Goal: Task Accomplishment & Management: Use online tool/utility

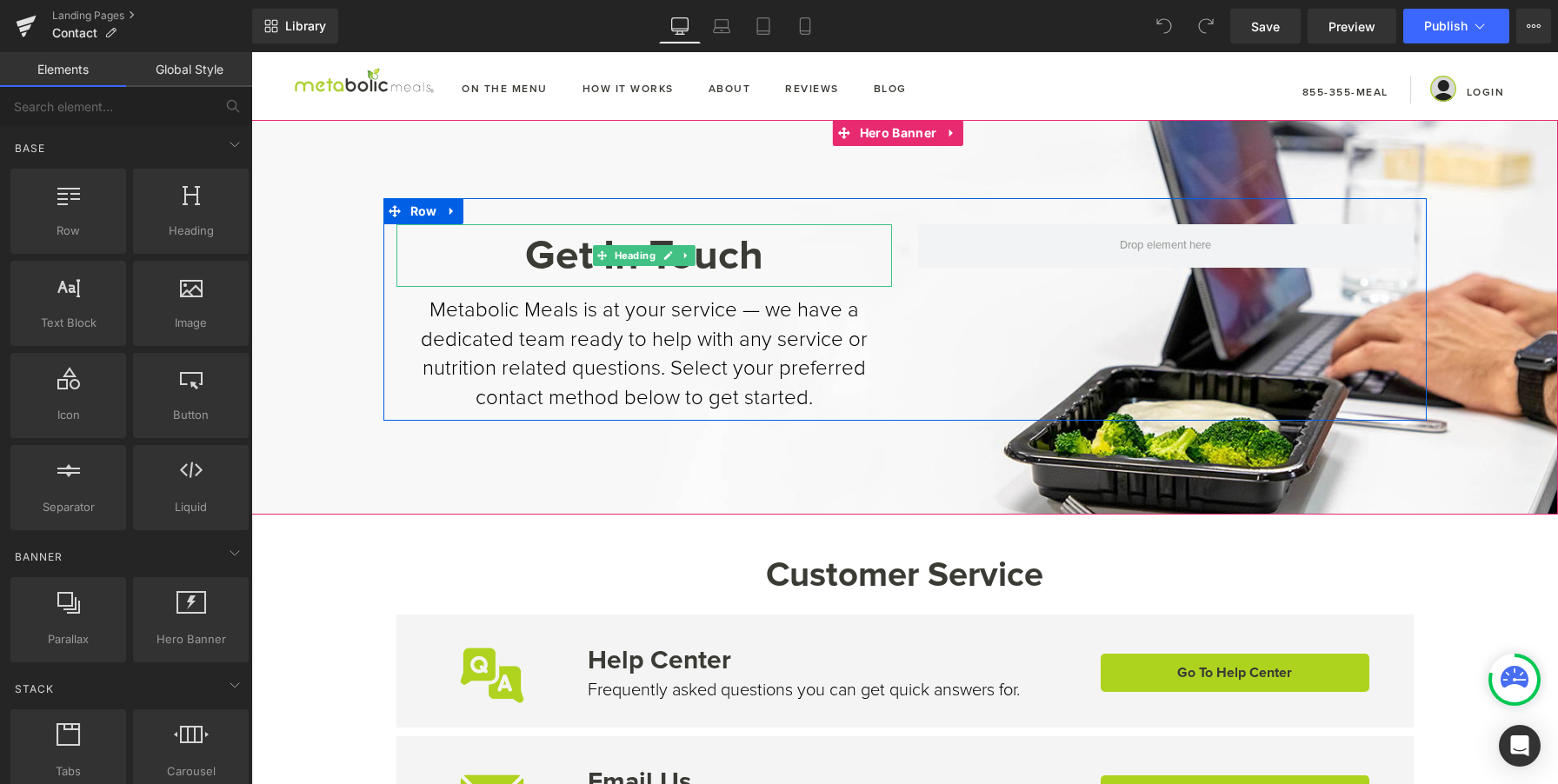
click at [715, 248] on h1 "Get In Touch" at bounding box center [644, 256] width 496 height 62
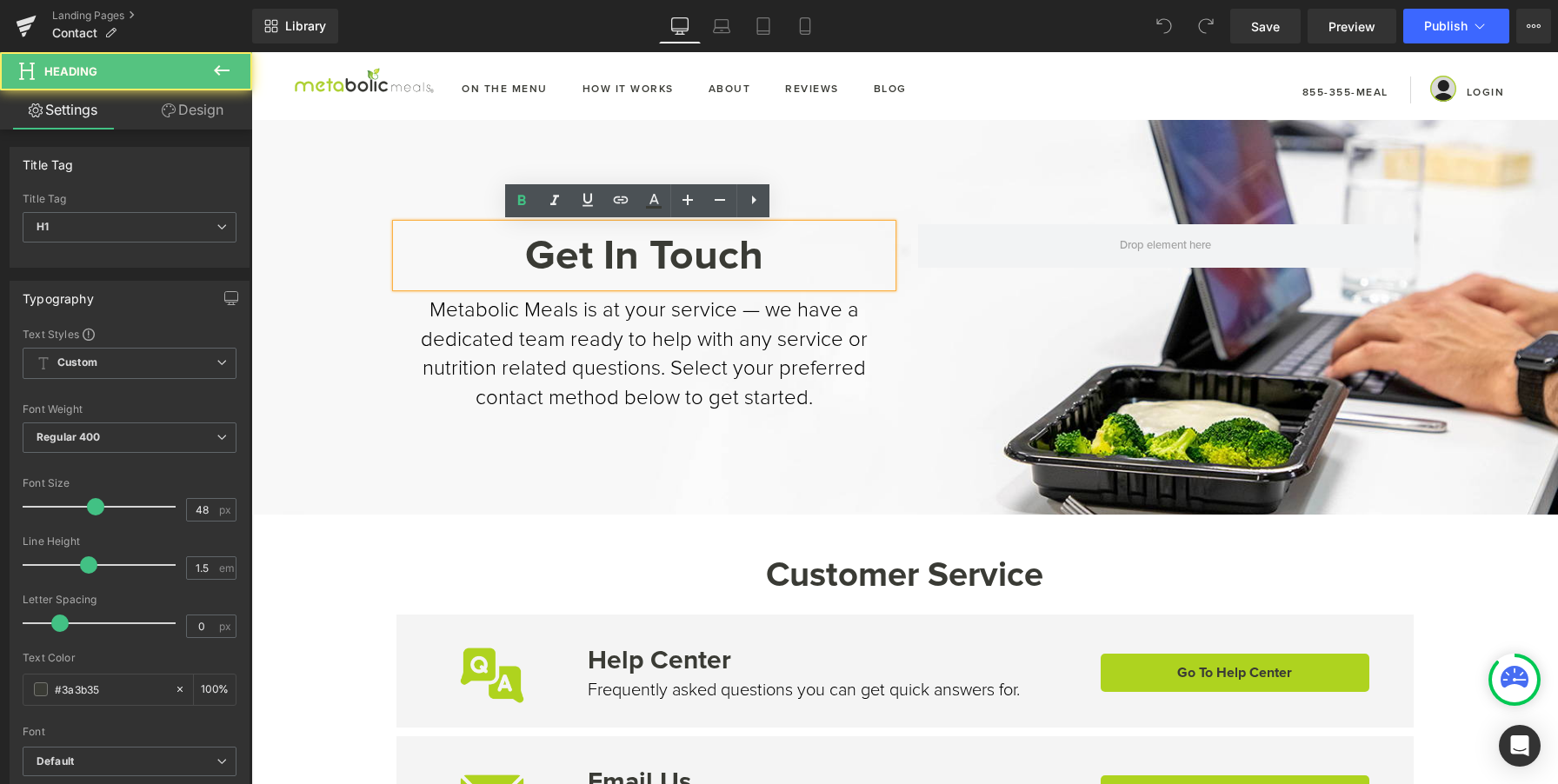
click at [712, 249] on h1 "Get In Touch" at bounding box center [644, 256] width 496 height 62
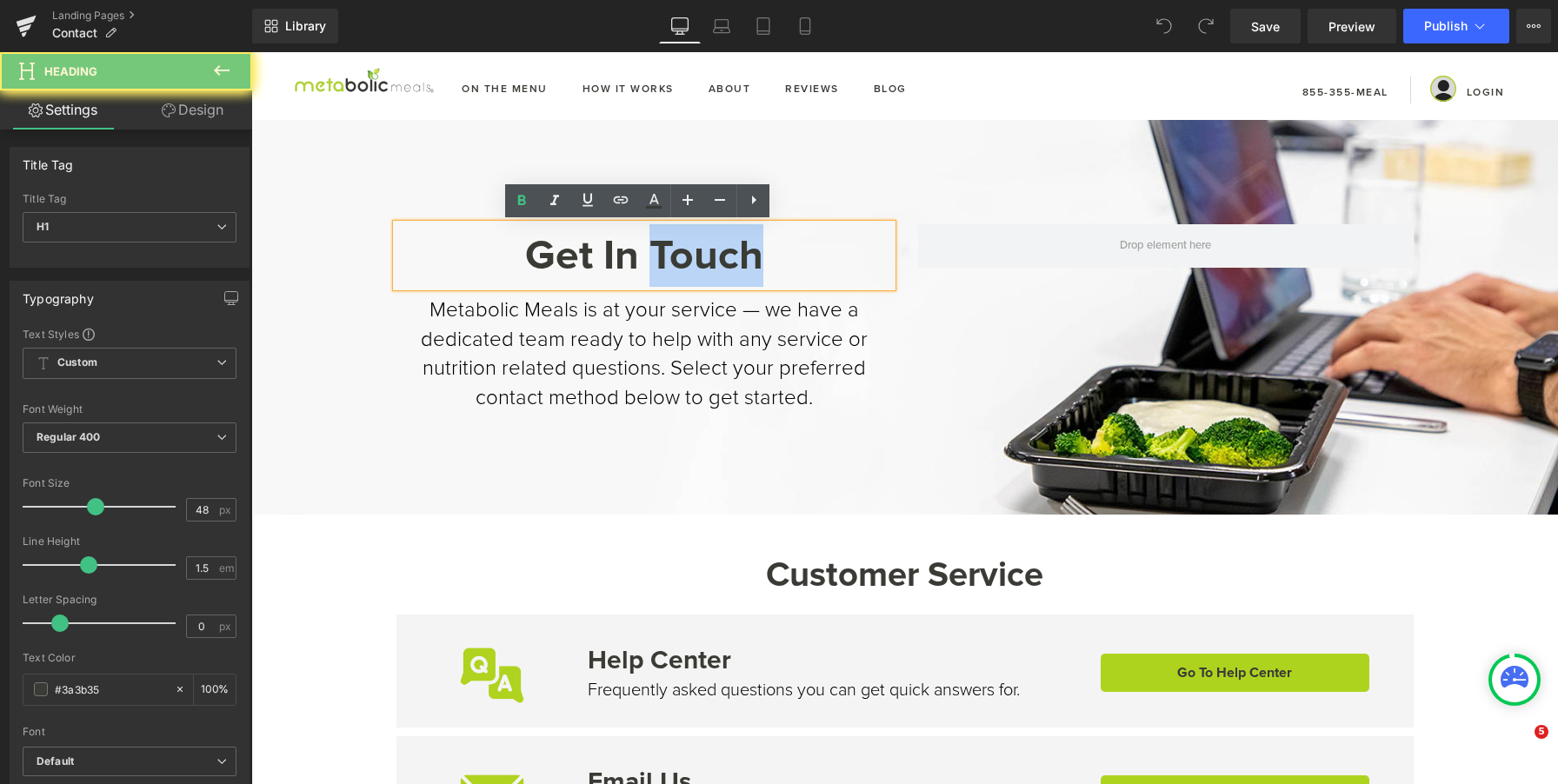
click at [712, 249] on h1 "Get In Touch" at bounding box center [644, 256] width 496 height 62
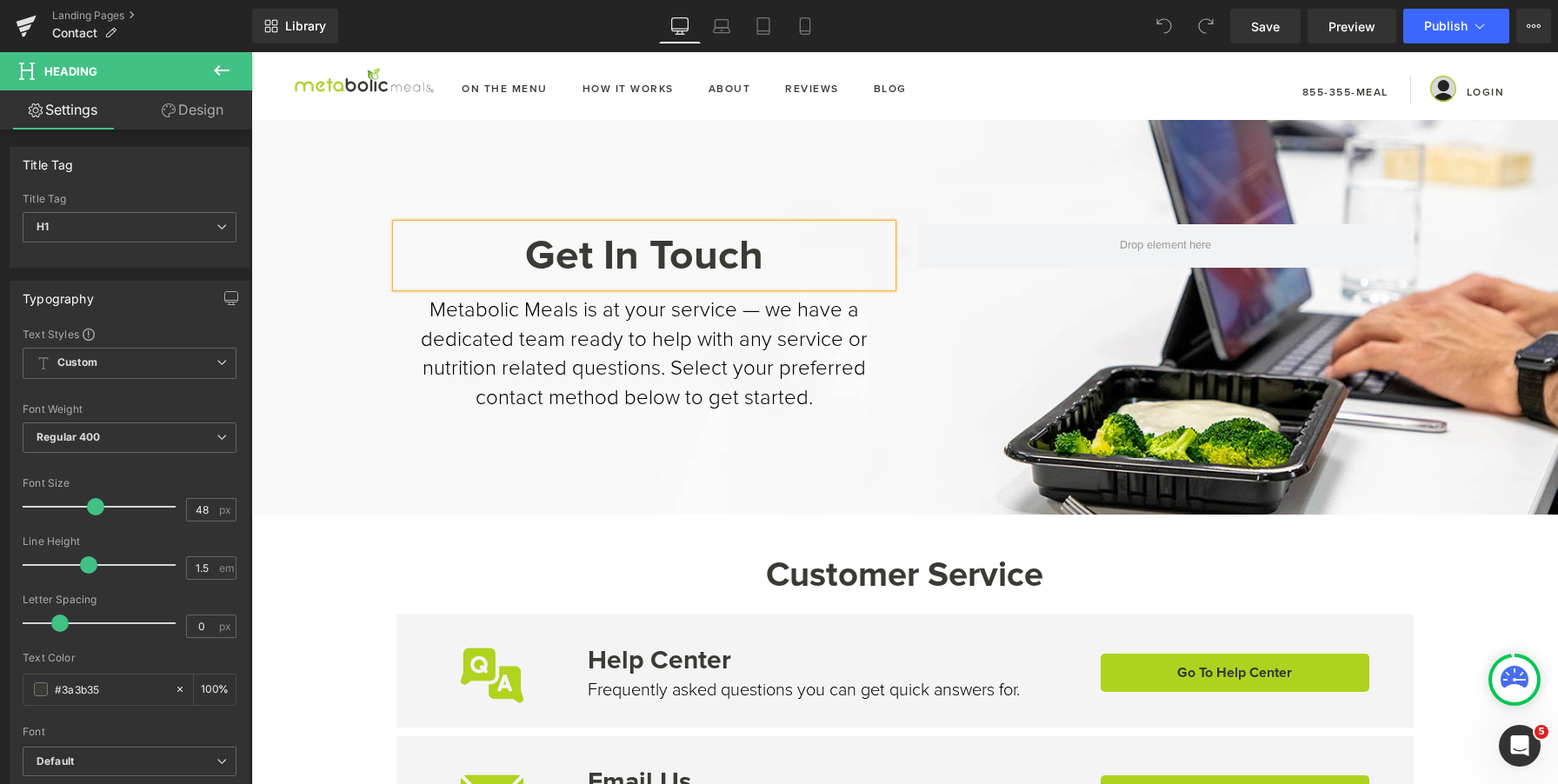
paste div
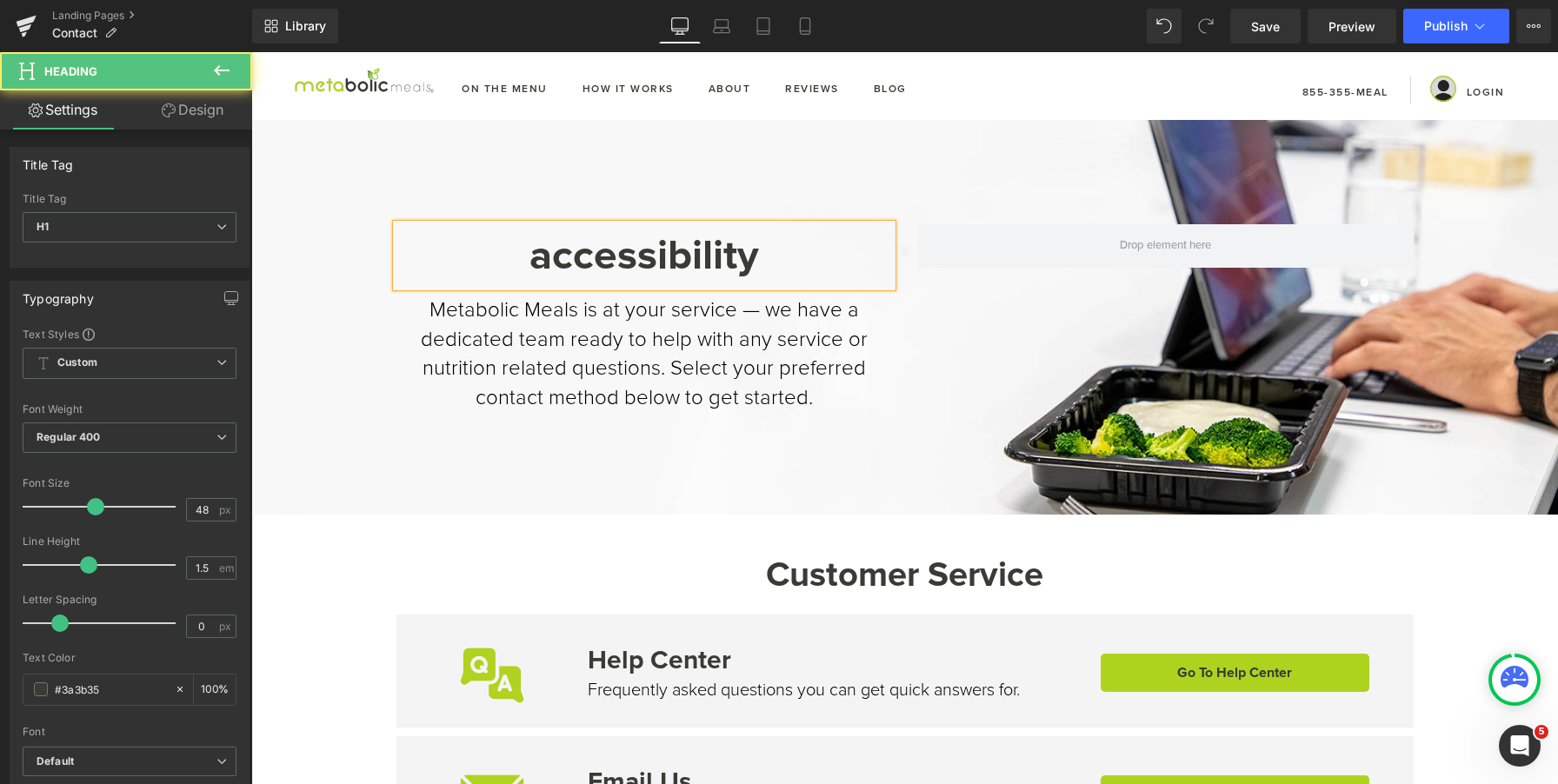
click at [546, 261] on h1 "accessibility" at bounding box center [644, 256] width 496 height 62
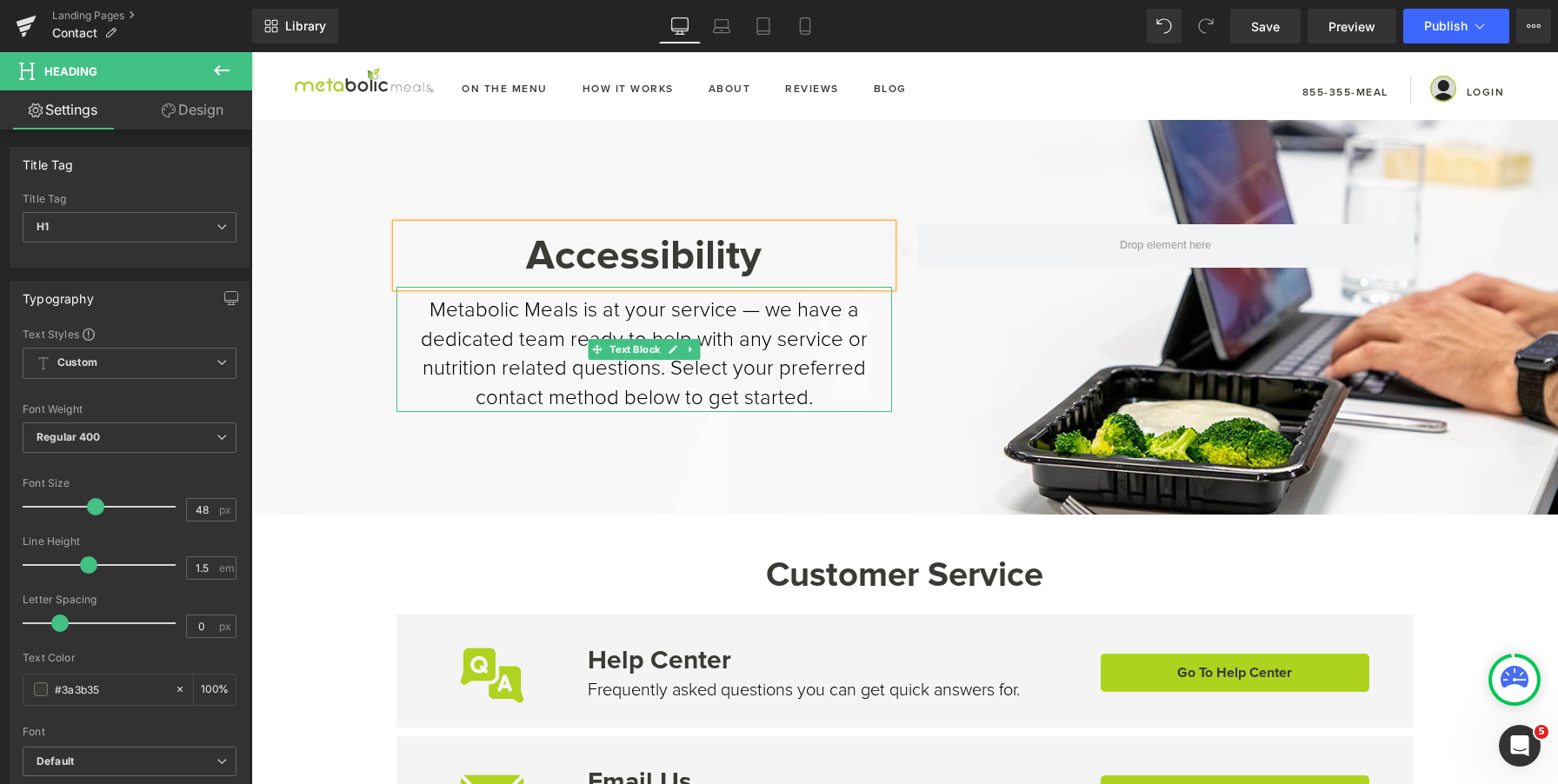
click at [725, 382] on p "Metabolic Meals is at your service — we have a dedicated team ready to help wit…" at bounding box center [644, 353] width 496 height 116
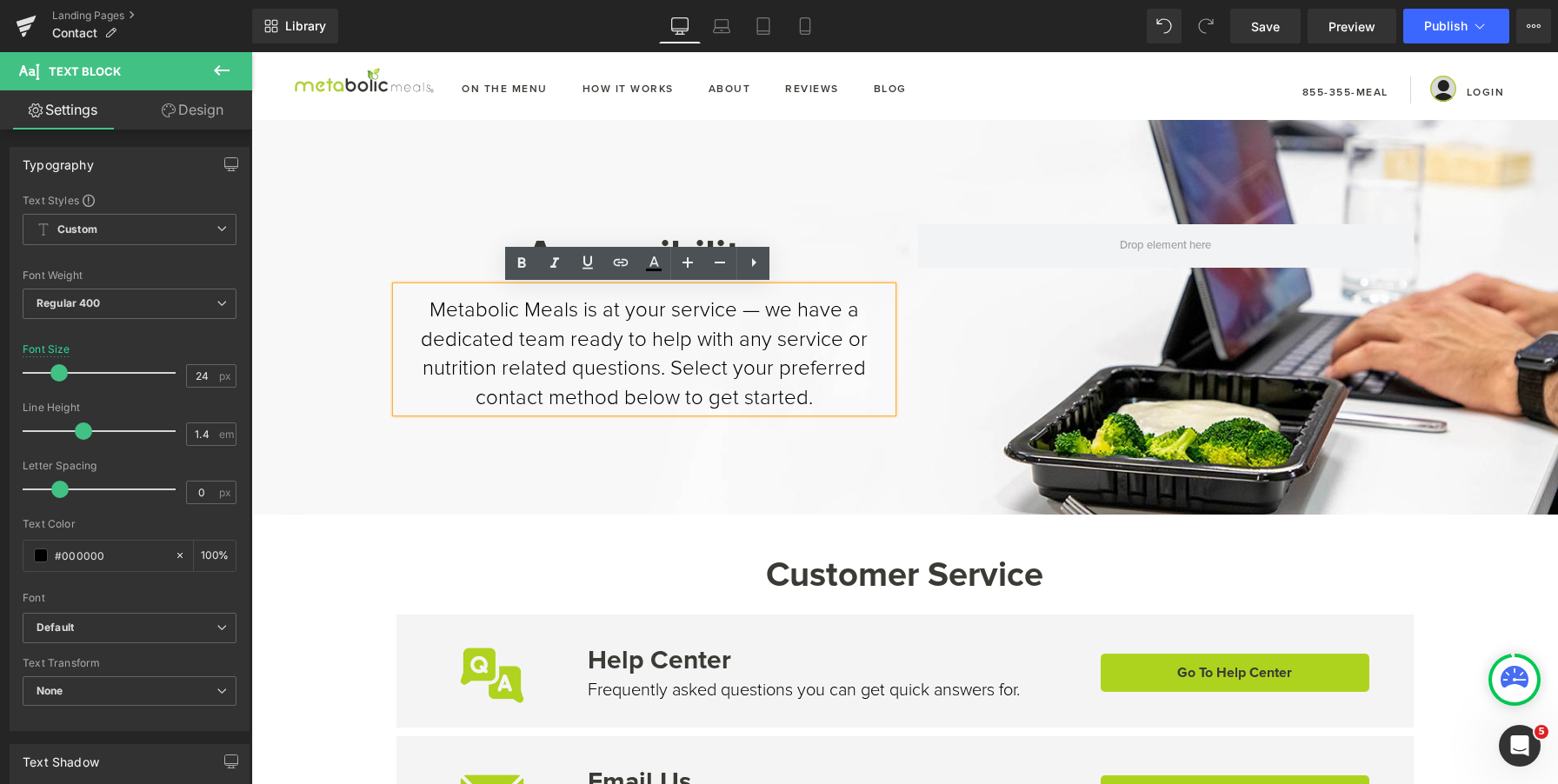
click at [557, 445] on div at bounding box center [904, 317] width 1307 height 395
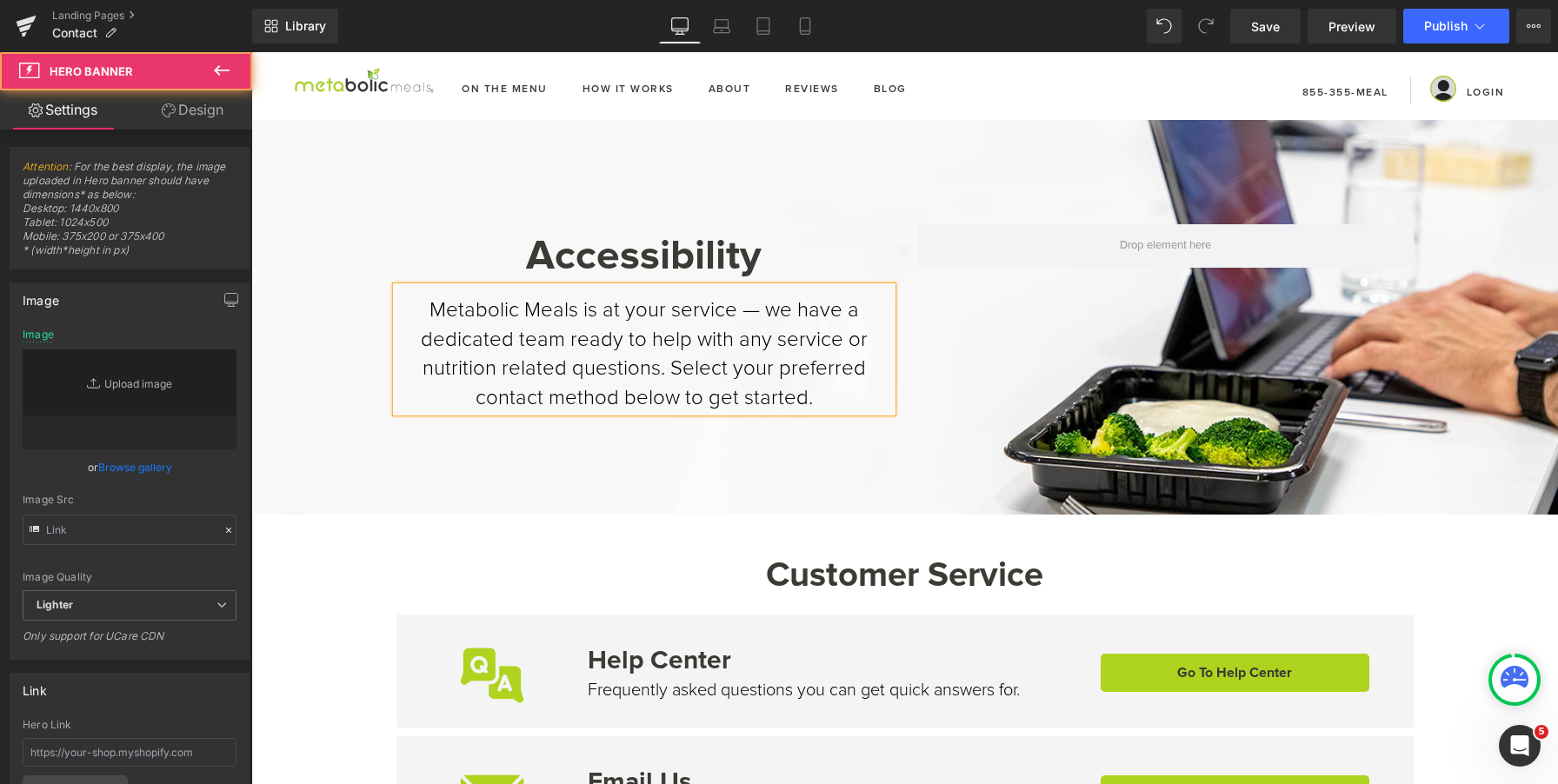
type input "[URL][DOMAIN_NAME]"
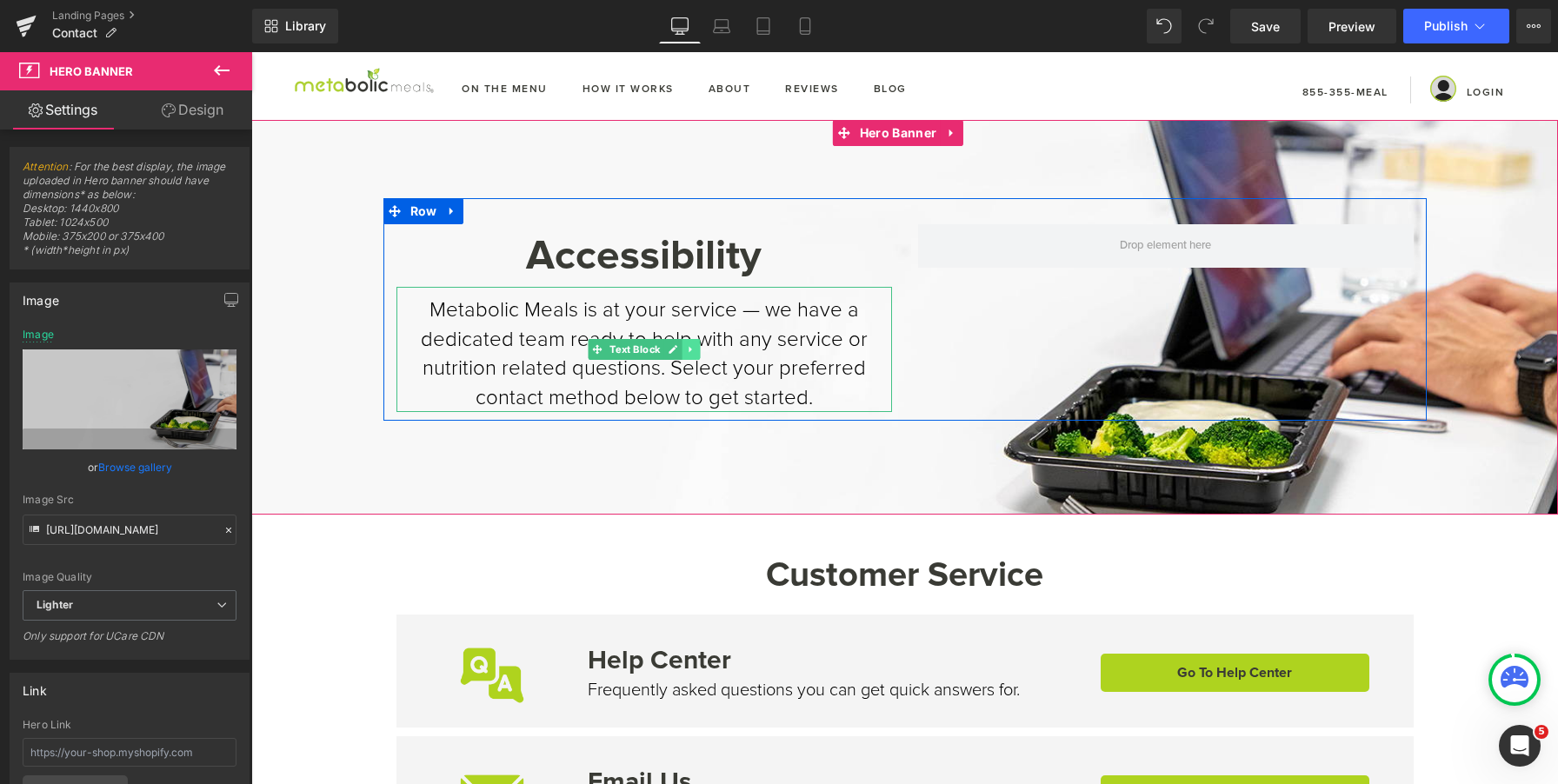
click at [682, 350] on link at bounding box center [691, 349] width 18 height 21
click at [695, 346] on icon at bounding box center [700, 350] width 9 height 9
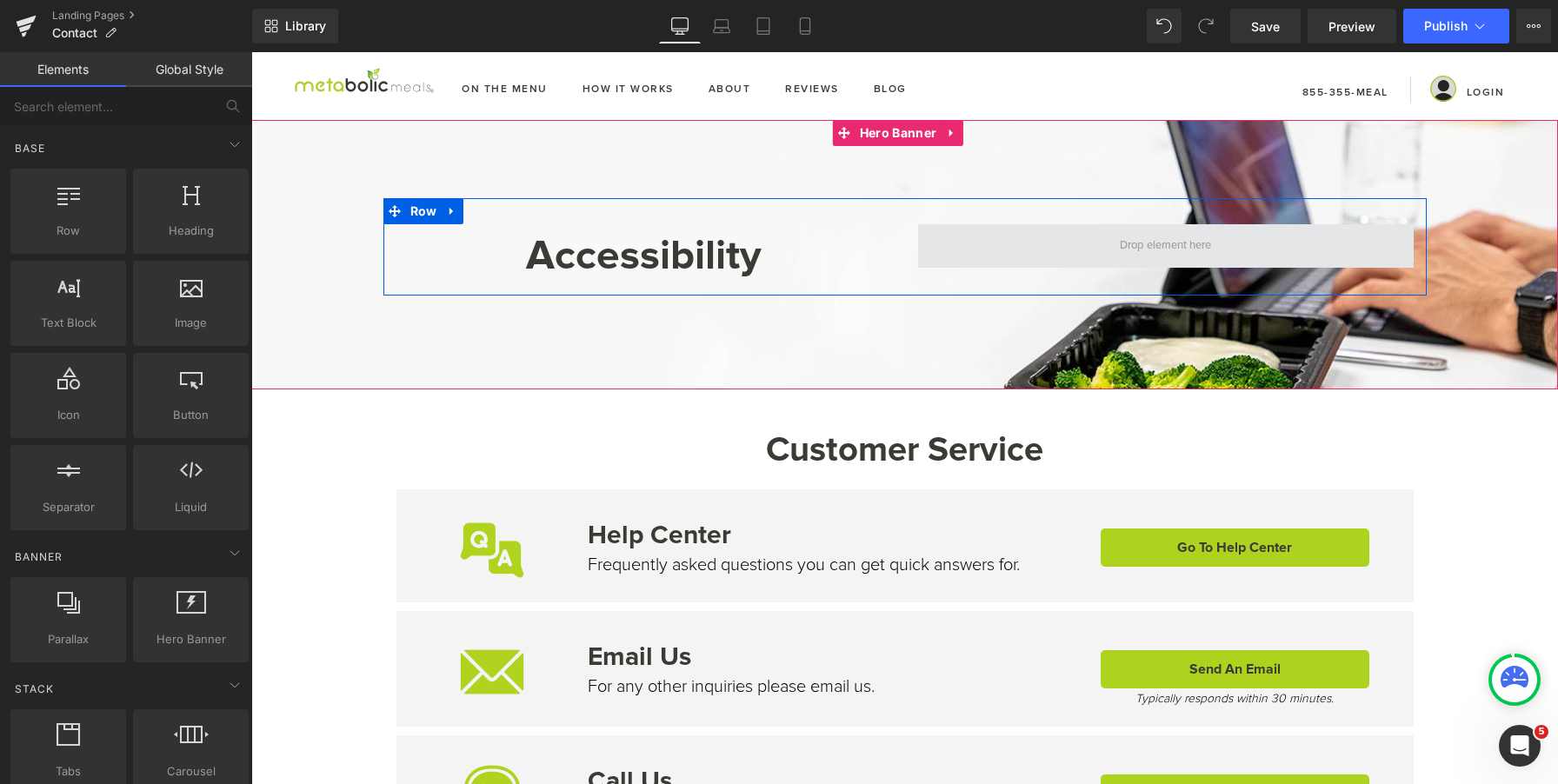
click at [1155, 246] on span at bounding box center [1166, 246] width 104 height 26
click at [1342, 233] on span at bounding box center [1166, 246] width 496 height 43
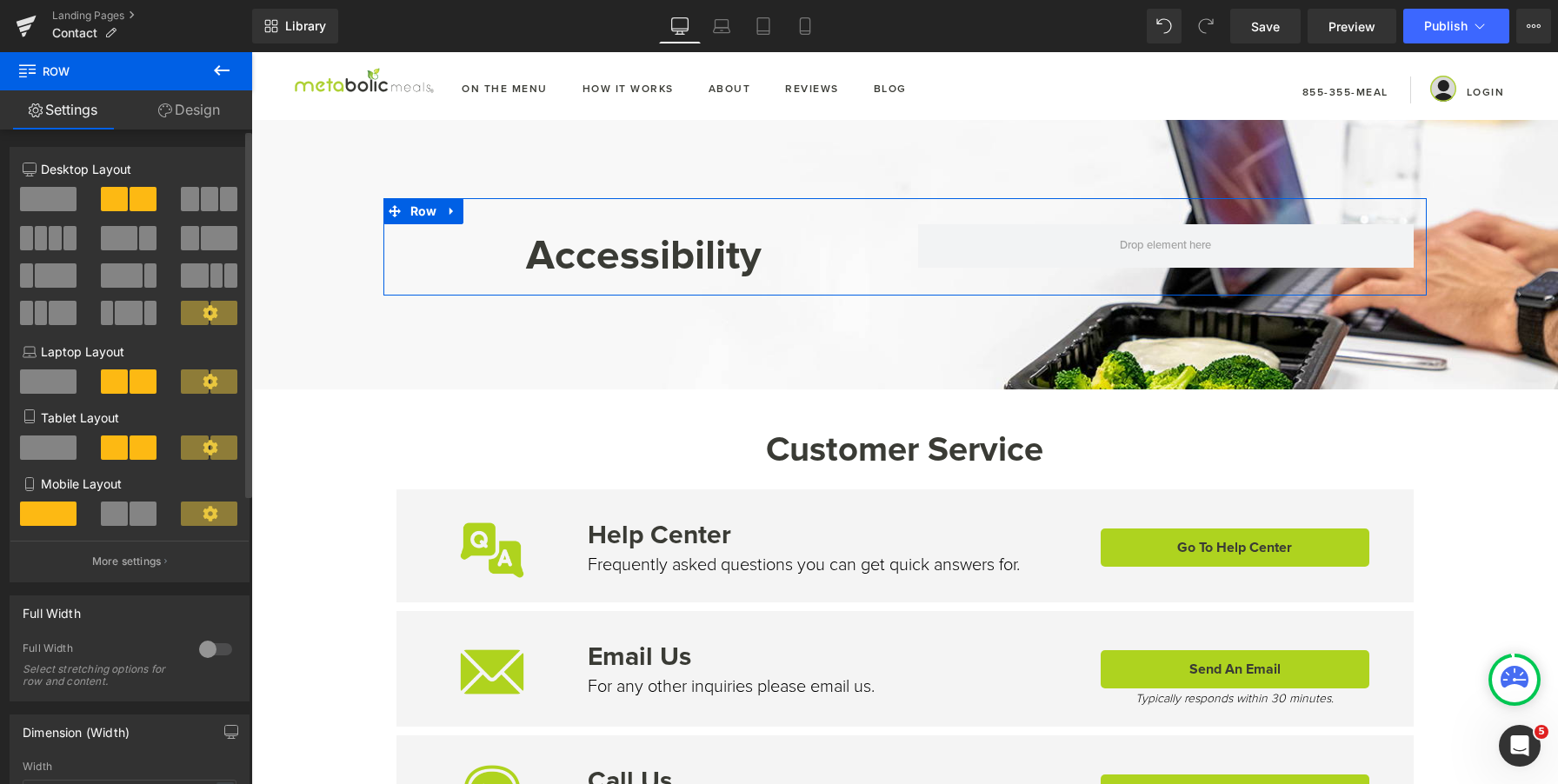
click at [65, 204] on span at bounding box center [49, 199] width 57 height 25
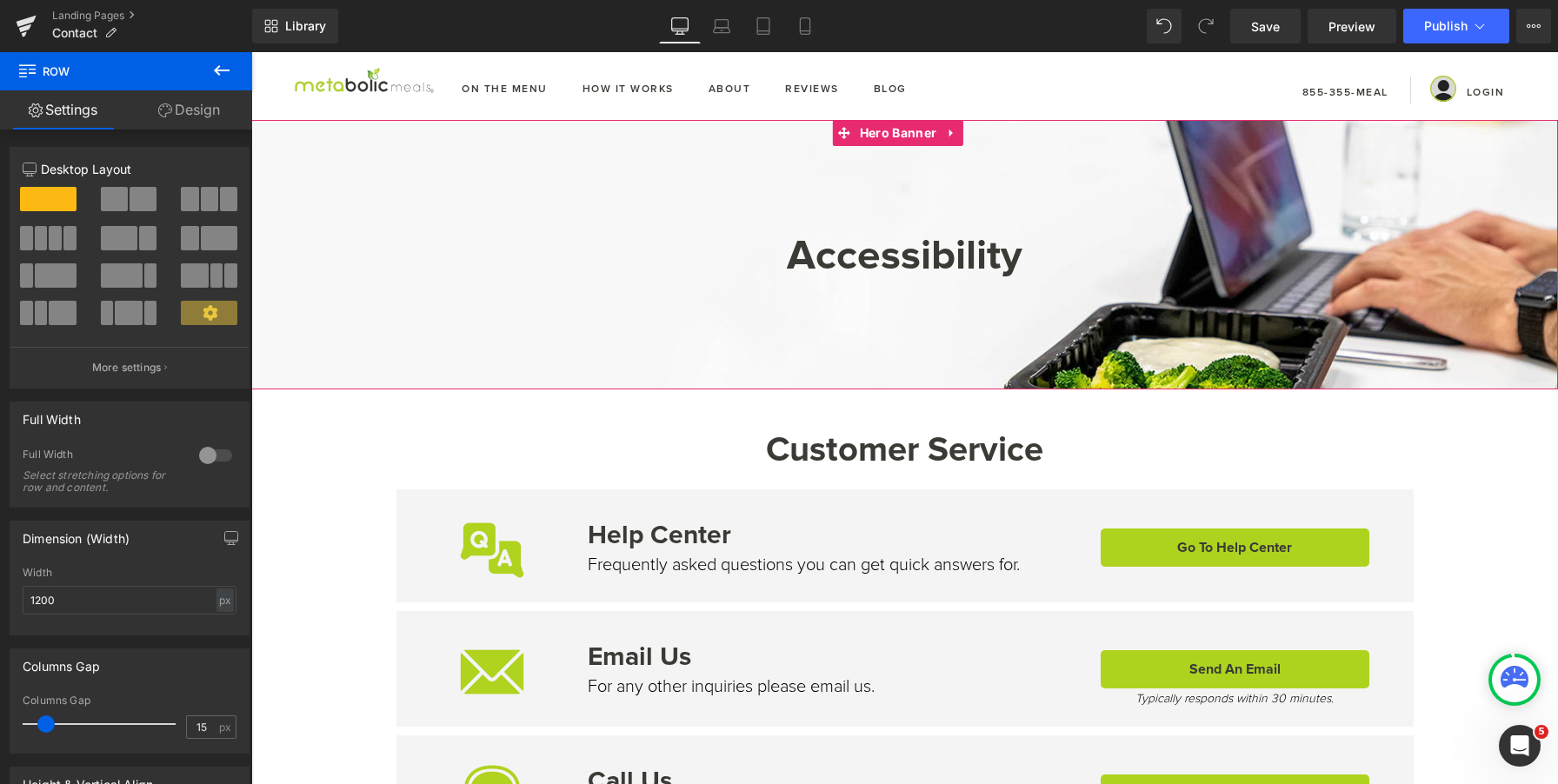
click at [958, 347] on div at bounding box center [904, 255] width 1307 height 270
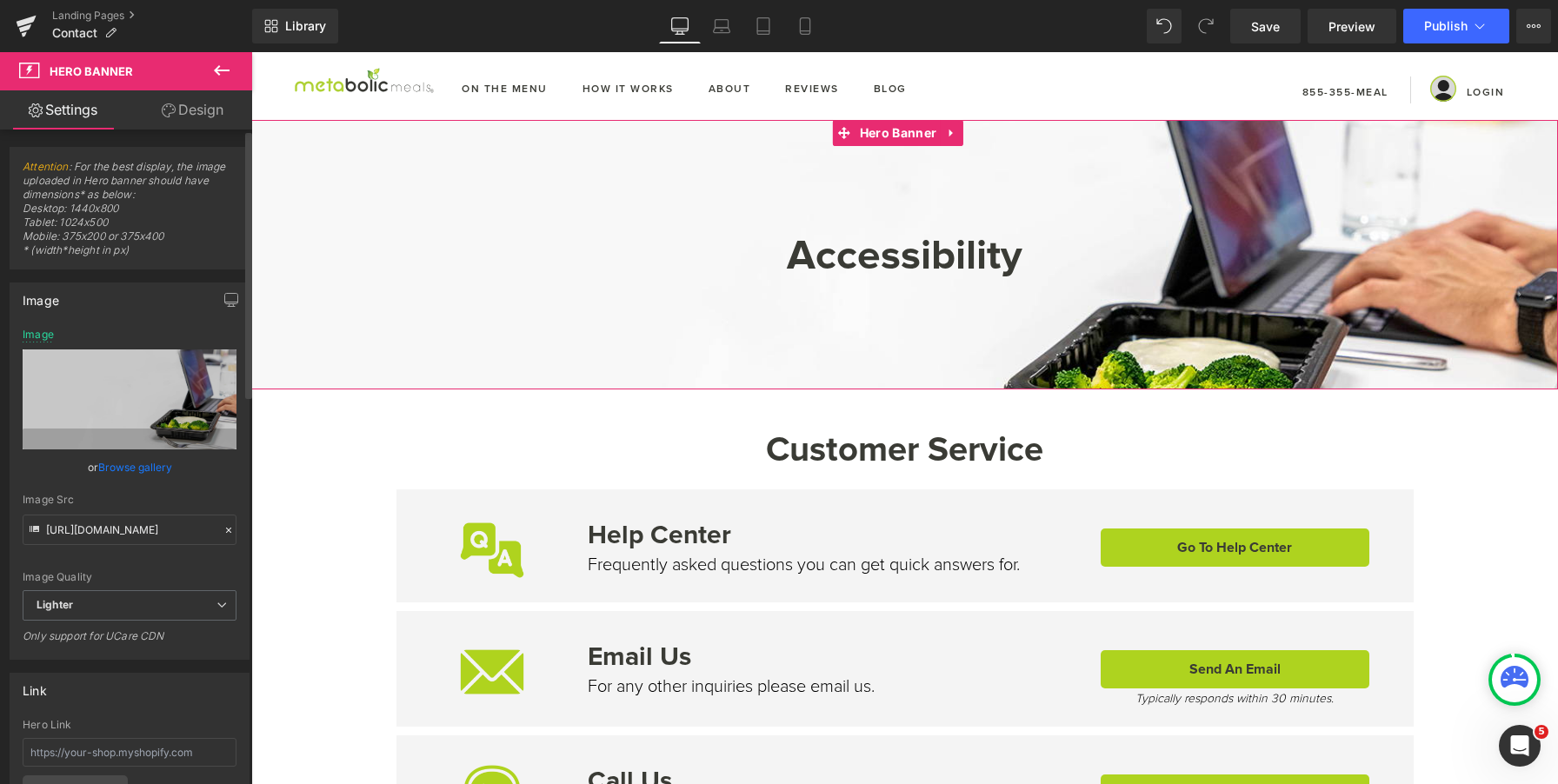
click at [137, 462] on link "Browse gallery" at bounding box center [135, 467] width 74 height 30
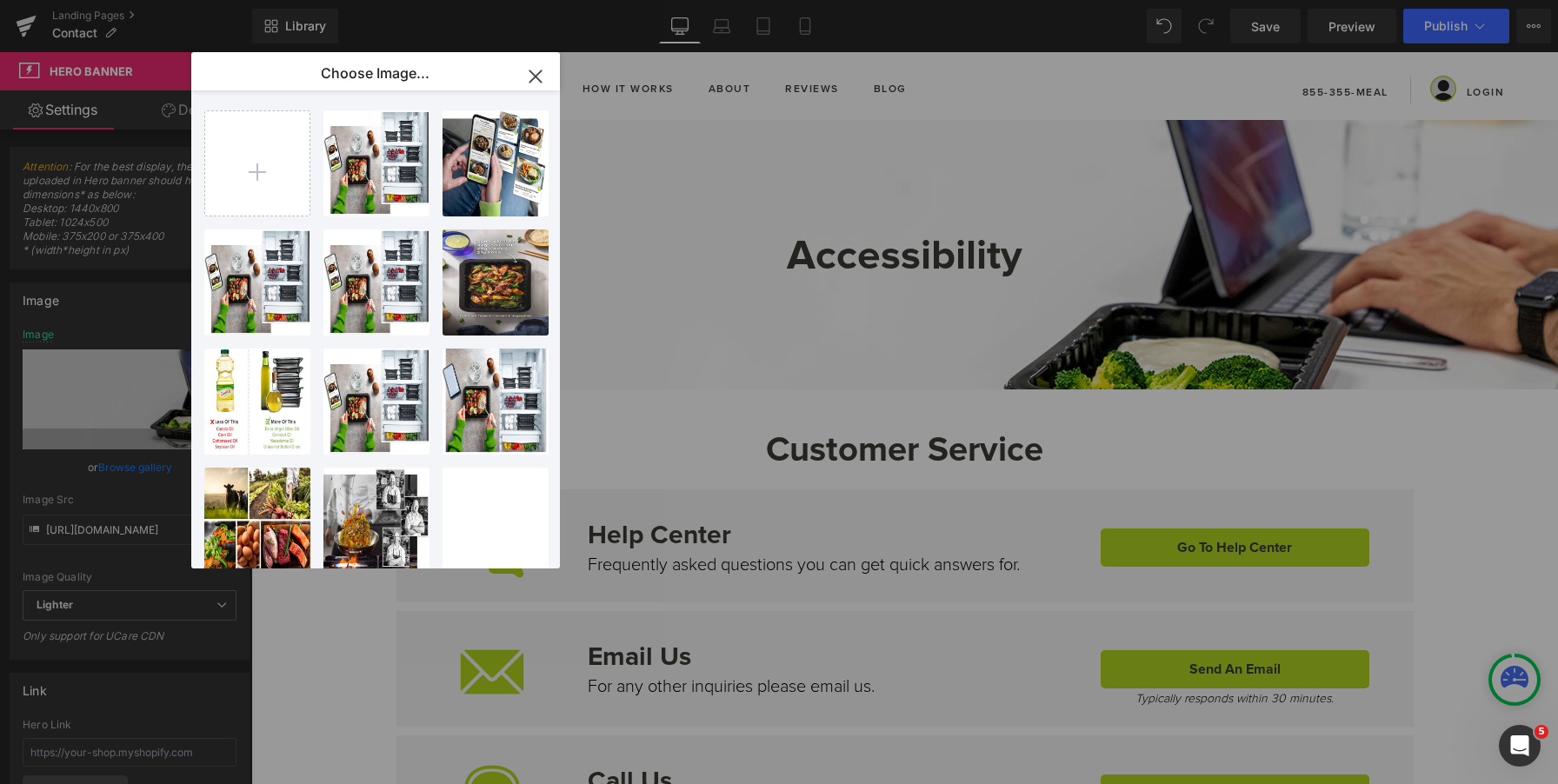
click at [89, 0] on div "You are previewing how the will restyle your page. You can not edit Elements in…" at bounding box center [779, 0] width 1558 height 0
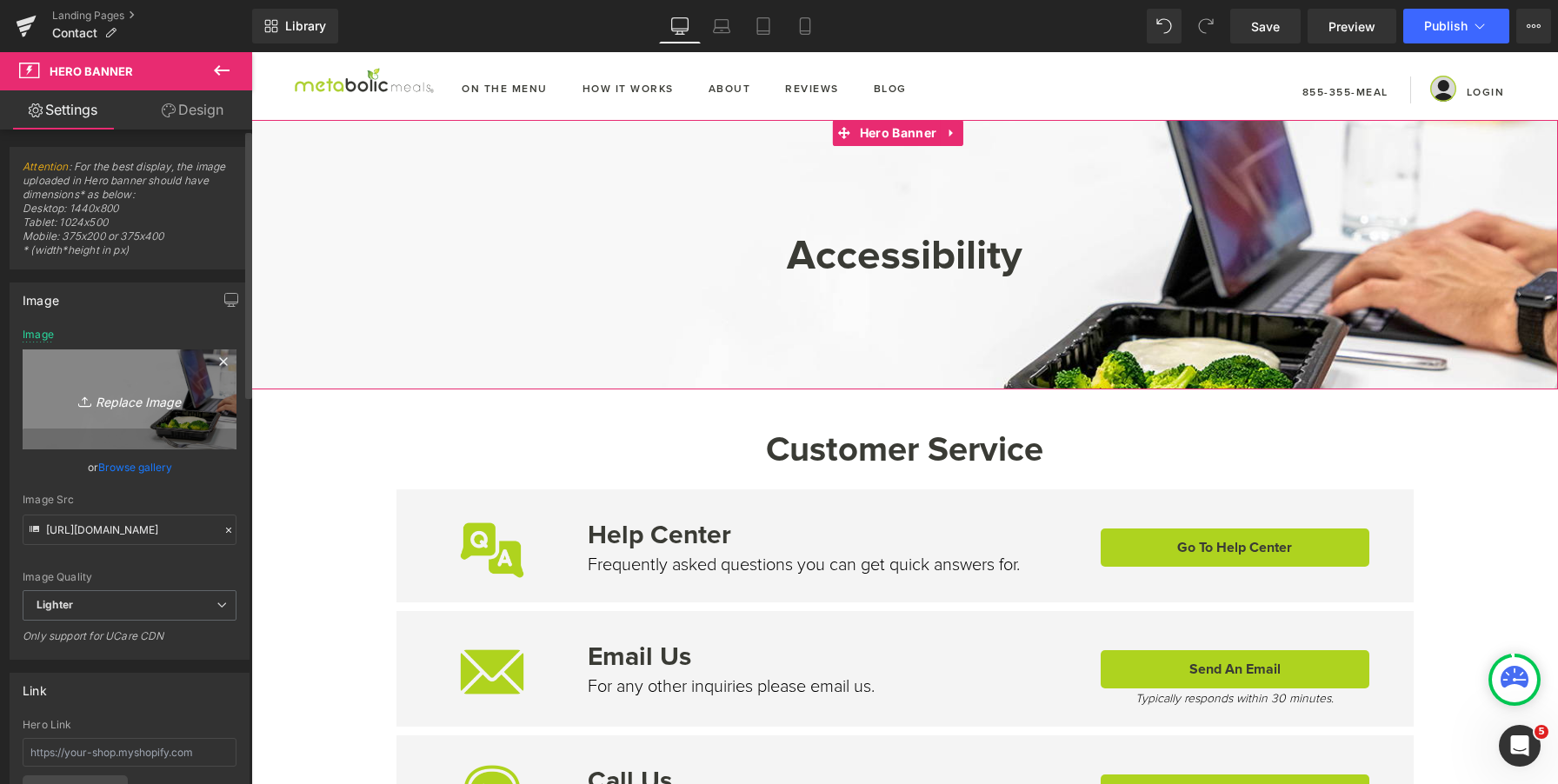
click at [136, 392] on icon "Replace Image" at bounding box center [129, 400] width 139 height 22
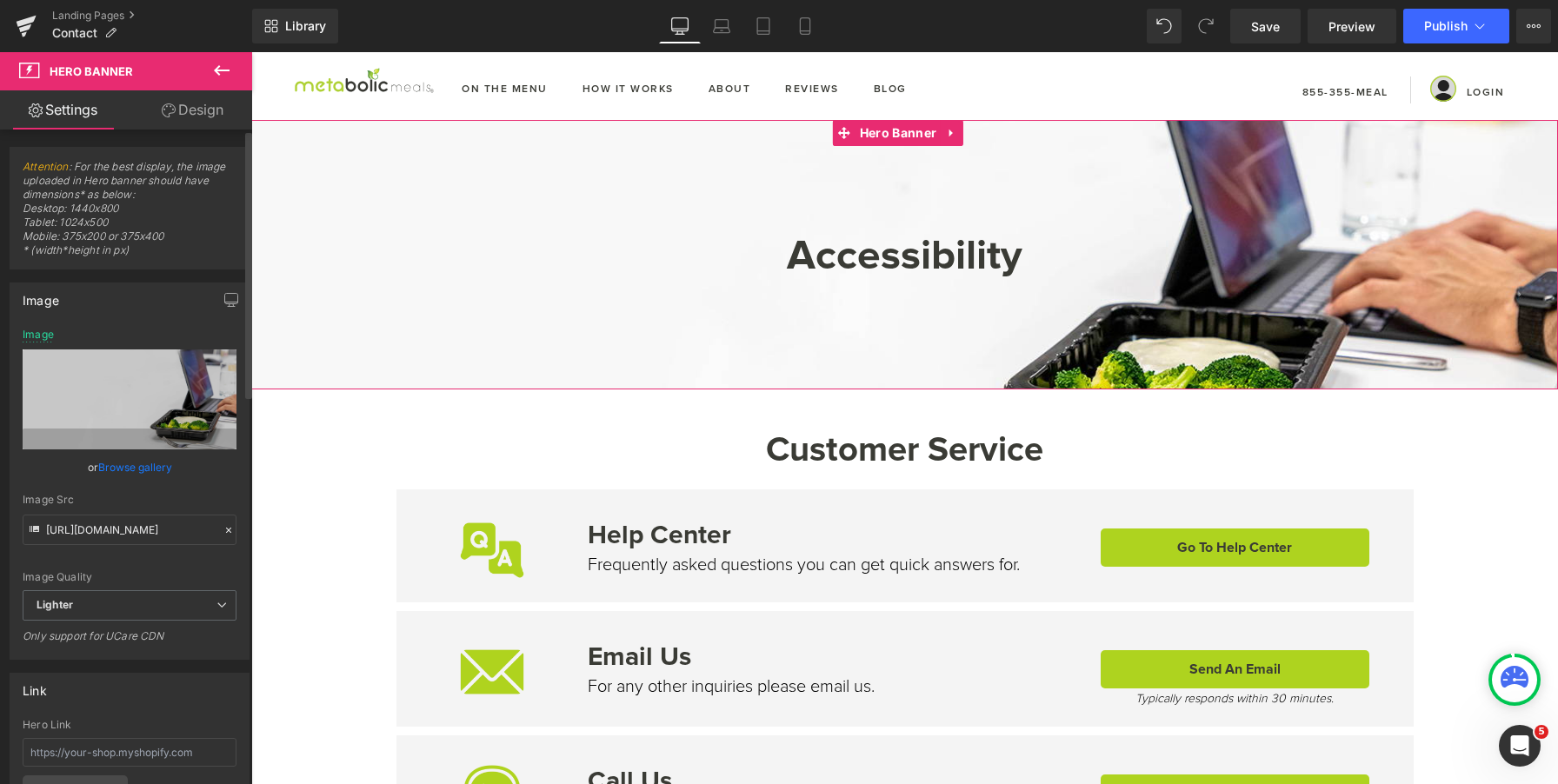
click at [155, 461] on link "Browse gallery" at bounding box center [135, 467] width 74 height 30
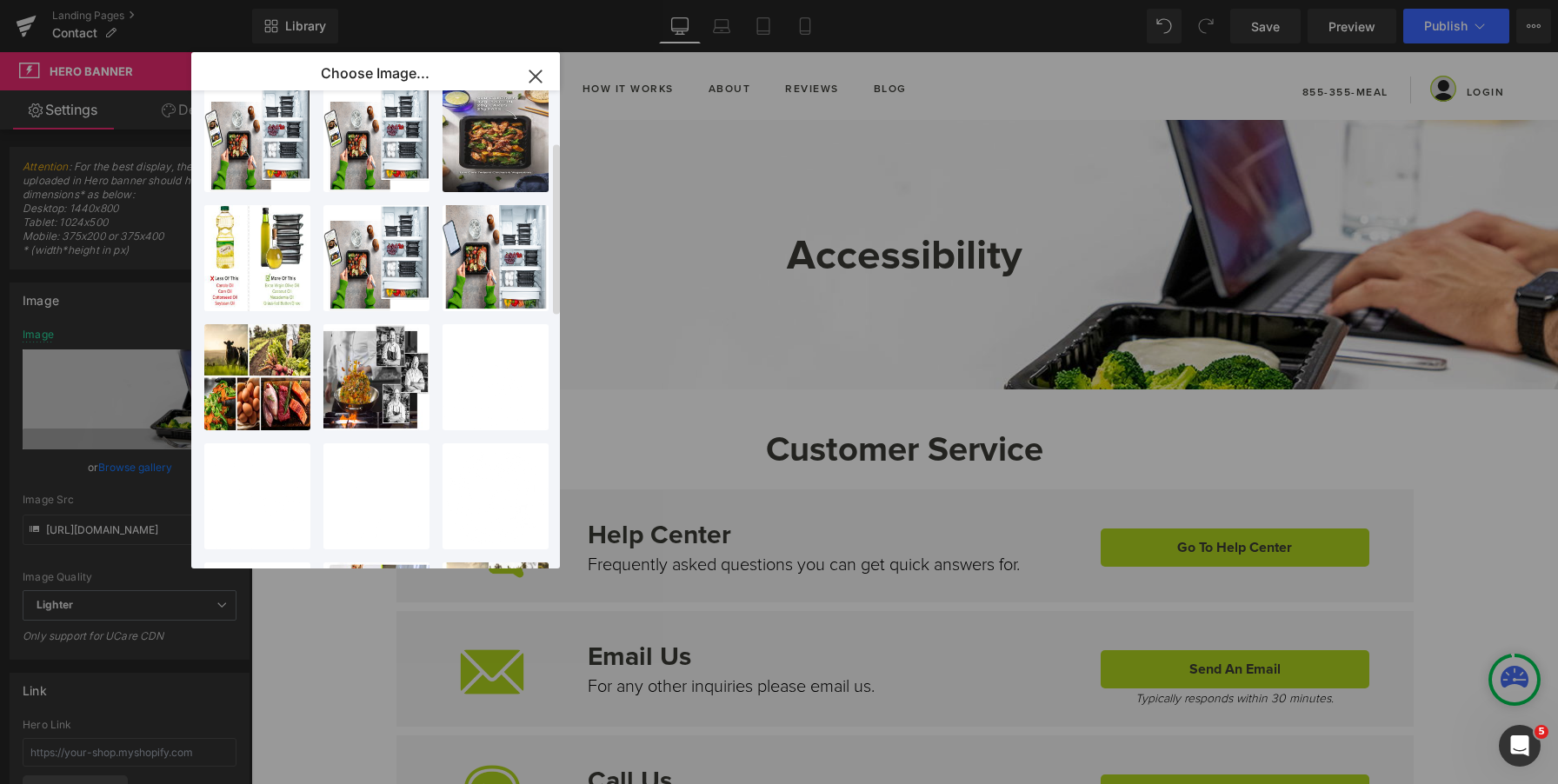
scroll to position [345, 0]
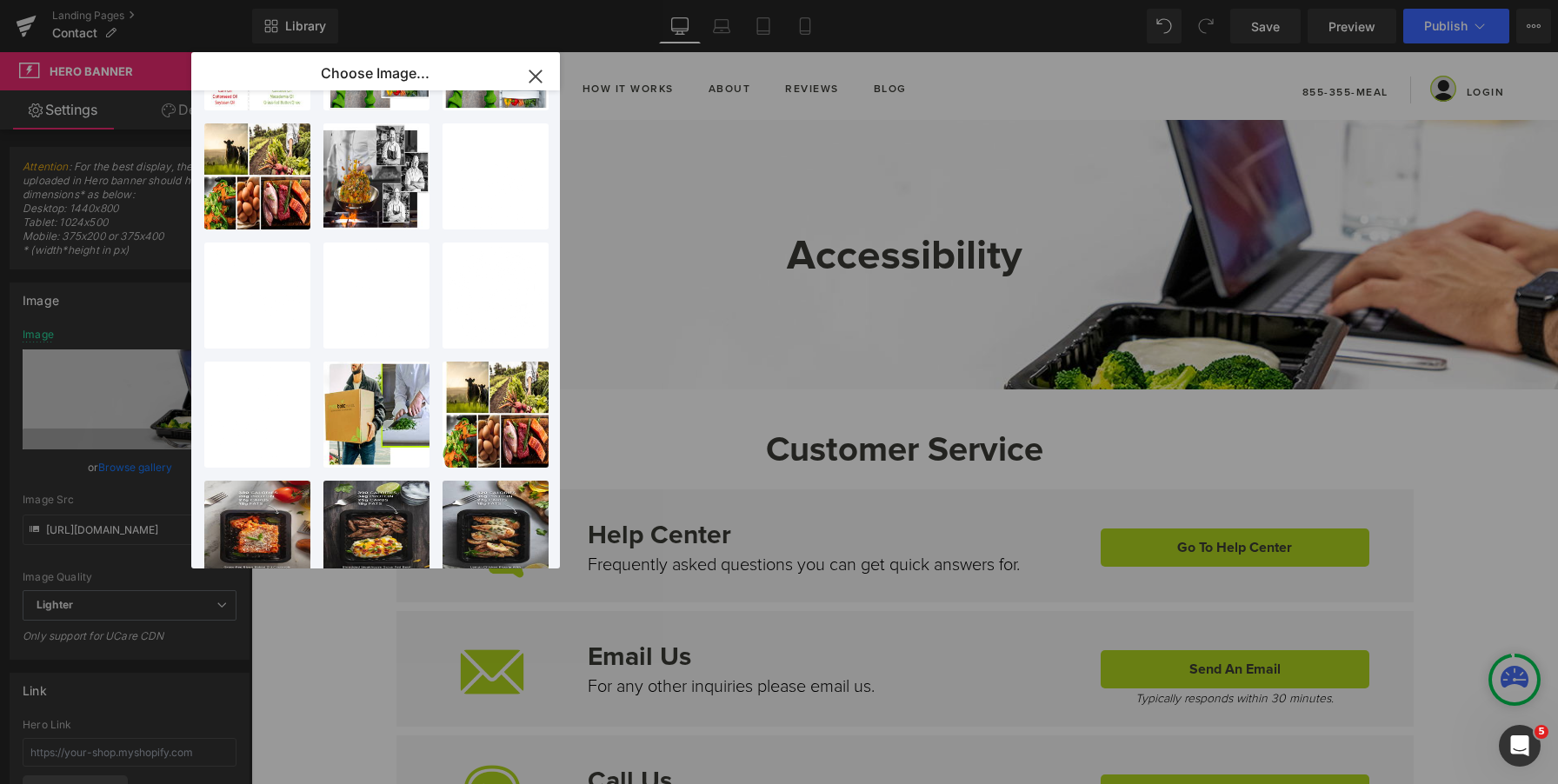
click at [545, 78] on icon "button" at bounding box center [536, 76] width 28 height 28
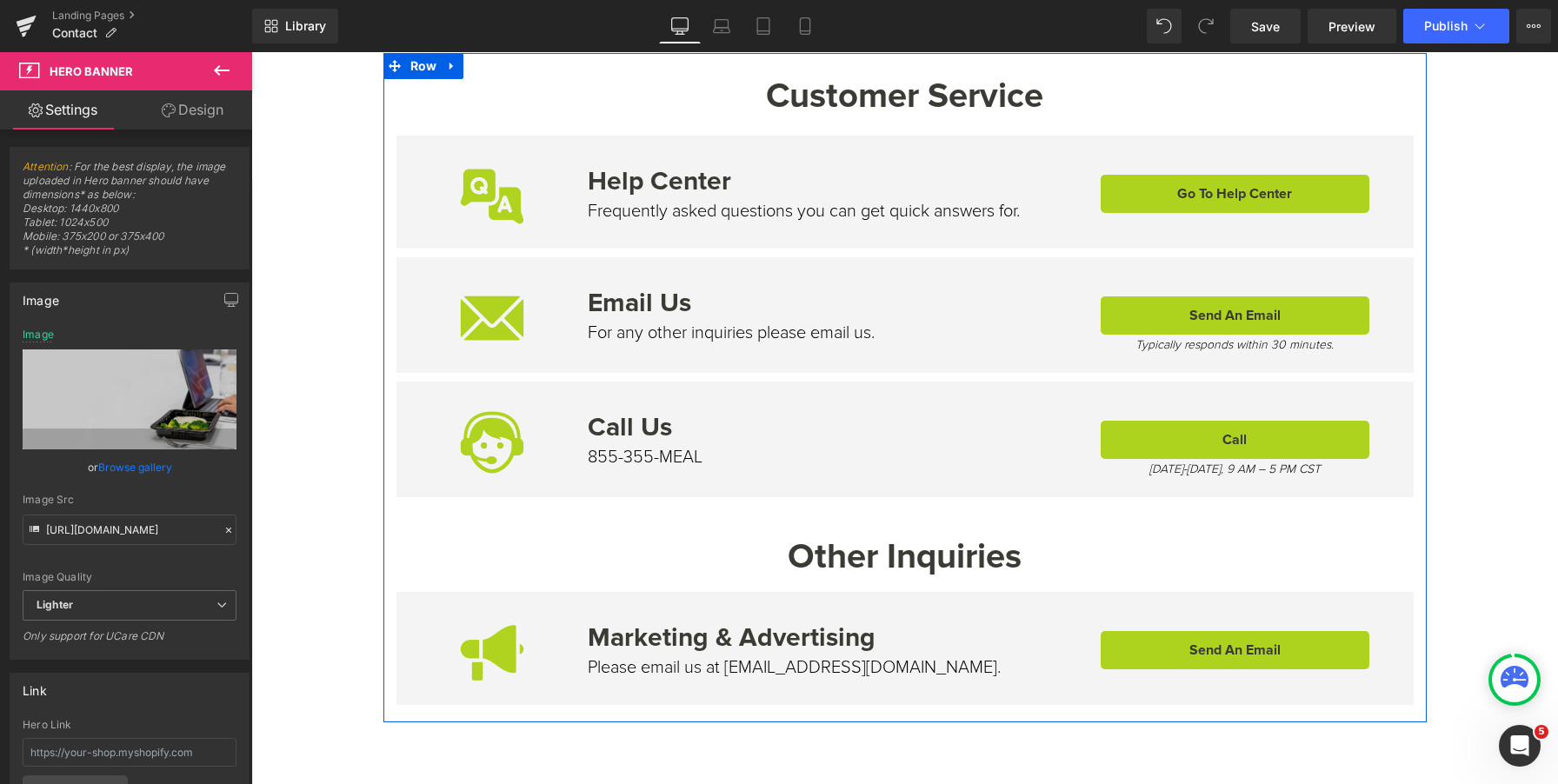
scroll to position [3, 0]
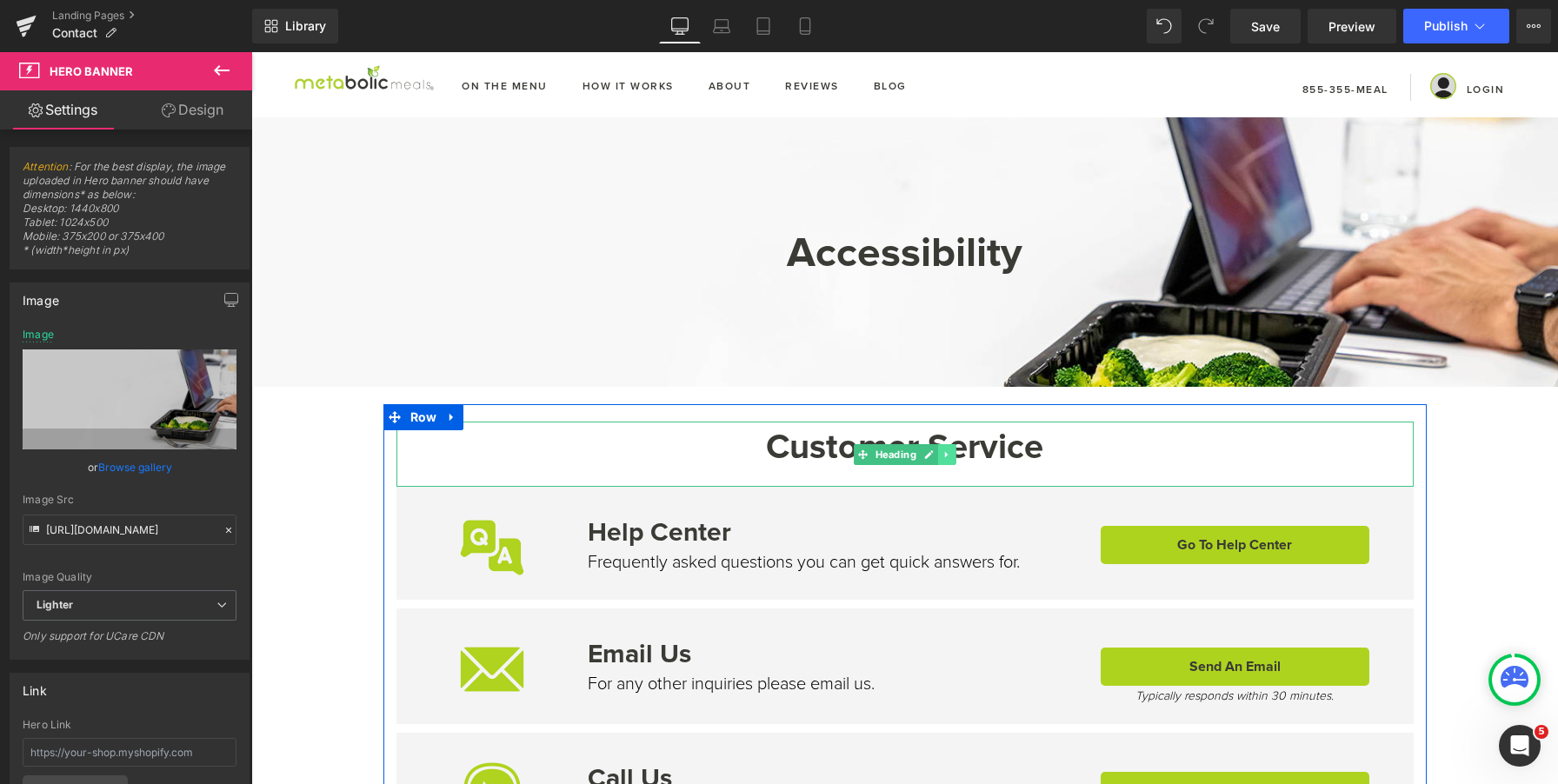
click at [942, 452] on icon at bounding box center [946, 454] width 9 height 10
click at [952, 453] on icon at bounding box center [956, 454] width 9 height 9
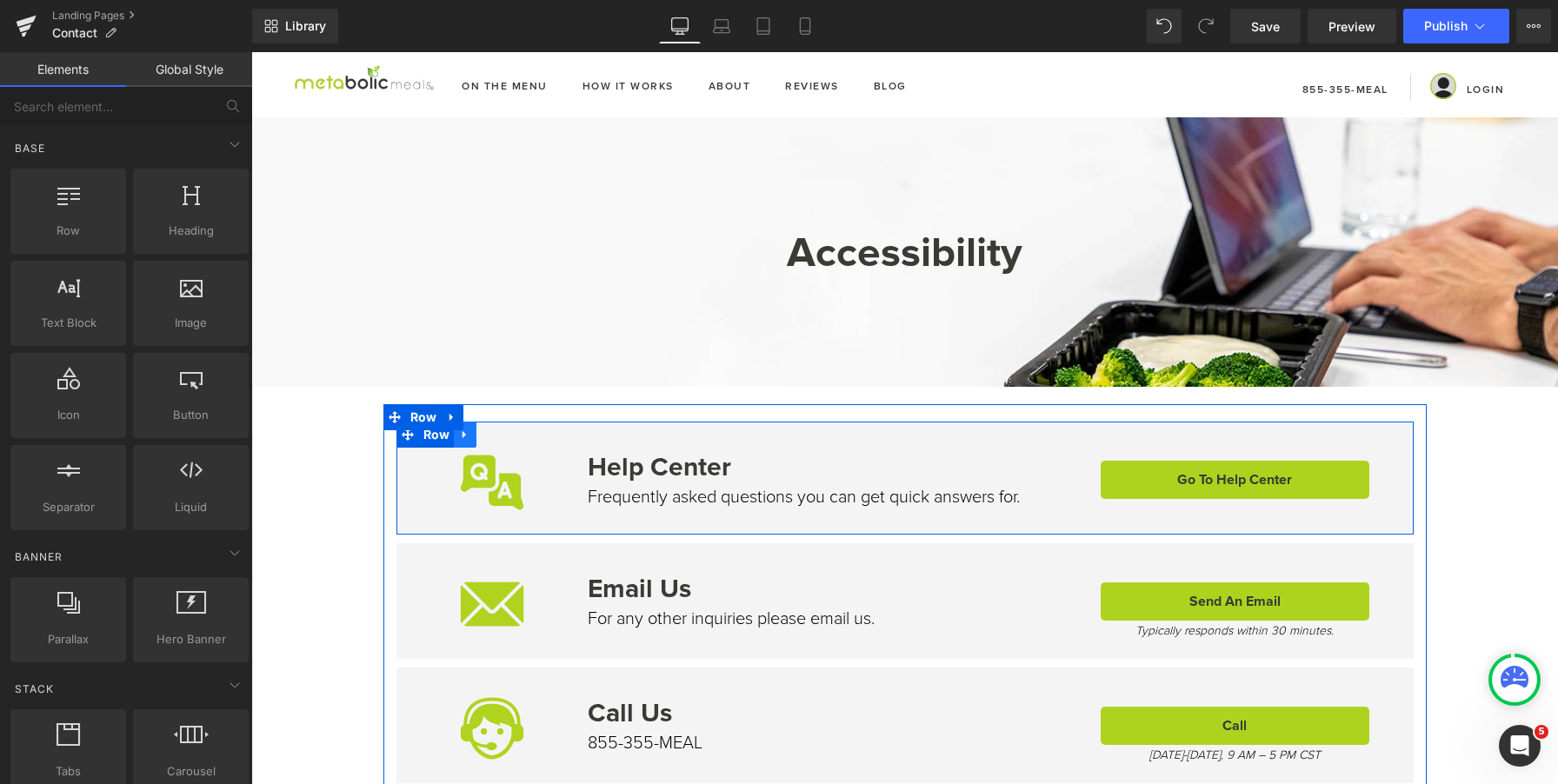
click at [463, 429] on icon at bounding box center [465, 436] width 12 height 13
click at [504, 431] on icon at bounding box center [510, 435] width 12 height 12
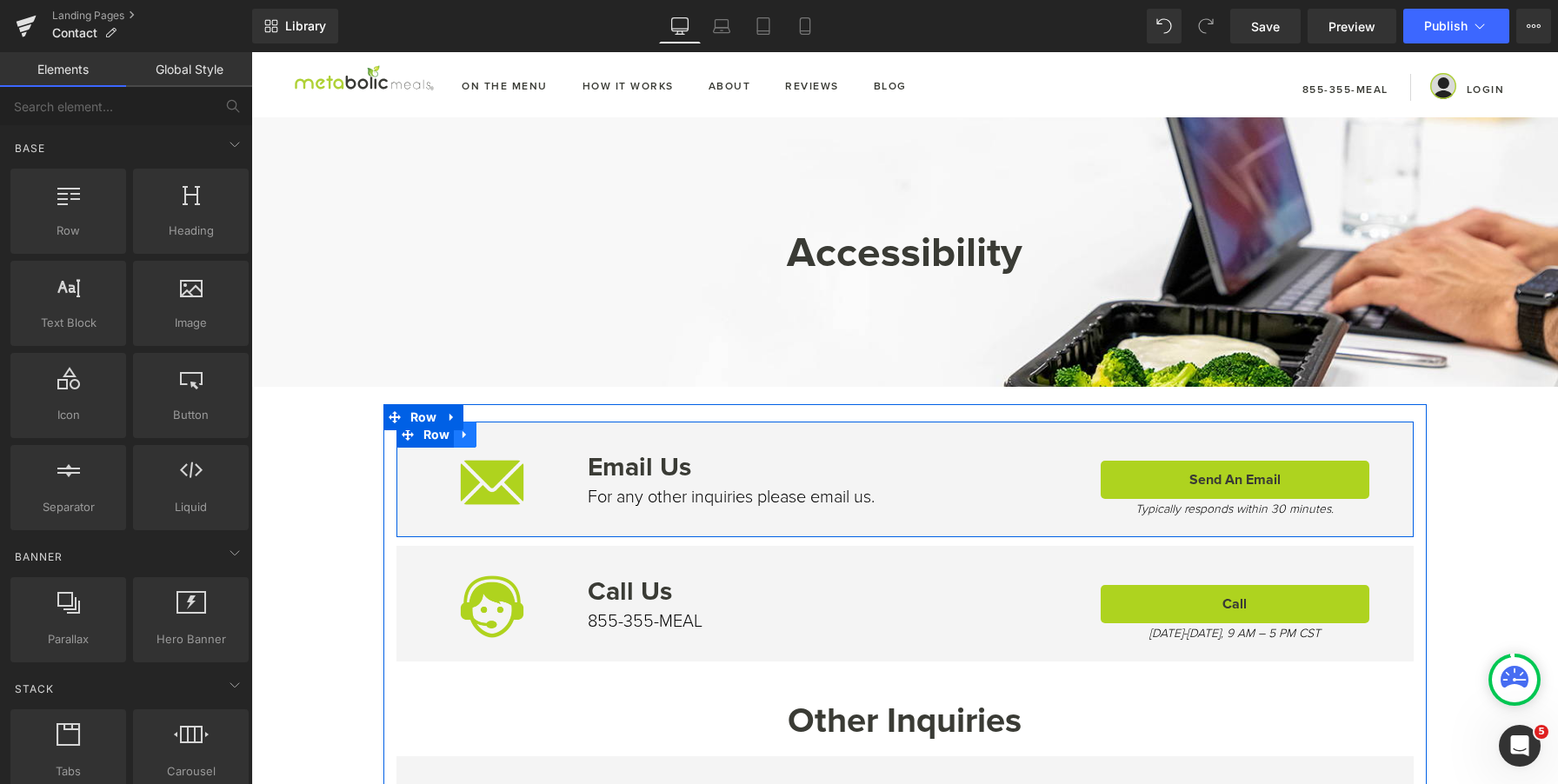
click at [463, 434] on icon at bounding box center [465, 435] width 4 height 8
click at [504, 439] on icon at bounding box center [510, 435] width 12 height 12
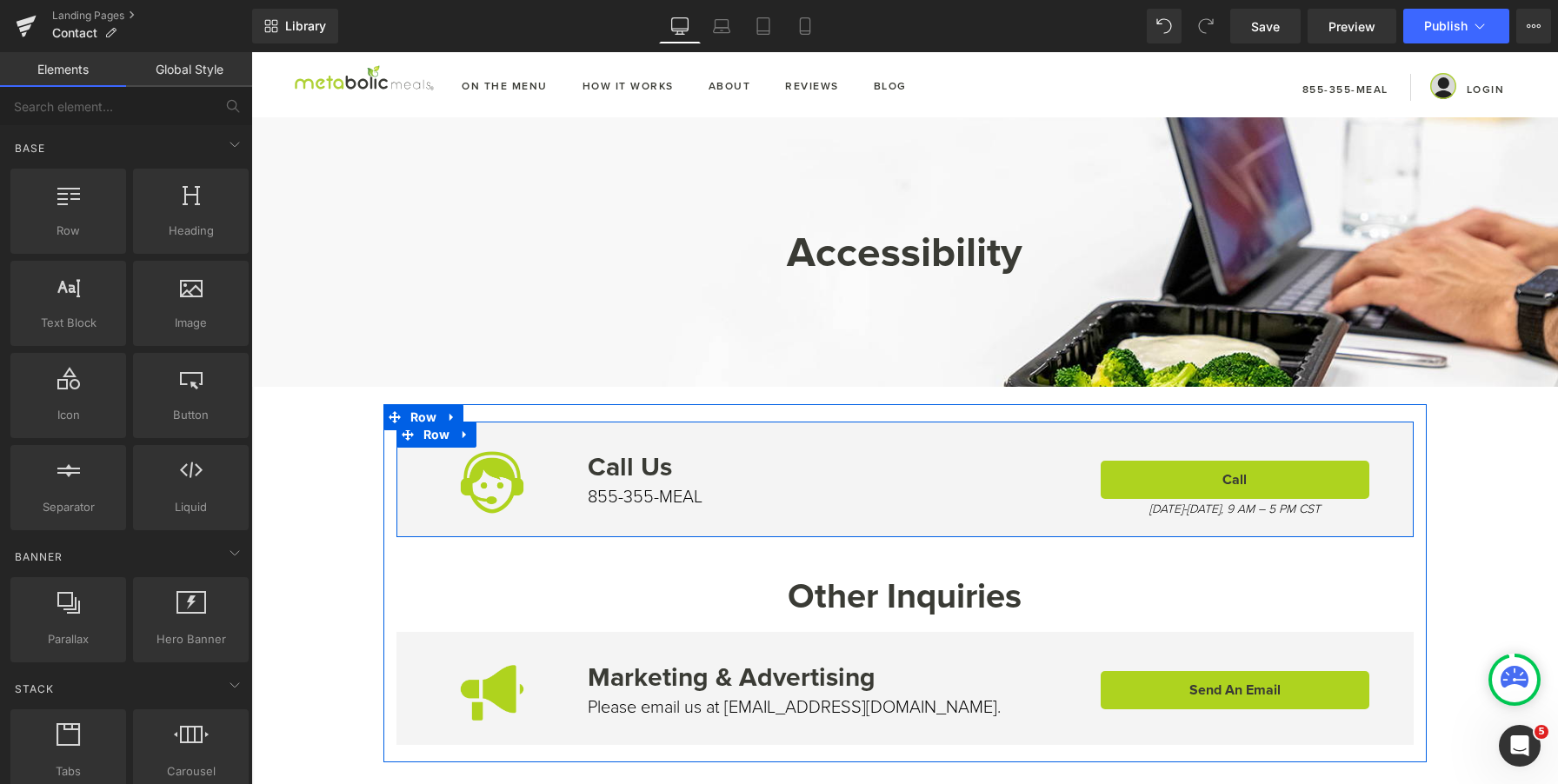
click at [459, 437] on icon at bounding box center [465, 436] width 12 height 13
click at [504, 429] on icon at bounding box center [510, 435] width 12 height 12
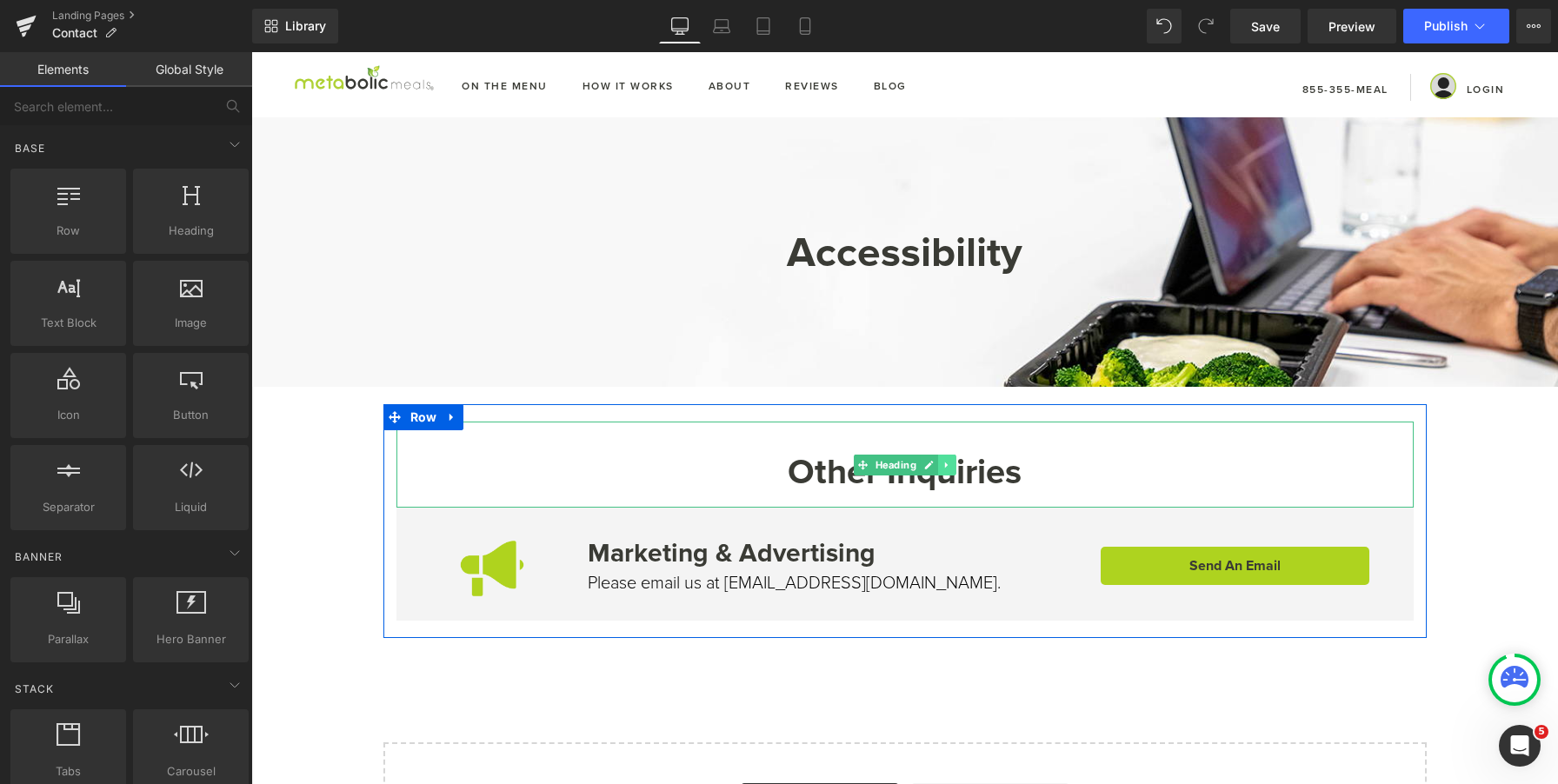
click at [942, 460] on icon at bounding box center [946, 465] width 9 height 10
click at [953, 468] on icon at bounding box center [956, 465] width 9 height 9
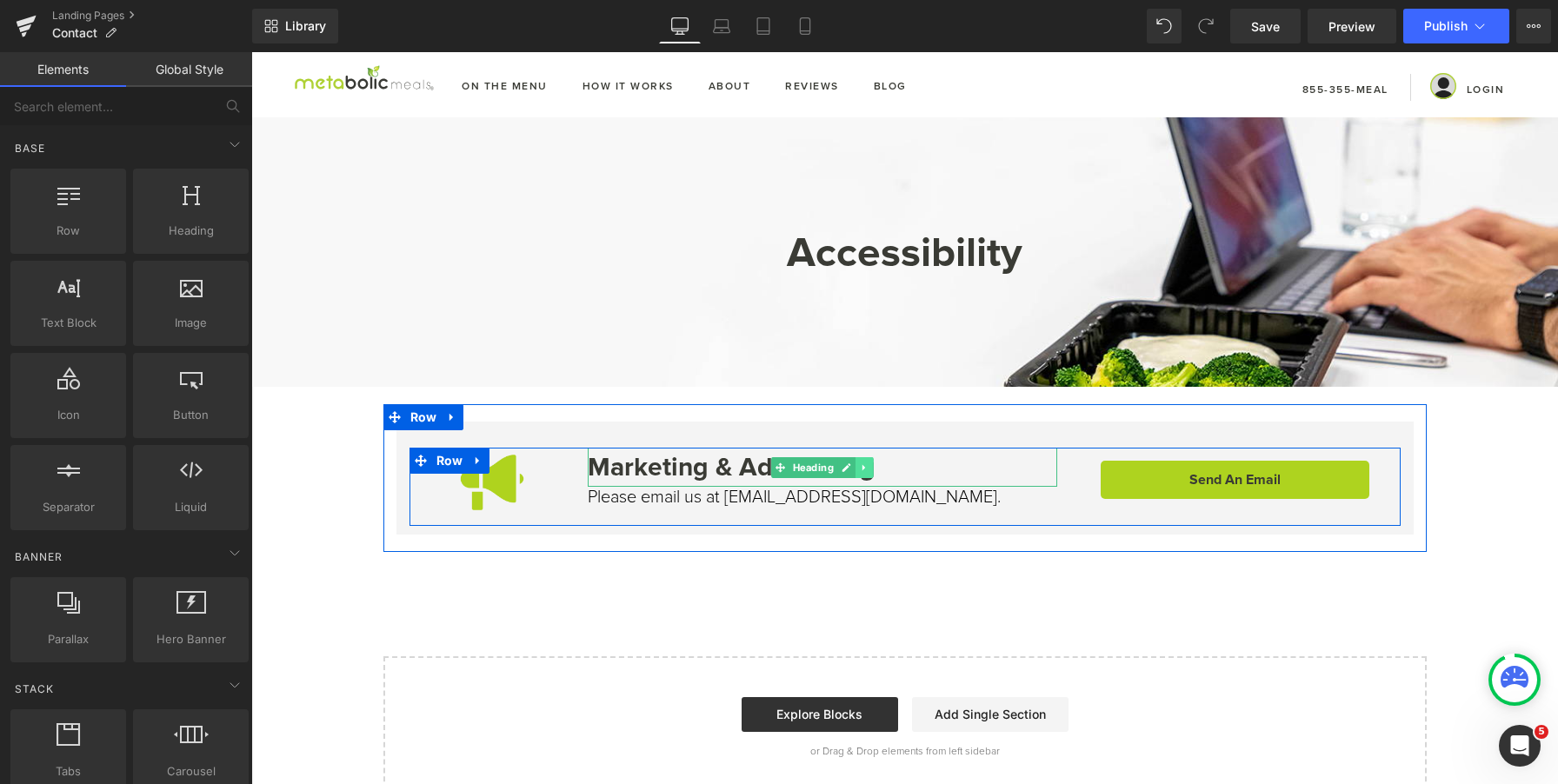
click at [859, 464] on icon at bounding box center [864, 468] width 9 height 10
click at [865, 467] on link at bounding box center [874, 468] width 18 height 21
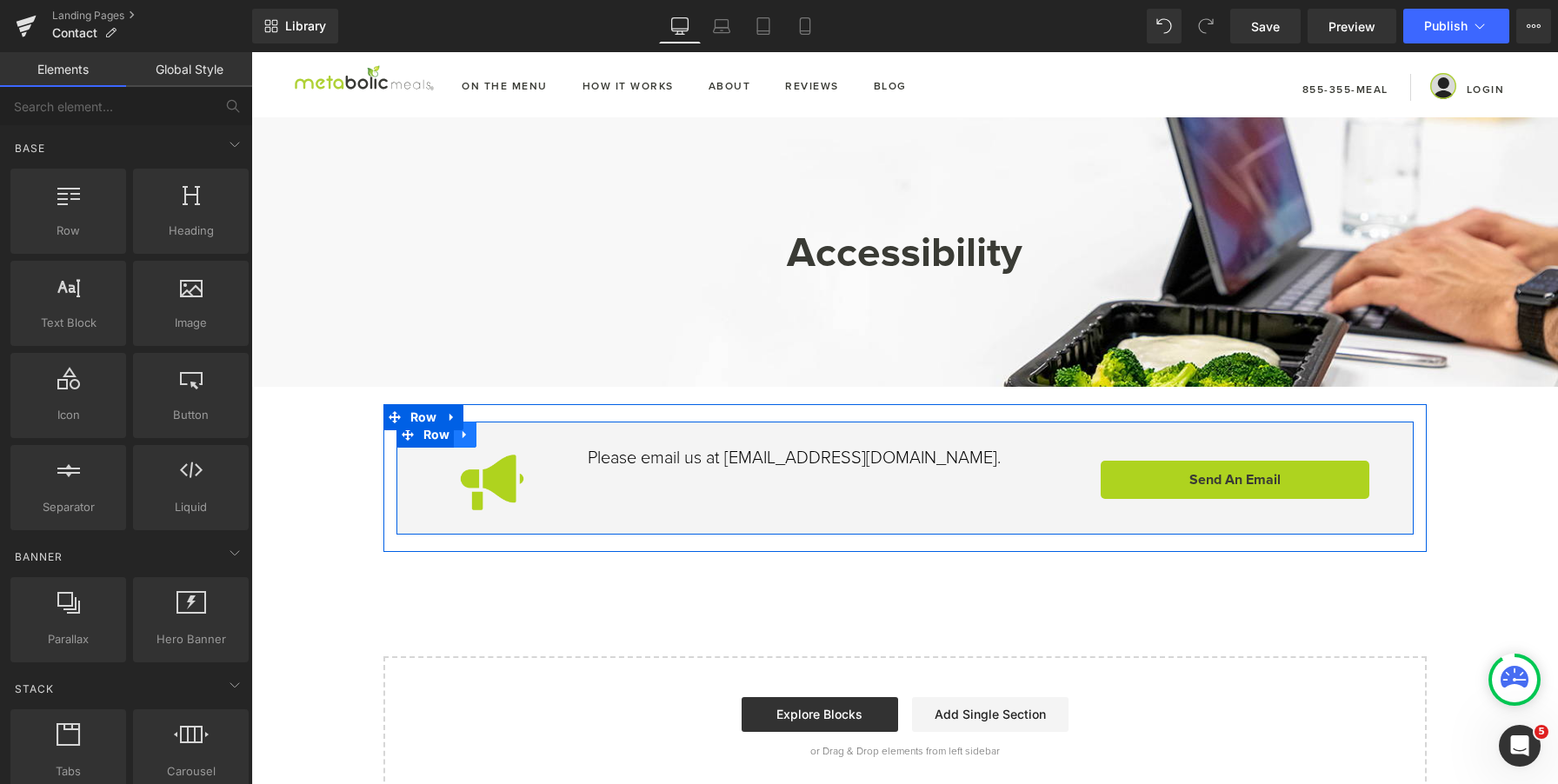
click at [461, 434] on icon at bounding box center [465, 436] width 12 height 13
click at [511, 438] on link at bounding box center [510, 435] width 23 height 26
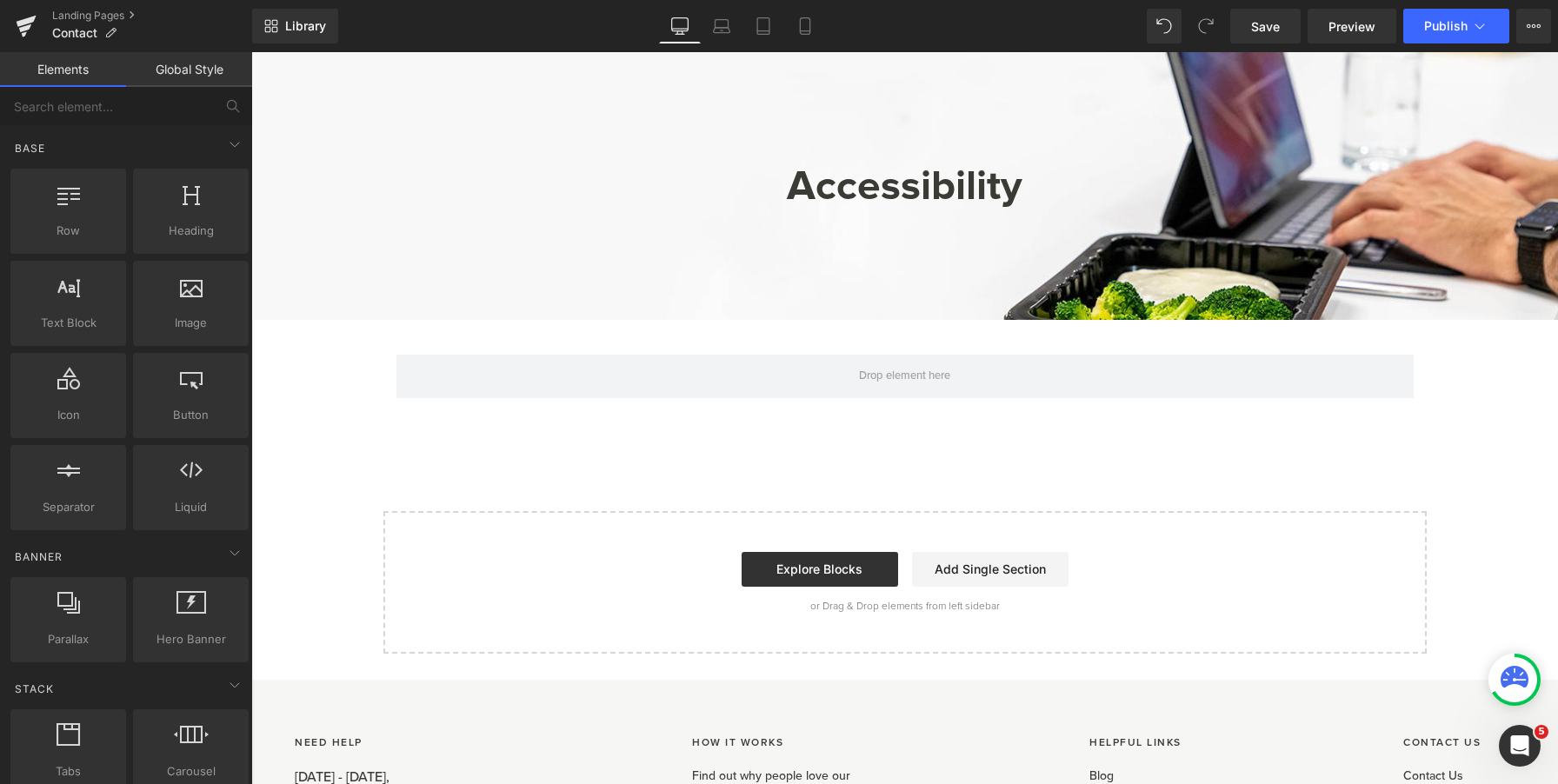
scroll to position [0, 0]
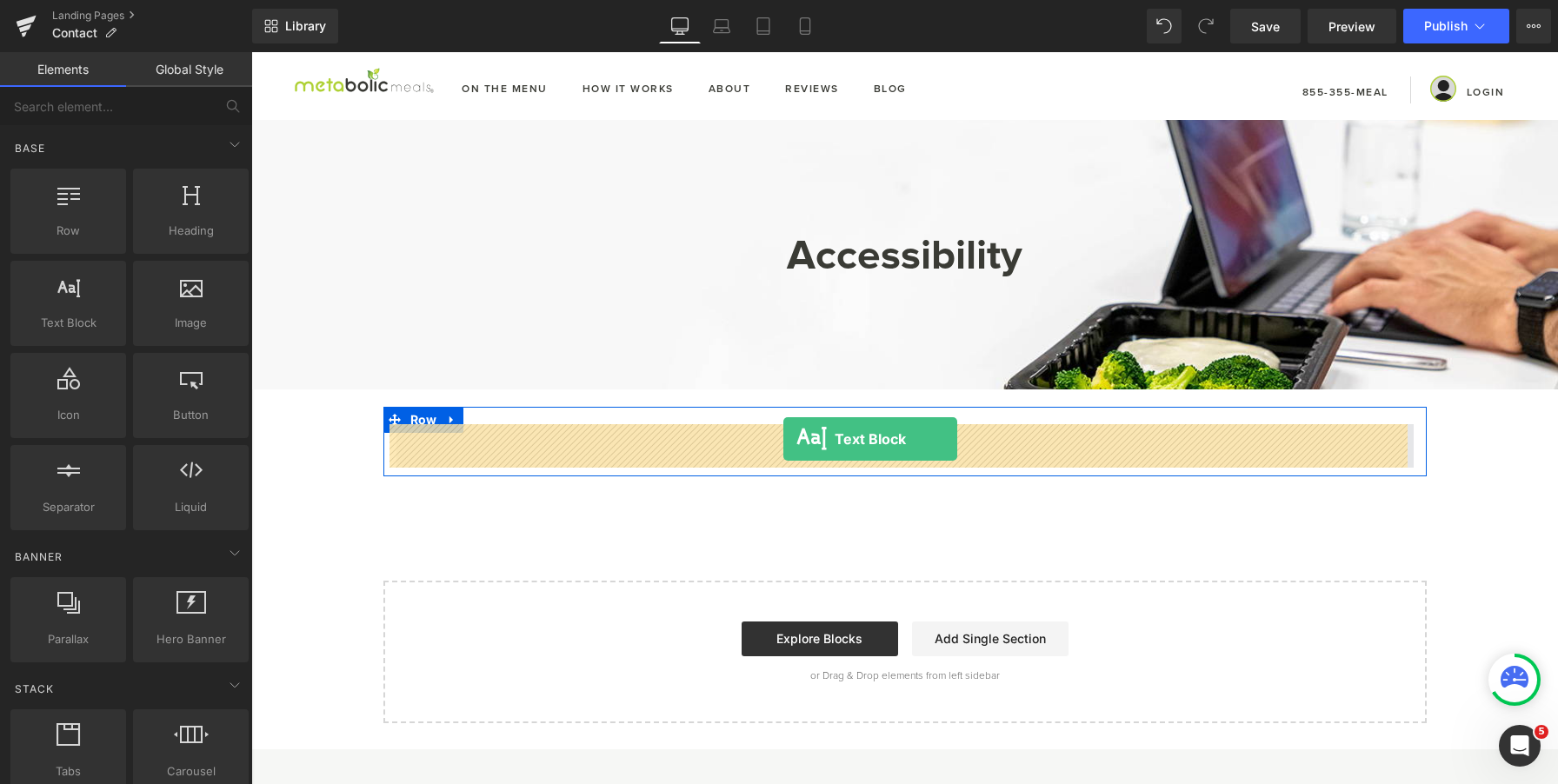
drag, startPoint x: 346, startPoint y: 349, endPoint x: 783, endPoint y: 439, distance: 446.2
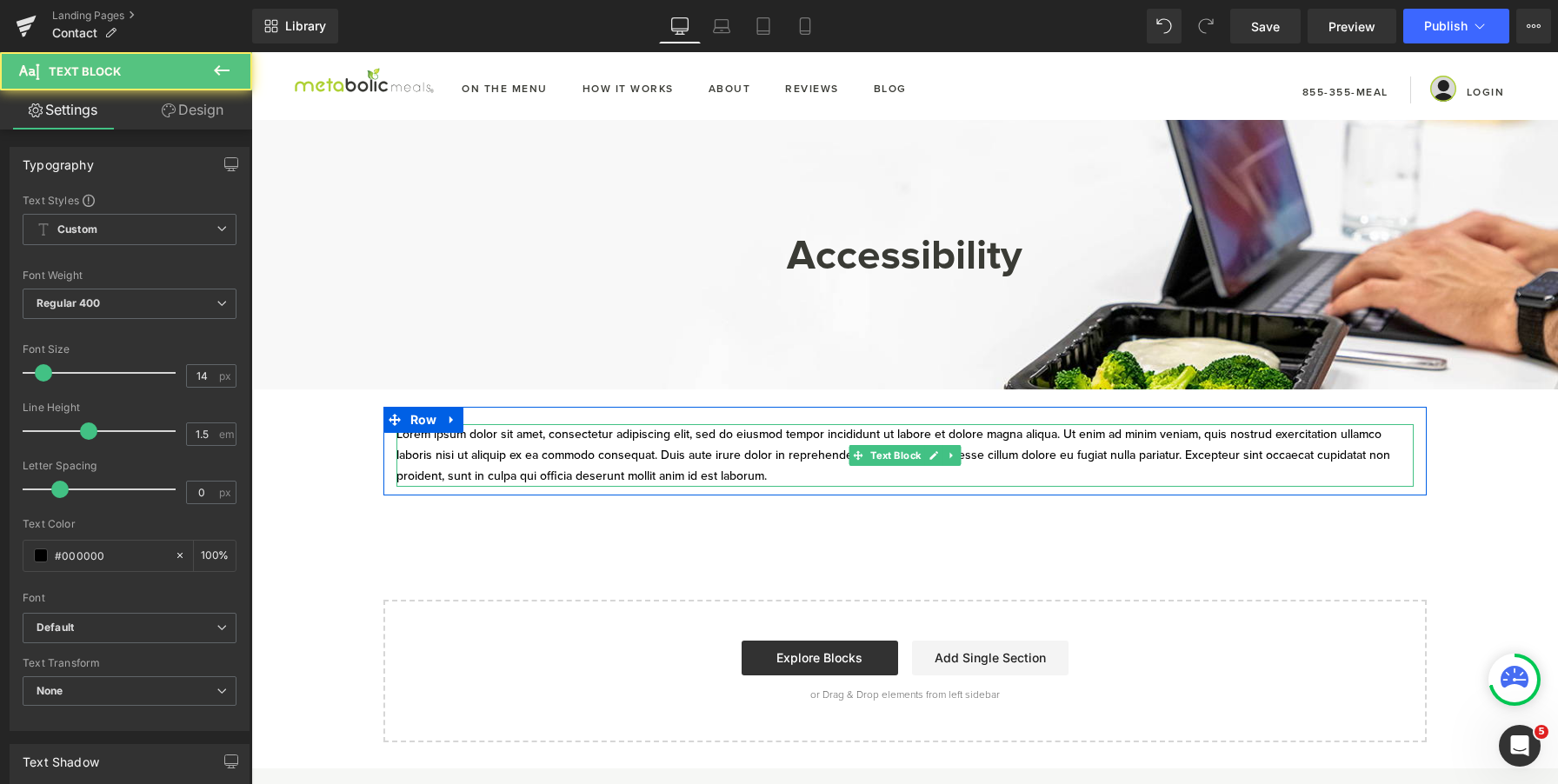
click at [668, 432] on p "Lorem ipsum dolor sit amet, consectetur adipiscing elit, sed do eiusmod tempor …" at bounding box center [905, 456] width 1018 height 62
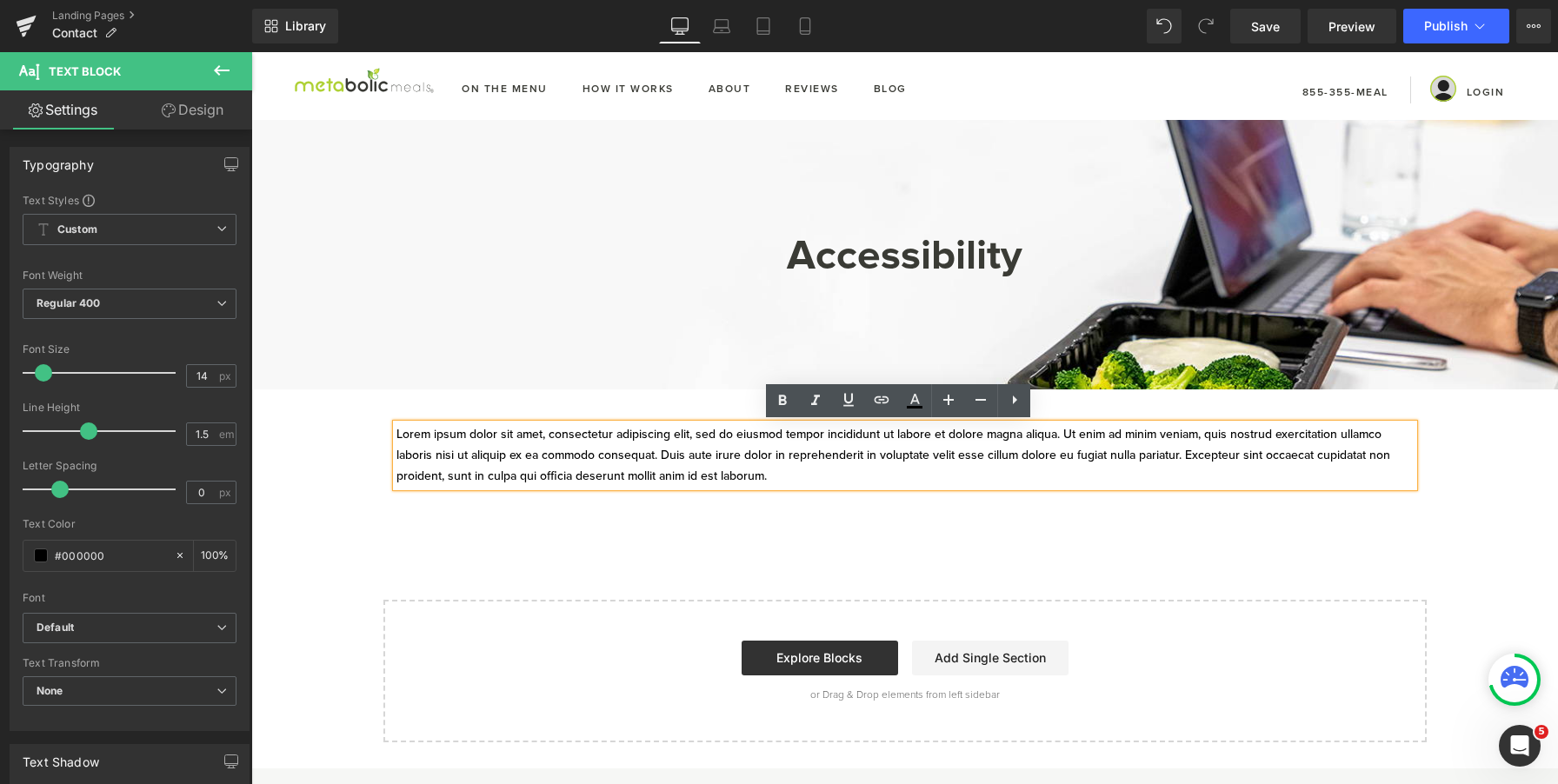
click at [1134, 445] on p "Lorem ipsum dolor sit amet, consectetur adipiscing elit, sed do eiusmod tempor …" at bounding box center [905, 456] width 1018 height 62
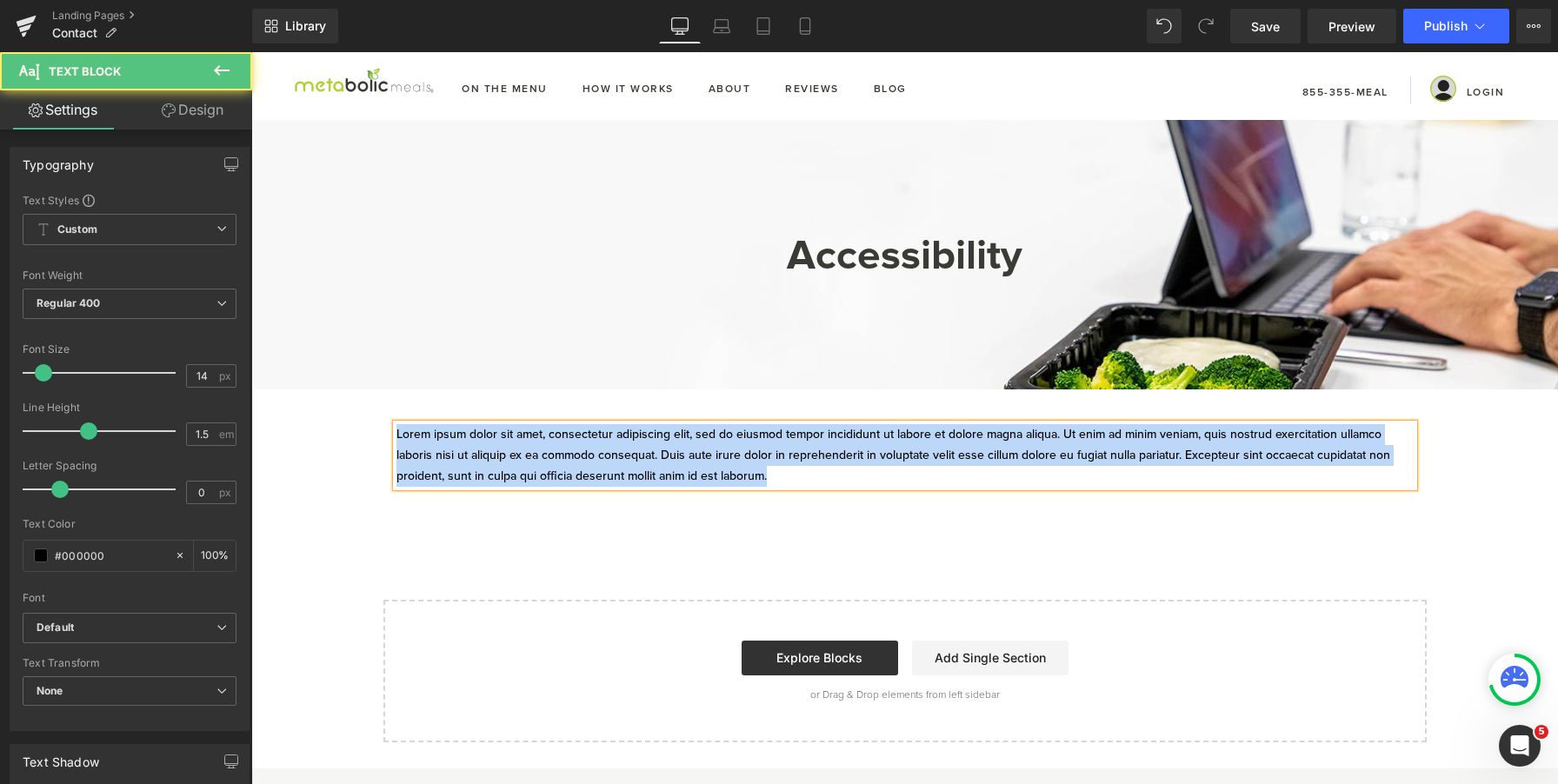
paste div
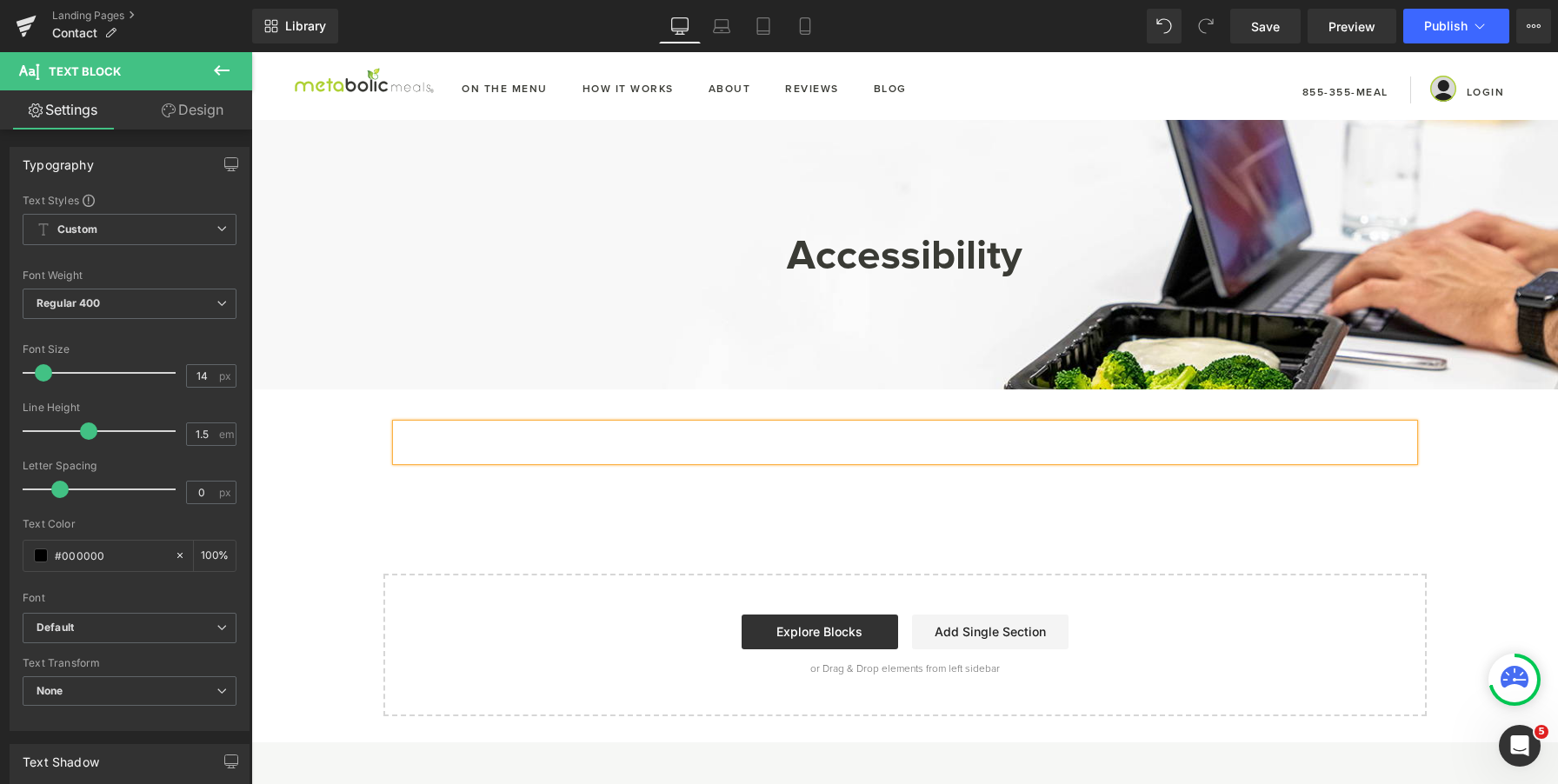
click at [1093, 439] on div at bounding box center [905, 443] width 1018 height 37
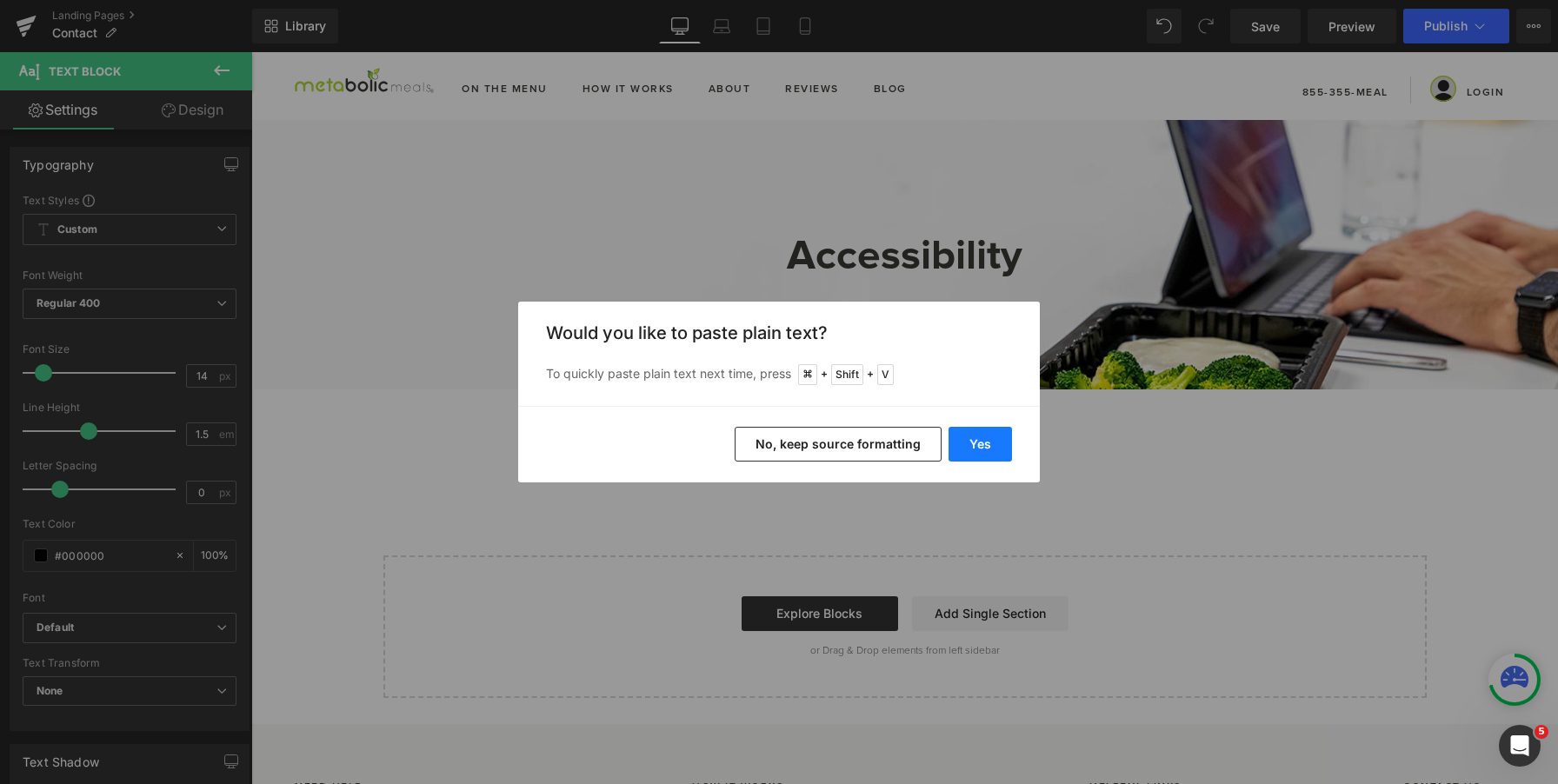
click at [988, 443] on button "Yes" at bounding box center [980, 445] width 63 height 35
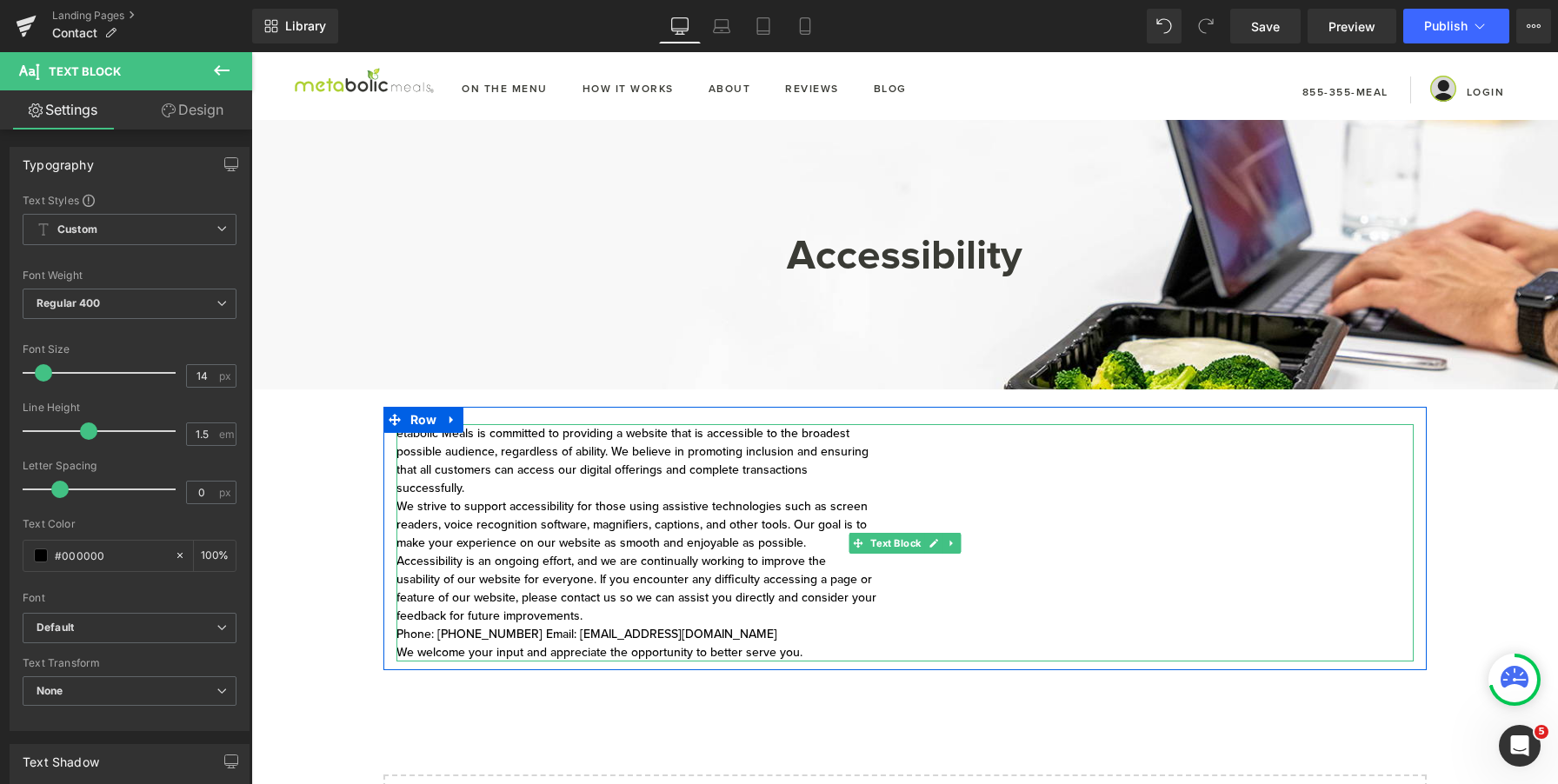
click at [588, 485] on div "etabolic Meals is committed to providing a website that is accessible to the br…" at bounding box center [905, 543] width 1018 height 237
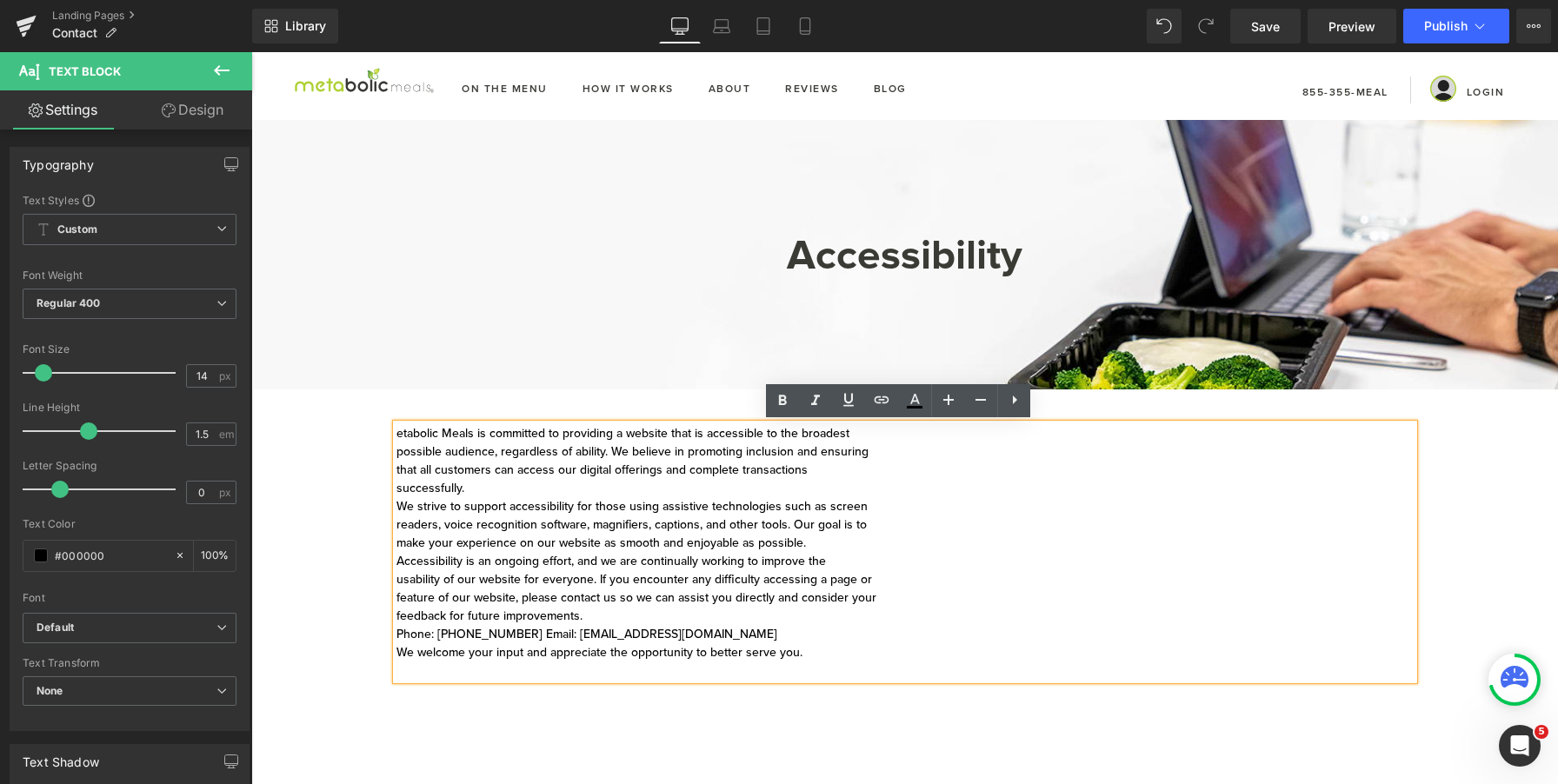
click at [396, 433] on div "etabolic Meals is committed to providing a website that is accessible to the br…" at bounding box center [905, 552] width 1018 height 256
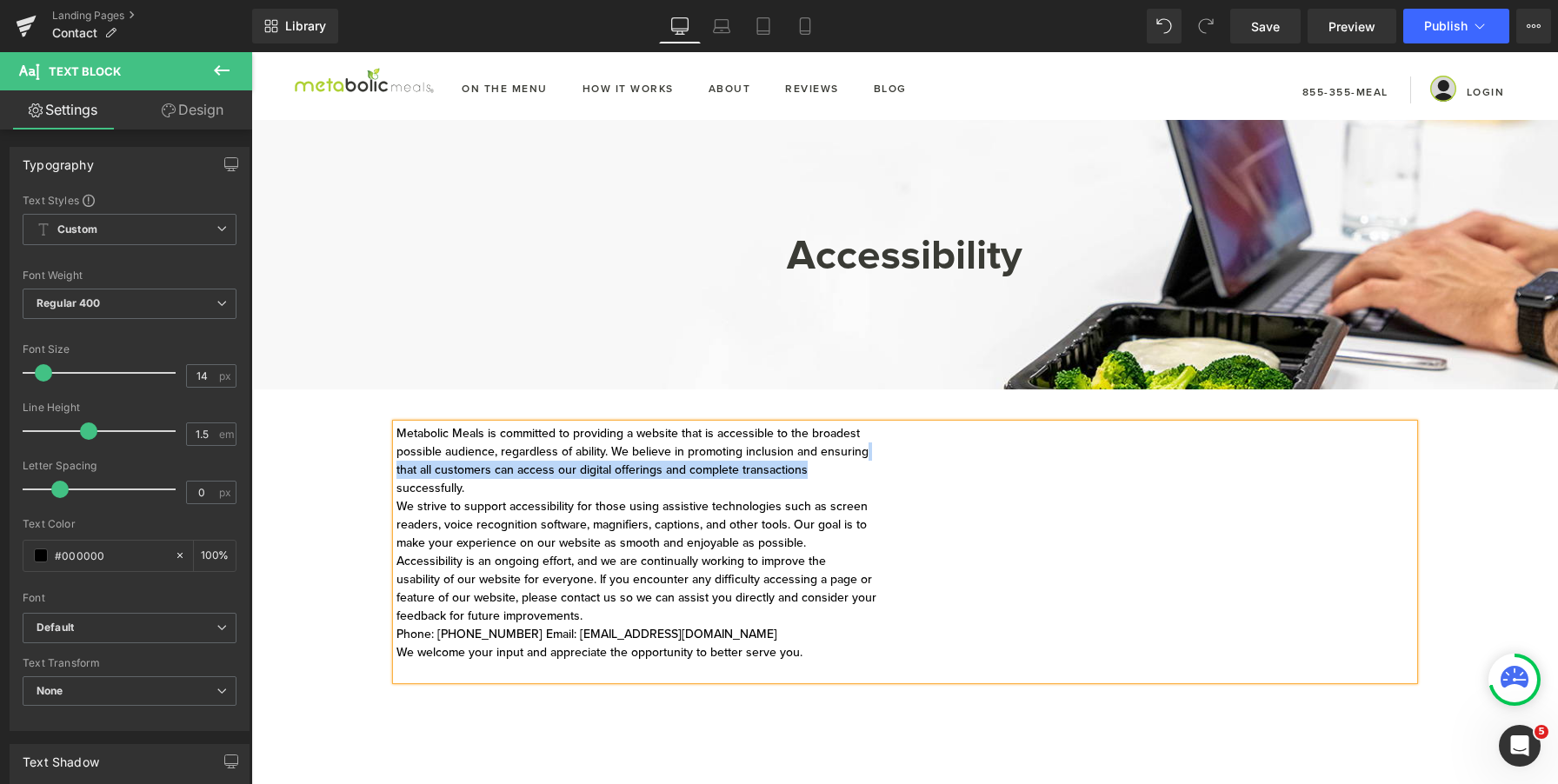
click at [868, 461] on div "Metabolic Meals is committed to providing a website that is accessible to the b…" at bounding box center [905, 552] width 1018 height 256
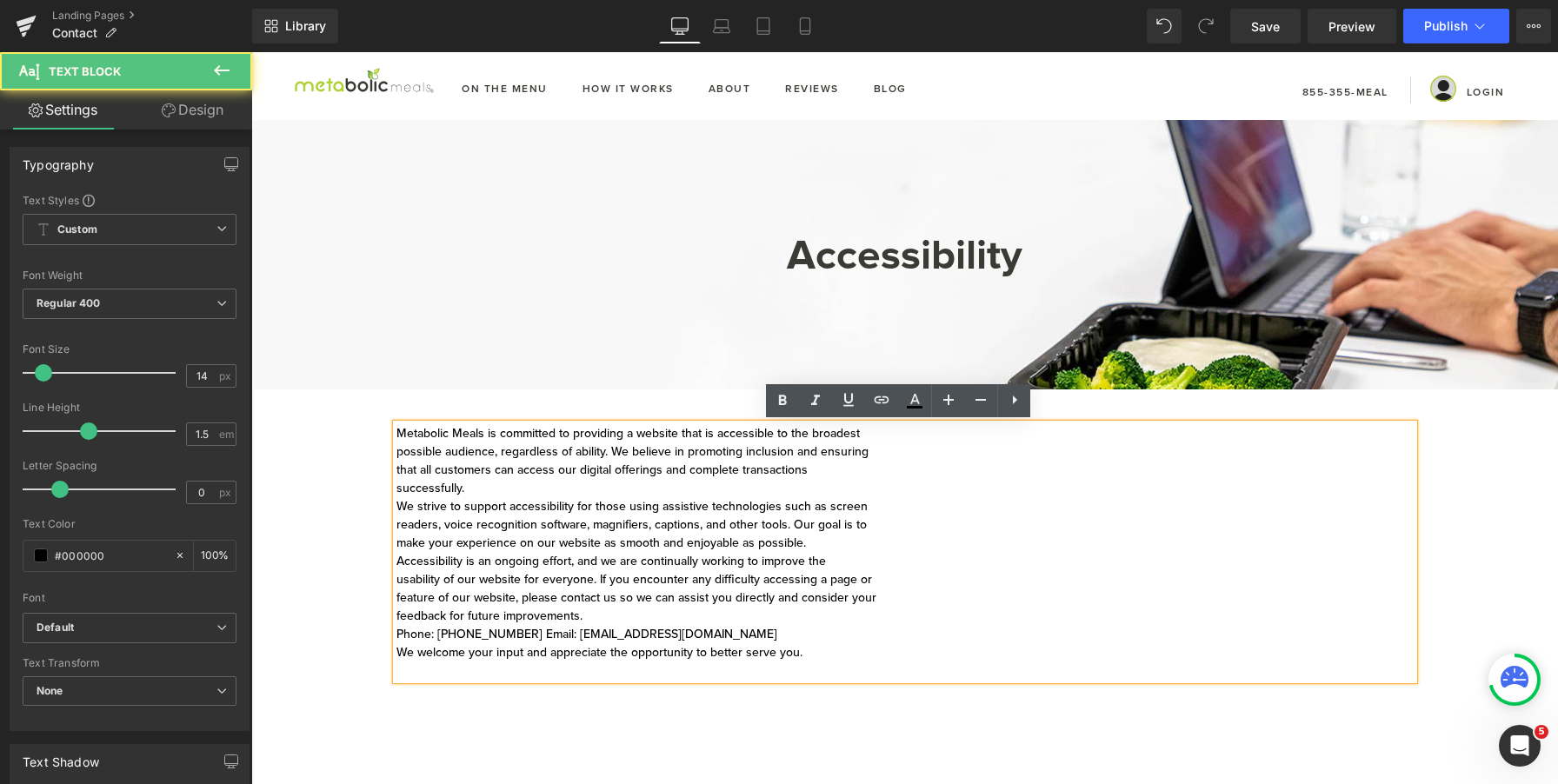
click at [877, 446] on div "Metabolic Meals is committed to providing a website that is accessible to the b…" at bounding box center [905, 552] width 1018 height 256
click at [873, 433] on div "Metabolic Meals is committed to providing a website that is accessible to the b…" at bounding box center [905, 552] width 1018 height 256
click at [396, 452] on div "Metabolic Meals is committed to providing a website that is accessible to the b…" at bounding box center [905, 552] width 1018 height 256
click at [415, 458] on div "Metabolic Meals is committed to providing a website that is accessible to the b…" at bounding box center [905, 552] width 1018 height 256
click at [396, 453] on div "Metabolic Meals is committed to providing a website that is accessible to the b…" at bounding box center [905, 552] width 1018 height 256
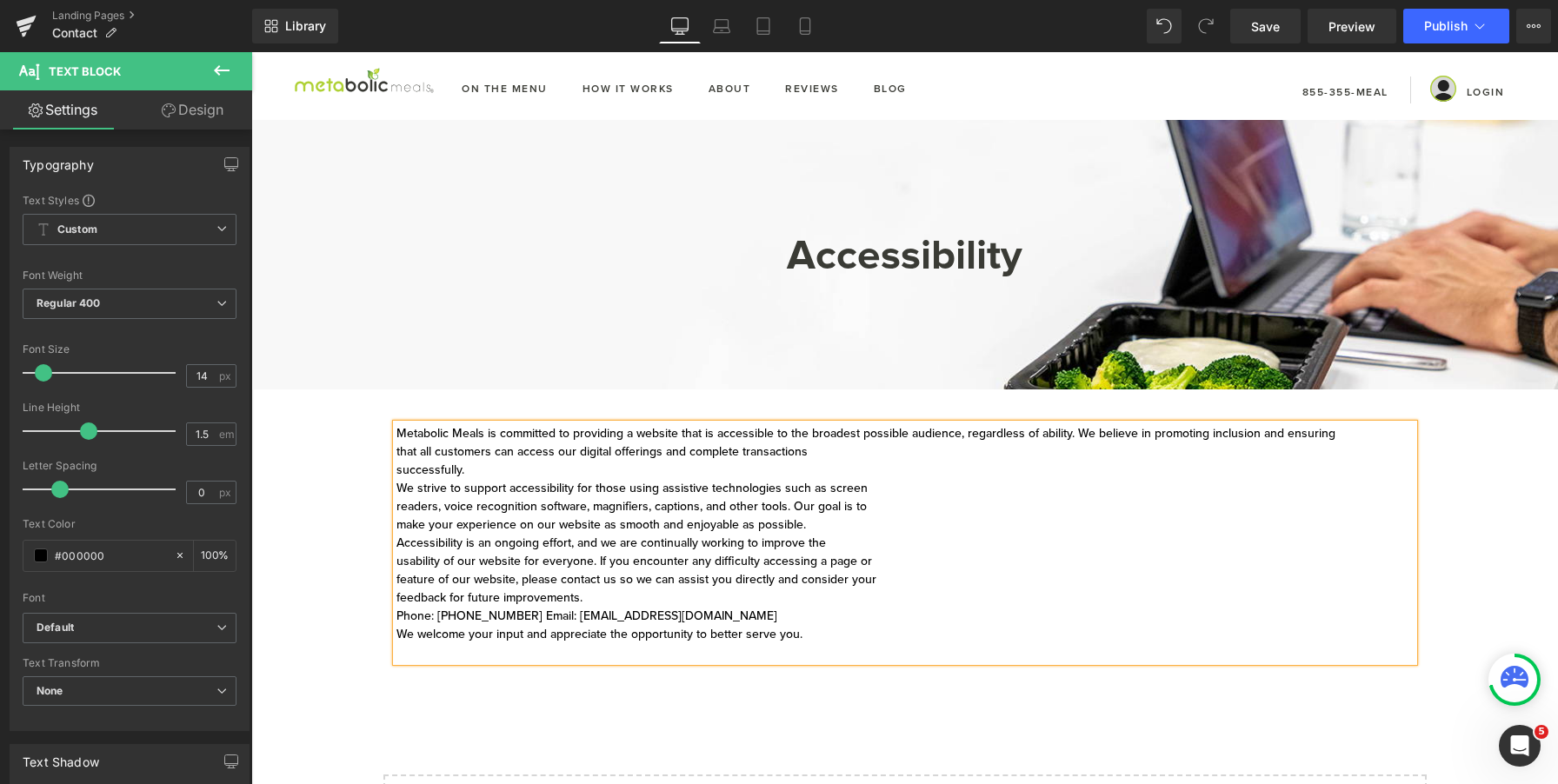
click at [396, 455] on div "Metabolic Meals is committed to providing a website that is accessible to the b…" at bounding box center [905, 543] width 1018 height 237
click at [396, 471] on div "Metabolic Meals is committed to providing a website that is accessible to the b…" at bounding box center [905, 543] width 1018 height 237
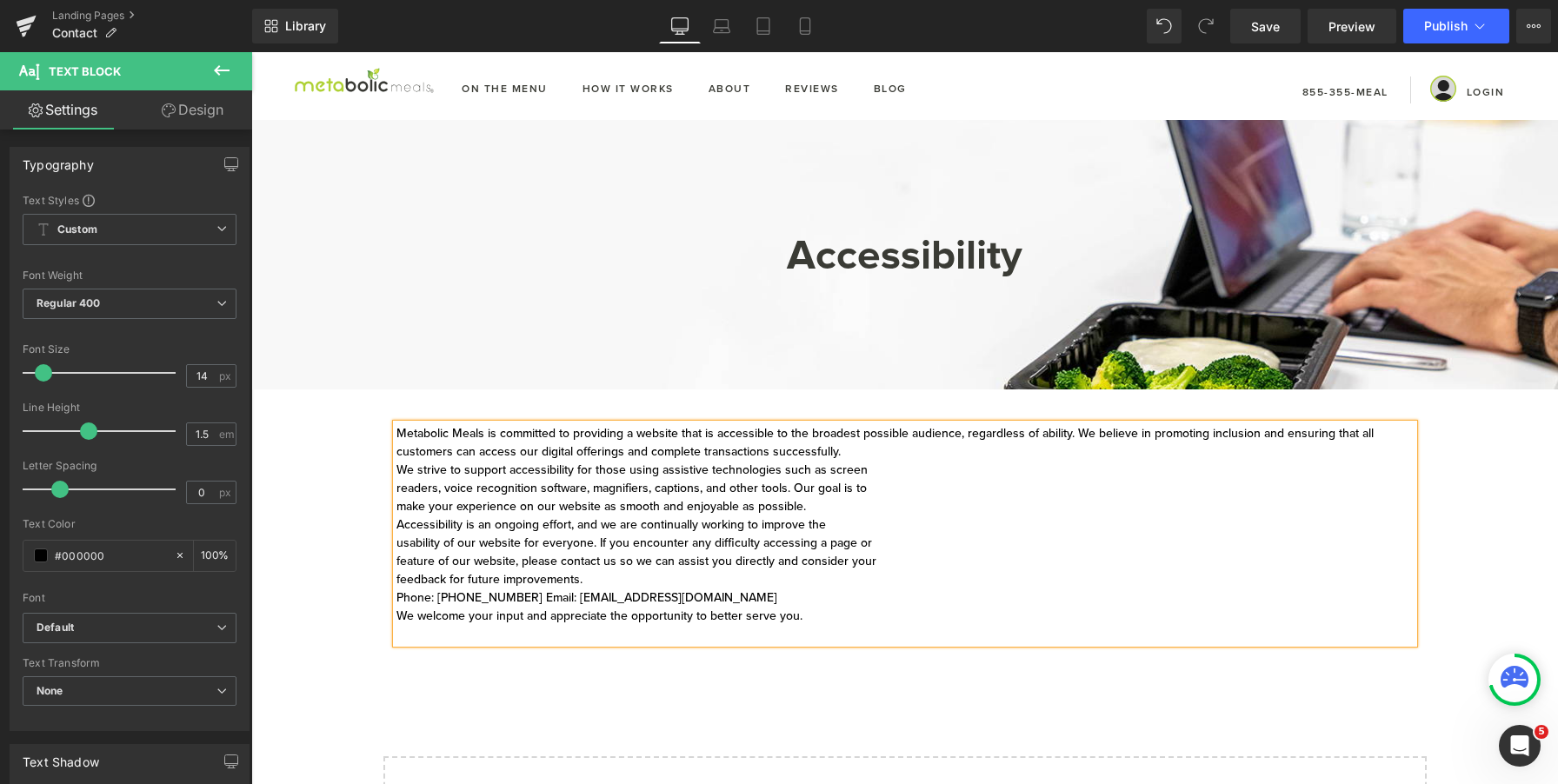
click at [850, 453] on div "Metabolic Meals is committed to providing a website that is accessible to the b…" at bounding box center [905, 534] width 1018 height 219
click at [396, 472] on div "Metabolic Meals is committed to providing a website that is accessible to the b…" at bounding box center [905, 534] width 1018 height 219
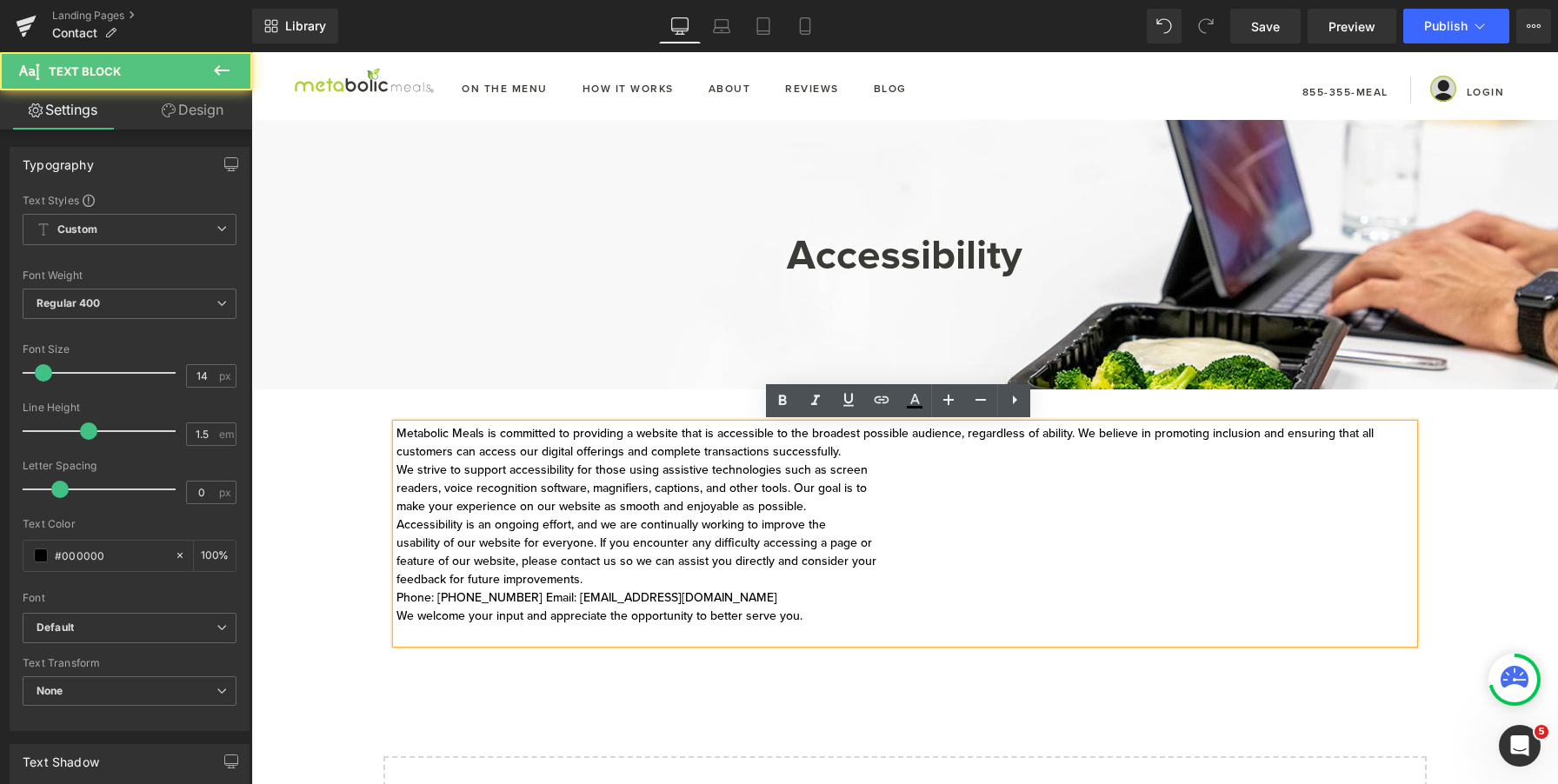
click at [396, 472] on div "Metabolic Meals is committed to providing a website that is accessible to the b…" at bounding box center [905, 534] width 1018 height 219
click at [397, 471] on div "Metabolic Meals is committed to providing a website that is accessible to the b…" at bounding box center [905, 534] width 1018 height 219
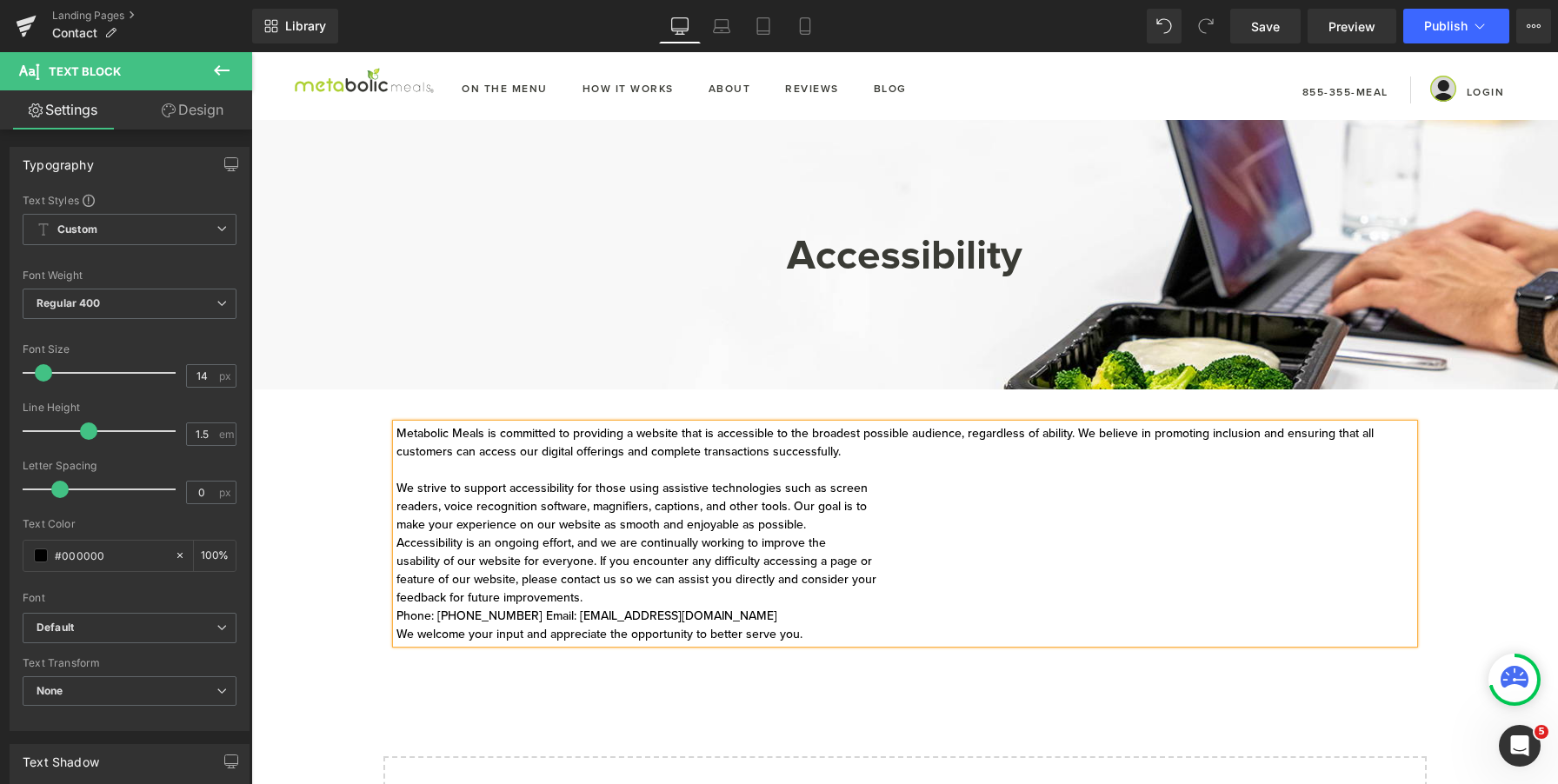
click at [396, 506] on div "Metabolic Meals is committed to providing a website that is accessible to the b…" at bounding box center [905, 534] width 1018 height 219
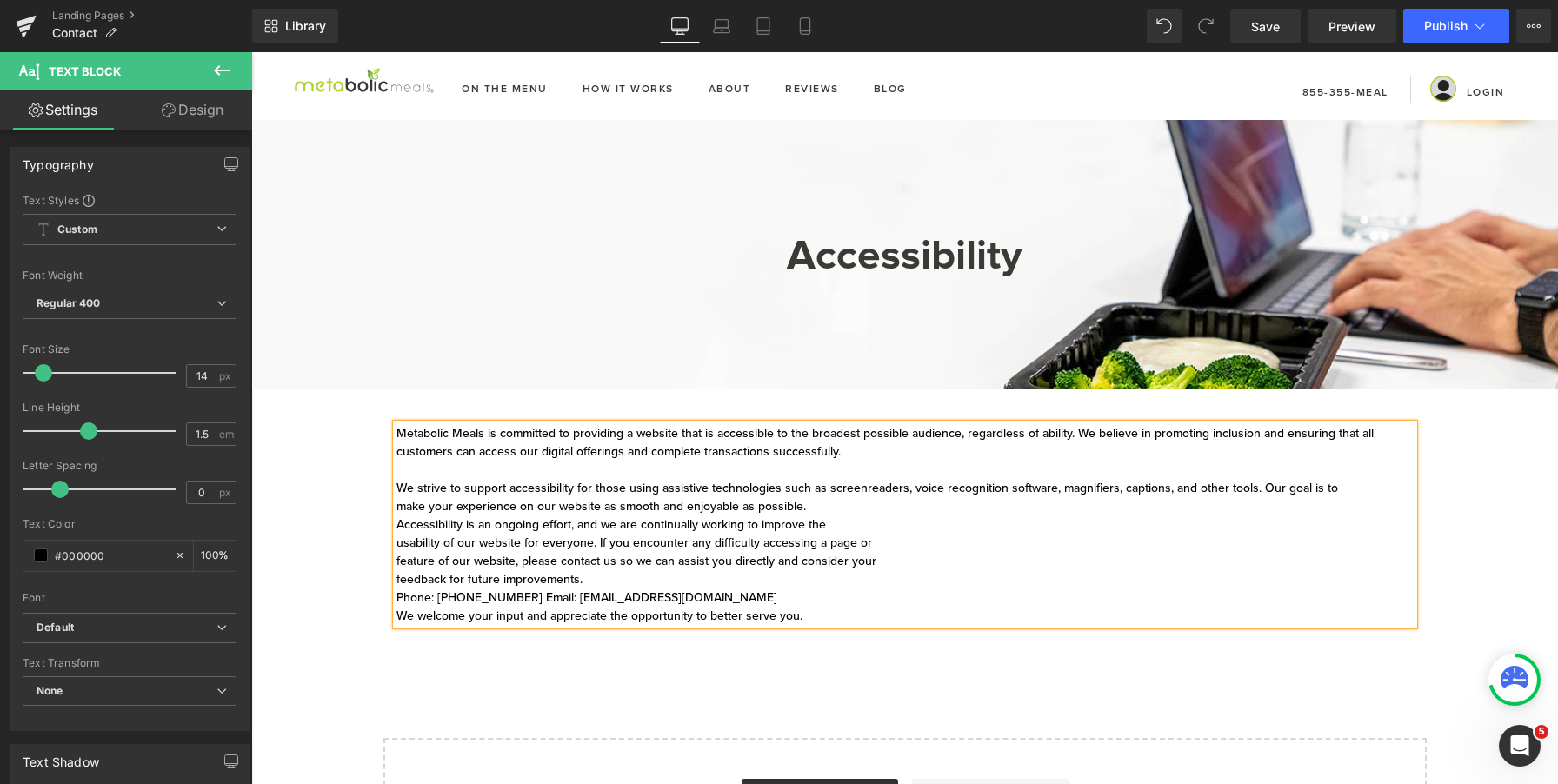
click at [396, 509] on div "Metabolic Meals is committed to providing a website that is accessible to the b…" at bounding box center [905, 525] width 1018 height 201
click at [396, 509] on div "We strive to support accessibility for those using assistive technologies such …" at bounding box center [905, 498] width 1018 height 37
click at [396, 528] on div "Metabolic Meals is committed to providing a website that is accessible to the b…" at bounding box center [905, 525] width 1018 height 201
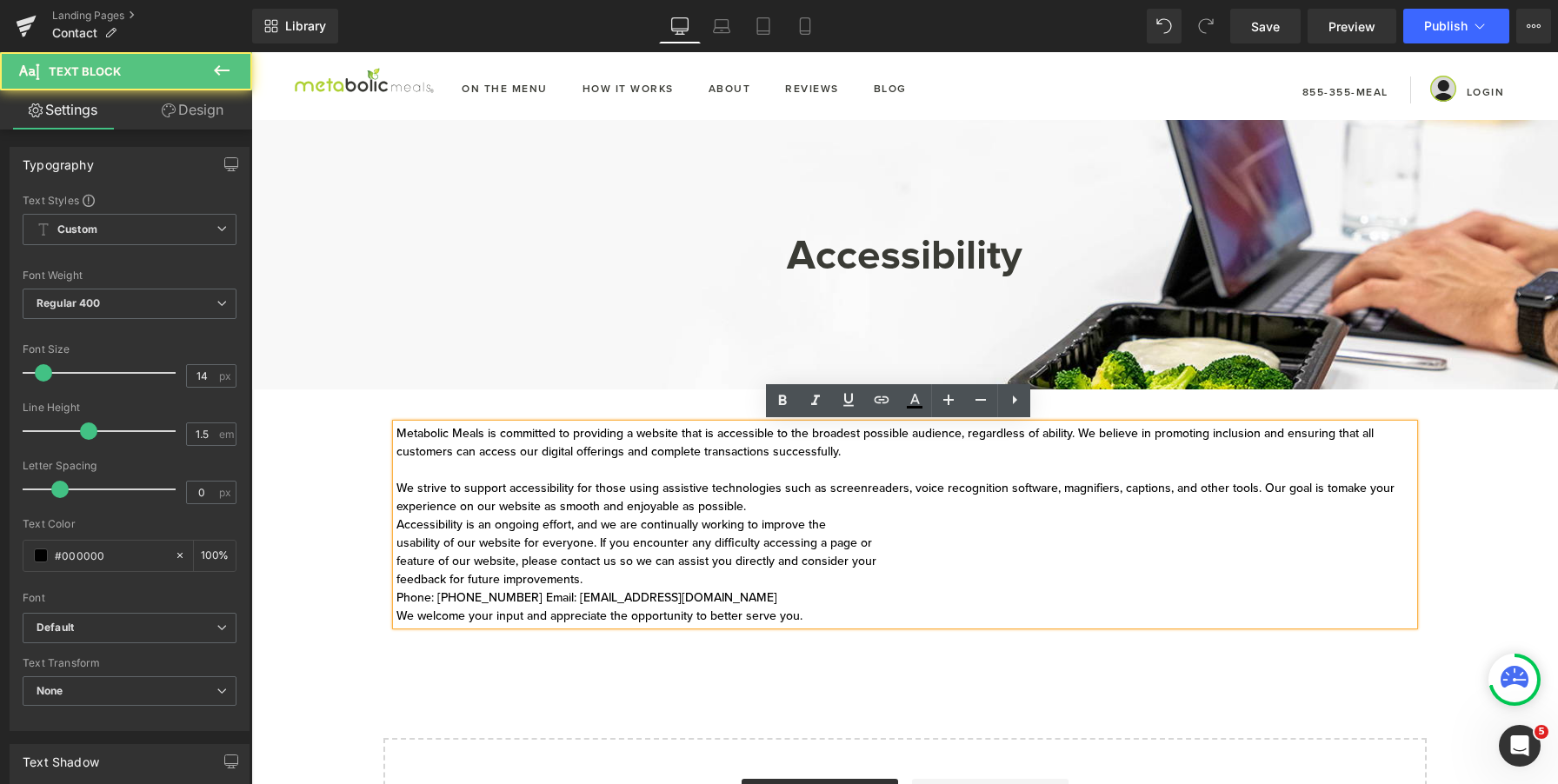
click at [396, 527] on div "Metabolic Meals is committed to providing a website that is accessible to the b…" at bounding box center [905, 525] width 1018 height 201
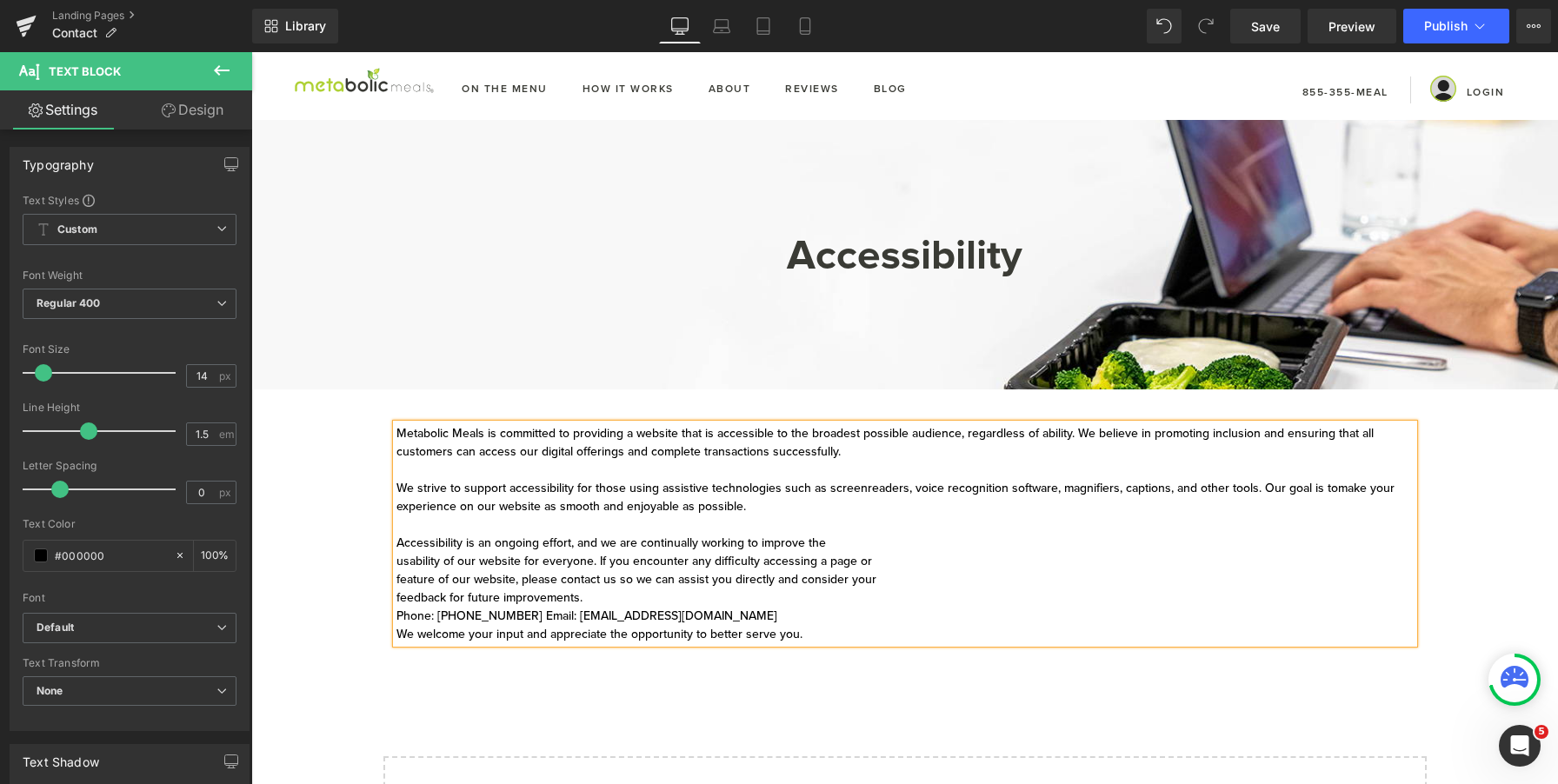
click at [396, 566] on div "Metabolic Meals is committed to providing a website that is accessible to the b…" at bounding box center [905, 534] width 1018 height 219
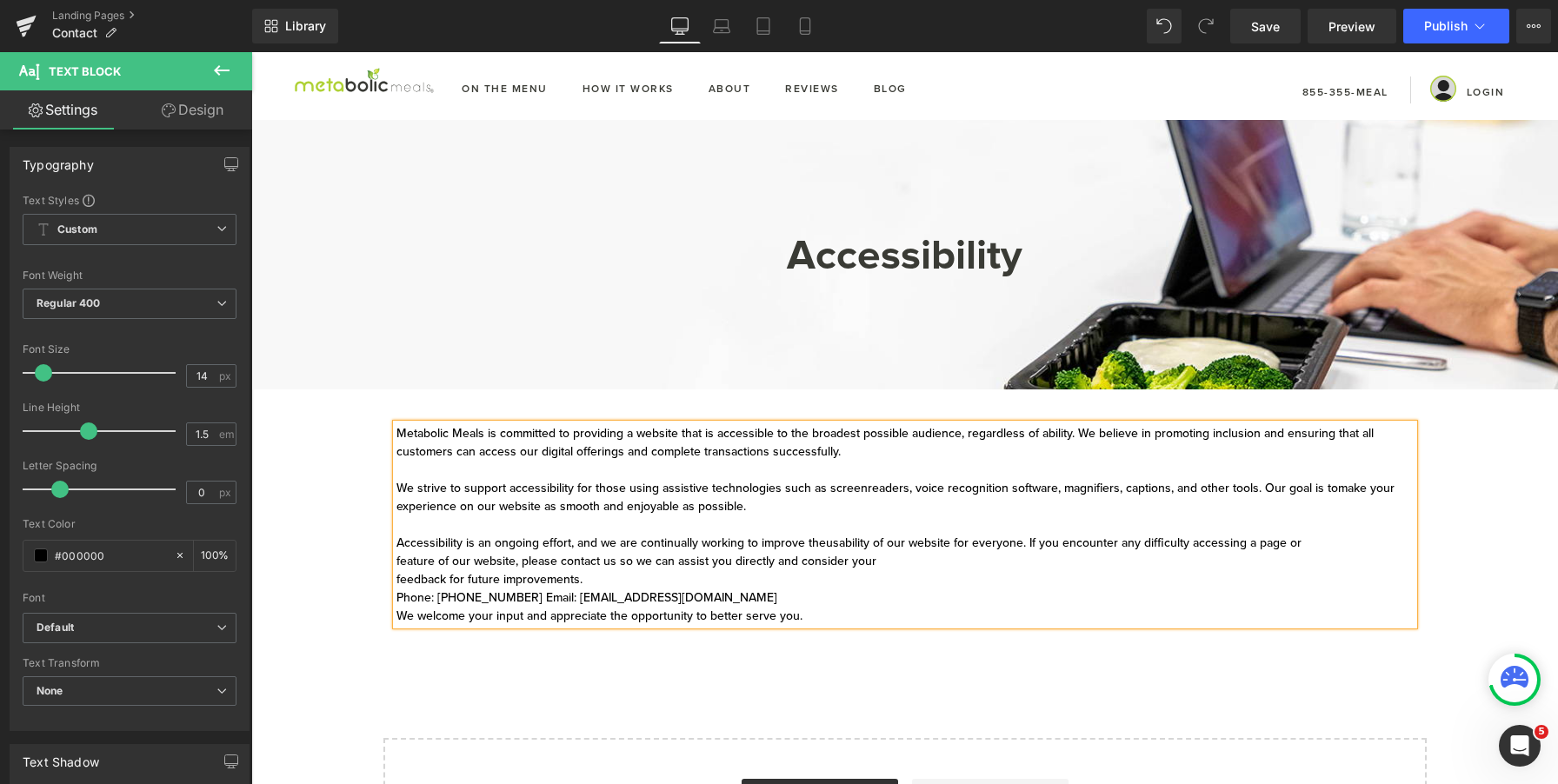
click at [396, 562] on div "Metabolic Meals is committed to providing a website that is accessible to the b…" at bounding box center [905, 525] width 1018 height 201
click at [396, 581] on div "Metabolic Meals is committed to providing a website that is accessible to the b…" at bounding box center [905, 525] width 1018 height 201
click at [396, 578] on div "Metabolic Meals is committed to providing a website that is accessible to the b…" at bounding box center [905, 525] width 1018 height 201
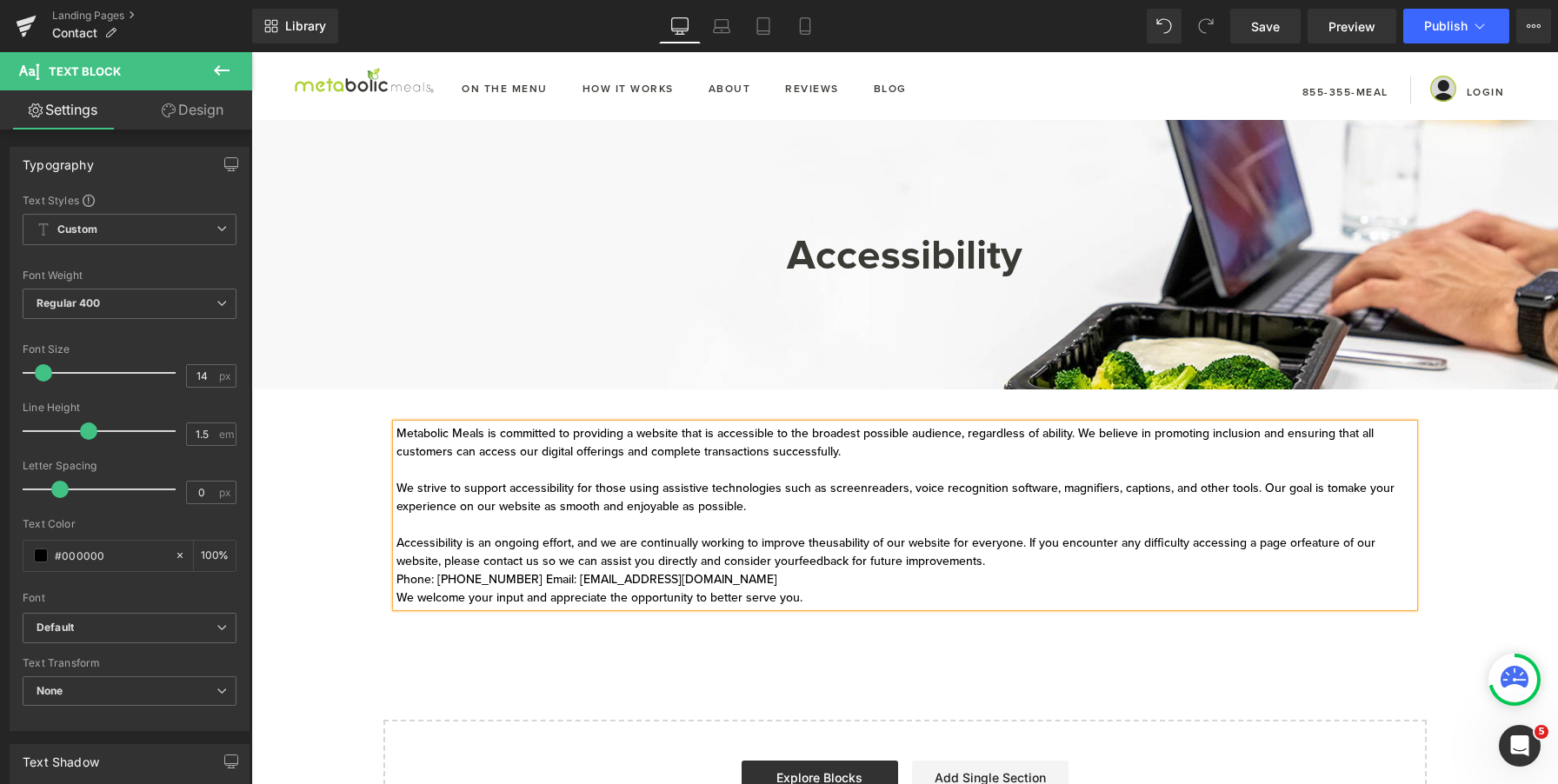
click at [617, 589] on div "Metabolic Meals is committed to providing a website that is accessible to the b…" at bounding box center [905, 515] width 1018 height 182
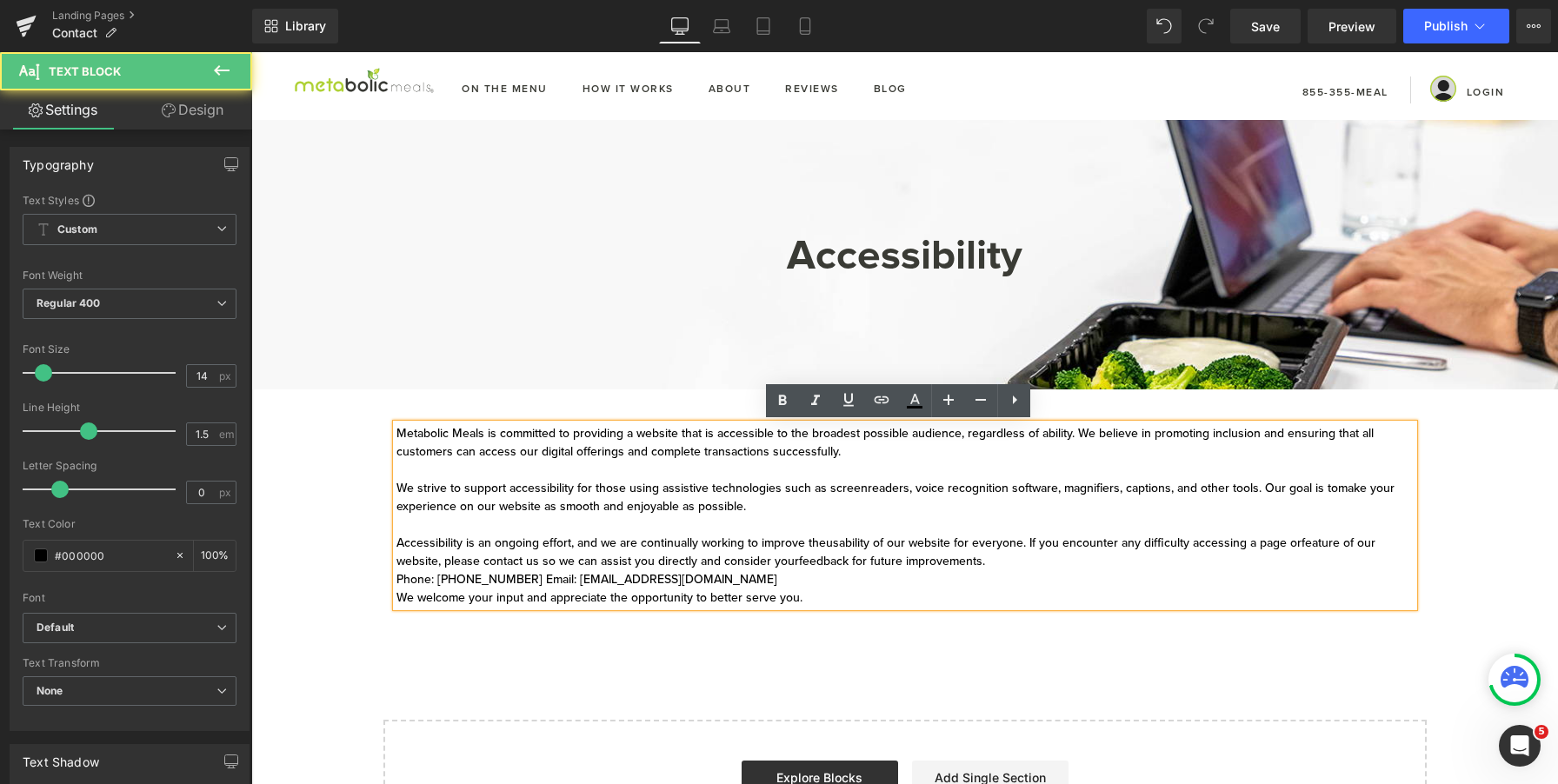
click at [531, 582] on div "Metabolic Meals is committed to providing a website that is accessible to the b…" at bounding box center [905, 515] width 1018 height 182
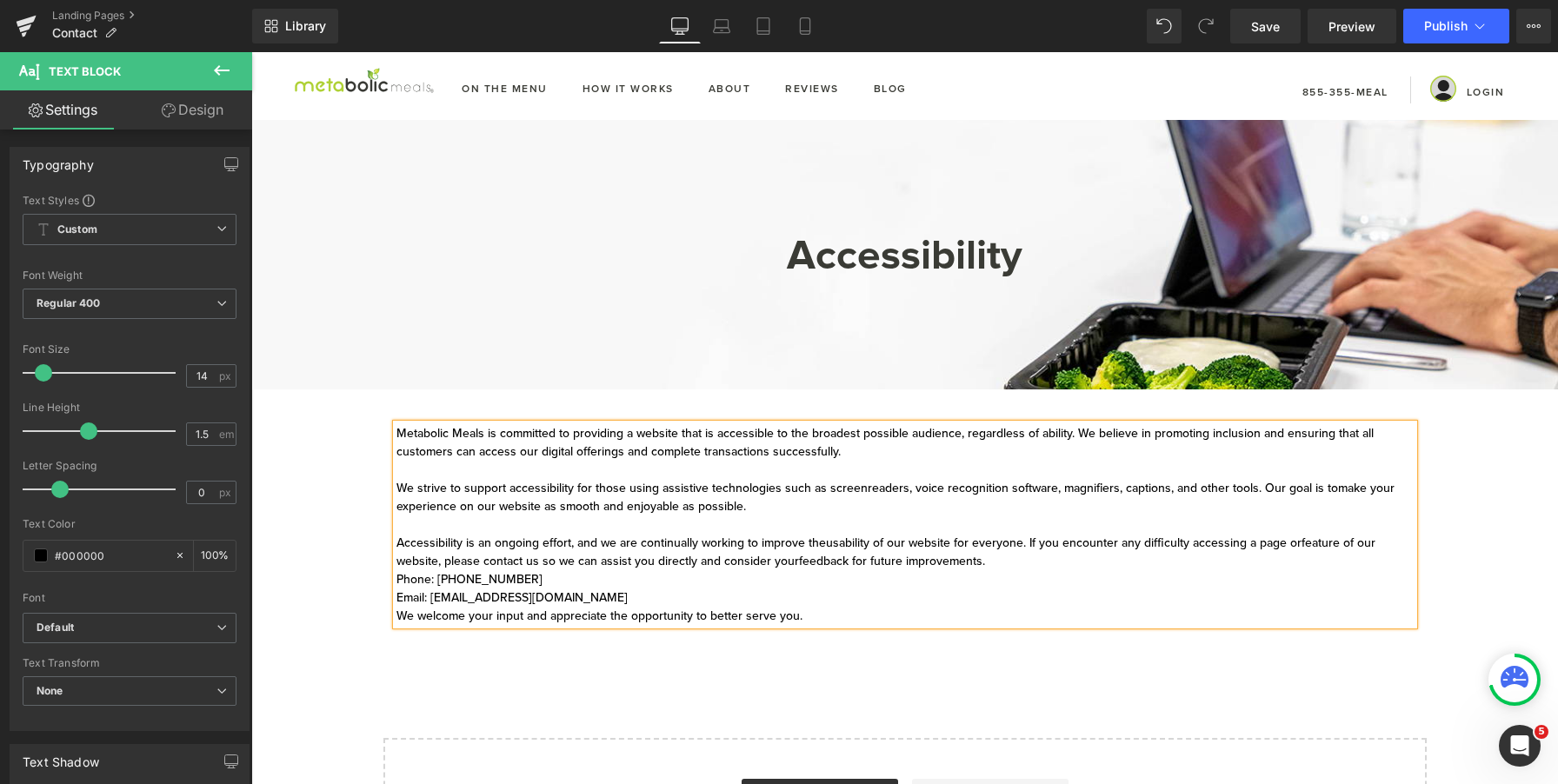
click at [569, 459] on div "Metabolic Meals is committed to providing a website that is accessible to the b…" at bounding box center [905, 525] width 1018 height 201
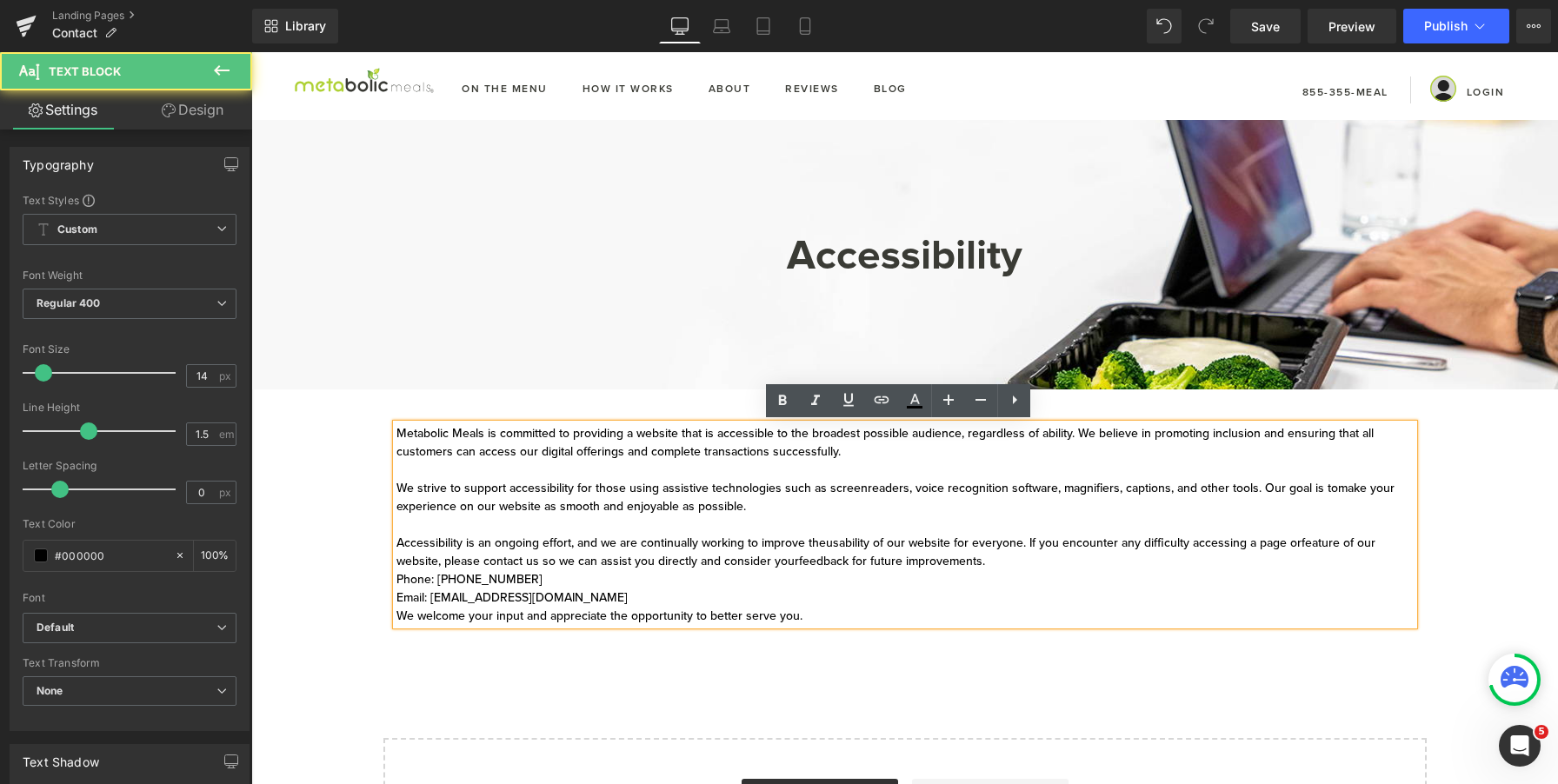
click at [560, 407] on div "Accessibility Heading Row Hero Banner 108px Hero Banner Get In Touch Heading Me…" at bounding box center [904, 501] width 1307 height 761
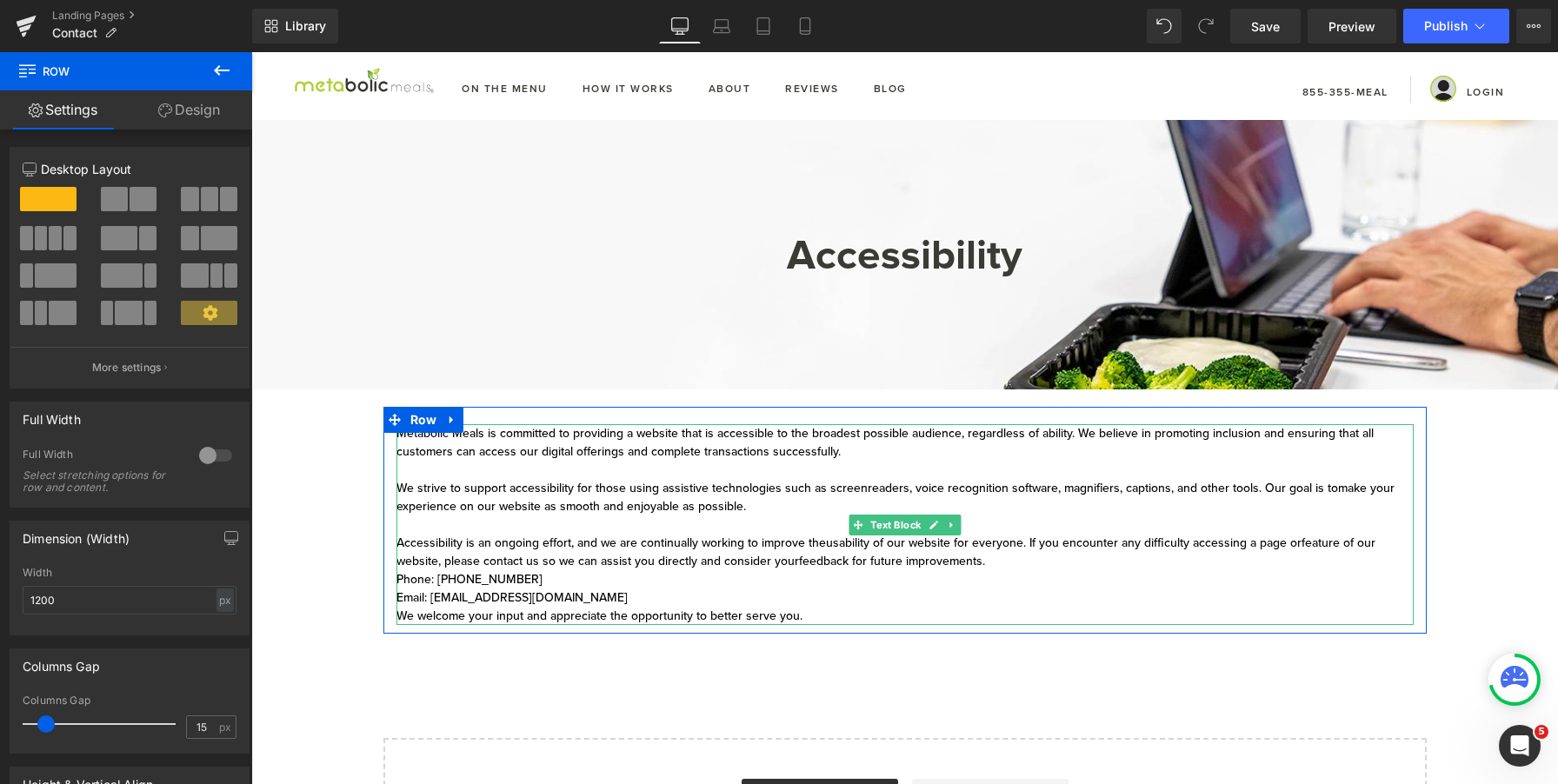
click at [469, 591] on div "Email: [EMAIL_ADDRESS][DOMAIN_NAME]" at bounding box center [905, 598] width 1018 height 18
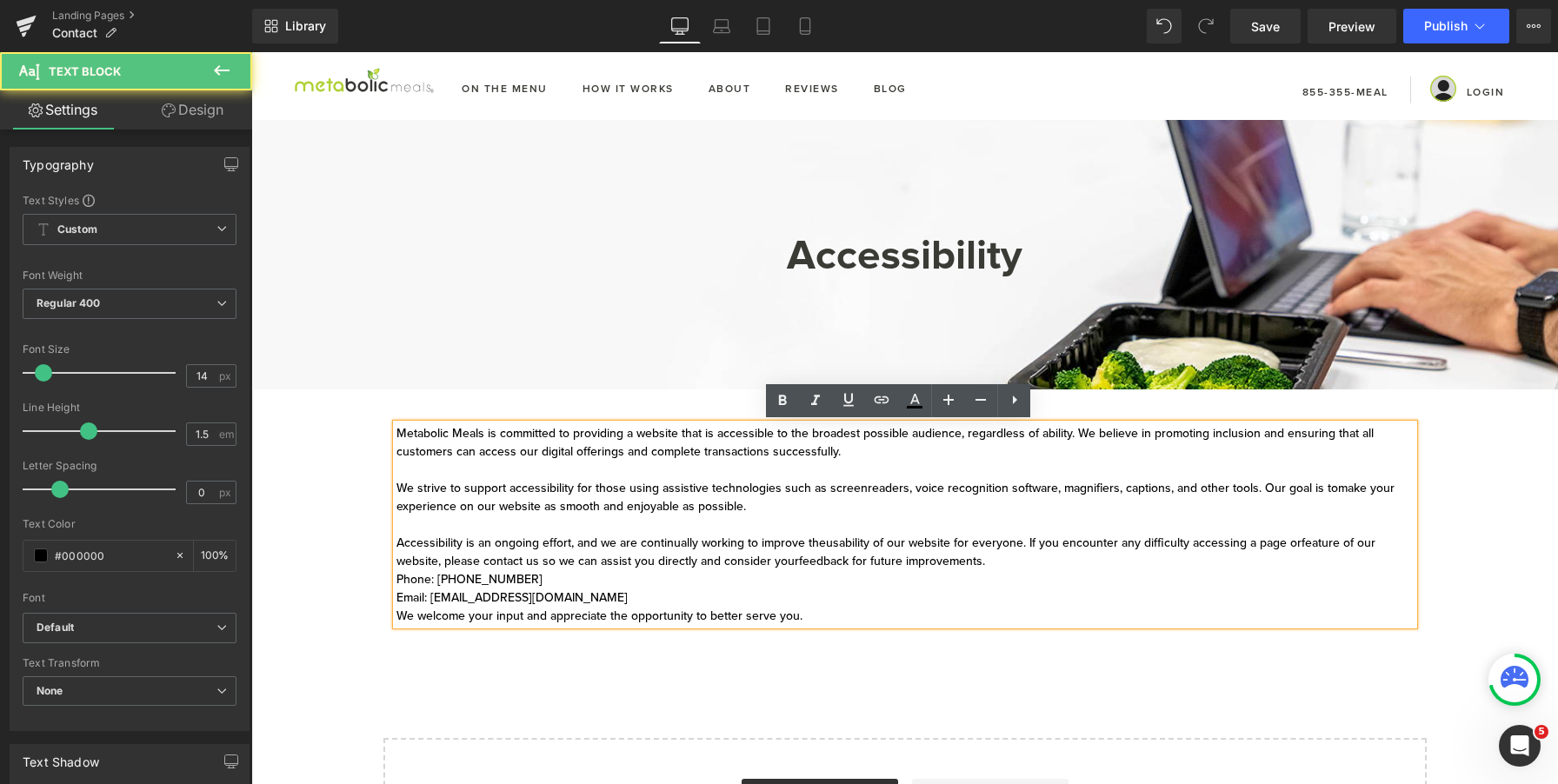
click at [396, 579] on div "Phone: [PHONE_NUMBER]" at bounding box center [905, 580] width 1018 height 18
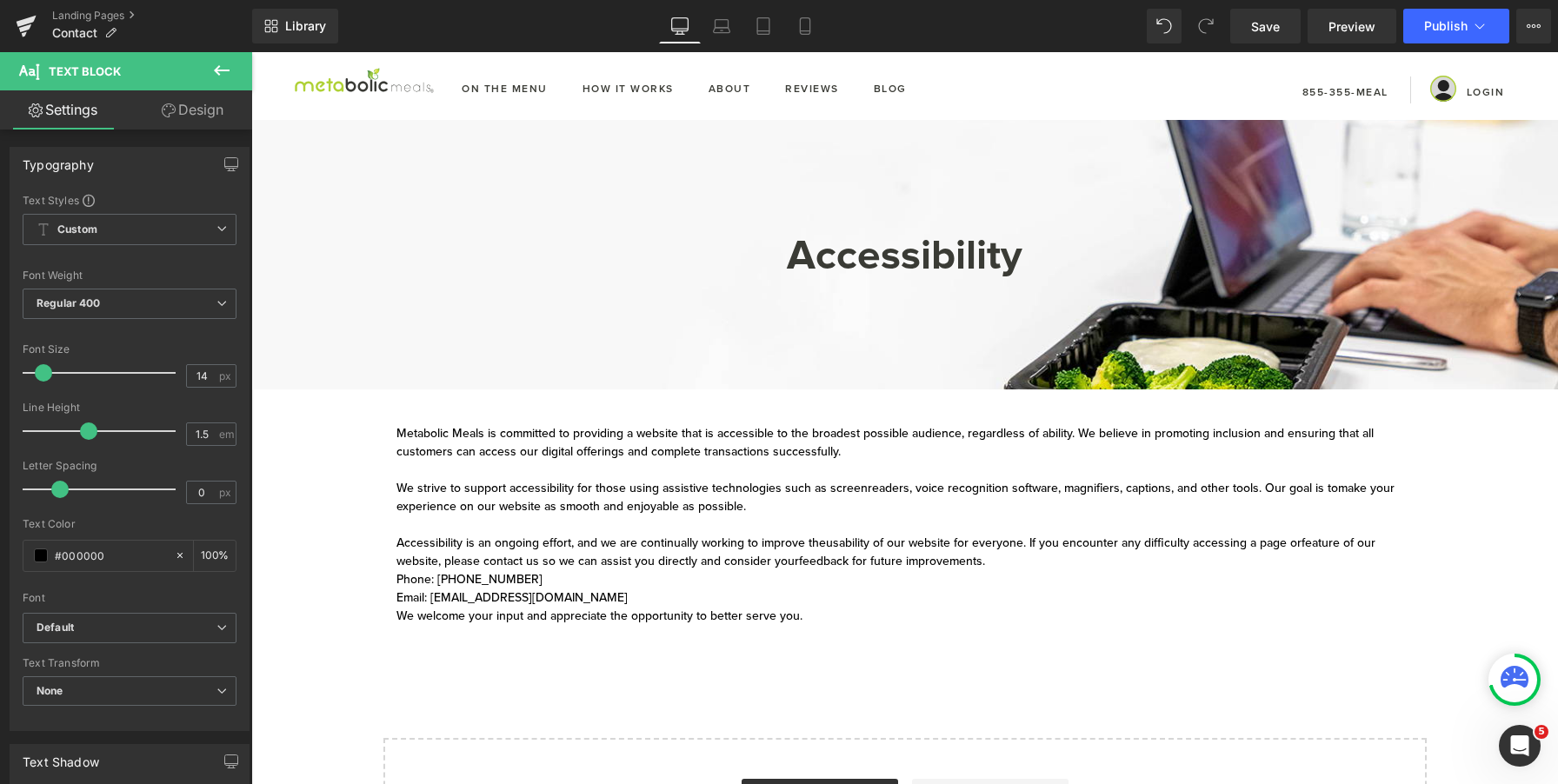
click at [633, 595] on div "Email: [EMAIL_ADDRESS][DOMAIN_NAME]" at bounding box center [905, 598] width 1018 height 18
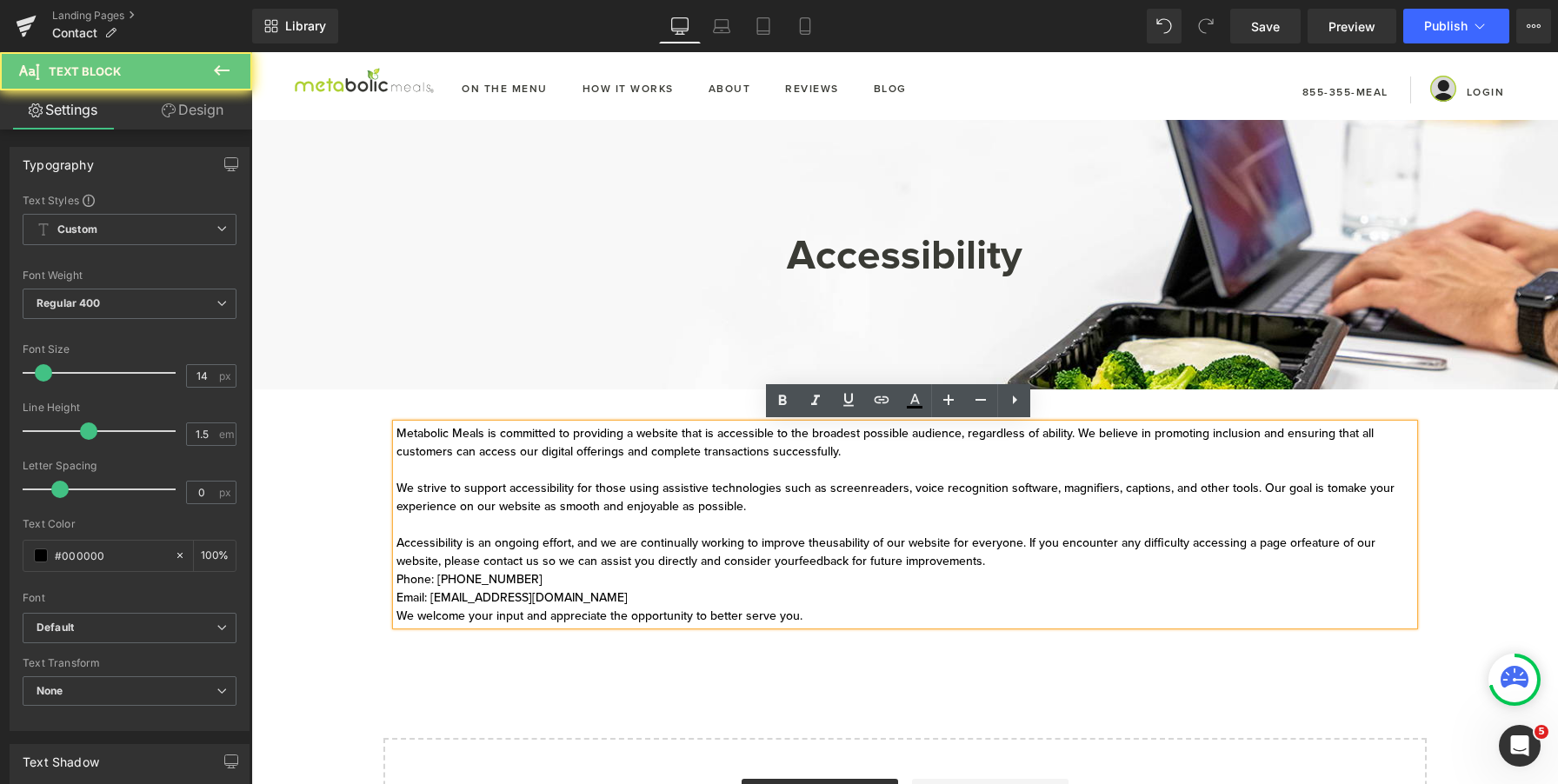
drag, startPoint x: 551, startPoint y: 586, endPoint x: 307, endPoint y: 583, distance: 244.0
click at [307, 583] on div "Accessibility Heading Row Hero Banner 108px Hero Banner Get In Touch Heading Me…" at bounding box center [904, 501] width 1307 height 761
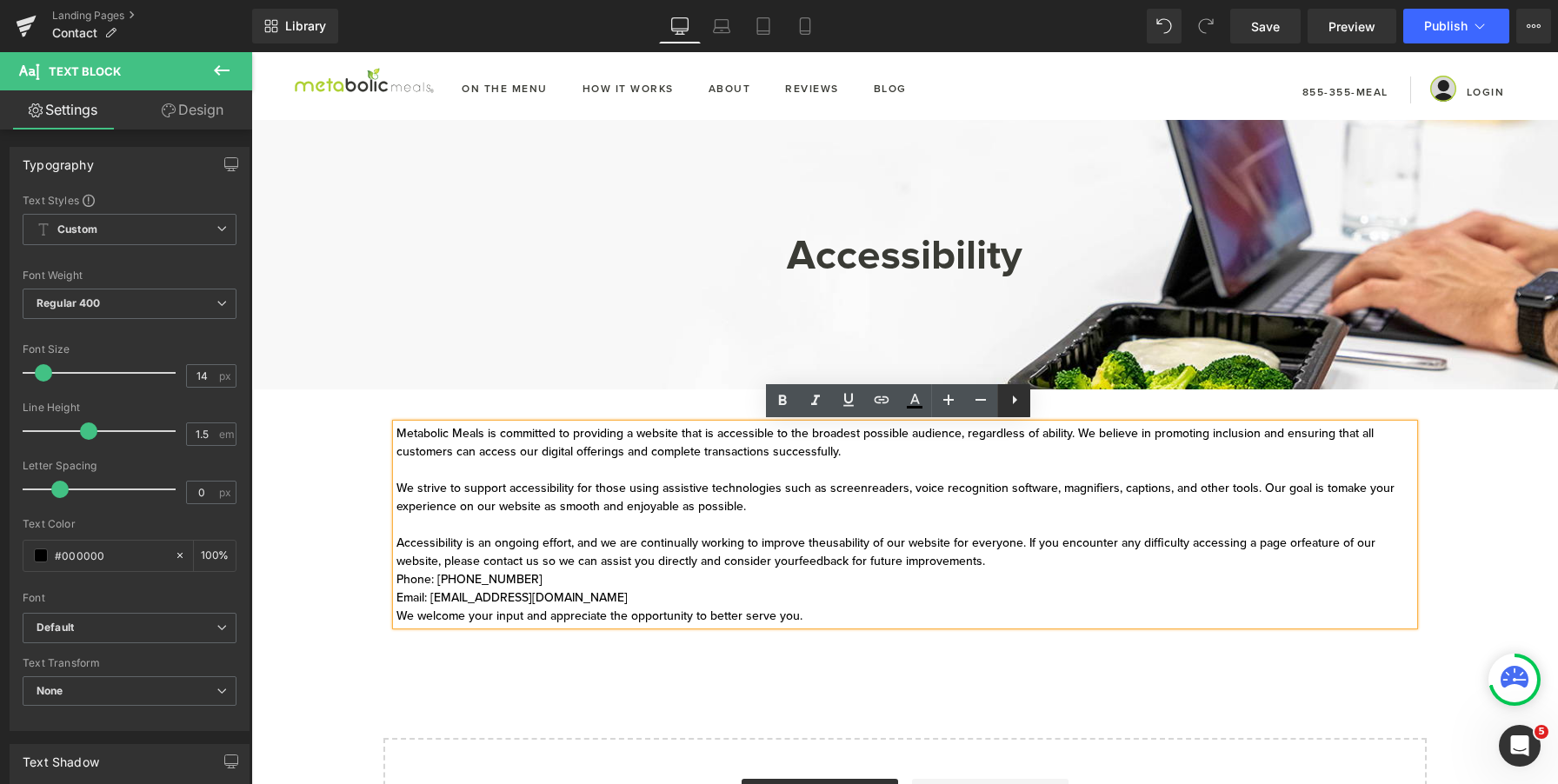
click at [1016, 403] on icon at bounding box center [1014, 400] width 21 height 21
click at [1011, 403] on icon at bounding box center [1013, 400] width 21 height 21
click at [495, 649] on div "Accessibility Heading Row Hero Banner 108px Hero Banner Get In Touch Heading Me…" at bounding box center [904, 501] width 1307 height 761
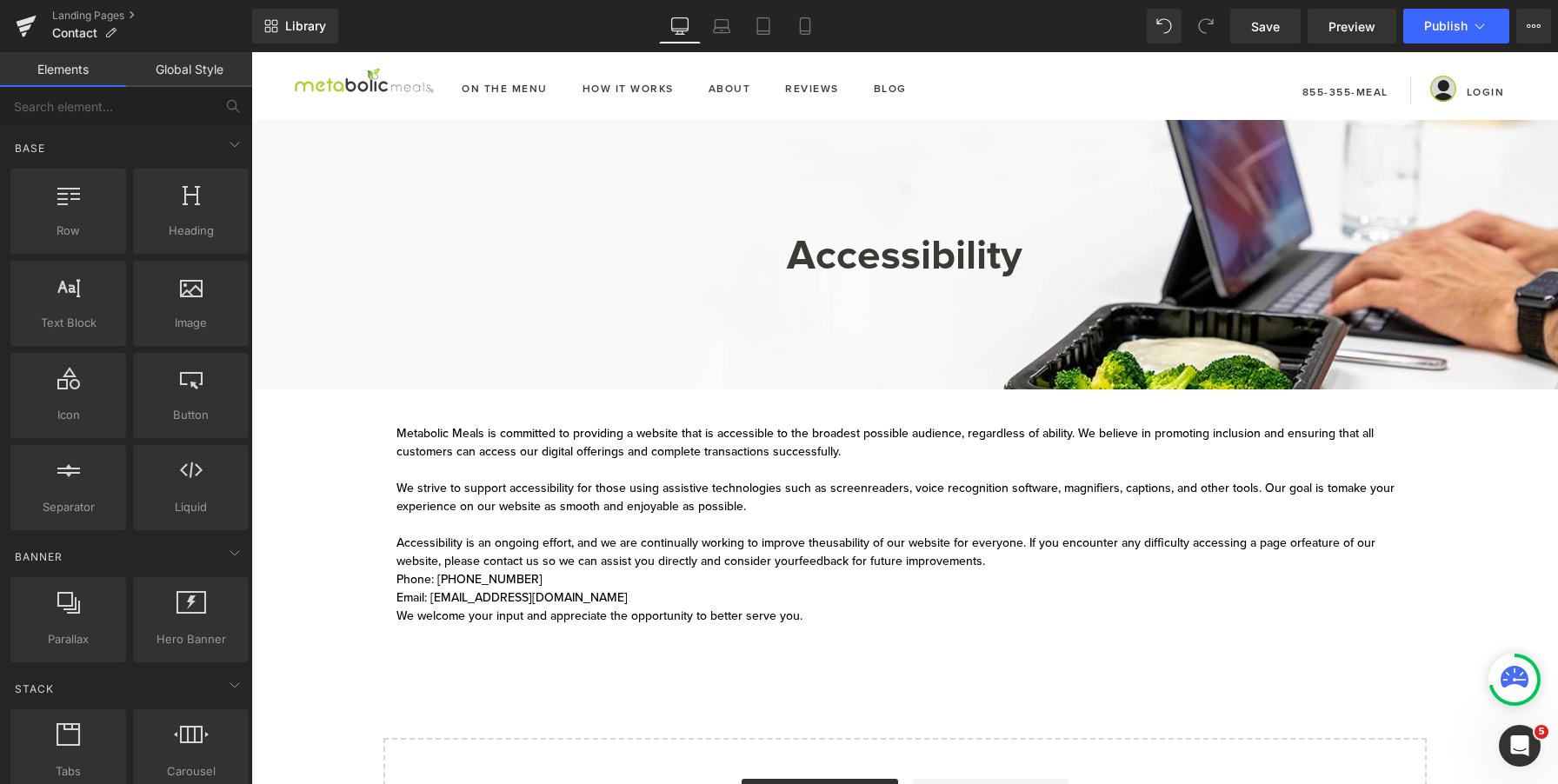
click at [602, 589] on div "Metabolic Meals is committed to providing a website that is accessible to the b…" at bounding box center [905, 525] width 1018 height 201
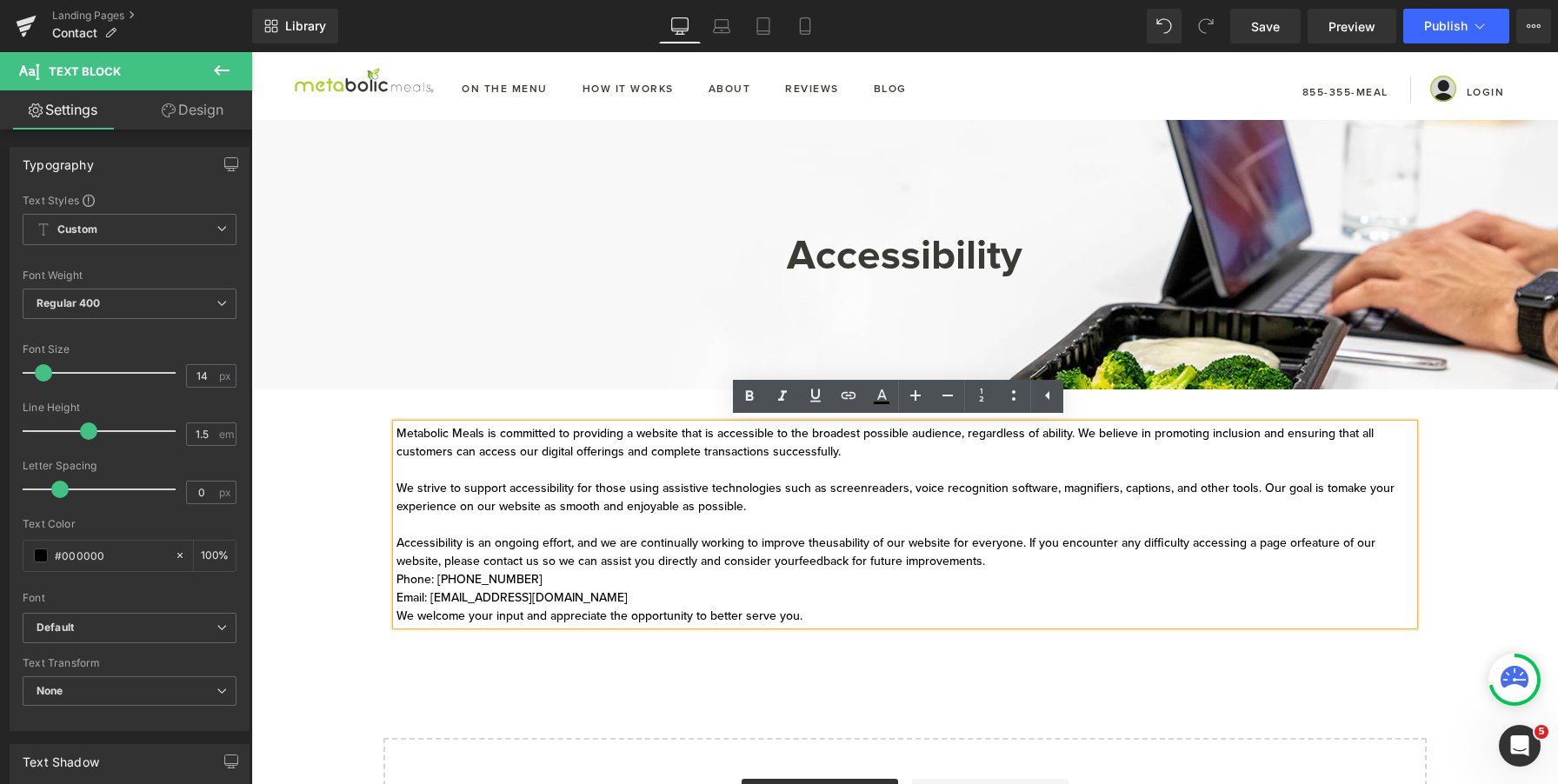
drag, startPoint x: 632, startPoint y: 593, endPoint x: 381, endPoint y: 582, distance: 251.2
click at [383, 582] on div "Metabolic Meals is committed to providing a website that is accessible to the b…" at bounding box center [905, 525] width 1044 height 201
click at [1019, 395] on icon at bounding box center [1013, 395] width 21 height 21
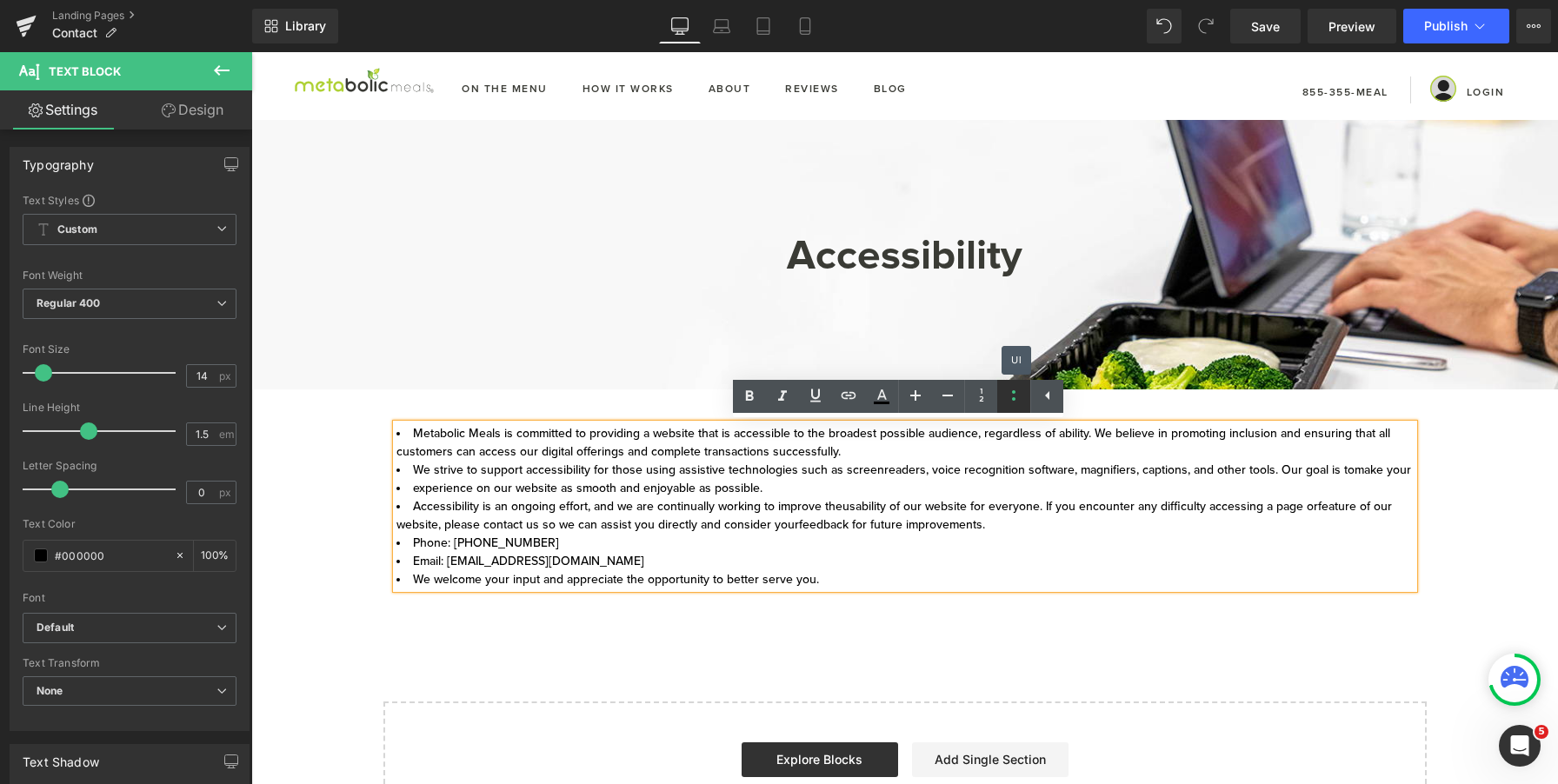
click at [1011, 409] on link at bounding box center [1014, 396] width 33 height 33
click at [564, 533] on div "Metabolic Meals is committed to providing a website that is accessible to the b…" at bounding box center [905, 506] width 1018 height 164
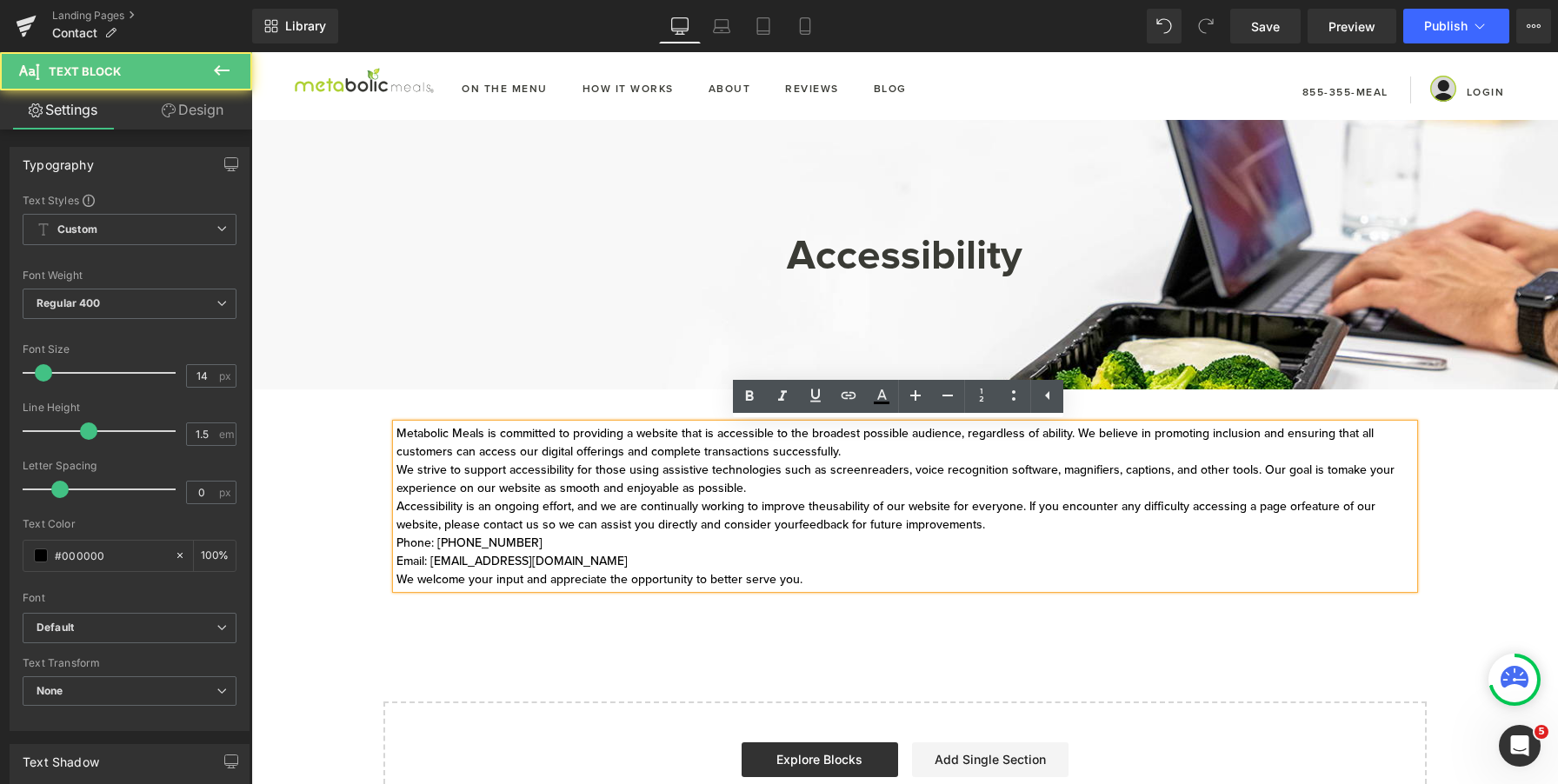
click at [396, 545] on div "Metabolic Meals is committed to providing a website that is accessible to the b…" at bounding box center [905, 506] width 1018 height 164
click at [1022, 389] on icon at bounding box center [1013, 395] width 21 height 21
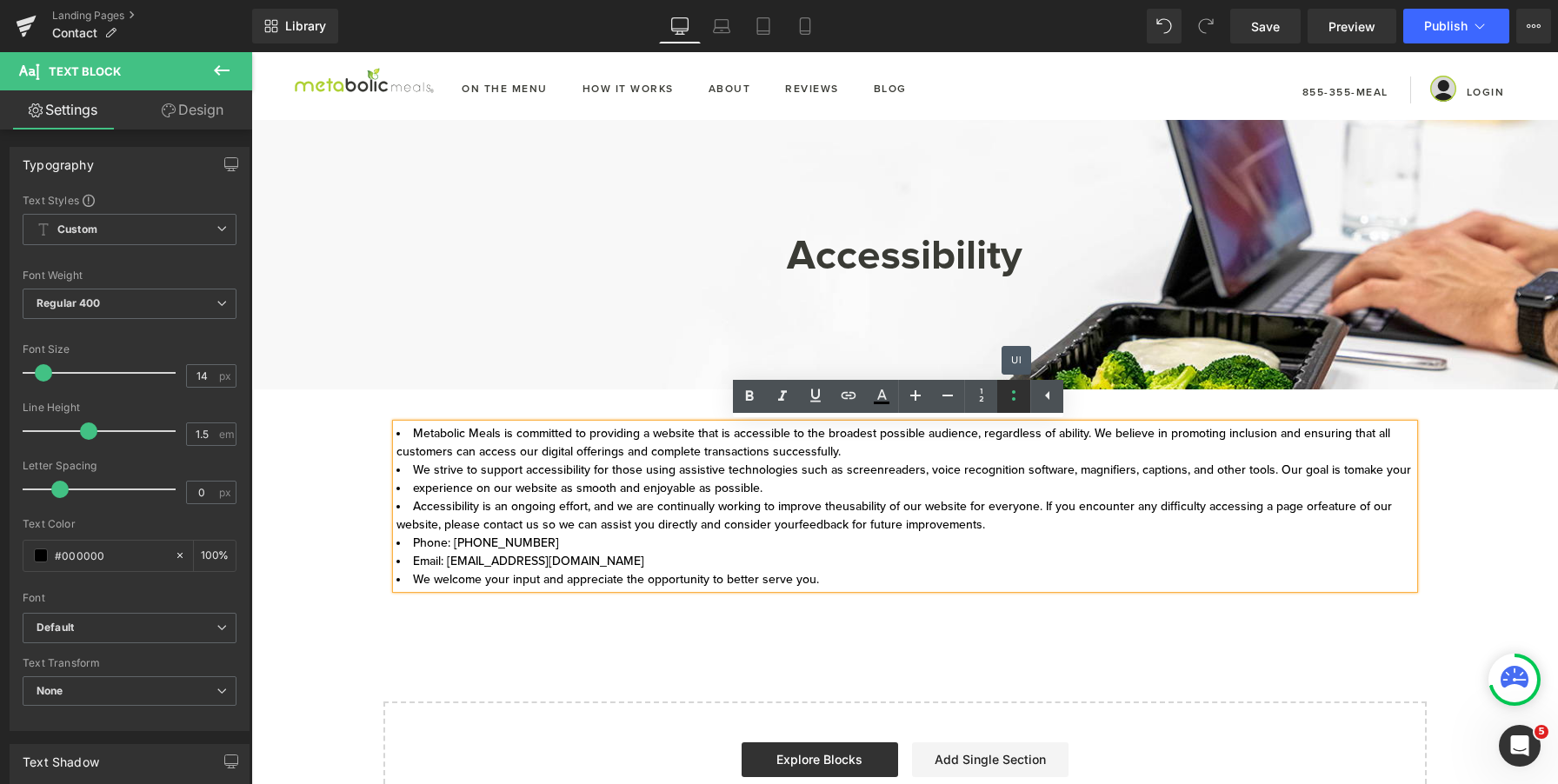
click at [1022, 390] on icon at bounding box center [1013, 395] width 21 height 21
click at [539, 532] on div "Metabolic Meals is committed to providing a website that is accessible to the b…" at bounding box center [905, 506] width 1018 height 164
click at [396, 542] on div "Metabolic Meals is committed to providing a website that is accessible to the b…" at bounding box center [905, 506] width 1018 height 164
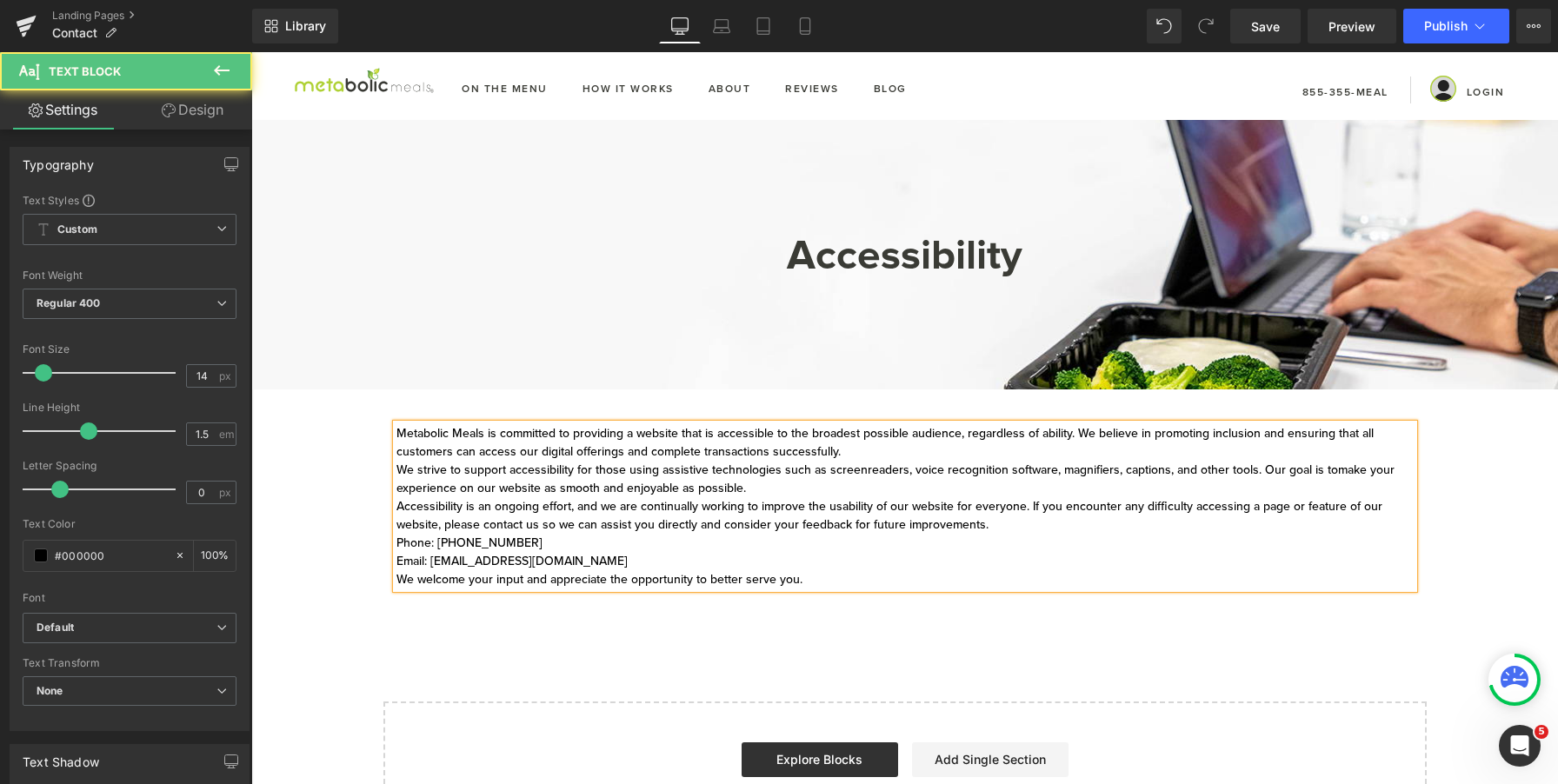
click at [415, 542] on div "Phone: [PHONE_NUMBER]" at bounding box center [905, 543] width 1018 height 18
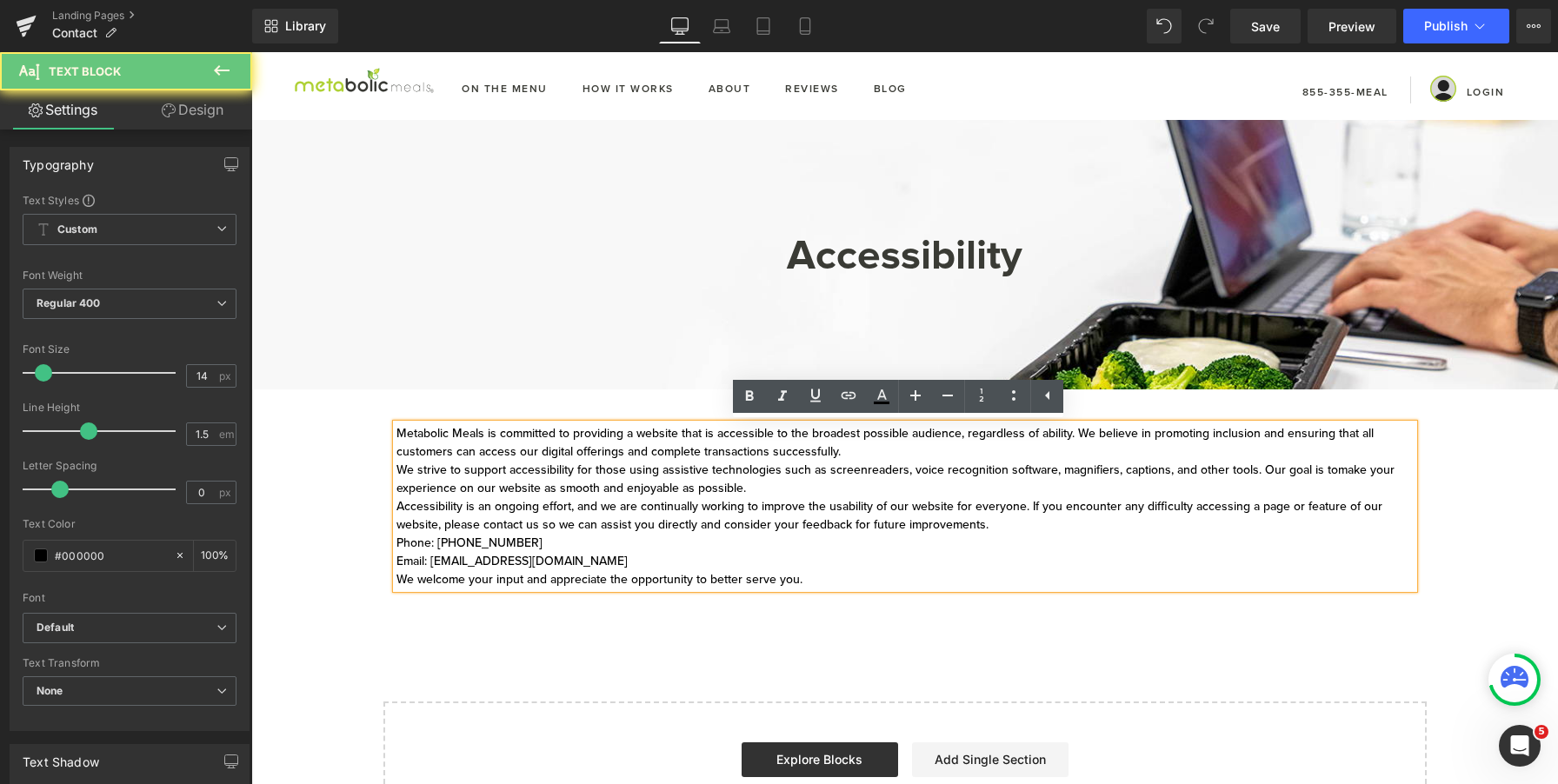
click at [396, 543] on div "Phone: [PHONE_NUMBER]" at bounding box center [905, 543] width 1018 height 18
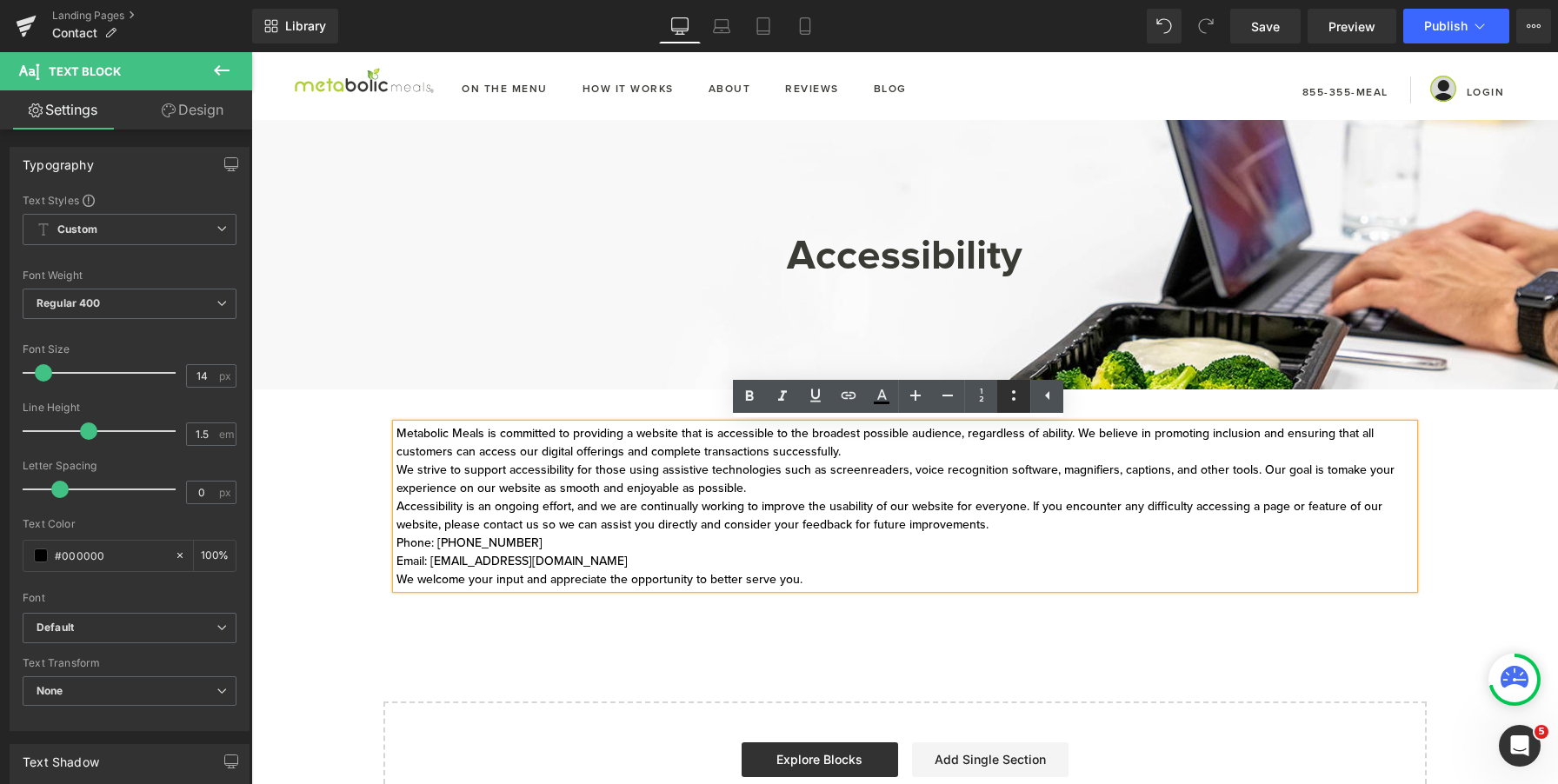
click at [1010, 400] on icon at bounding box center [1013, 395] width 21 height 21
click at [585, 540] on li "Phone: [PHONE_NUMBER]" at bounding box center [905, 543] width 1018 height 18
click at [404, 548] on li "Phone: [PHONE_NUMBER]" at bounding box center [905, 543] width 1018 height 18
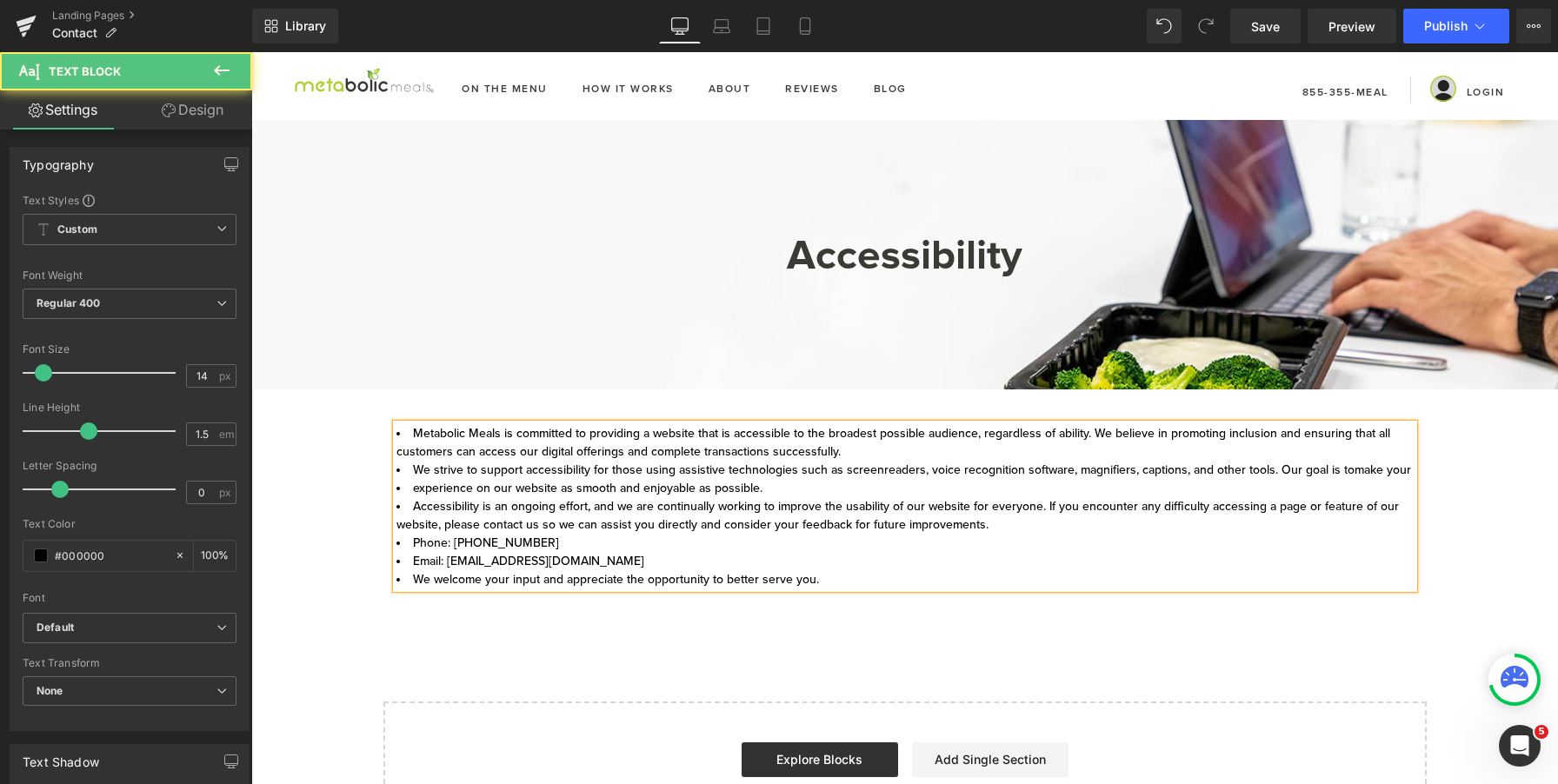
click at [398, 505] on li "Accessibility is an ongoing effort, and we are continually working to improve t…" at bounding box center [905, 515] width 1018 height 37
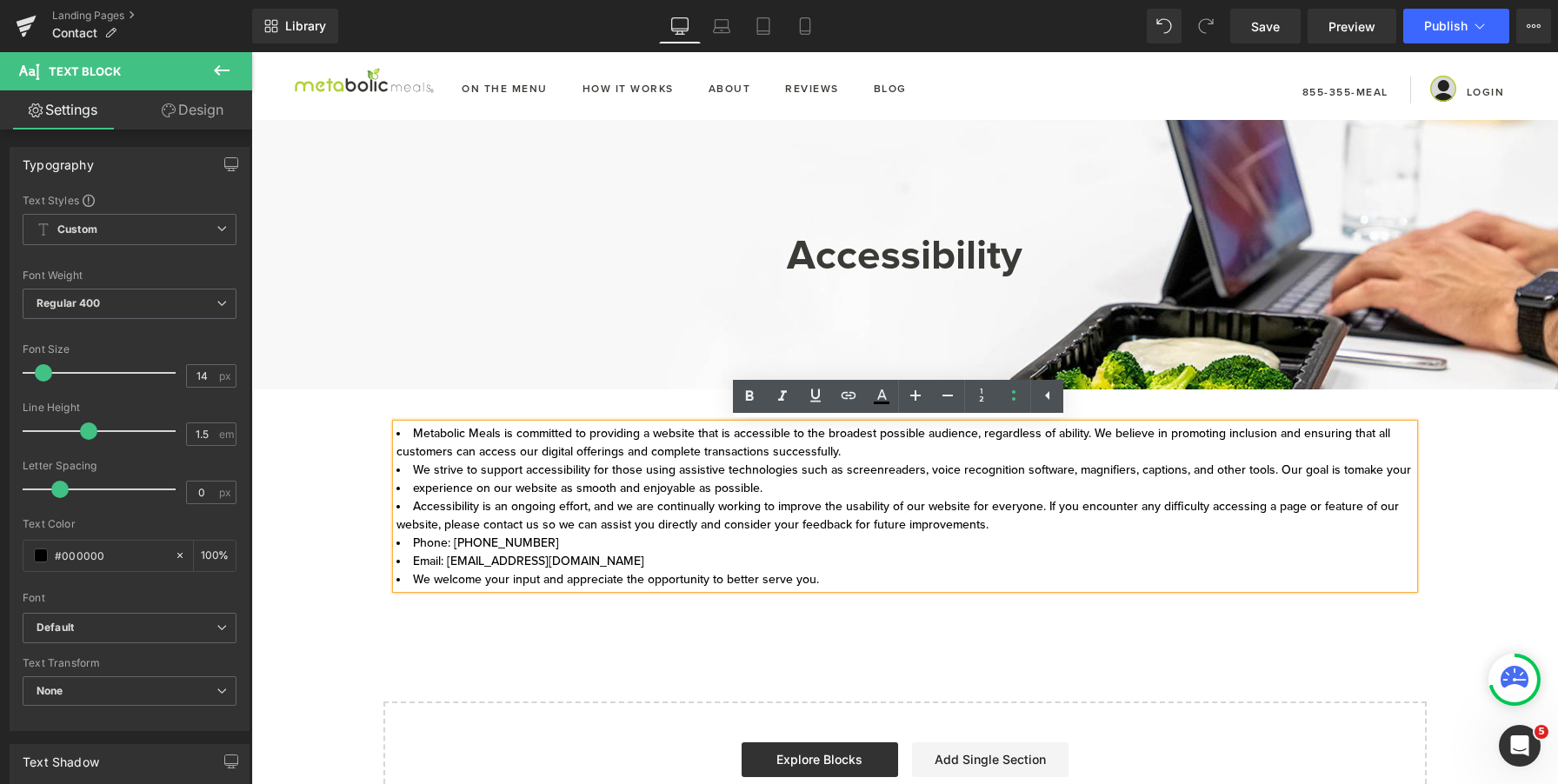
click at [398, 505] on li "Accessibility is an ongoing effort, and we are continually working to improve t…" at bounding box center [905, 515] width 1018 height 37
click at [401, 511] on li "Accessibility is an ongoing effort, and we are continually working to improve t…" at bounding box center [905, 515] width 1018 height 37
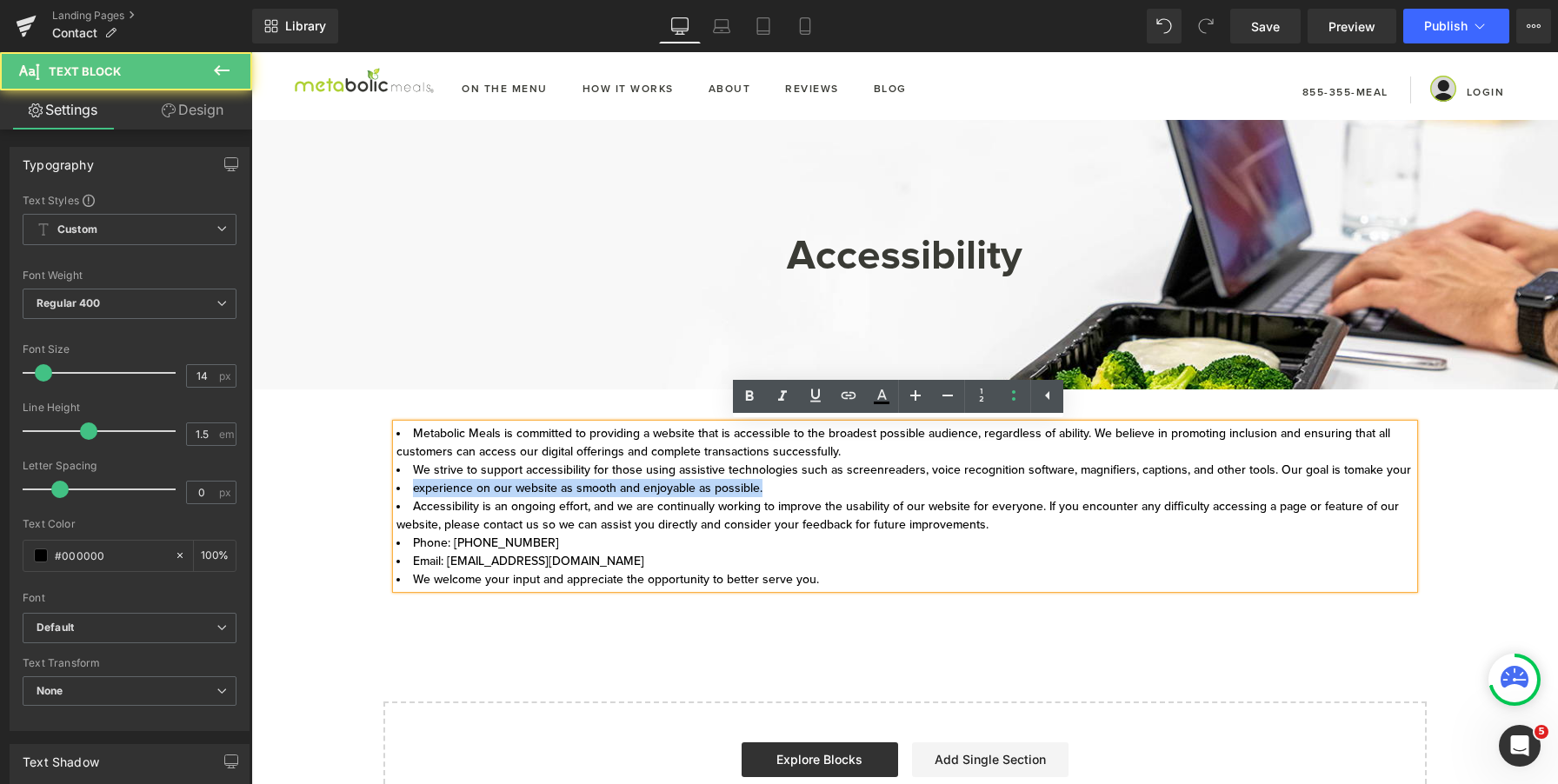
click at [401, 511] on li "Accessibility is an ongoing effort, and we are continually working to improve t…" at bounding box center [905, 515] width 1018 height 37
click at [400, 507] on li "Accessibility is an ongoing effort, and we are continually working to improve t…" at bounding box center [905, 515] width 1018 height 37
click at [669, 450] on li "Metabolic Meals is committed to providing a website that is accessible to the b…" at bounding box center [905, 443] width 1018 height 37
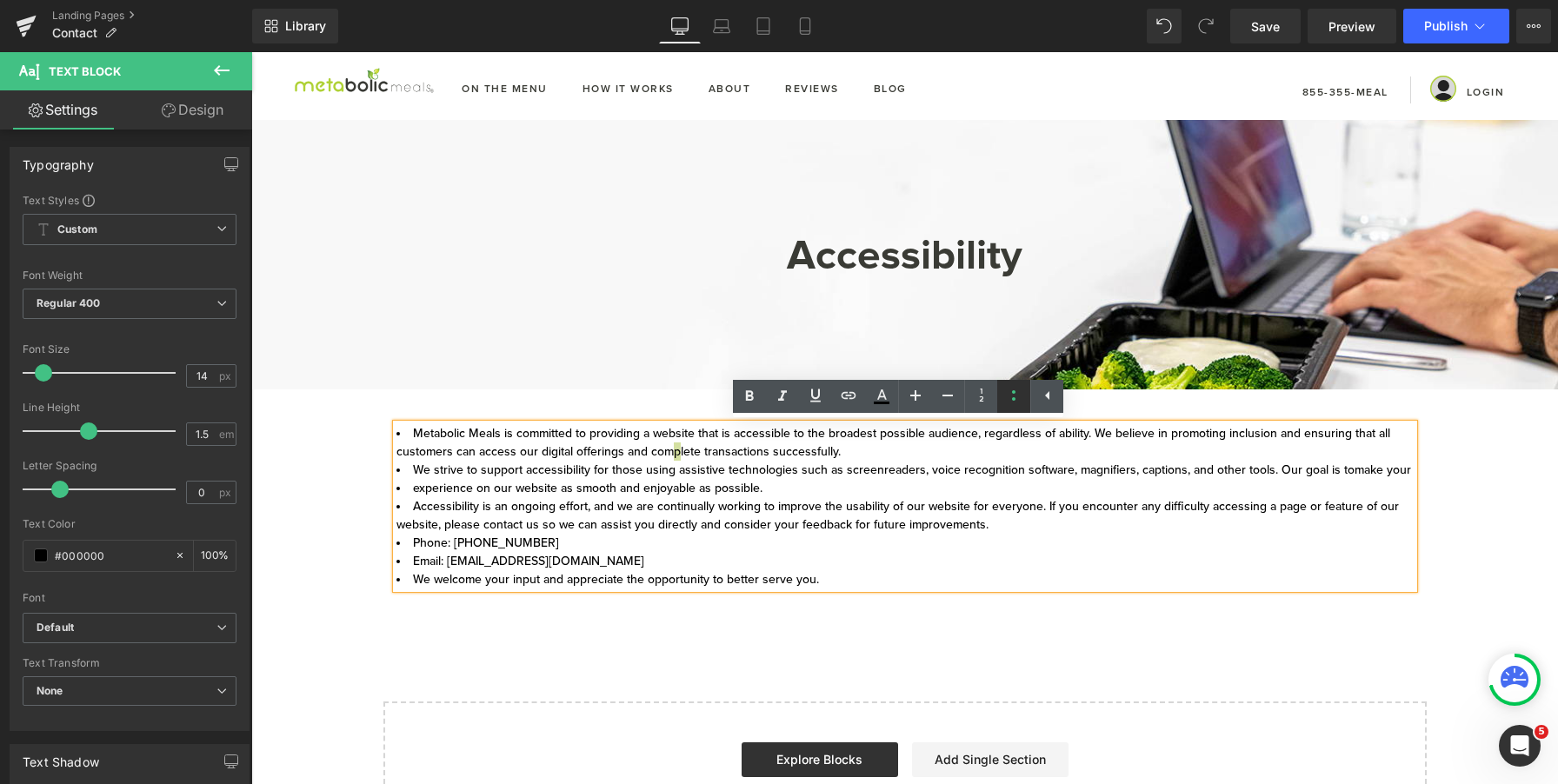
click at [1010, 398] on icon at bounding box center [1013, 395] width 21 height 21
click at [550, 543] on div "Metabolic Meals is committed to providing a website that is accessible to the b…" at bounding box center [905, 506] width 1018 height 164
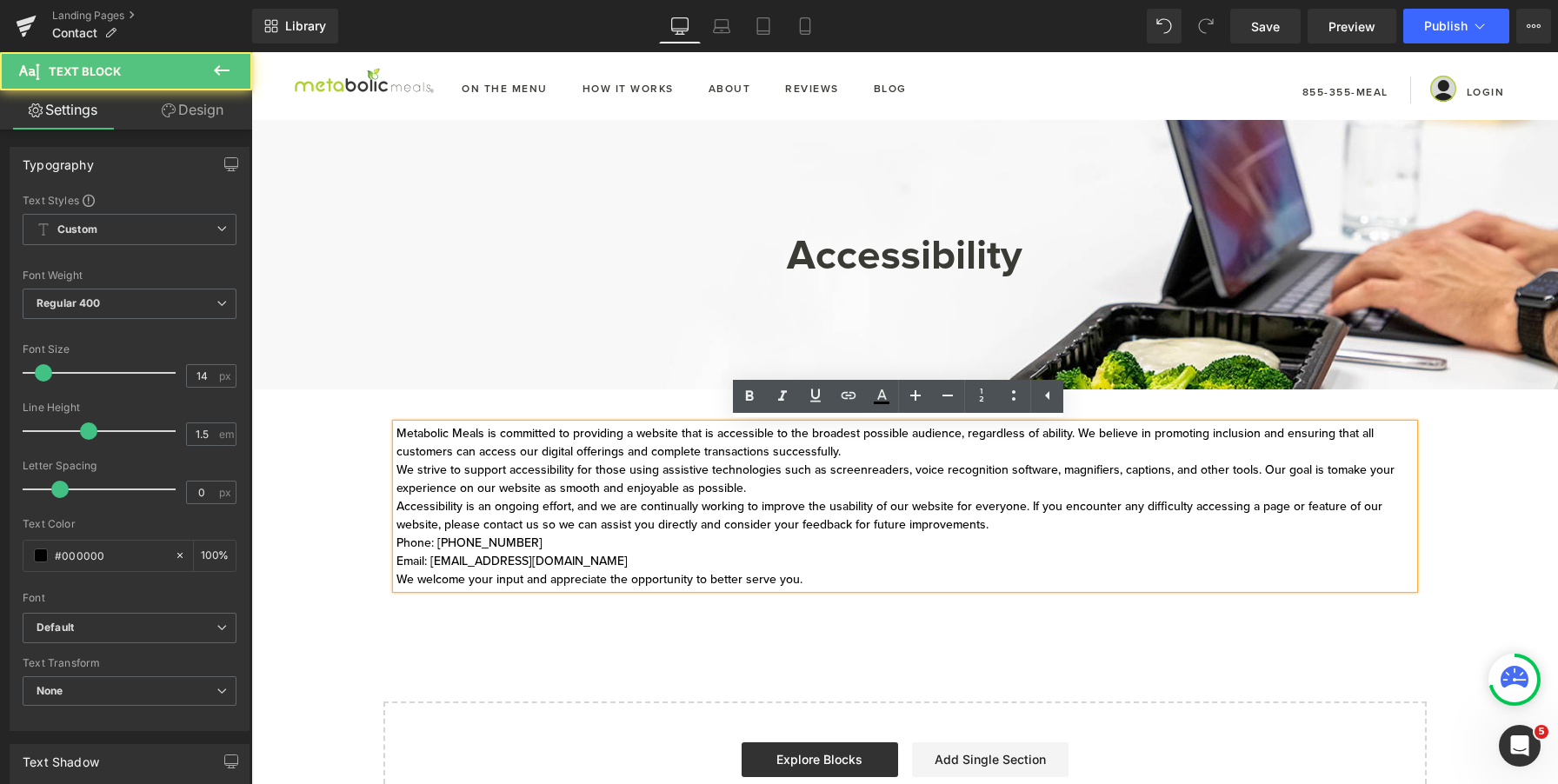
click at [396, 545] on div "Metabolic Meals is committed to providing a website that is accessible to the b…" at bounding box center [905, 506] width 1018 height 164
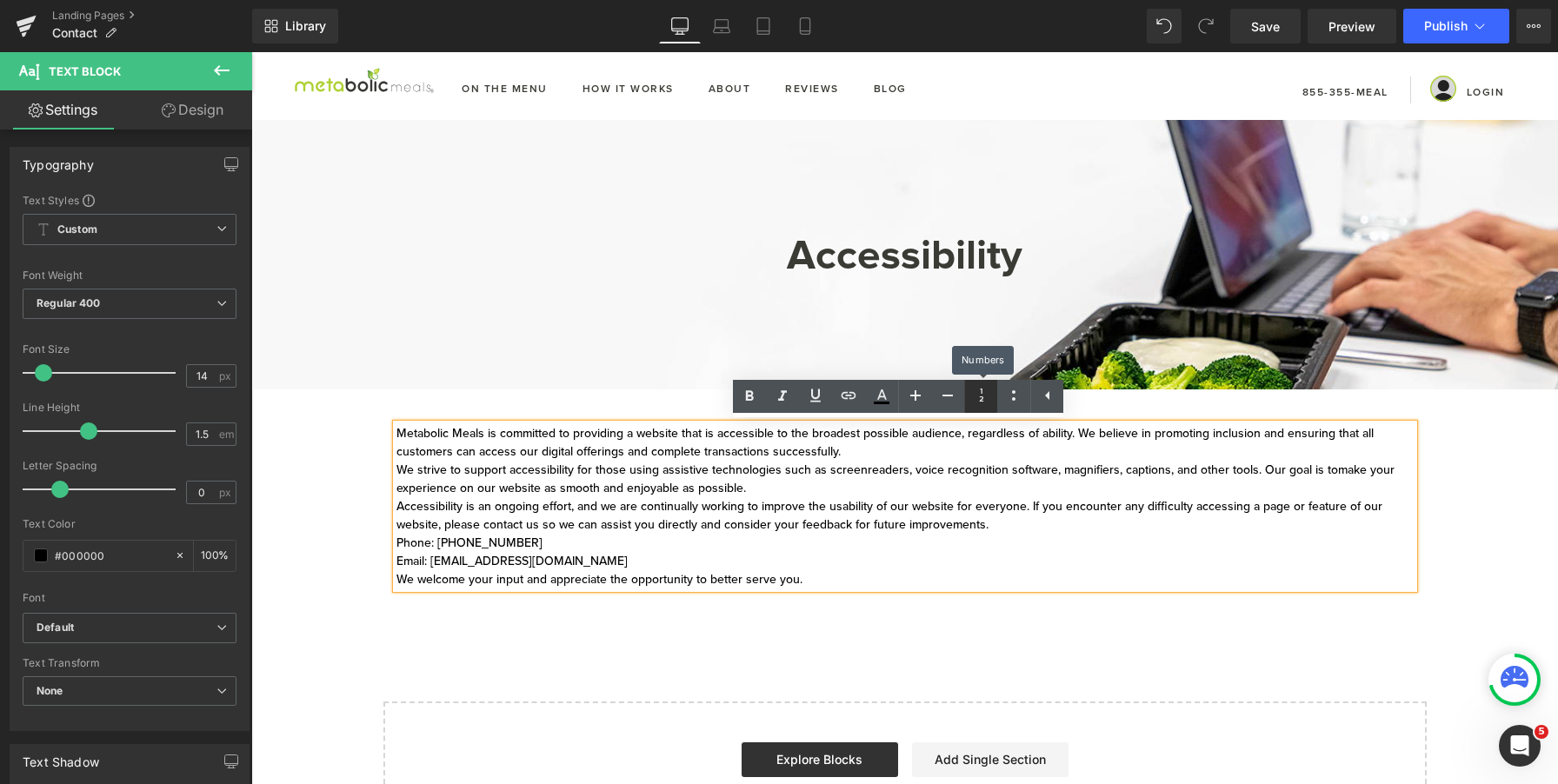
click at [970, 399] on link at bounding box center [981, 396] width 33 height 33
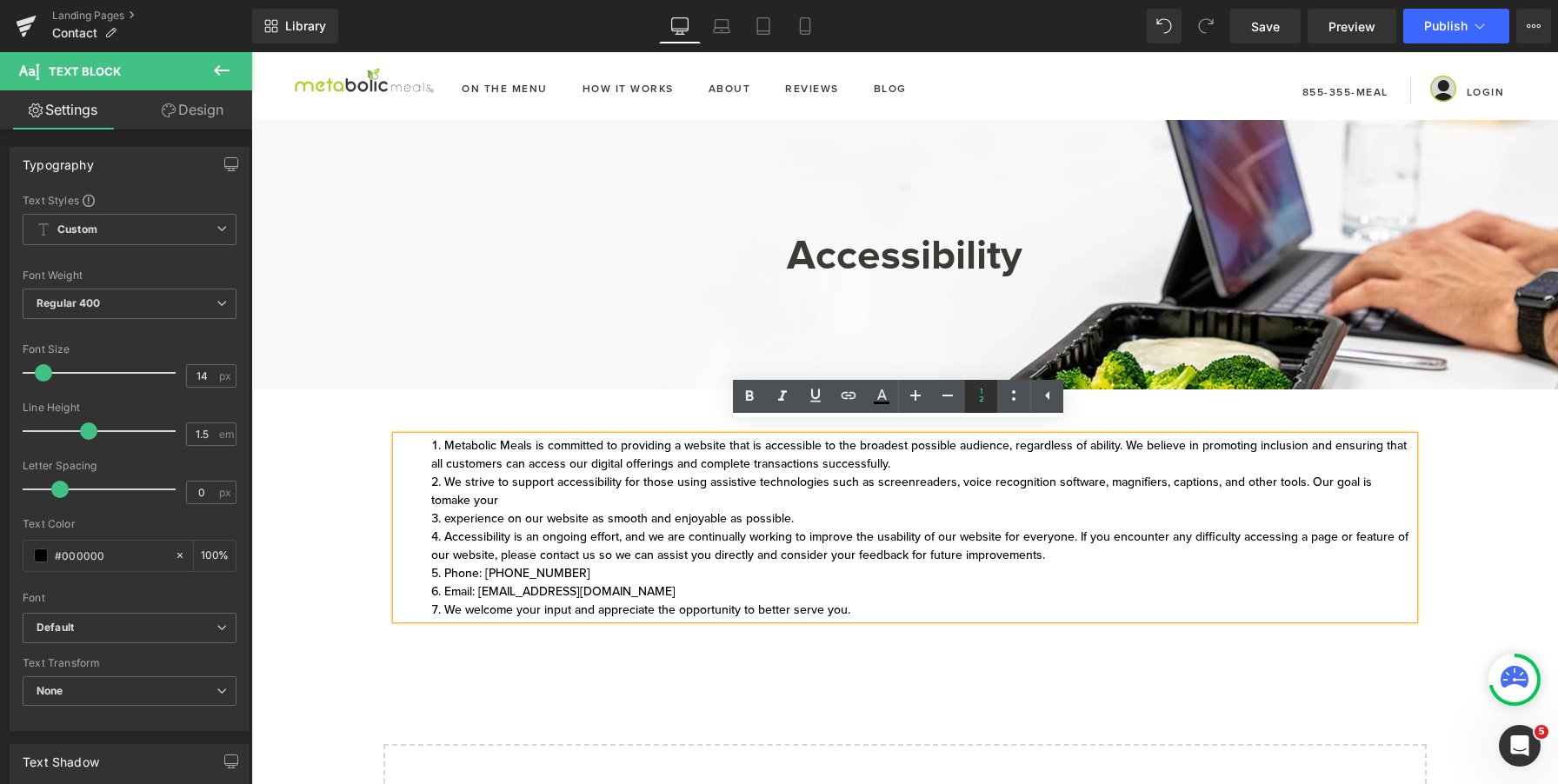
click at [977, 399] on icon at bounding box center [981, 395] width 21 height 21
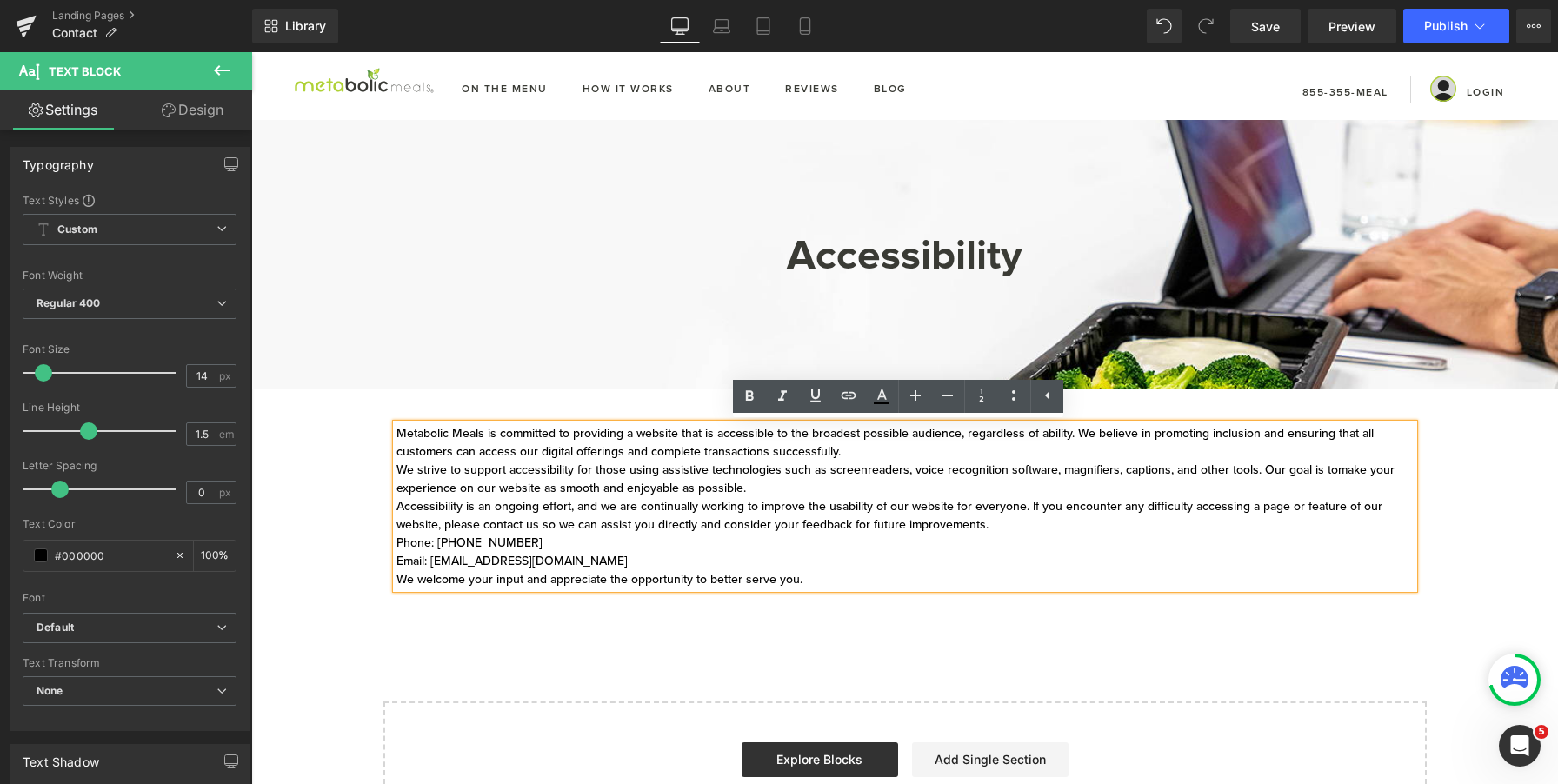
click at [989, 474] on div "Metabolic Meals is committed to providing a website that is accessible to the b…" at bounding box center [905, 506] width 1018 height 164
click at [640, 554] on div "Metabolic Meals is committed to providing a website that is accessible to the b…" at bounding box center [905, 506] width 1018 height 164
drag, startPoint x: 667, startPoint y: 557, endPoint x: 365, endPoint y: 537, distance: 302.7
click at [365, 537] on div "Accessibility Heading Row Hero Banner 108px Hero Banner Get In Touch Heading Me…" at bounding box center [904, 482] width 1307 height 724
click at [1052, 403] on icon at bounding box center [1047, 395] width 21 height 21
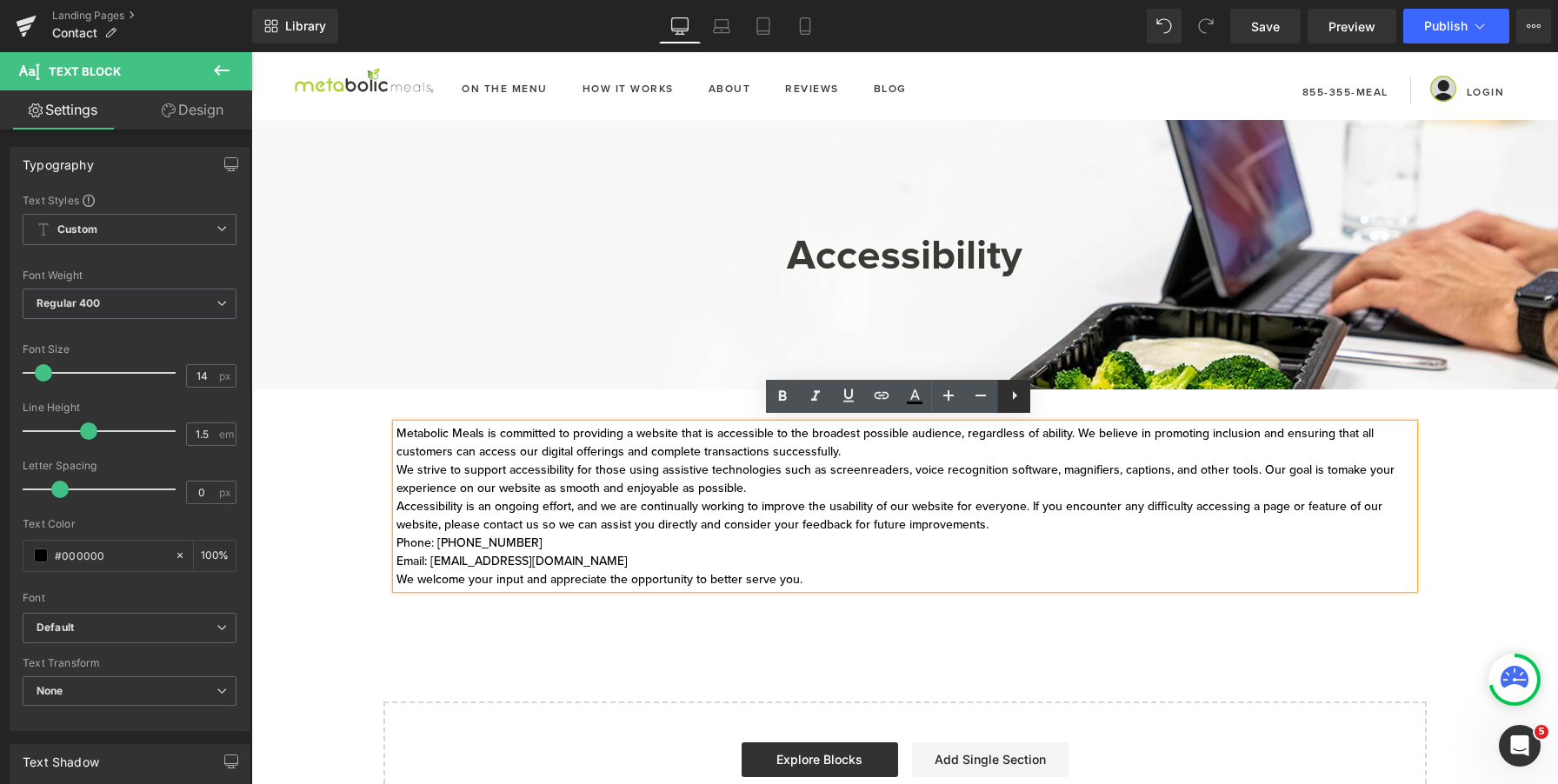
click at [1018, 399] on icon at bounding box center [1014, 395] width 21 height 21
click at [1008, 398] on icon at bounding box center [1013, 395] width 21 height 21
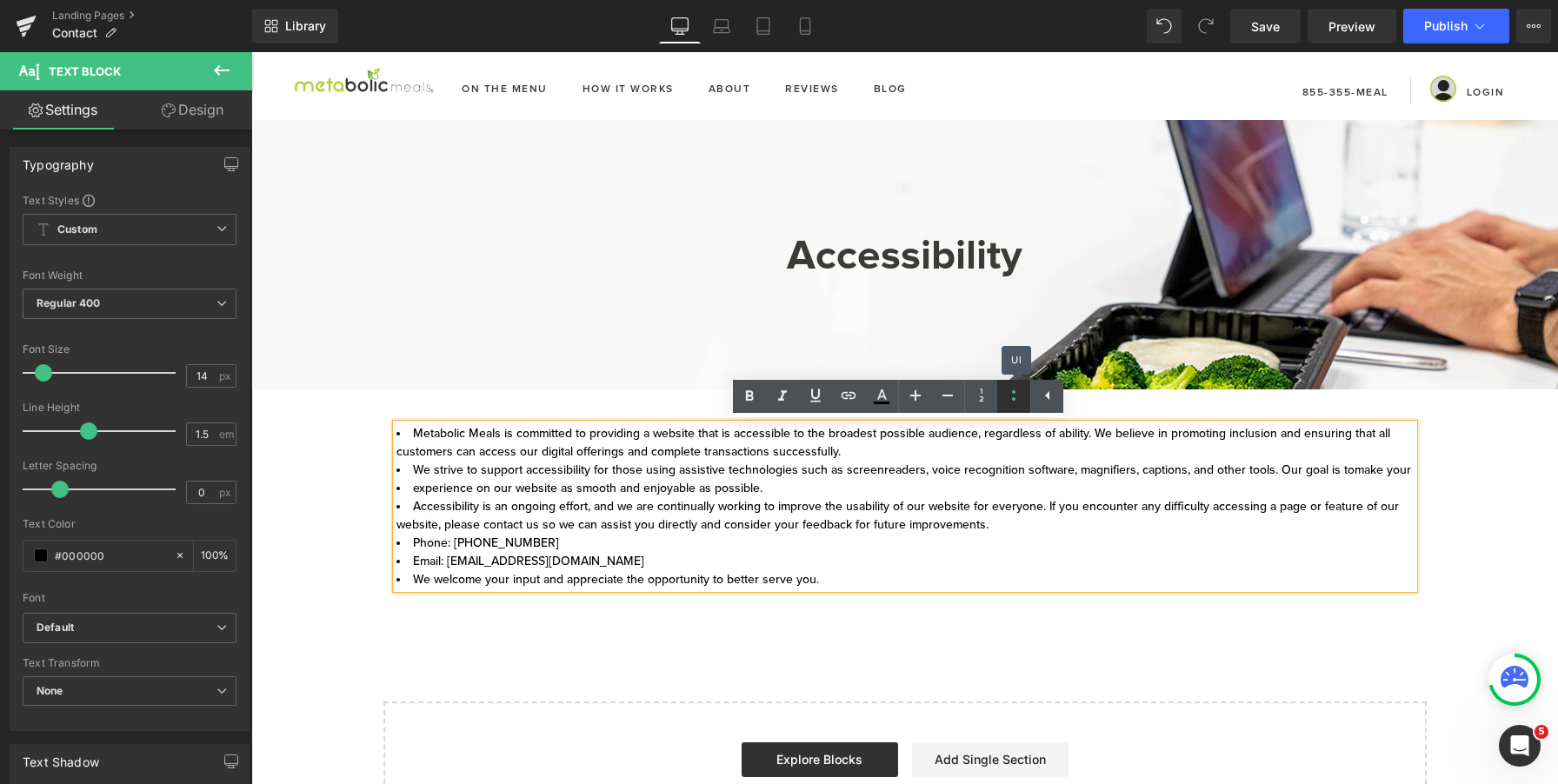
click at [1008, 398] on icon at bounding box center [1013, 395] width 21 height 21
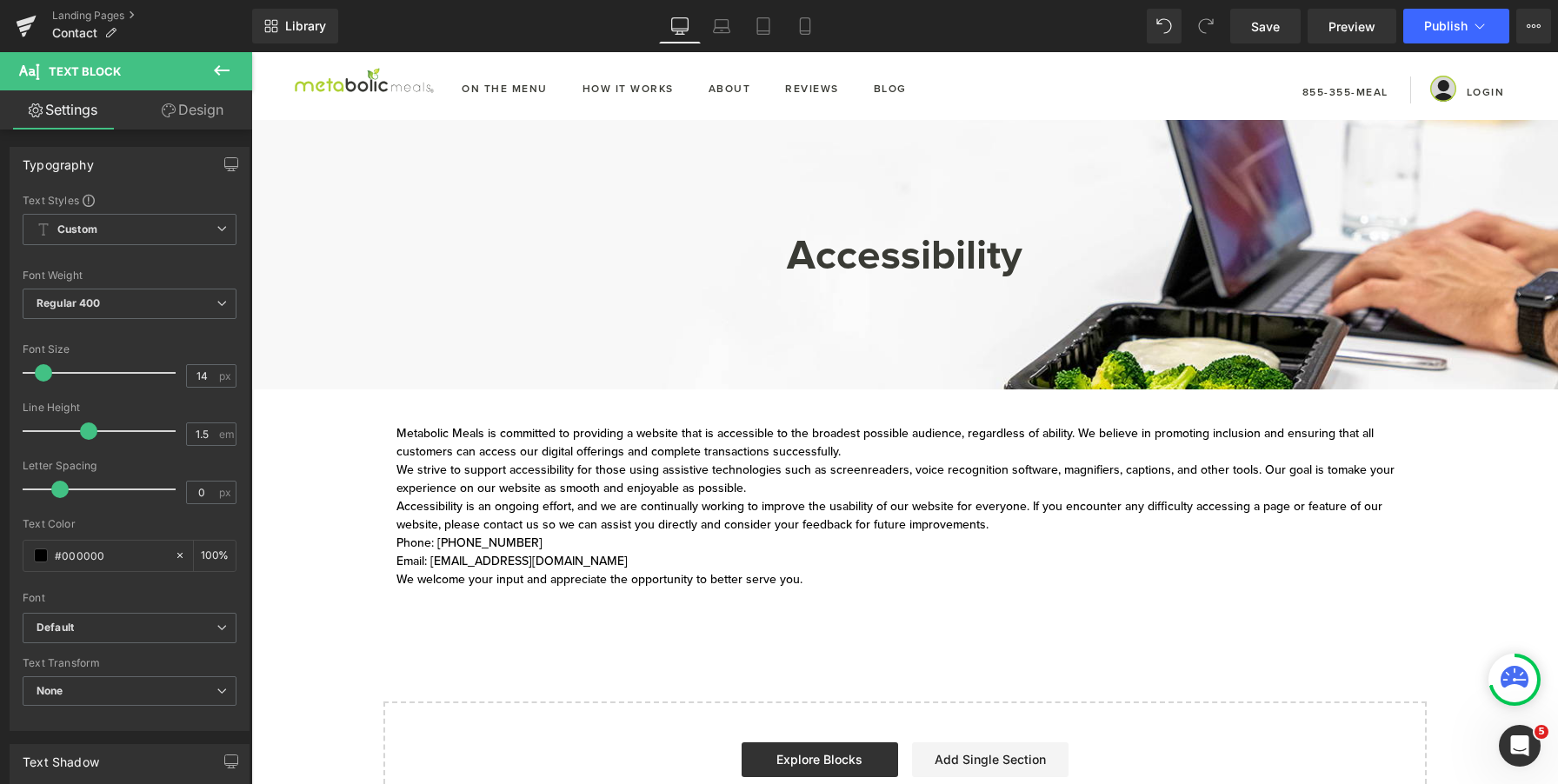
click at [184, 119] on link "Design" at bounding box center [193, 110] width 127 height 39
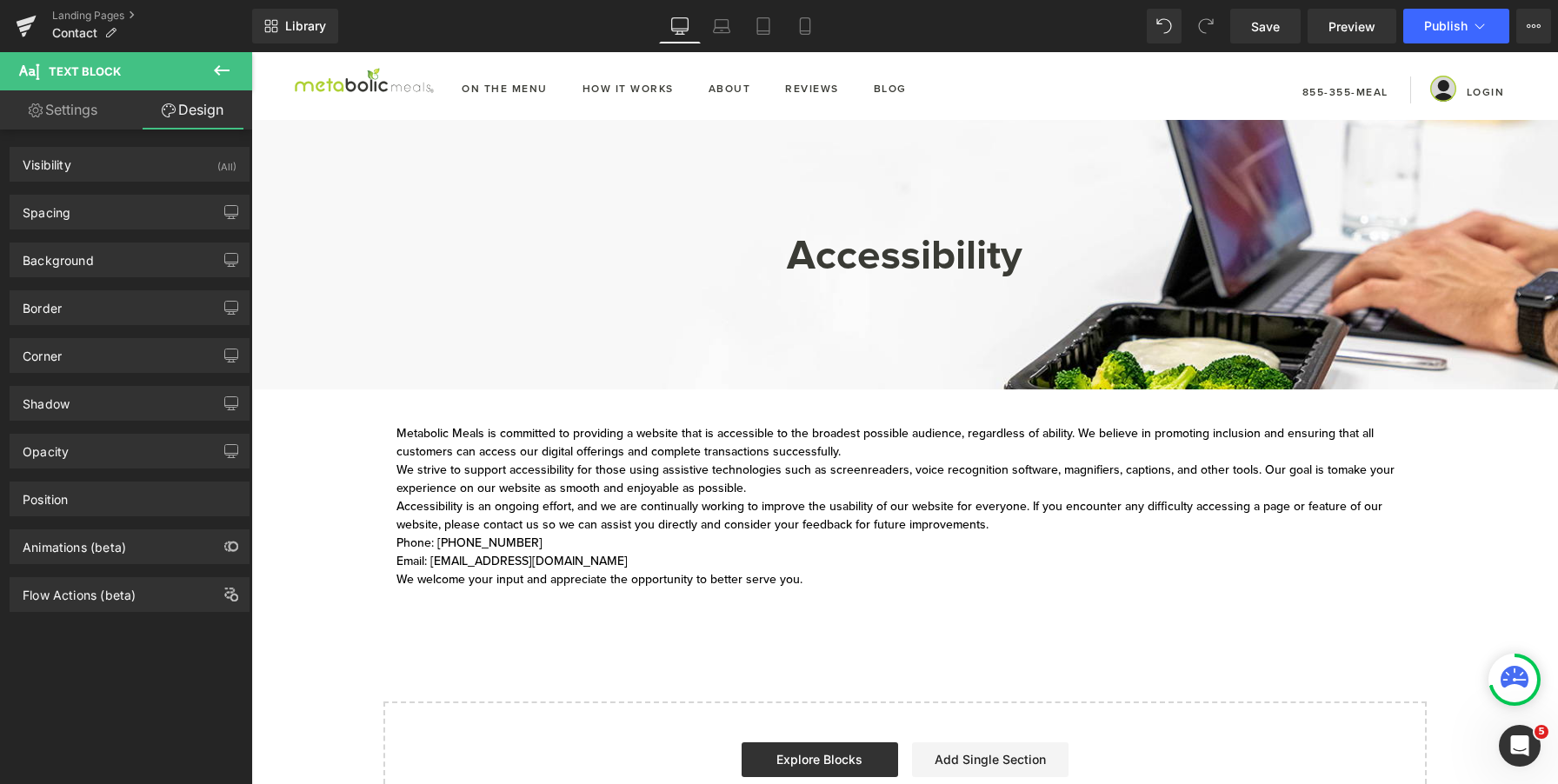
click at [72, 124] on link "Settings" at bounding box center [63, 110] width 127 height 39
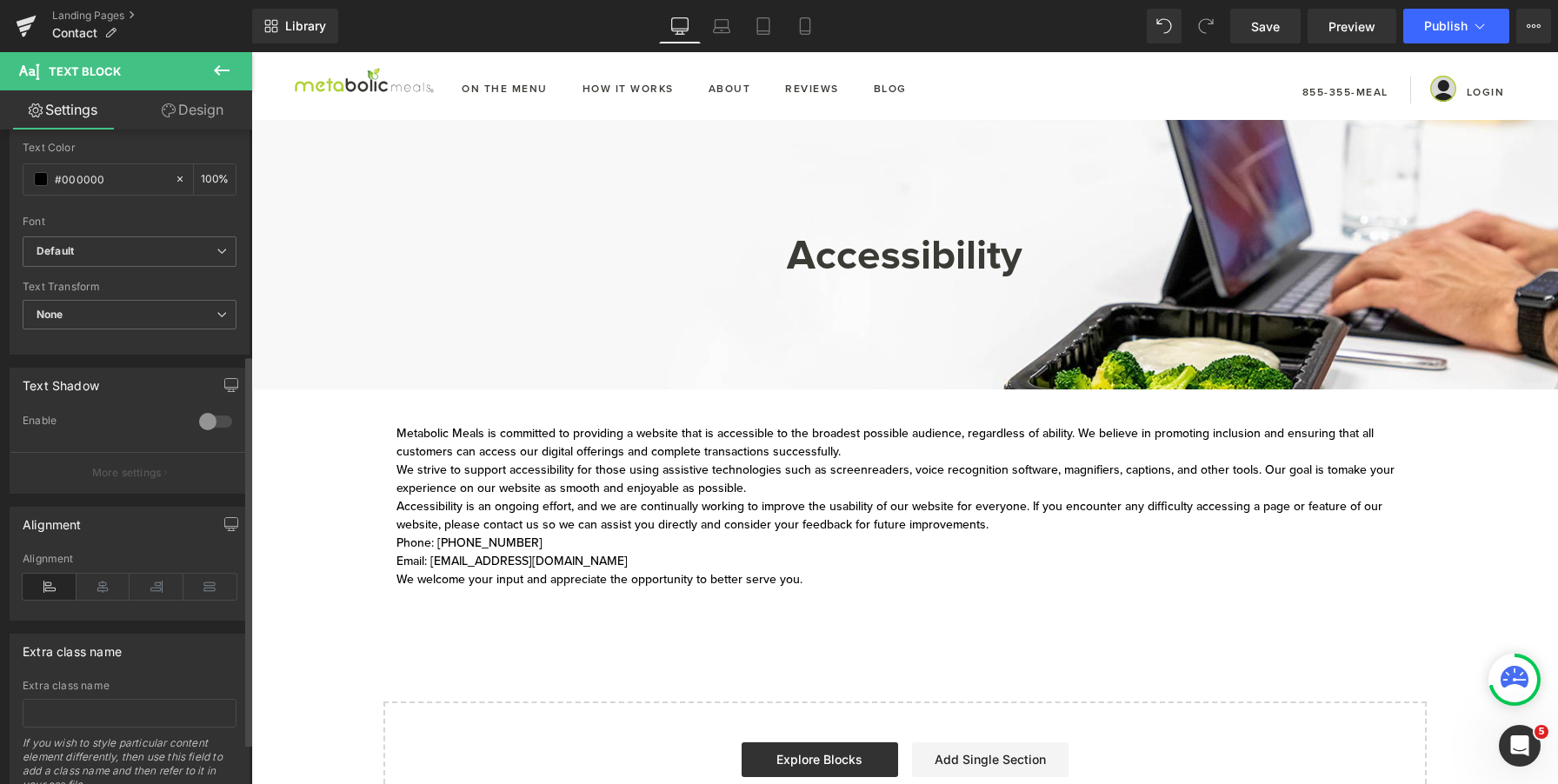
scroll to position [447, 0]
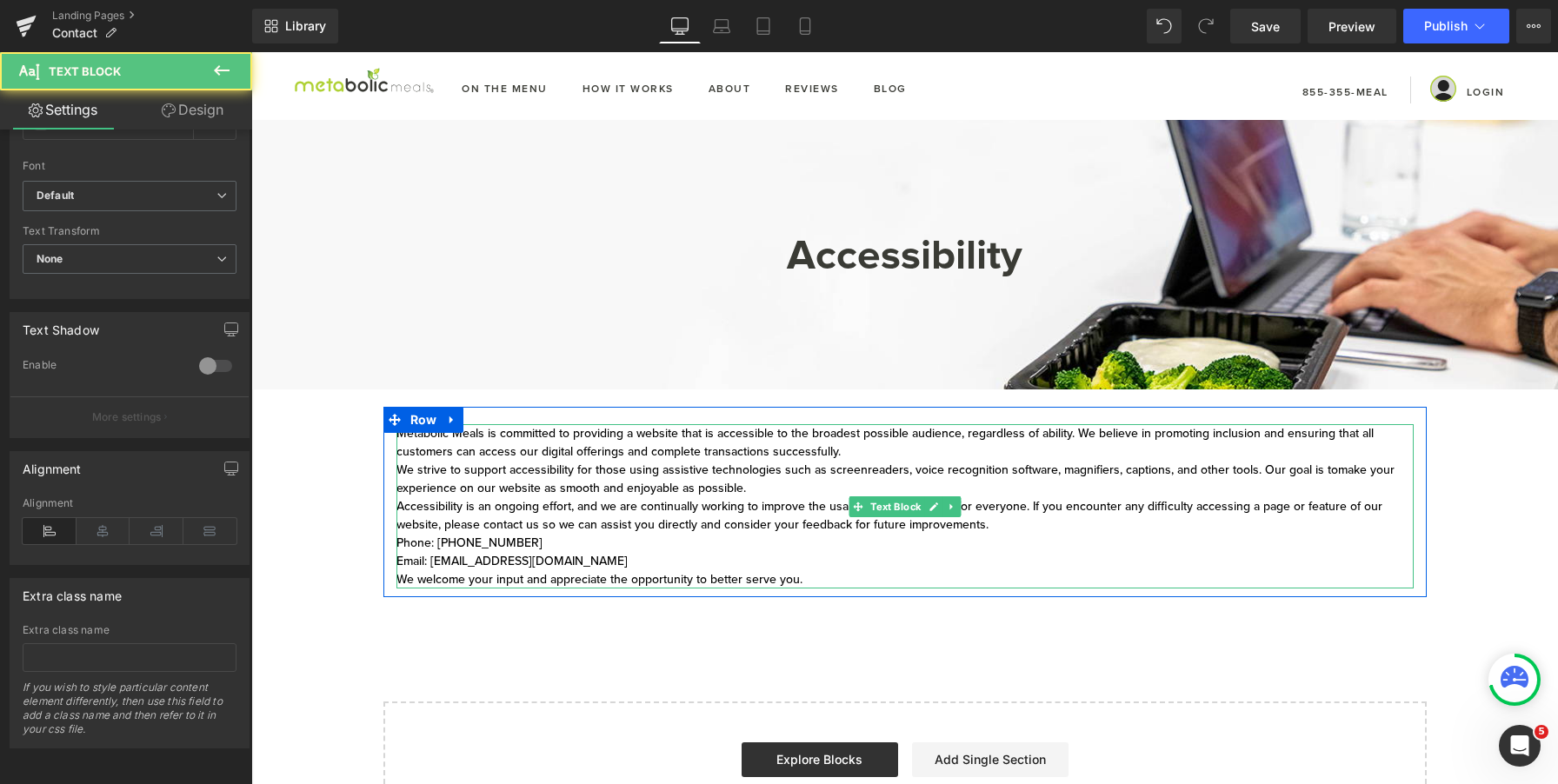
click at [613, 513] on div "Metabolic Meals is committed to providing a website that is accessible to the b…" at bounding box center [905, 506] width 1018 height 164
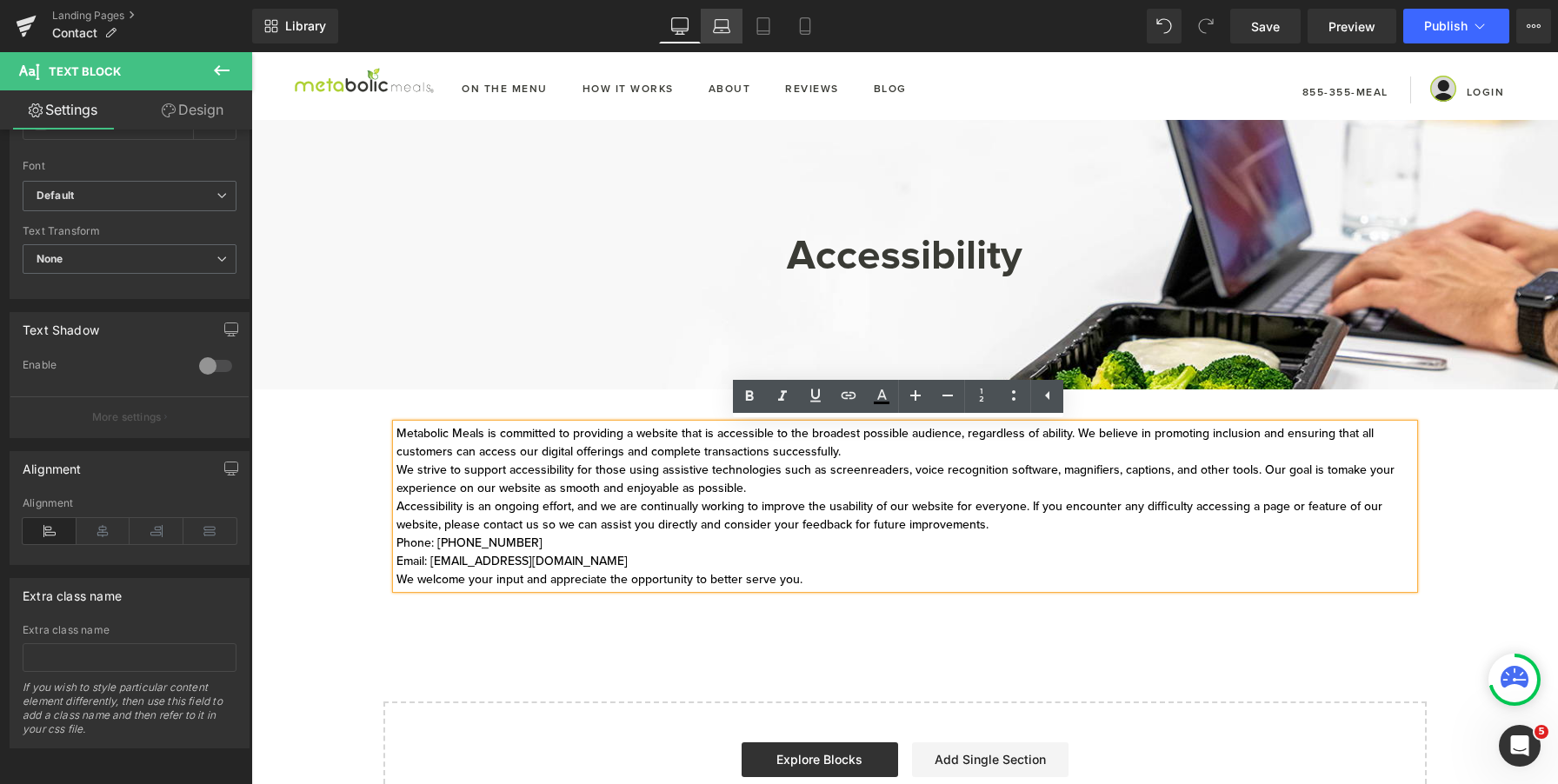
click at [729, 20] on icon at bounding box center [723, 24] width 13 height 8
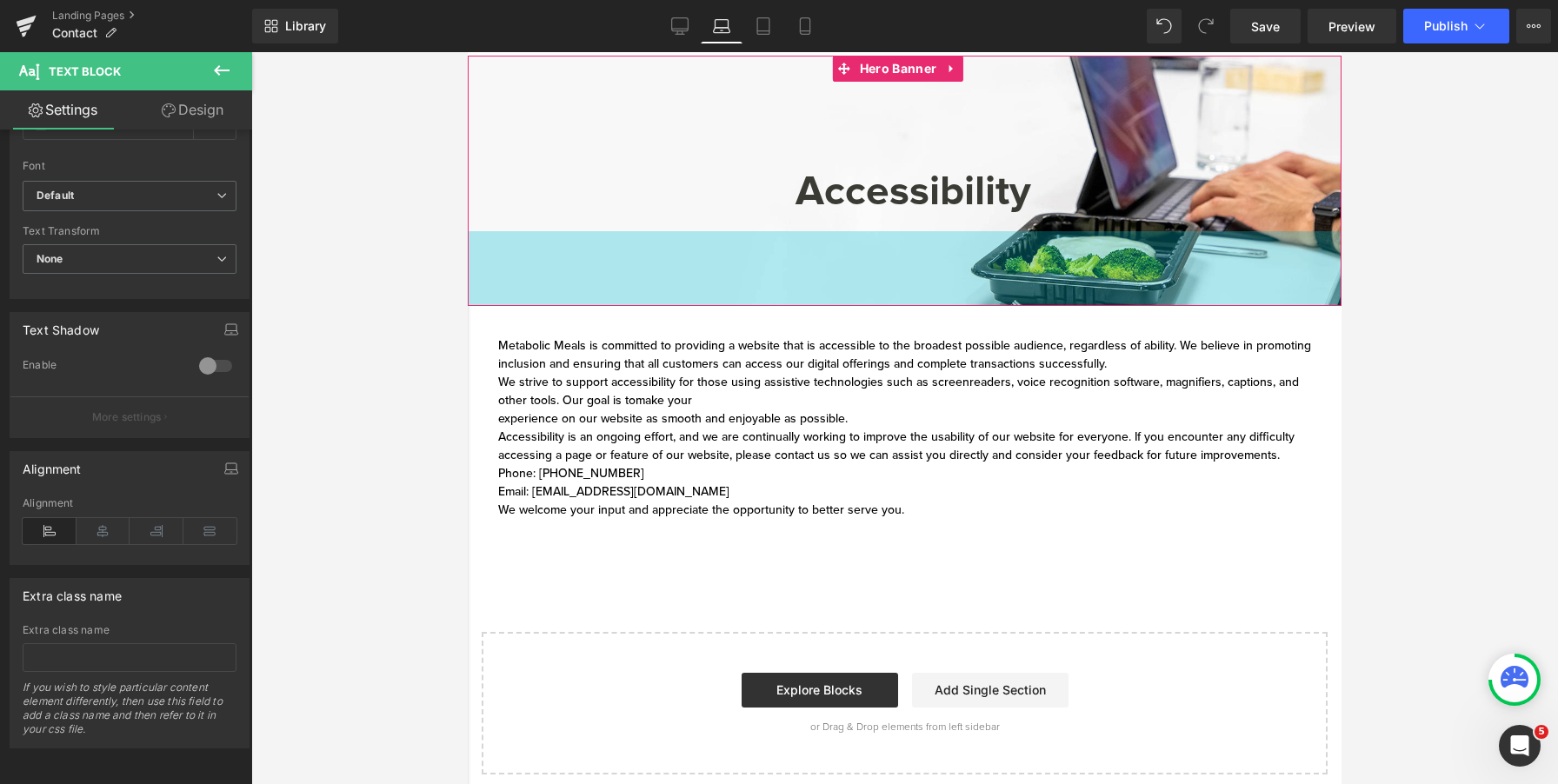
scroll to position [0, 0]
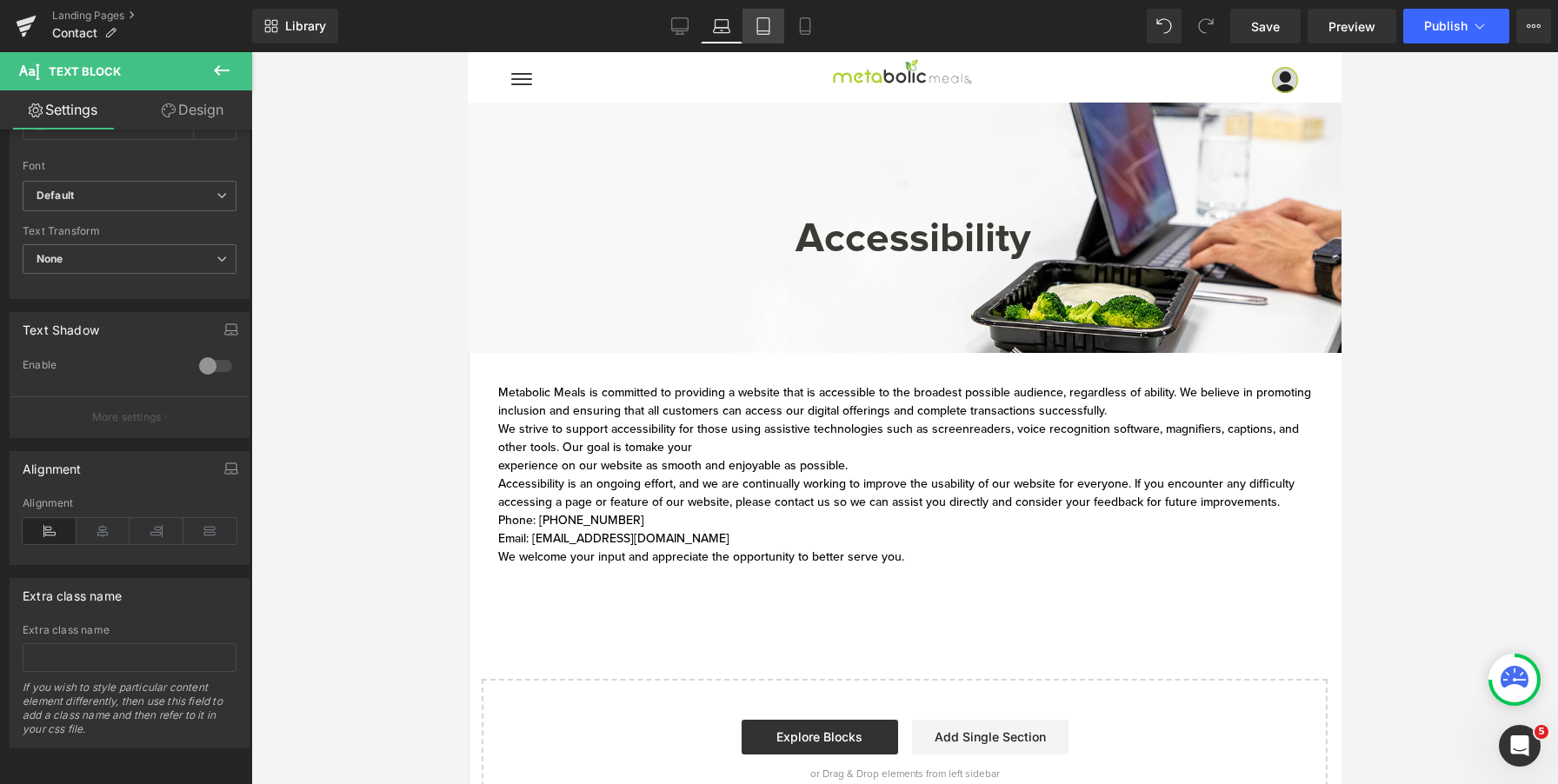
click at [771, 19] on icon at bounding box center [763, 26] width 17 height 17
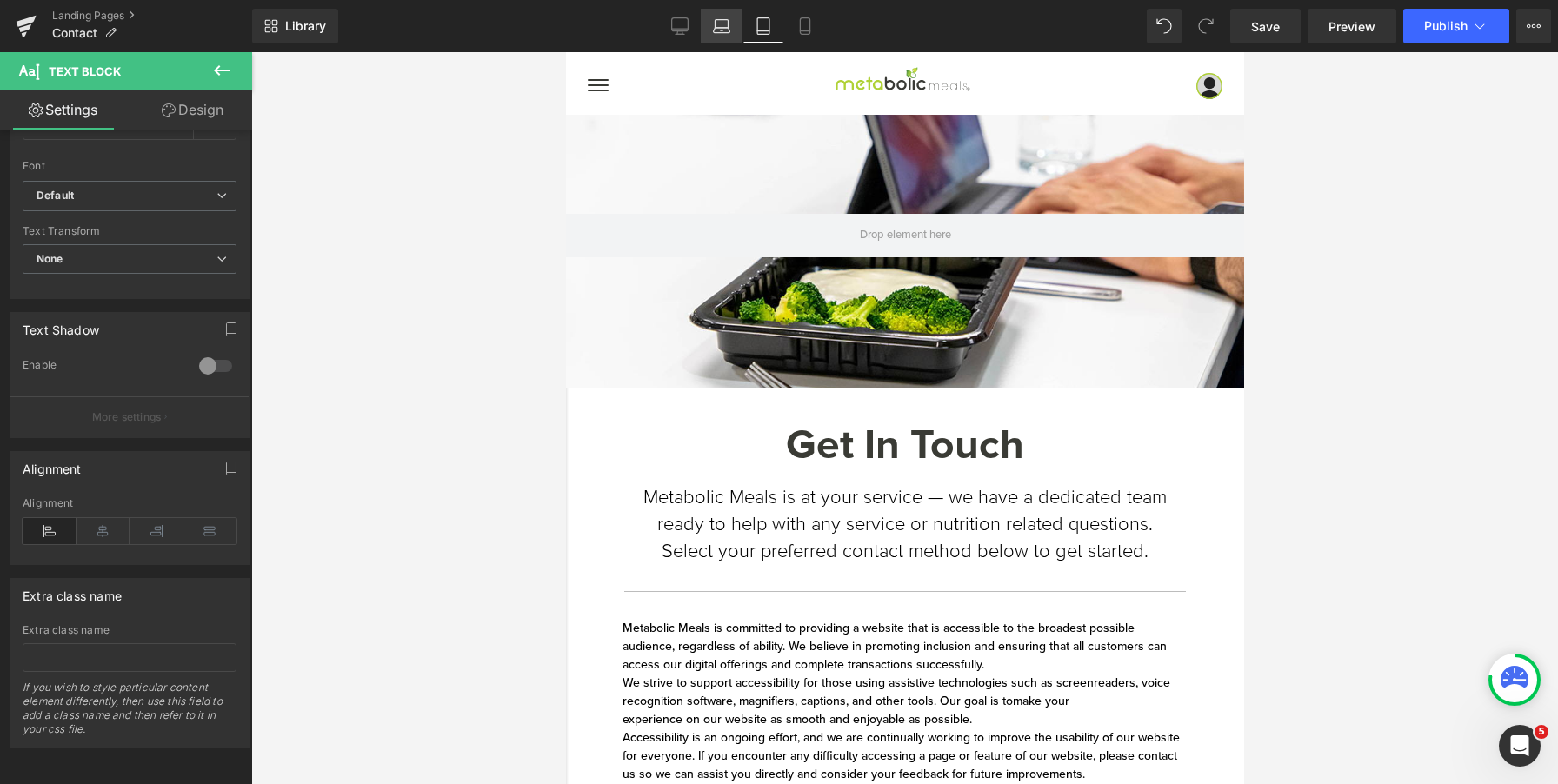
click at [731, 30] on icon at bounding box center [722, 26] width 17 height 17
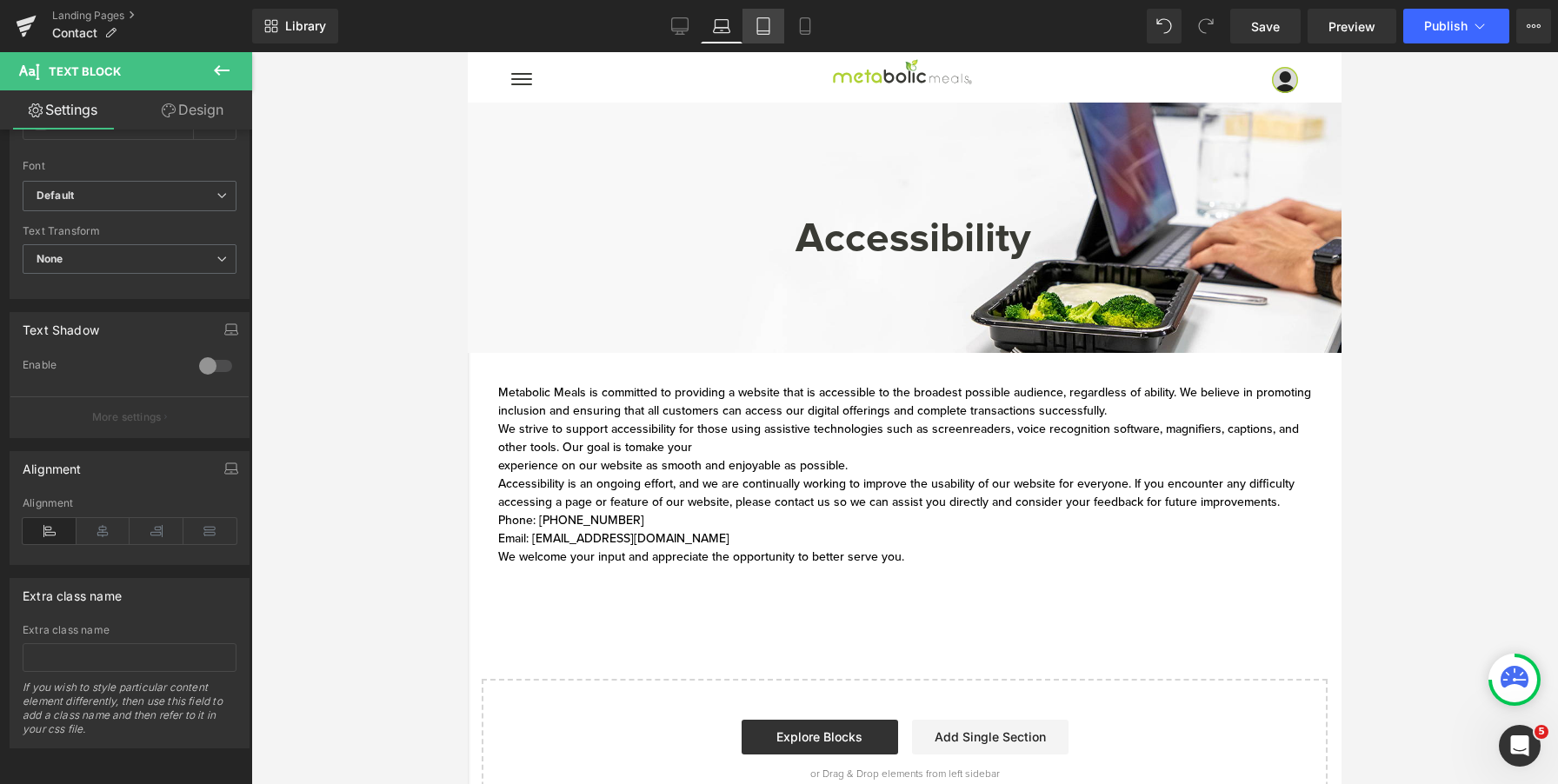
click at [776, 42] on link "Tablet" at bounding box center [764, 26] width 42 height 35
type input "100"
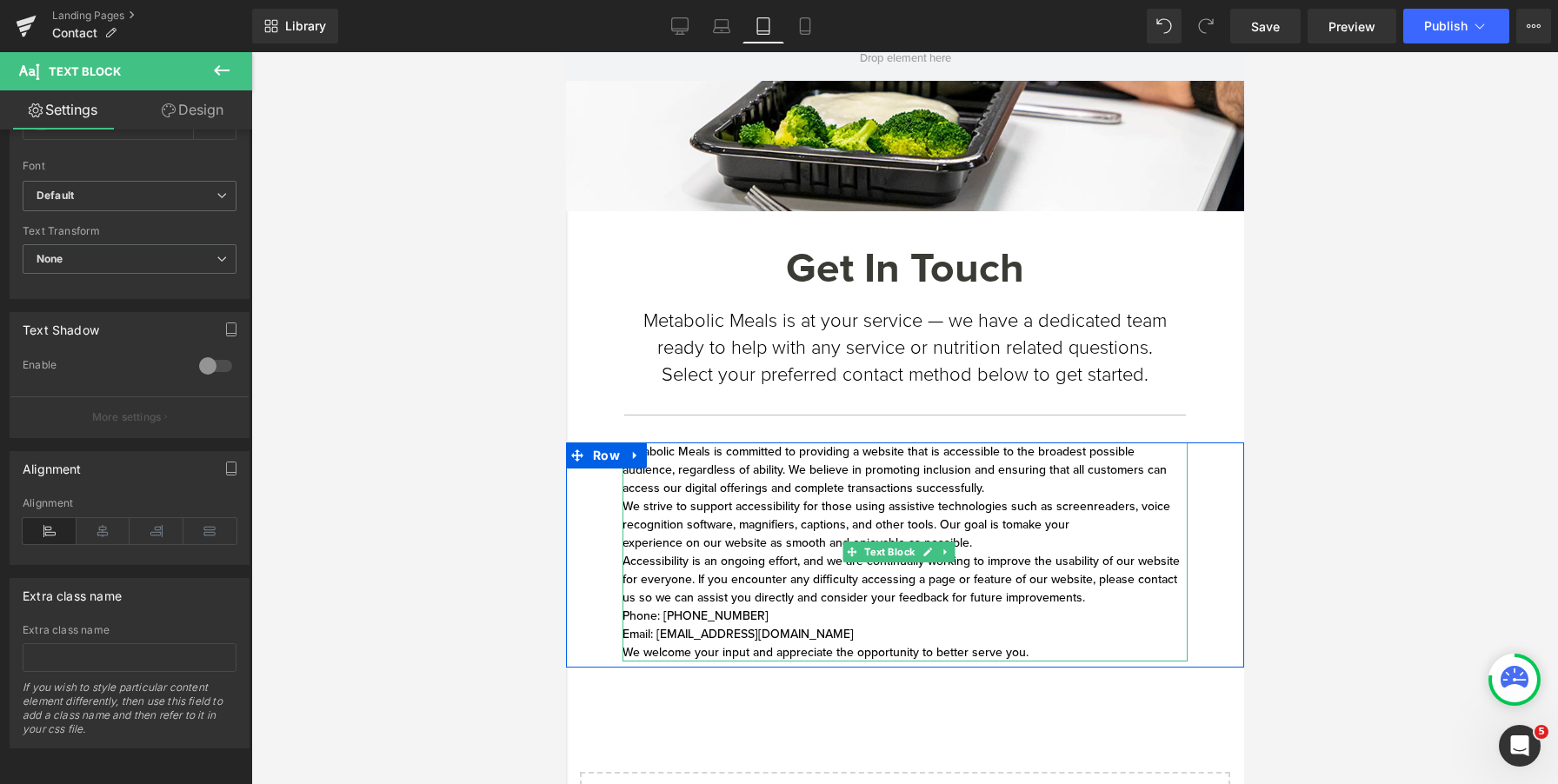
scroll to position [96, 0]
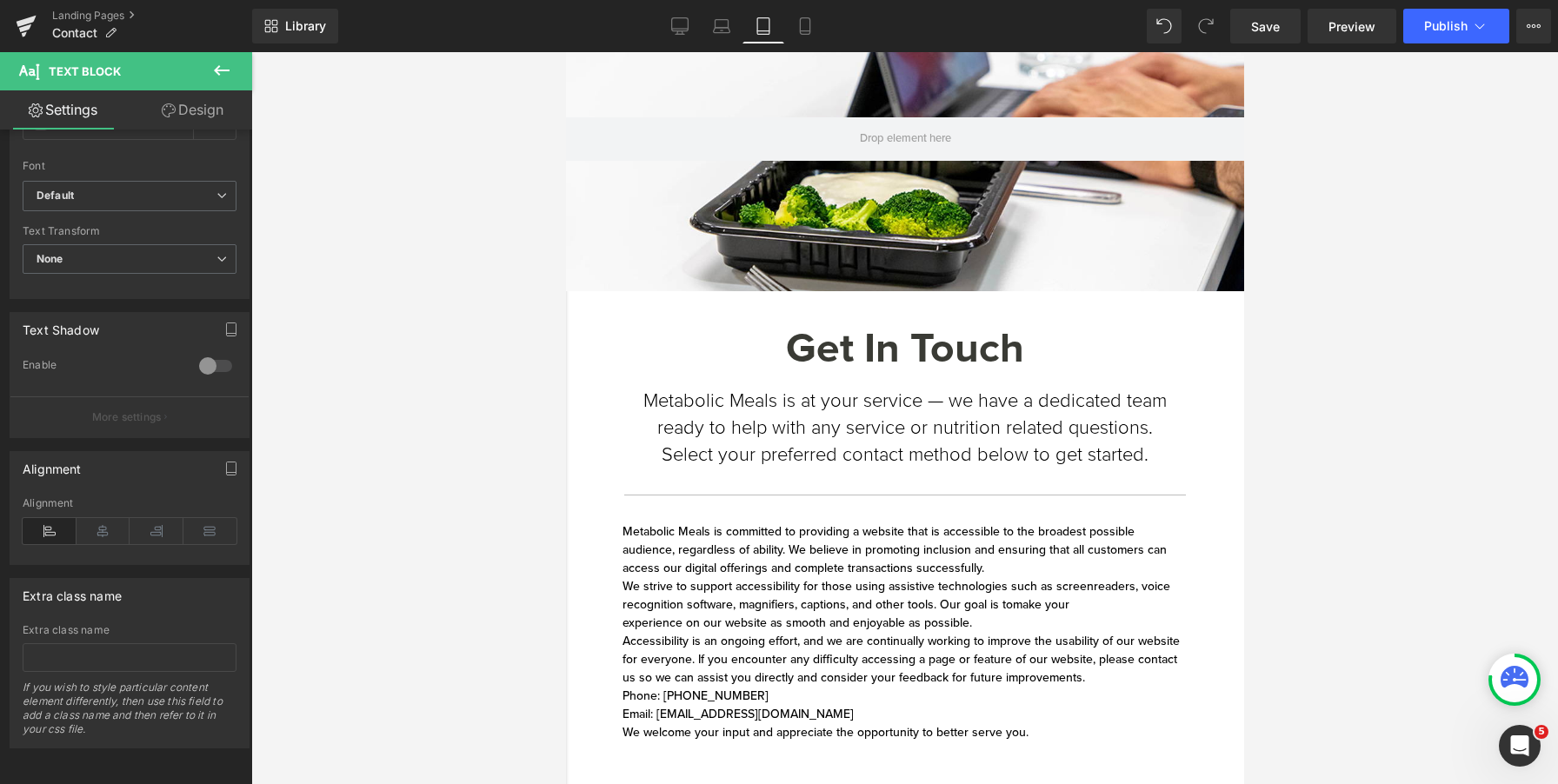
click at [804, 405] on p "Metabolic Meals is at your service — we have a dedicated team ready to help wit…" at bounding box center [904, 428] width 547 height 80
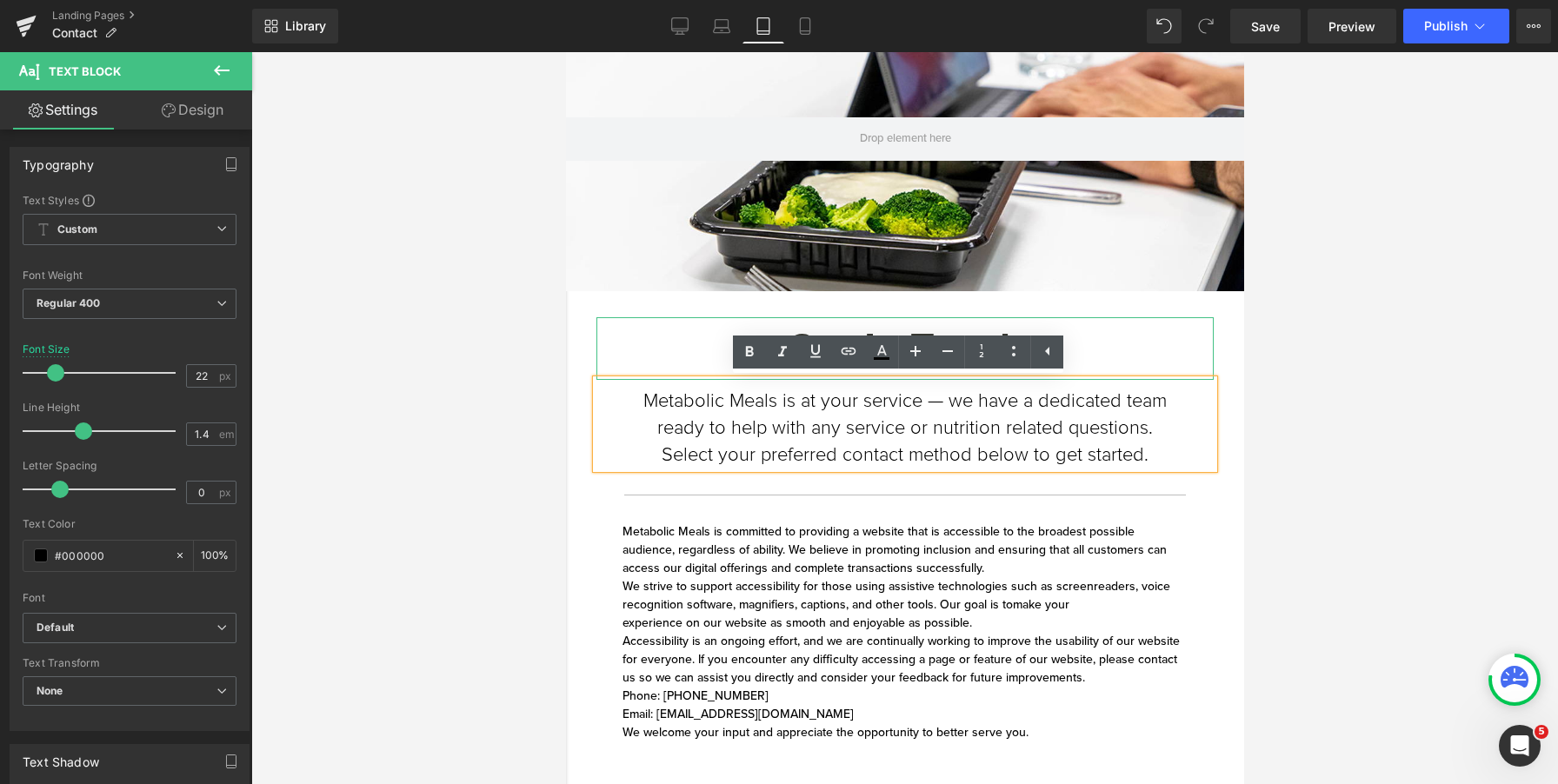
click at [698, 332] on h1 "Get In Touch" at bounding box center [904, 348] width 617 height 62
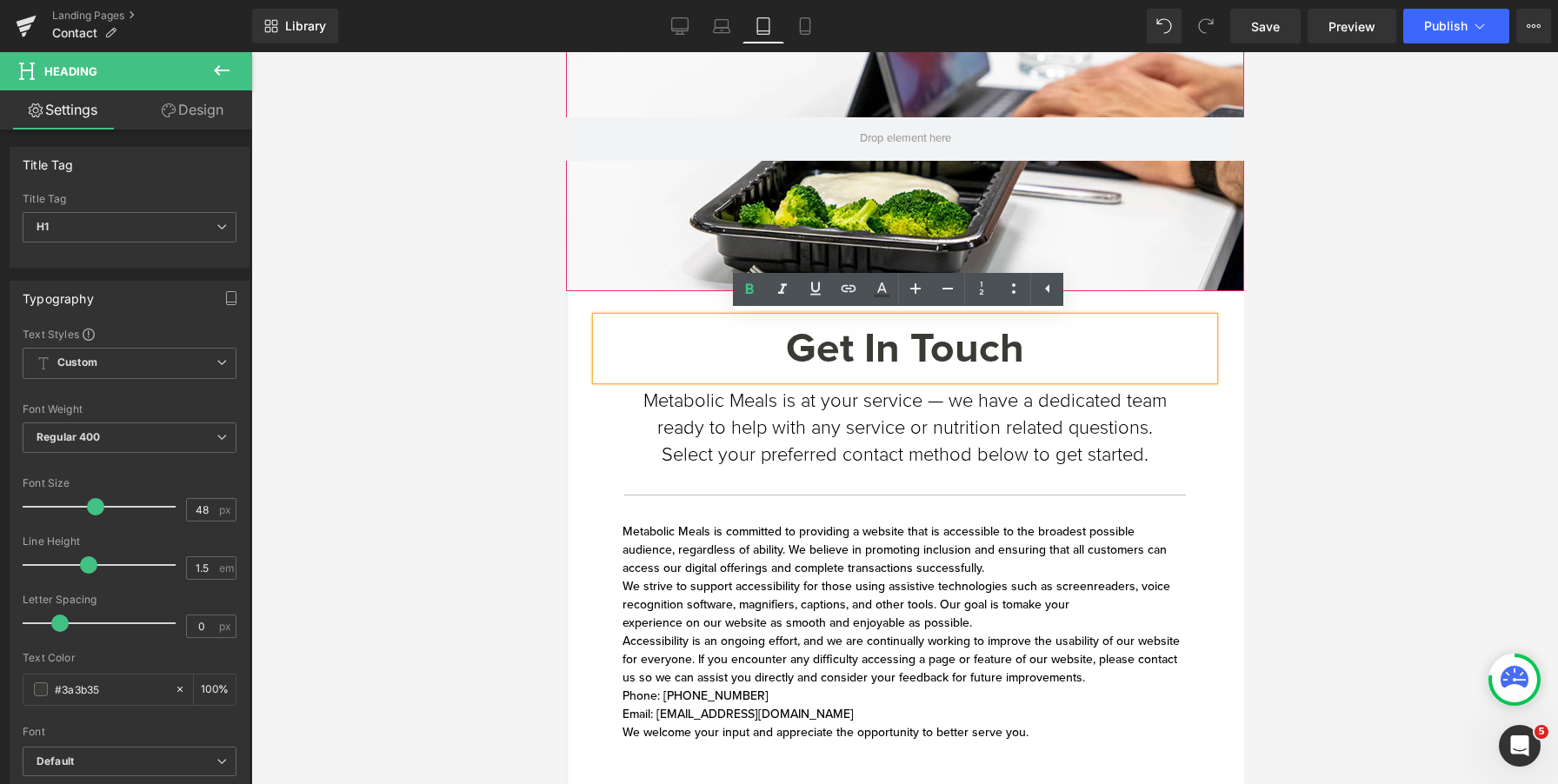
scroll to position [0, 0]
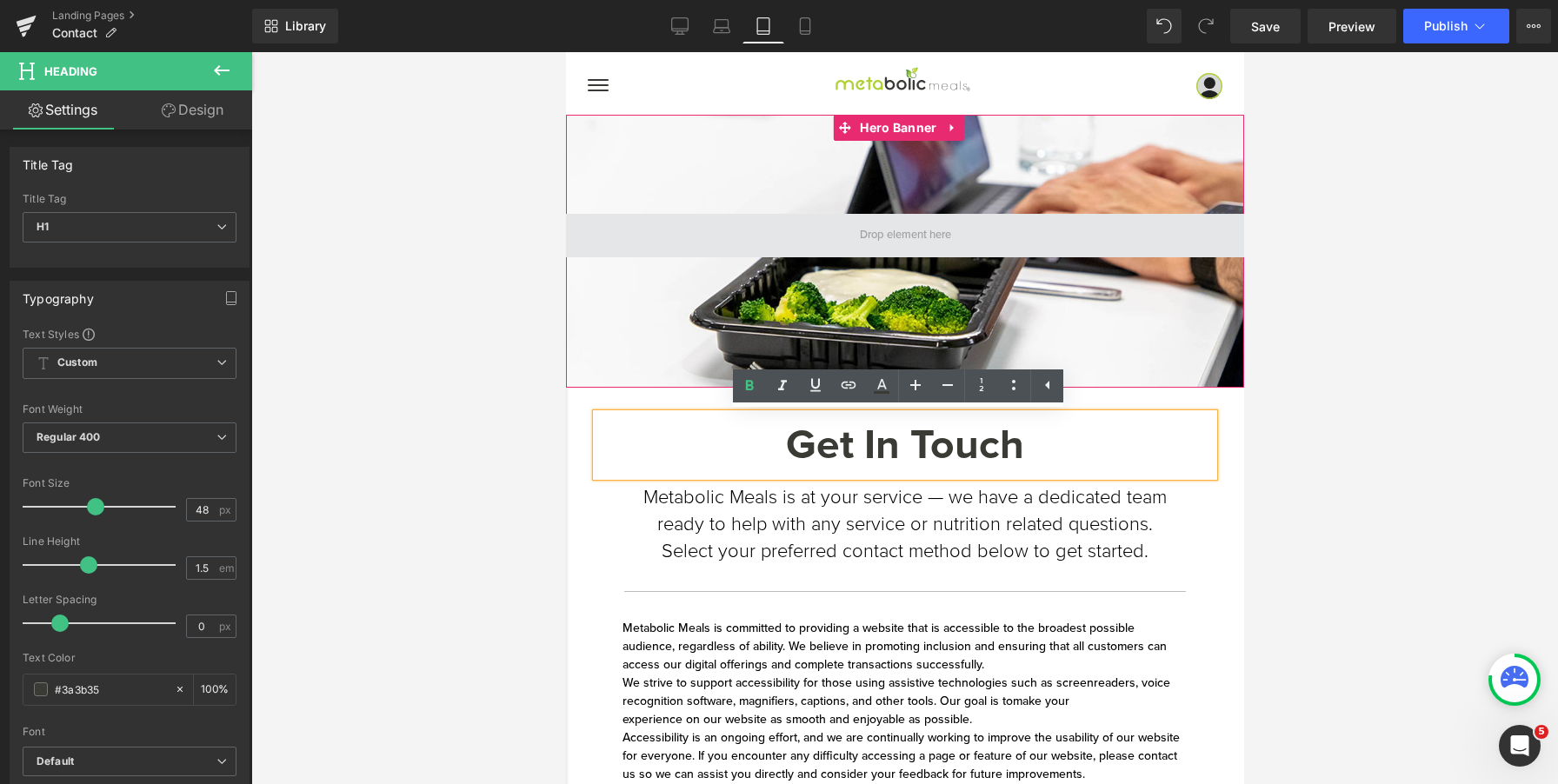
click at [895, 241] on span at bounding box center [904, 236] width 104 height 26
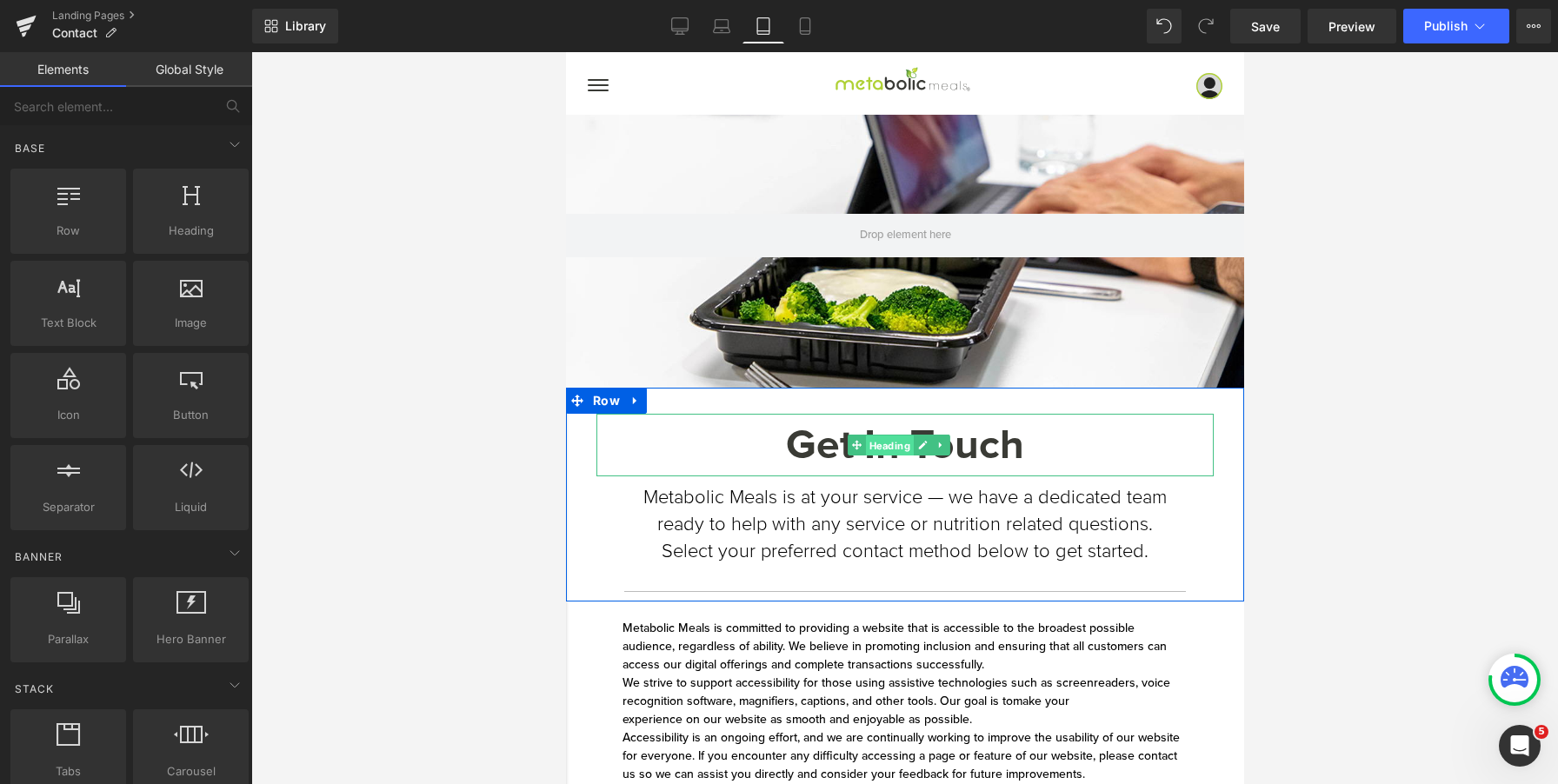
click at [888, 448] on span "Heading" at bounding box center [889, 446] width 48 height 21
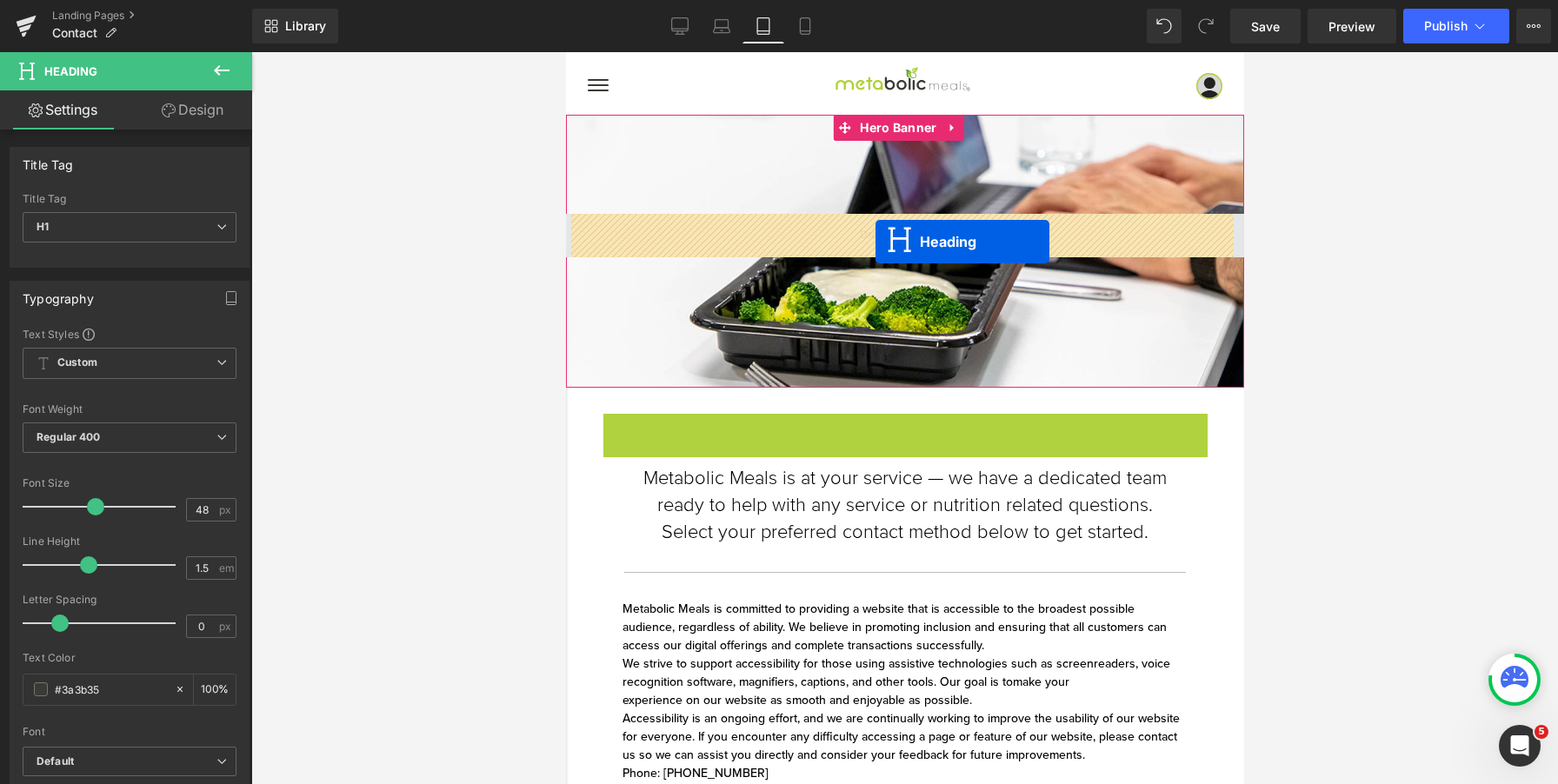
drag, startPoint x: 889, startPoint y: 445, endPoint x: 875, endPoint y: 242, distance: 203.5
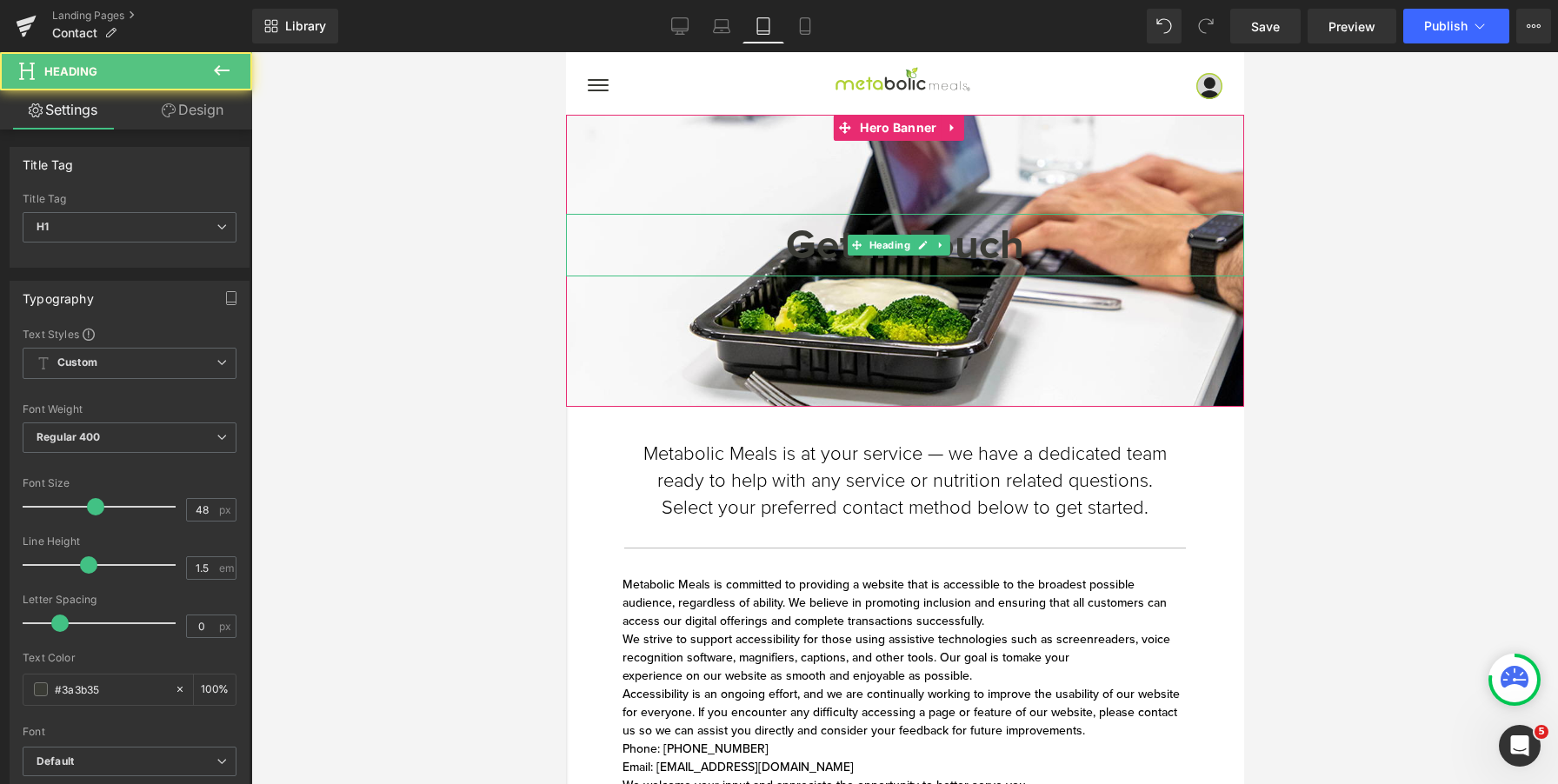
click at [1022, 246] on h1 "Get In Touch" at bounding box center [904, 245] width 679 height 62
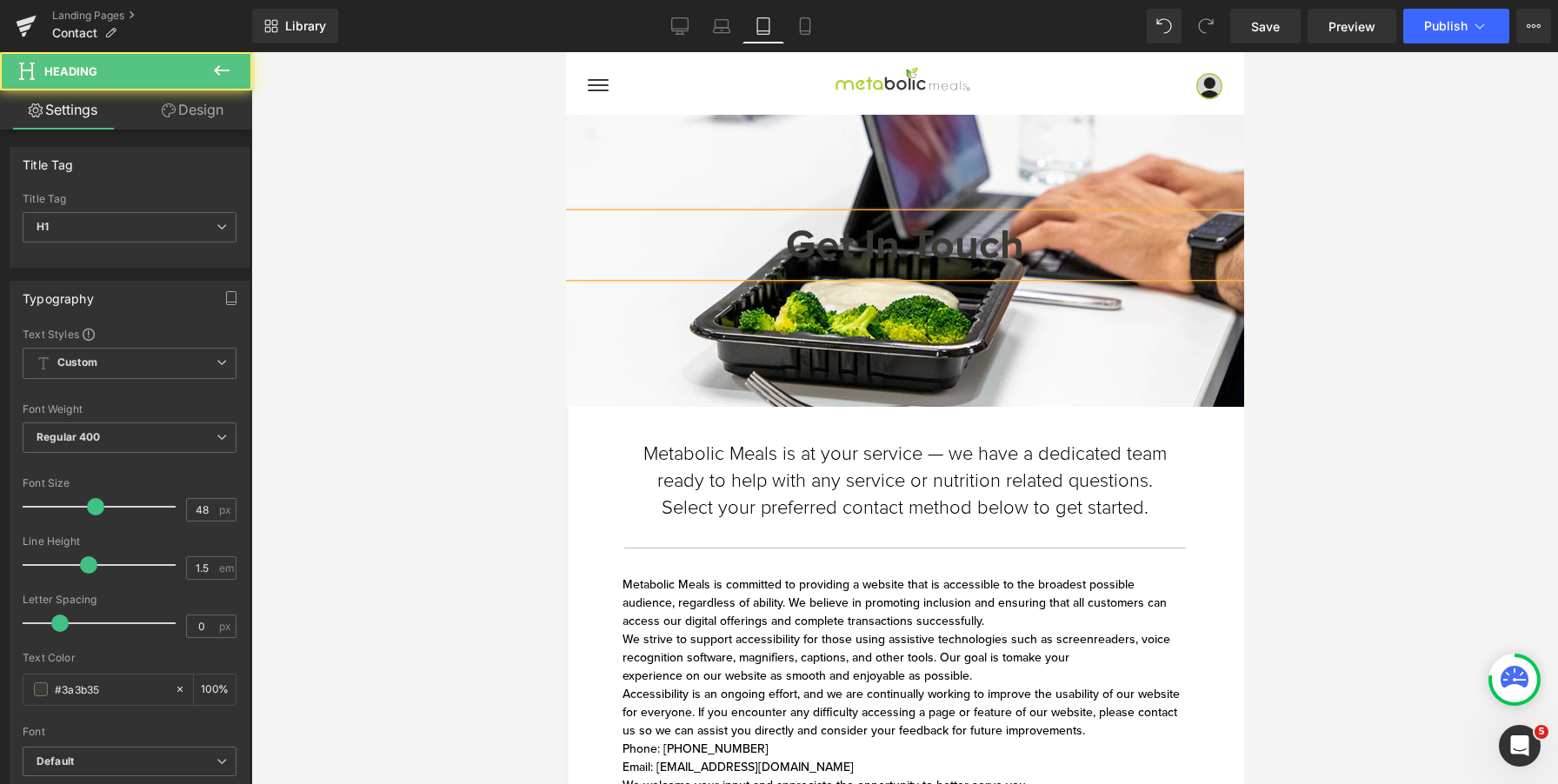
click at [1022, 246] on h1 "Get In Touch" at bounding box center [904, 245] width 679 height 62
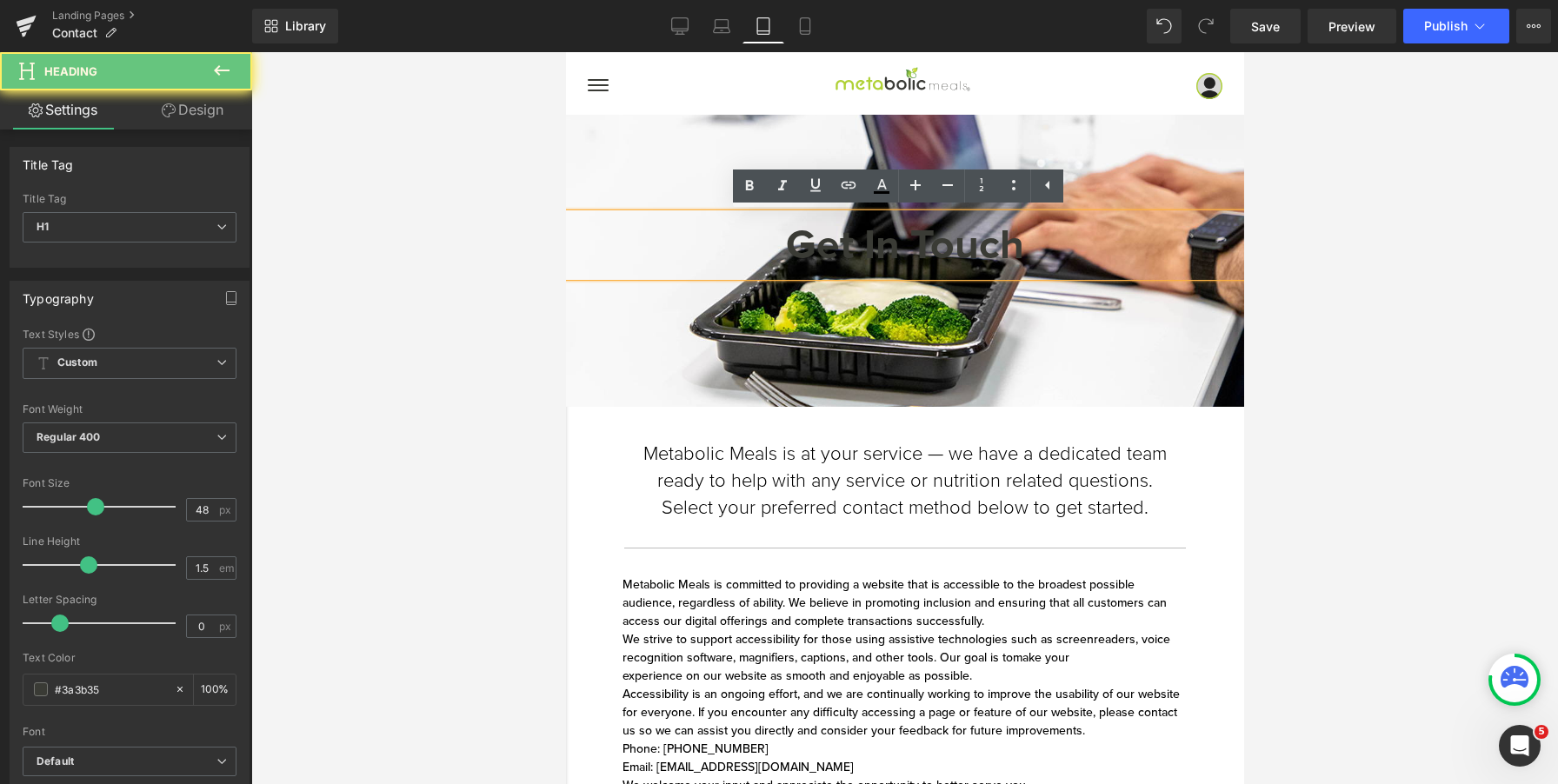
click at [1022, 246] on h1 "Get In Touch" at bounding box center [904, 245] width 679 height 62
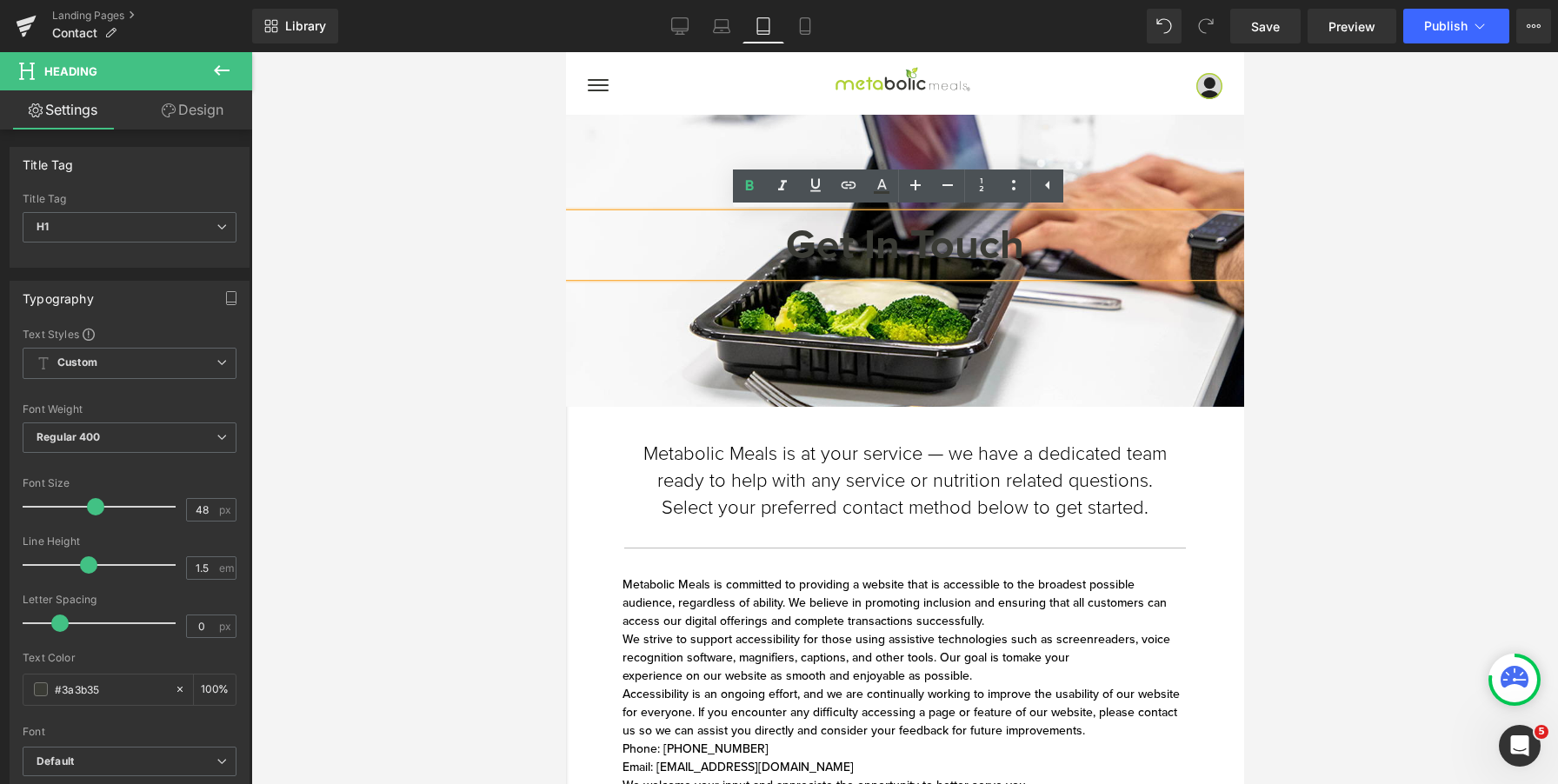
paste div
click at [805, 243] on h1 "Accessibility" at bounding box center [904, 245] width 679 height 62
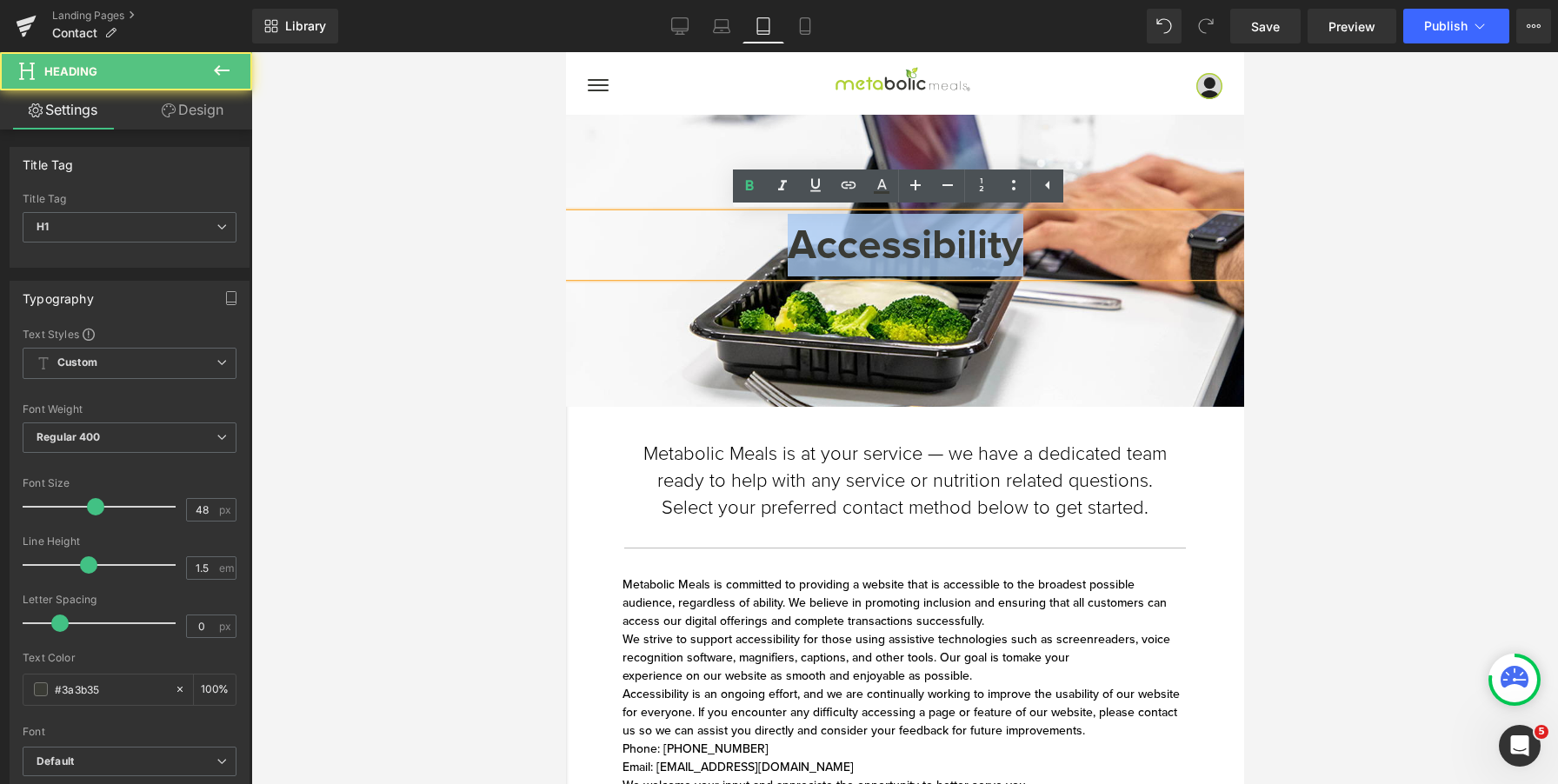
click at [805, 243] on h1 "Accessibility" at bounding box center [904, 245] width 679 height 62
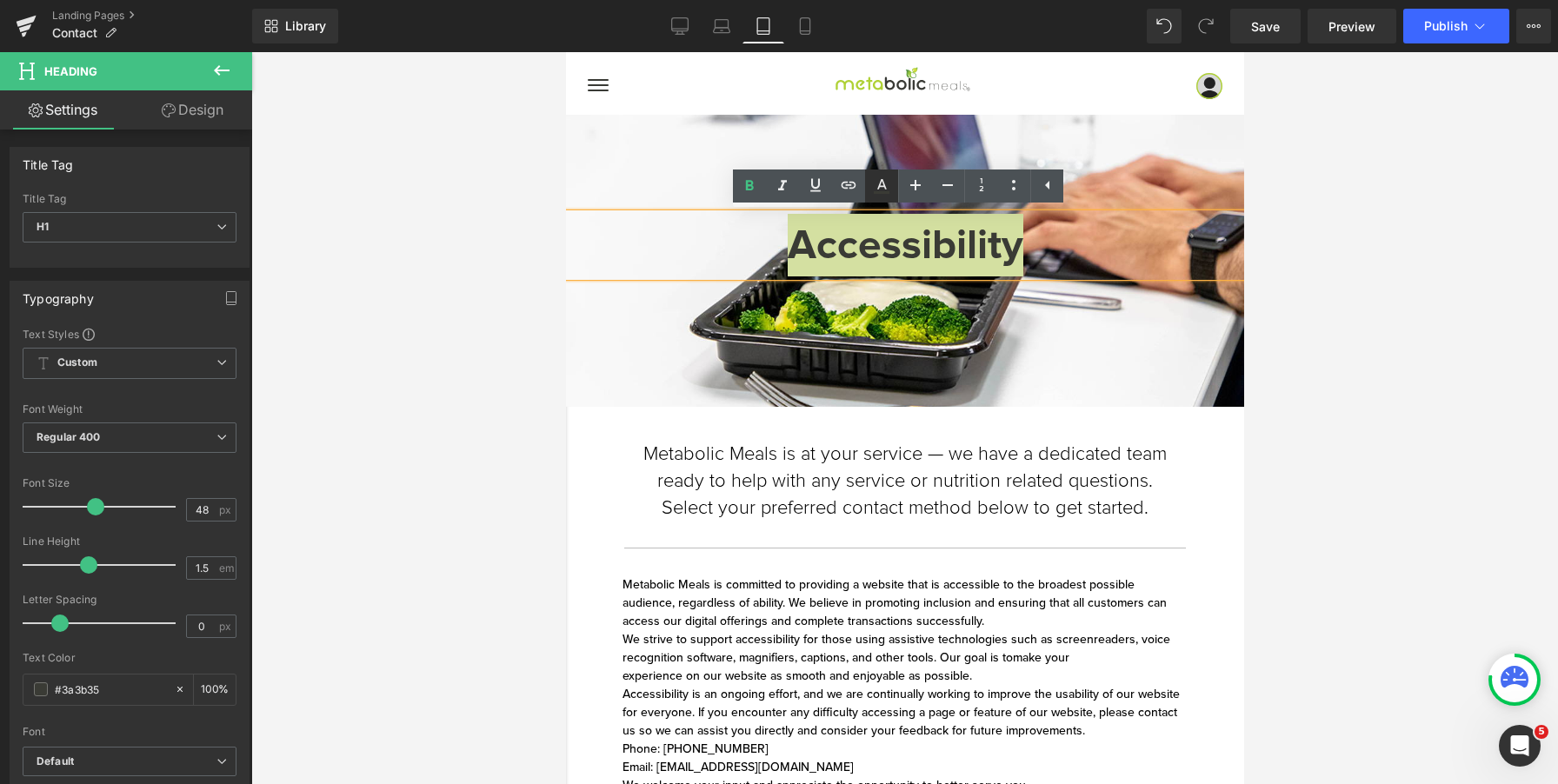
click at [880, 191] on icon at bounding box center [881, 186] width 21 height 21
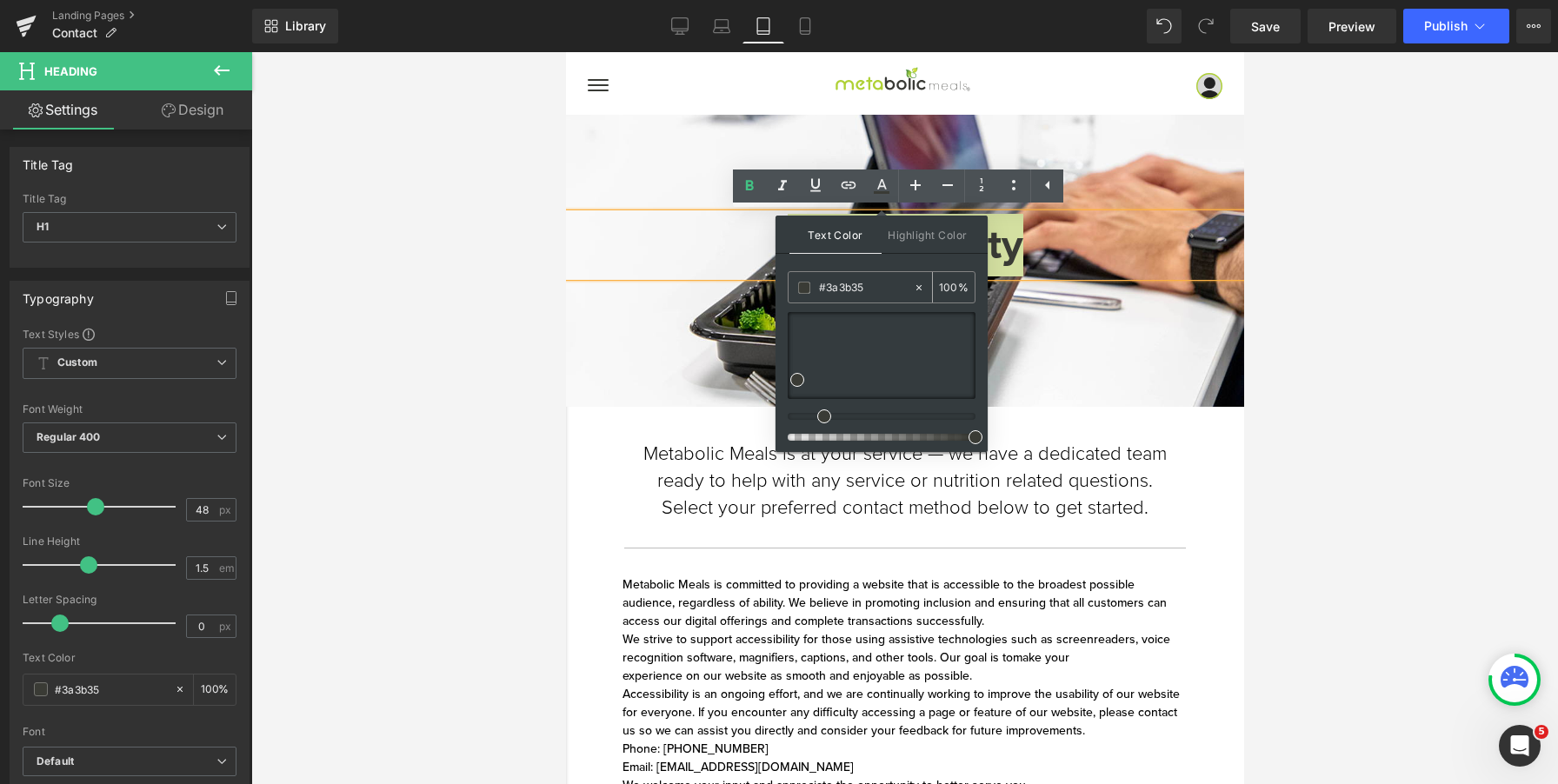
click at [803, 285] on span at bounding box center [804, 287] width 12 height 12
type input "#ffffff"
drag, startPoint x: 1362, startPoint y: 430, endPoint x: 766, endPoint y: 273, distance: 616.3
click at [722, 272] on h1 "Accessibility" at bounding box center [904, 245] width 679 height 62
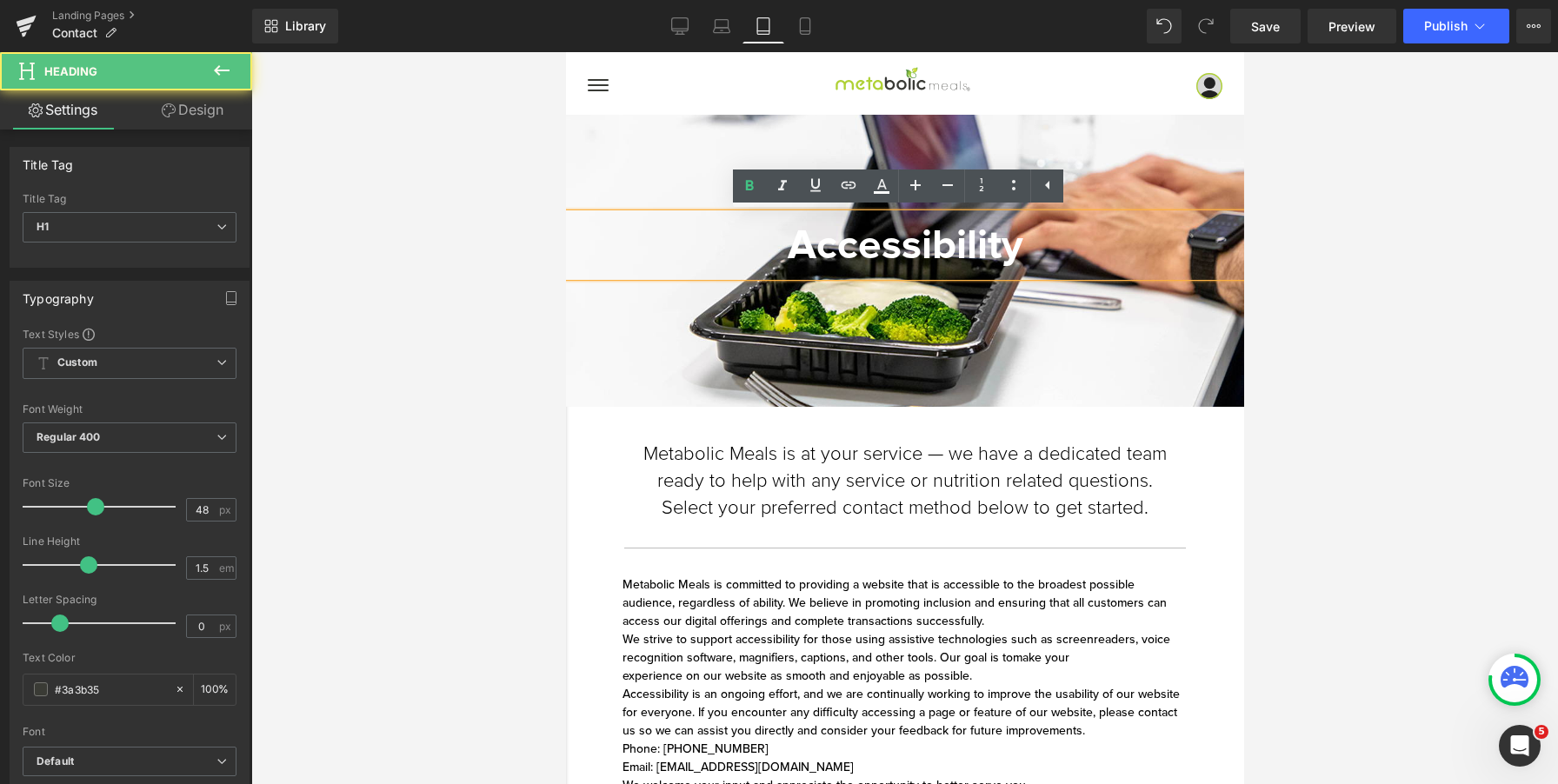
click at [863, 238] on span "Accessibility" at bounding box center [904, 245] width 236 height 50
click at [854, 313] on div at bounding box center [904, 260] width 679 height 293
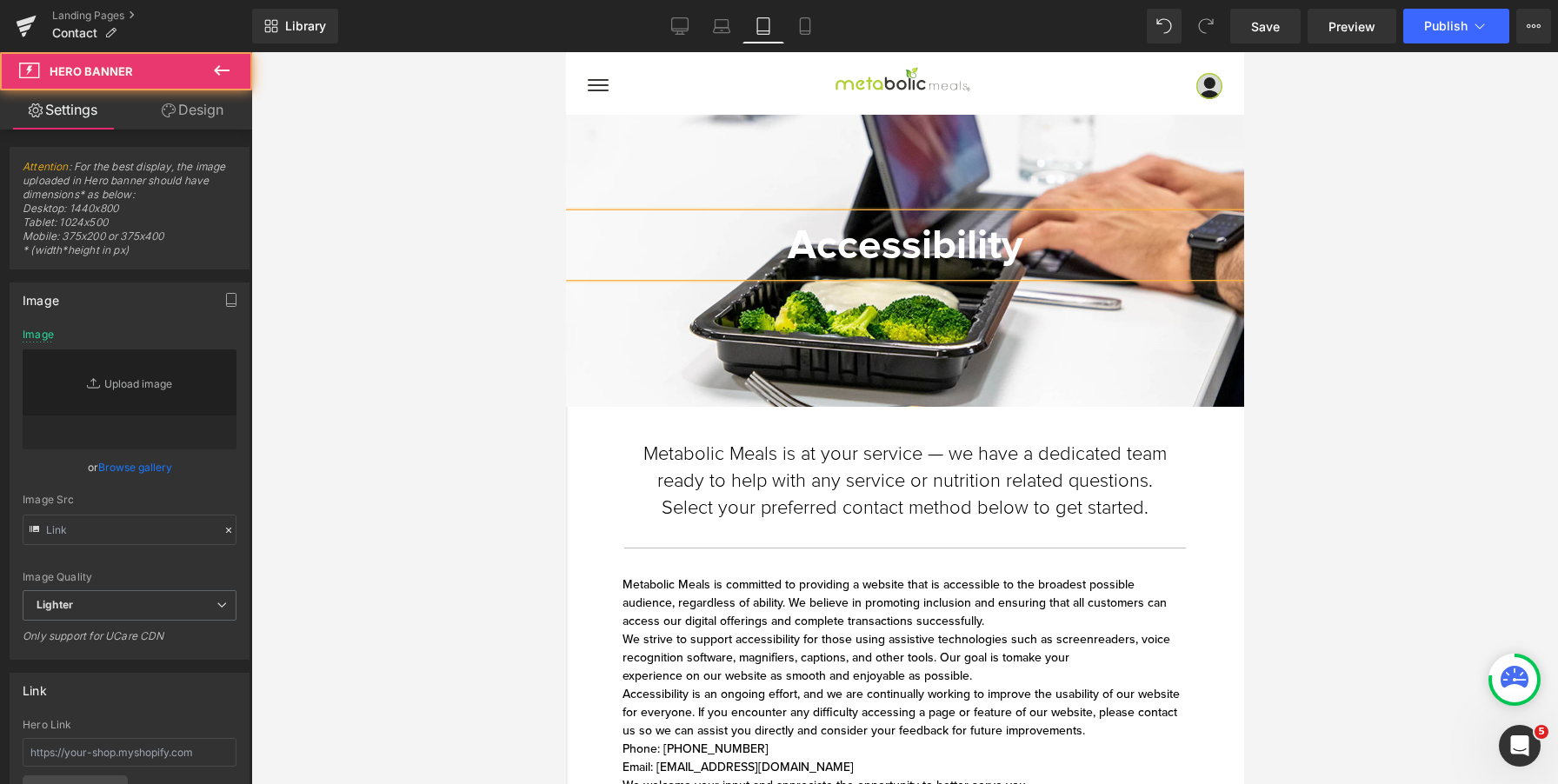
type input "https://ucarecdn.com/34bacf1f-fc8c-4830-8ab8-3b8c6e885920/-/format/auto/-/previ…"
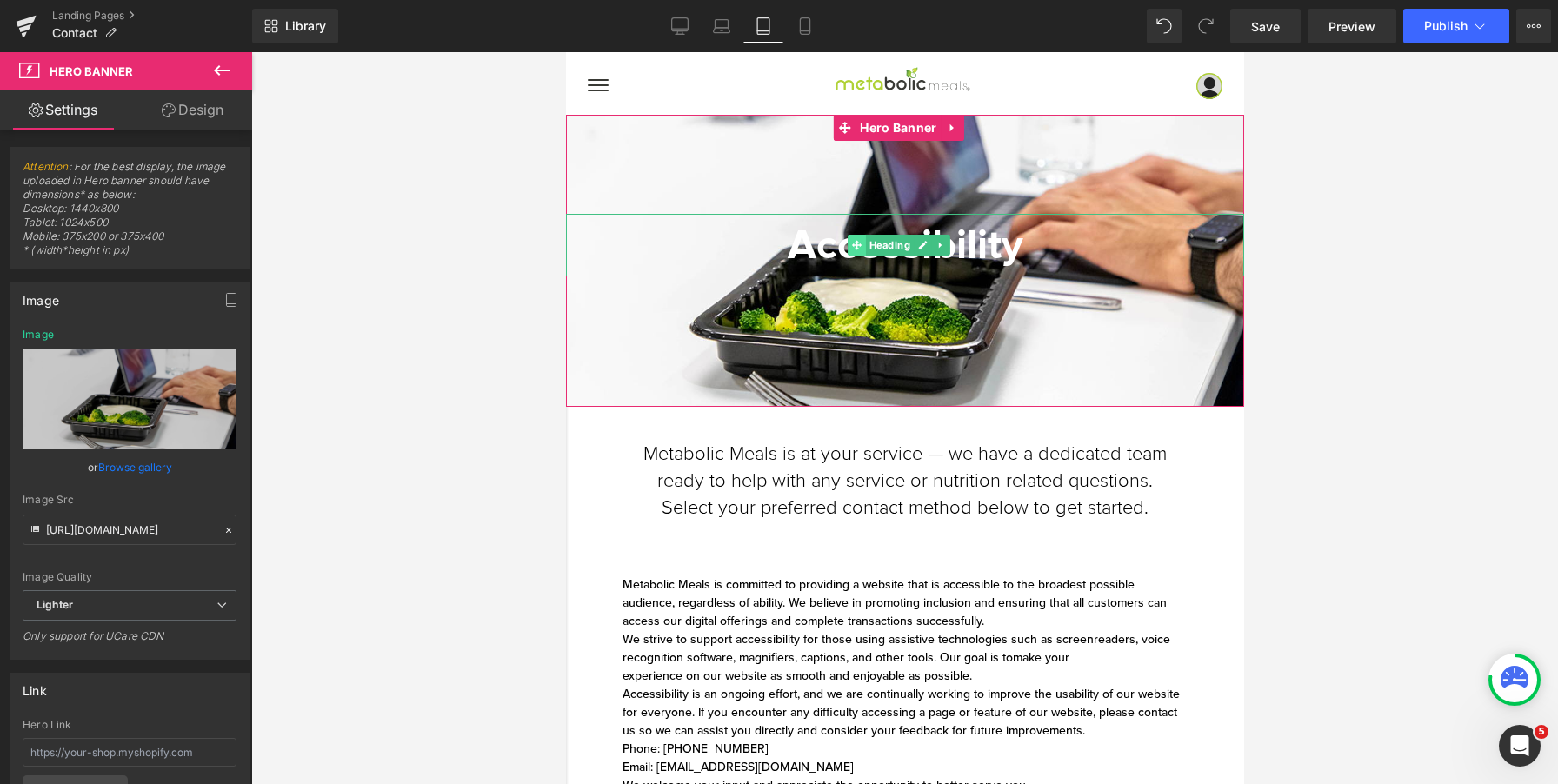
click at [862, 253] on span at bounding box center [856, 245] width 18 height 21
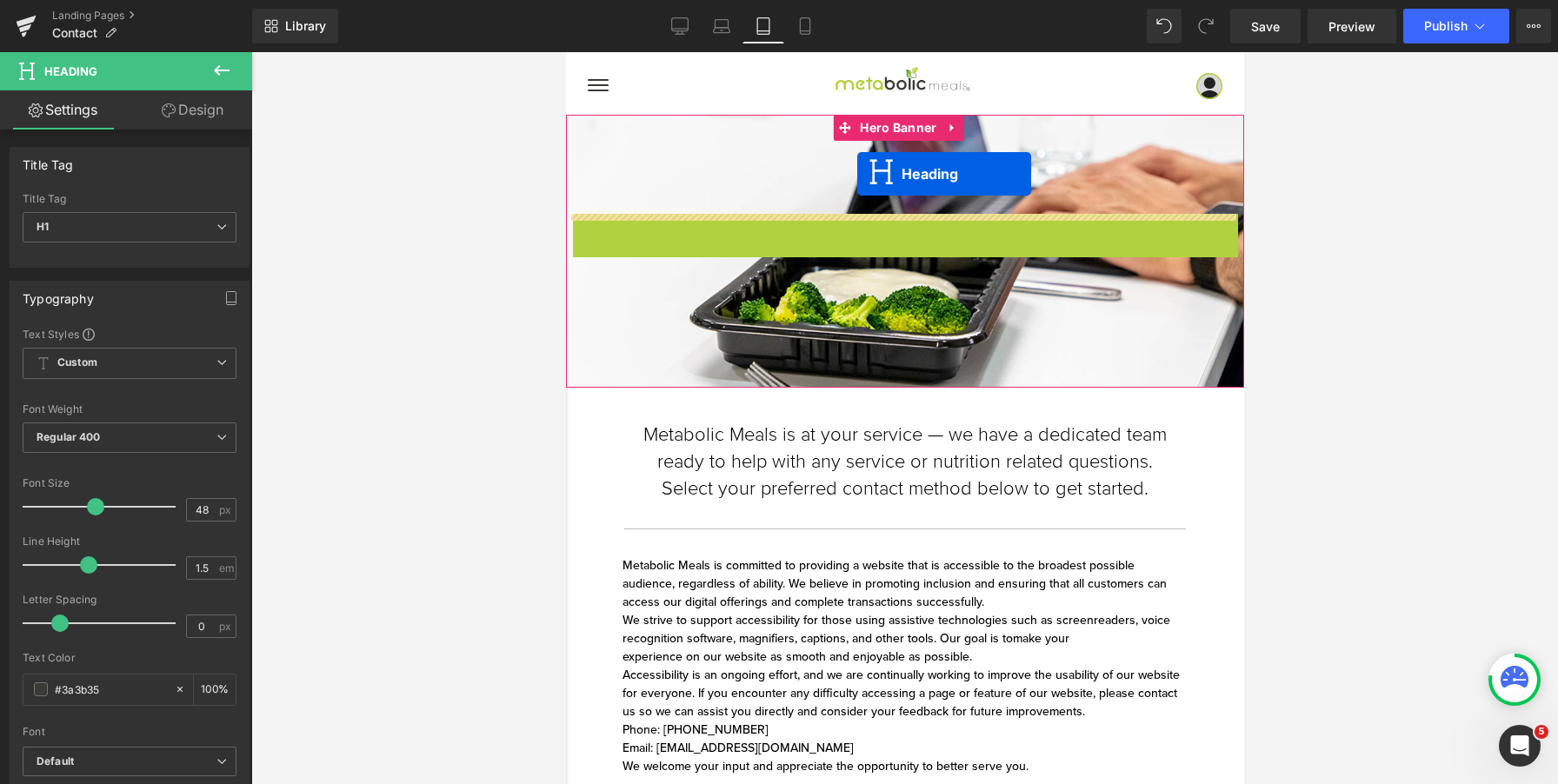
drag, startPoint x: 891, startPoint y: 248, endPoint x: 856, endPoint y: 174, distance: 81.9
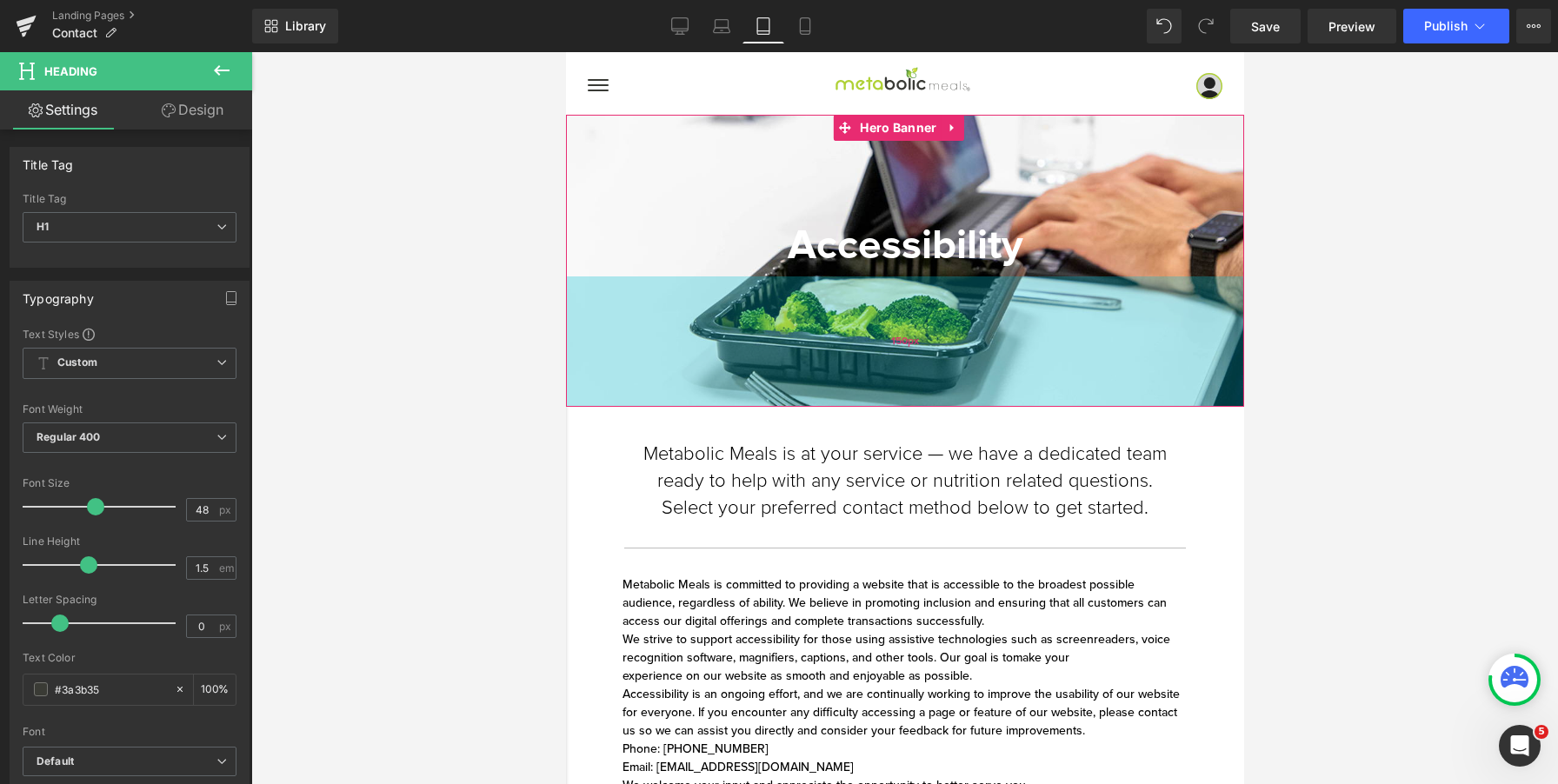
click at [871, 284] on div "150px" at bounding box center [904, 342] width 679 height 130
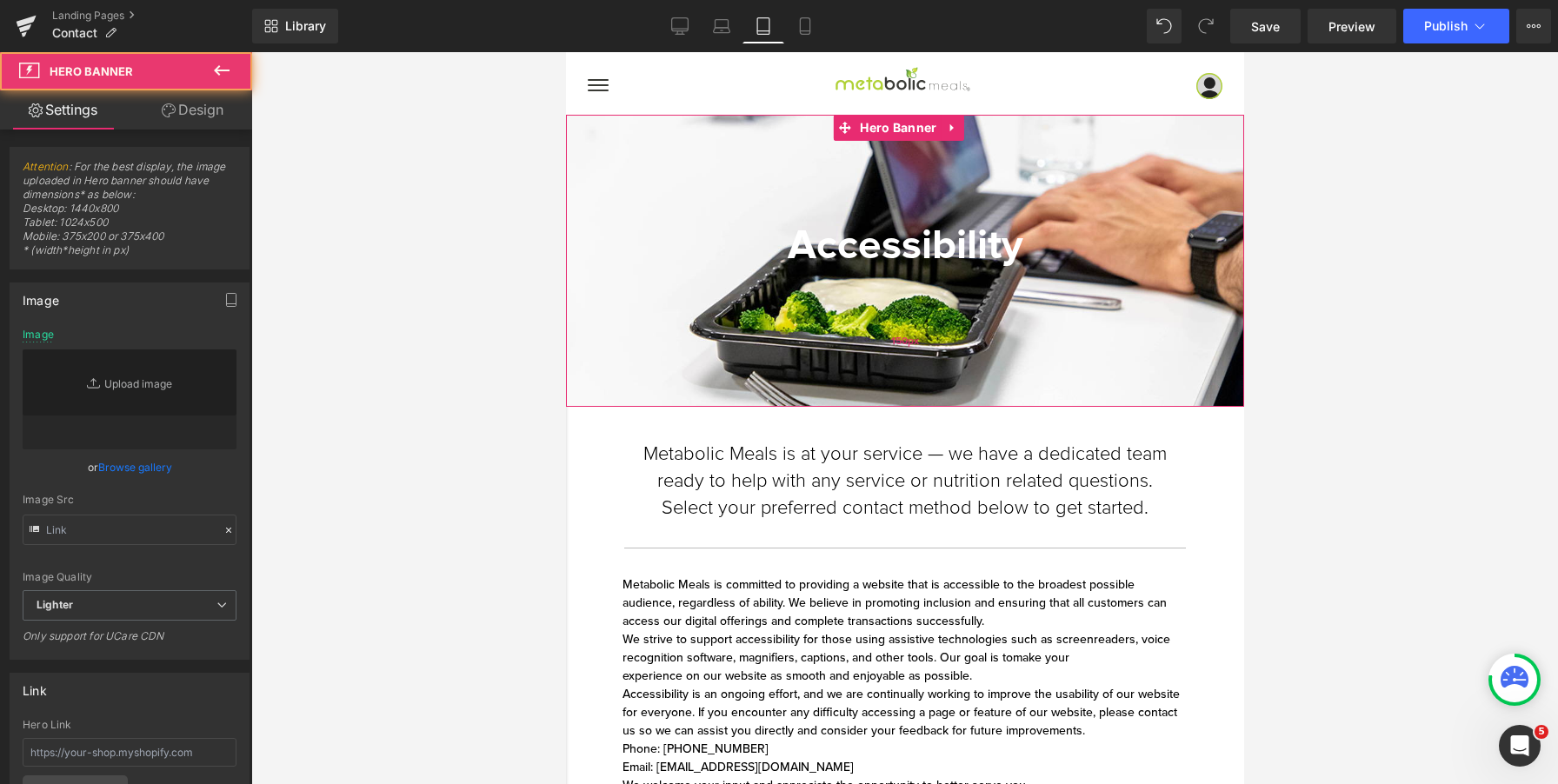
type input "https://ucarecdn.com/34bacf1f-fc8c-4830-8ab8-3b8c6e885920/-/format/auto/-/previ…"
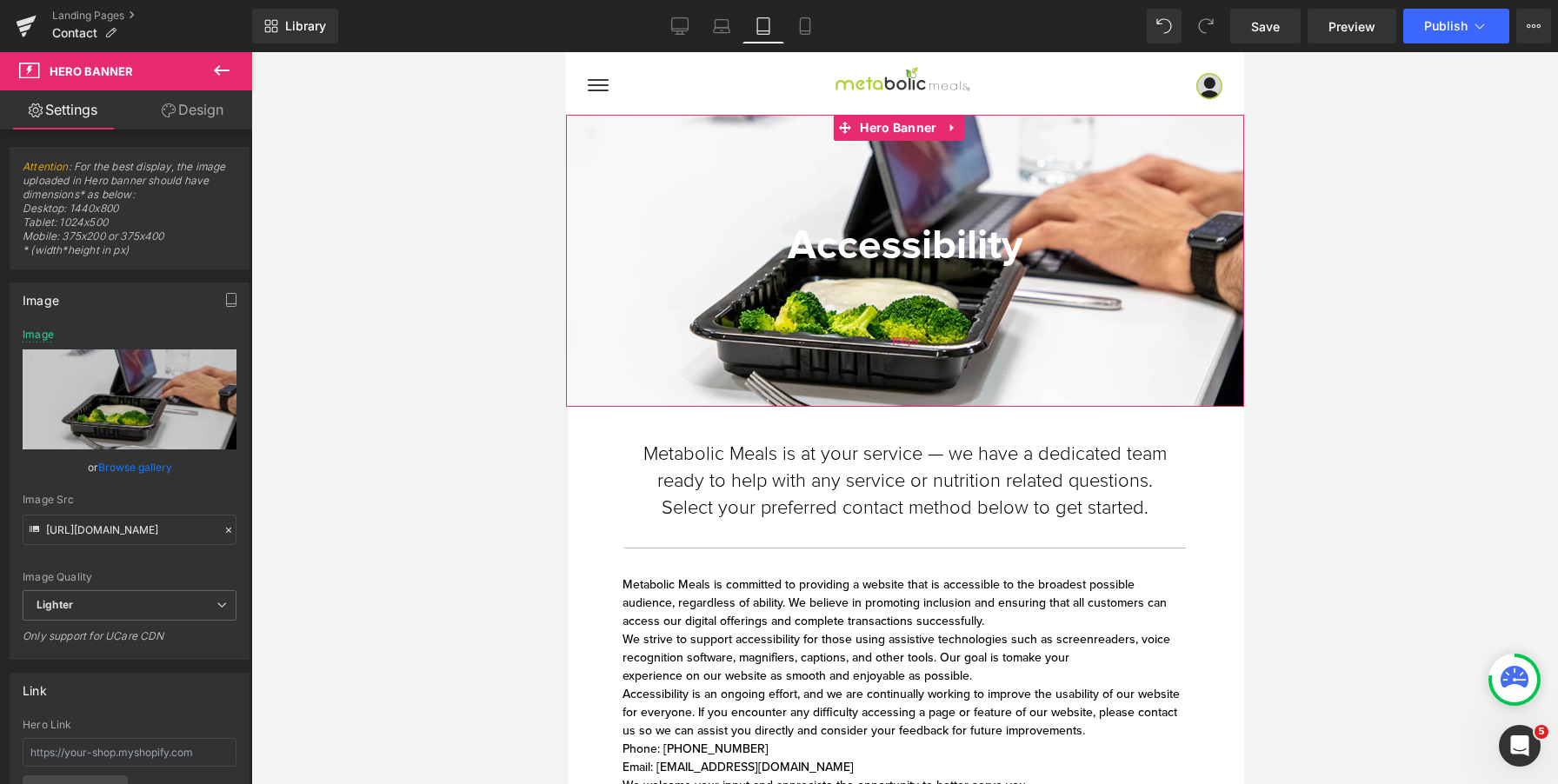
click at [879, 292] on div "150px" at bounding box center [904, 342] width 679 height 130
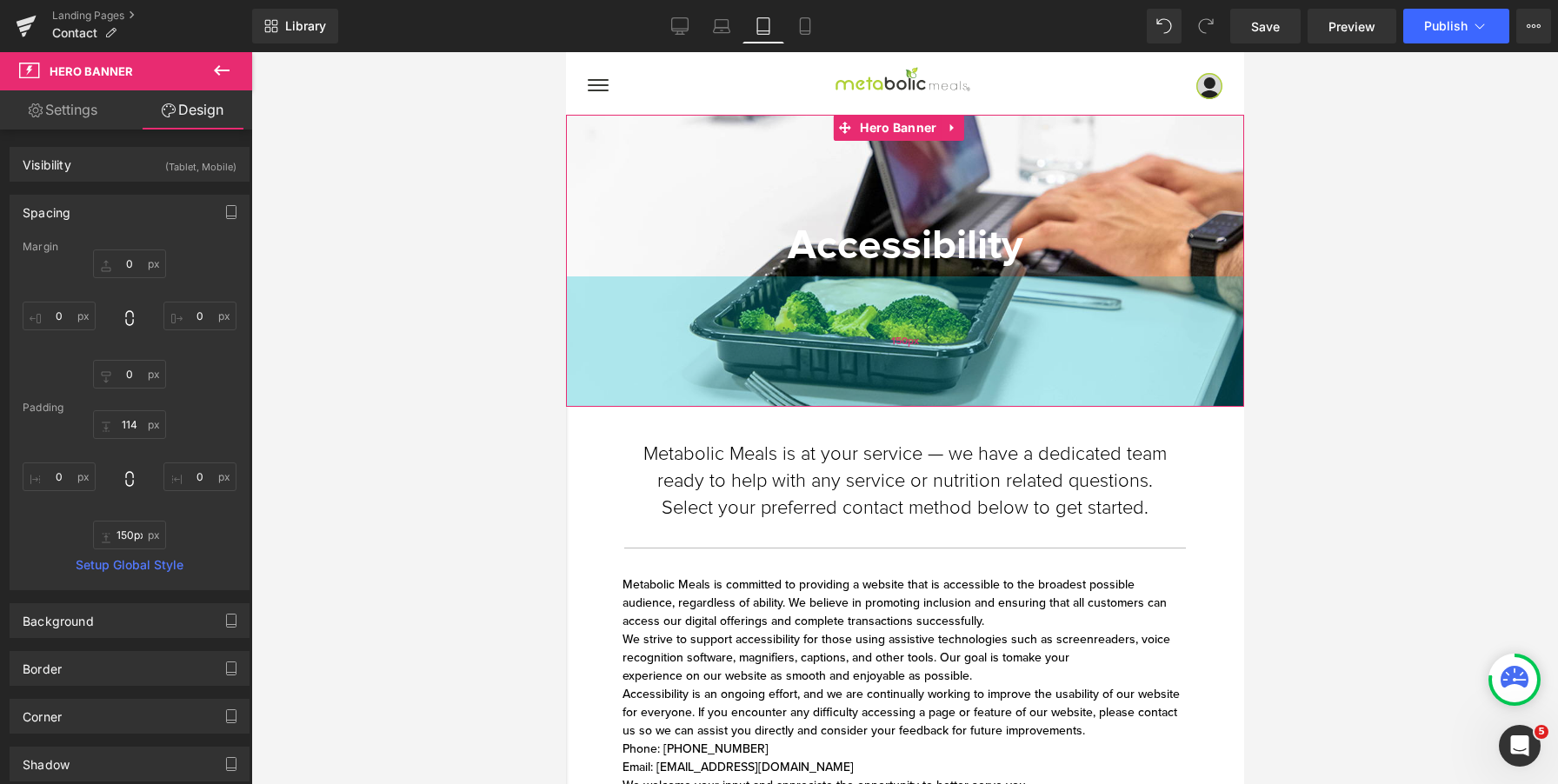
click at [880, 289] on div "150px" at bounding box center [904, 342] width 679 height 130
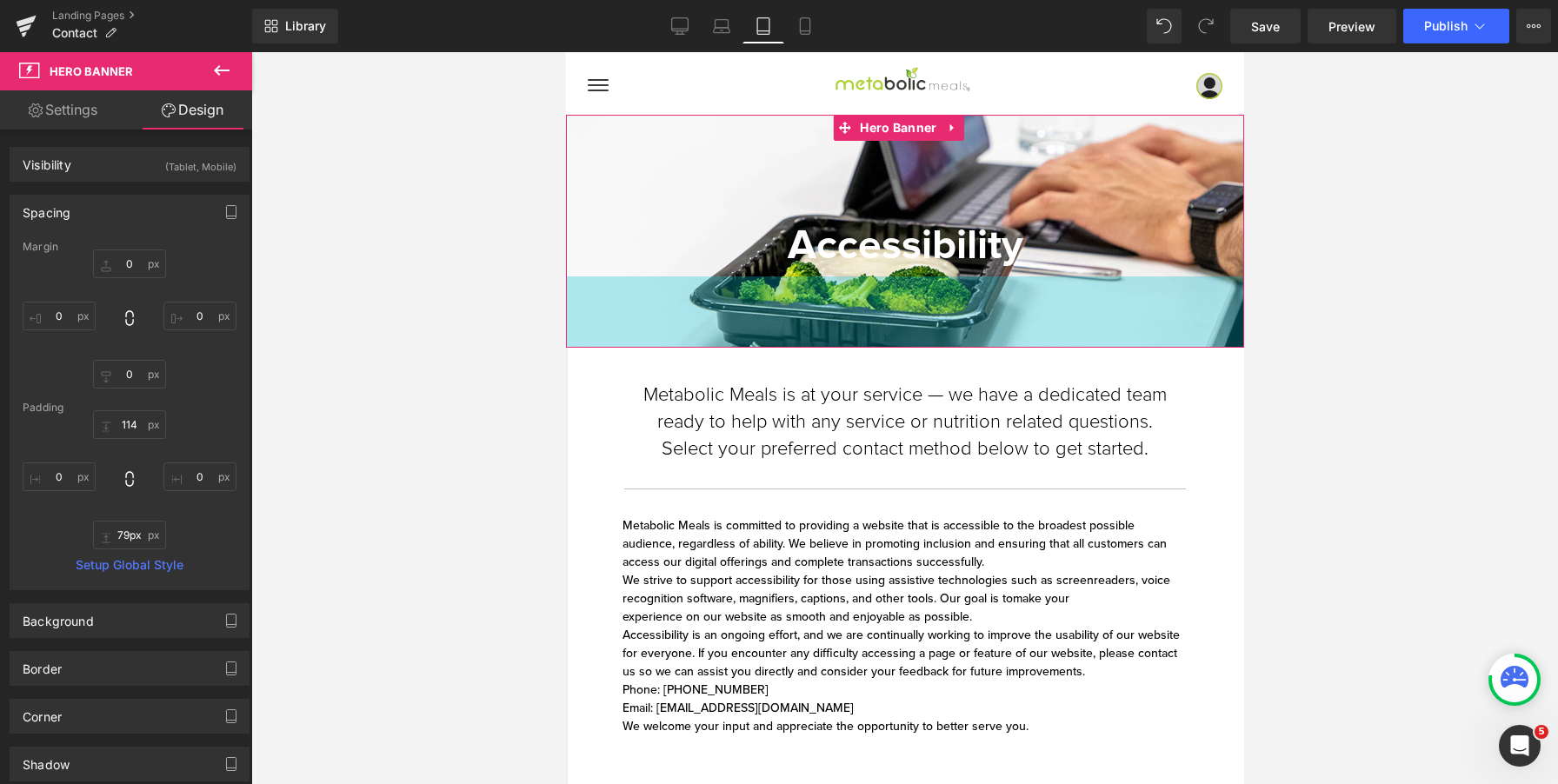
type input "78px"
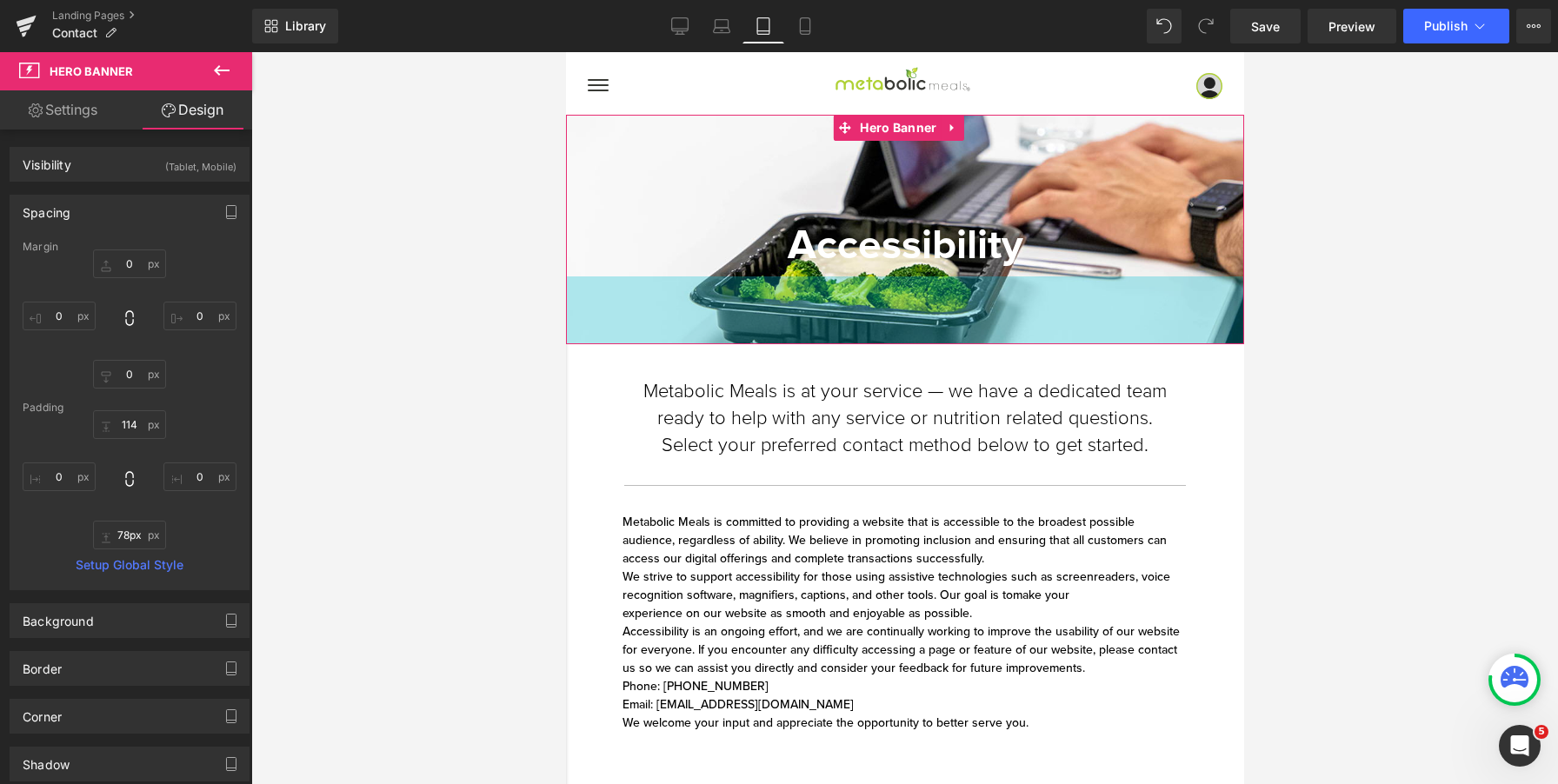
drag, startPoint x: 886, startPoint y: 309, endPoint x: 903, endPoint y: 246, distance: 65.3
click at [903, 246] on div "Accessibility Heading Hero Banner 78px" at bounding box center [904, 229] width 679 height 229
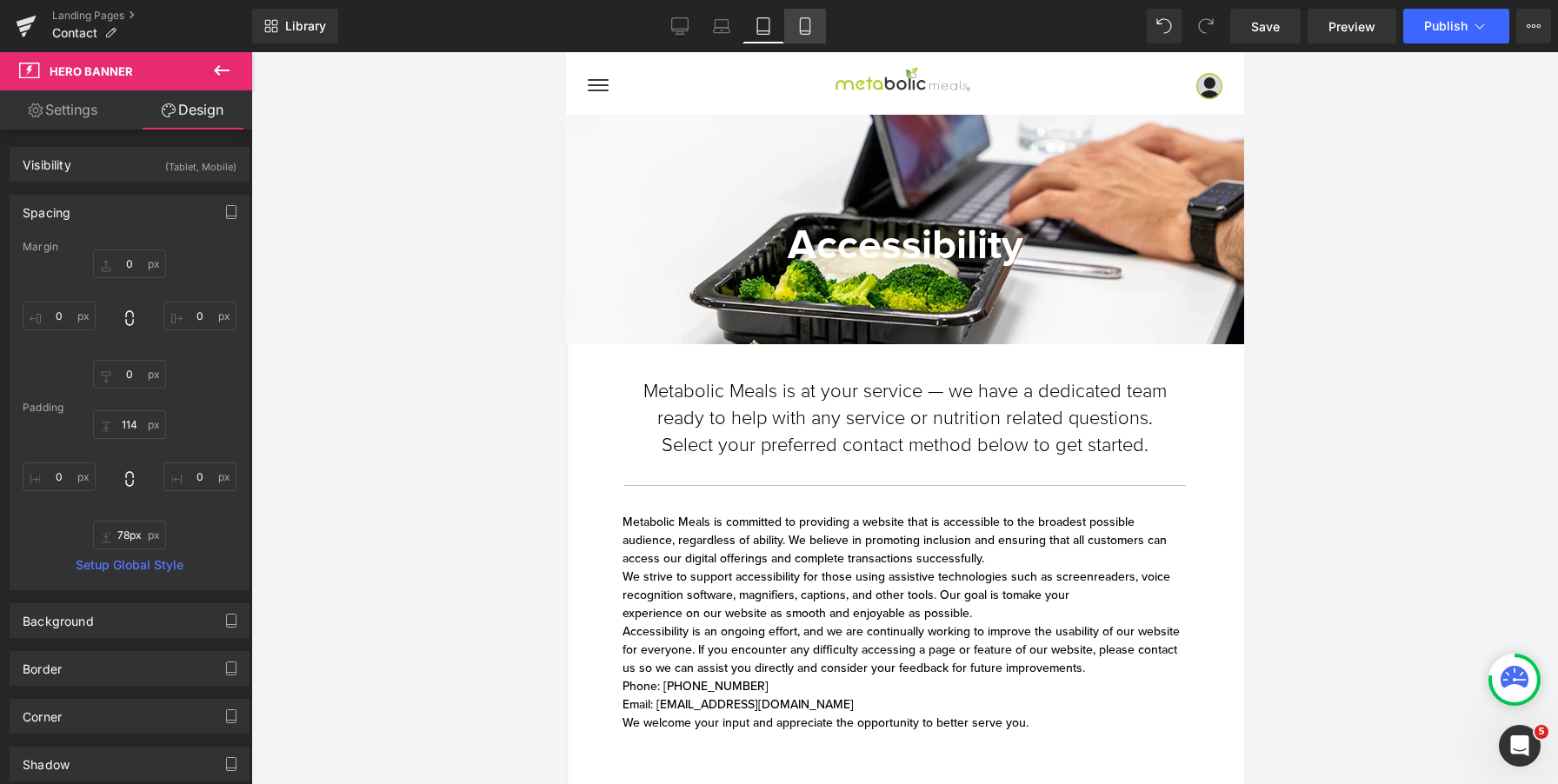
click at [802, 28] on icon at bounding box center [805, 26] width 17 height 17
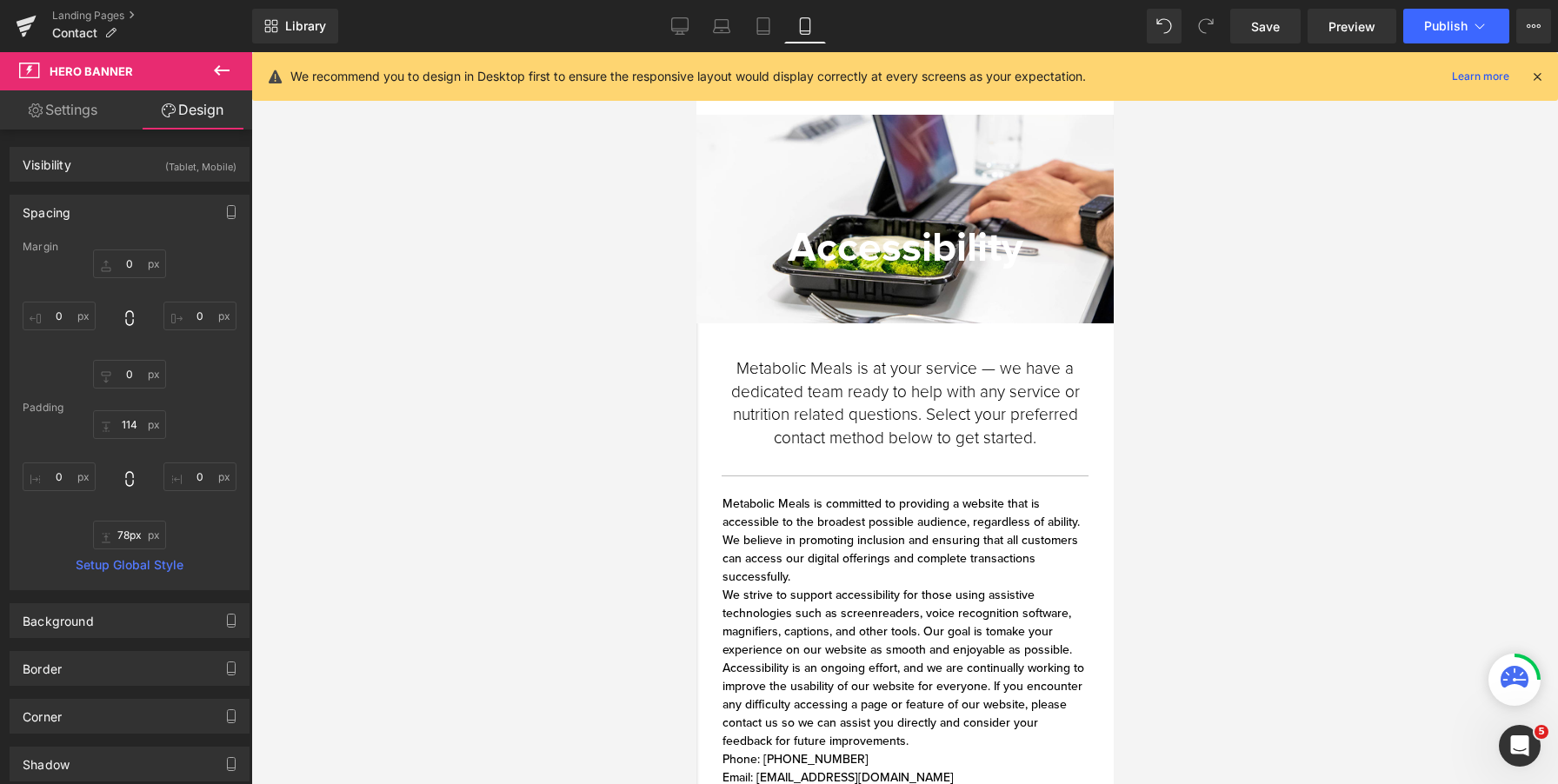
type input "0px"
type input "117px"
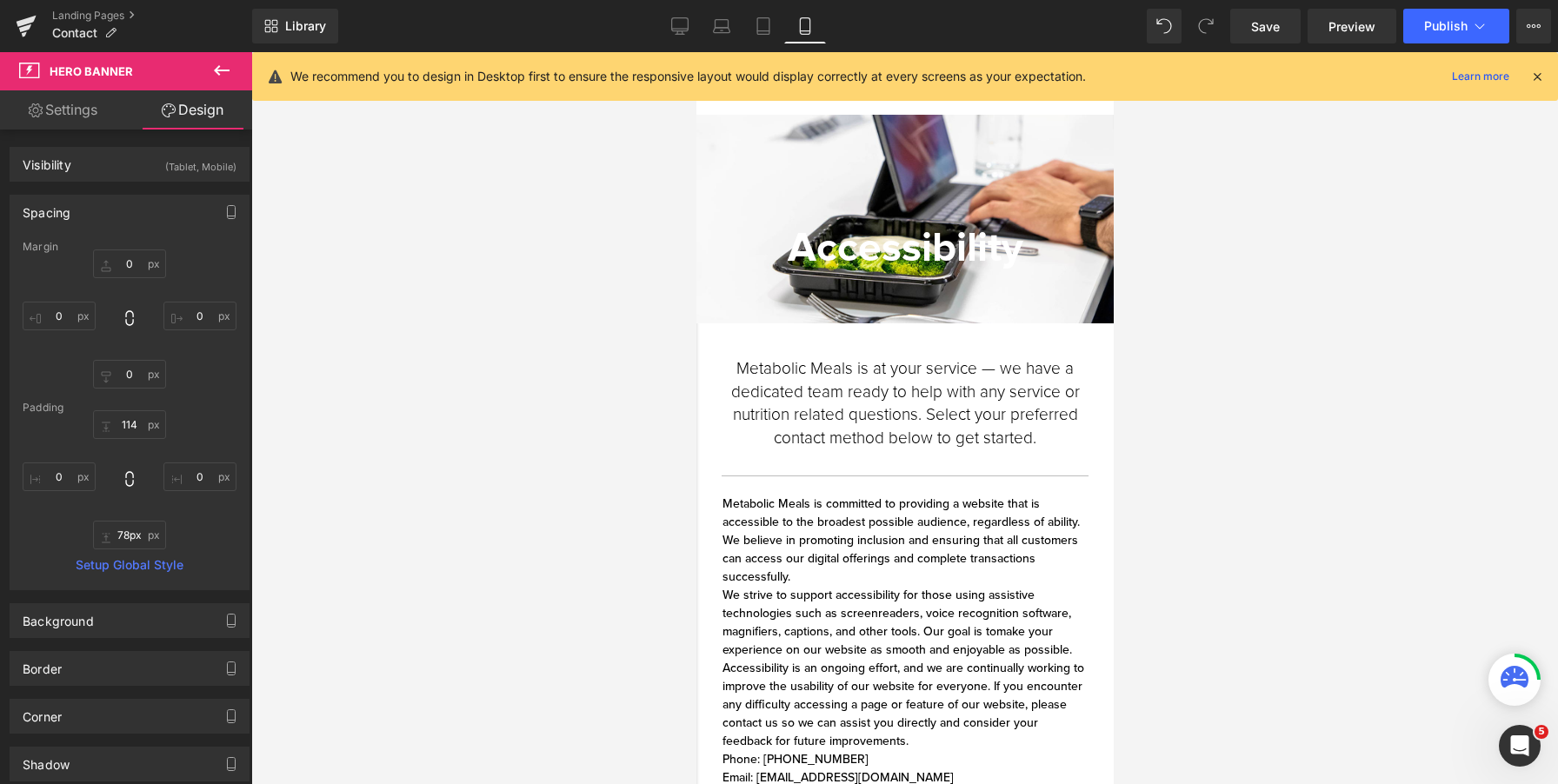
type input "0px"
type input "51px"
type input "0px"
click at [841, 408] on p "Metabolic Meals is at your service — we have a dedicated team ready to help wit…" at bounding box center [904, 404] width 392 height 93
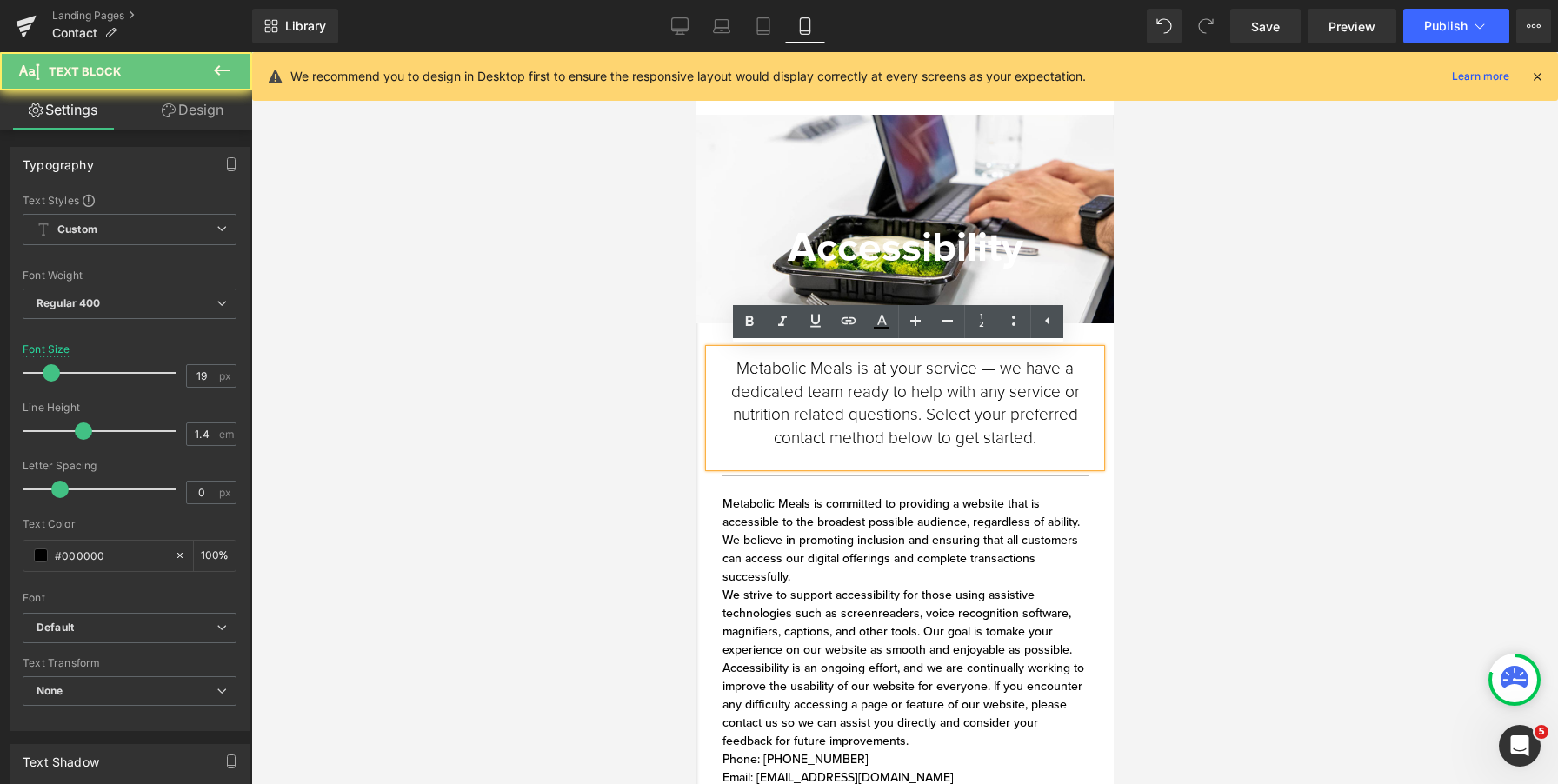
click at [817, 389] on p "Metabolic Meals is at your service — we have a dedicated team ready to help wit…" at bounding box center [904, 404] width 392 height 93
click at [811, 492] on div "Accessibility Heading Row Hero Banner 86px Accessibility Heading Hero Banner 51…" at bounding box center [904, 621] width 417 height 1013
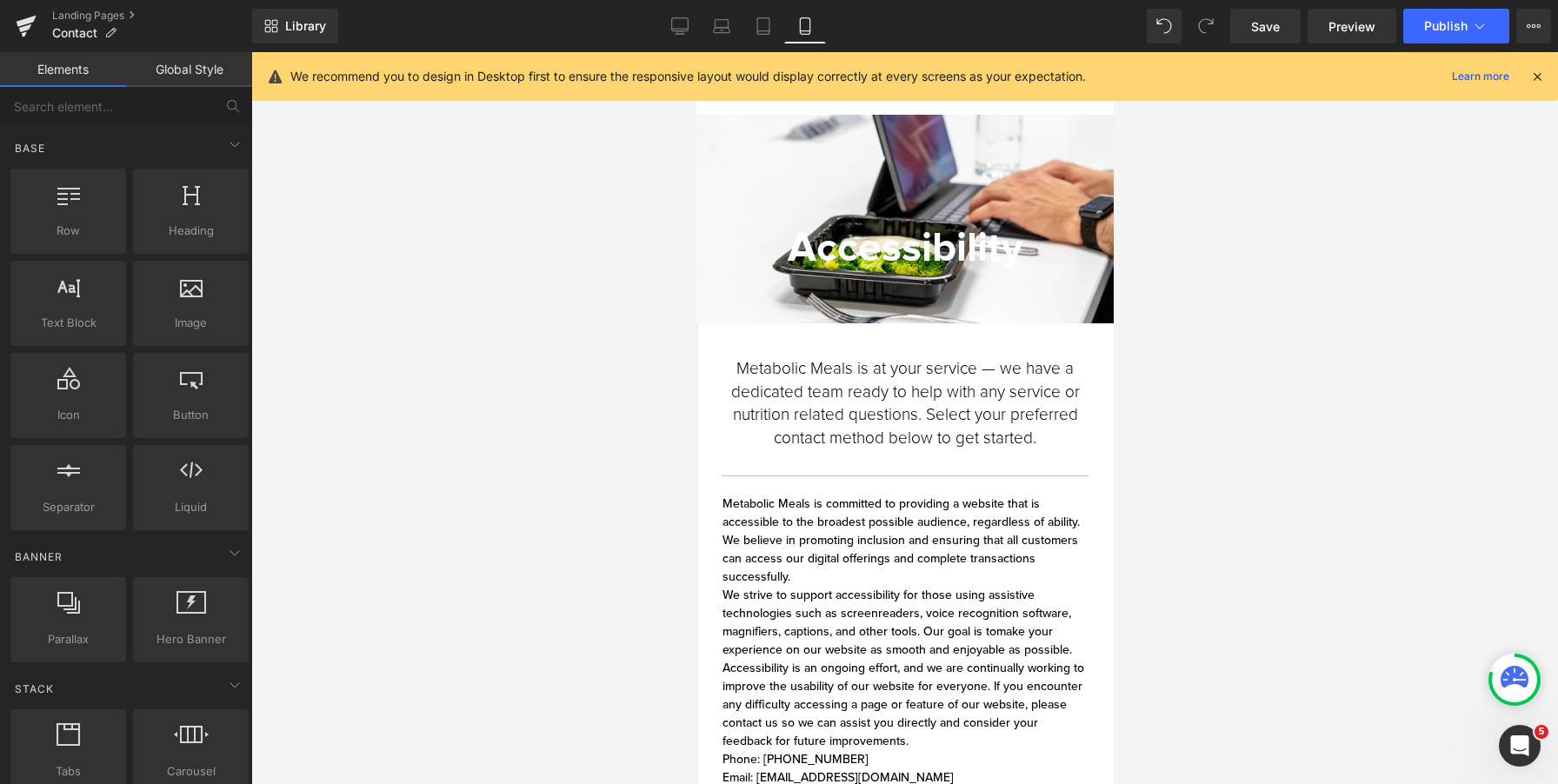
click at [800, 503] on div "Metabolic Meals is committed to providing a website that is accessible to the b…" at bounding box center [904, 659] width 365 height 328
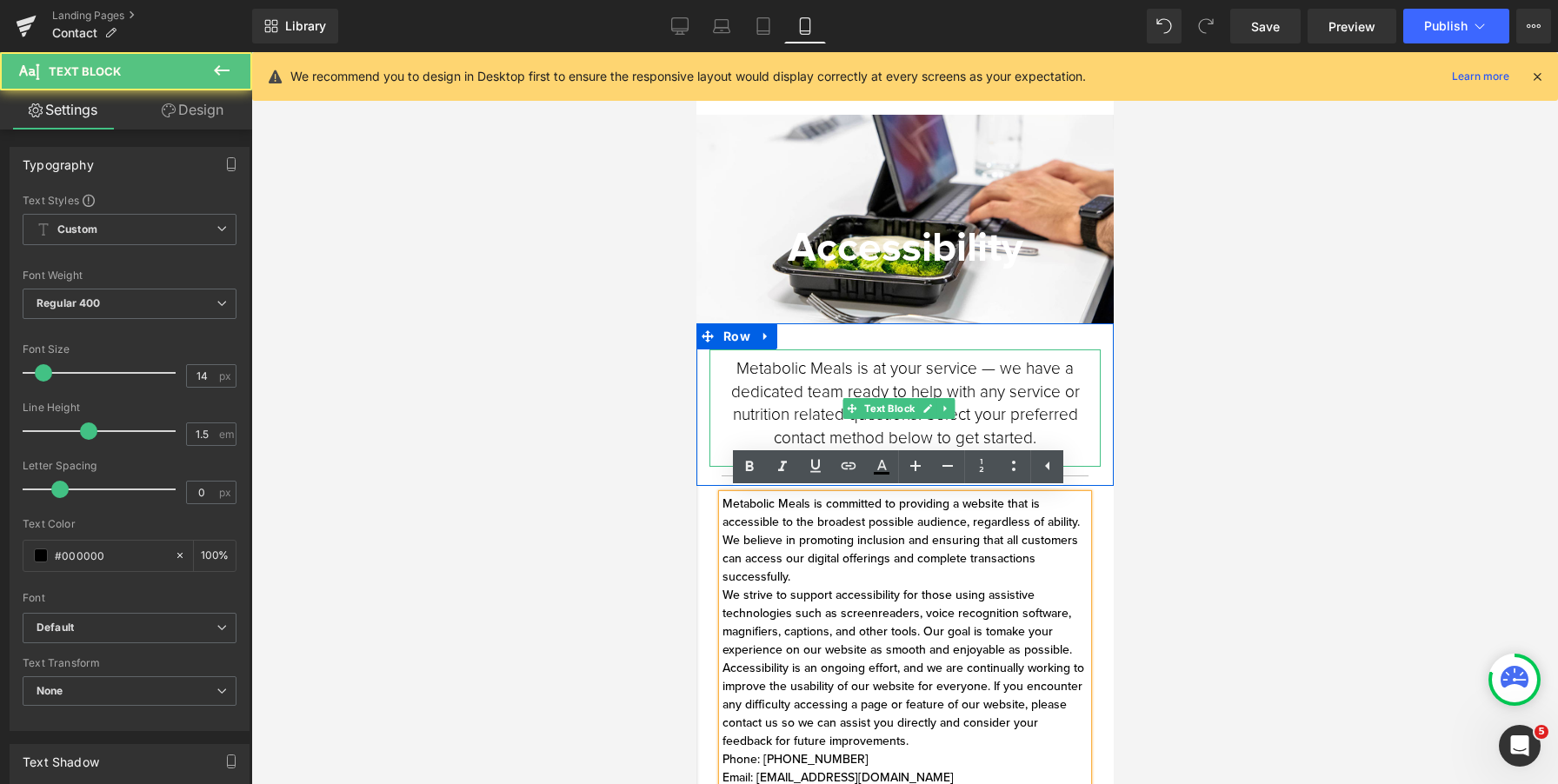
click at [796, 404] on p "Metabolic Meals is at your service — we have a dedicated team ready to help wit…" at bounding box center [904, 404] width 392 height 93
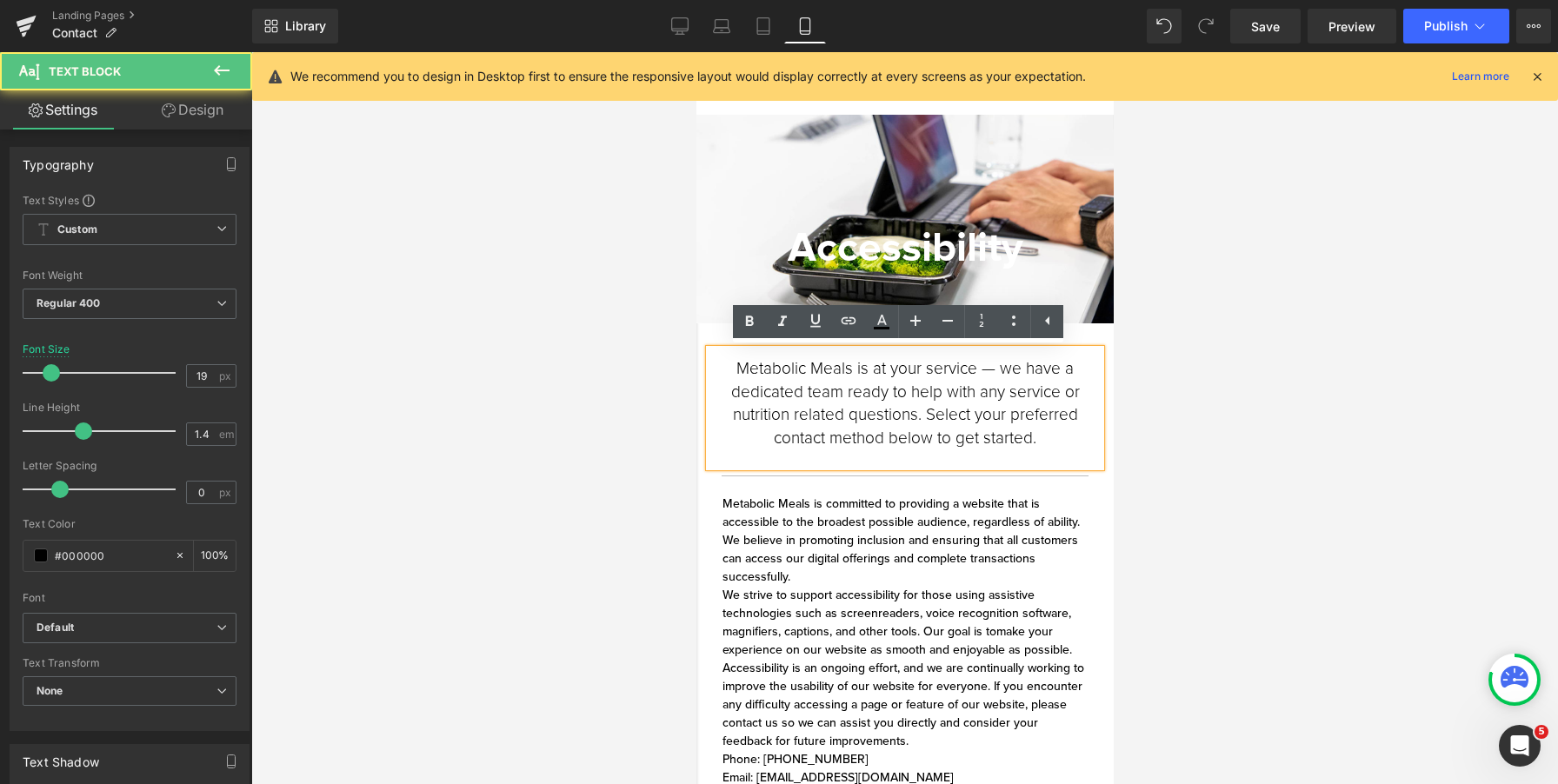
click at [717, 385] on p "Metabolic Meals is at your service — we have a dedicated team ready to help wit…" at bounding box center [904, 404] width 392 height 93
click at [642, 344] on div at bounding box center [904, 418] width 1307 height 733
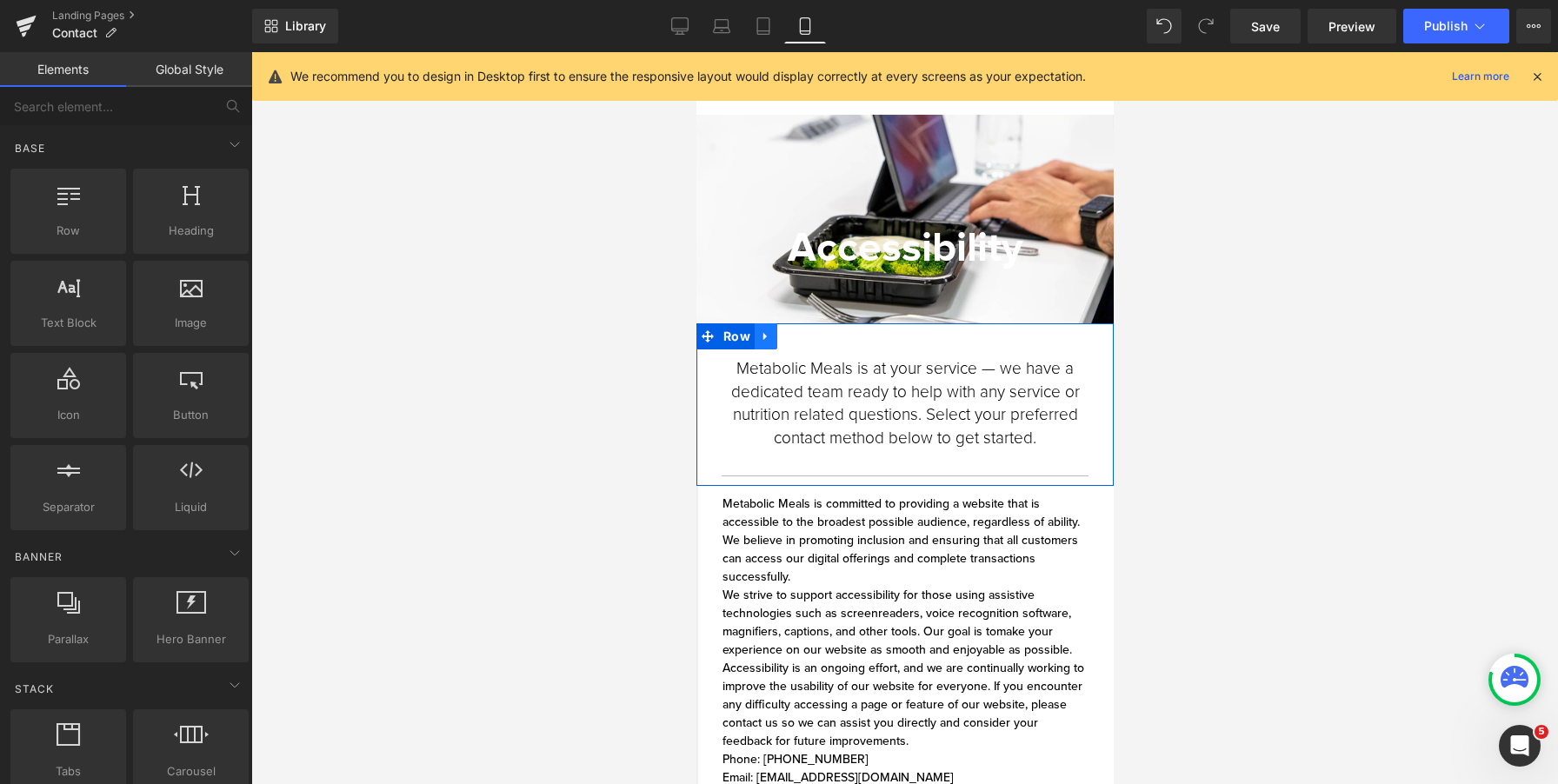
click at [767, 343] on icon at bounding box center [765, 337] width 12 height 13
click at [812, 340] on icon at bounding box center [810, 336] width 12 height 12
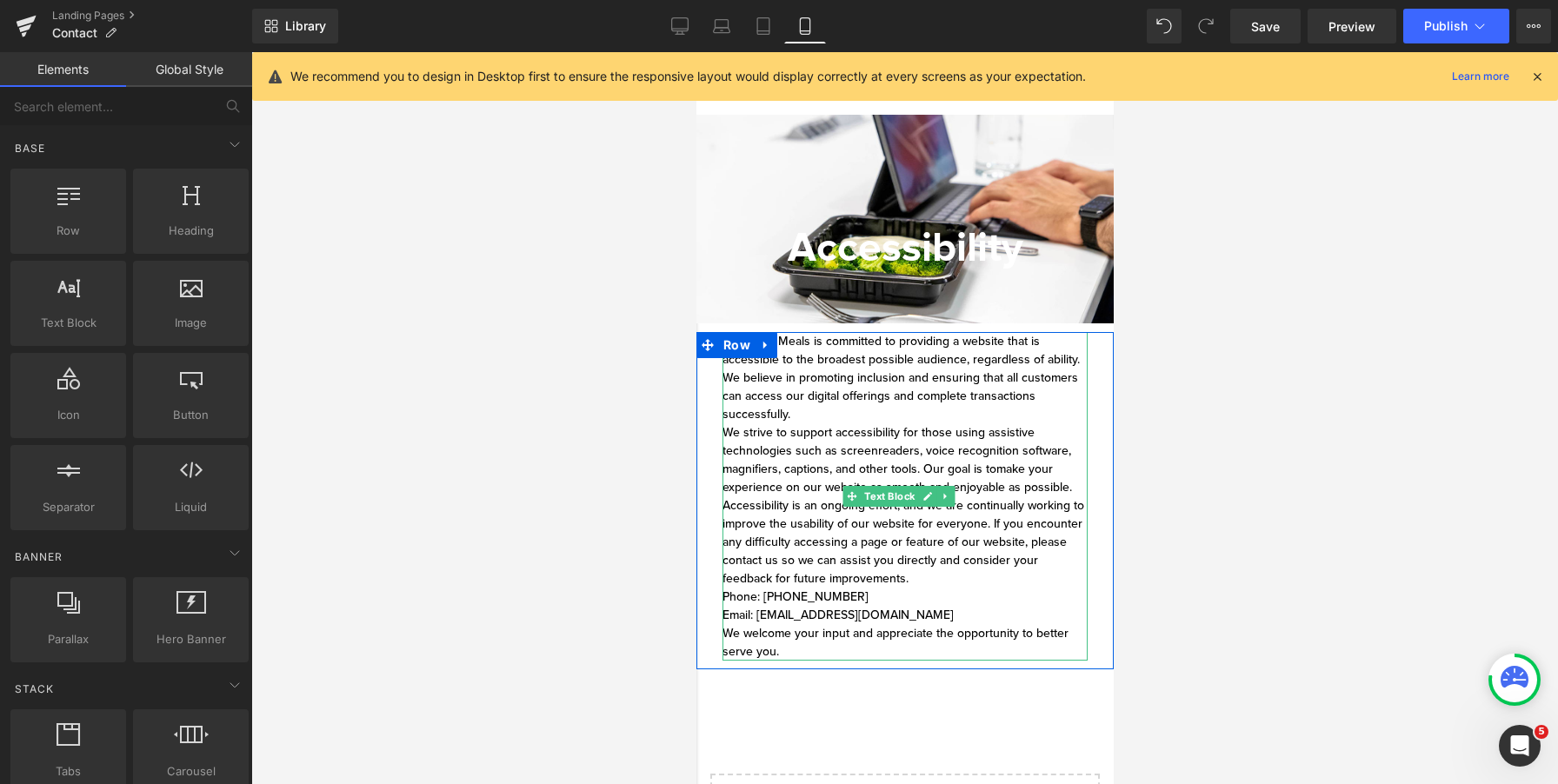
click at [953, 483] on div "Metabolic Meals is committed to providing a website that is accessible to the b…" at bounding box center [904, 496] width 365 height 328
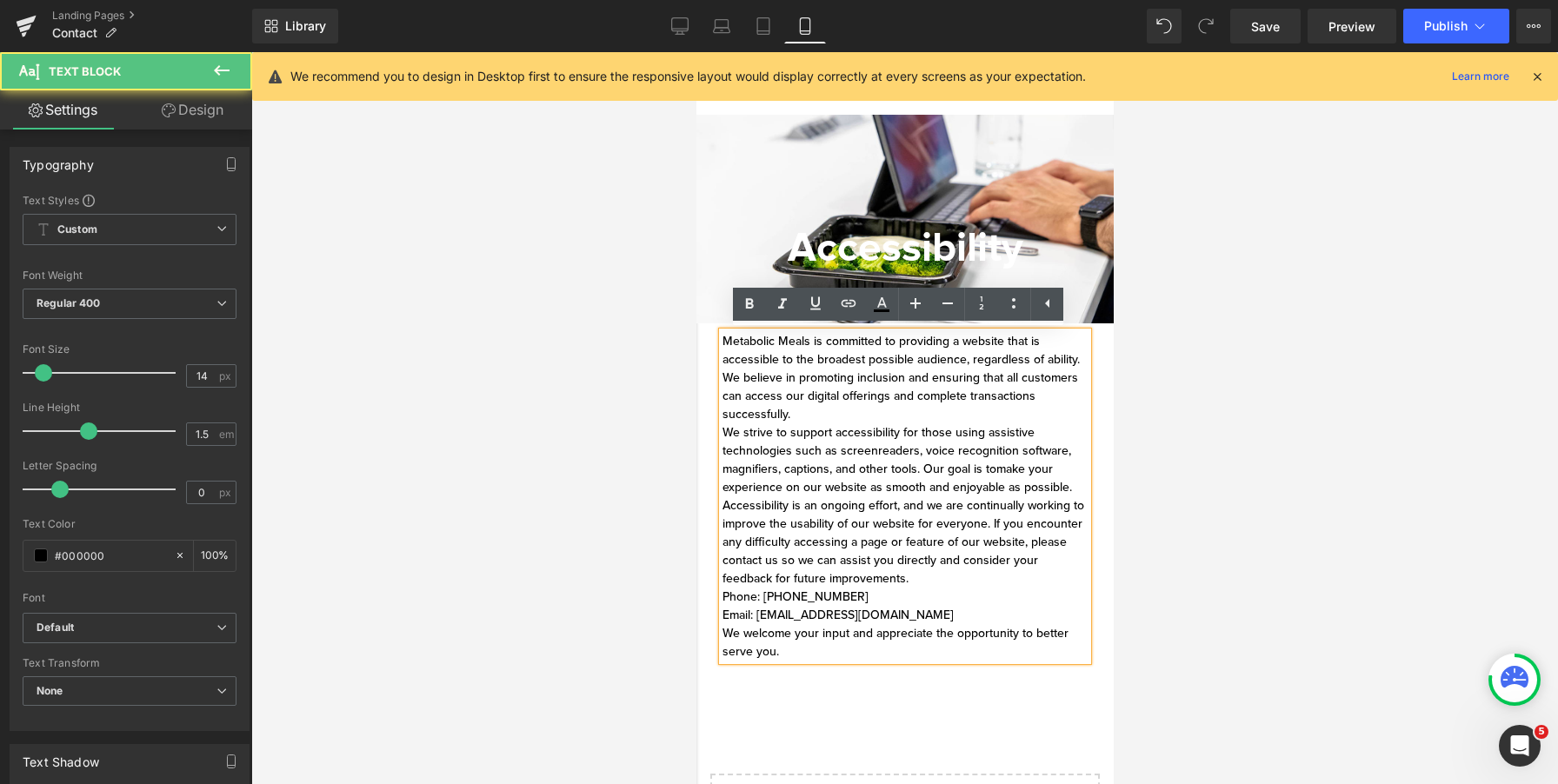
click at [724, 599] on div "Metabolic Meals is committed to providing a website that is accessible to the b…" at bounding box center [904, 496] width 365 height 328
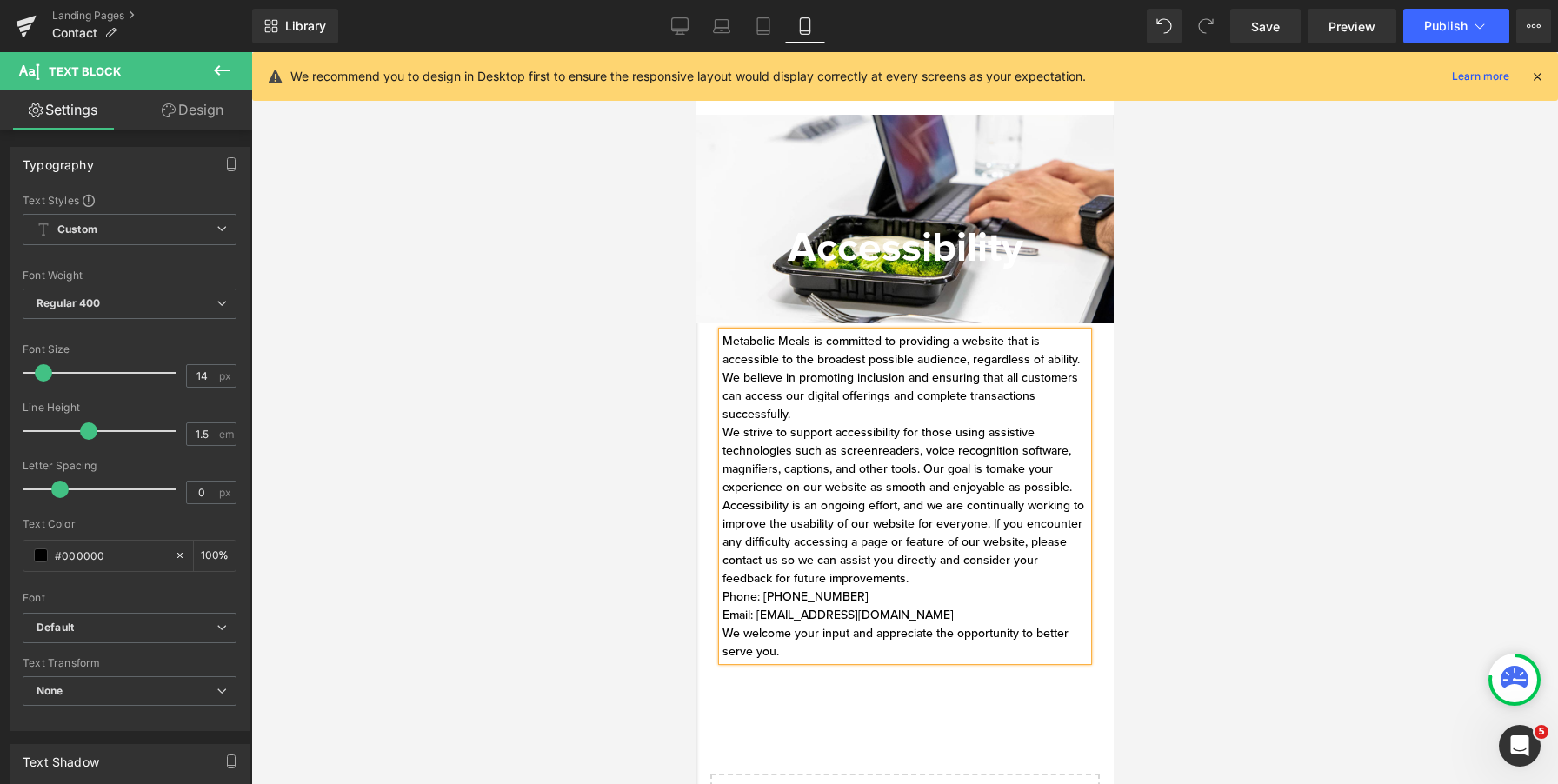
click at [903, 465] on div "Metabolic Meals is committed to providing a website that is accessible to the b…" at bounding box center [904, 496] width 365 height 328
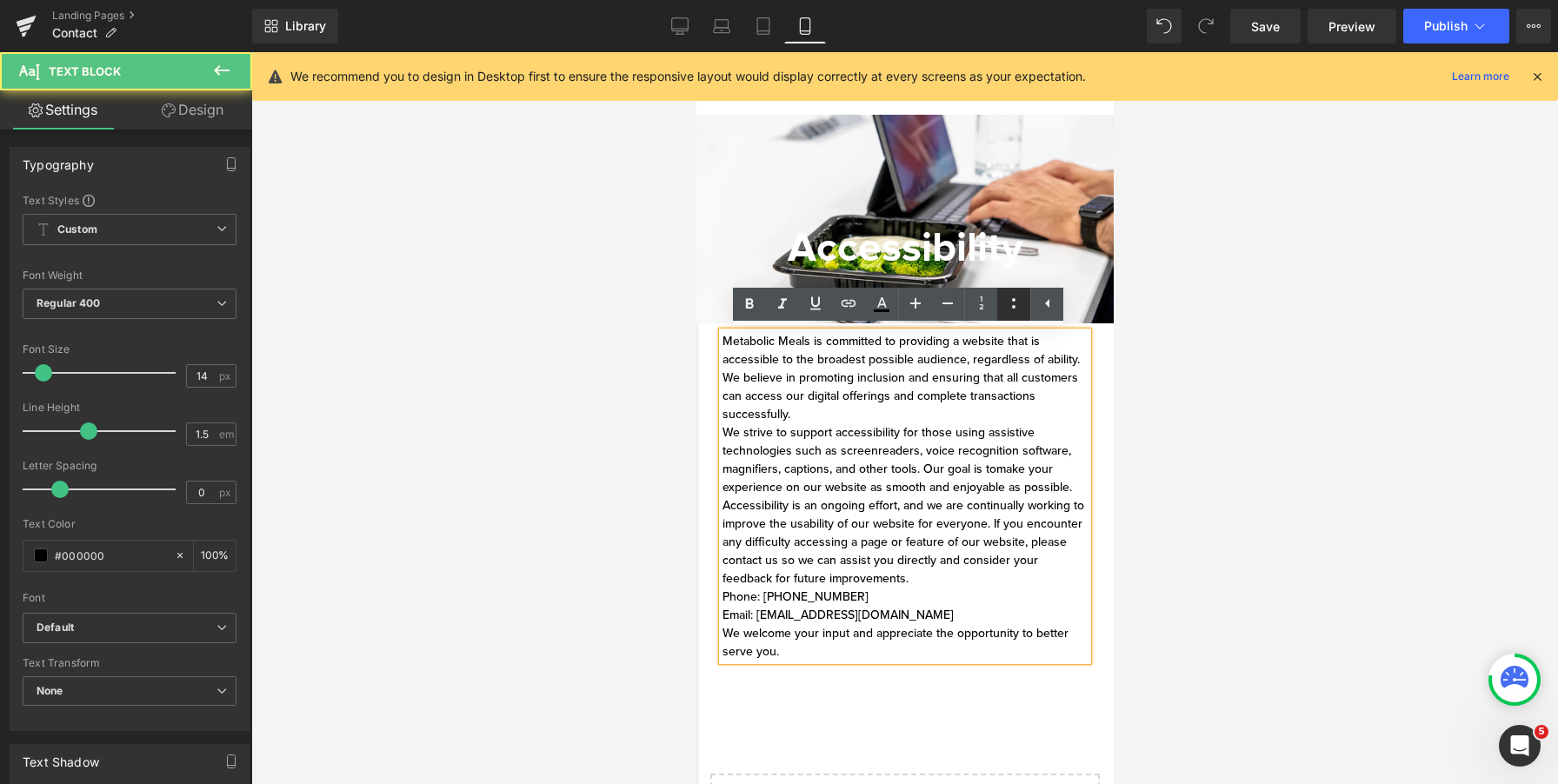
click at [1010, 299] on icon at bounding box center [1013, 304] width 21 height 21
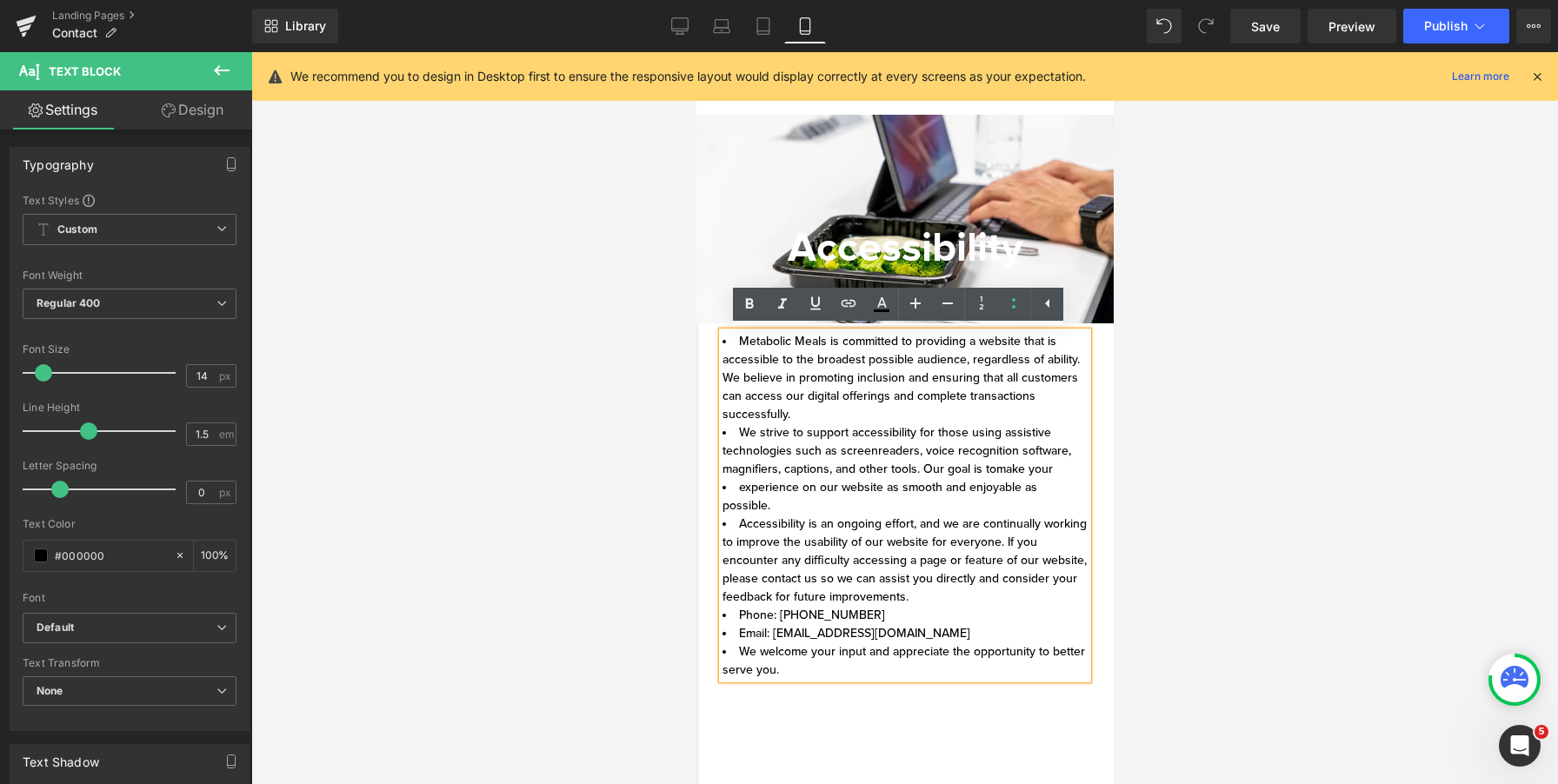
click at [731, 542] on li "Accessibility is an ongoing effort, and we are continually working to improve t…" at bounding box center [904, 560] width 365 height 92
drag, startPoint x: 731, startPoint y: 530, endPoint x: 718, endPoint y: 530, distance: 13.0
click at [722, 530] on div "Metabolic Meals is committed to providing a website that is accessible to the b…" at bounding box center [904, 505] width 365 height 347
click at [726, 530] on li "Accessibility is an ongoing effort, and we are continually working to improve t…" at bounding box center [904, 560] width 365 height 92
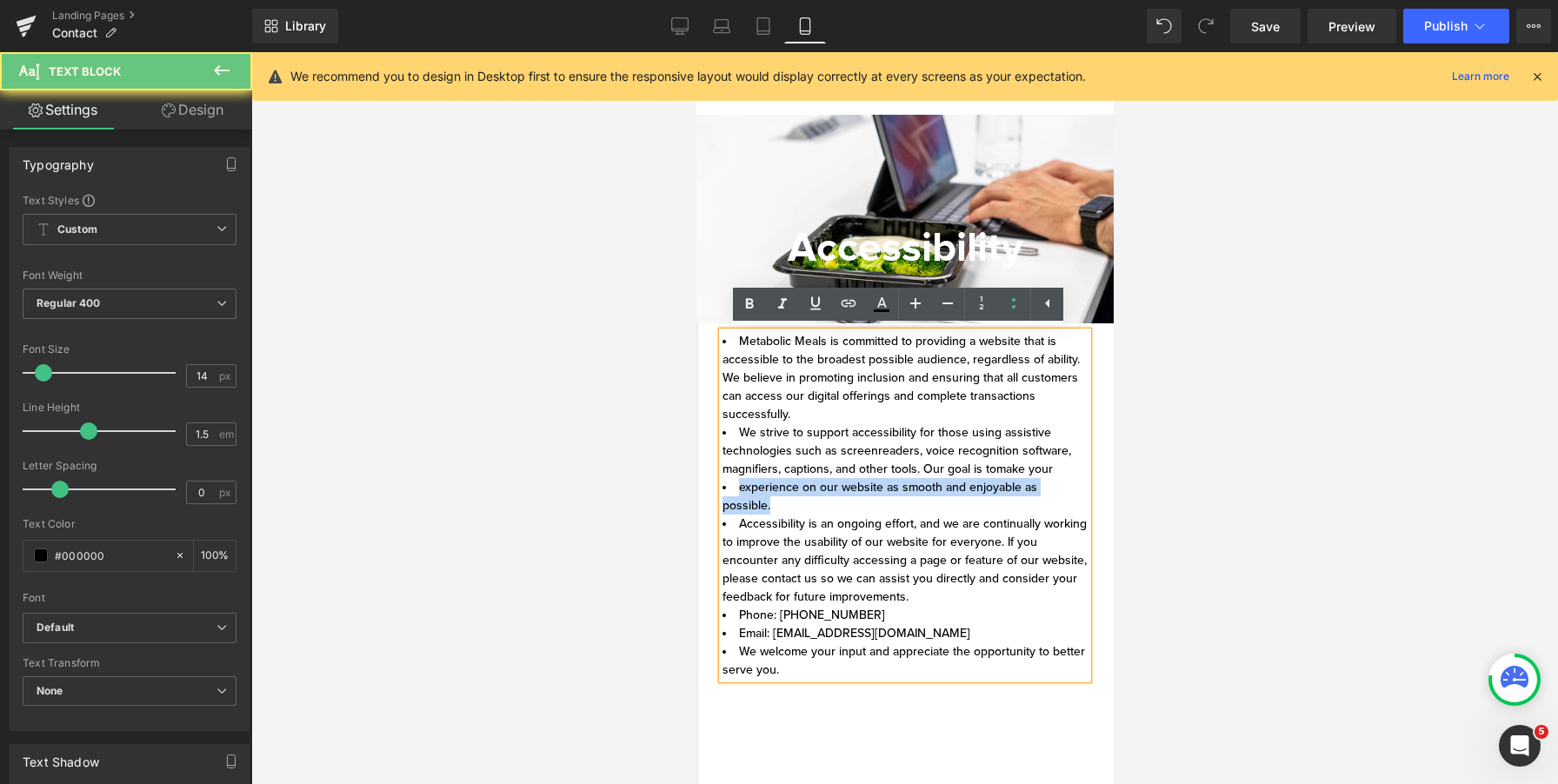
click at [726, 530] on li "Accessibility is an ongoing effort, and we are continually working to improve t…" at bounding box center [904, 560] width 365 height 92
click at [726, 526] on li "Accessibility is an ongoing effort, and we are continually working to improve t…" at bounding box center [904, 560] width 365 height 92
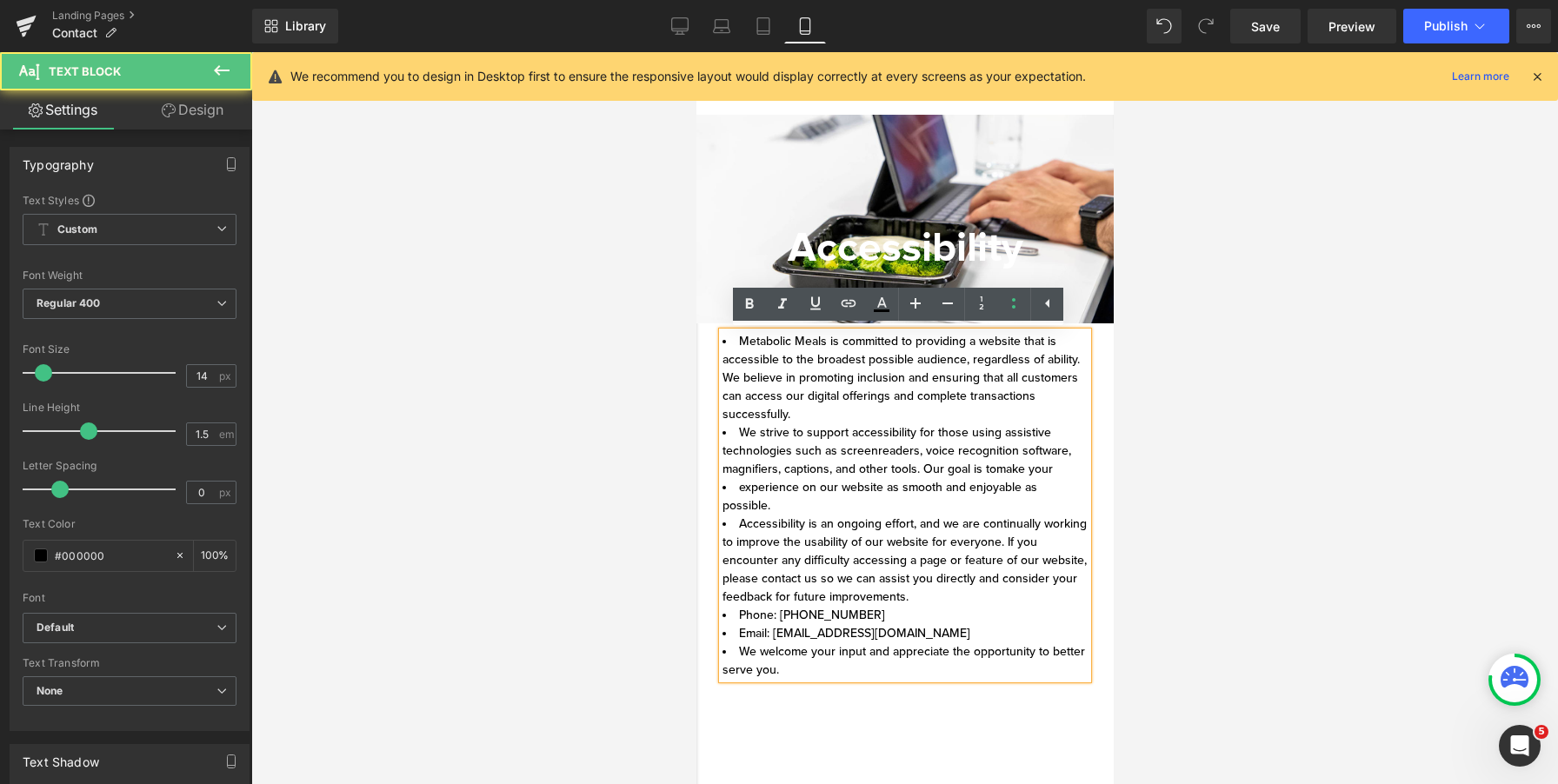
click at [760, 633] on li "Email: [EMAIL_ADDRESS][DOMAIN_NAME]" at bounding box center [904, 634] width 365 height 18
click at [1011, 303] on icon at bounding box center [1013, 304] width 21 height 21
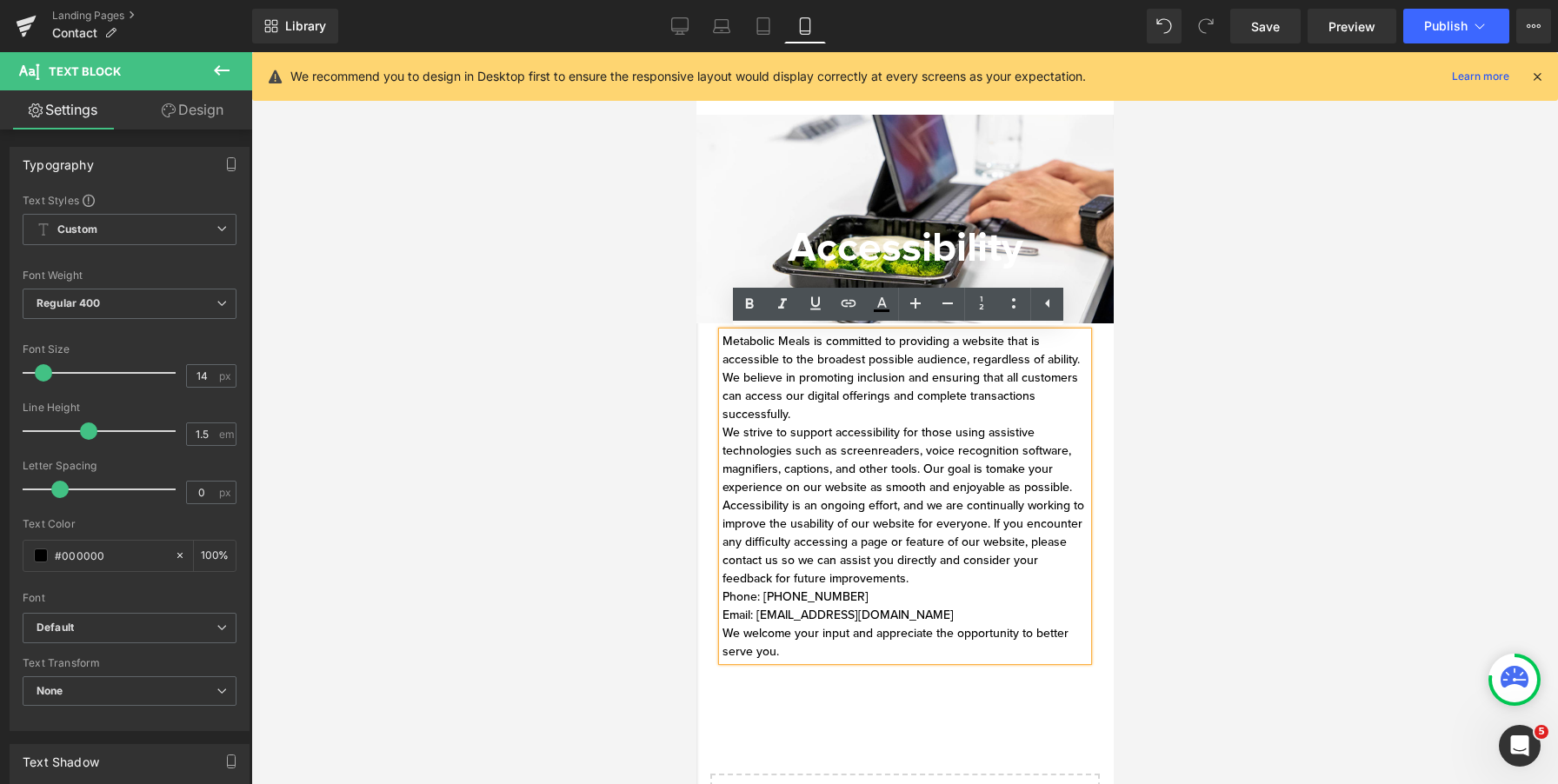
click at [782, 641] on div "Metabolic Meals is committed to providing a website that is accessible to the b…" at bounding box center [904, 496] width 365 height 328
click at [722, 601] on div "Metabolic Meals is committed to providing a website that is accessible to the b…" at bounding box center [904, 496] width 365 height 328
drag, startPoint x: 725, startPoint y: 596, endPoint x: 1020, endPoint y: 622, distance: 296.1
click at [1020, 622] on div "Metabolic Meals is committed to providing a website that is accessible to the b…" at bounding box center [904, 496] width 365 height 328
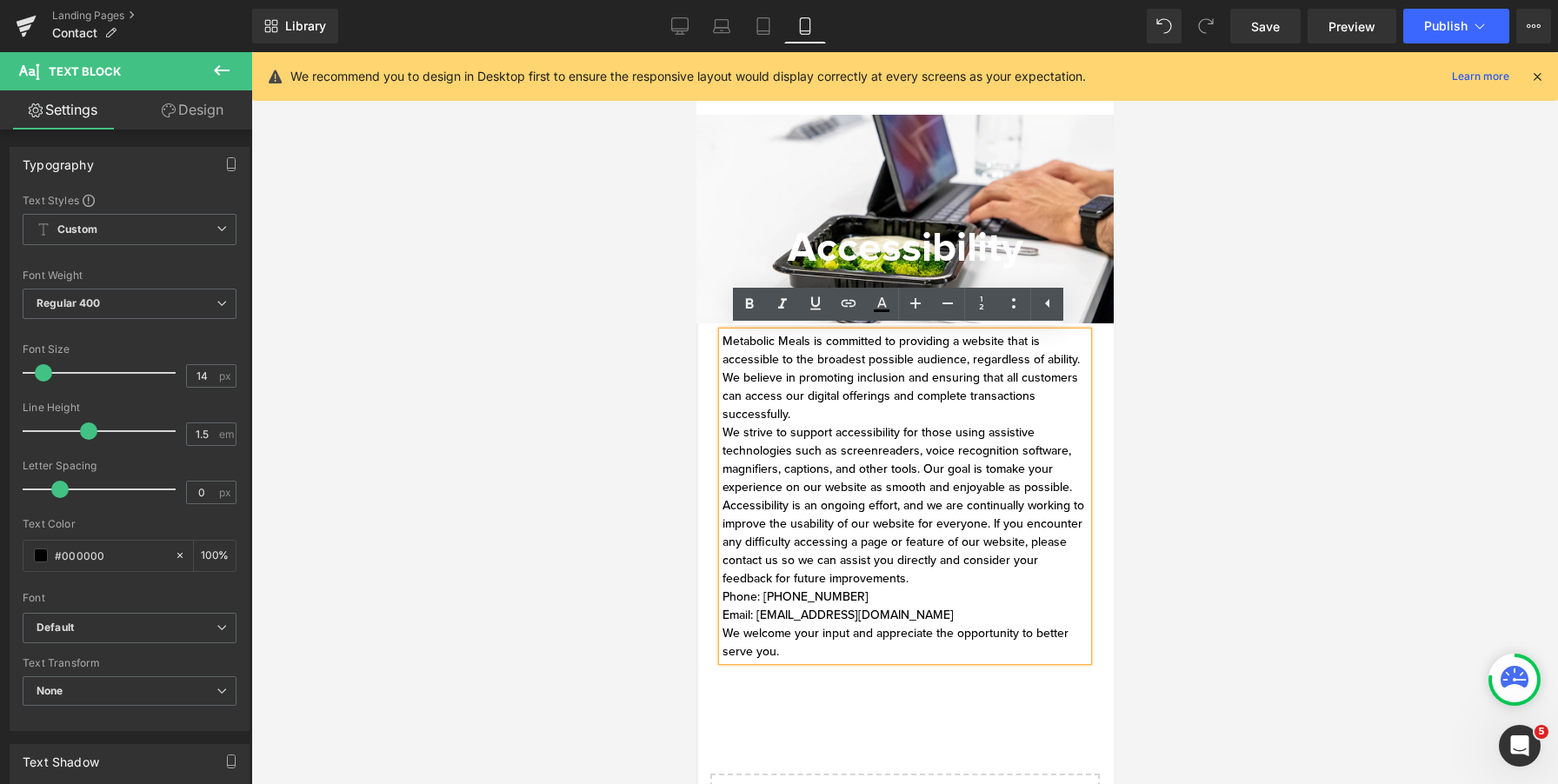
click at [1085, 494] on div "Metabolic Meals is committed to providing a website that is accessible to the b…" at bounding box center [904, 496] width 392 height 328
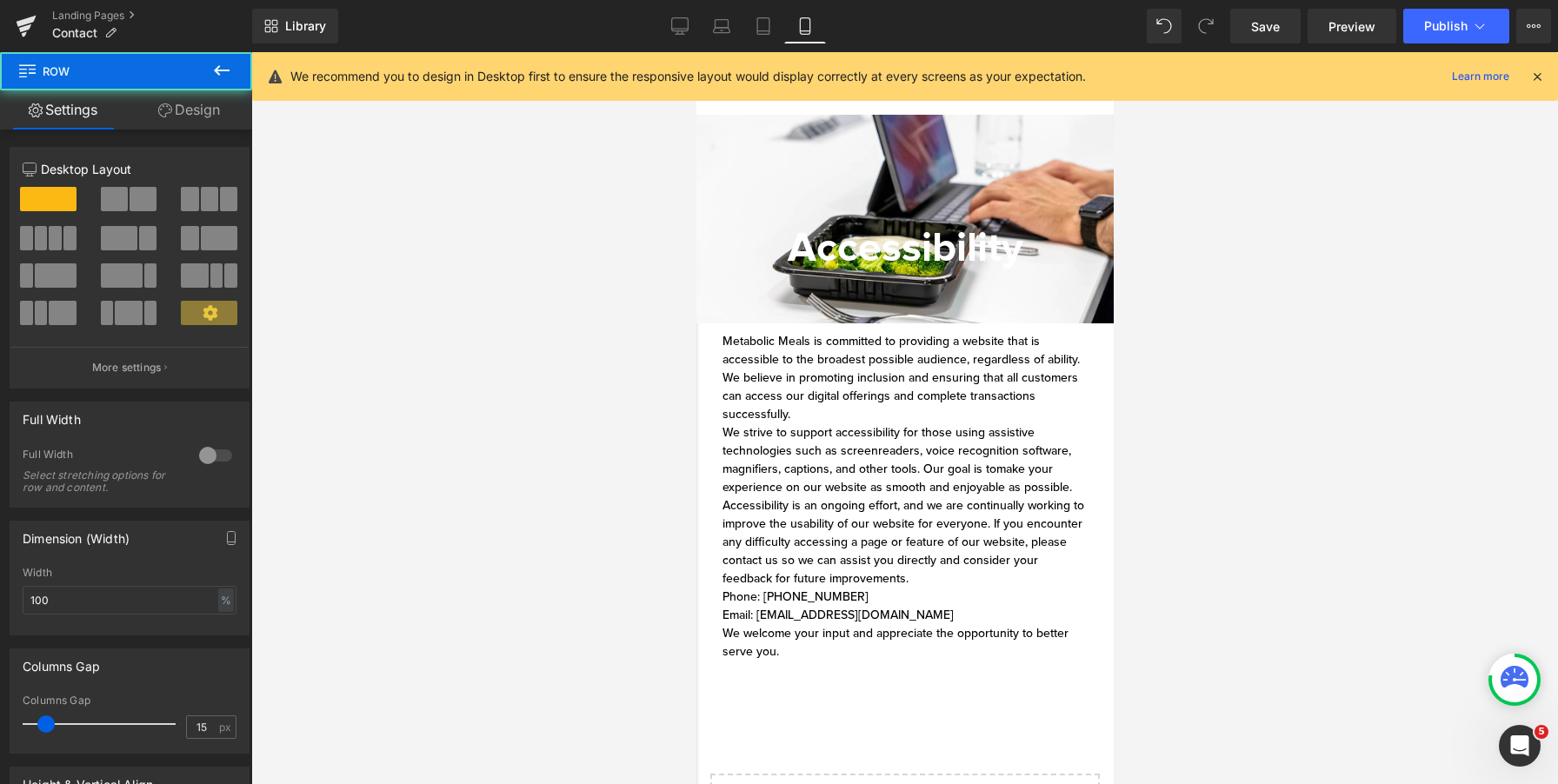
click at [1082, 492] on div "Metabolic Meals is committed to providing a website that is accessible to the b…" at bounding box center [904, 496] width 392 height 328
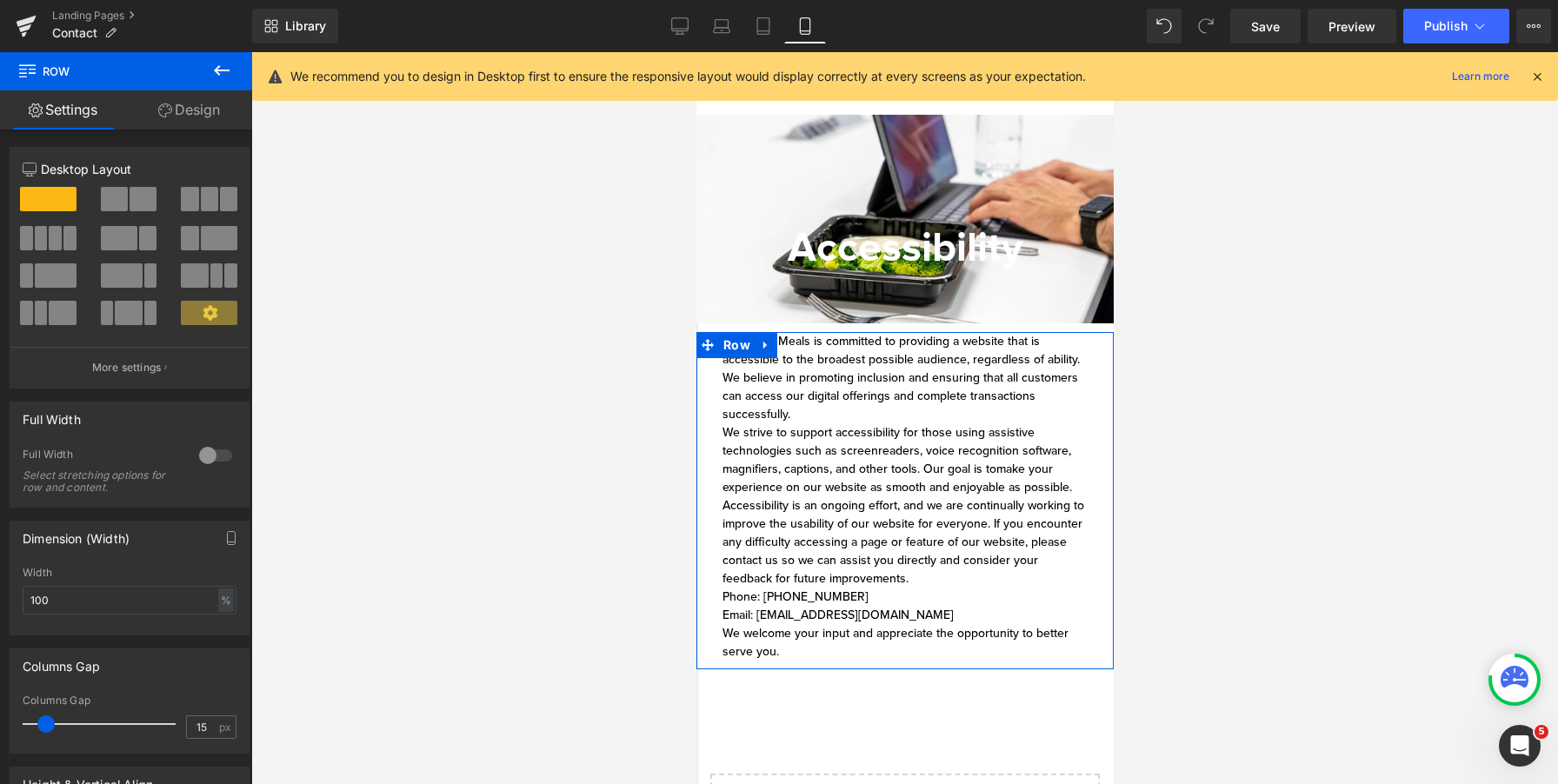
click at [1042, 435] on div "Metabolic Meals is committed to providing a website that is accessible to the b…" at bounding box center [904, 496] width 365 height 328
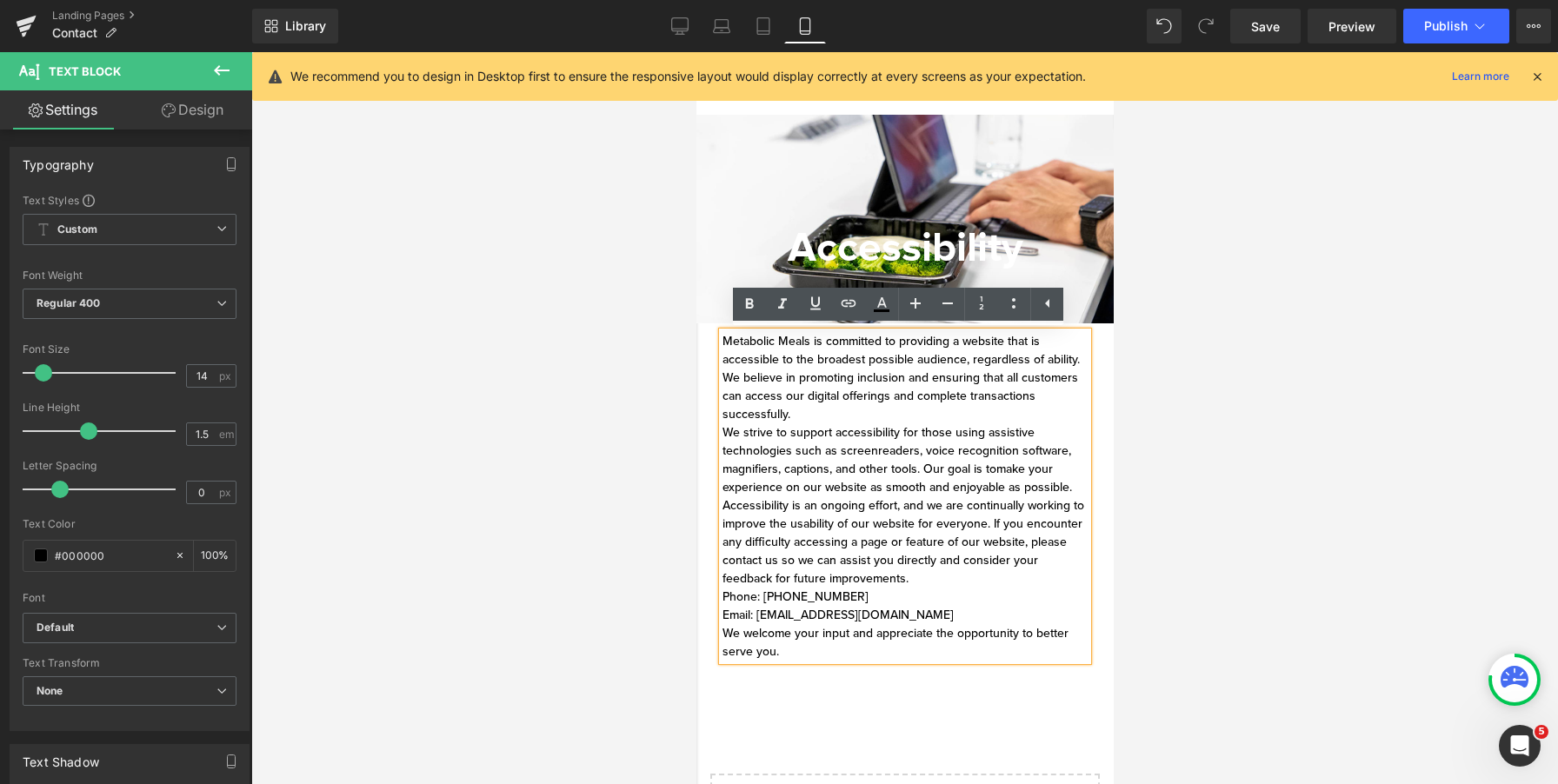
click at [713, 396] on div "Metabolic Meals is committed to providing a website that is accessible to the b…" at bounding box center [904, 496] width 392 height 328
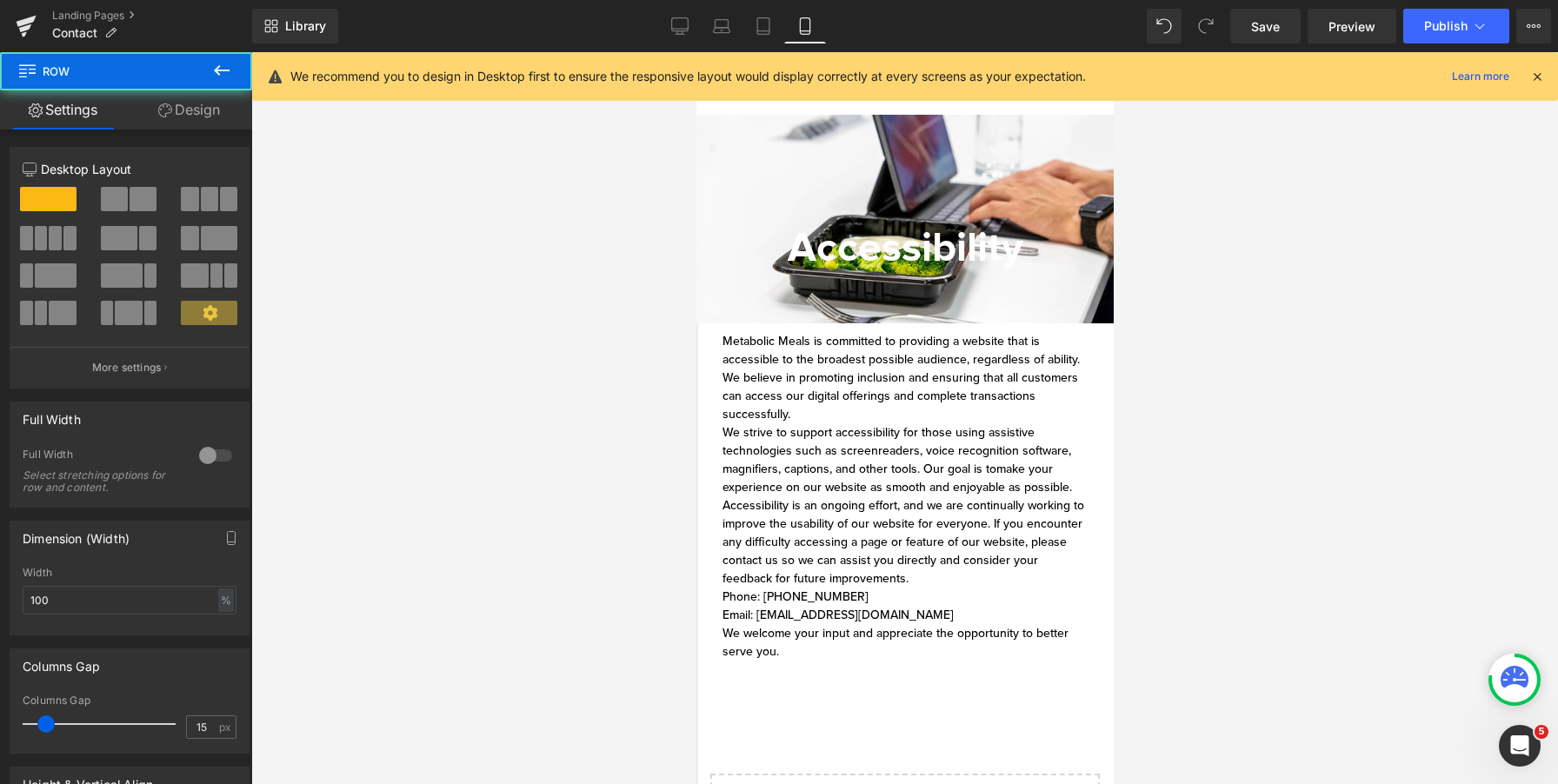
click at [713, 396] on div "Metabolic Meals is committed to providing a website that is accessible to the b…" at bounding box center [904, 496] width 392 height 328
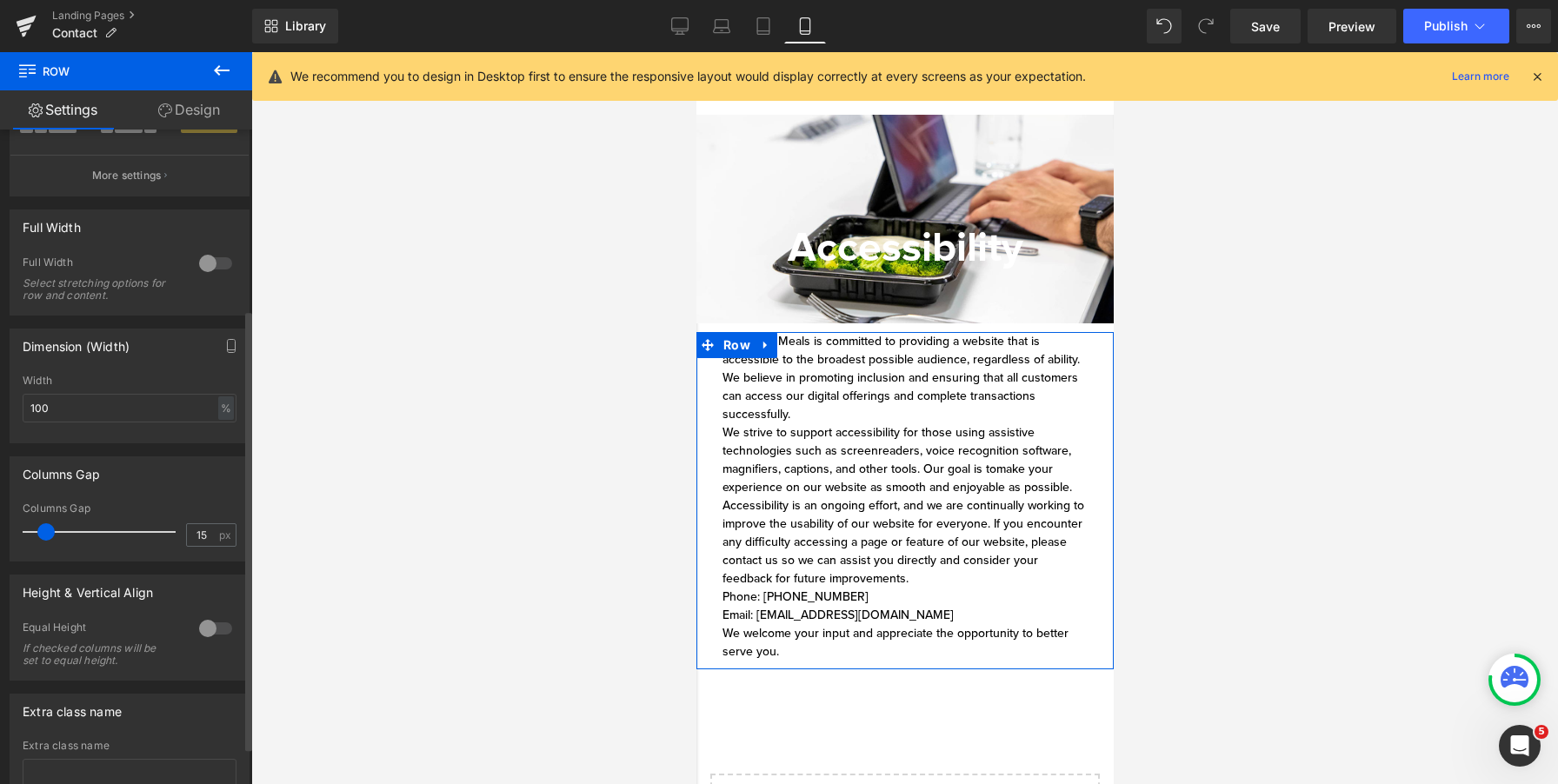
scroll to position [298, 0]
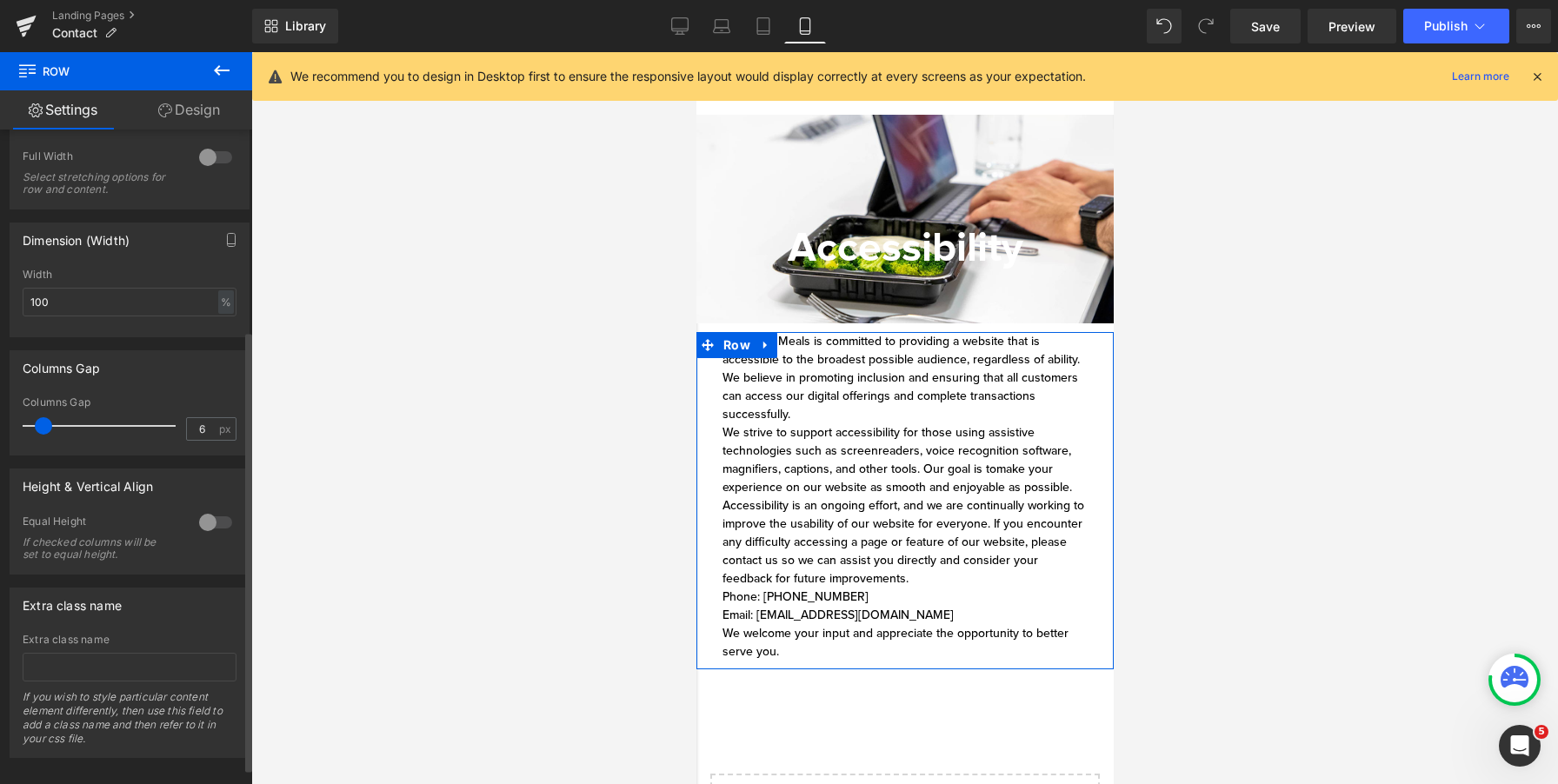
type input "0"
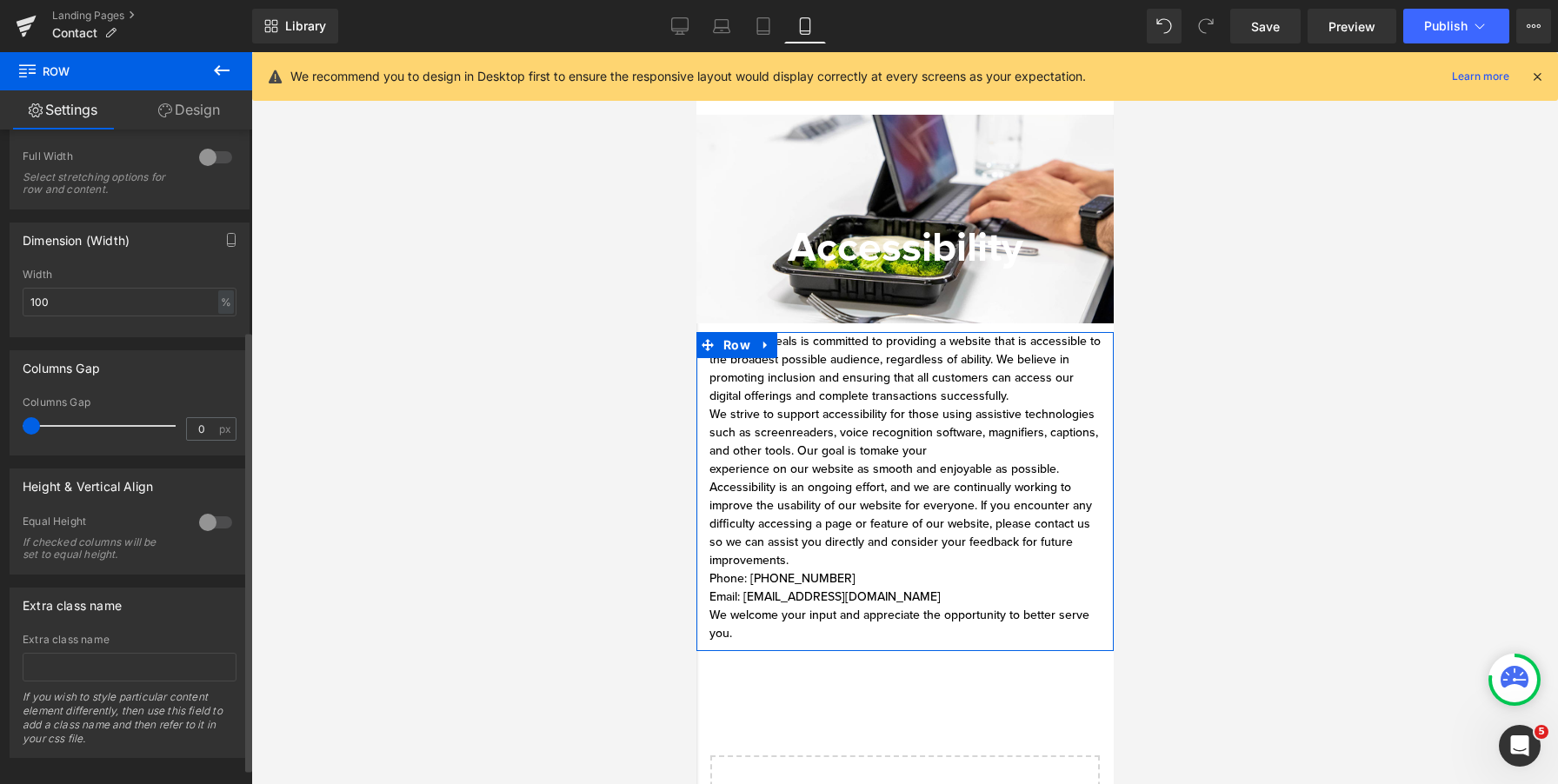
drag, startPoint x: 47, startPoint y: 432, endPoint x: 4, endPoint y: 432, distance: 43.0
click at [4, 432] on div "Columns Gap 0px Columns Gap 0 px" at bounding box center [130, 396] width 260 height 118
click at [24, 432] on div "Columns Gap 0 px" at bounding box center [129, 425] width 214 height 59
click at [988, 393] on div "Metabolic Meals is committed to providing a website that is accessible to the b…" at bounding box center [904, 487] width 392 height 311
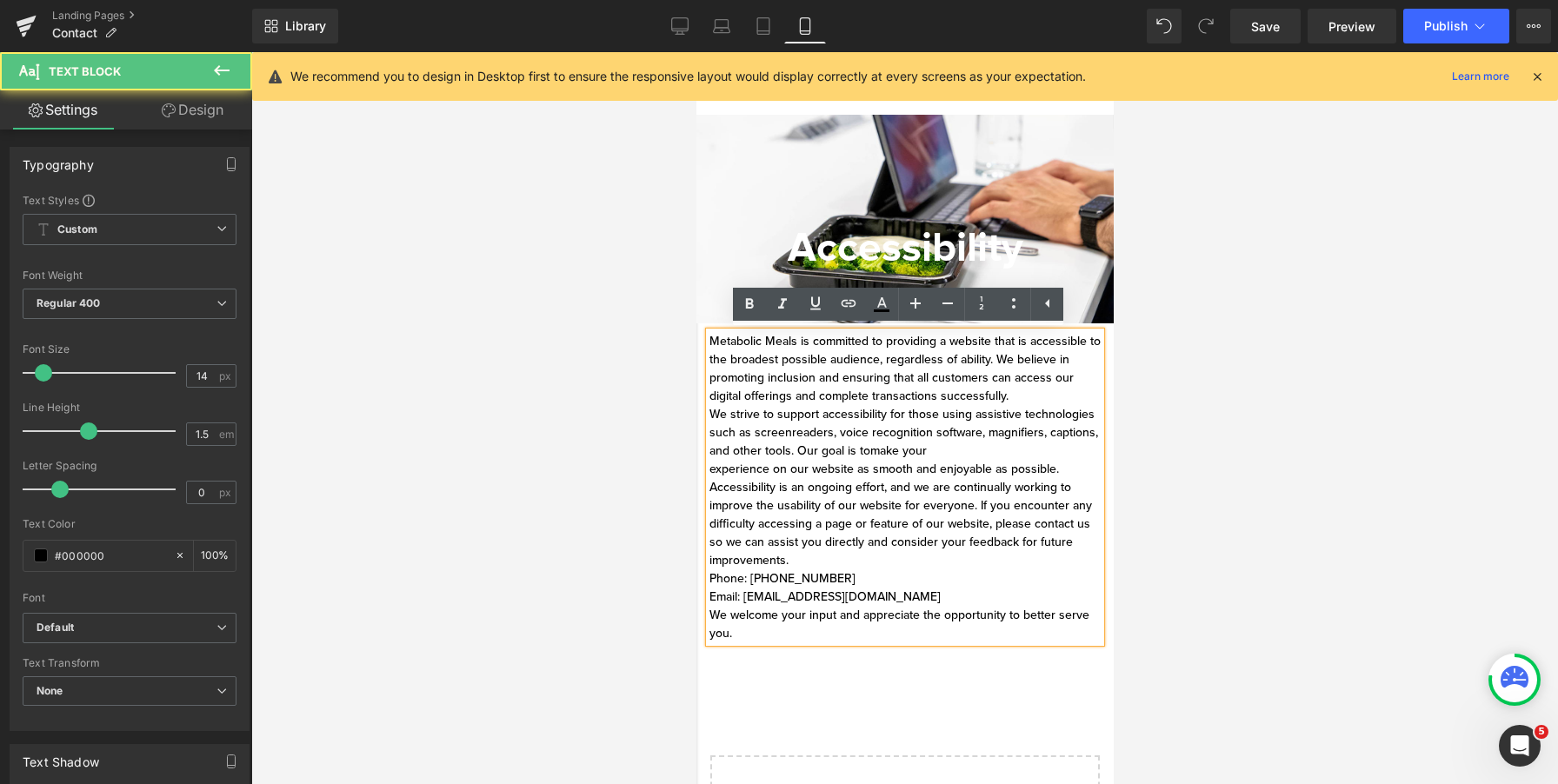
click at [1040, 400] on div "Metabolic Meals is committed to providing a website that is accessible to the b…" at bounding box center [904, 487] width 392 height 311
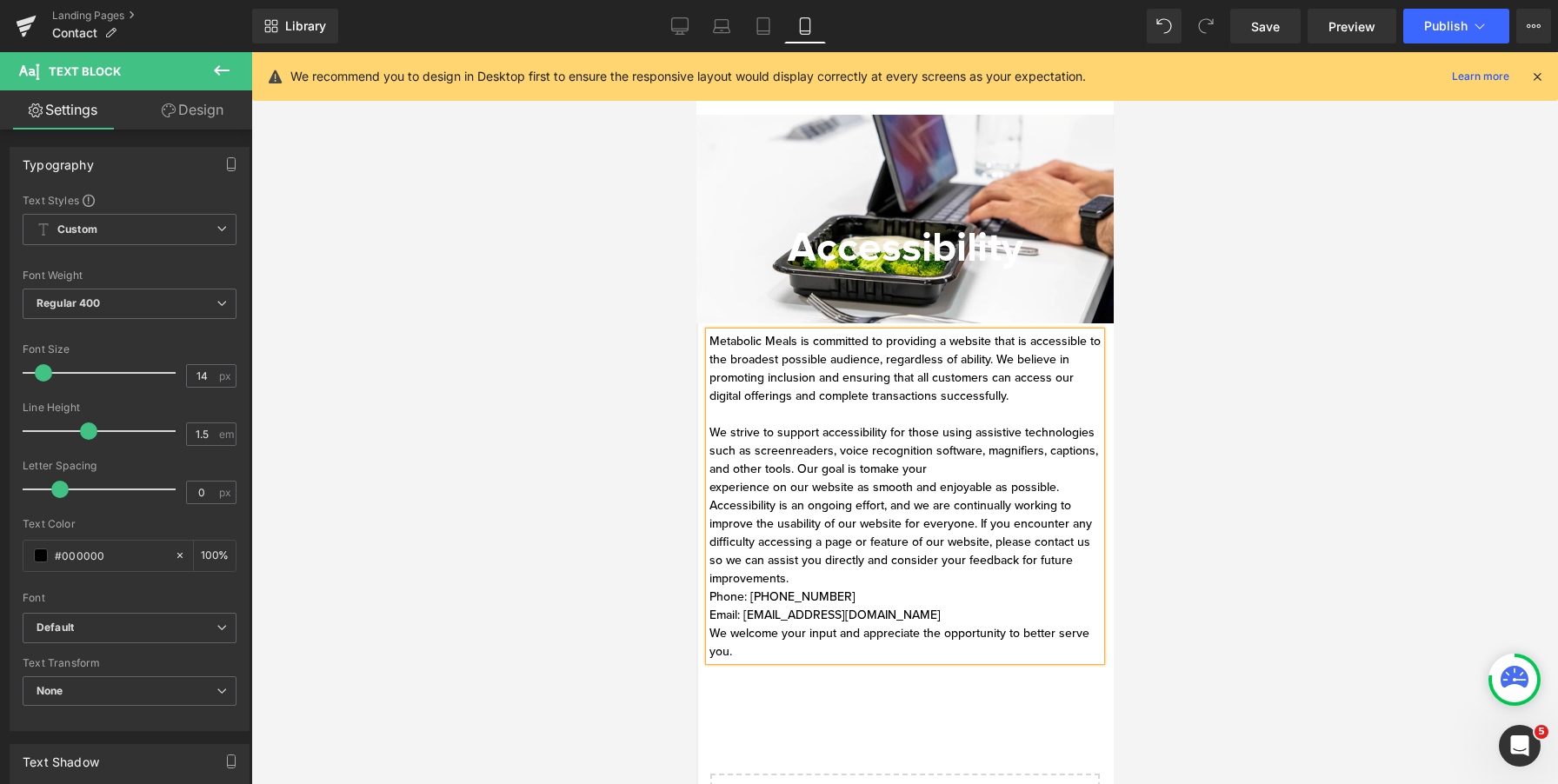
click at [1060, 467] on div "Metabolic Meals is committed to providing a website that is accessible to the b…" at bounding box center [904, 496] width 392 height 328
click at [1068, 493] on div "Metabolic Meals is committed to providing a website that is accessible to the b…" at bounding box center [904, 496] width 392 height 328
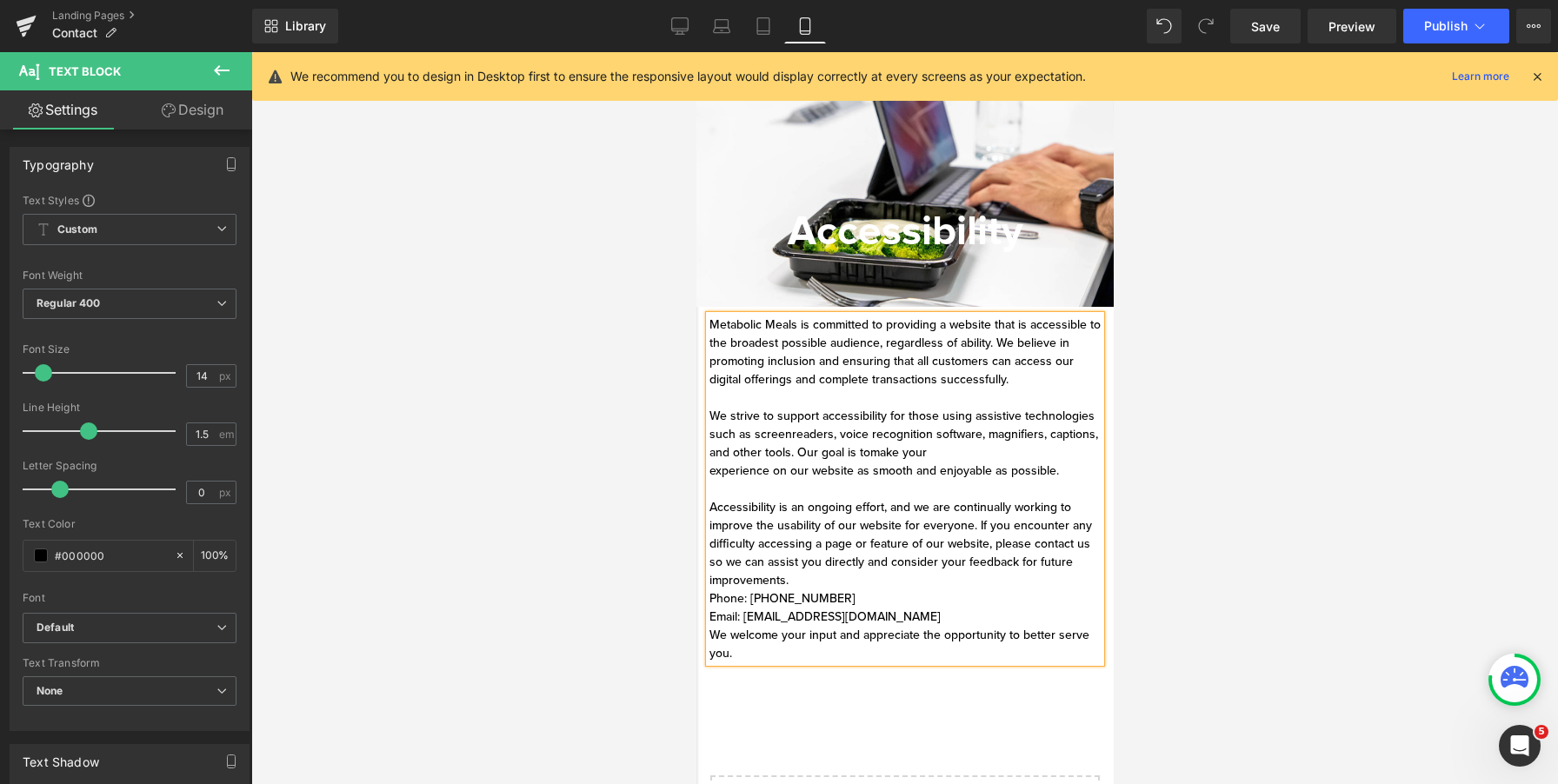
scroll to position [21, 0]
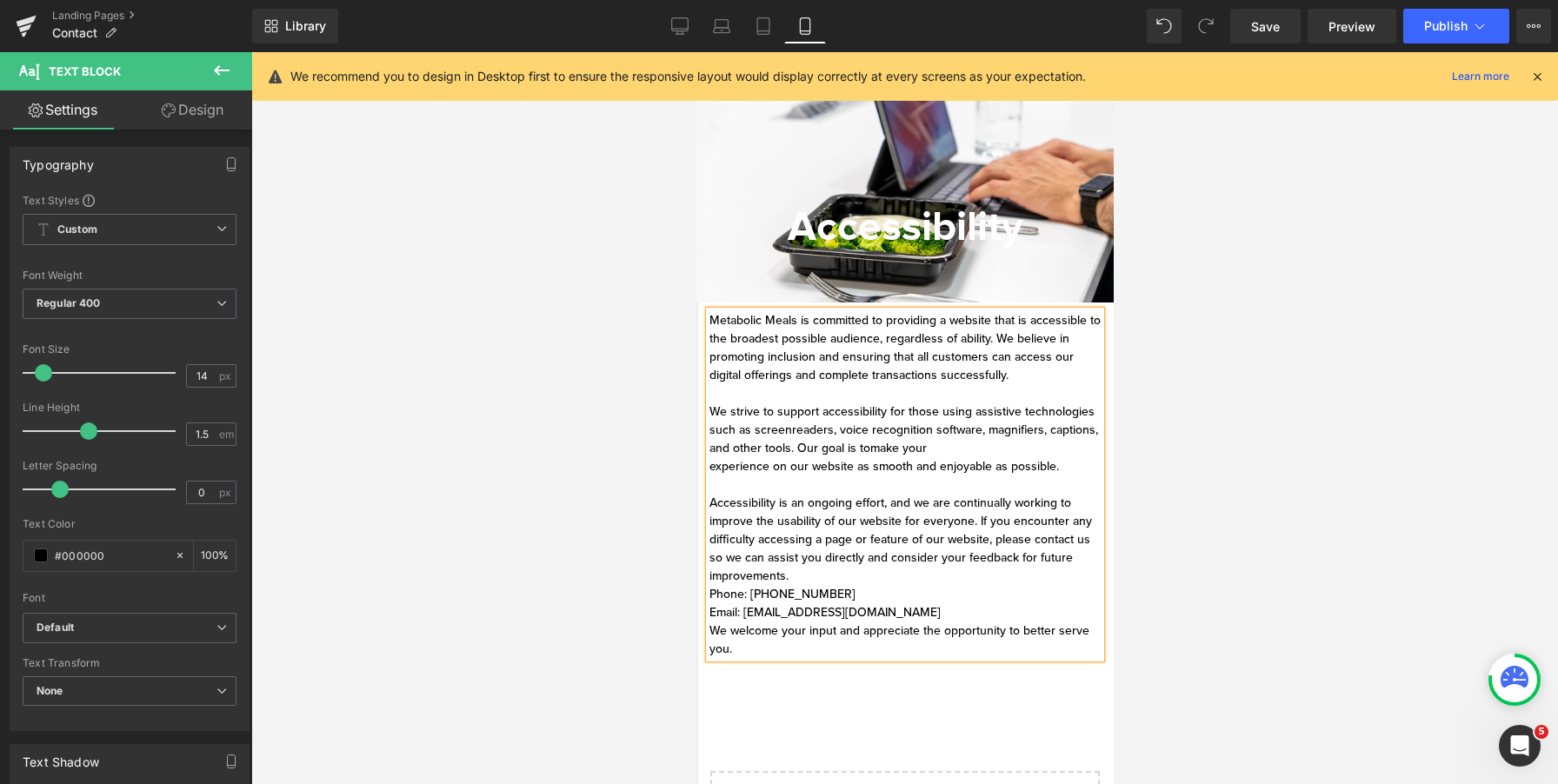
click at [900, 581] on div "Metabolic Meals is committed to providing a website that is accessible to the b…" at bounding box center [904, 485] width 392 height 347
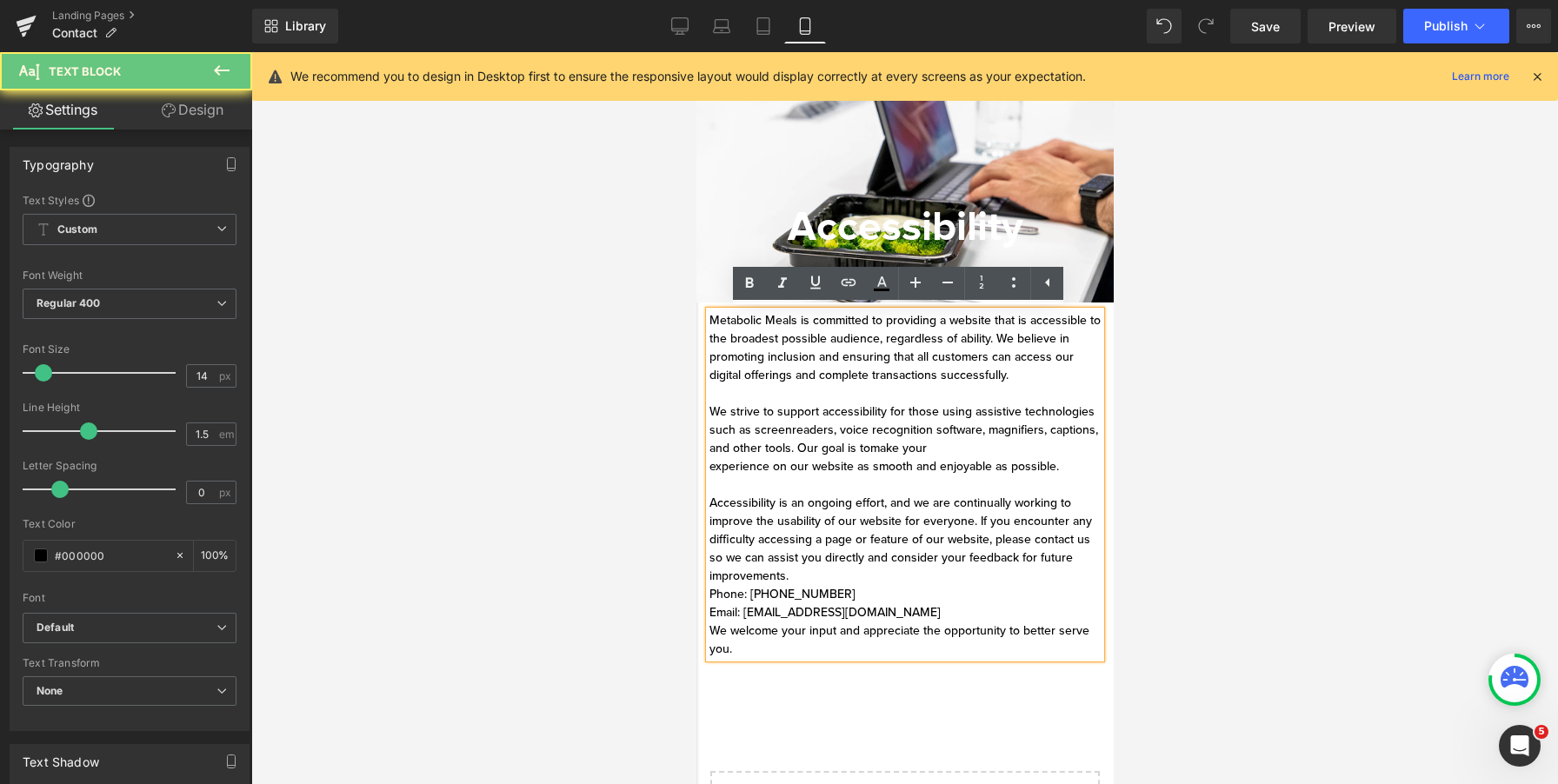
click at [755, 631] on div "Metabolic Meals is committed to providing a website that is accessible to the b…" at bounding box center [904, 485] width 392 height 347
click at [713, 632] on div "Metabolic Meals is committed to providing a website that is accessible to the b…" at bounding box center [904, 485] width 392 height 347
click at [978, 614] on div "Metabolic Meals is committed to providing a website that is accessible to the b…" at bounding box center [904, 485] width 392 height 347
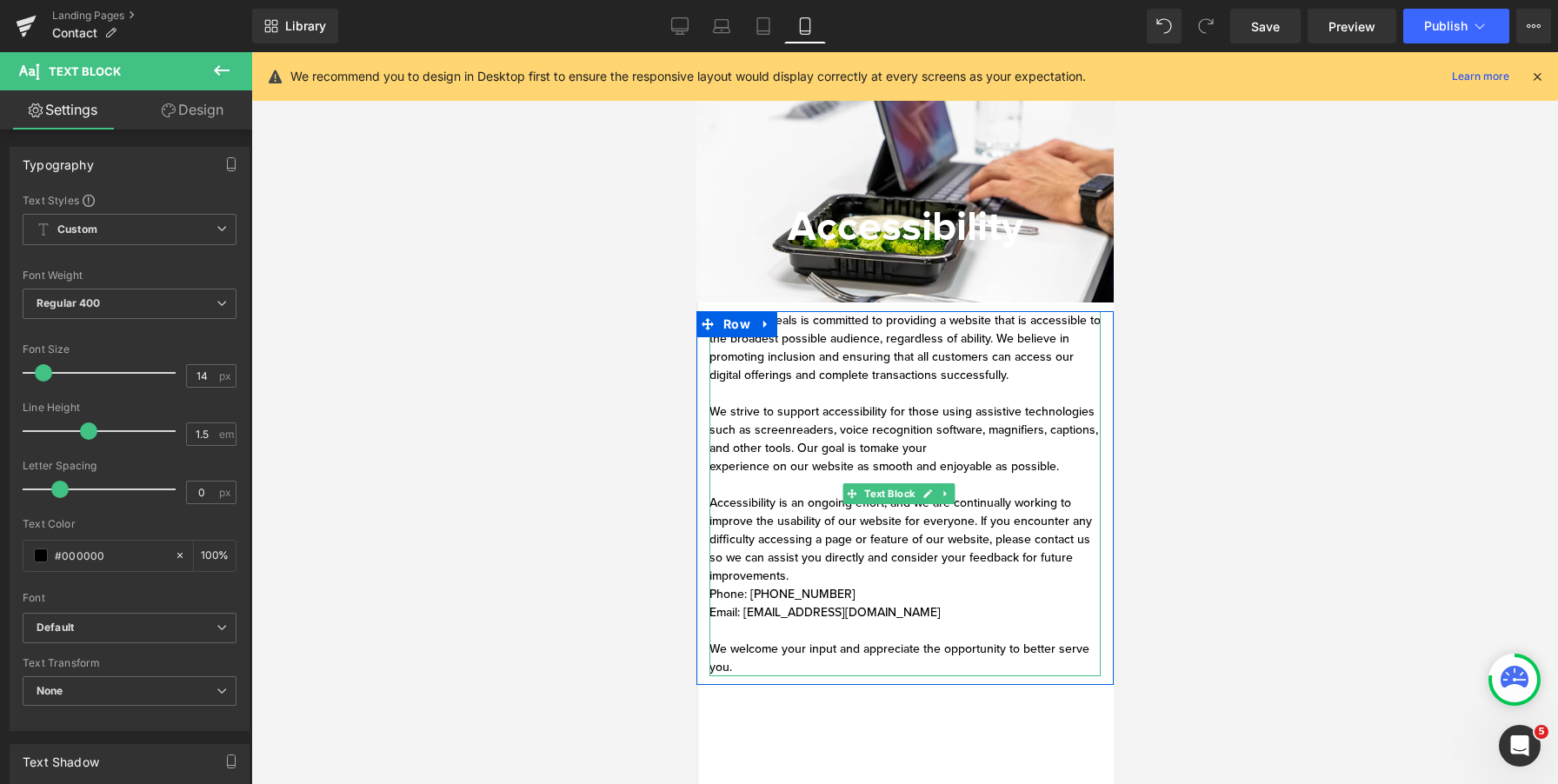
scroll to position [0, 0]
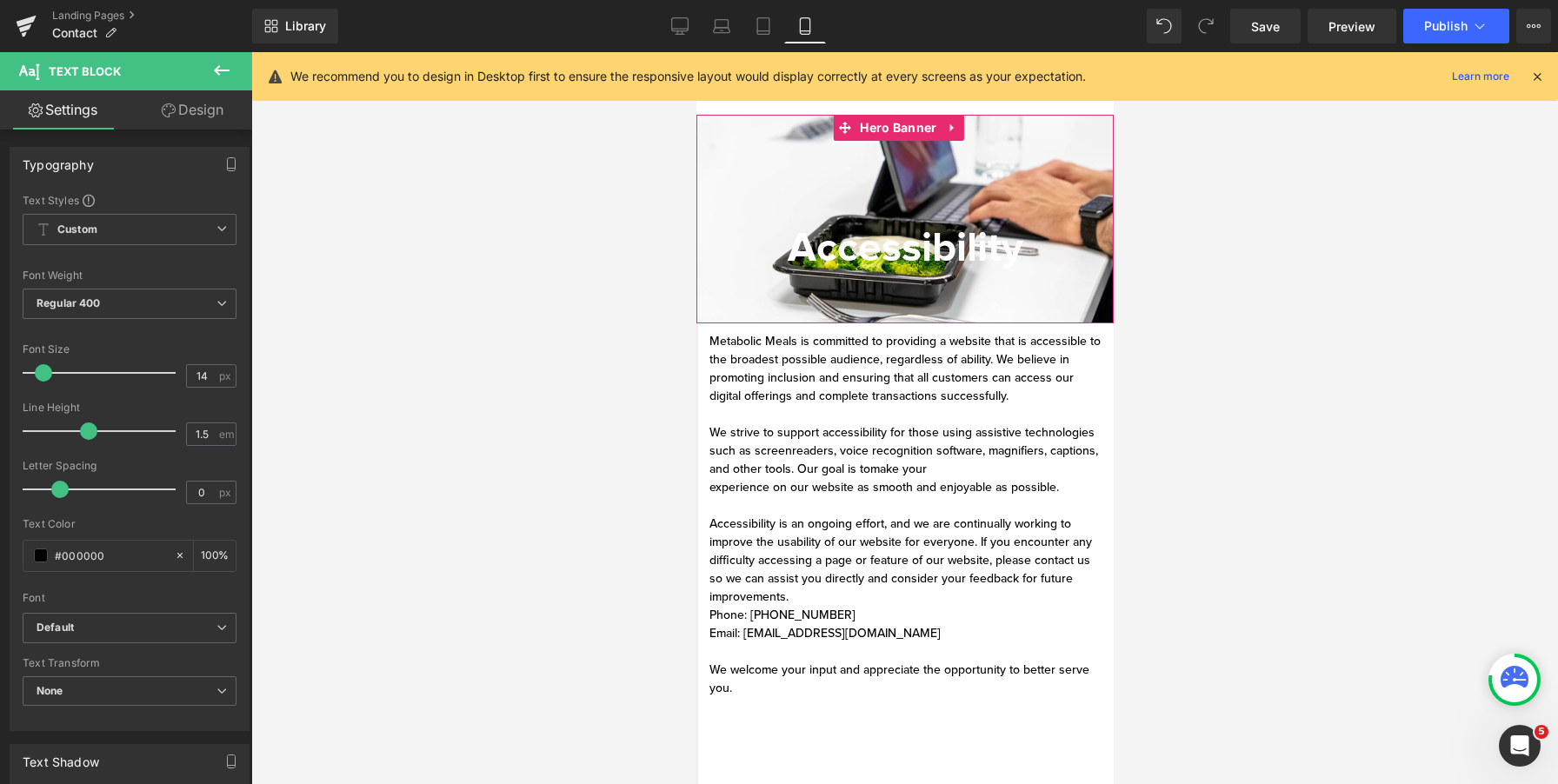
click at [737, 214] on div at bounding box center [904, 219] width 417 height 209
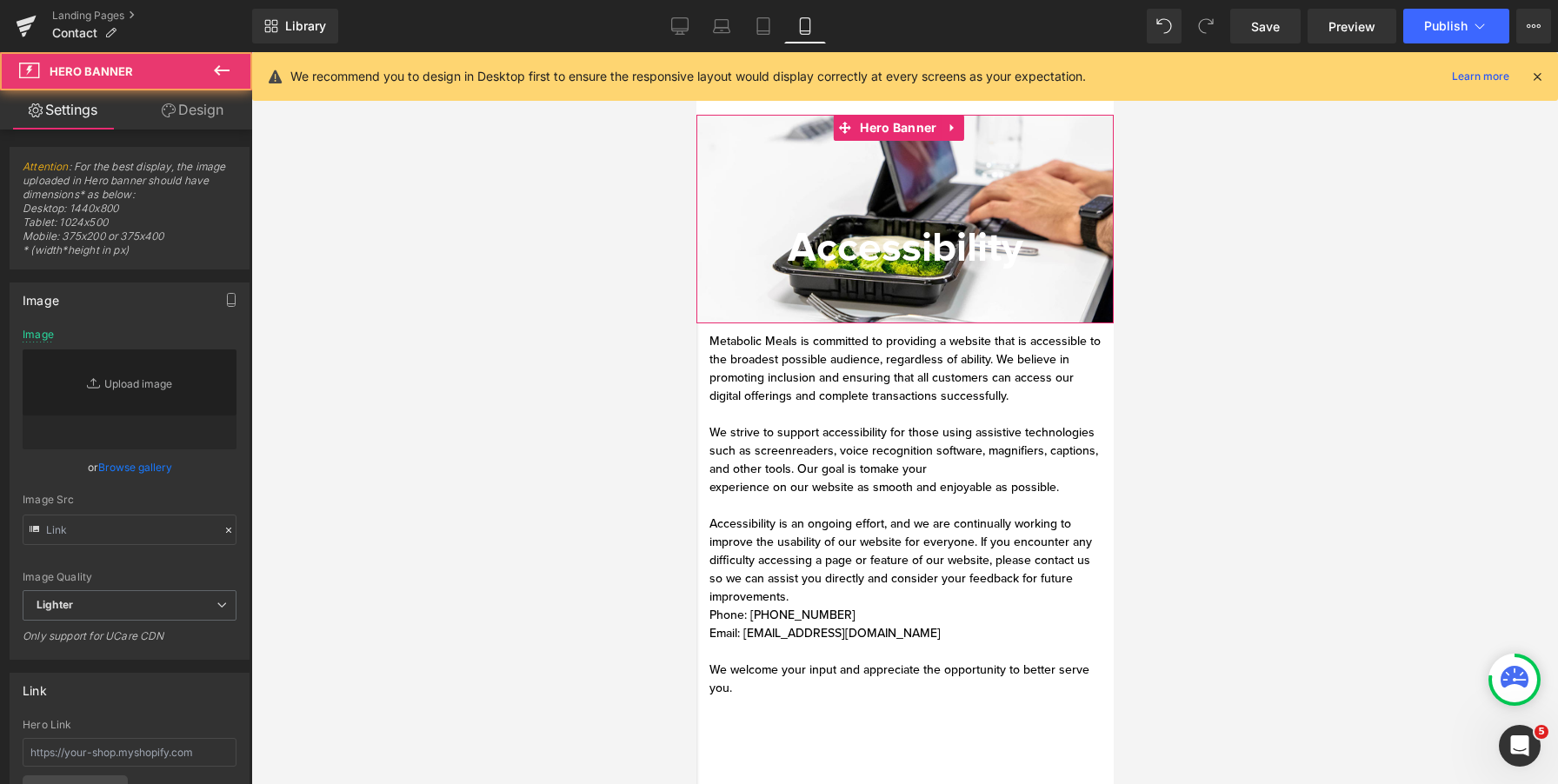
type input "https://ucarecdn.com/3c04d4f7-065f-4bdd-91ed-4c0604598015/-/format/auto/-/previ…"
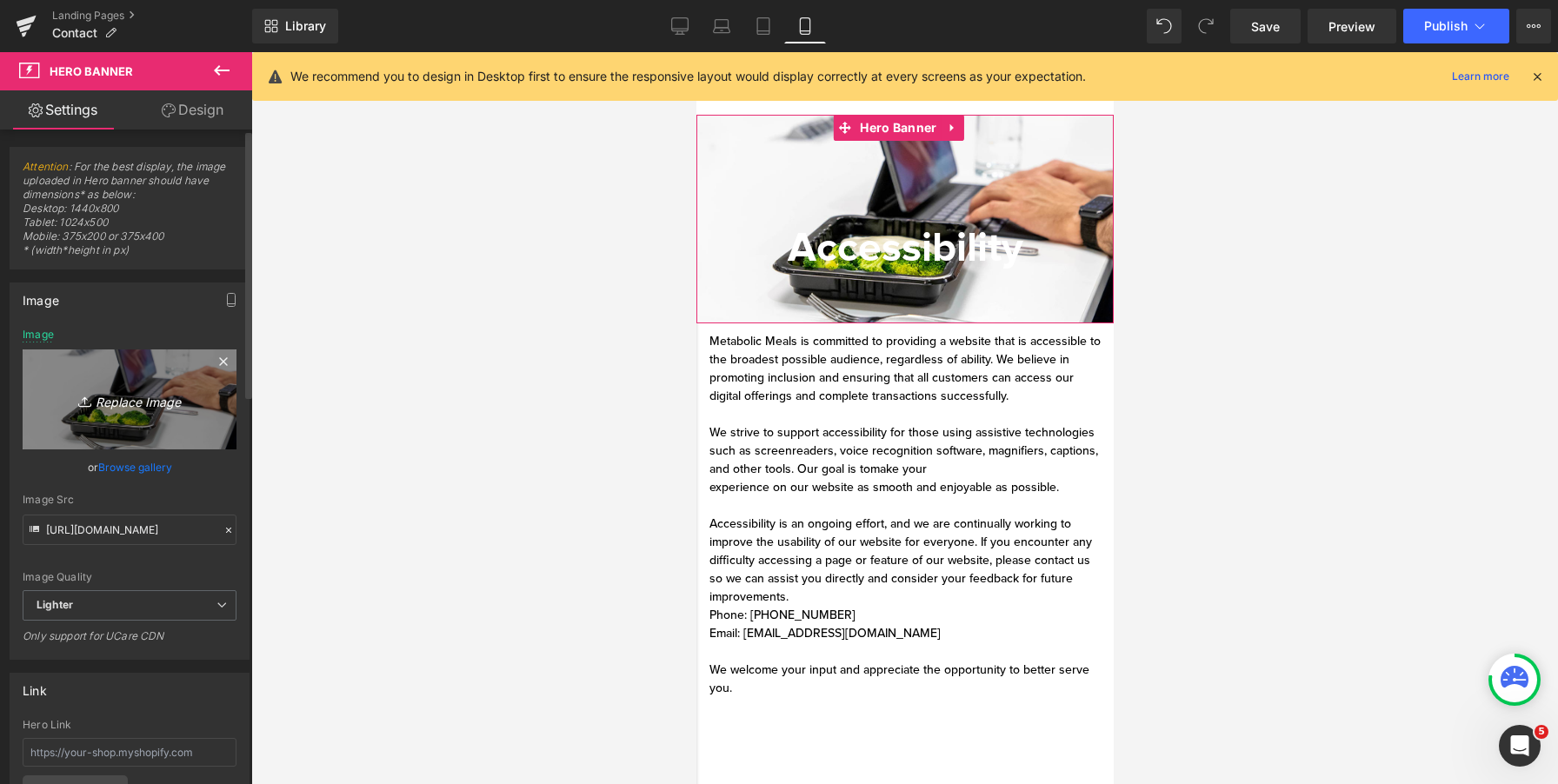
click at [83, 408] on icon at bounding box center [86, 402] width 17 height 17
type input "C:\fakepath\hero_image.jpg"
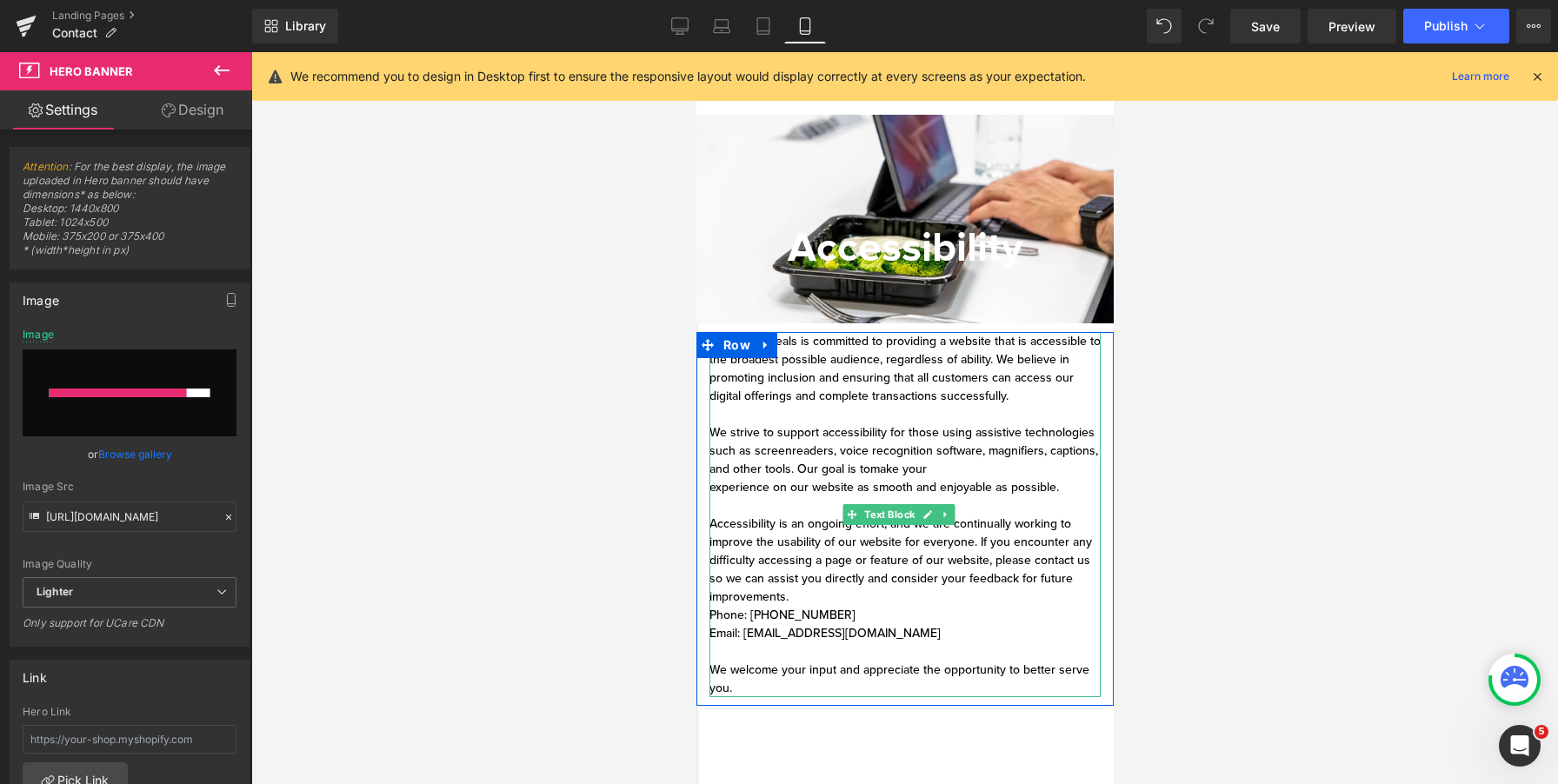
click at [866, 598] on div "Metabolic Meals is committed to providing a website that is accessible to the b…" at bounding box center [904, 514] width 392 height 365
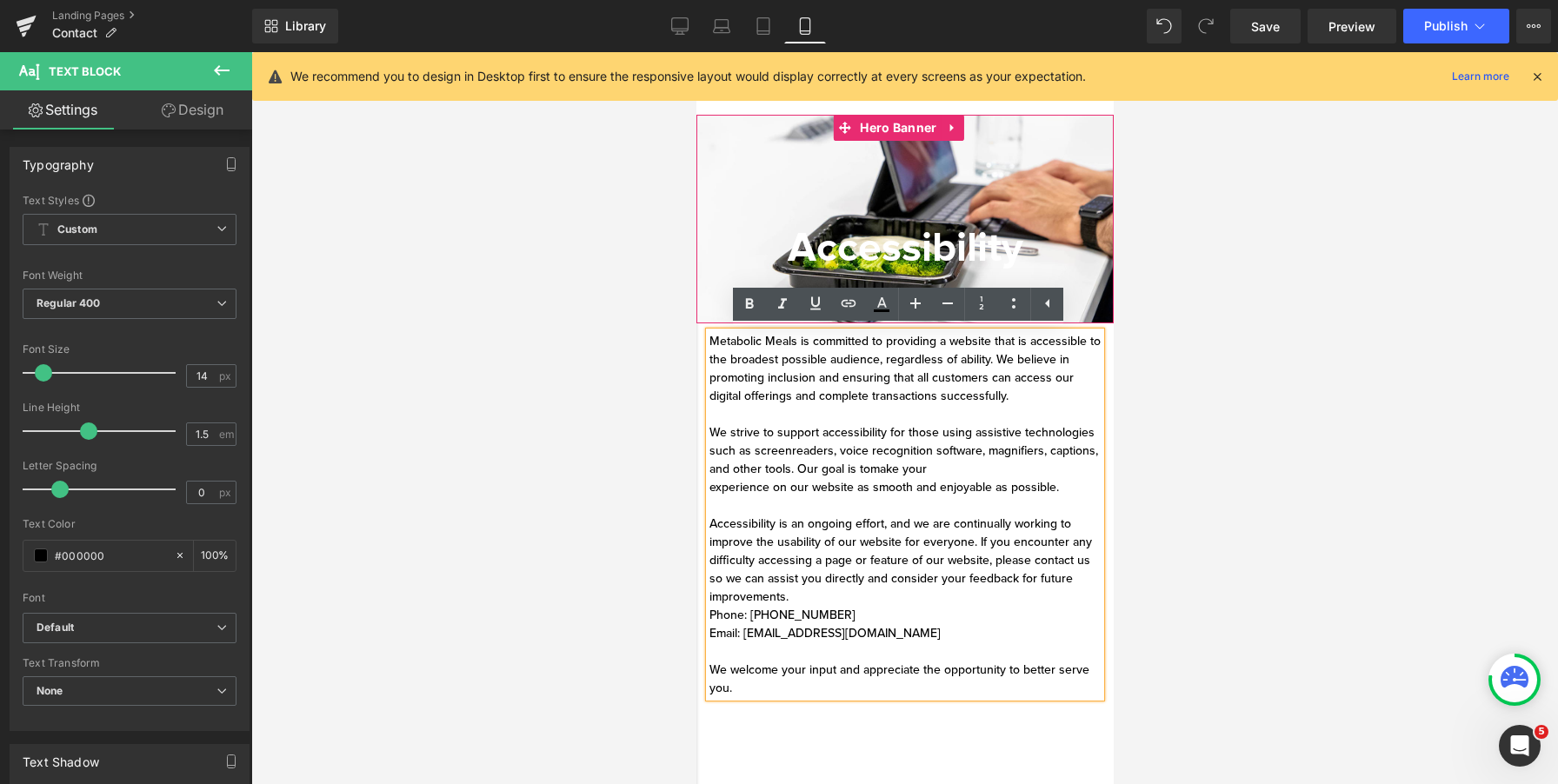
click at [763, 160] on div at bounding box center [904, 219] width 417 height 209
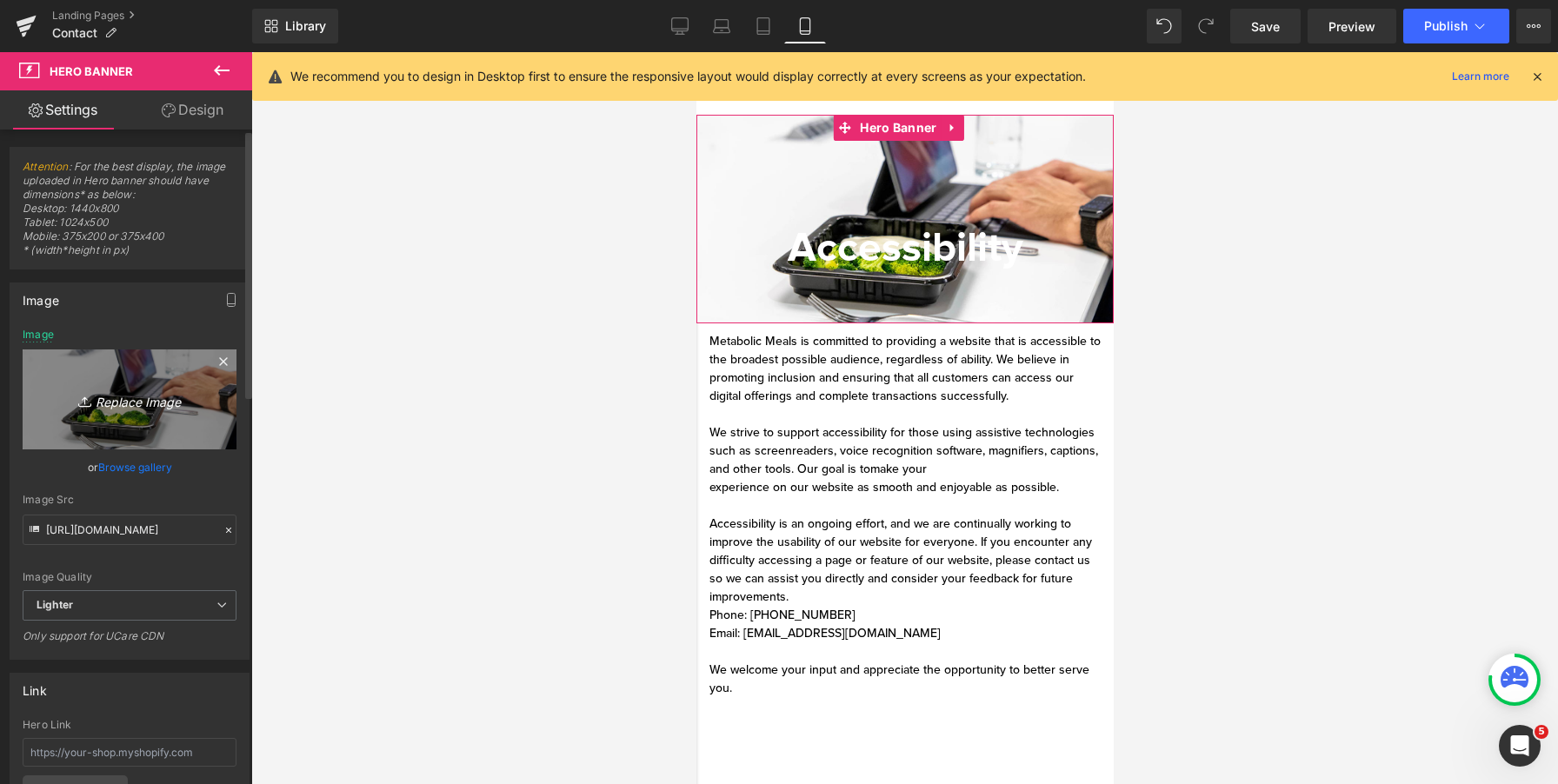
click at [104, 387] on link "Replace Image" at bounding box center [129, 399] width 214 height 100
type input "C:\fakepath\hero_image.jpg"
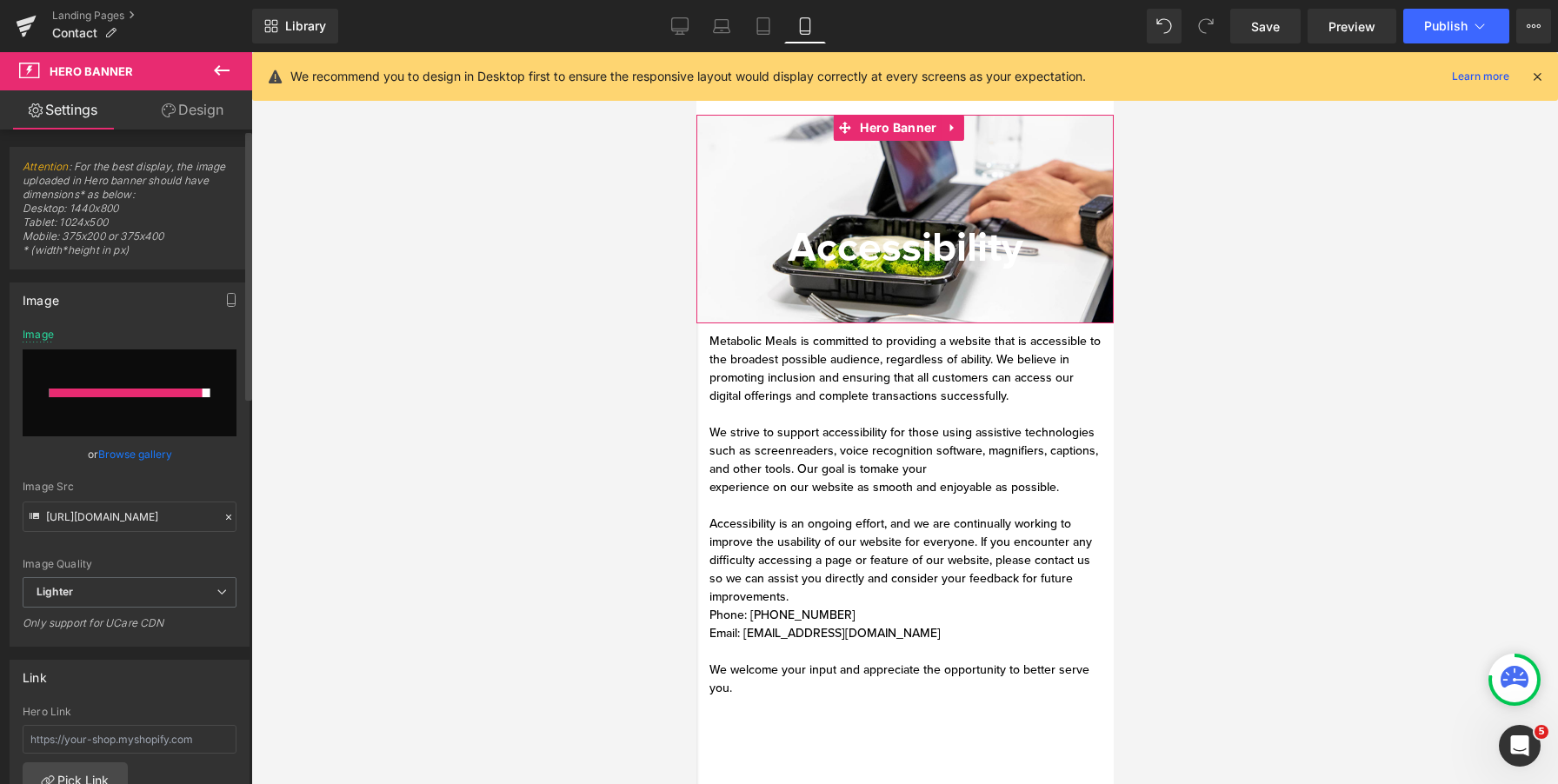
click at [125, 405] on input "file" at bounding box center [129, 392] width 214 height 87
click at [197, 390] on div at bounding box center [129, 392] width 160 height 8
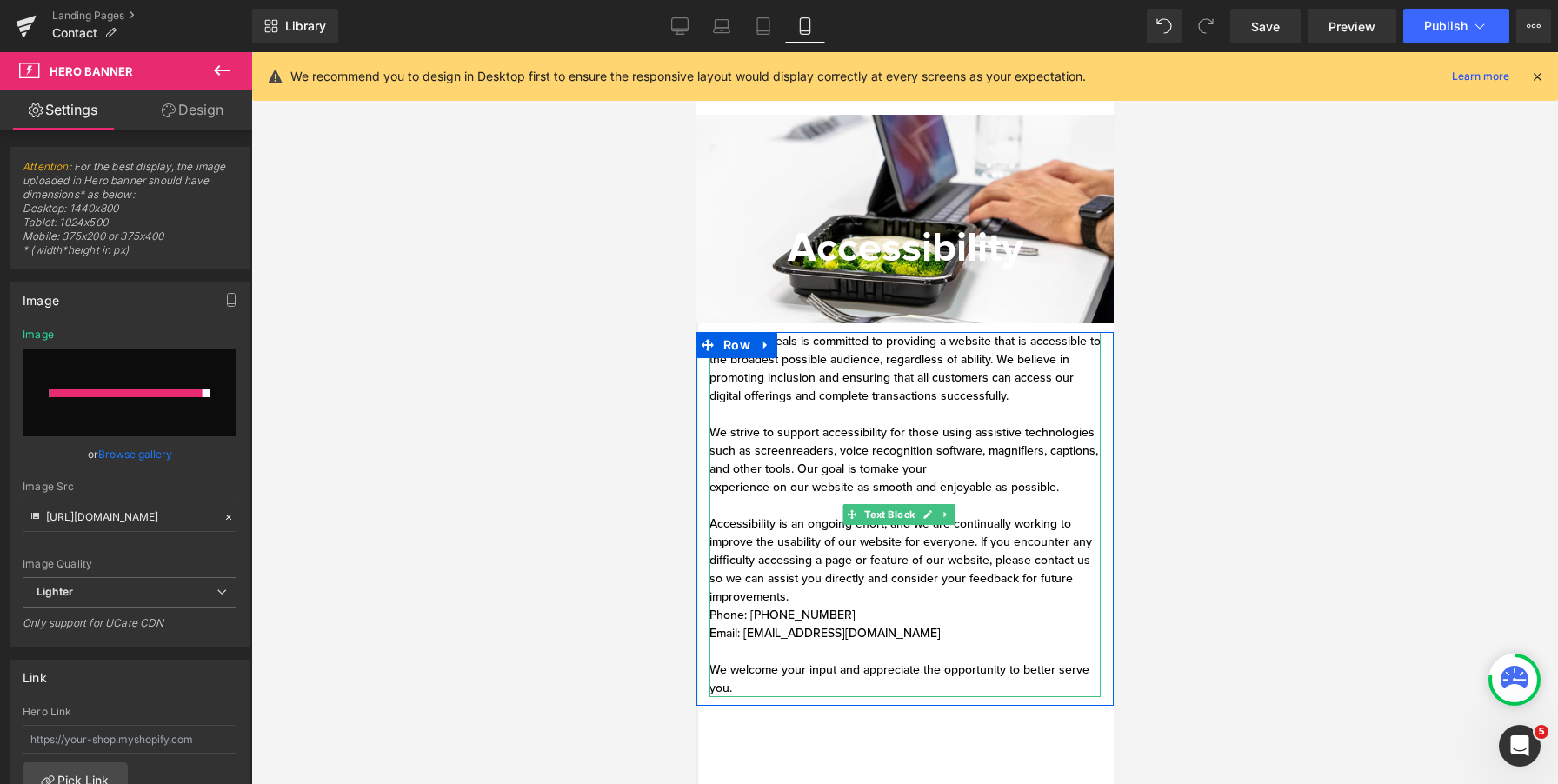
click at [945, 419] on div at bounding box center [904, 414] width 392 height 18
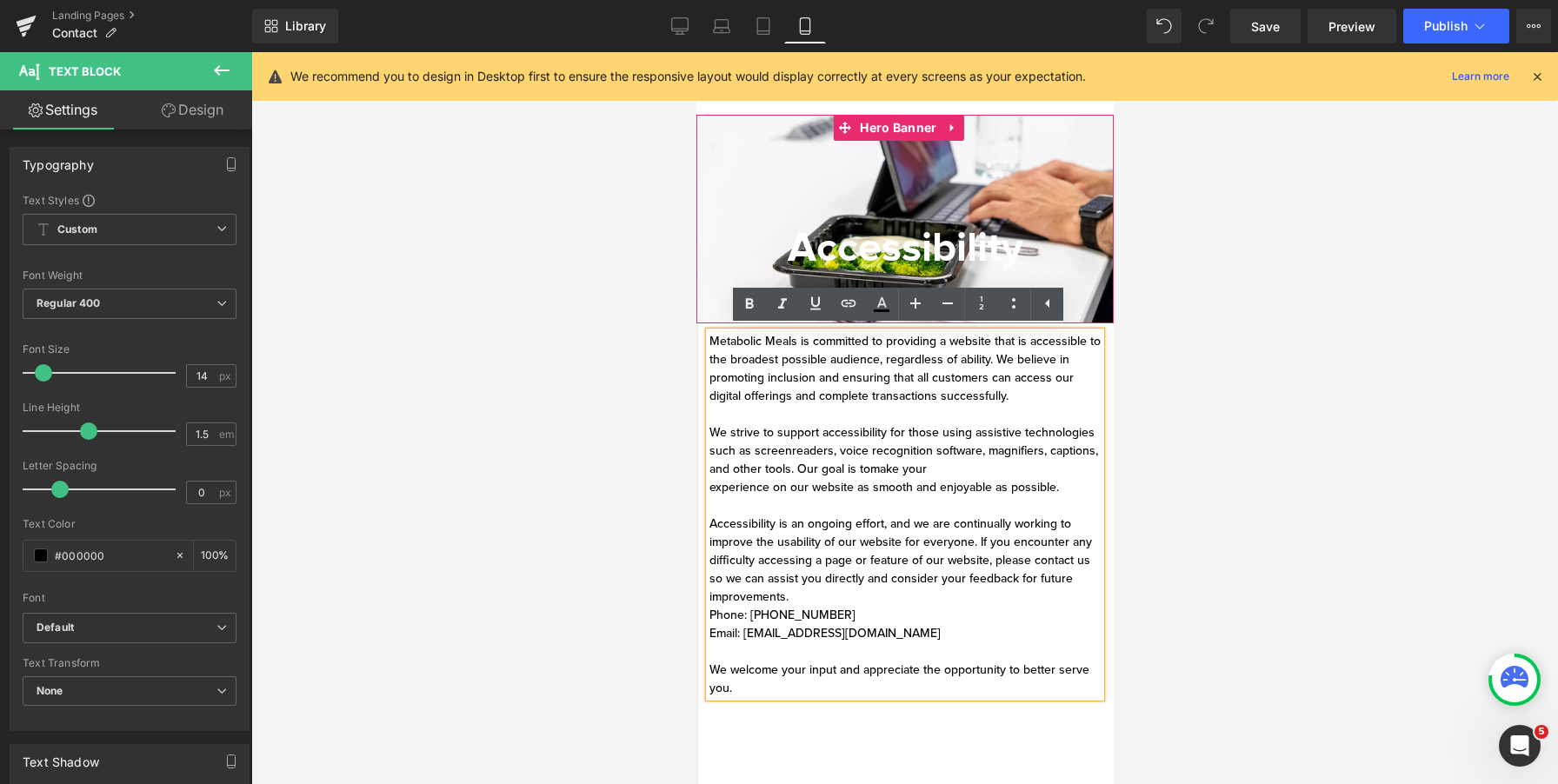
click at [840, 212] on div at bounding box center [904, 219] width 417 height 209
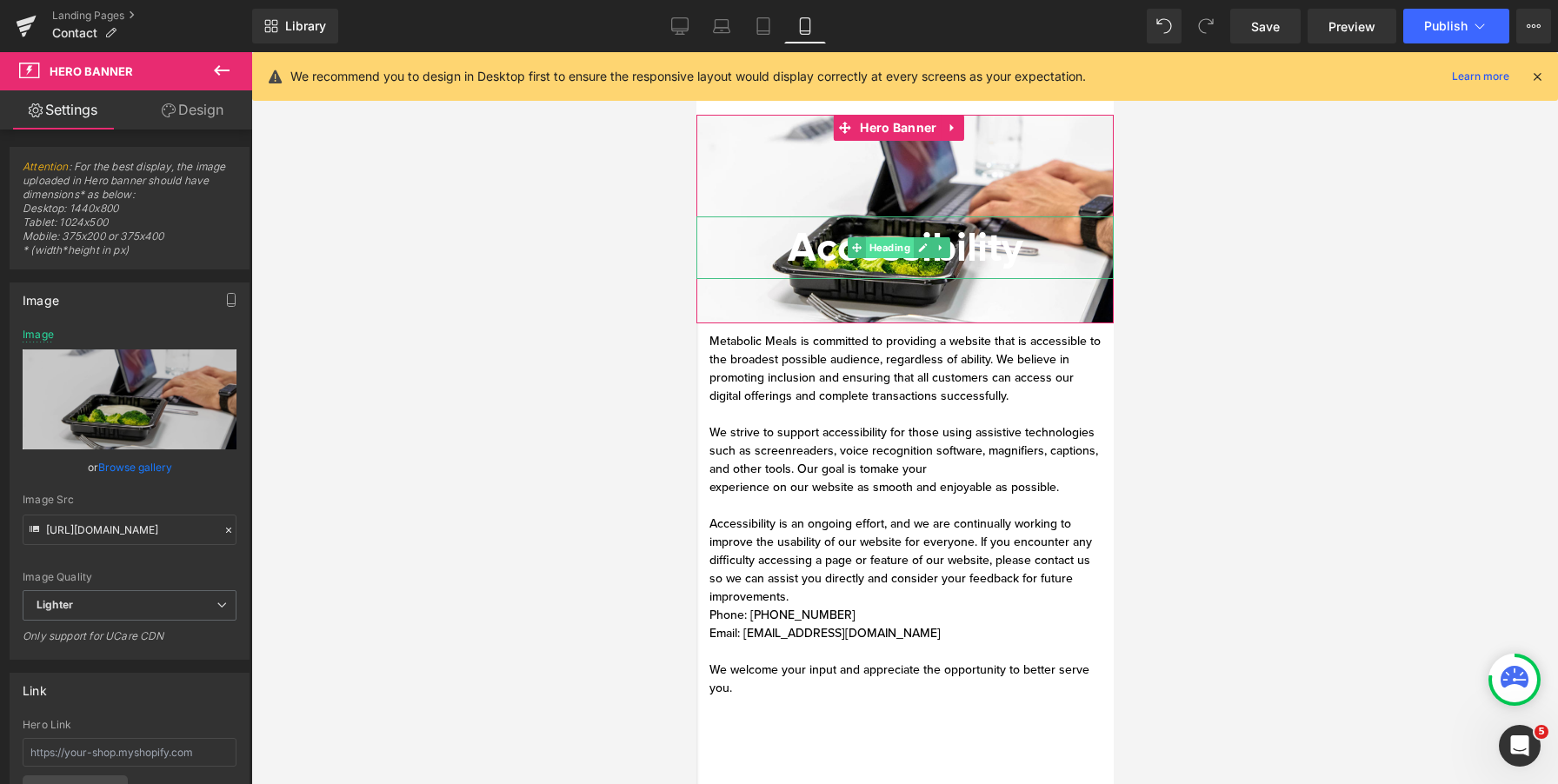
click at [880, 243] on span "Heading" at bounding box center [889, 248] width 48 height 21
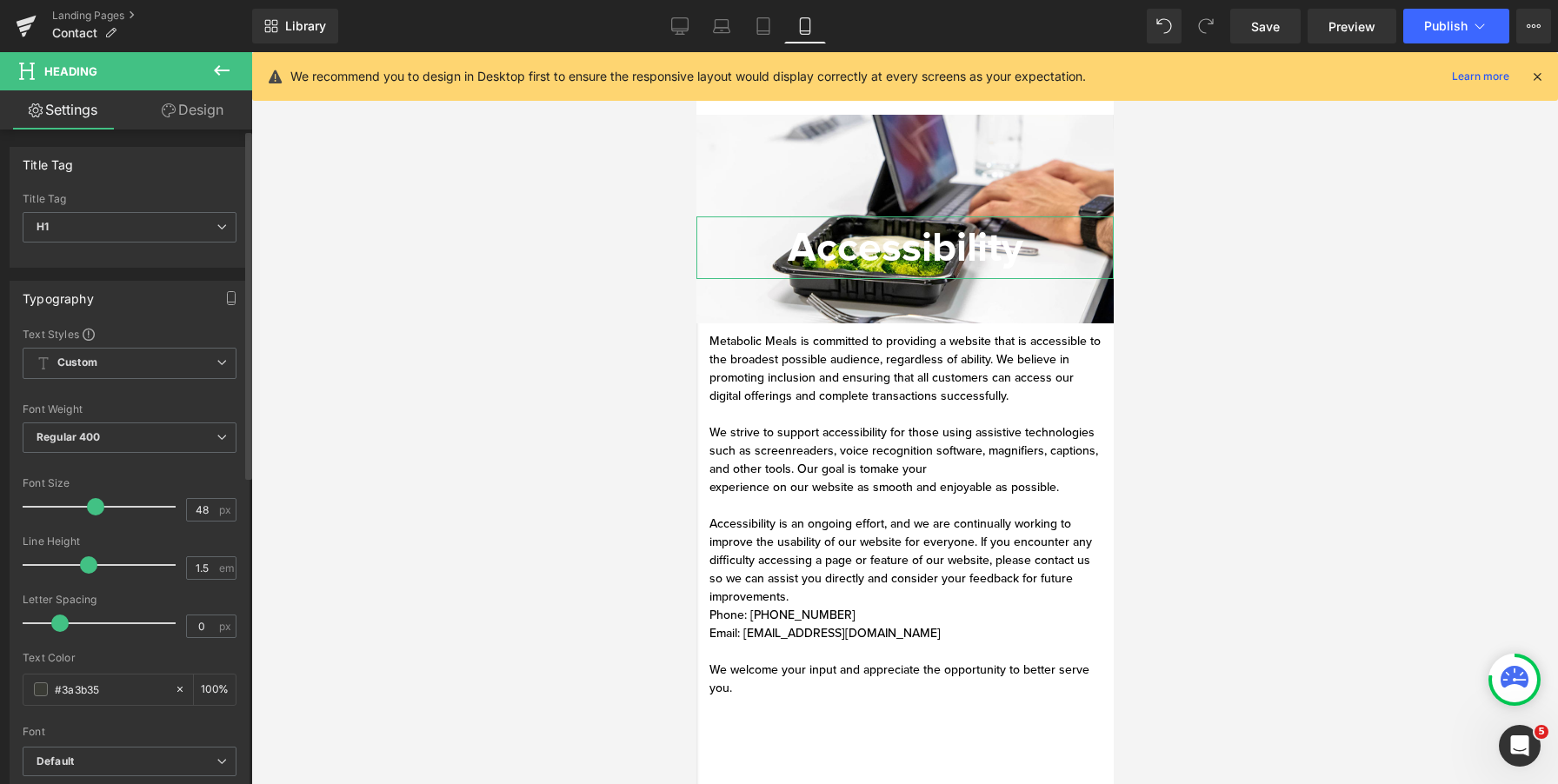
scroll to position [95, 0]
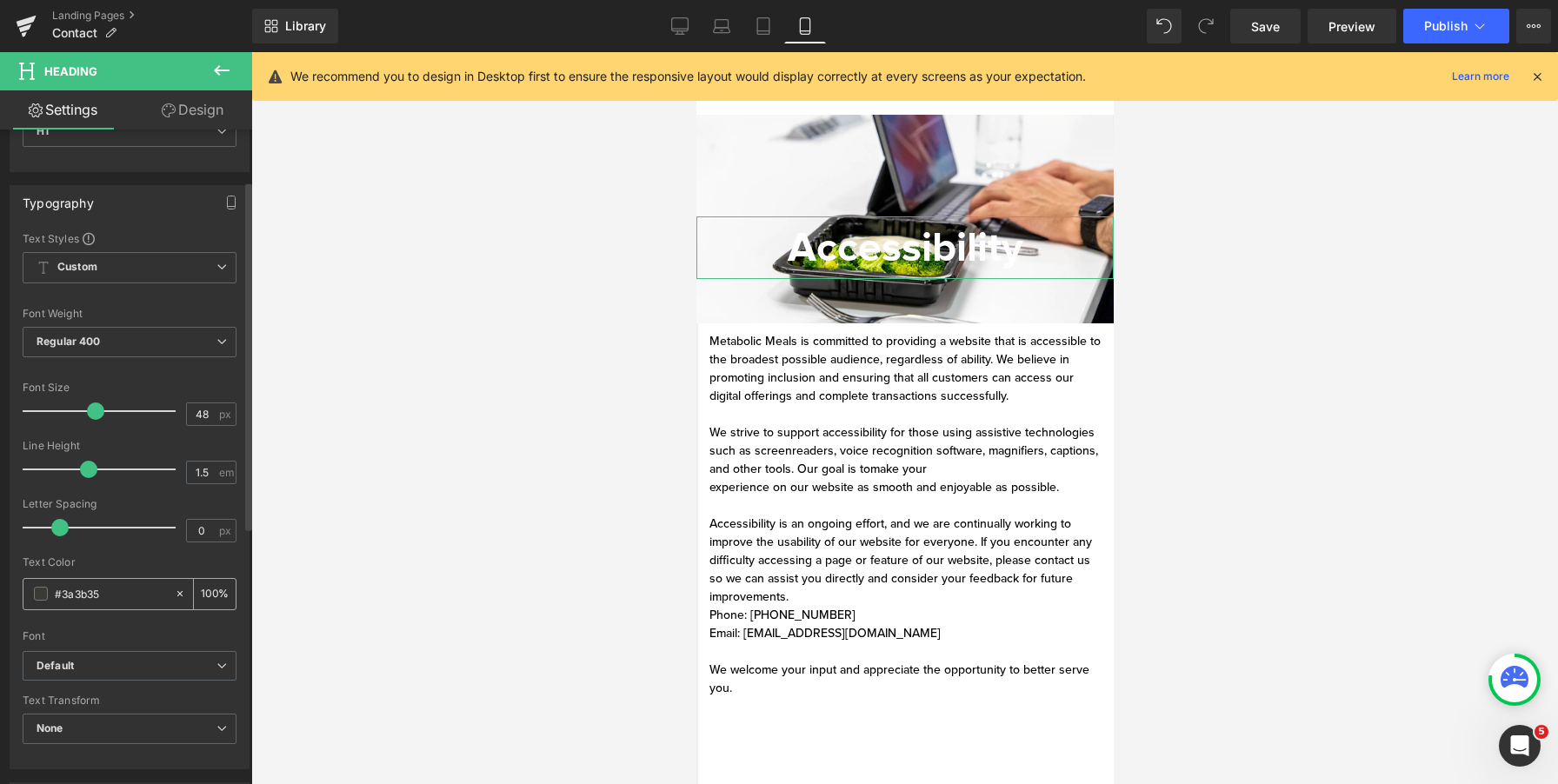
click at [52, 601] on div "#3a3b35" at bounding box center [99, 594] width 150 height 30
click at [831, 248] on span "Accessibility" at bounding box center [904, 248] width 236 height 50
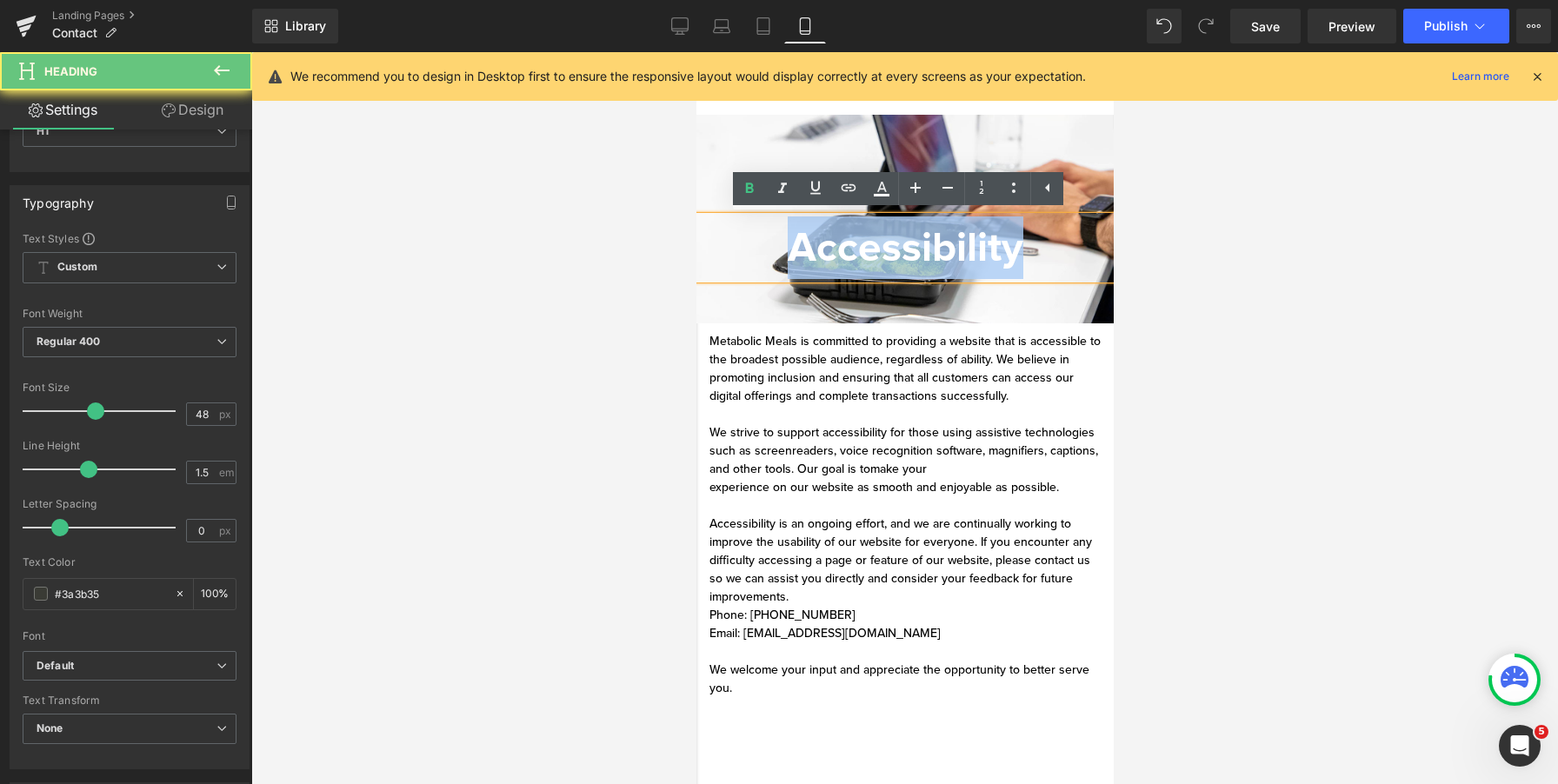
click at [831, 248] on span "Accessibility" at bounding box center [904, 248] width 236 height 50
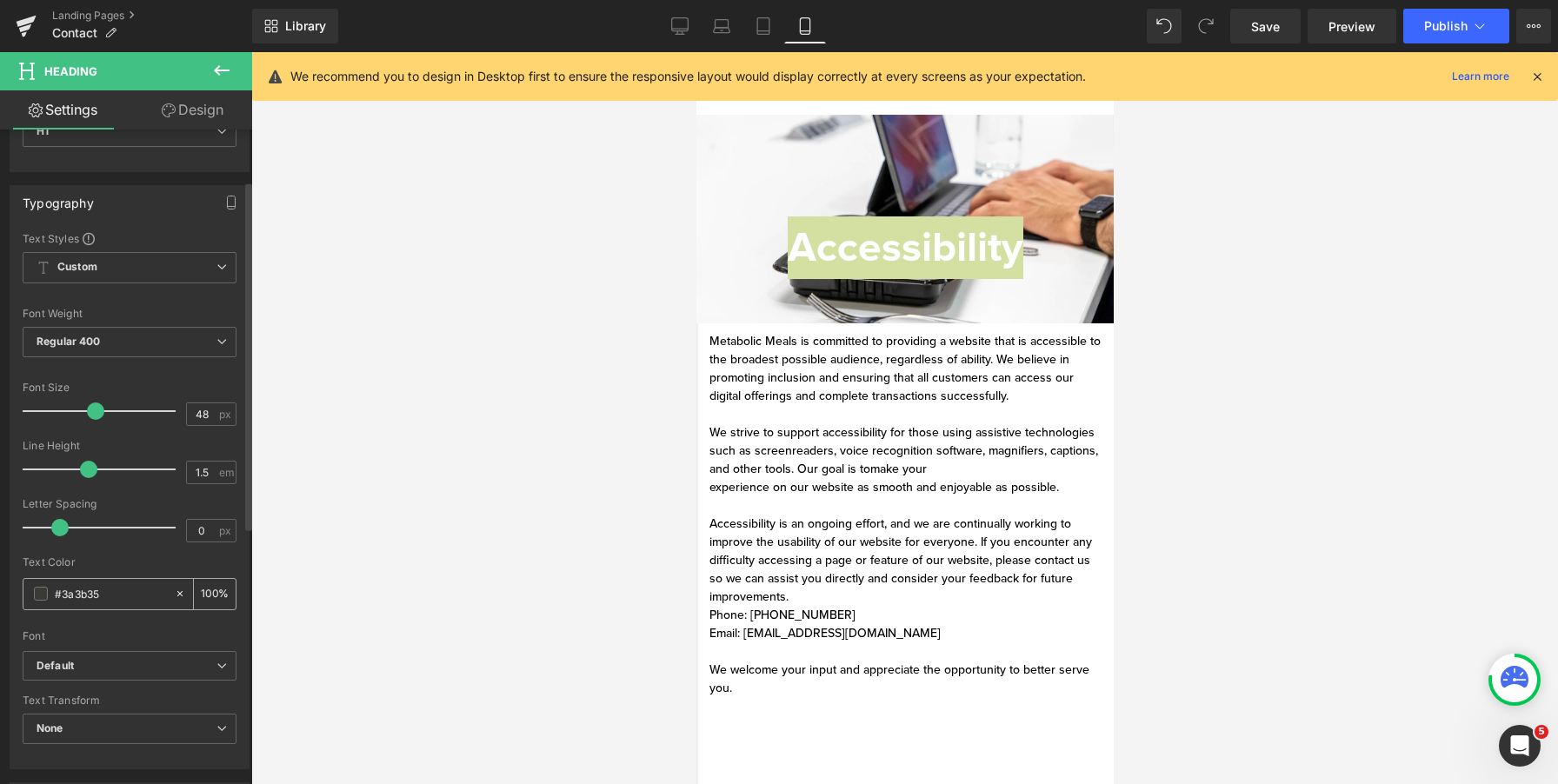
click at [75, 595] on input "#3a3b35" at bounding box center [110, 593] width 111 height 19
copy span "Accessibility"
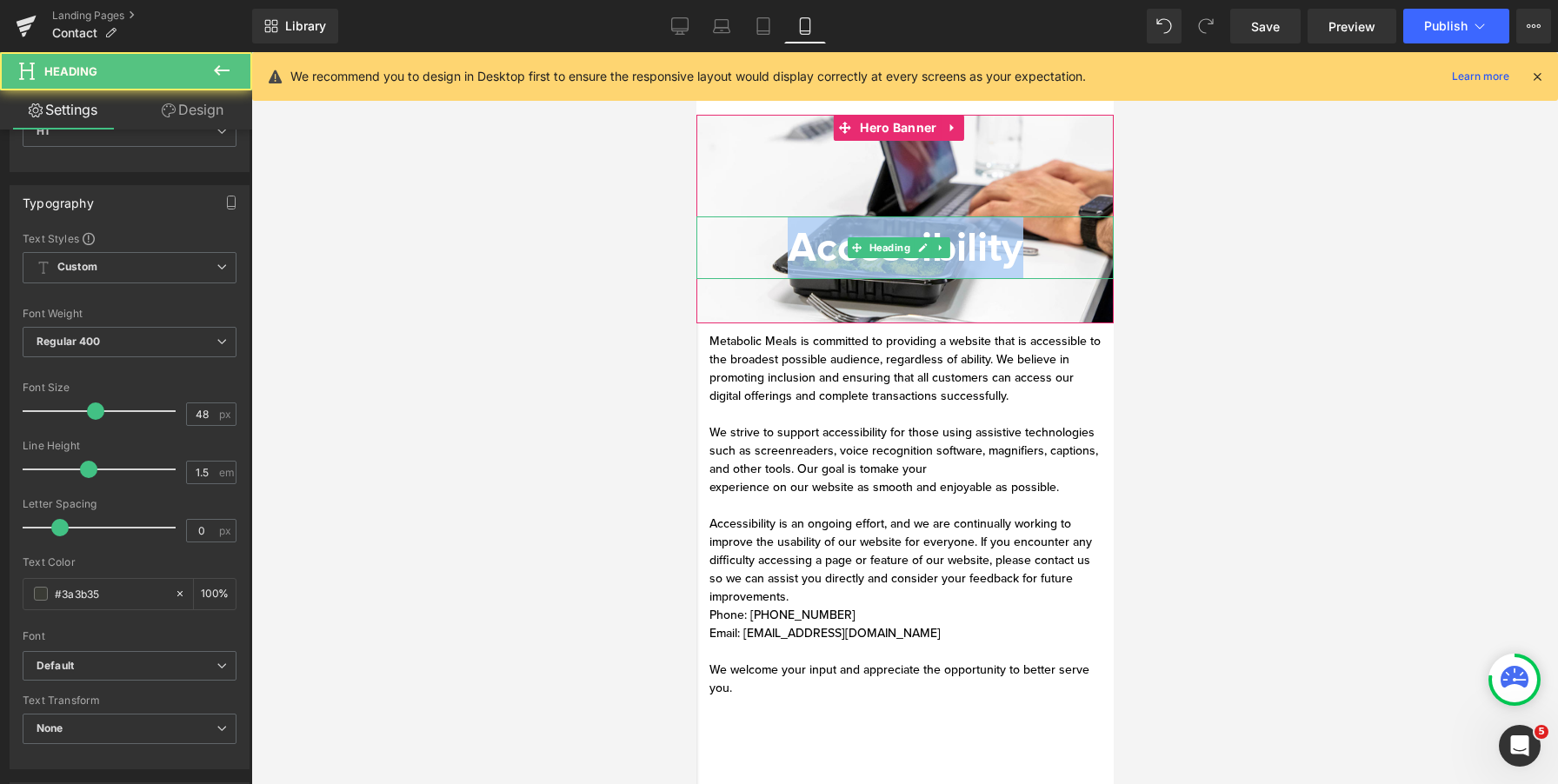
click at [891, 233] on span "Accessibility" at bounding box center [904, 248] width 236 height 50
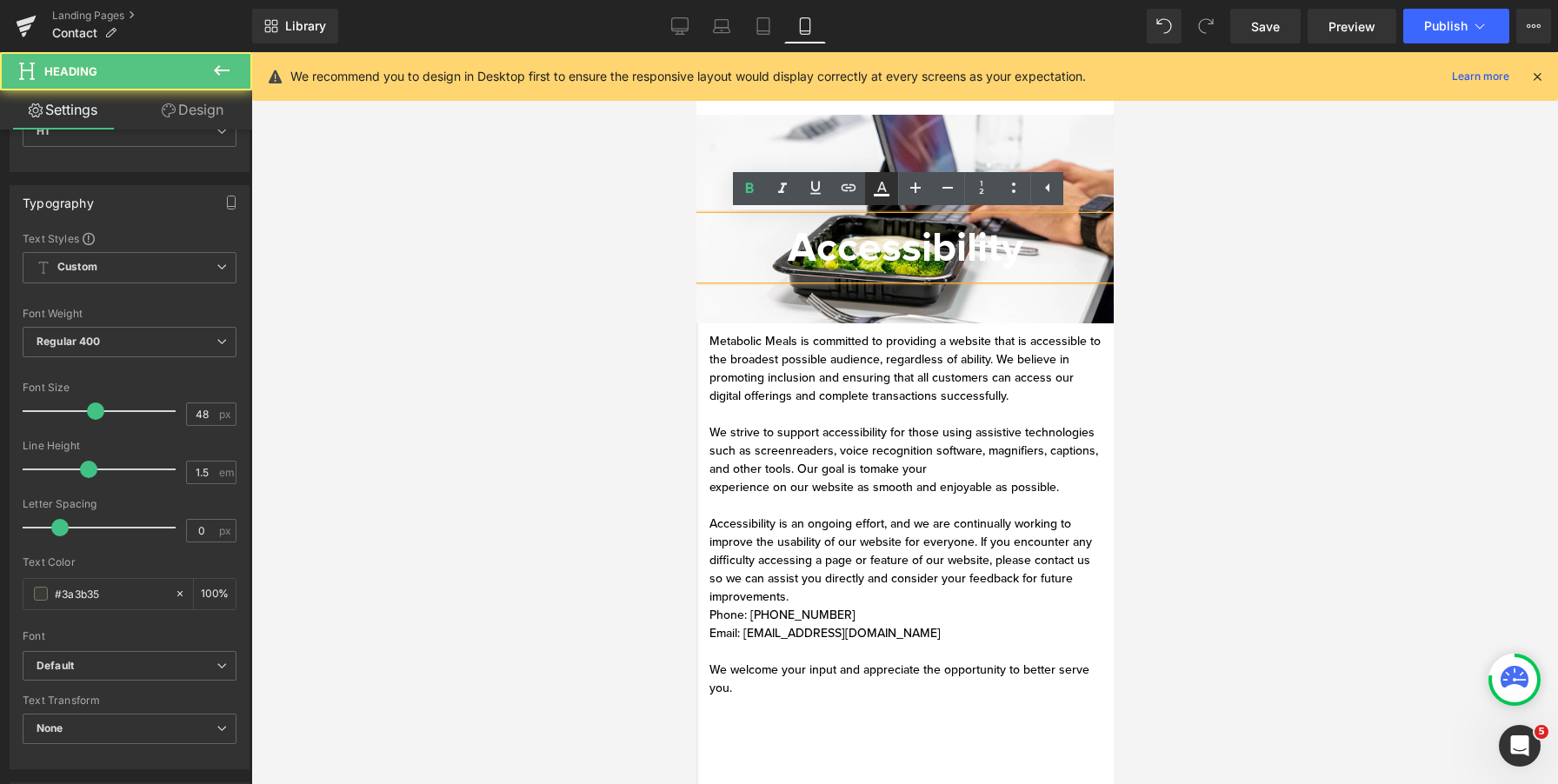
click at [890, 183] on icon at bounding box center [881, 188] width 21 height 21
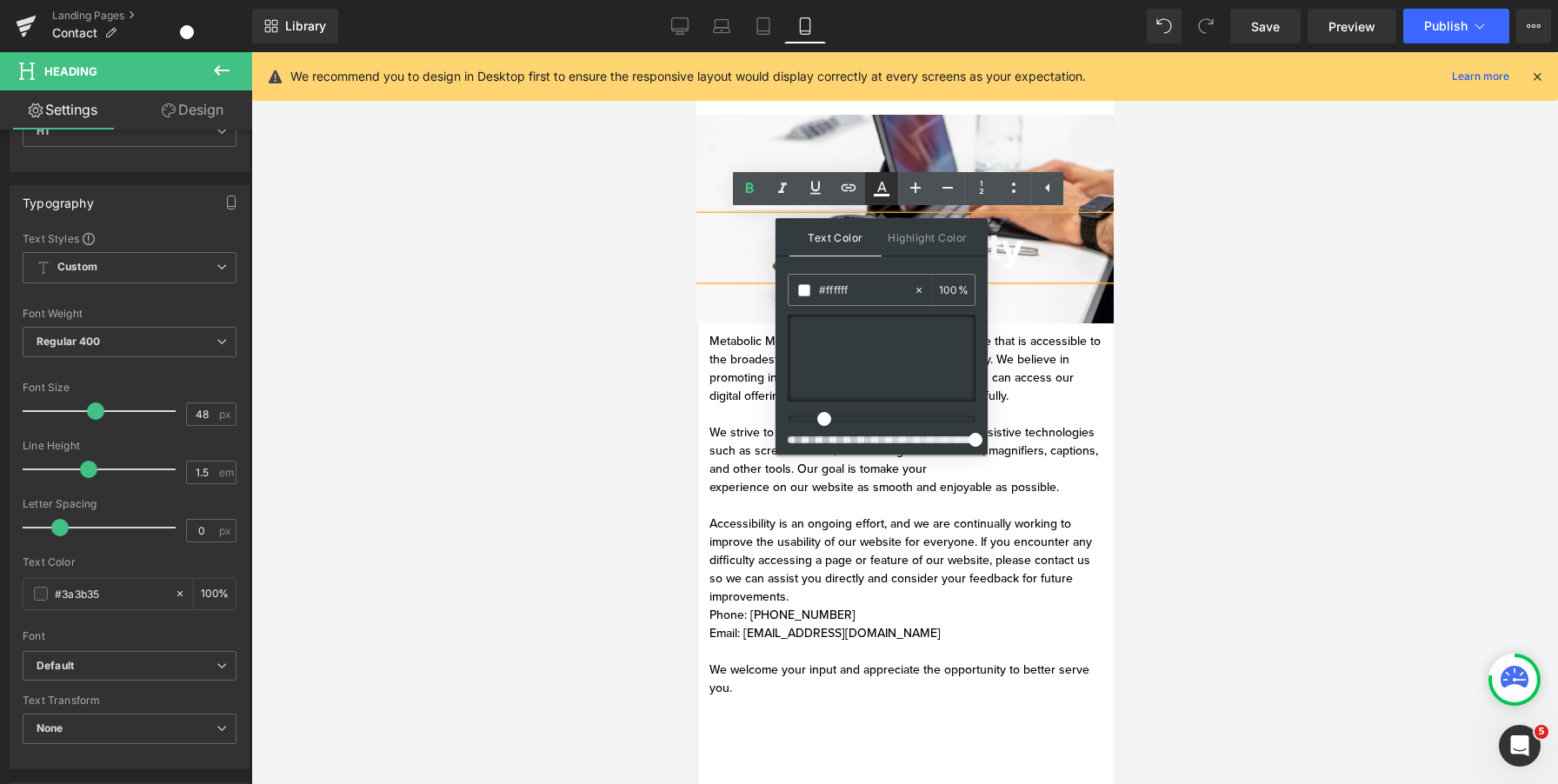
type input "100"
click at [842, 289] on input "#ffffff" at bounding box center [866, 290] width 94 height 19
paste input "3a3b35"
click at [1193, 261] on div at bounding box center [904, 418] width 1307 height 733
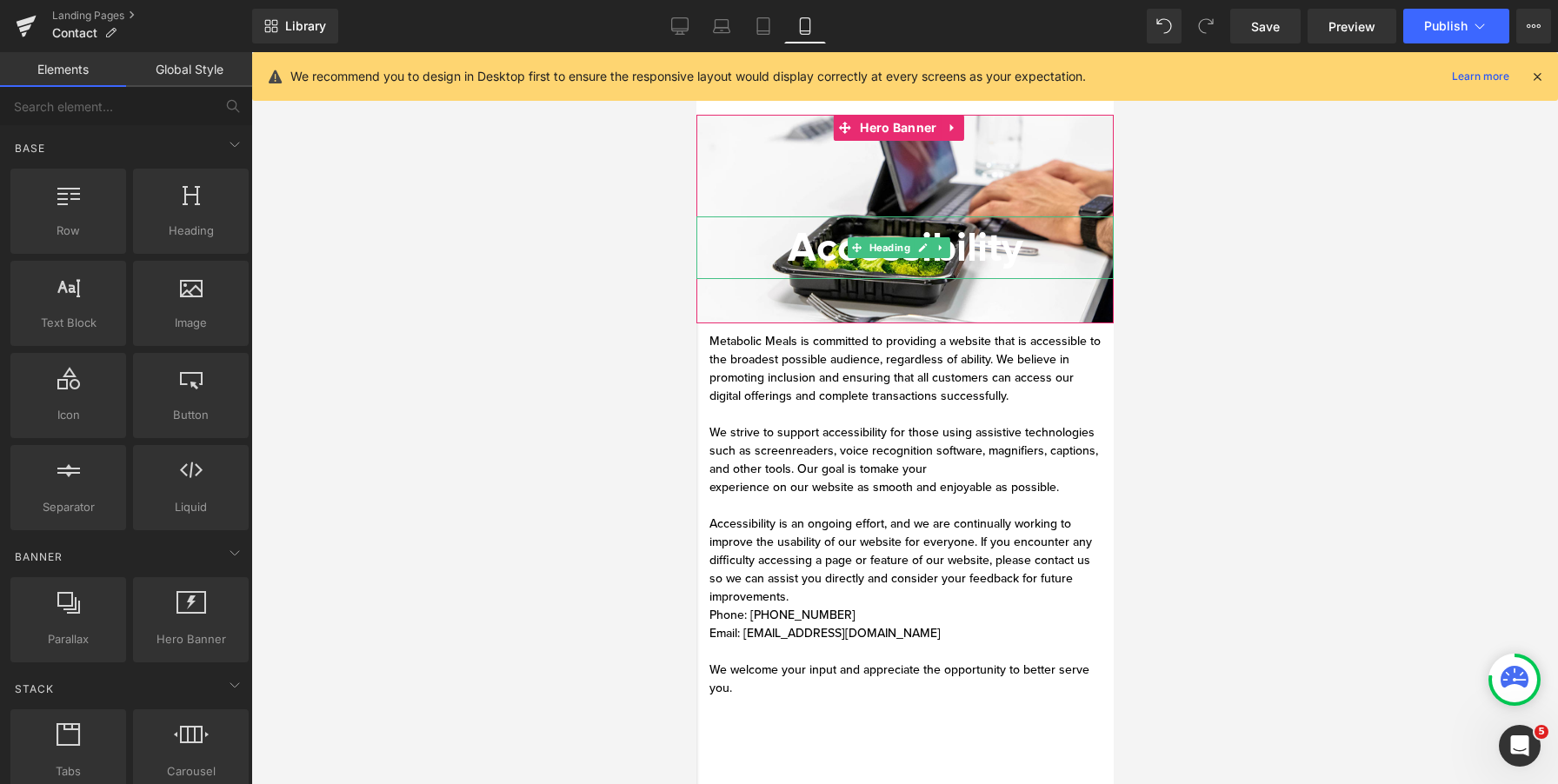
click at [788, 255] on span "Accessibility" at bounding box center [904, 248] width 236 height 50
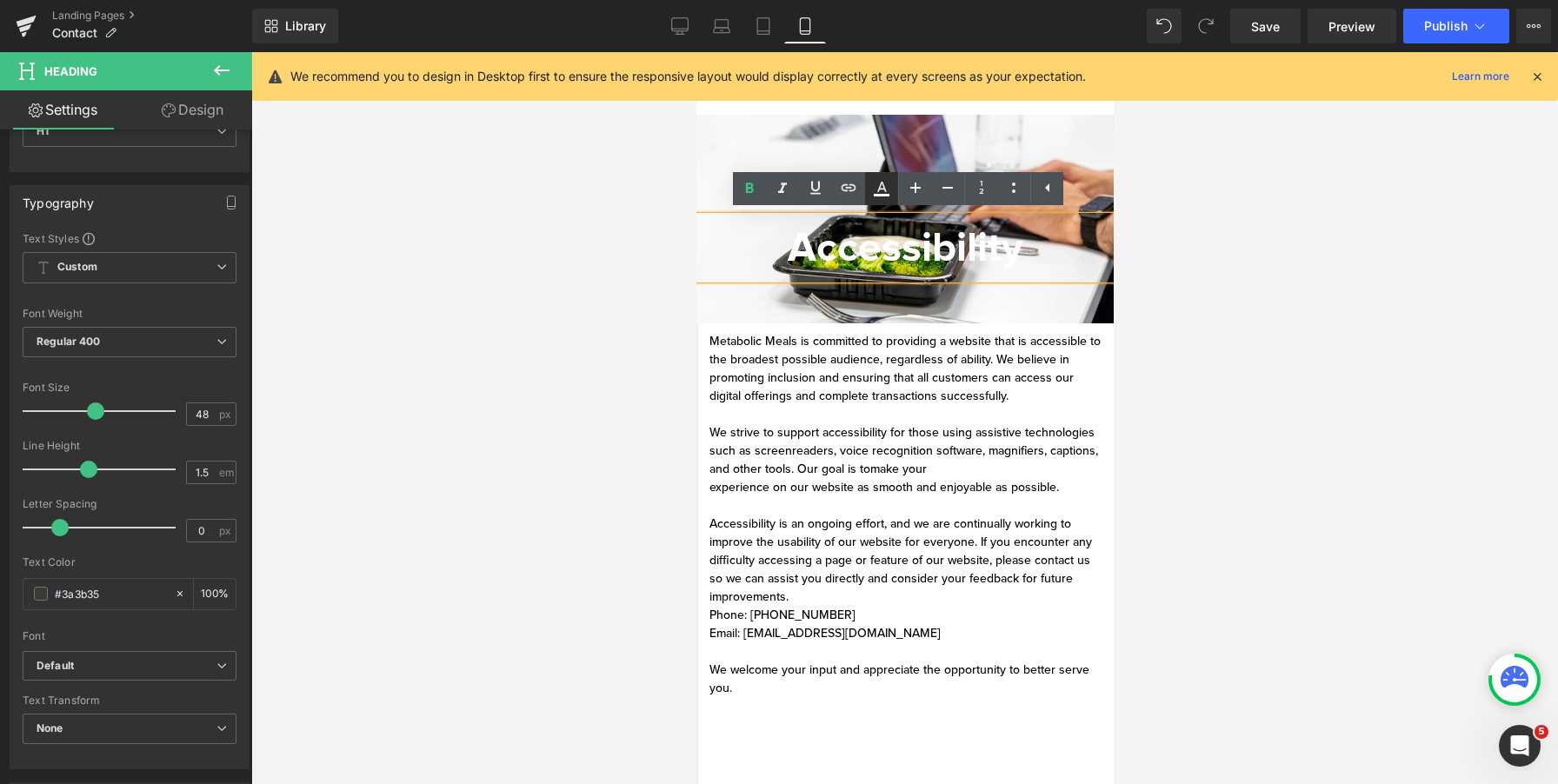
click at [885, 204] on link at bounding box center [882, 189] width 33 height 33
type input "#ffffff"
type input "100"
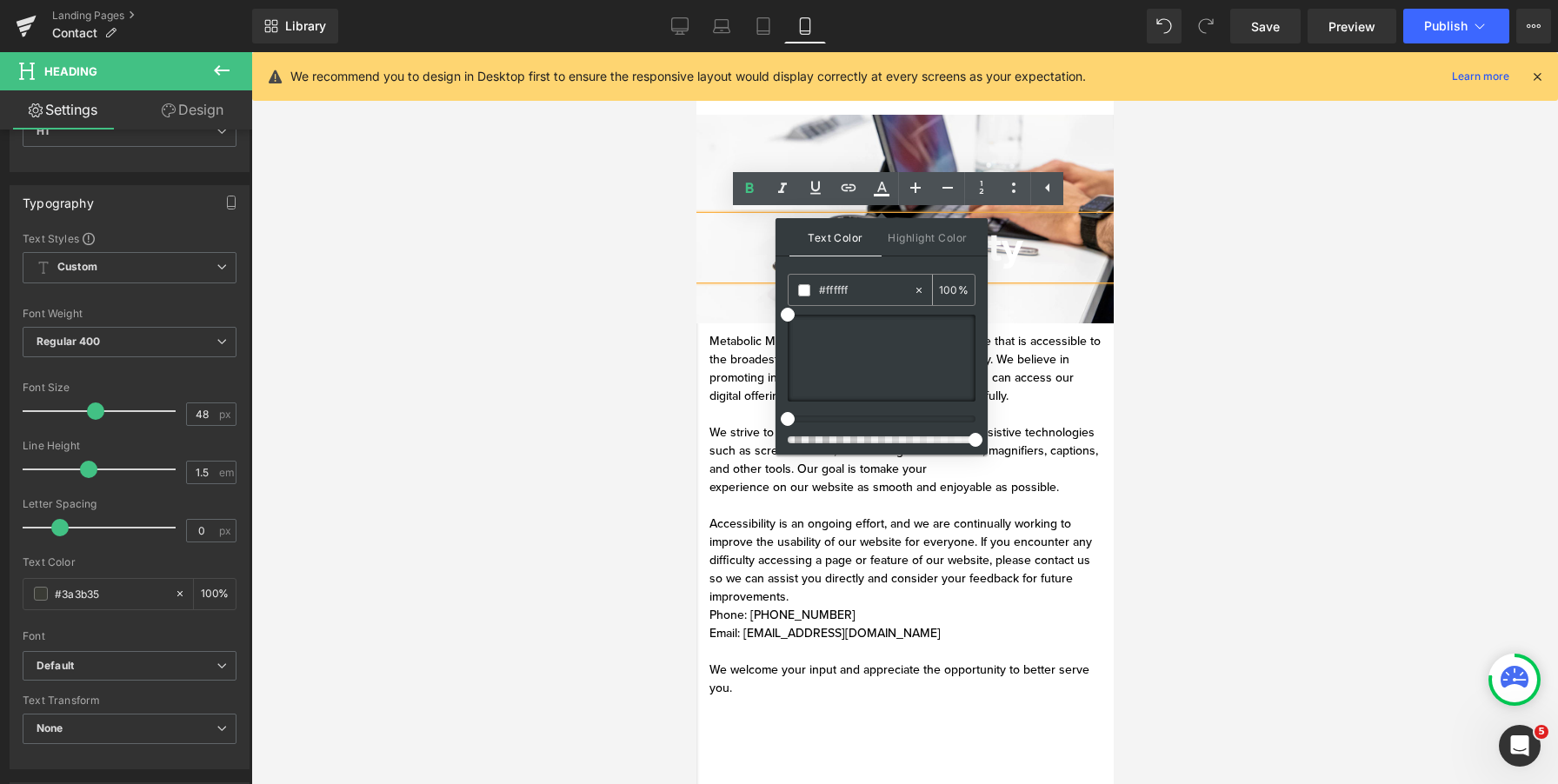
click at [843, 285] on input "#ffffff" at bounding box center [866, 290] width 94 height 19
paste input "3a3b35"
type input "#3a3b35"
click at [833, 267] on div "Text Color Highlight Color rgba(58, 59, 53, 1) #3a3b35 100 % transparent transp…" at bounding box center [881, 337] width 212 height 237
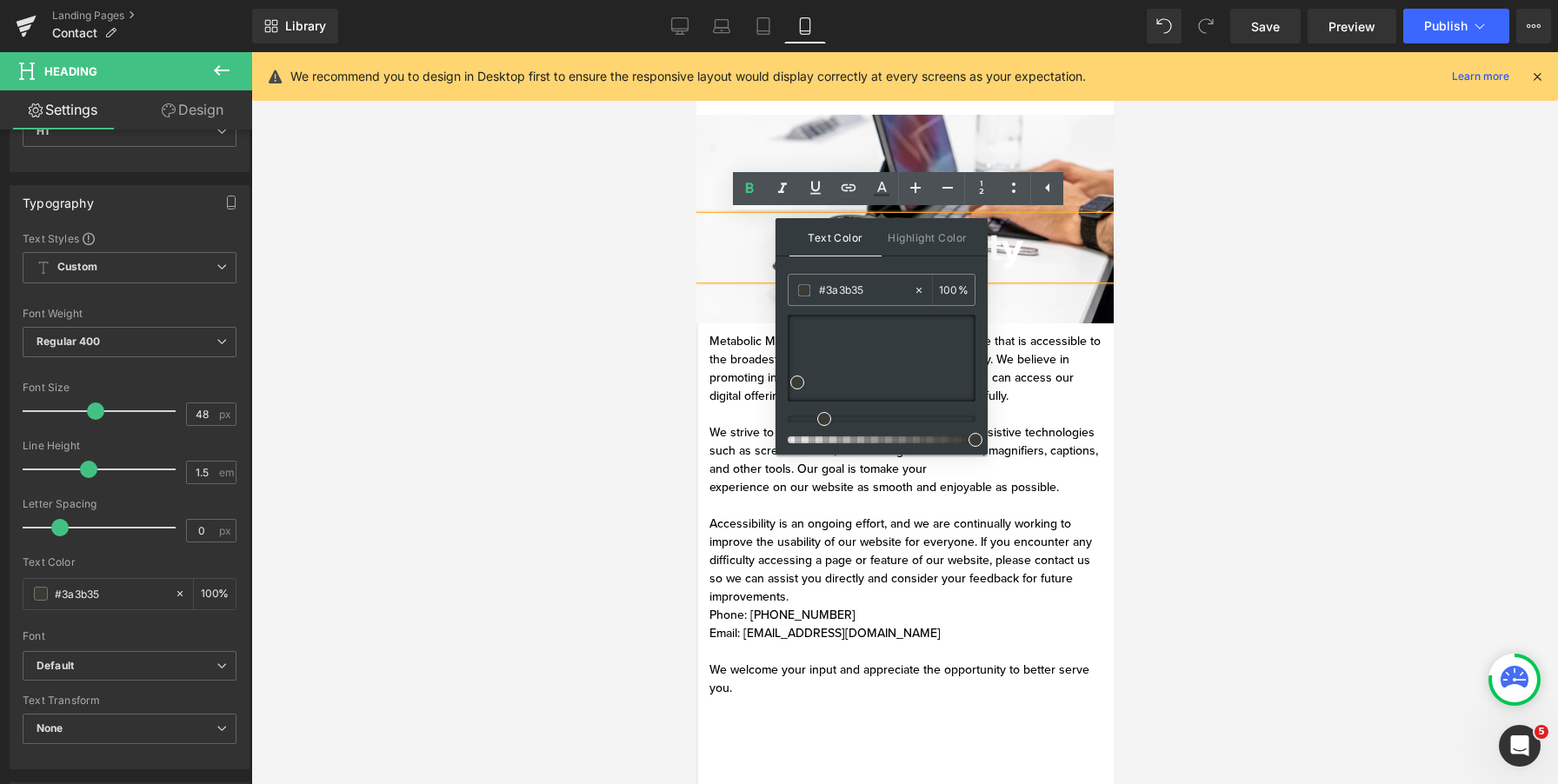
click at [749, 223] on h1 "Accessibility" at bounding box center [904, 248] width 417 height 62
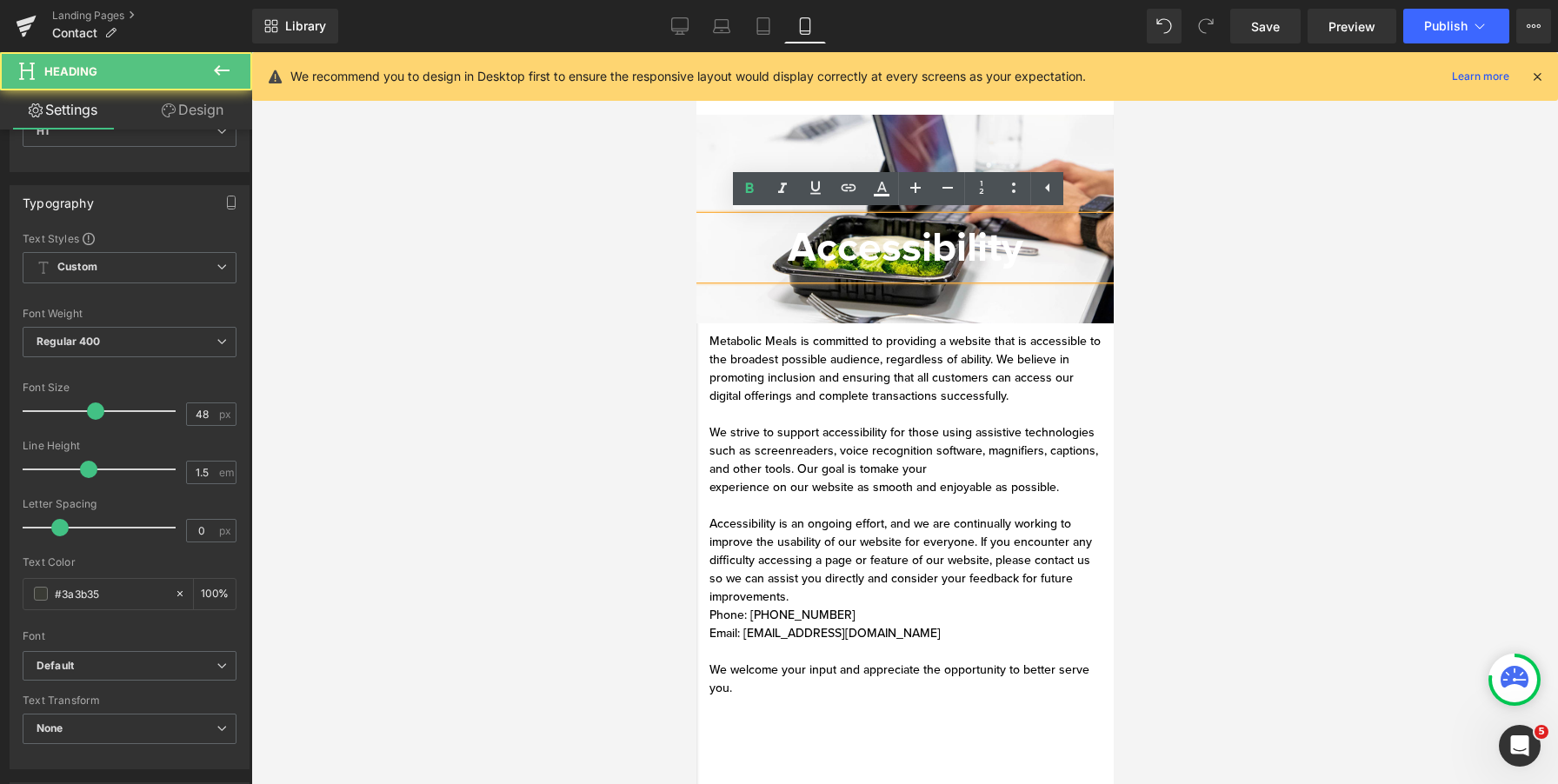
click at [856, 252] on span "Accessibility" at bounding box center [904, 248] width 236 height 50
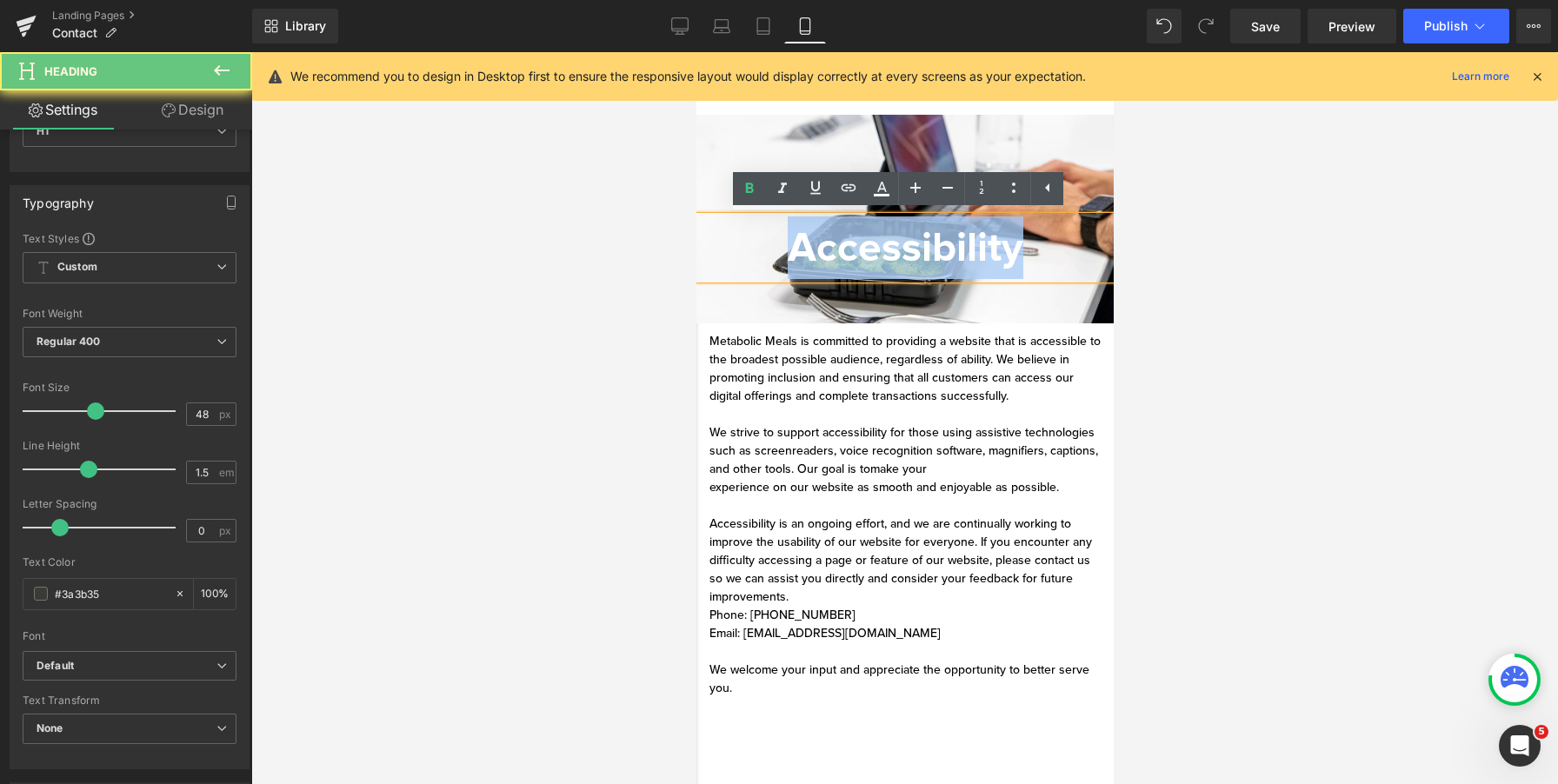
click at [856, 252] on span "Accessibility" at bounding box center [904, 248] width 236 height 50
click at [856, 251] on span "Accessibility" at bounding box center [904, 248] width 236 height 50
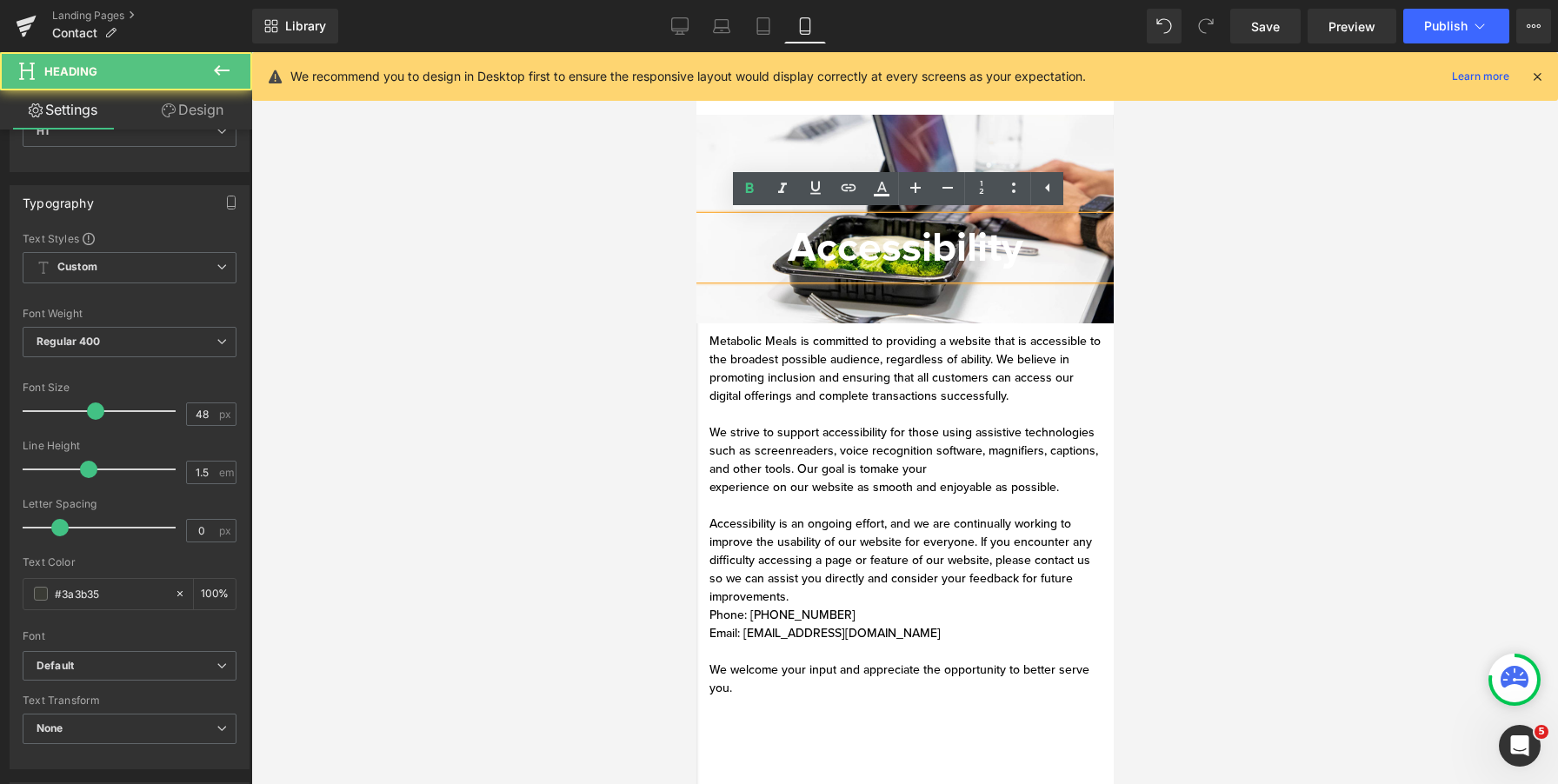
click at [880, 244] on span "Accessibility" at bounding box center [904, 248] width 236 height 50
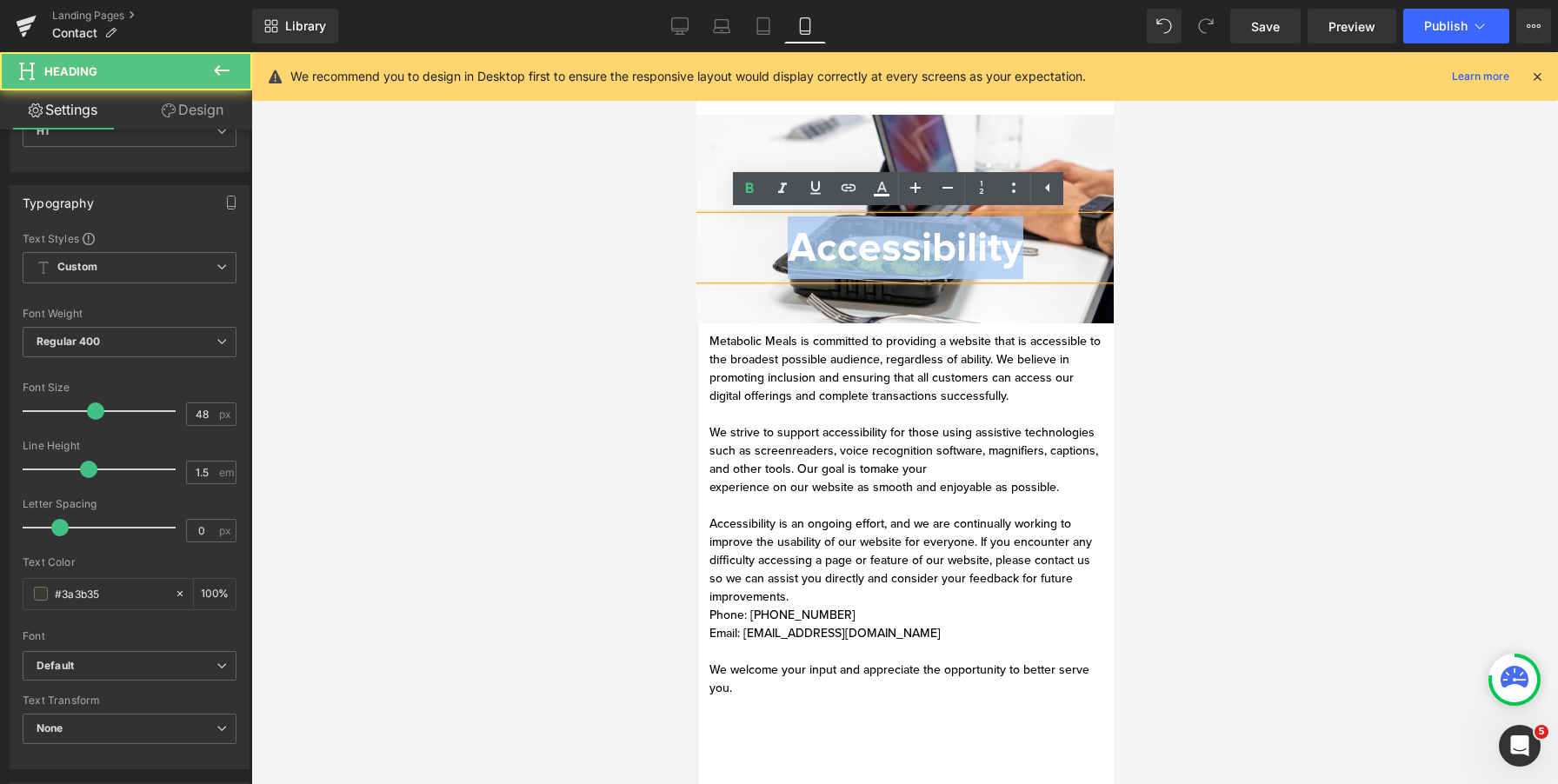
click at [880, 244] on span "Accessibility" at bounding box center [904, 248] width 236 height 50
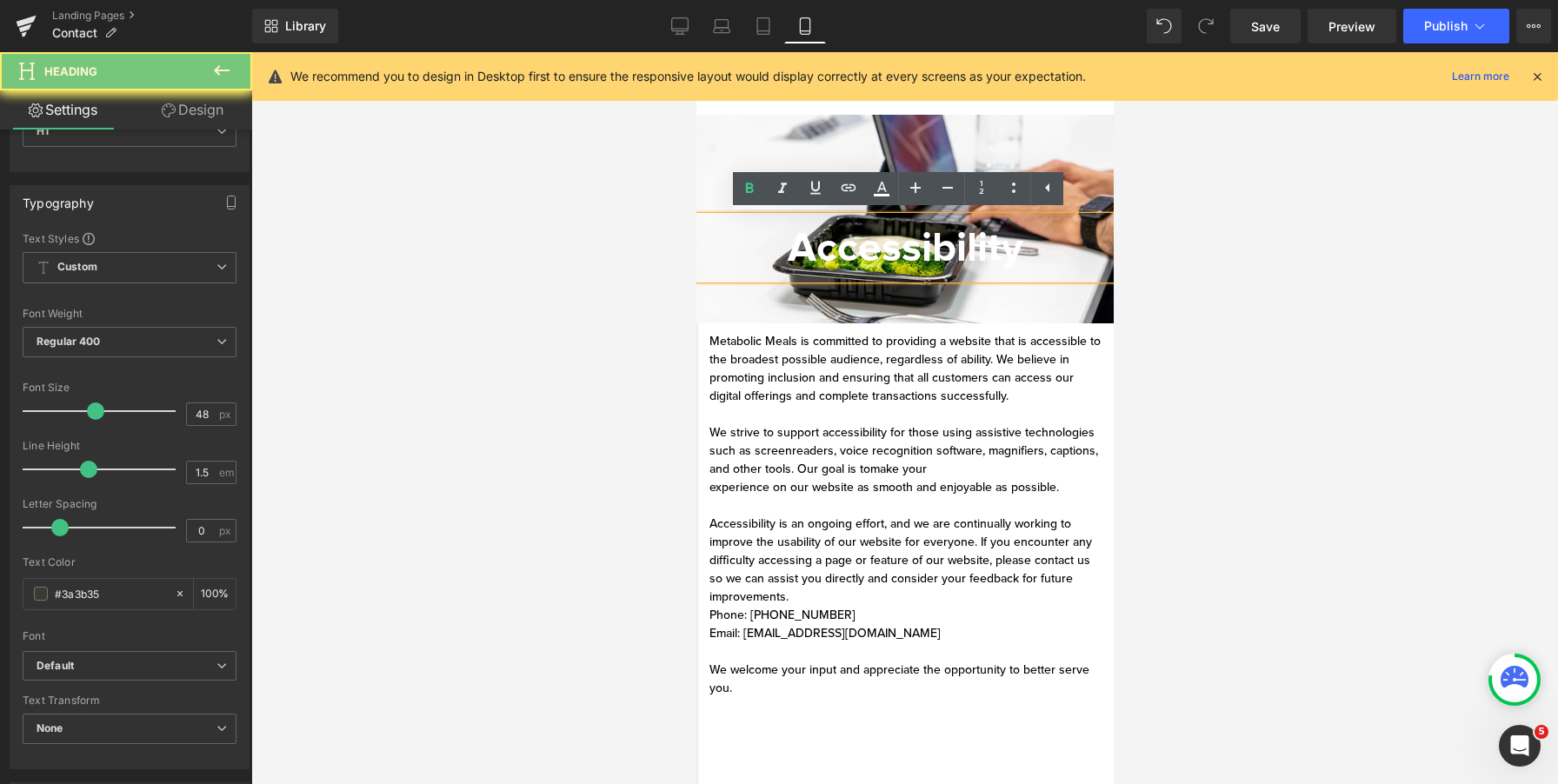
click at [880, 244] on span "Accessibility" at bounding box center [904, 248] width 236 height 50
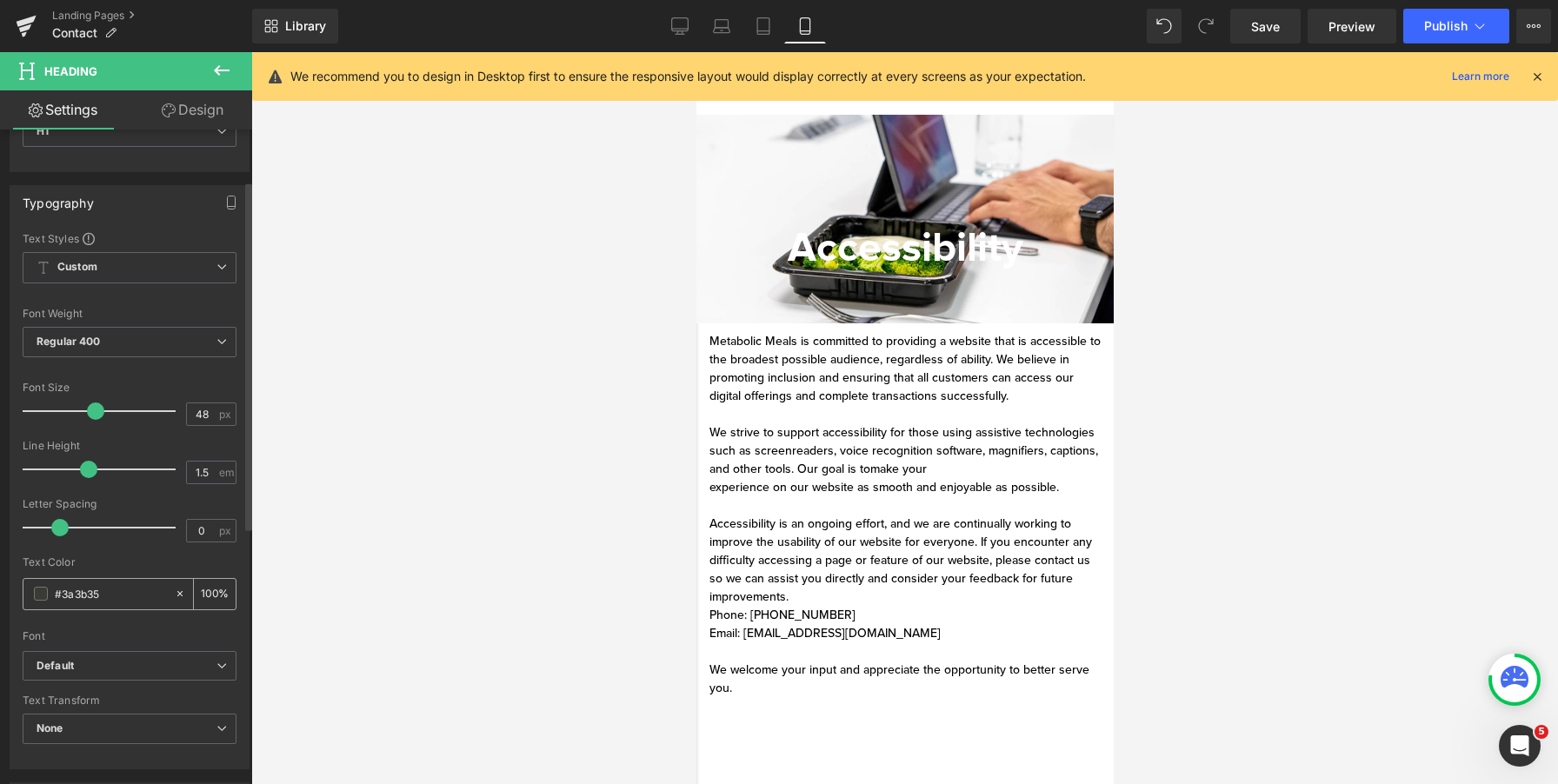
click at [79, 590] on input "#3a3b35" at bounding box center [110, 593] width 111 height 19
click at [912, 249] on span "Heading" at bounding box center [889, 248] width 48 height 21
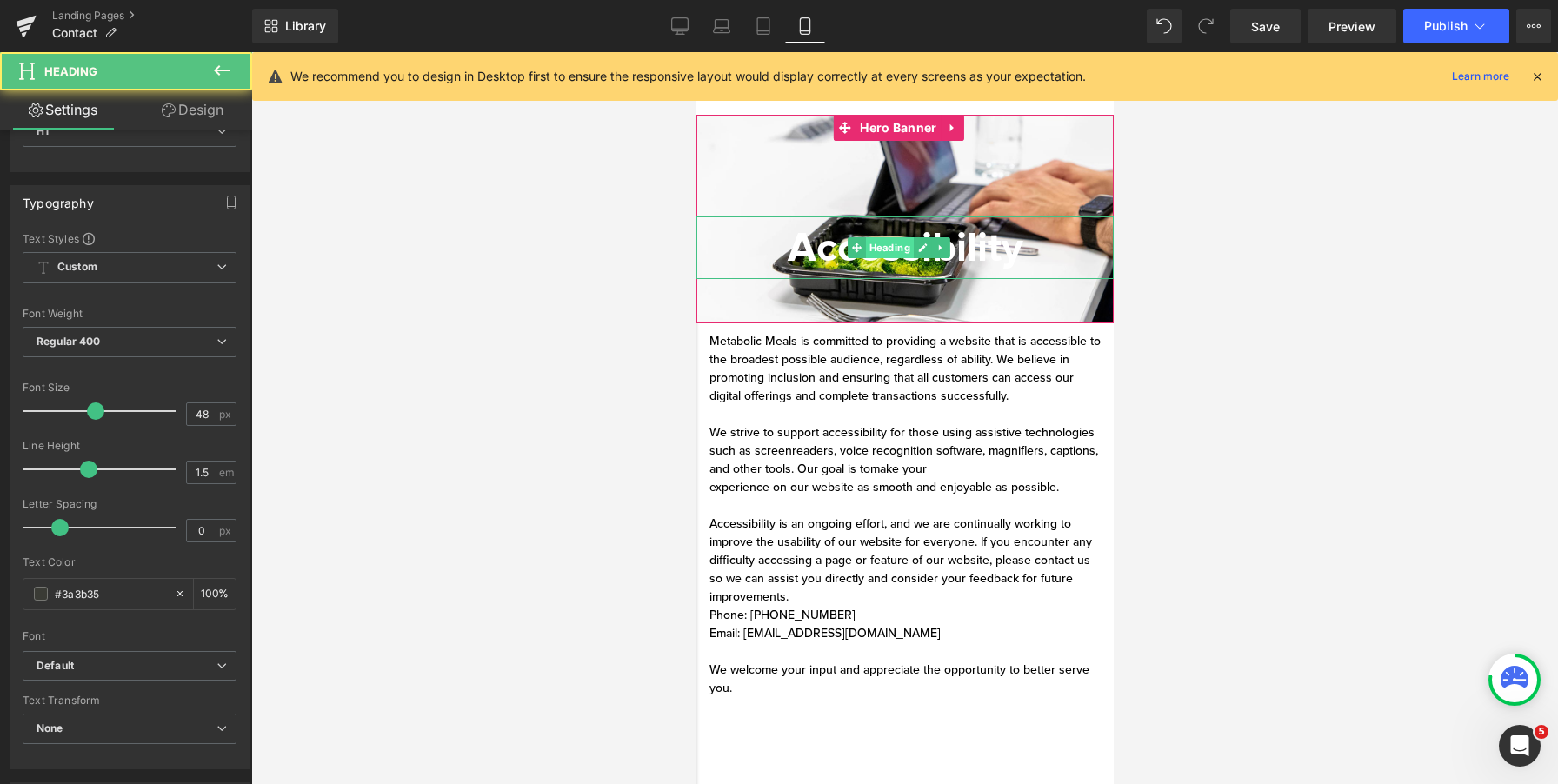
click at [912, 249] on span "Heading" at bounding box center [889, 248] width 48 height 21
click at [921, 248] on icon at bounding box center [922, 248] width 8 height 8
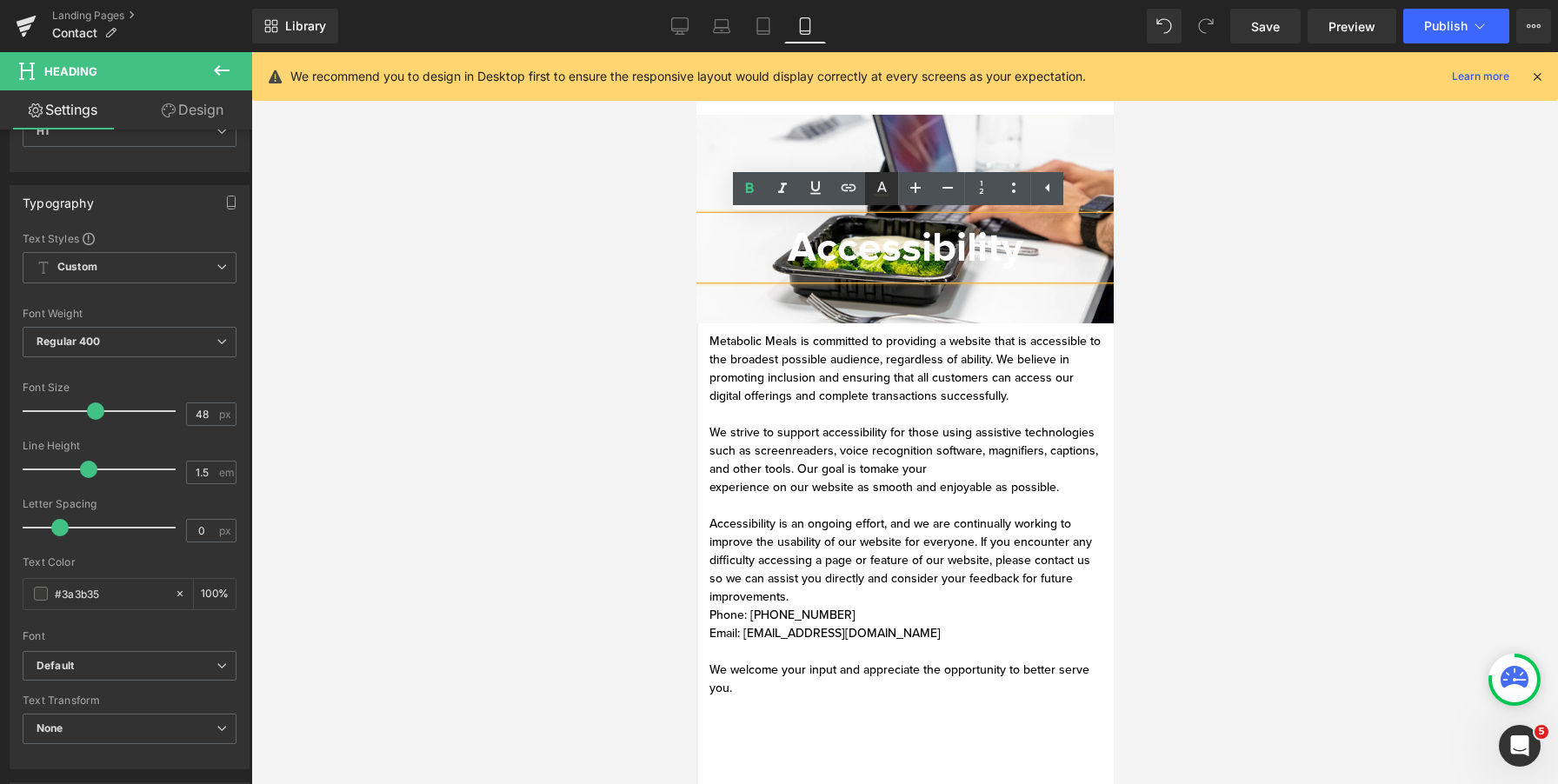
click at [891, 194] on icon at bounding box center [881, 188] width 21 height 21
type input "100"
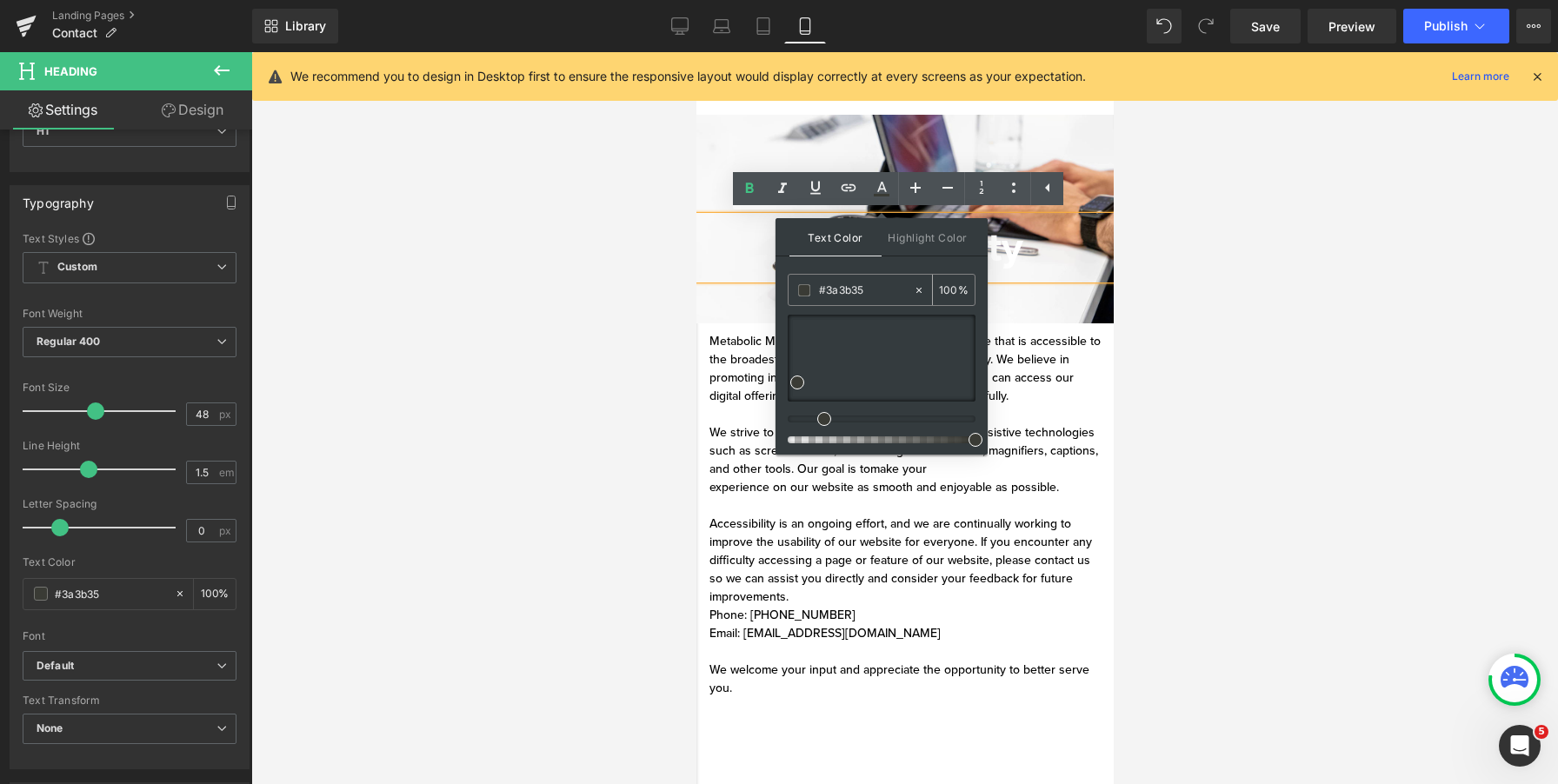
click at [882, 293] on input "#3a3b35" at bounding box center [866, 290] width 94 height 19
click at [884, 293] on input "#3a3b35" at bounding box center [866, 290] width 94 height 19
click at [805, 293] on span at bounding box center [804, 290] width 12 height 12
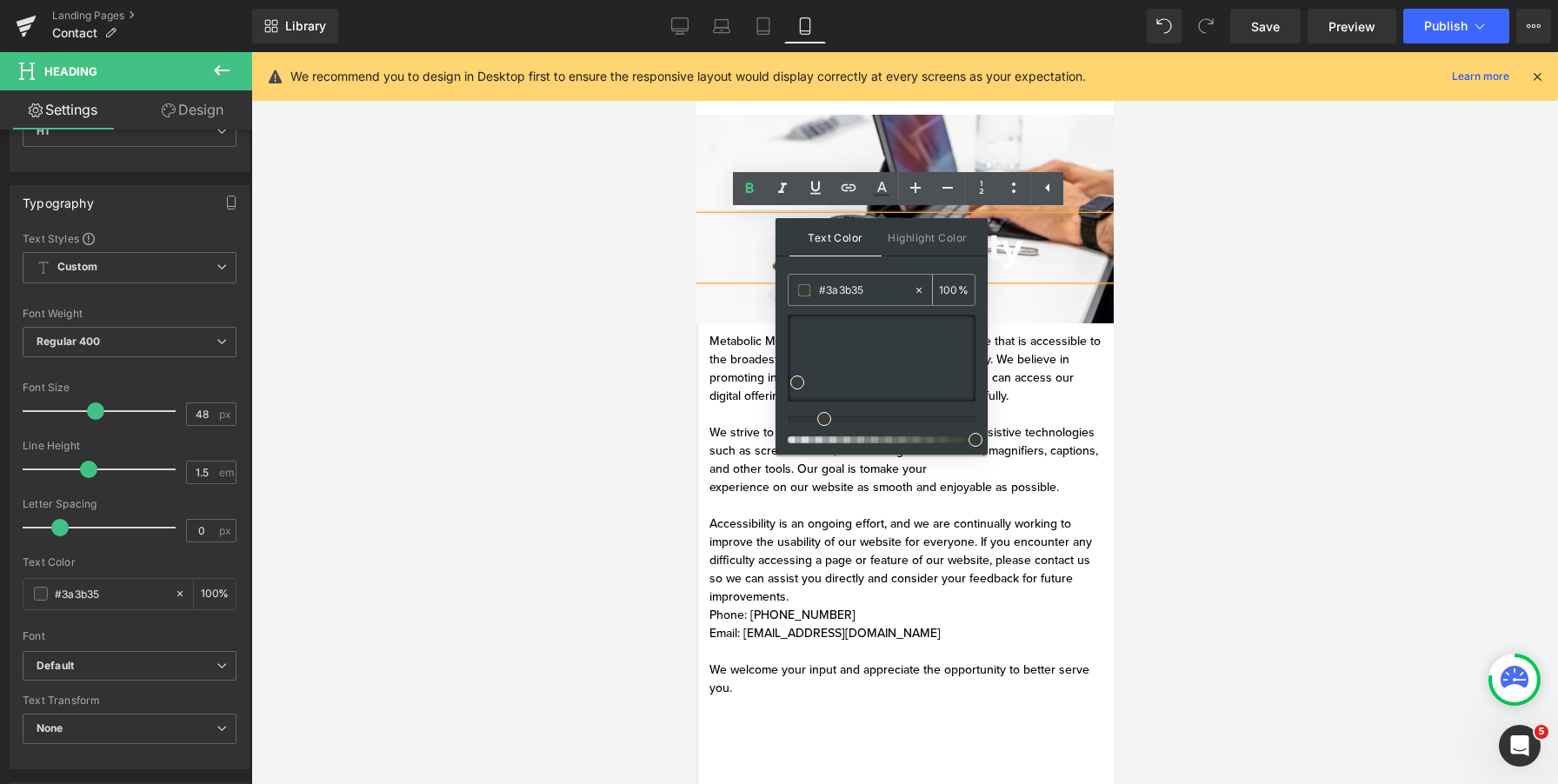
click at [920, 296] on div at bounding box center [923, 290] width 20 height 30
type input "none"
type input "0"
click at [865, 296] on input "none" at bounding box center [866, 290] width 94 height 19
paste input "3a3b35"
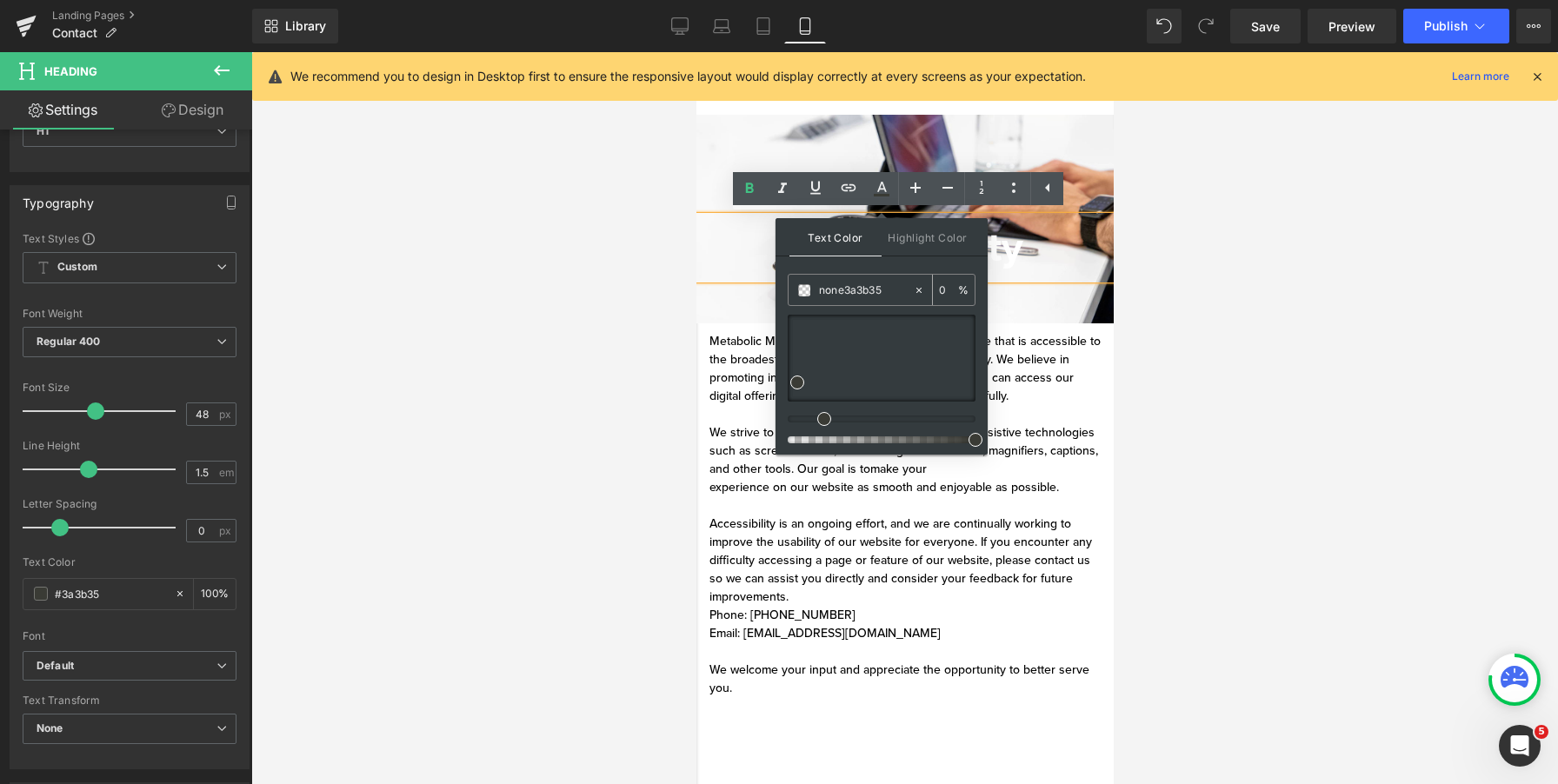
paste input "text"
type input "3a3b35"
type input "100"
type input "3a3b35"
click at [1052, 278] on h1 "Accessibility" at bounding box center [904, 248] width 417 height 62
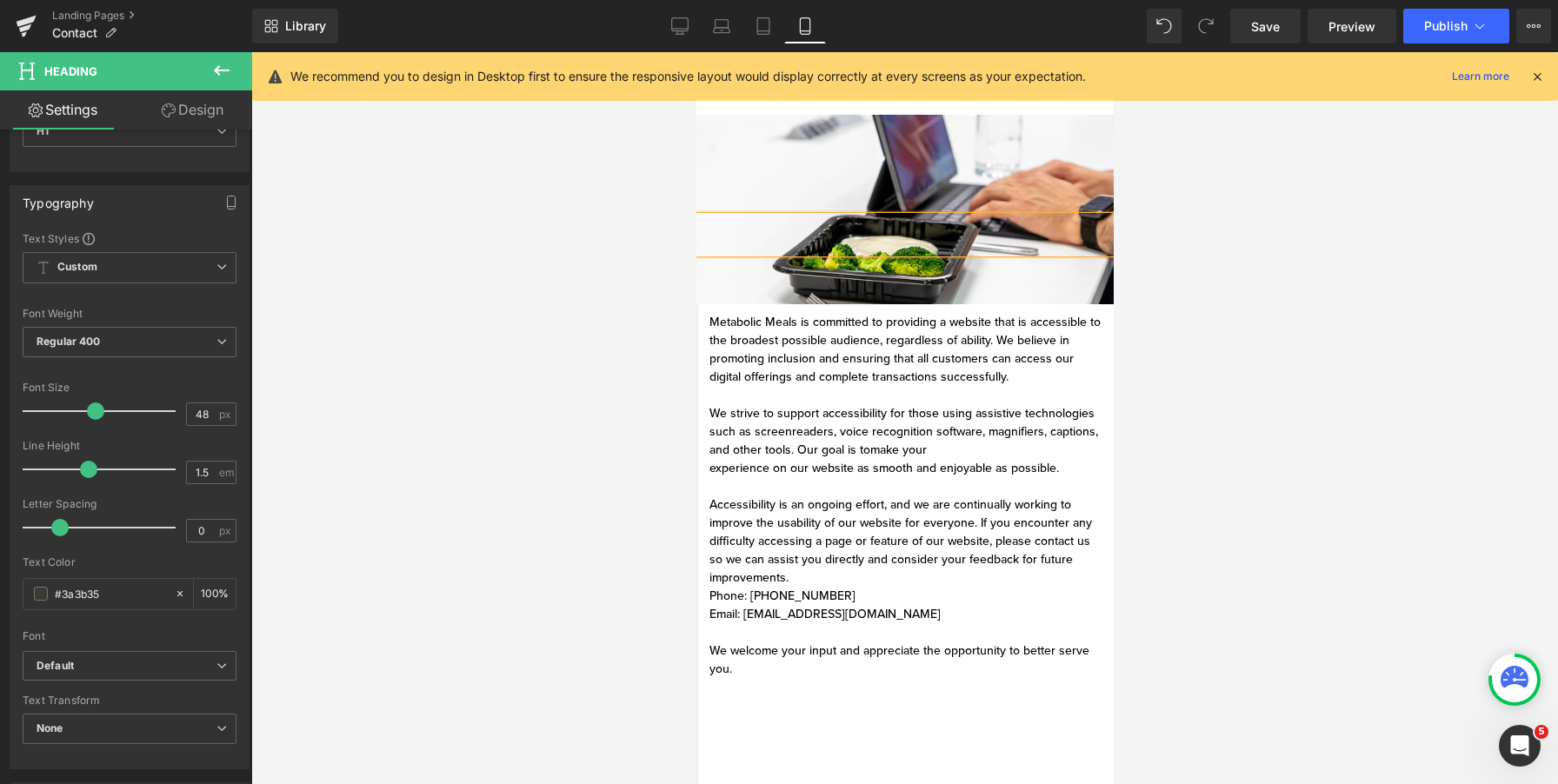
click at [930, 224] on div at bounding box center [904, 235] width 417 height 37
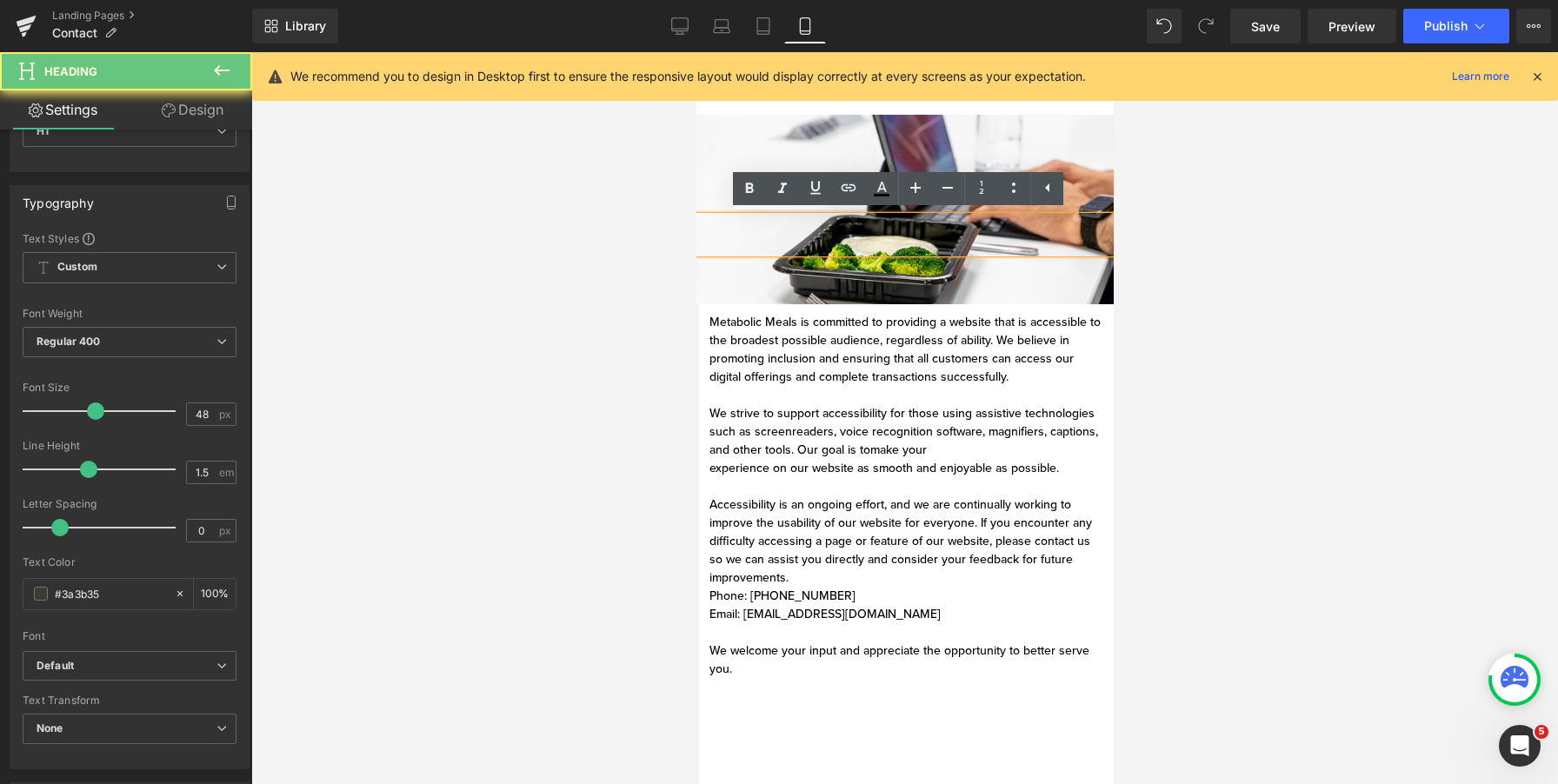
click at [918, 224] on div at bounding box center [904, 235] width 417 height 37
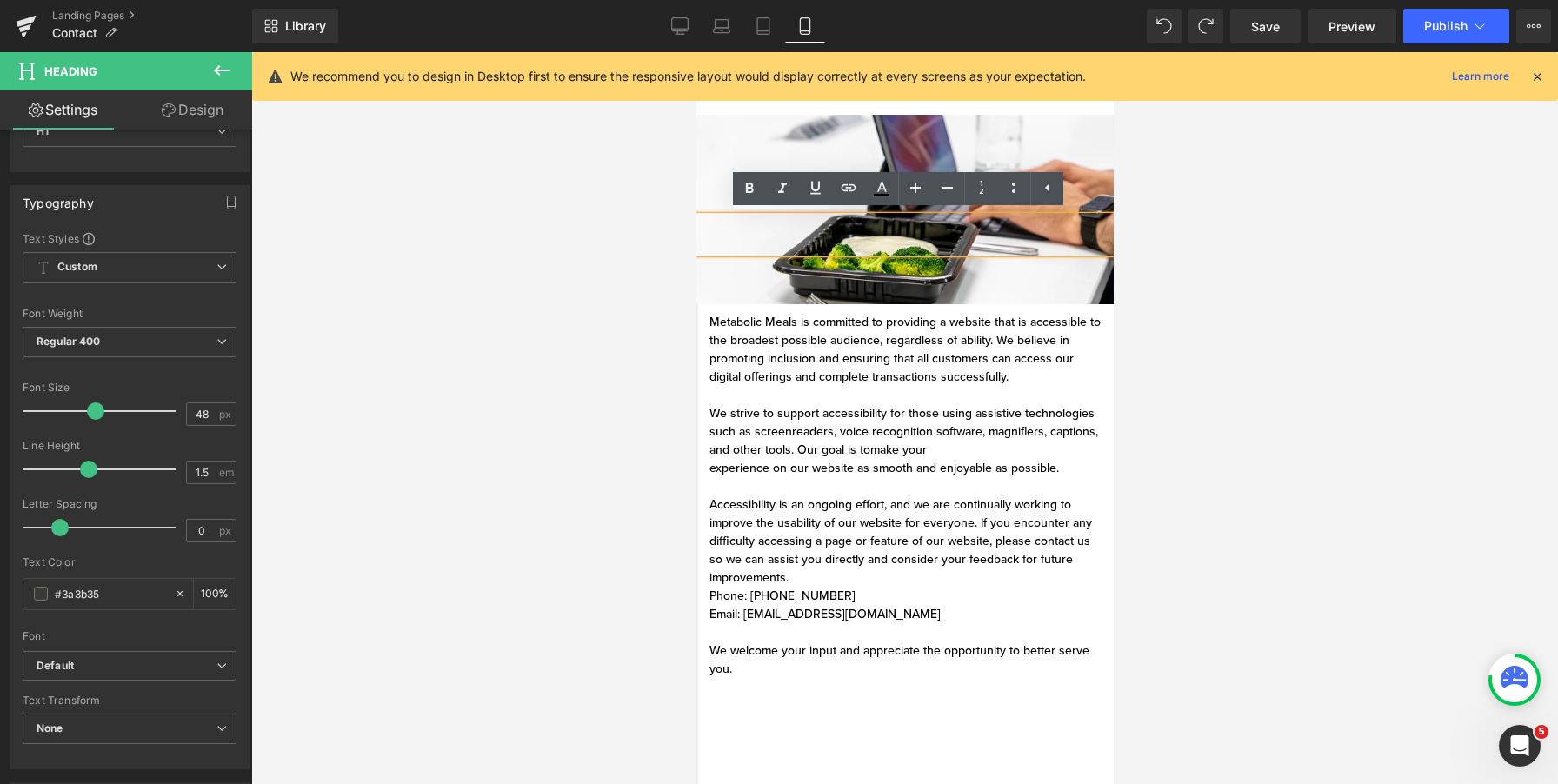
click at [908, 227] on div at bounding box center [904, 235] width 417 height 37
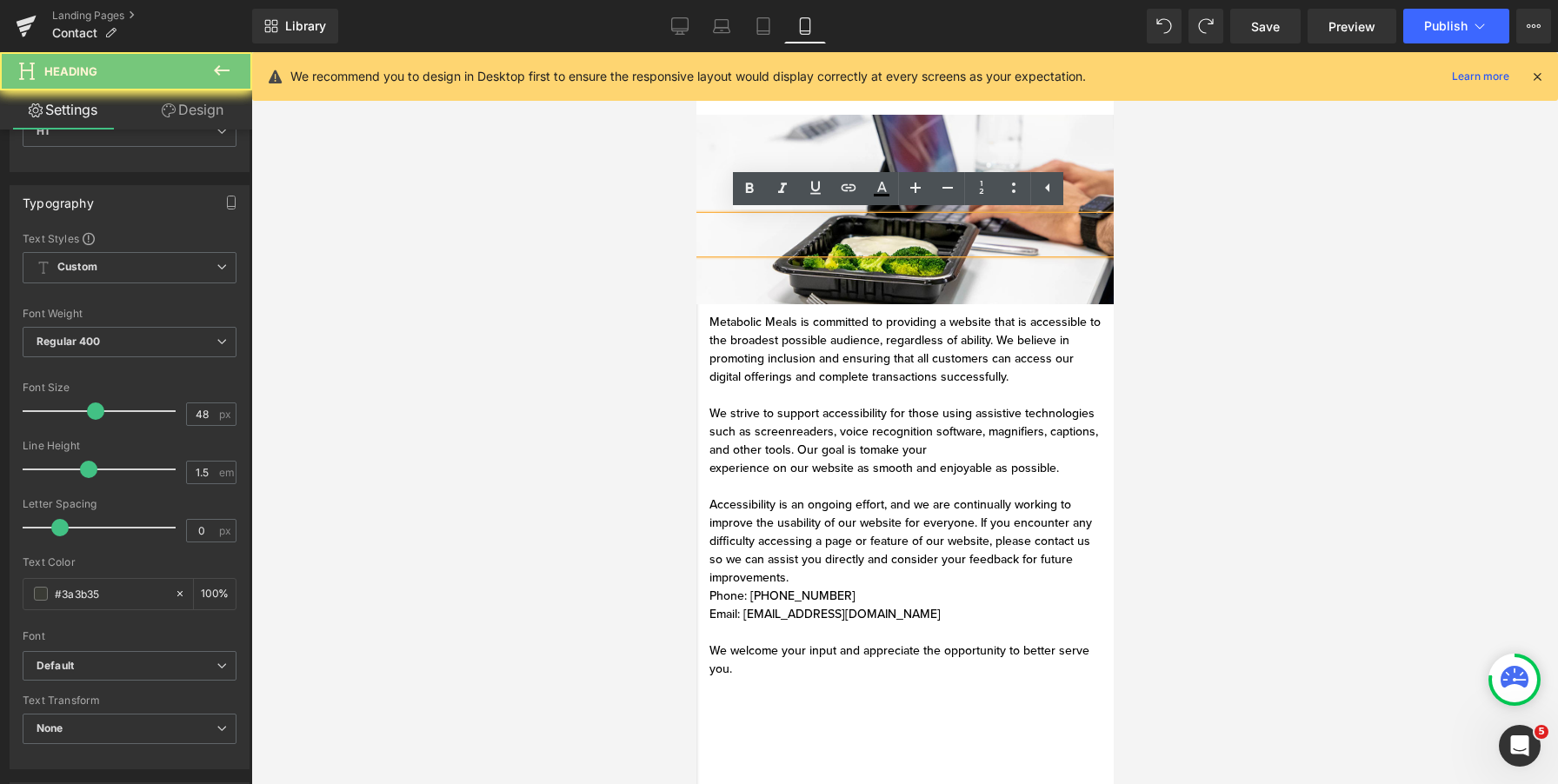
click at [882, 226] on div at bounding box center [904, 235] width 417 height 37
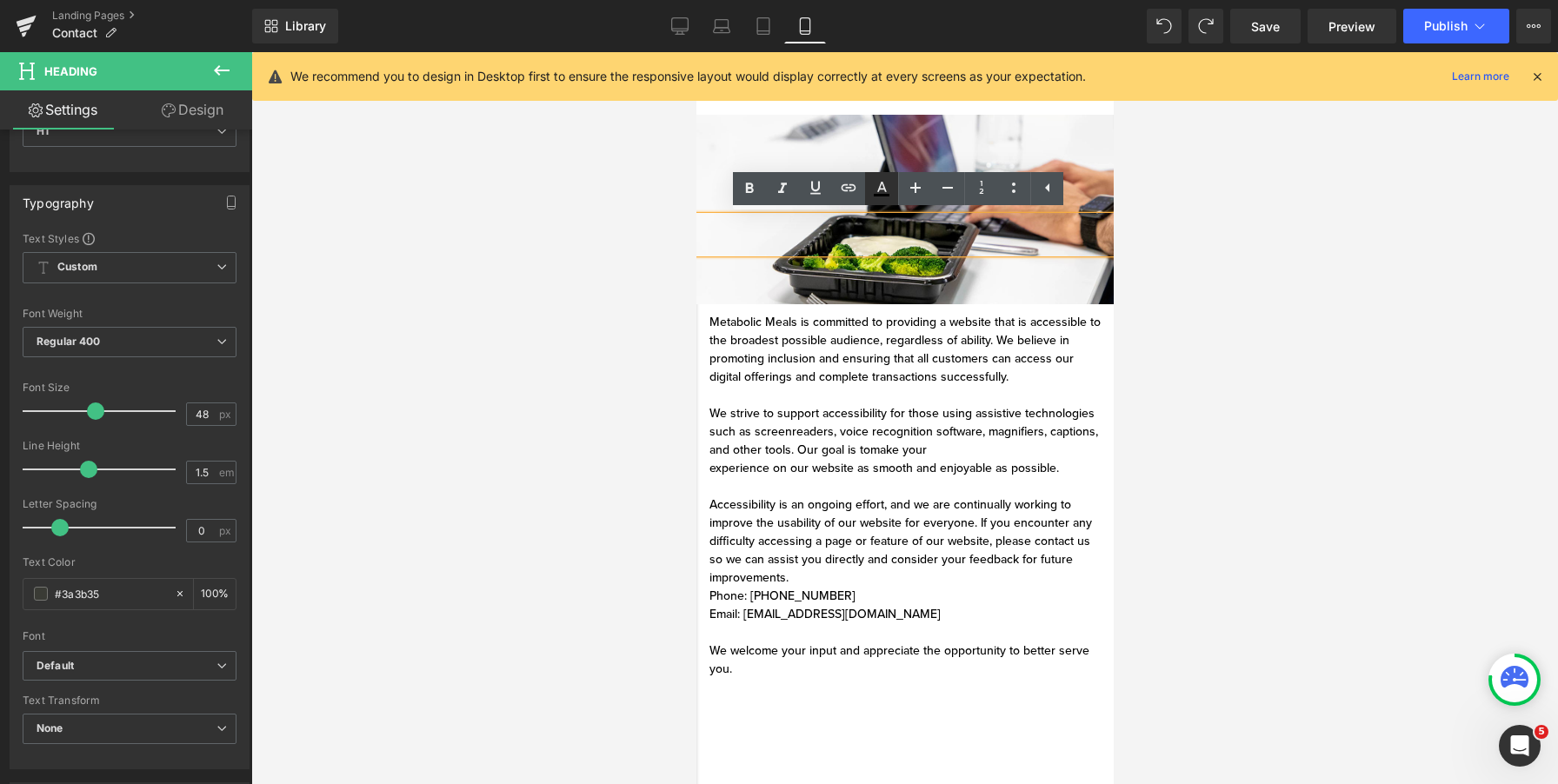
click at [882, 193] on icon at bounding box center [881, 188] width 21 height 21
type input "#000000"
type input "100"
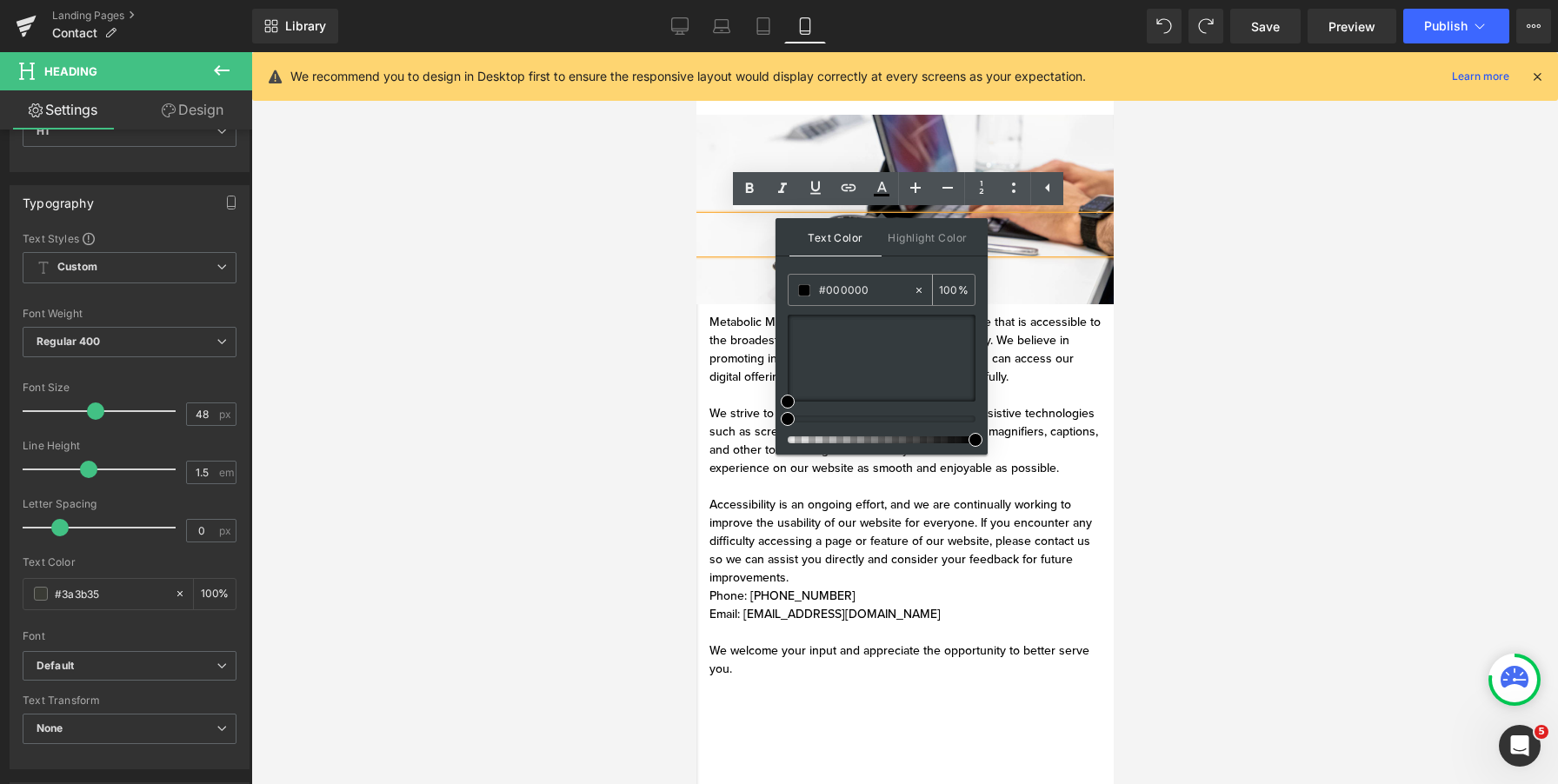
click at [840, 302] on div "#000000" at bounding box center [851, 290] width 125 height 30
click at [842, 295] on input "#000000" at bounding box center [866, 290] width 94 height 19
paste input "3a3b35"
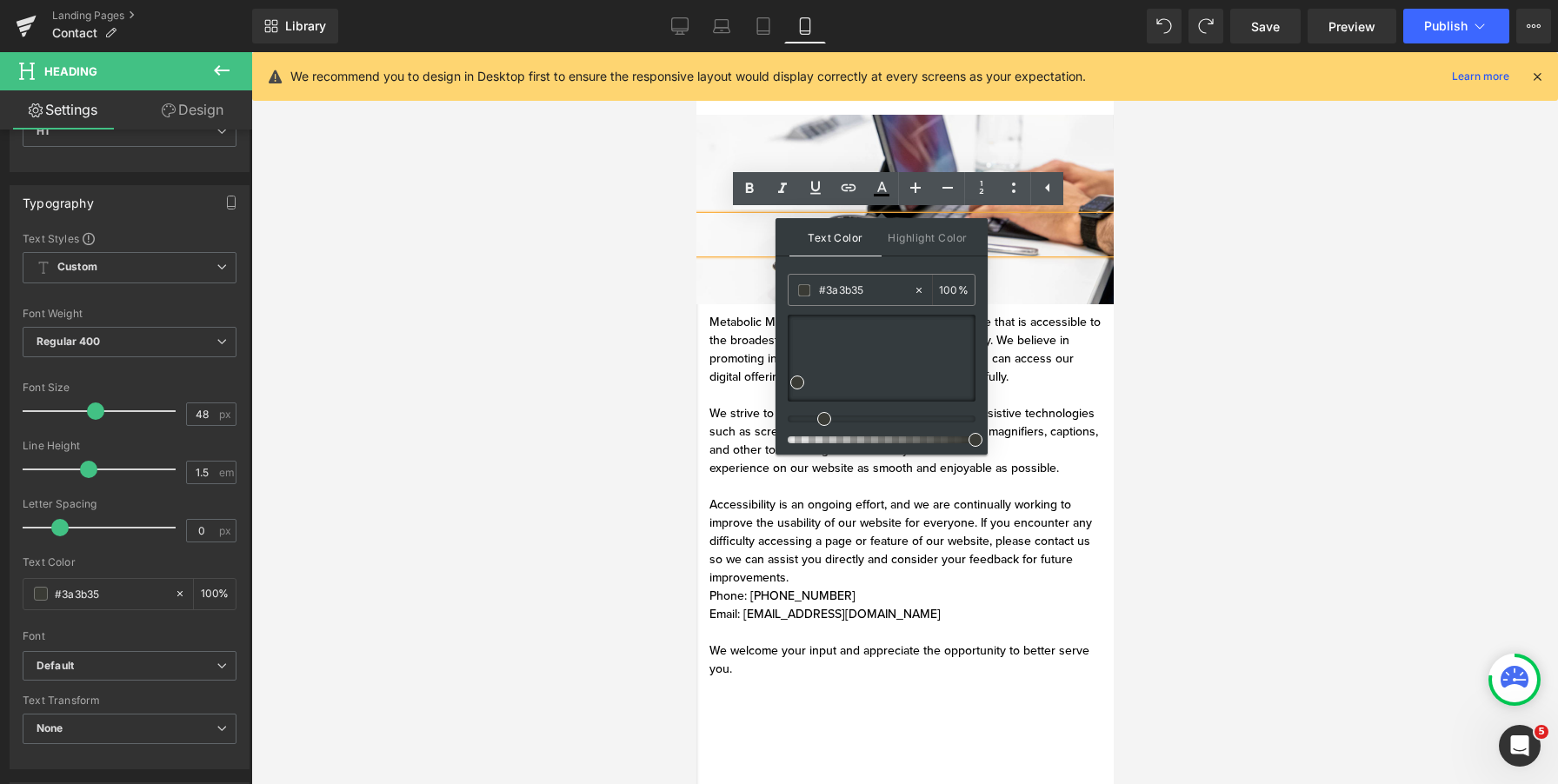
type input "#3a3b35"
click at [1030, 224] on div at bounding box center [904, 235] width 417 height 37
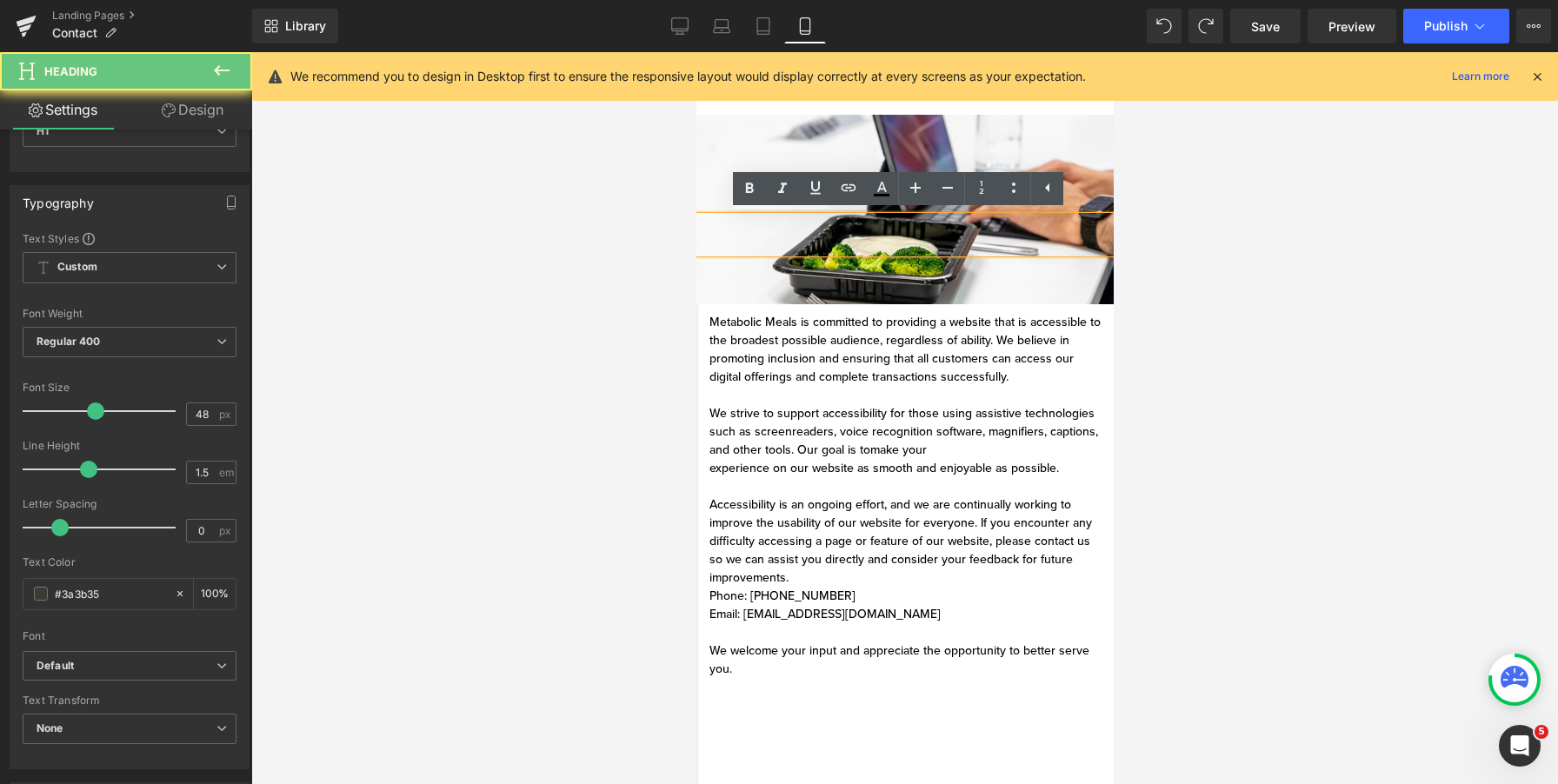
click at [942, 227] on div at bounding box center [904, 235] width 417 height 37
click at [899, 228] on div at bounding box center [904, 235] width 417 height 37
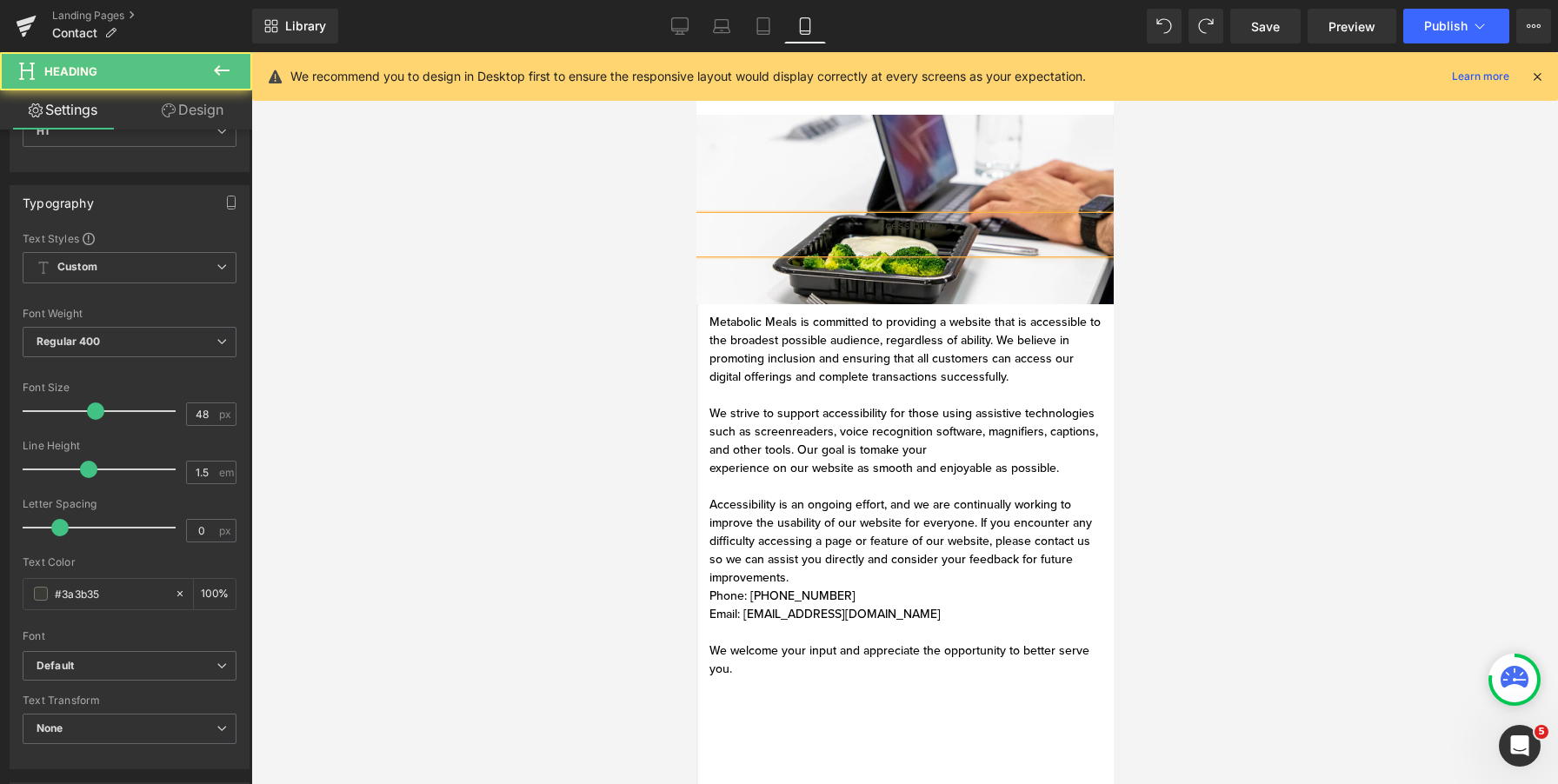
click at [900, 233] on div "accessibility" at bounding box center [904, 235] width 417 height 37
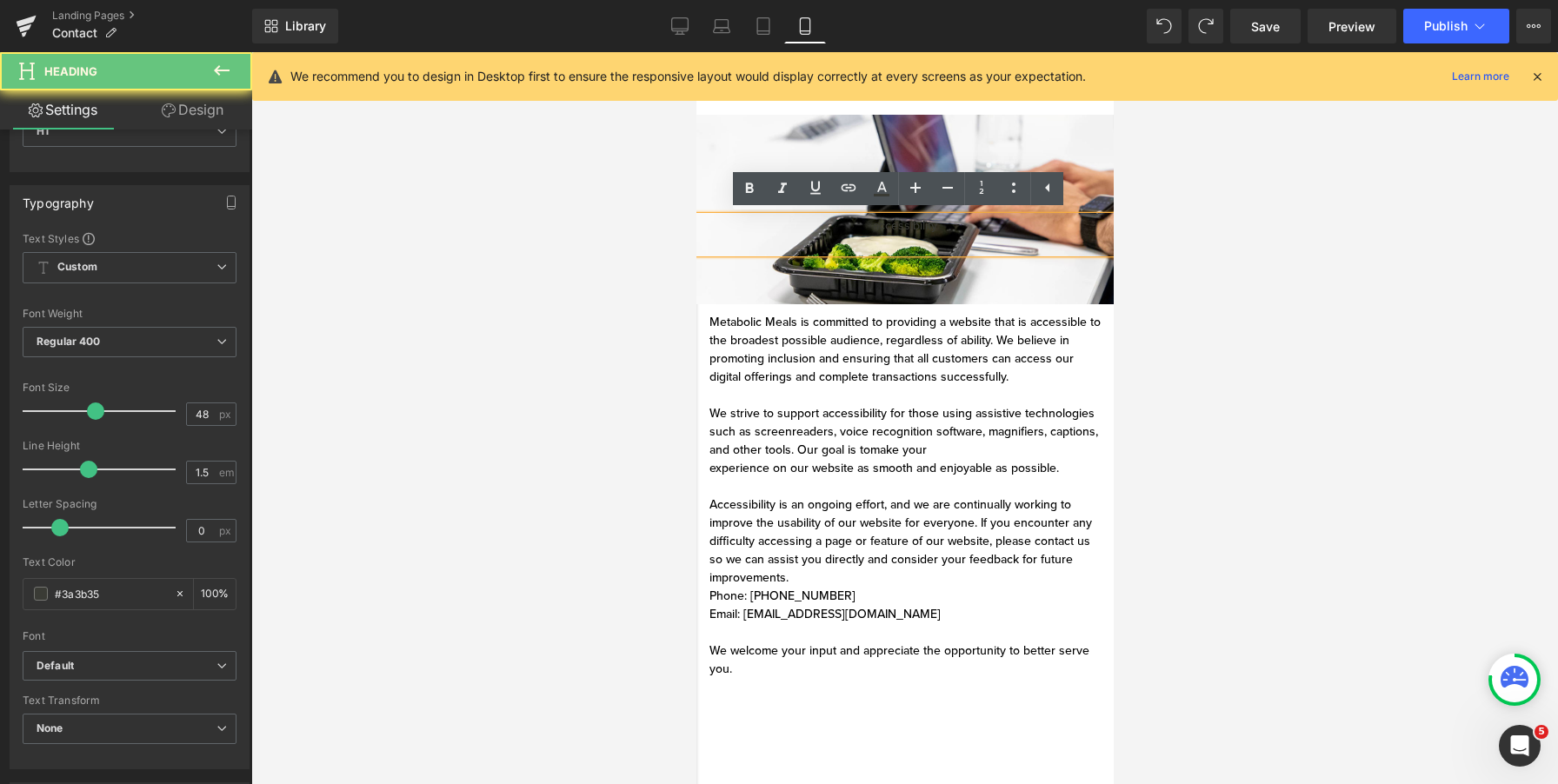
click at [900, 233] on div "accessibility" at bounding box center [904, 235] width 417 height 37
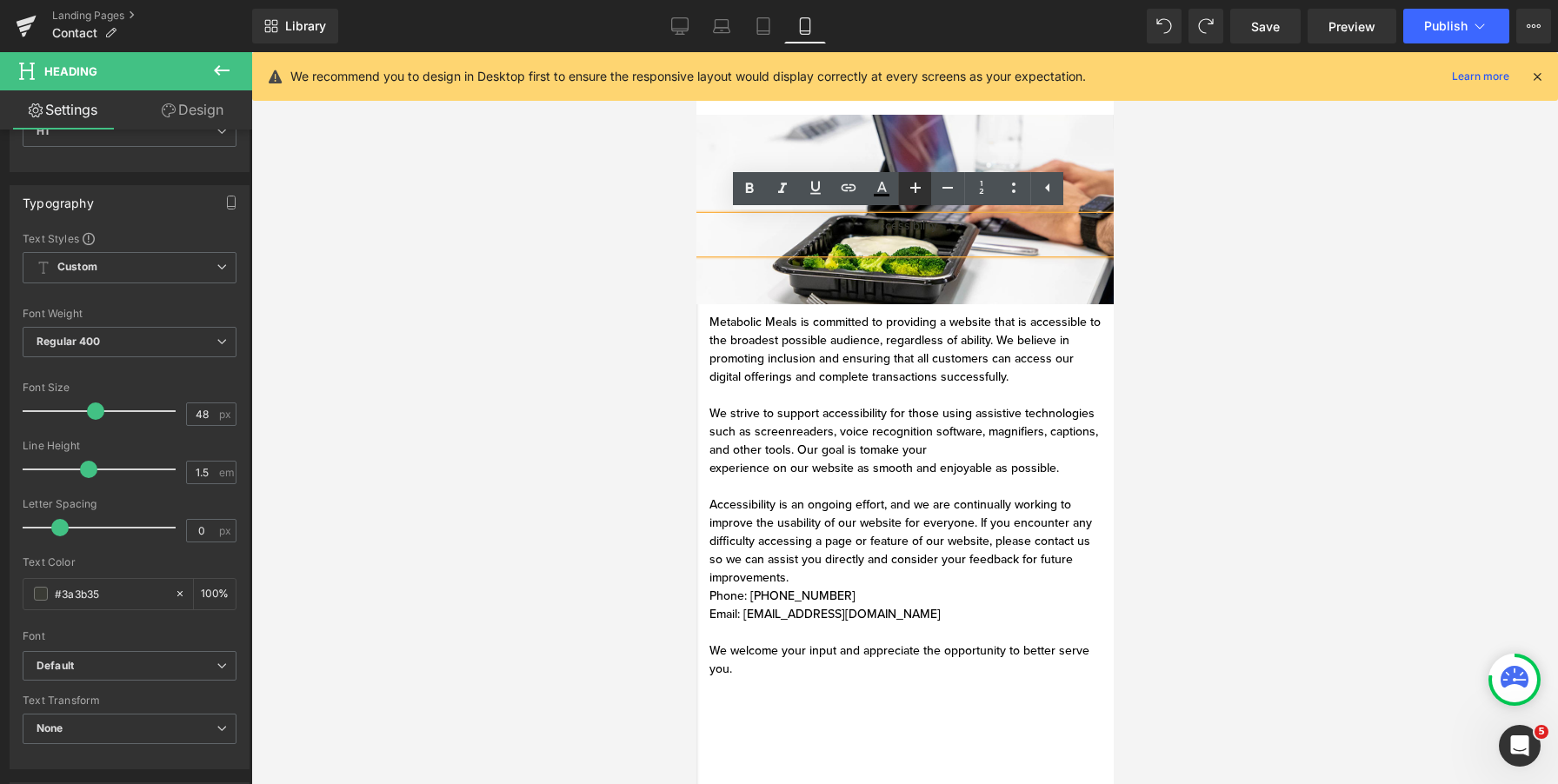
click at [912, 190] on icon at bounding box center [915, 187] width 10 height 10
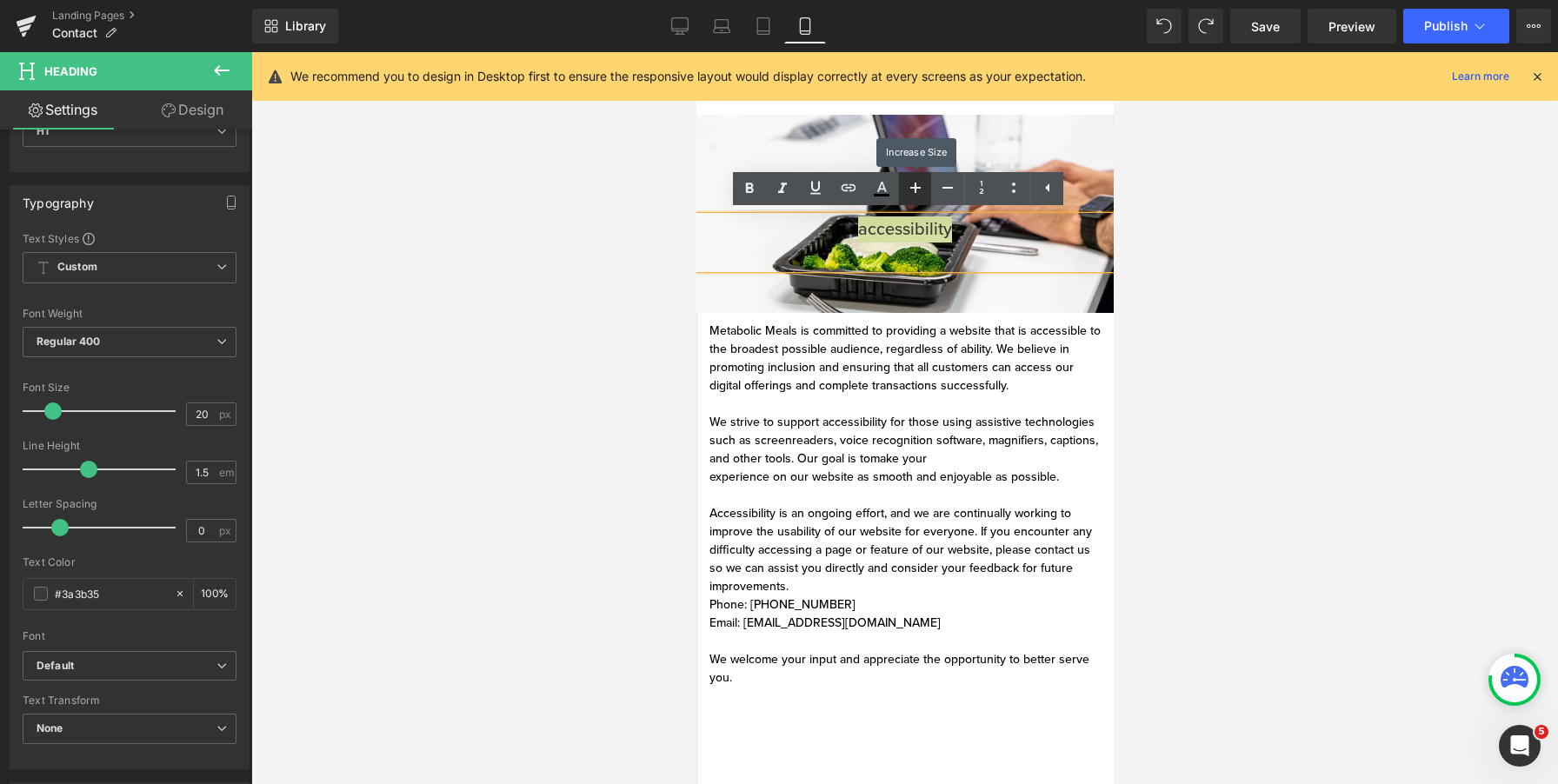
click at [912, 190] on icon at bounding box center [915, 187] width 10 height 10
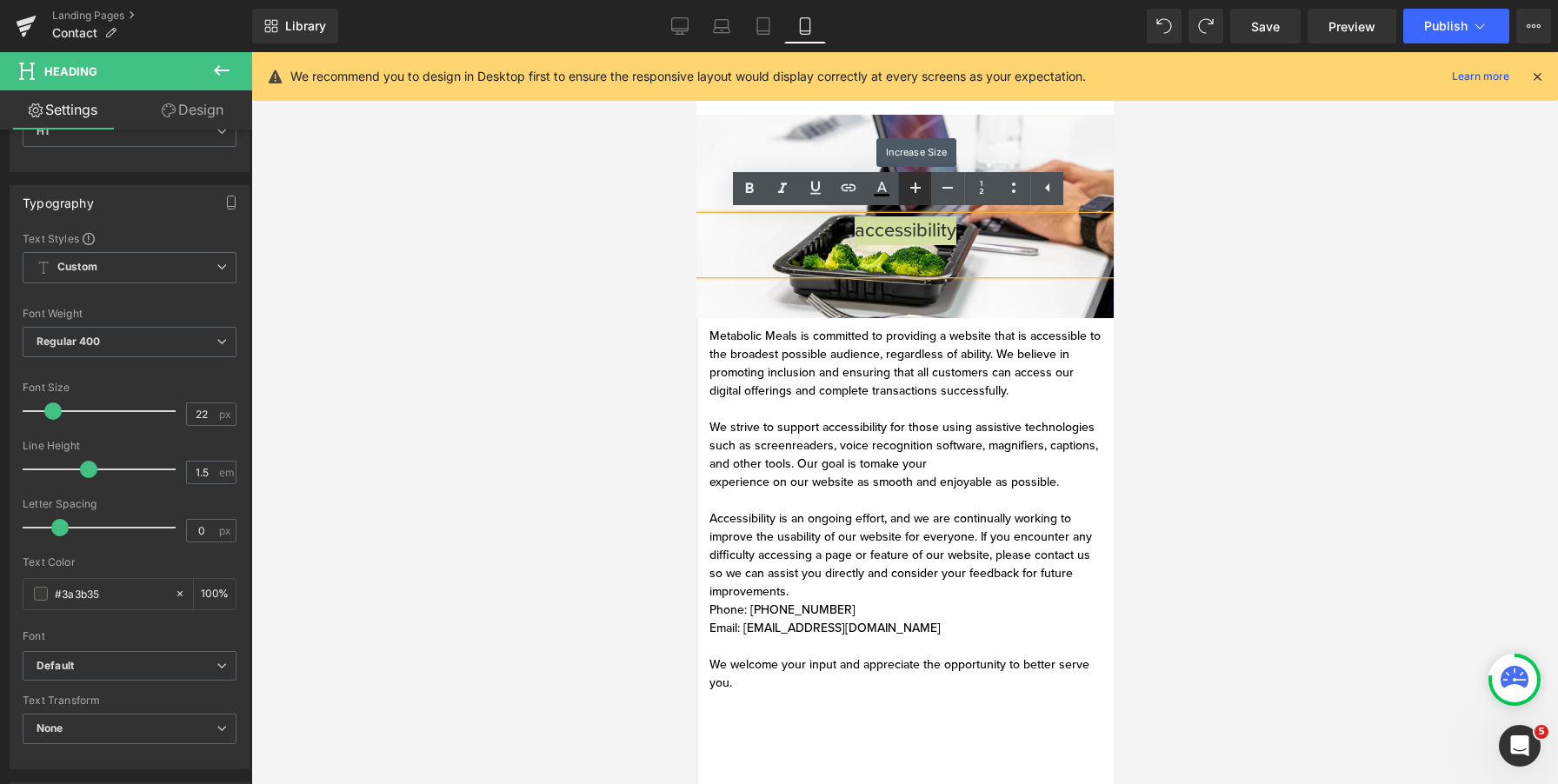
click at [912, 190] on icon at bounding box center [915, 187] width 10 height 10
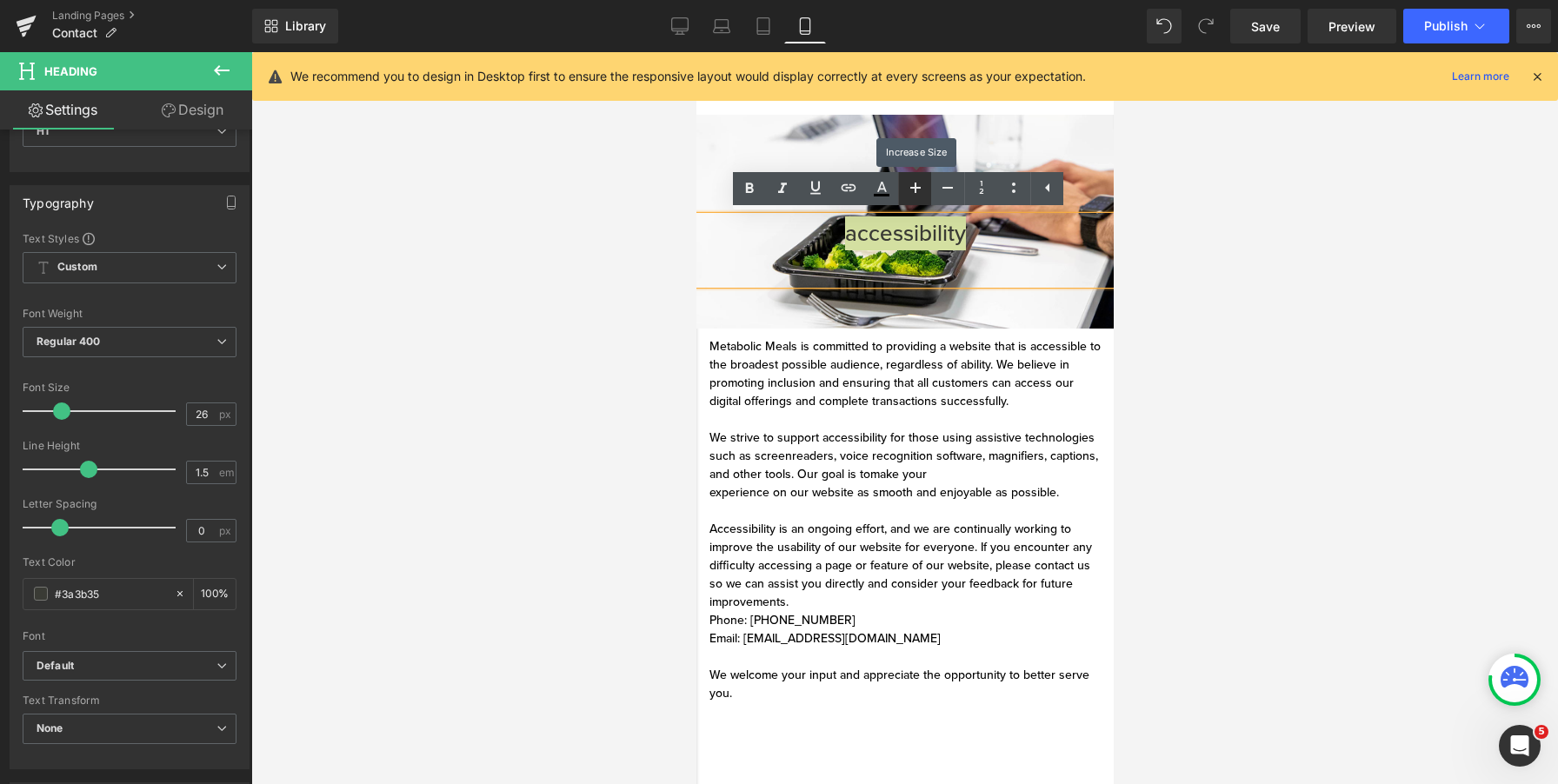
click at [912, 190] on icon at bounding box center [915, 187] width 10 height 10
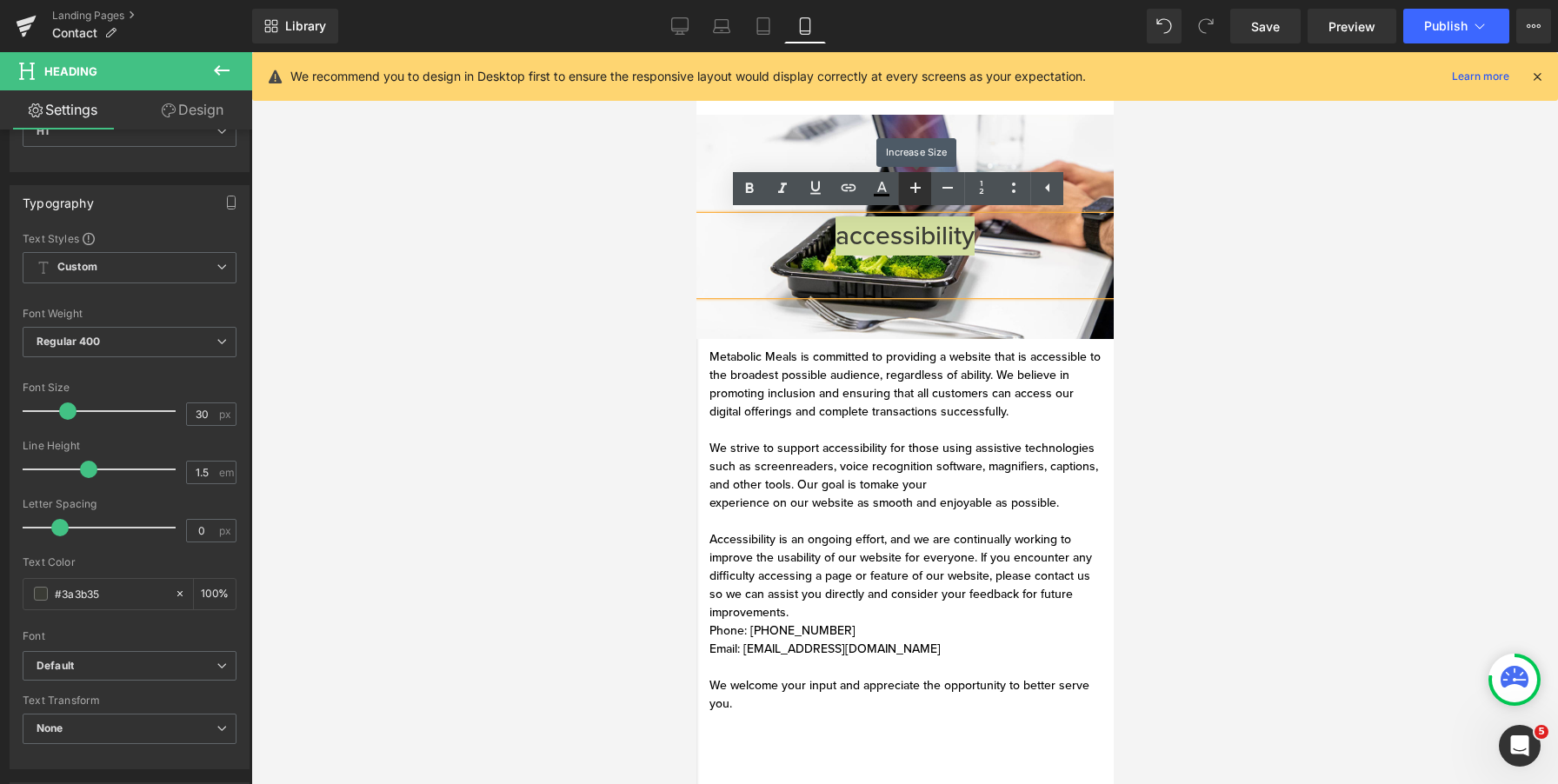
click at [912, 190] on icon at bounding box center [915, 187] width 10 height 10
type input "32"
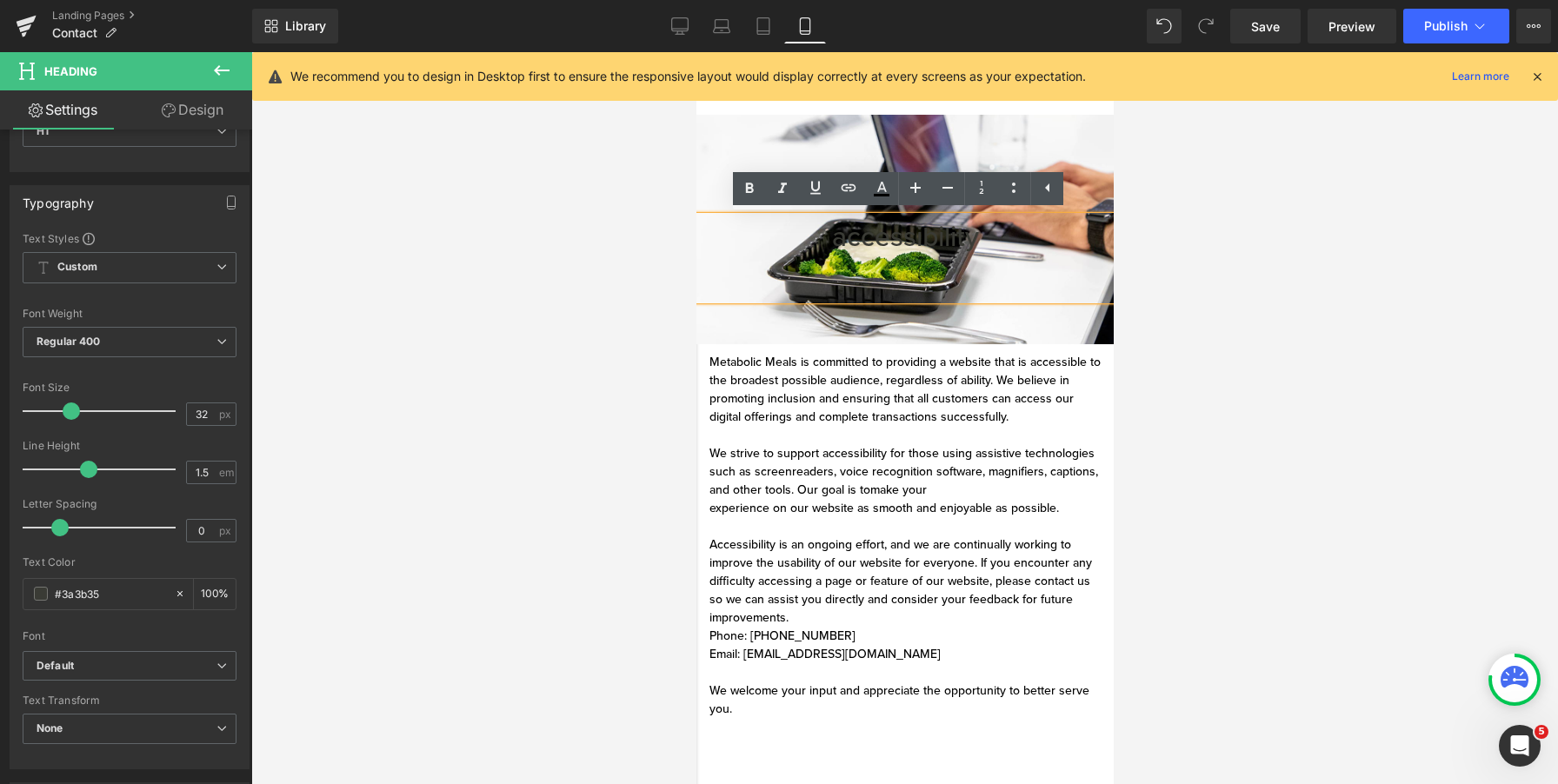
click at [835, 237] on div at bounding box center [904, 418] width 417 height 733
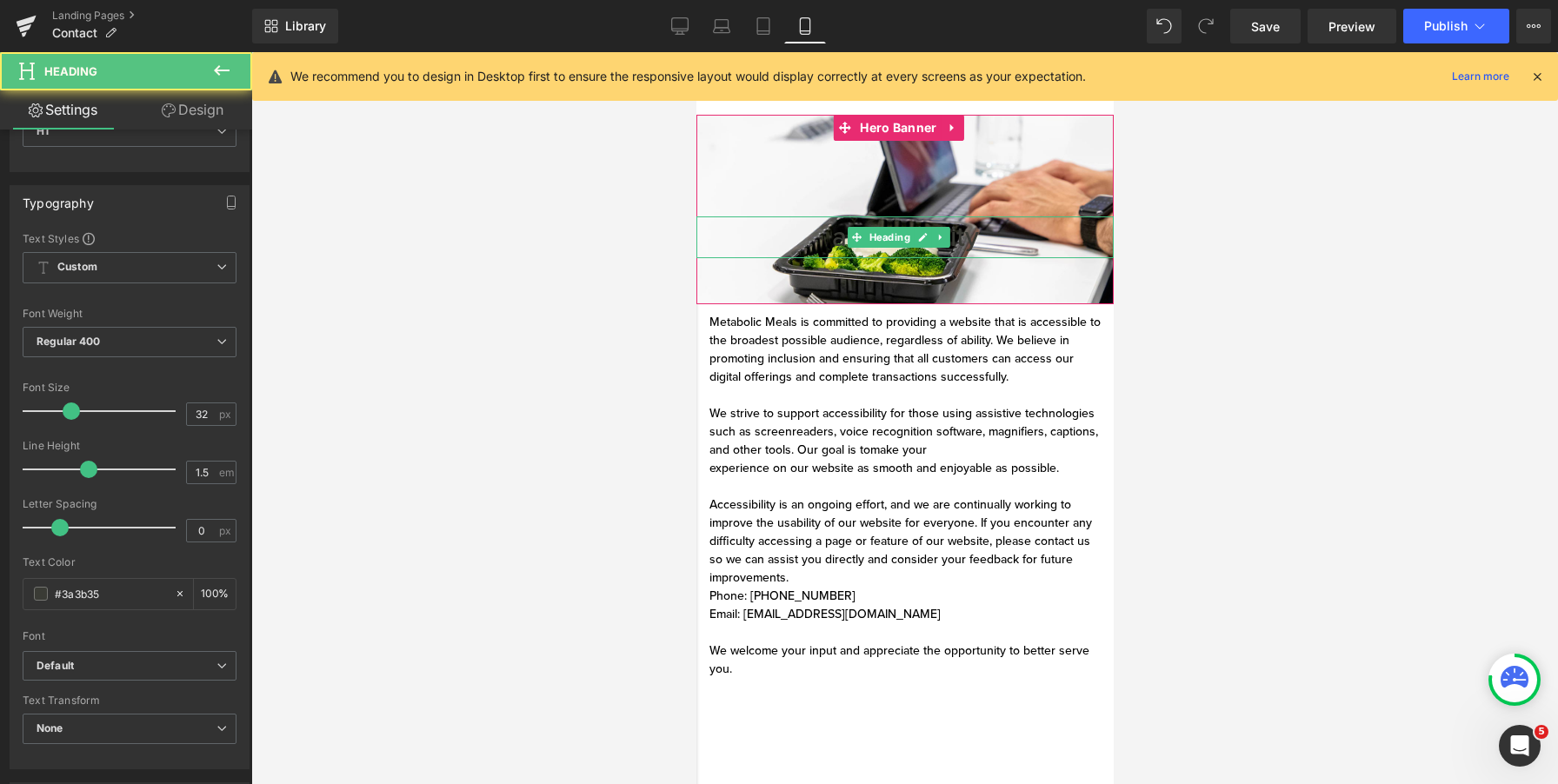
click at [836, 237] on span "accessibility" at bounding box center [905, 237] width 147 height 33
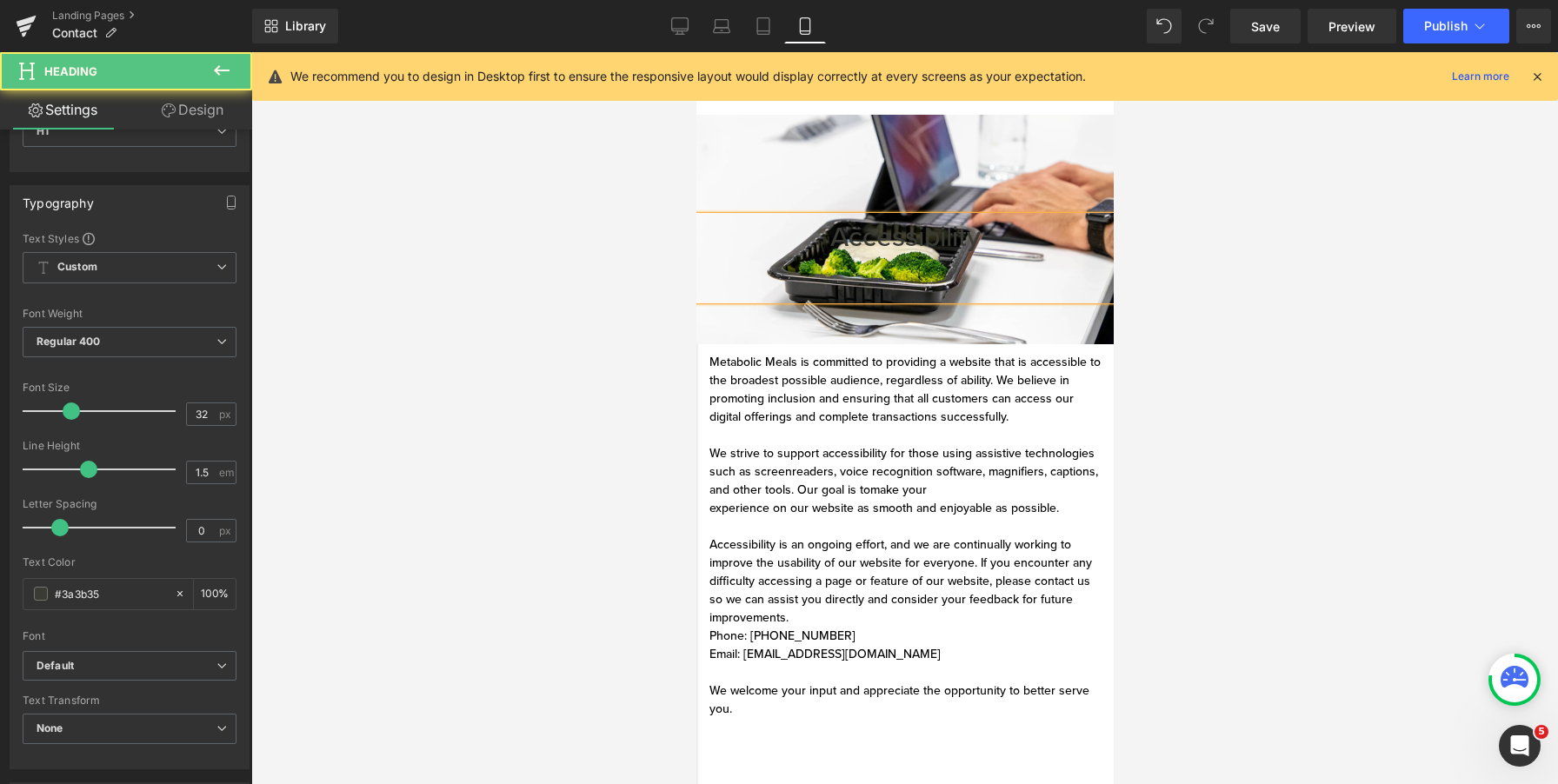
click at [851, 235] on span "Accessibility" at bounding box center [905, 237] width 150 height 33
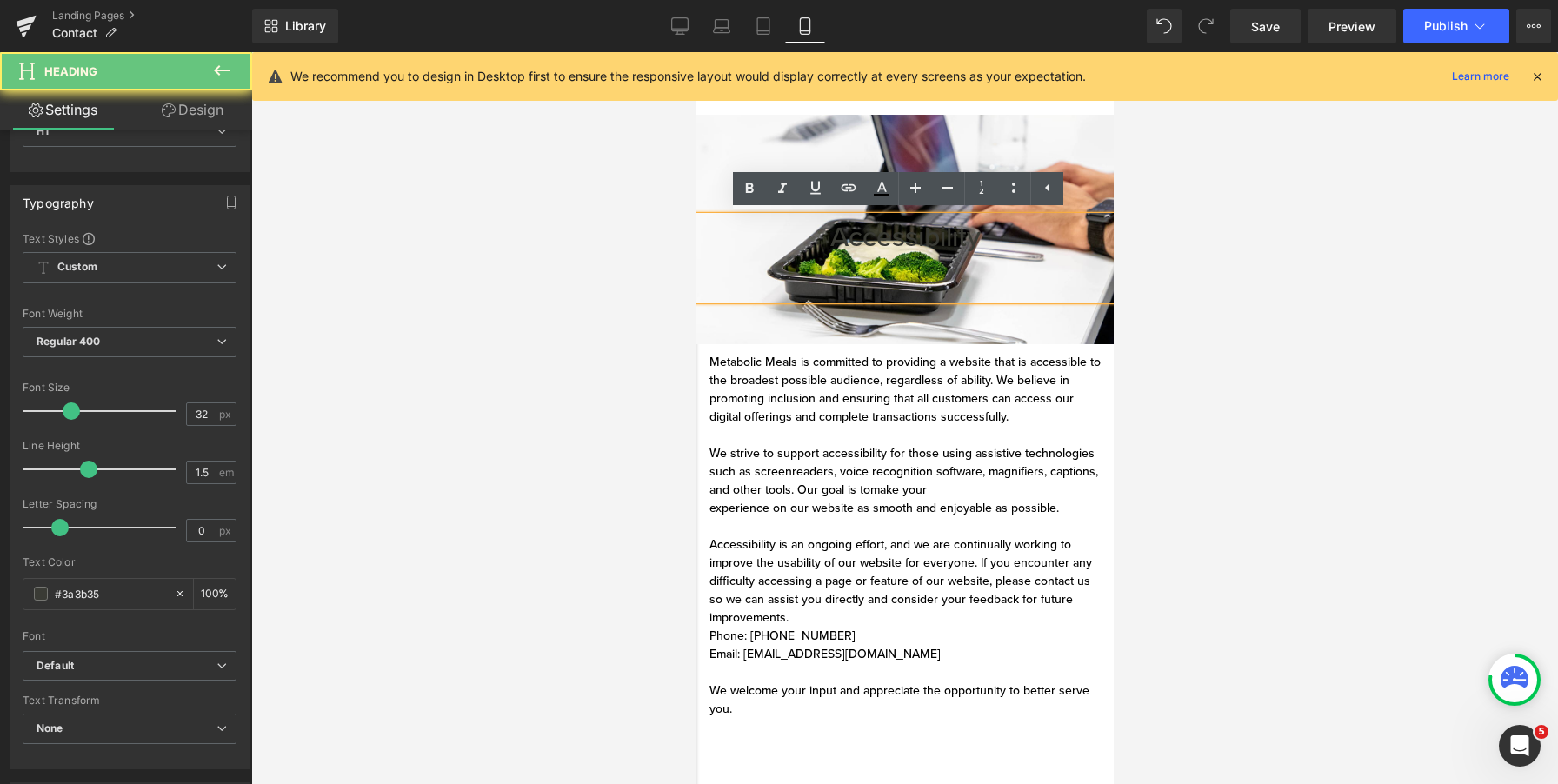
click at [851, 235] on span "Accessibility" at bounding box center [905, 237] width 150 height 33
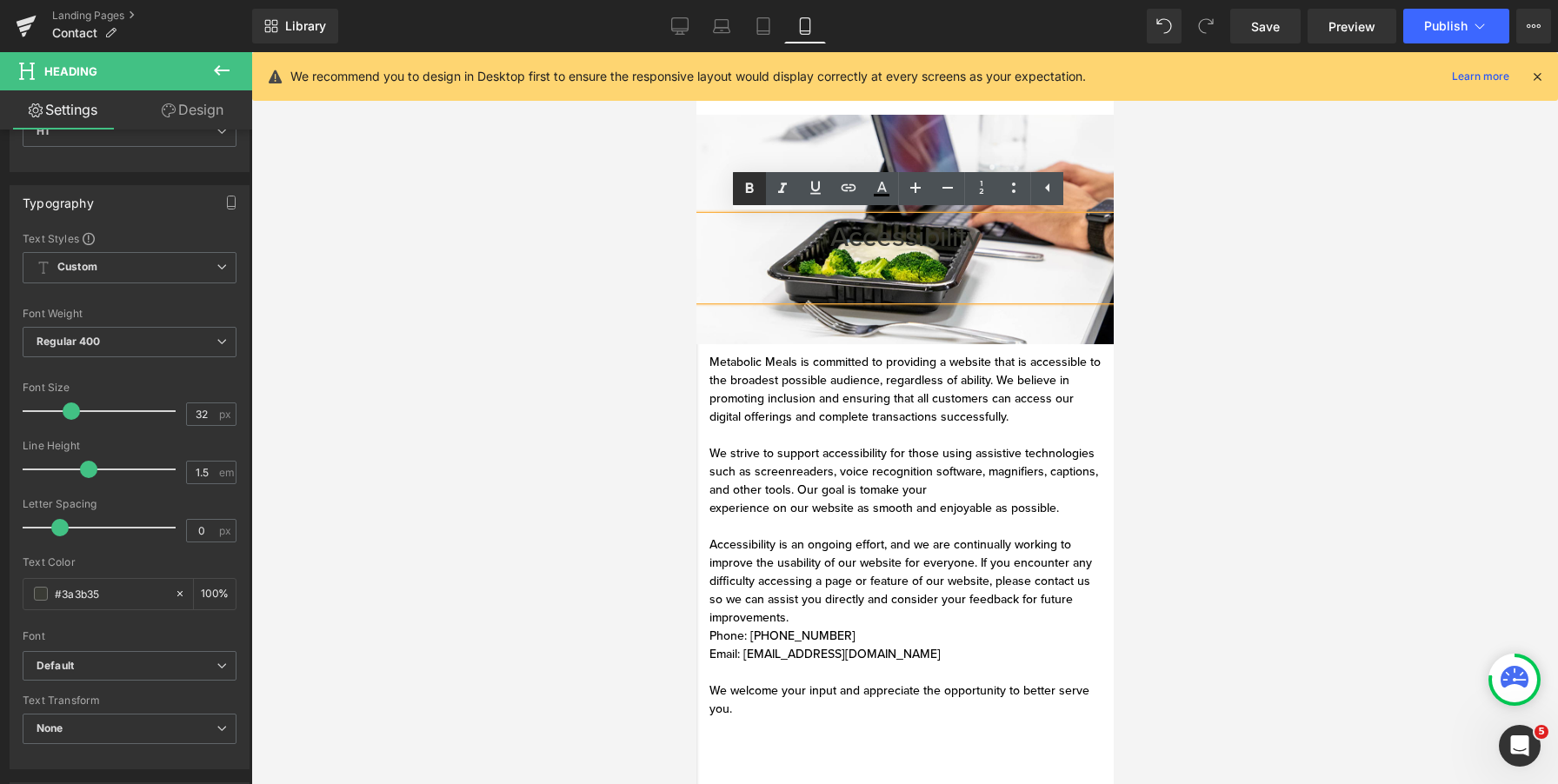
click at [746, 191] on icon at bounding box center [750, 187] width 8 height 10
click at [745, 189] on icon at bounding box center [749, 188] width 21 height 21
click at [847, 227] on span "Accessibility" at bounding box center [905, 237] width 149 height 34
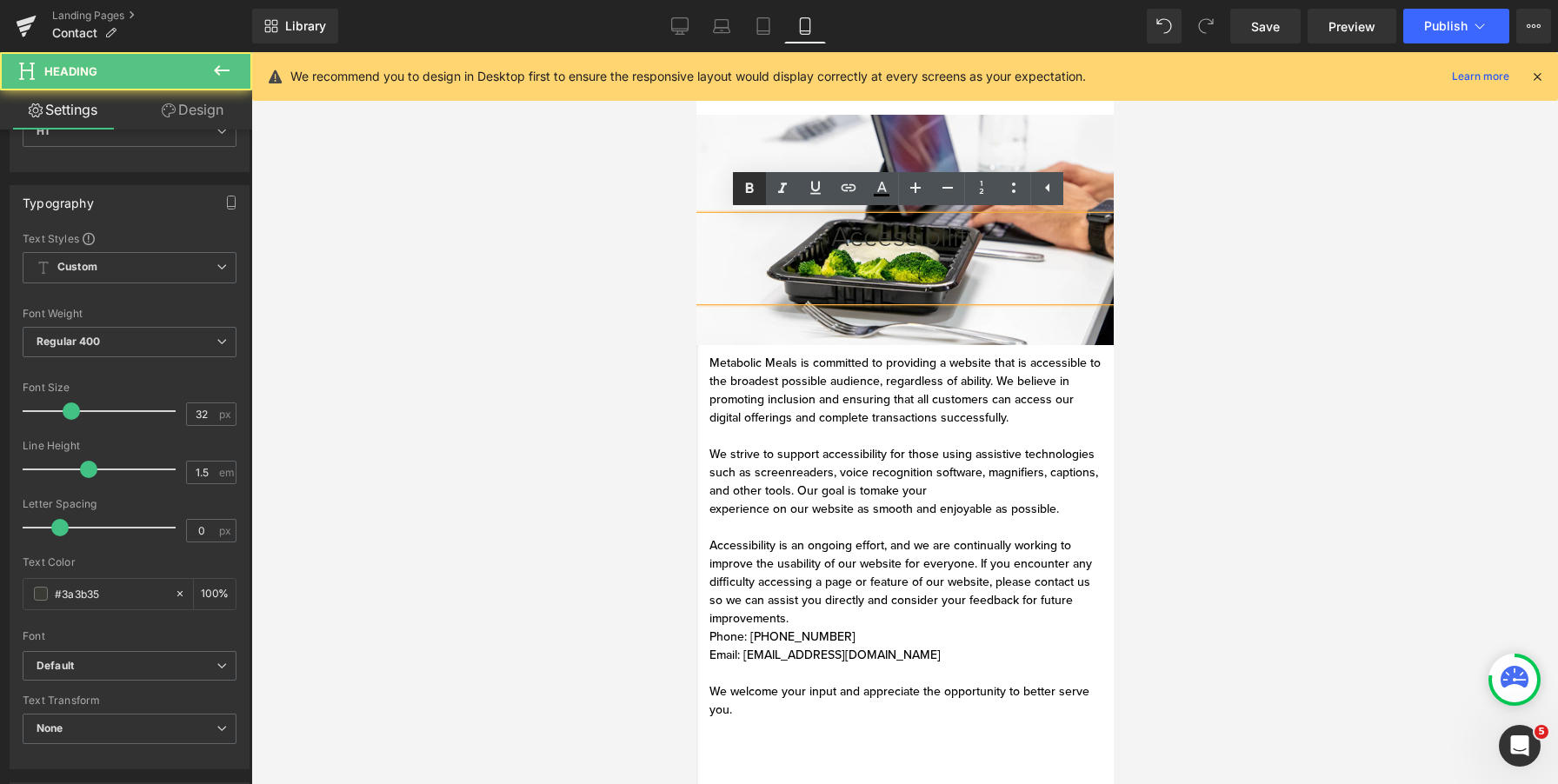
click at [758, 197] on icon at bounding box center [749, 188] width 21 height 21
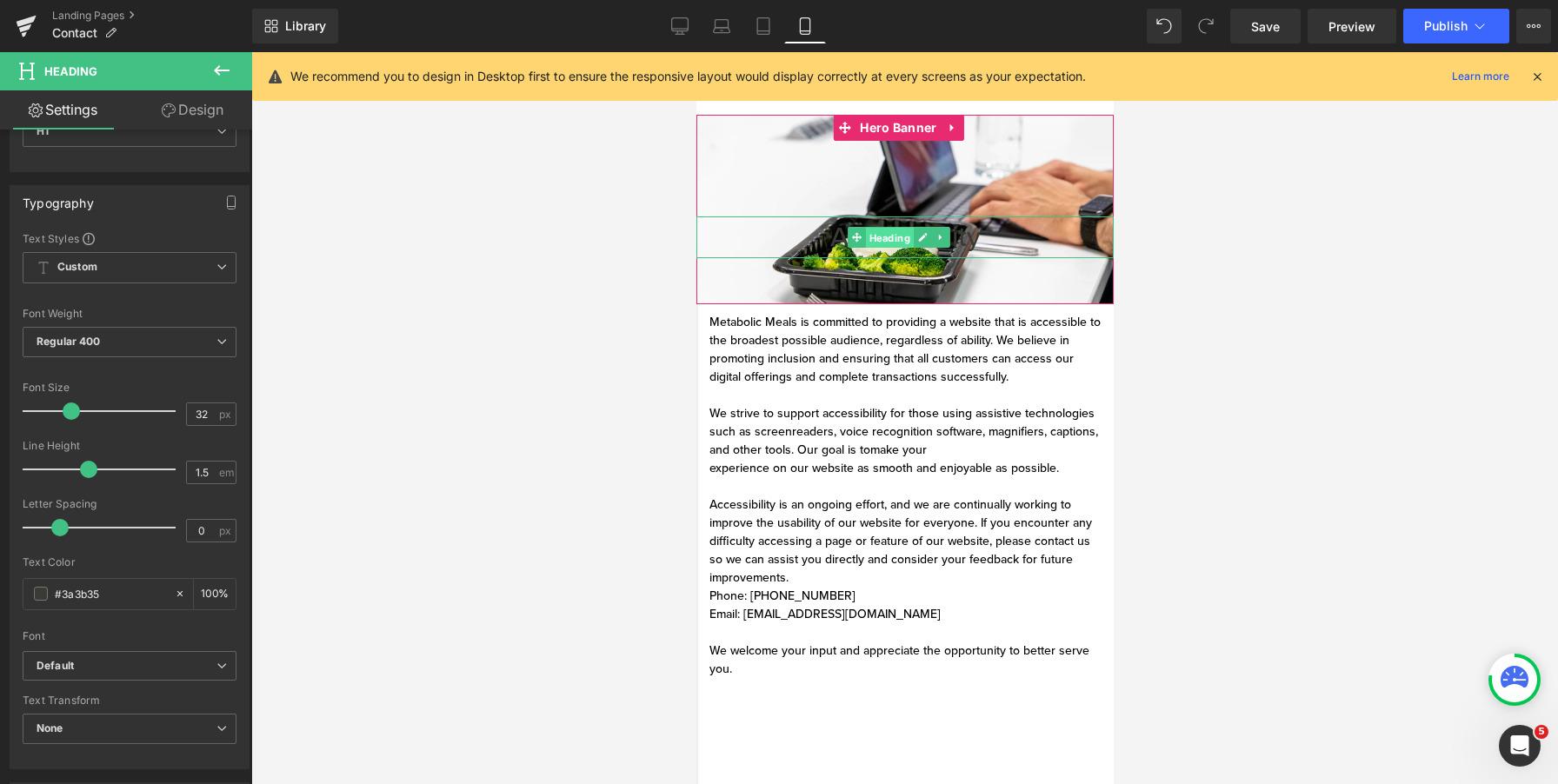
click at [890, 227] on link "Heading" at bounding box center [880, 237] width 66 height 21
click at [925, 244] on link at bounding box center [923, 237] width 18 height 21
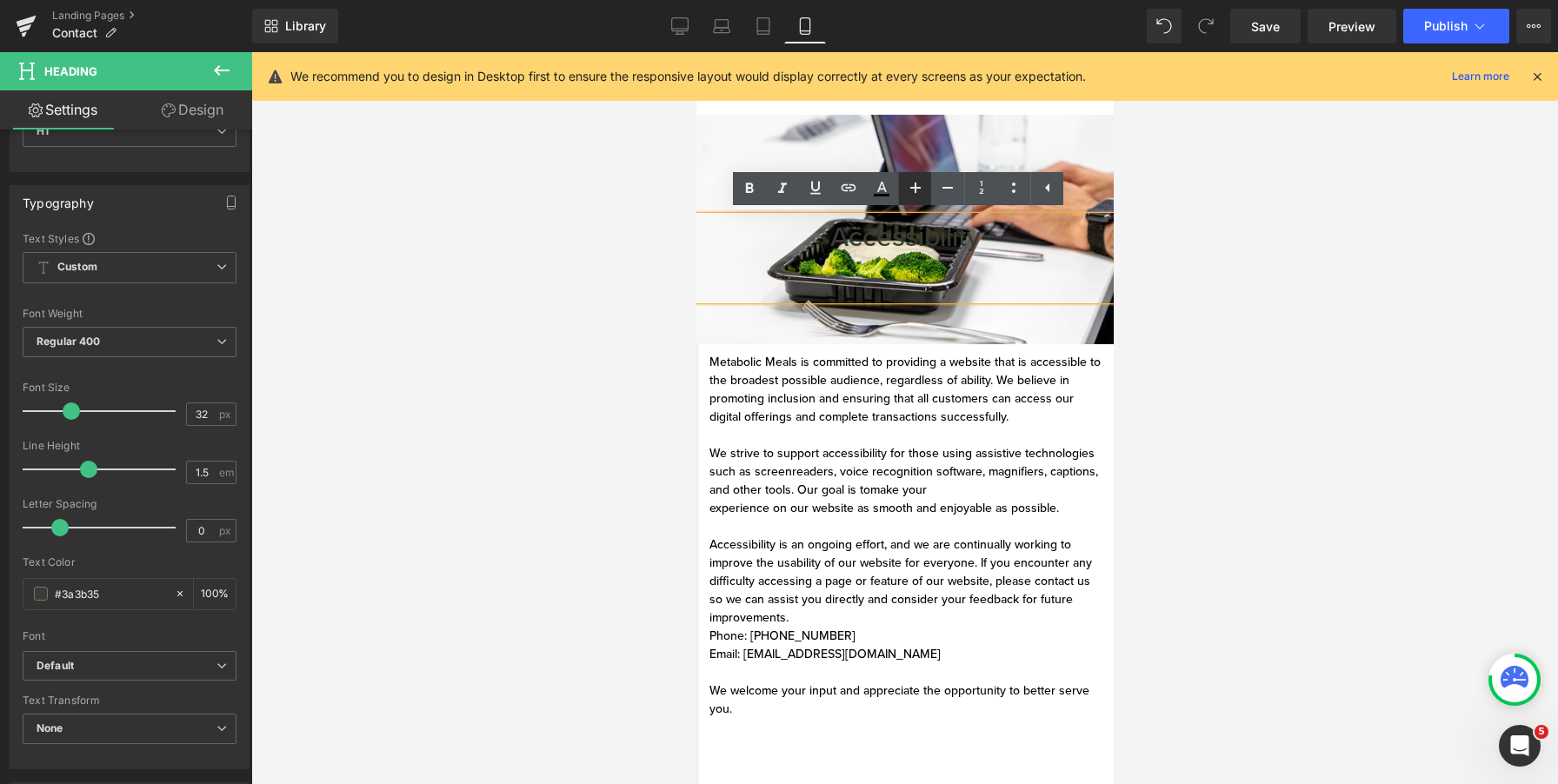
click at [915, 192] on icon at bounding box center [915, 187] width 10 height 10
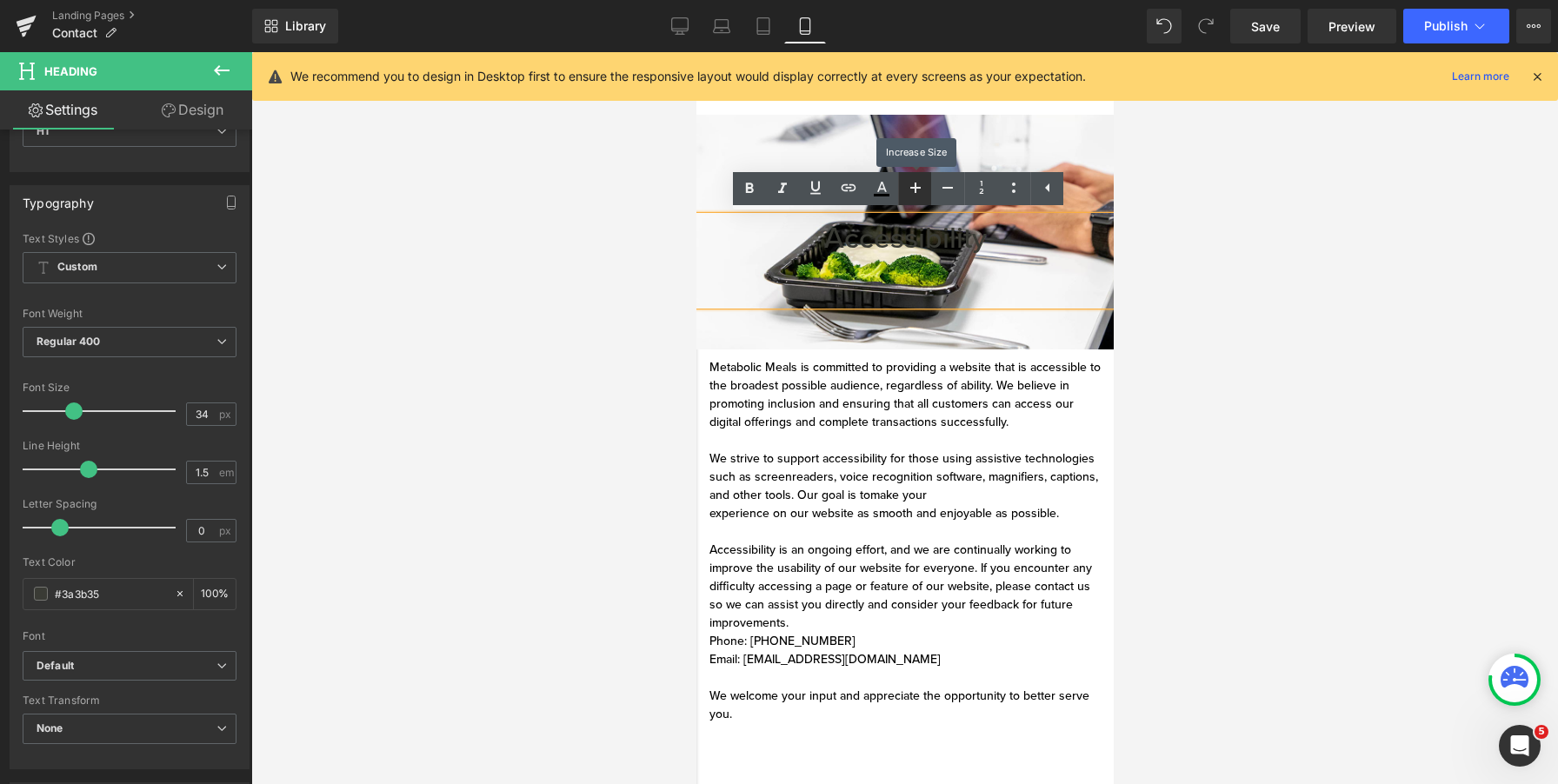
click at [915, 192] on icon at bounding box center [915, 187] width 10 height 10
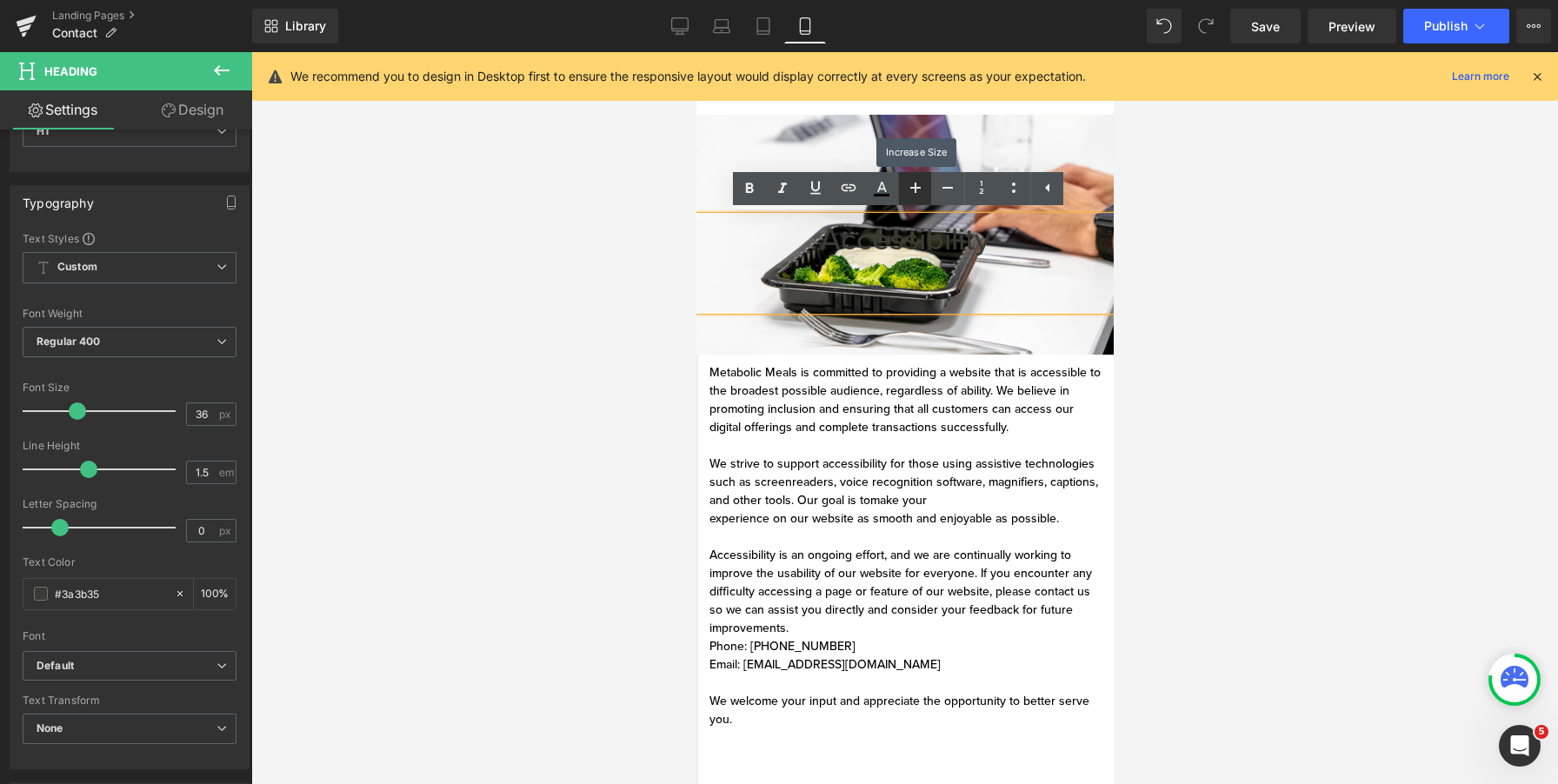
click at [915, 192] on icon at bounding box center [915, 187] width 10 height 10
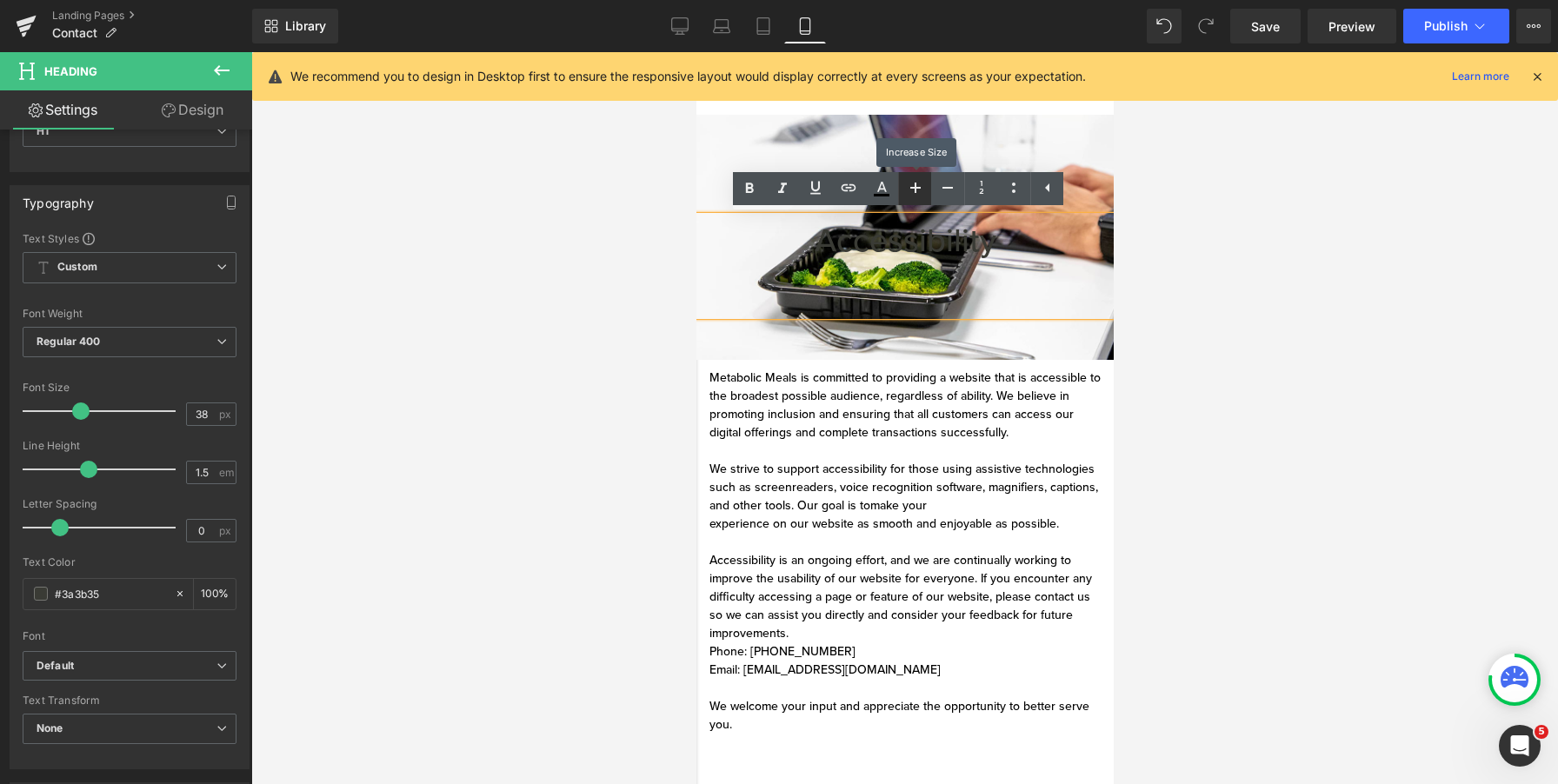
click at [915, 192] on icon at bounding box center [915, 187] width 10 height 10
type input "40"
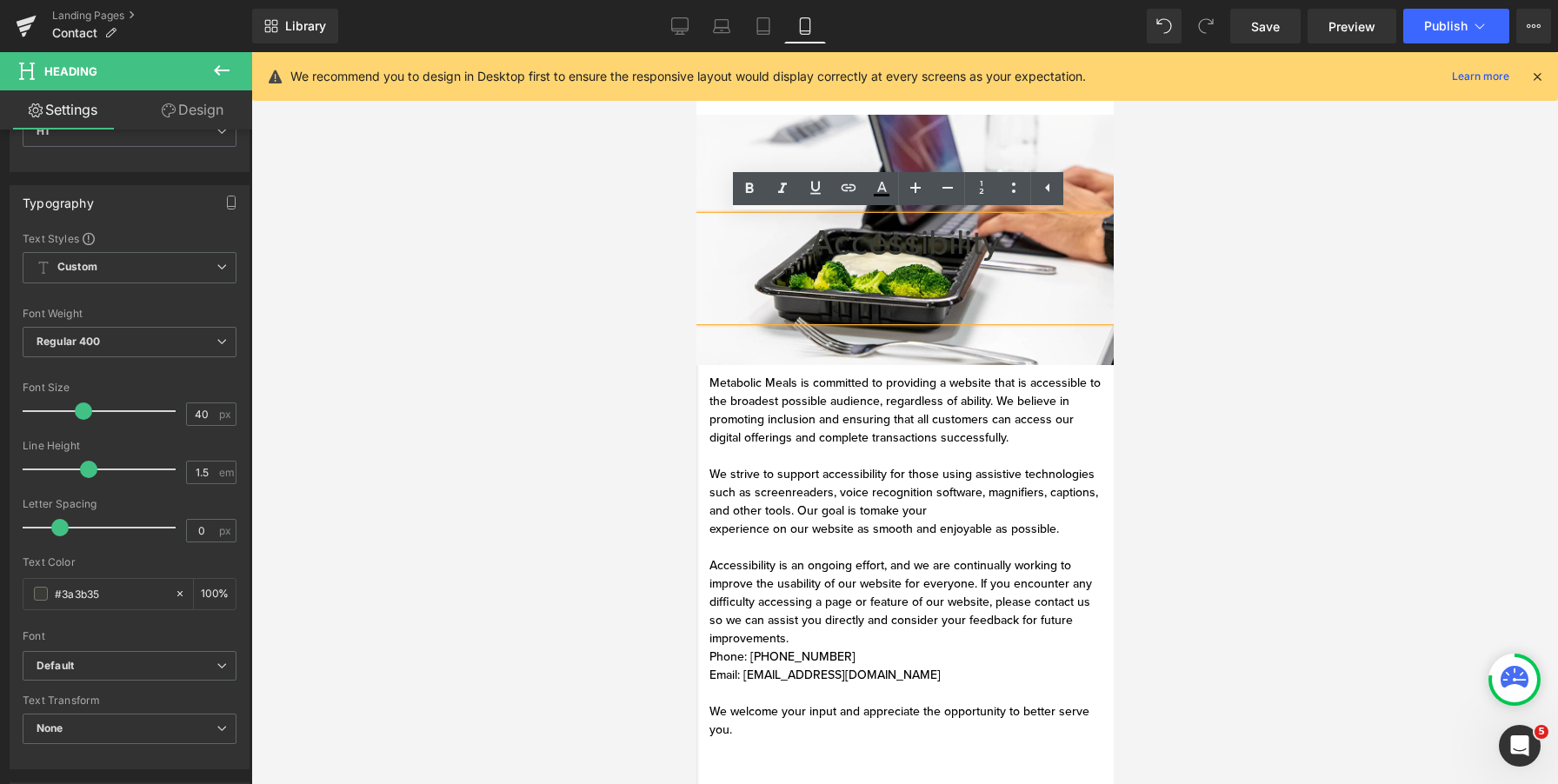
click at [921, 249] on span "Accessibility" at bounding box center [904, 243] width 190 height 42
click at [1061, 192] on link at bounding box center [1047, 189] width 33 height 33
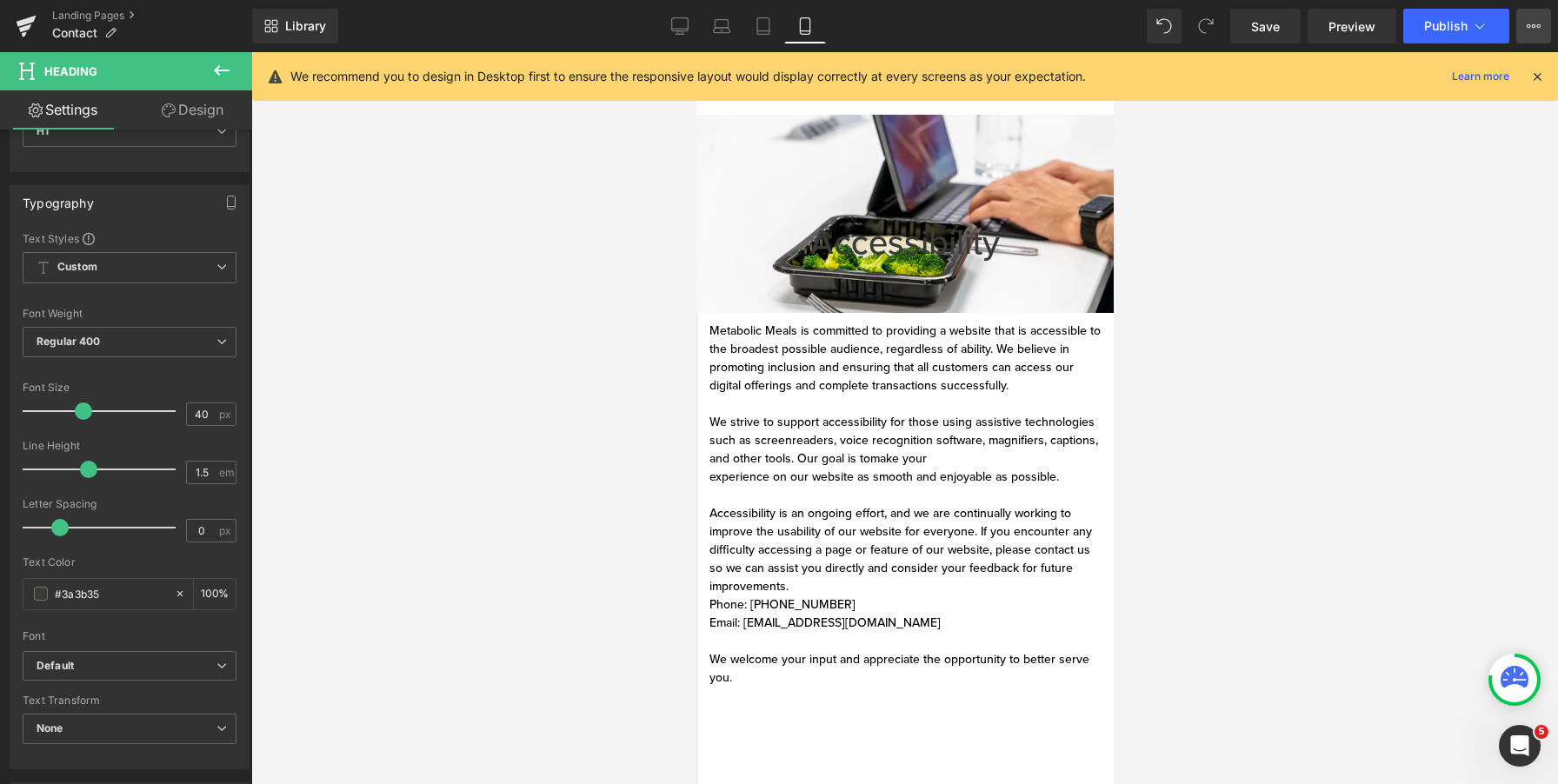
click at [1525, 20] on button "View Live Page View with current Template Save Template to Library Schedule Pub…" at bounding box center [1534, 26] width 35 height 35
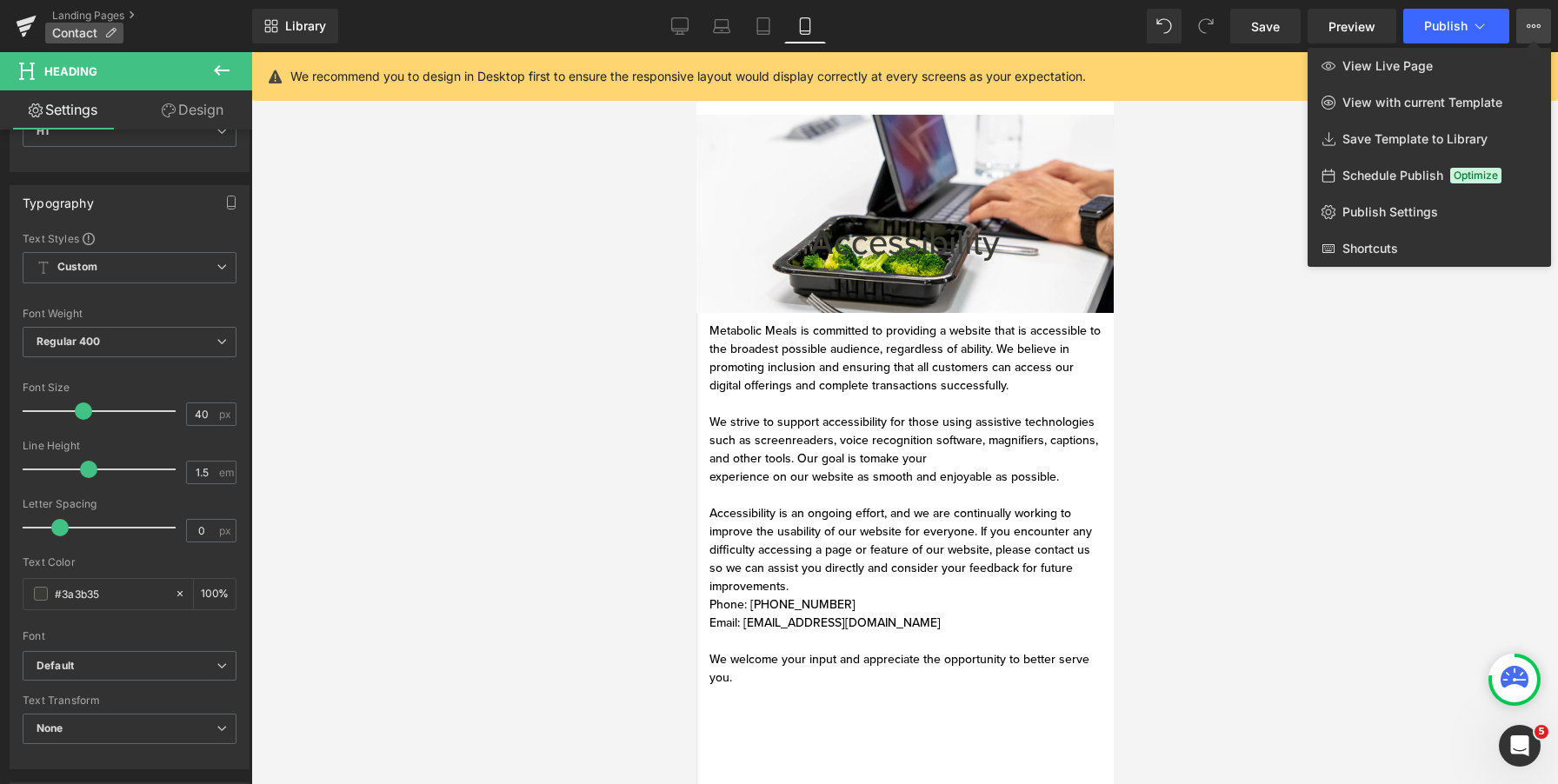
click at [116, 34] on icon at bounding box center [110, 32] width 12 height 12
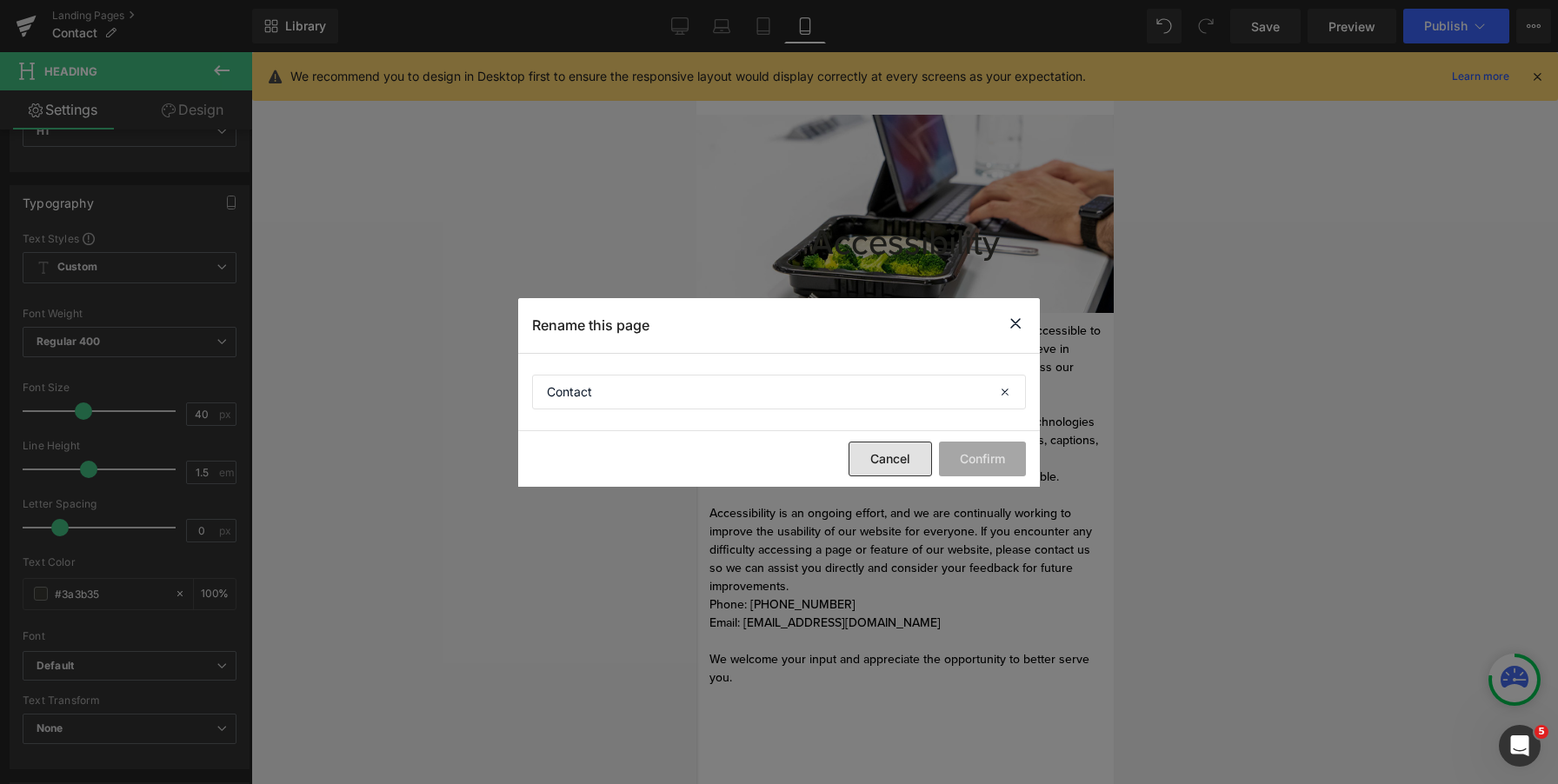
click at [894, 467] on button "Cancel" at bounding box center [890, 459] width 83 height 35
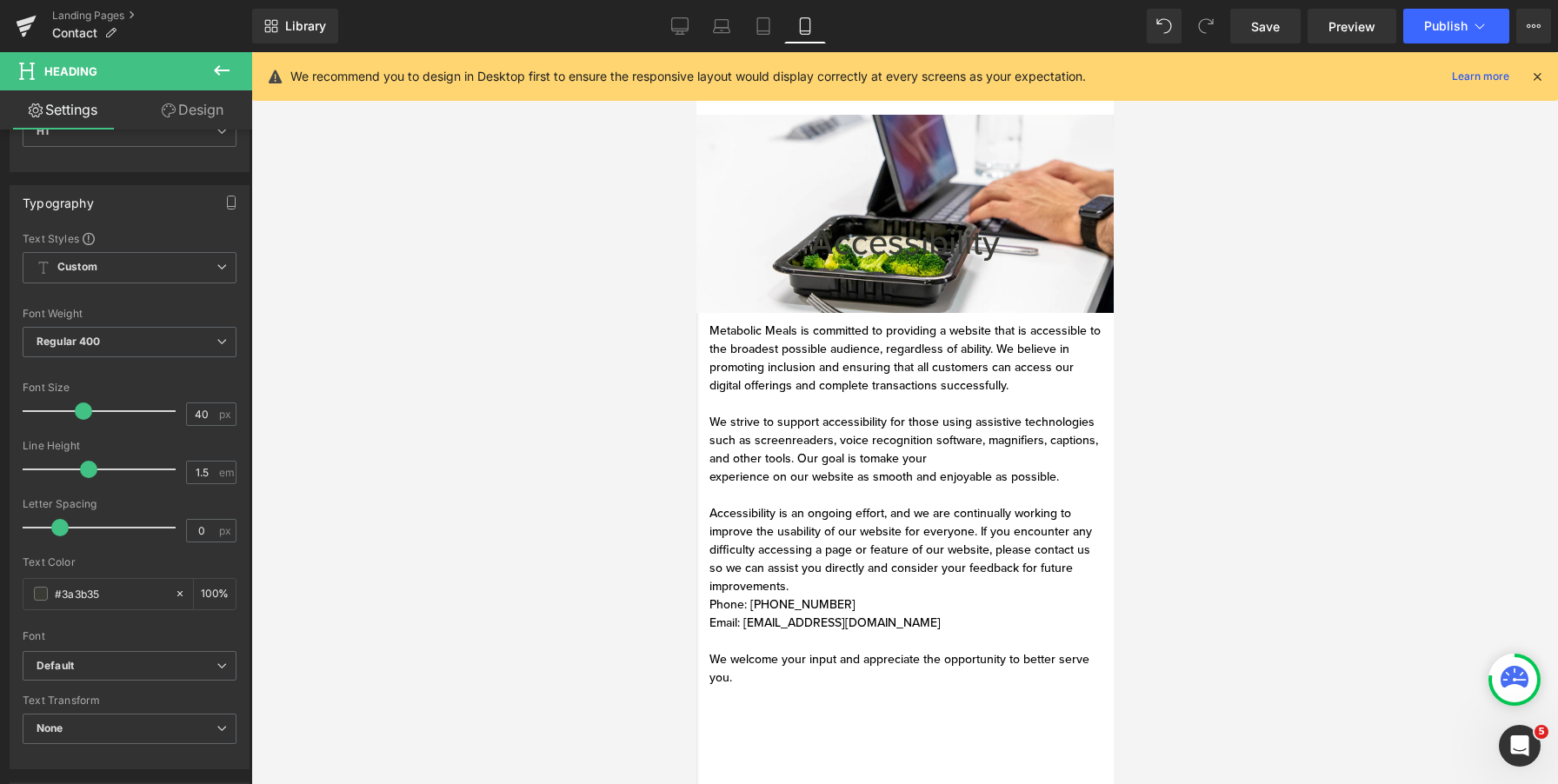
click at [93, 4] on div "Landing Pages Contact" at bounding box center [126, 26] width 252 height 52
click at [94, 10] on link "Landing Pages" at bounding box center [152, 15] width 200 height 14
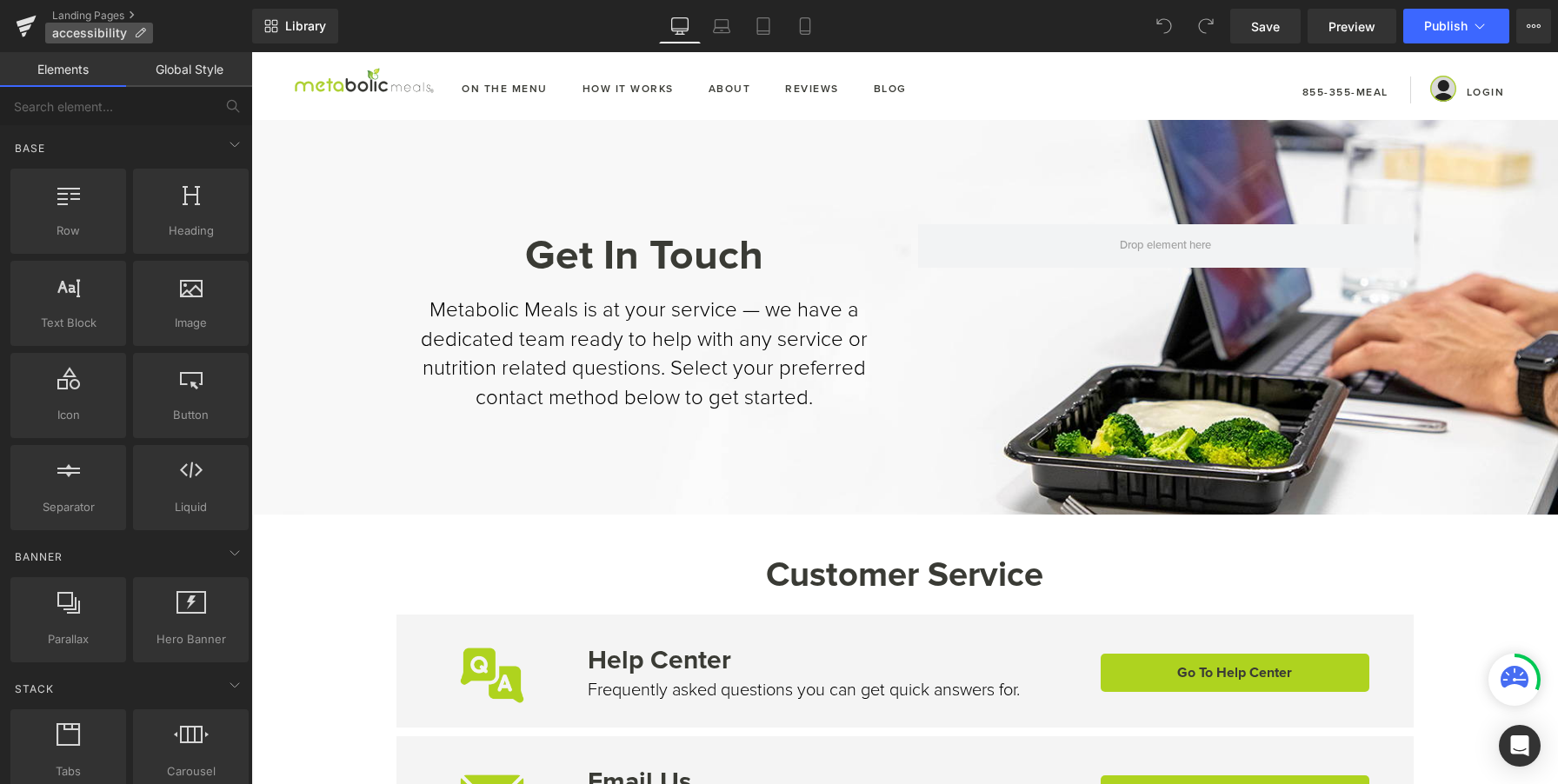
click at [141, 36] on icon at bounding box center [139, 32] width 12 height 12
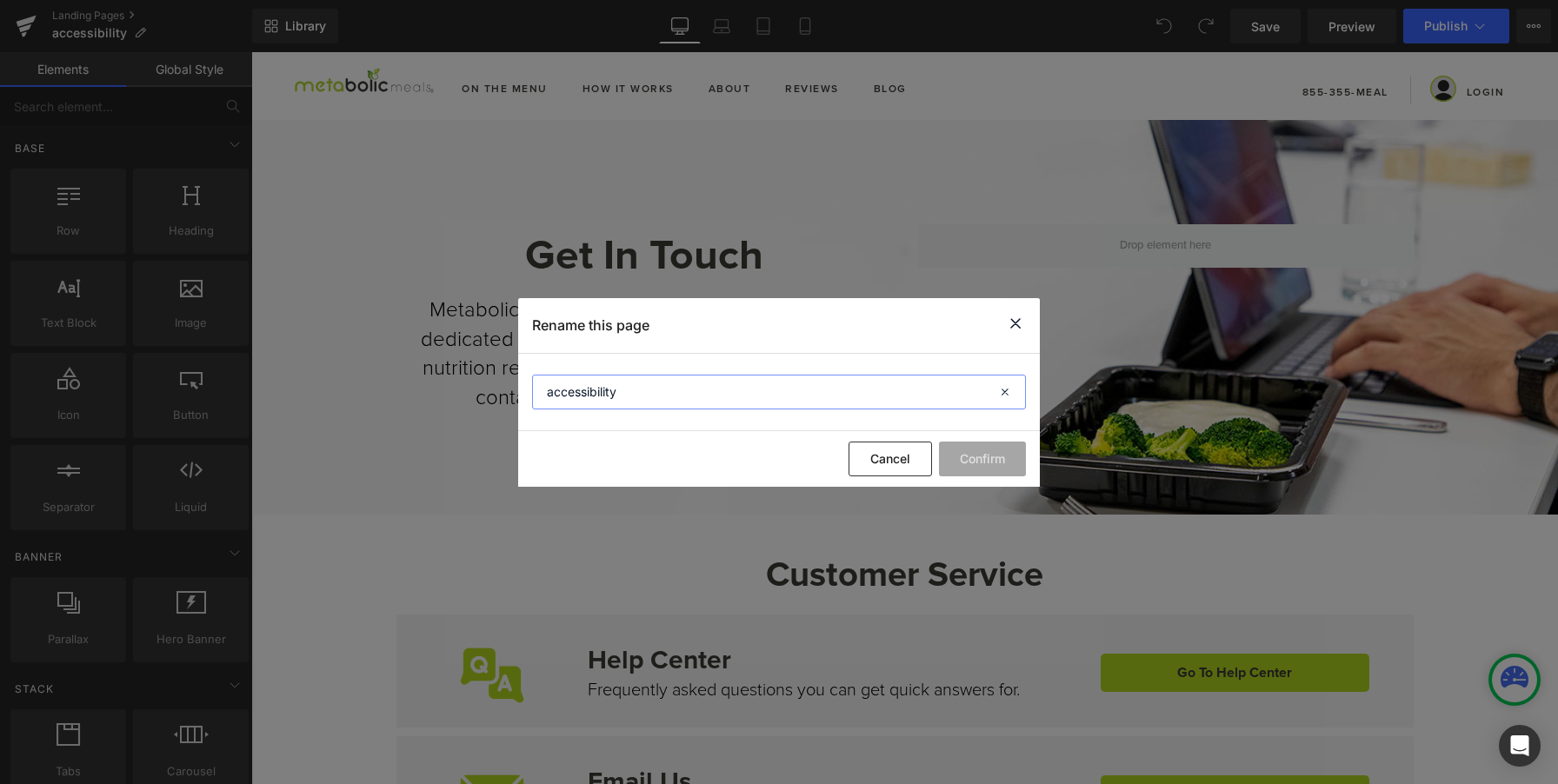
click at [563, 393] on input "accessibility" at bounding box center [779, 392] width 494 height 35
click at [554, 393] on input "accessibility" at bounding box center [779, 392] width 494 height 35
type input "Accessibility"
click at [976, 455] on button "Confirm" at bounding box center [982, 459] width 87 height 35
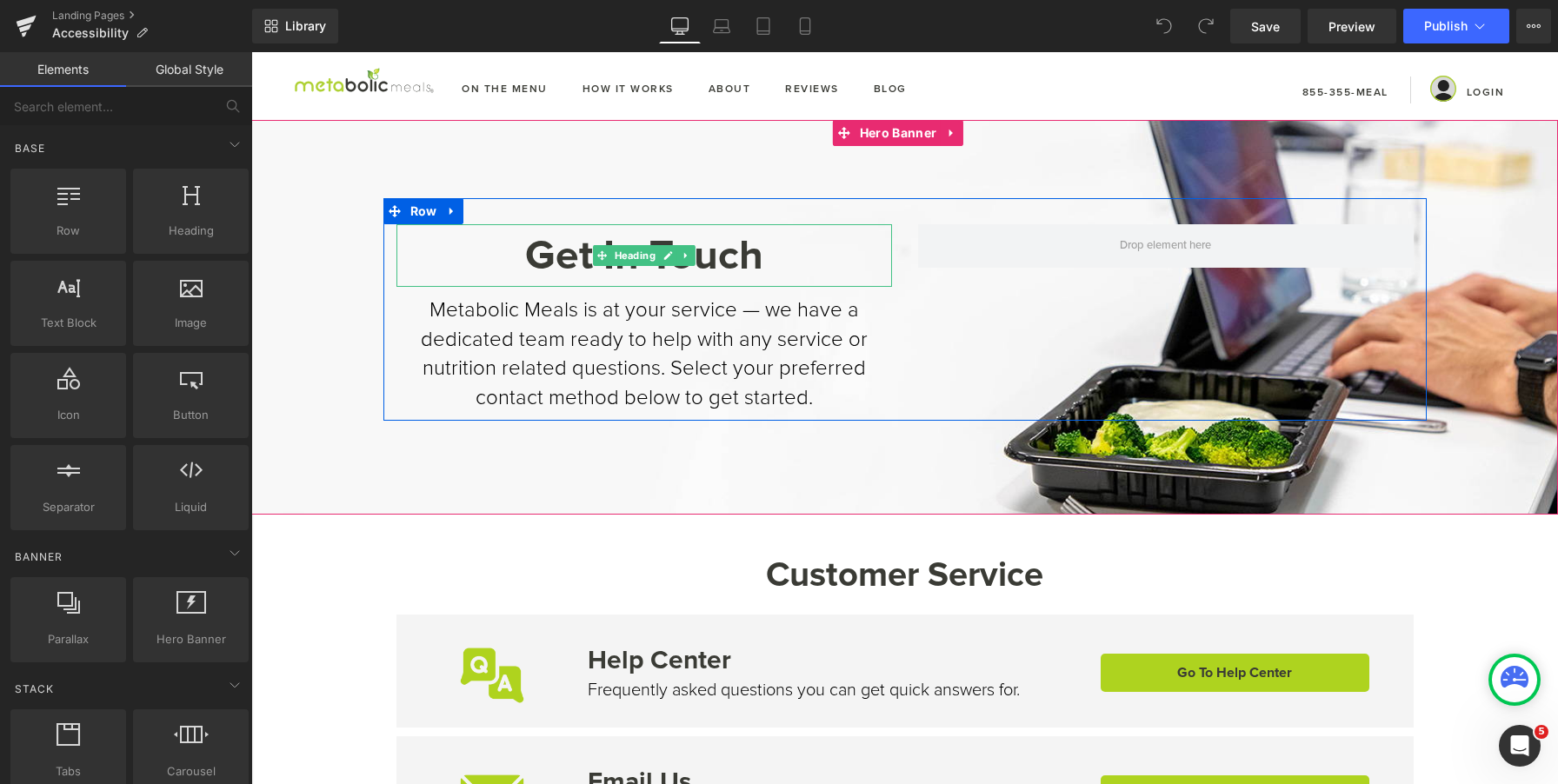
click at [678, 255] on link at bounding box center [687, 255] width 18 height 21
click at [615, 254] on span "Heading" at bounding box center [607, 255] width 48 height 21
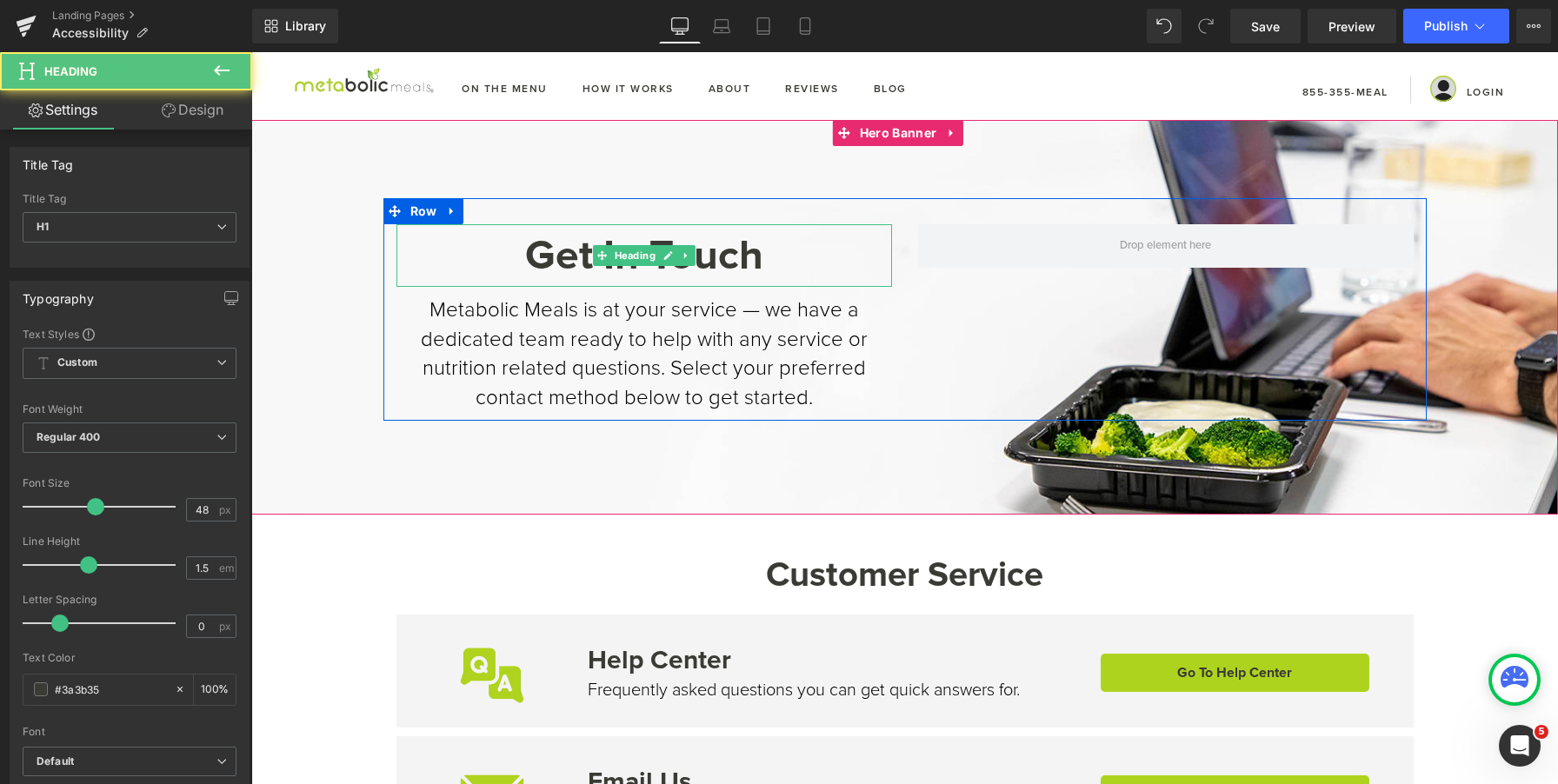
click at [554, 261] on h1 "Get In Touch" at bounding box center [644, 256] width 496 height 62
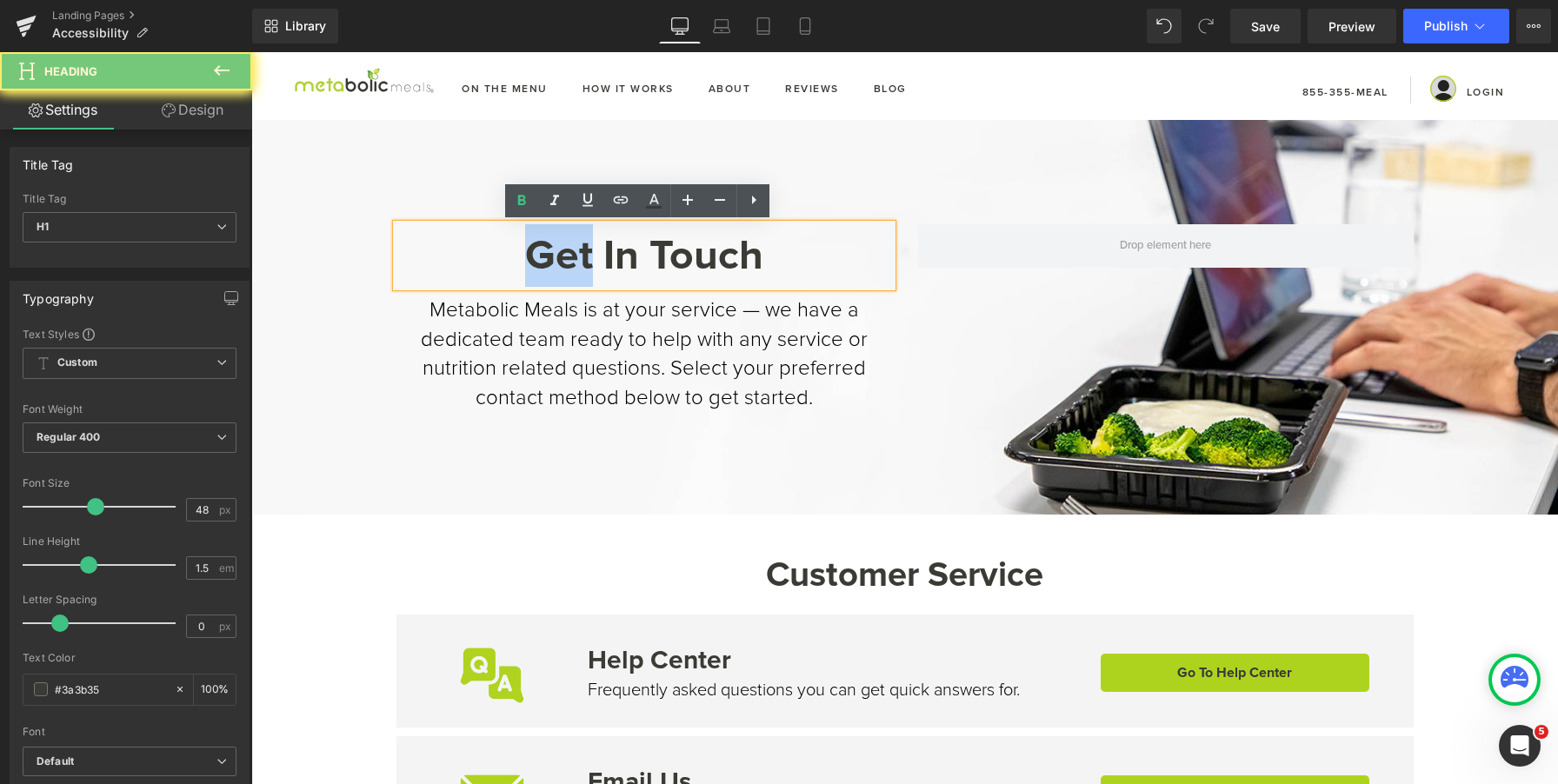
click at [554, 261] on h1 "Get In Touch" at bounding box center [644, 256] width 496 height 62
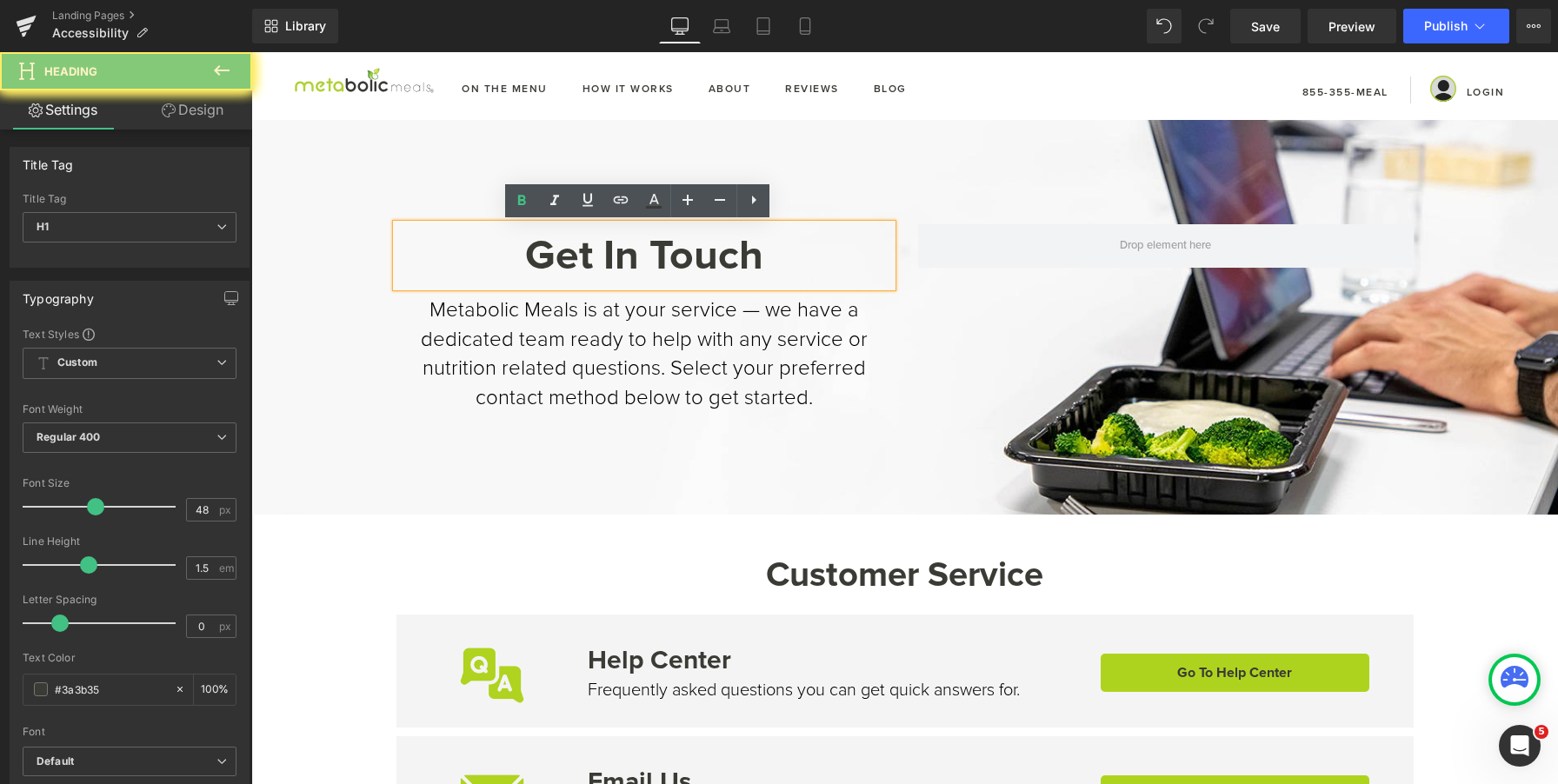
paste div
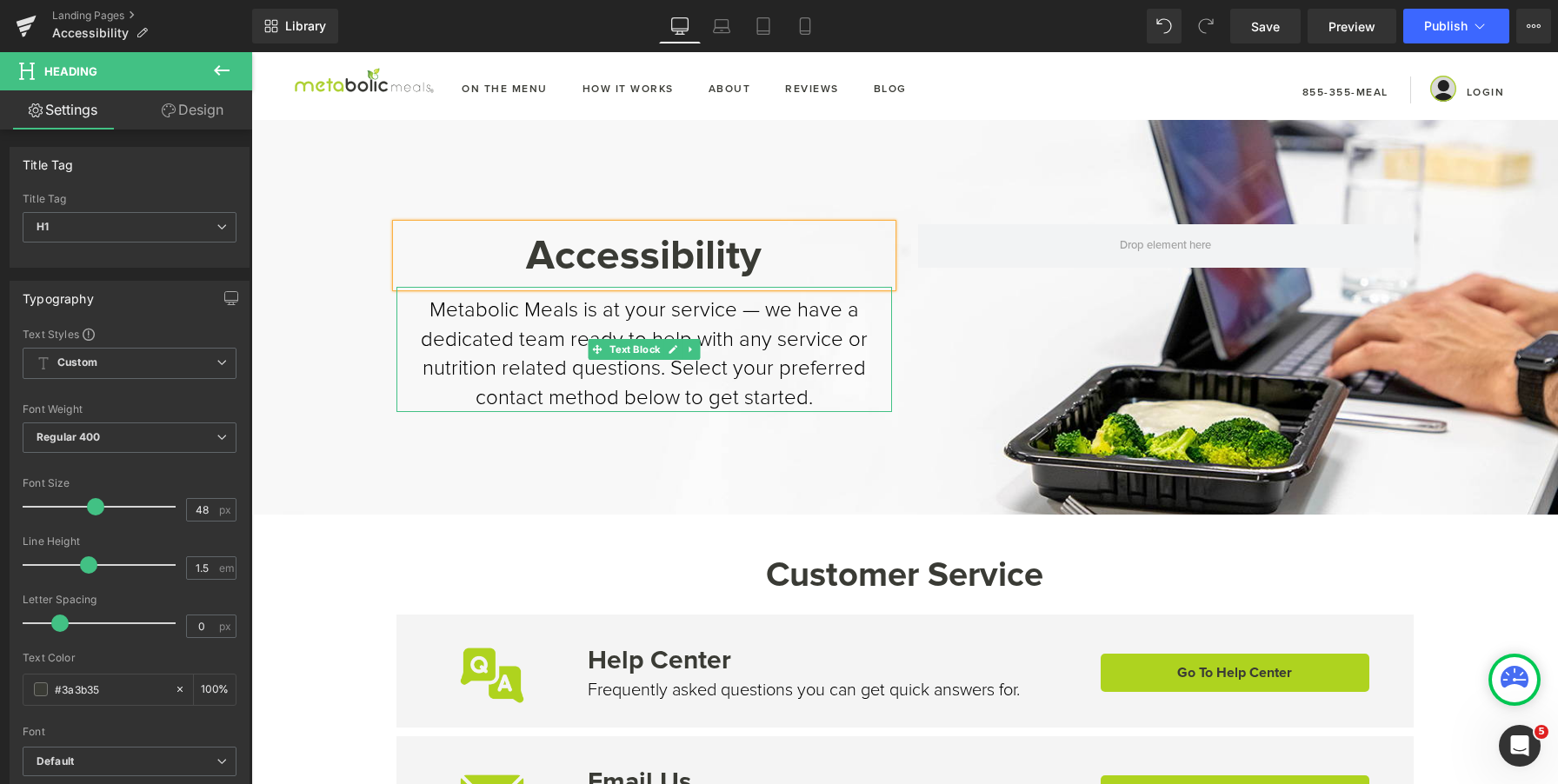
click at [598, 326] on p "Metabolic Meals is at your service — we have a dedicated team ready to help wit…" at bounding box center [644, 353] width 496 height 116
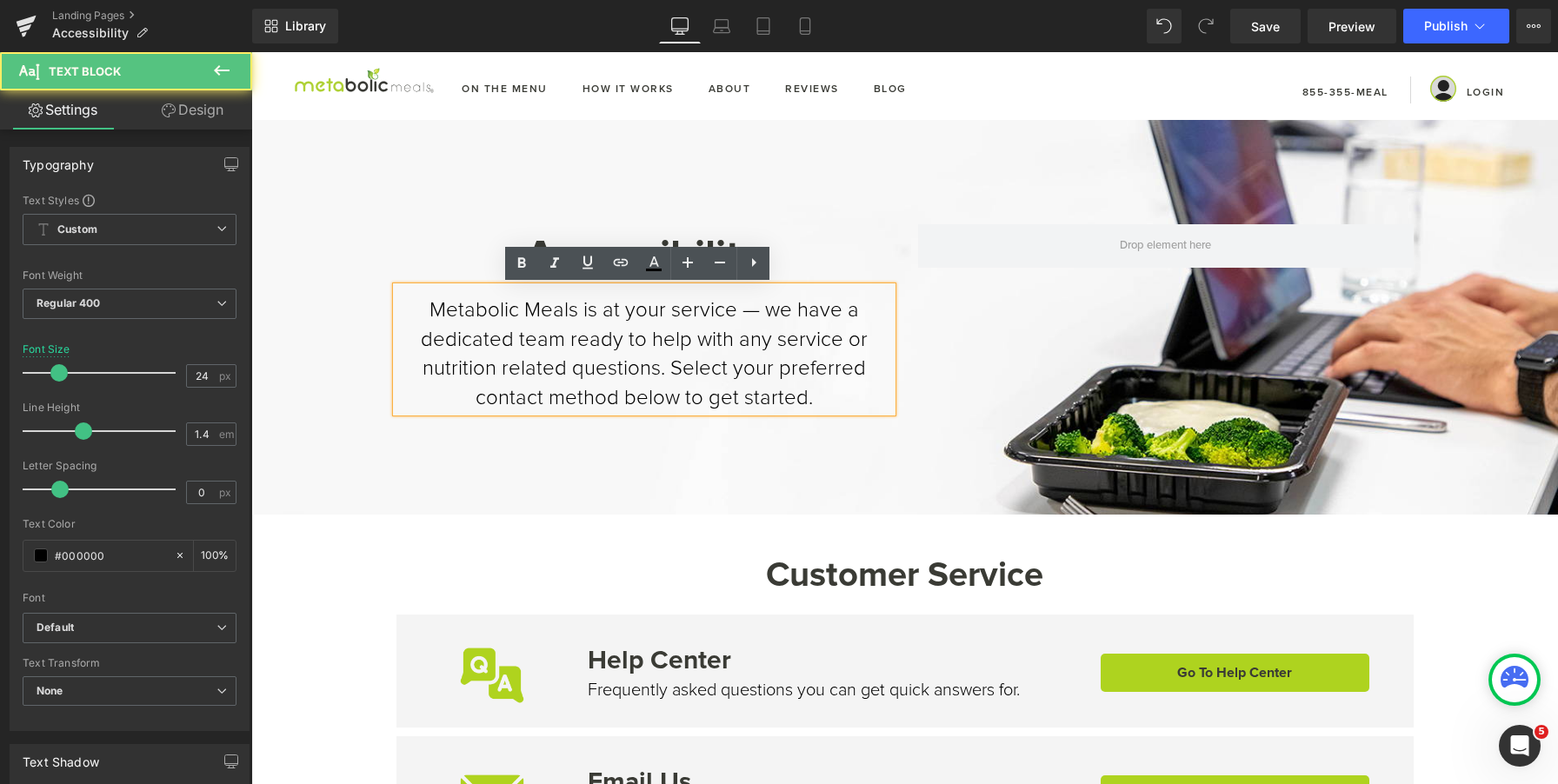
click at [728, 335] on p "Metabolic Meals is at your service — we have a dedicated team ready to help wit…" at bounding box center [644, 353] width 496 height 116
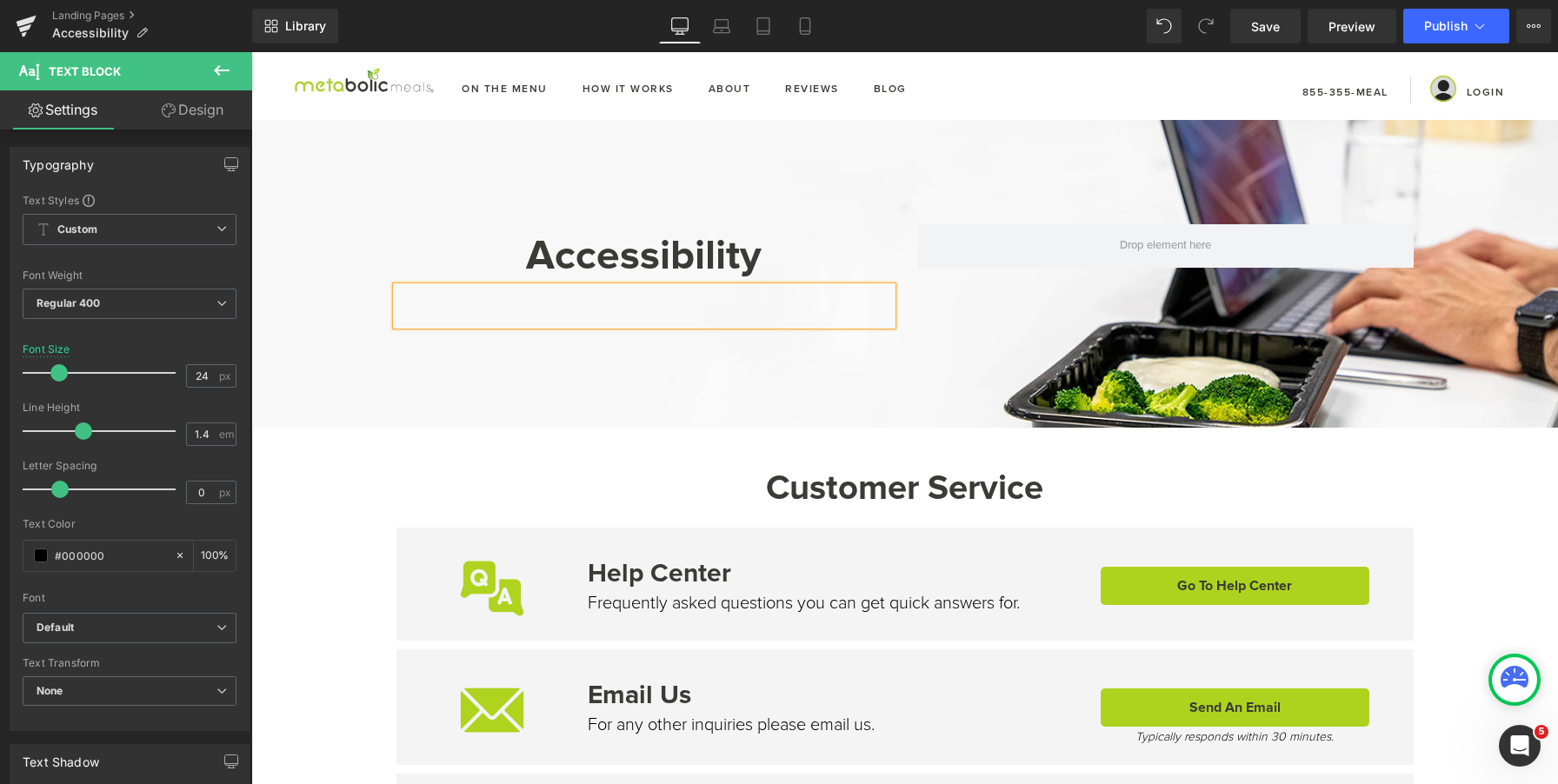
click at [714, 381] on div at bounding box center [904, 274] width 1307 height 308
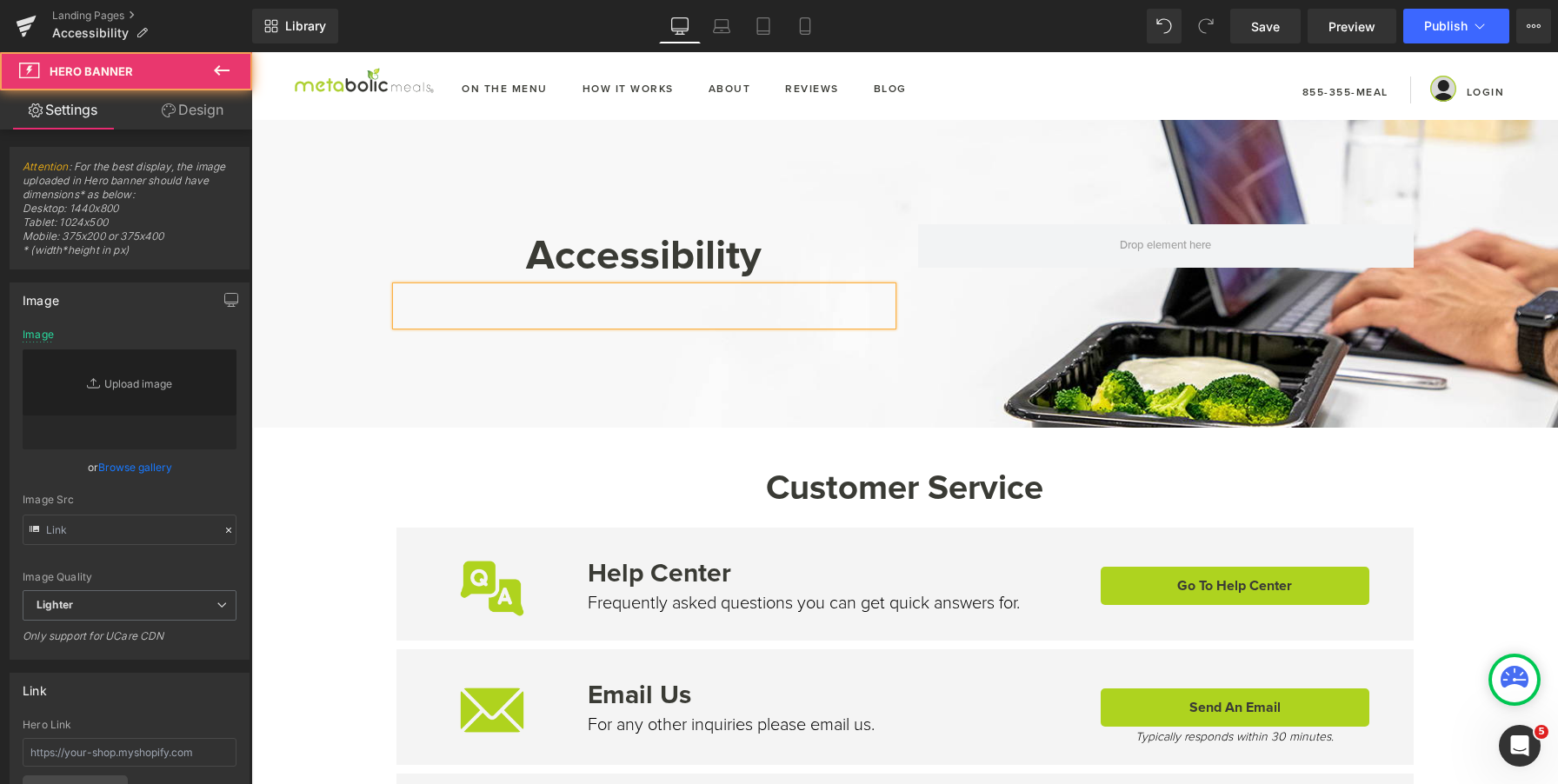
type input "[URL][DOMAIN_NAME]"
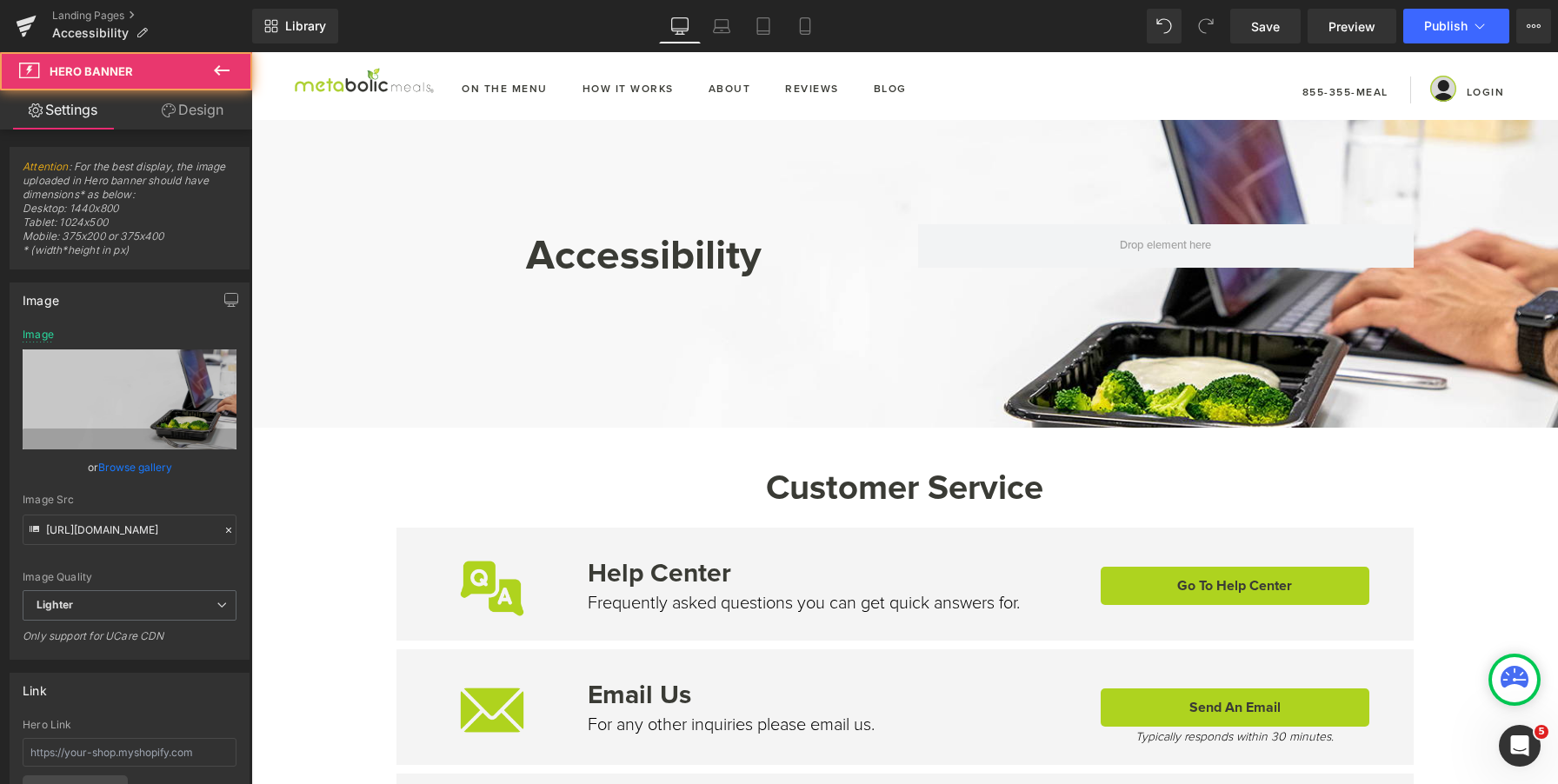
click at [694, 309] on div "Text Block" at bounding box center [644, 306] width 496 height 39
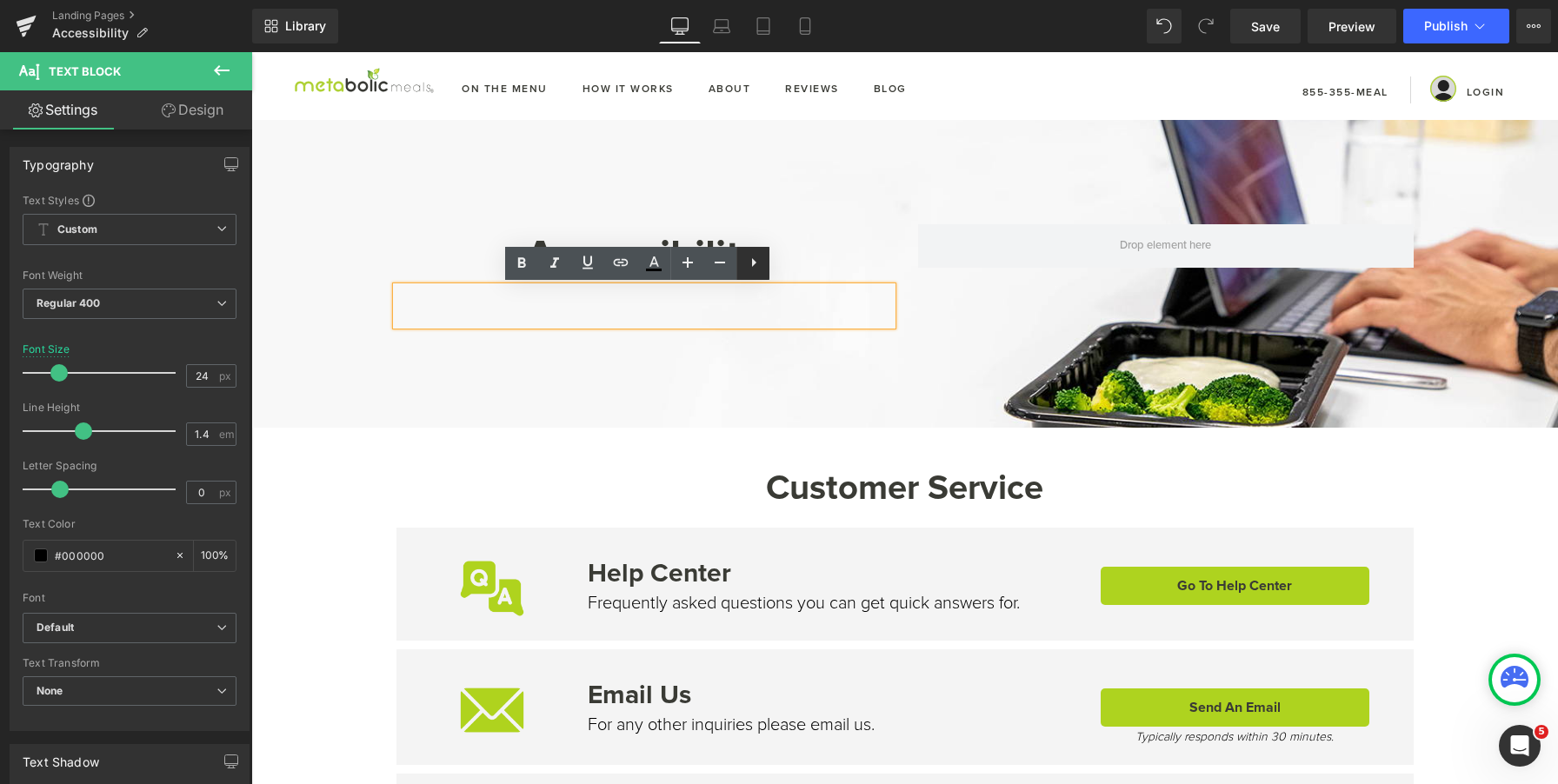
click at [758, 268] on icon at bounding box center [754, 262] width 21 height 21
click at [790, 267] on icon at bounding box center [787, 262] width 21 height 21
click at [716, 377] on div at bounding box center [904, 274] width 1307 height 308
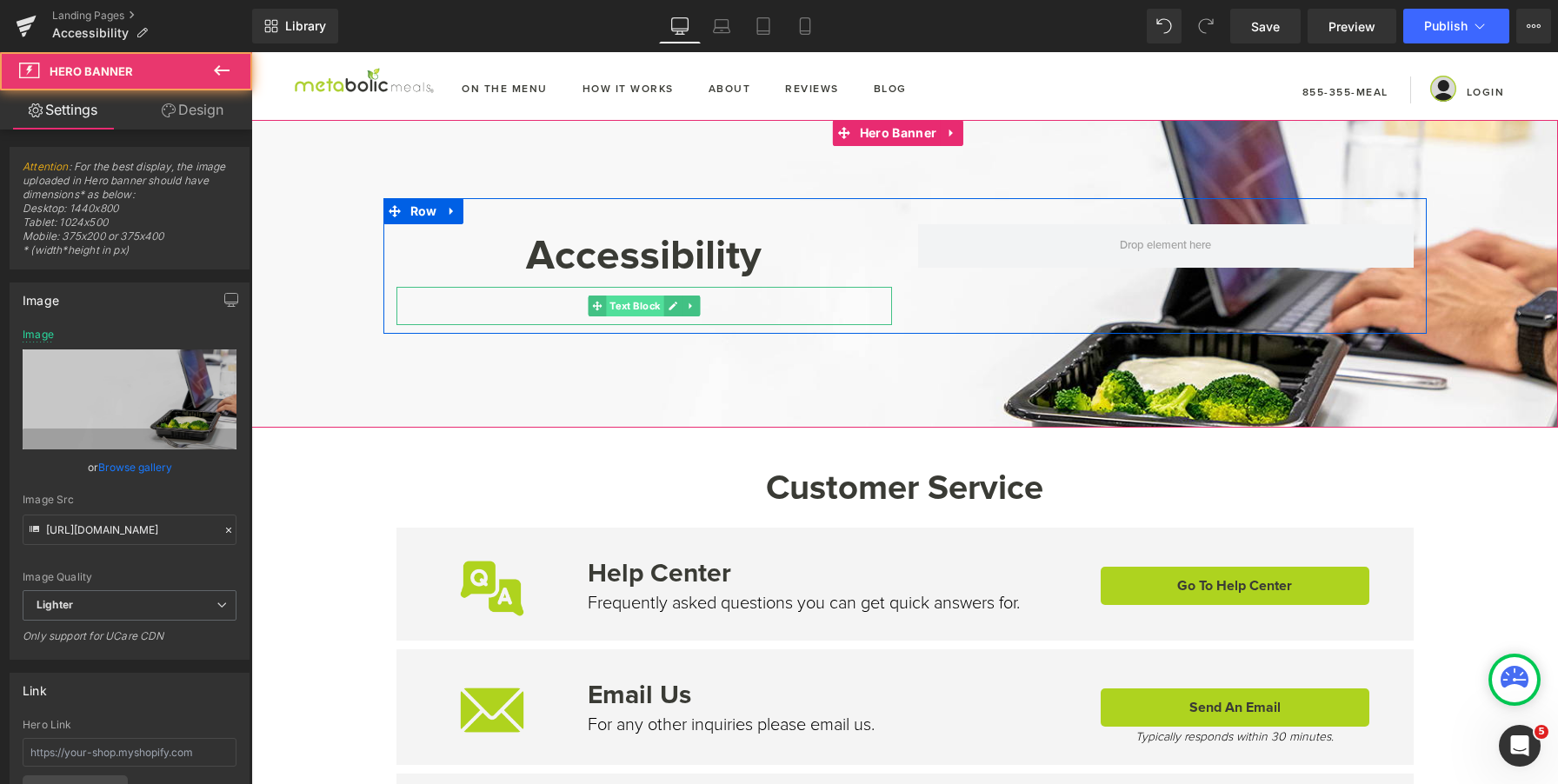
click at [657, 307] on span "Text Block" at bounding box center [635, 305] width 58 height 21
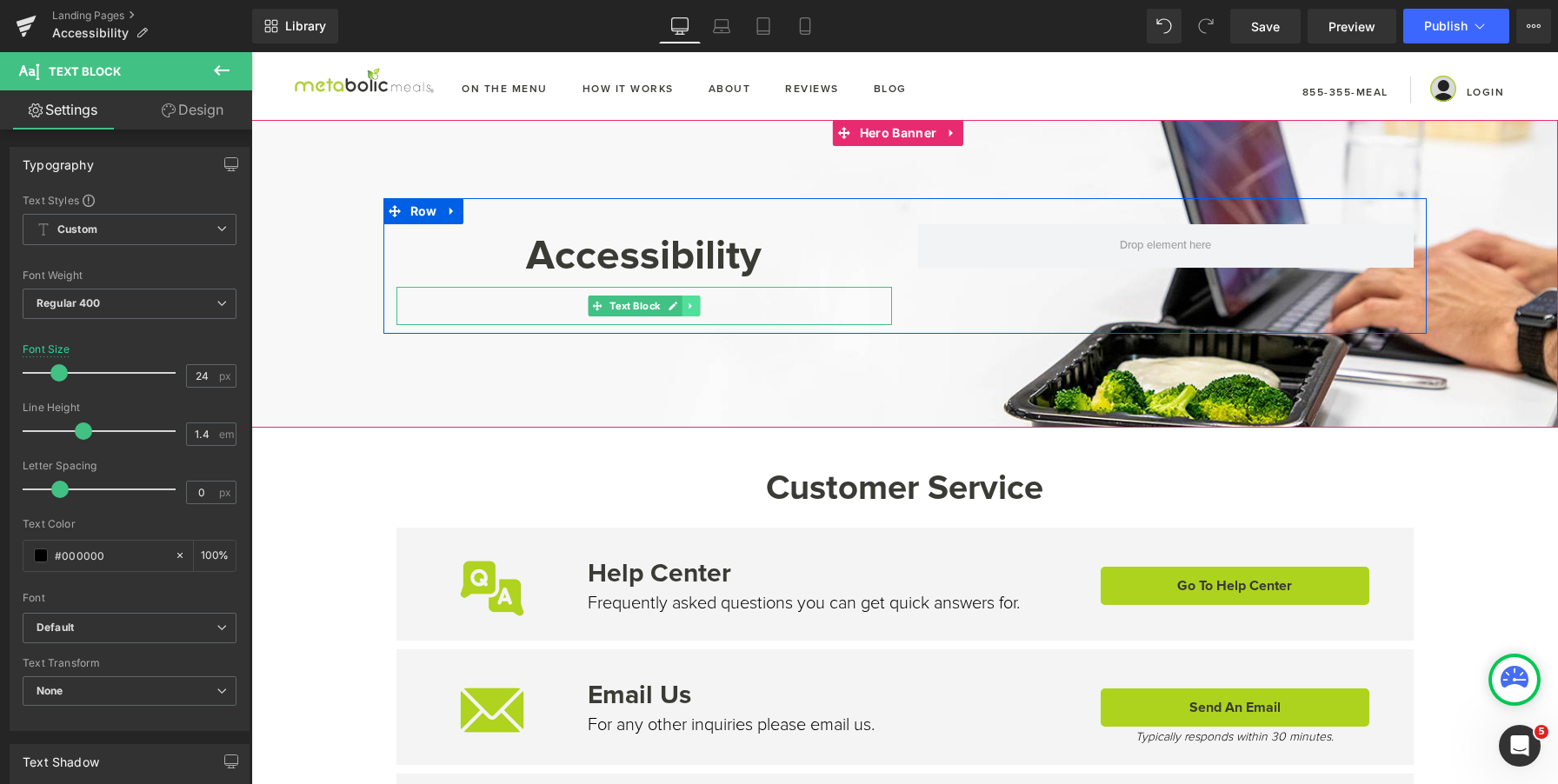
click at [686, 312] on icon at bounding box center [691, 305] width 9 height 10
click at [695, 310] on icon at bounding box center [700, 305] width 9 height 9
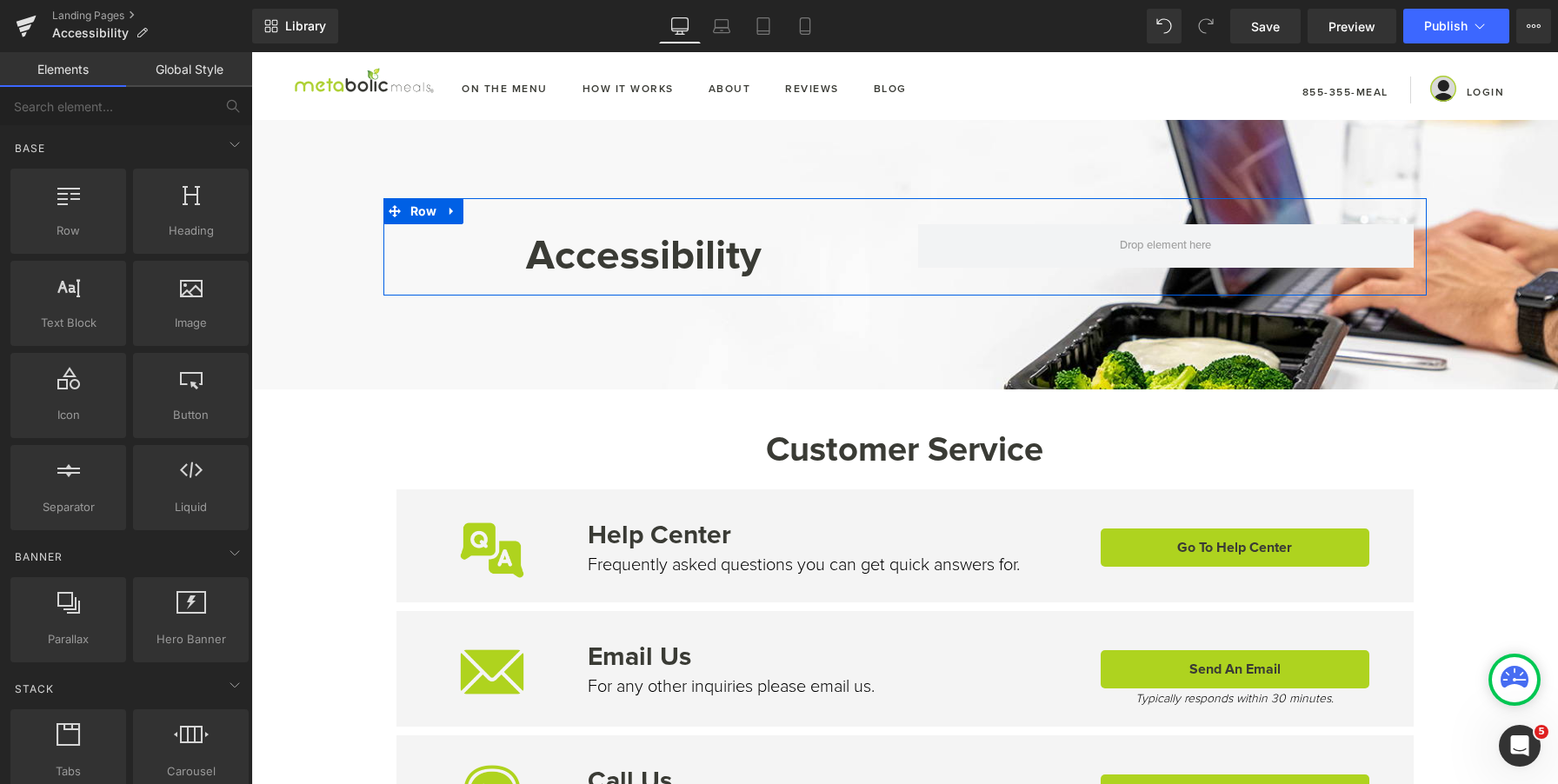
click at [794, 428] on div "Customer Service Heading" at bounding box center [905, 457] width 1018 height 65
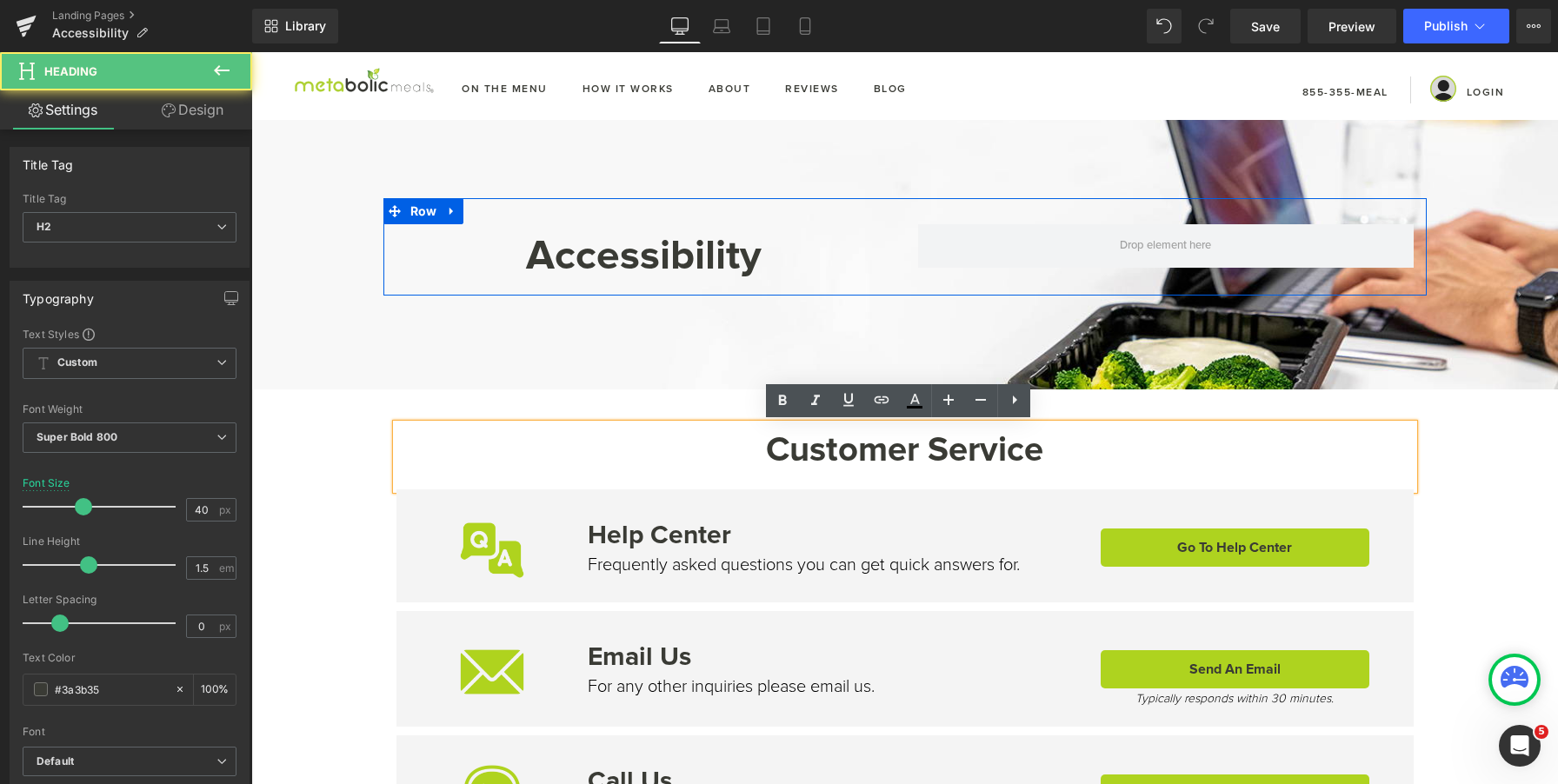
click at [766, 465] on h2 "Customer Service" at bounding box center [905, 450] width 1018 height 52
click at [812, 455] on h2 "Customer Service" at bounding box center [905, 450] width 1018 height 52
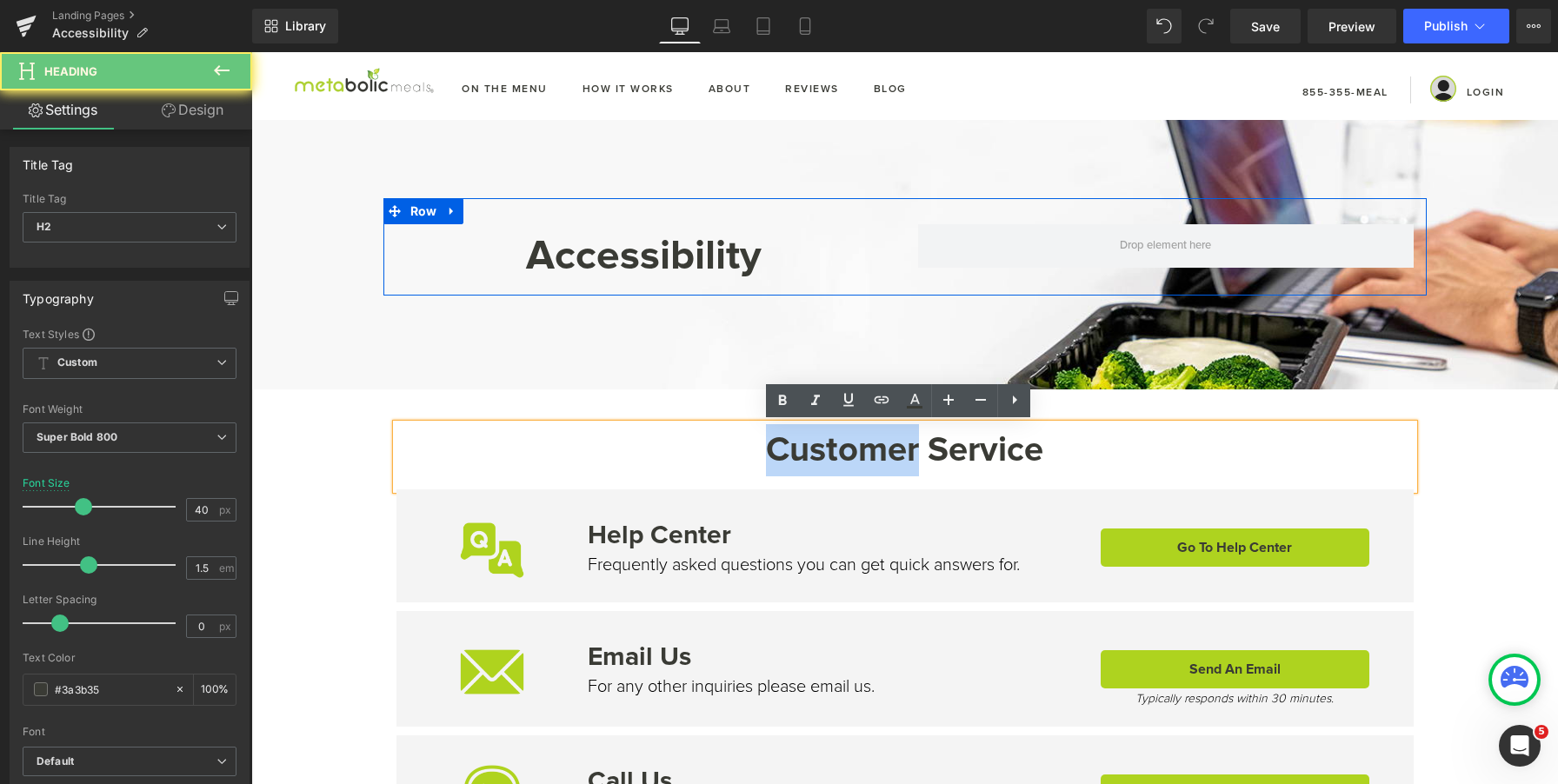
click at [812, 455] on h2 "Customer Service" at bounding box center [905, 450] width 1018 height 52
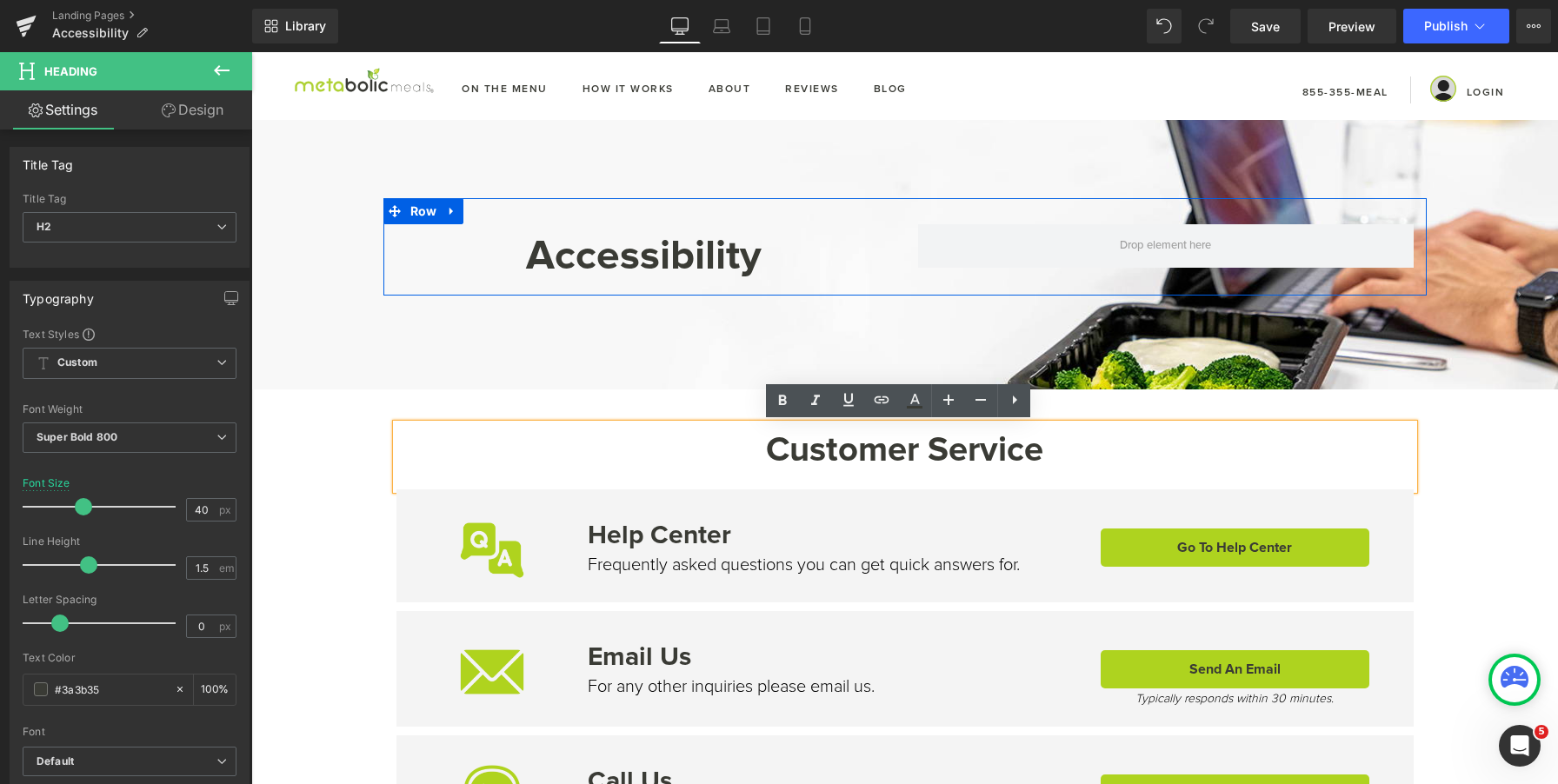
click at [812, 455] on h2 "Customer Service" at bounding box center [905, 450] width 1018 height 52
click at [978, 462] on h2 "Customer Service" at bounding box center [905, 450] width 1018 height 52
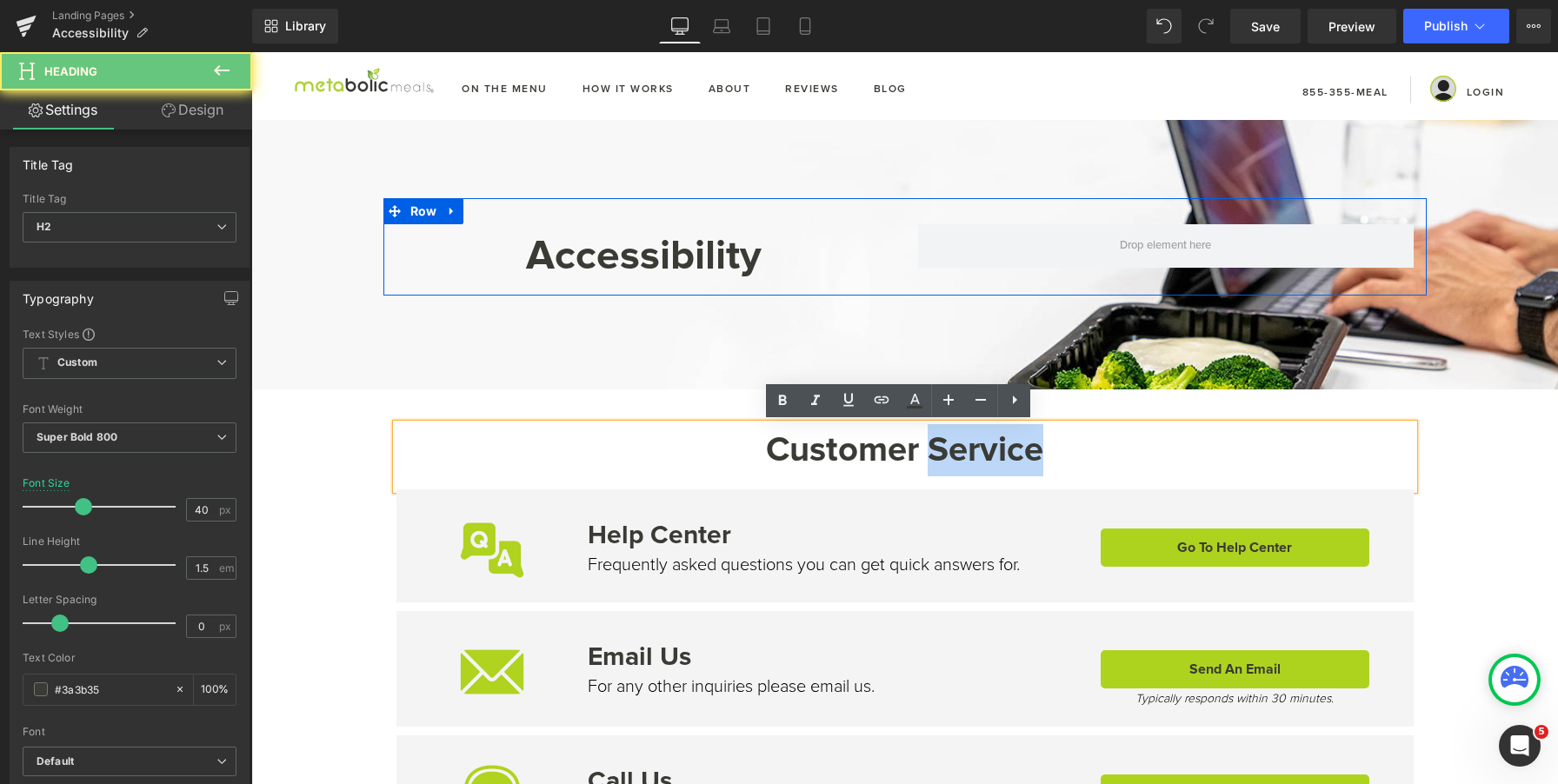
click at [978, 462] on h2 "Customer Service" at bounding box center [905, 450] width 1018 height 52
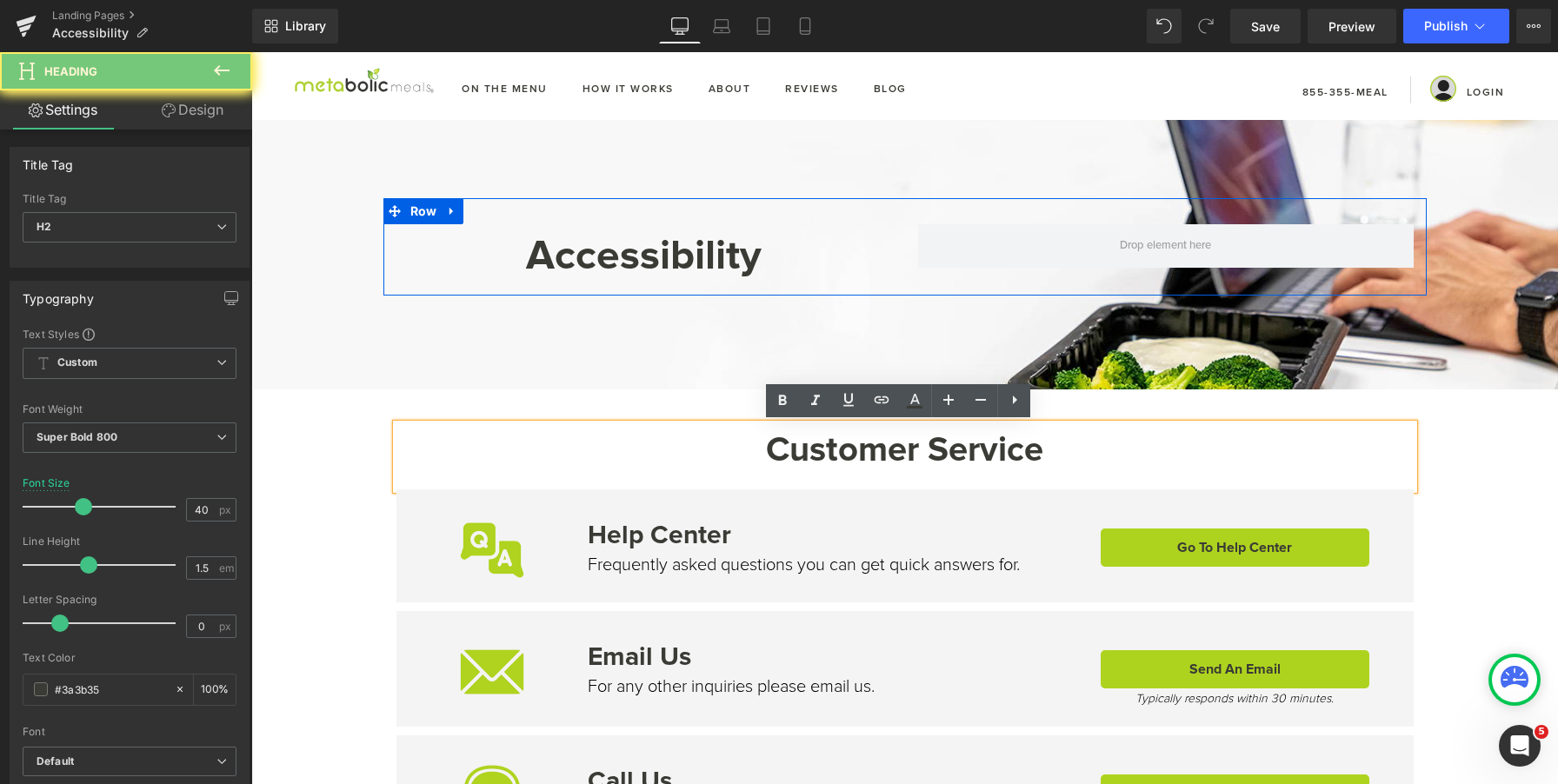
paste div
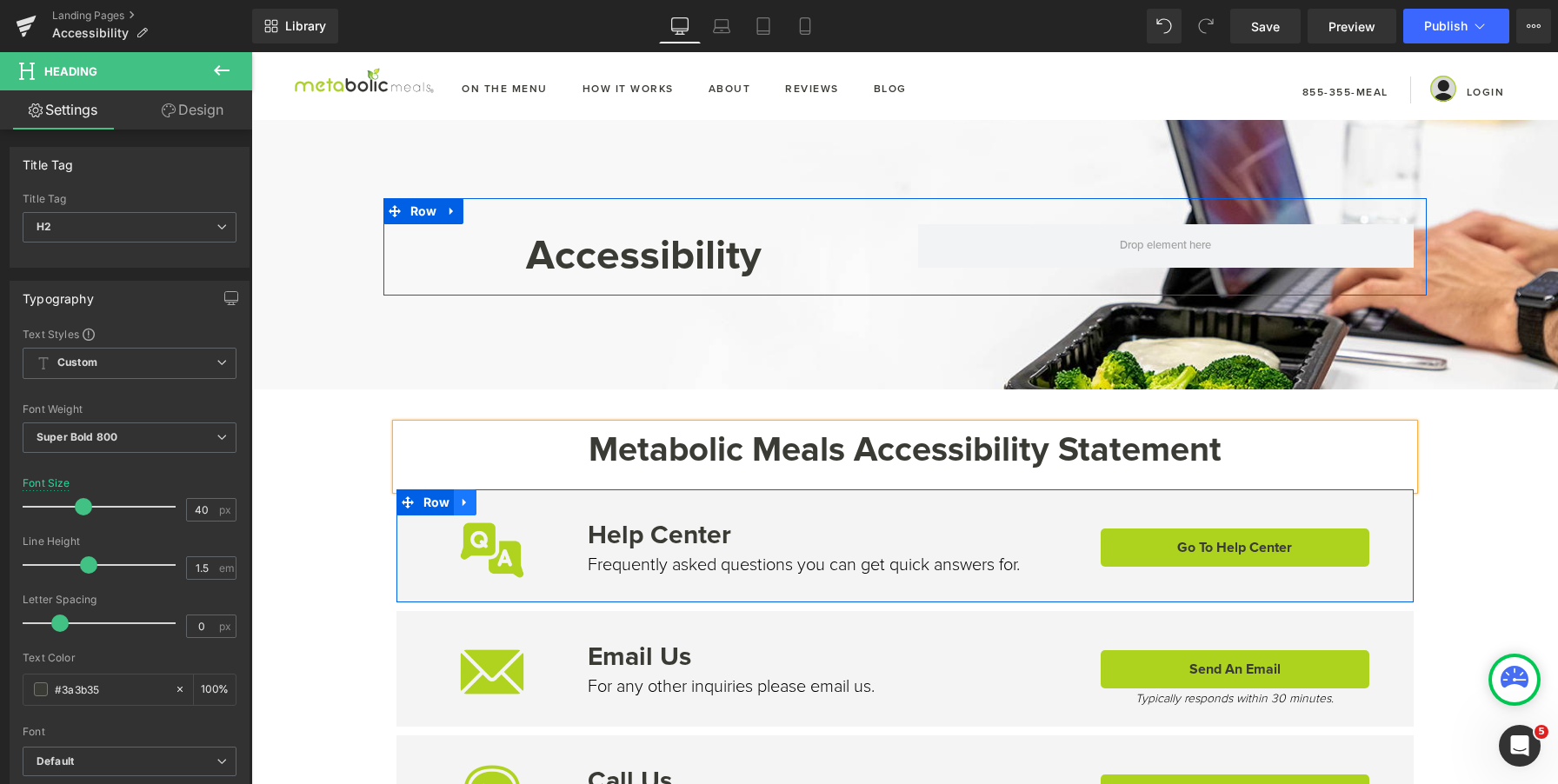
click at [464, 503] on icon at bounding box center [465, 503] width 12 height 13
click at [499, 506] on link at bounding box center [510, 502] width 23 height 26
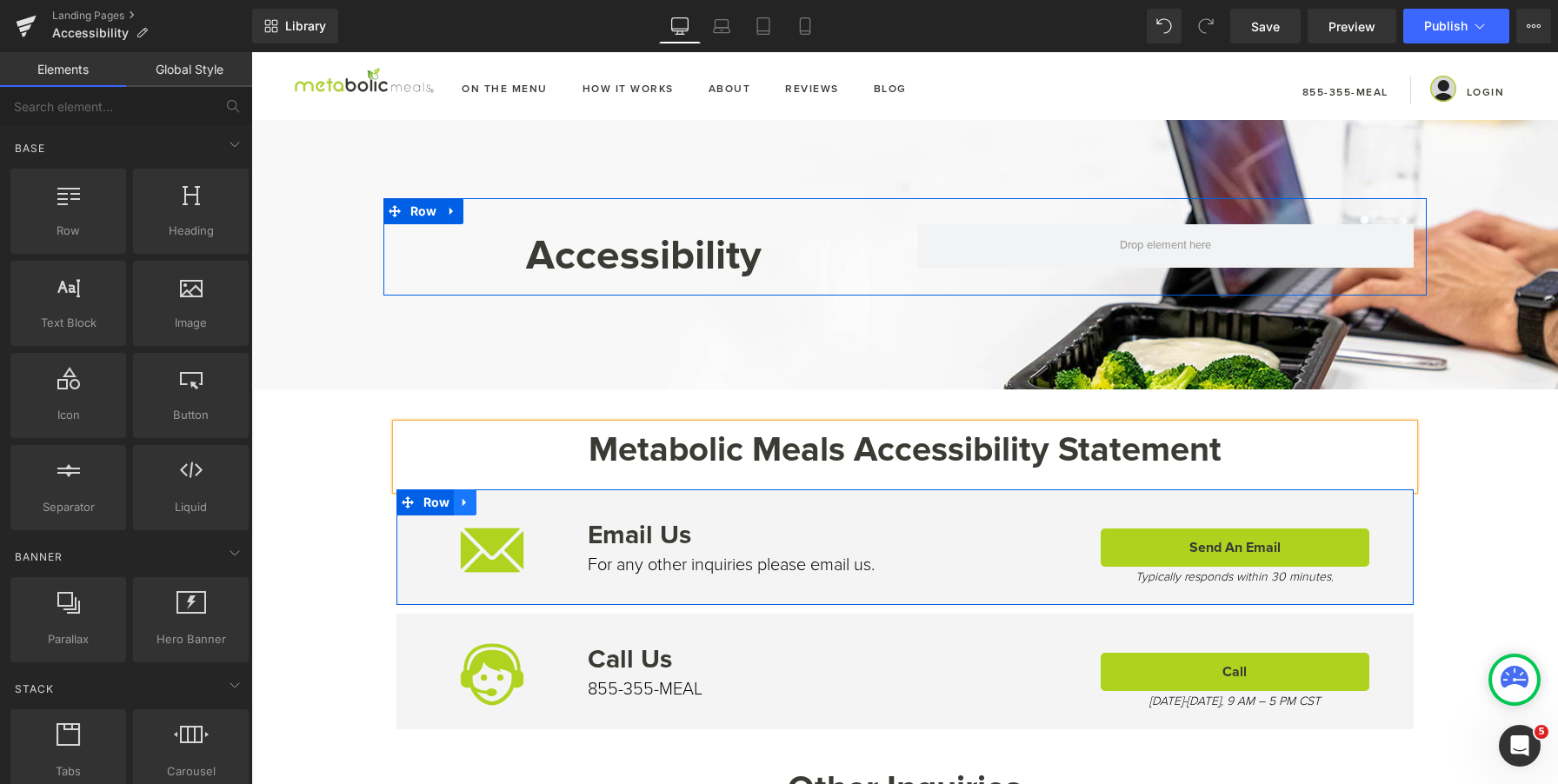
click at [462, 502] on icon at bounding box center [465, 503] width 12 height 13
click at [504, 502] on icon at bounding box center [510, 502] width 12 height 12
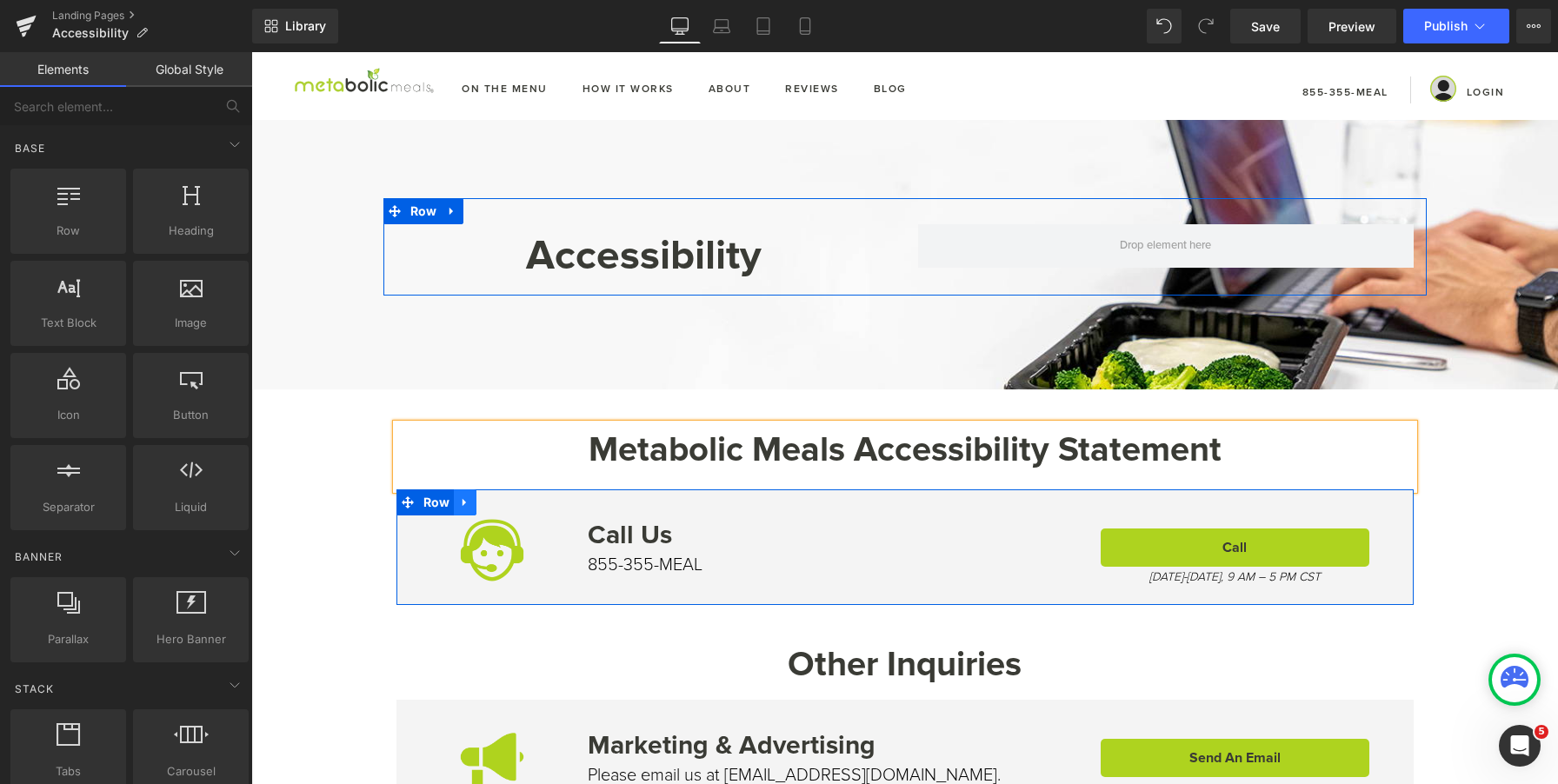
click at [463, 502] on icon at bounding box center [465, 502] width 4 height 8
click at [504, 499] on icon at bounding box center [510, 502] width 12 height 12
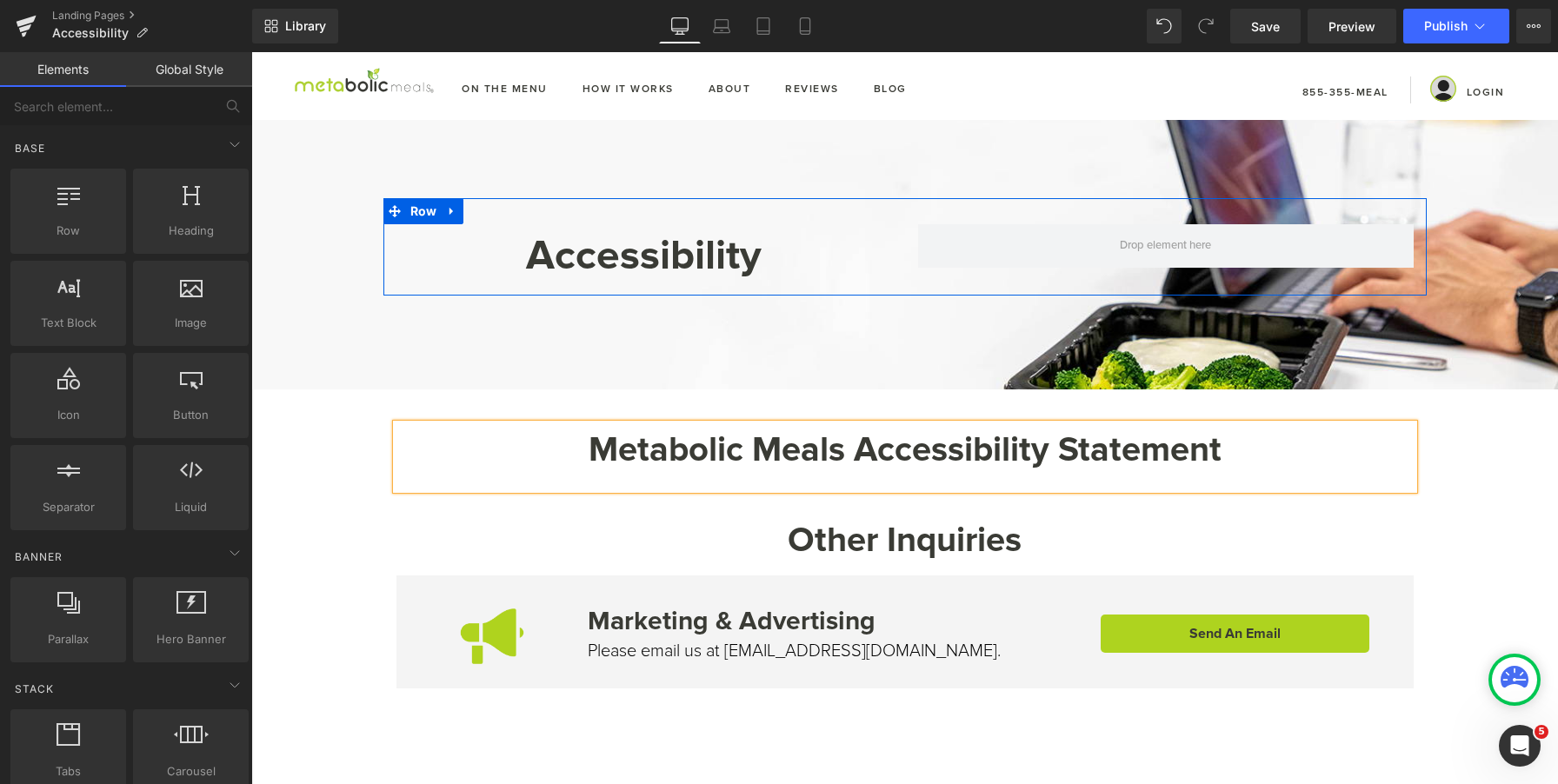
click at [612, 515] on h2 "Other Inquiries" at bounding box center [905, 540] width 1018 height 52
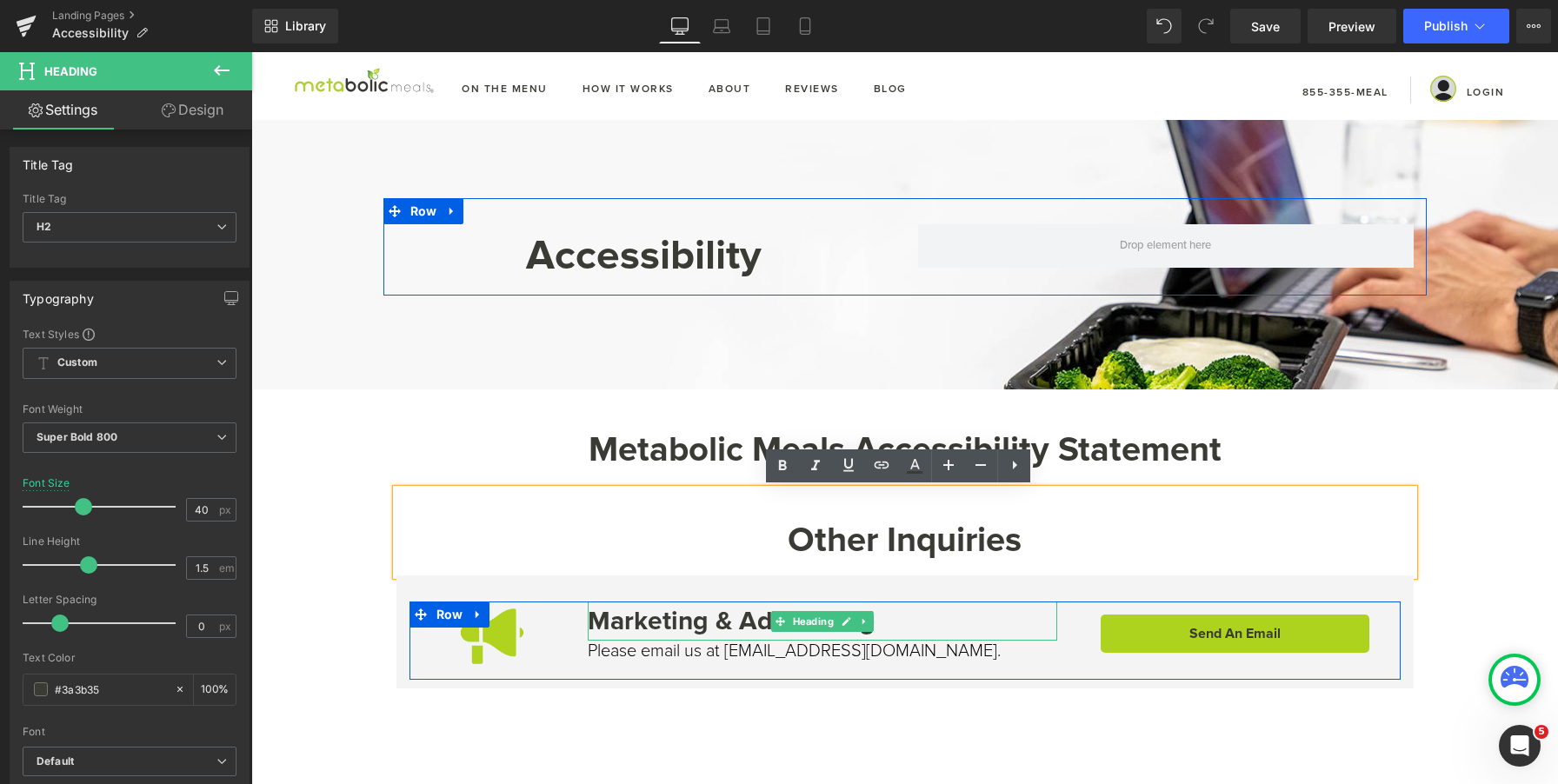
click at [623, 613] on h3 "Marketing & Advertising" at bounding box center [823, 621] width 470 height 39
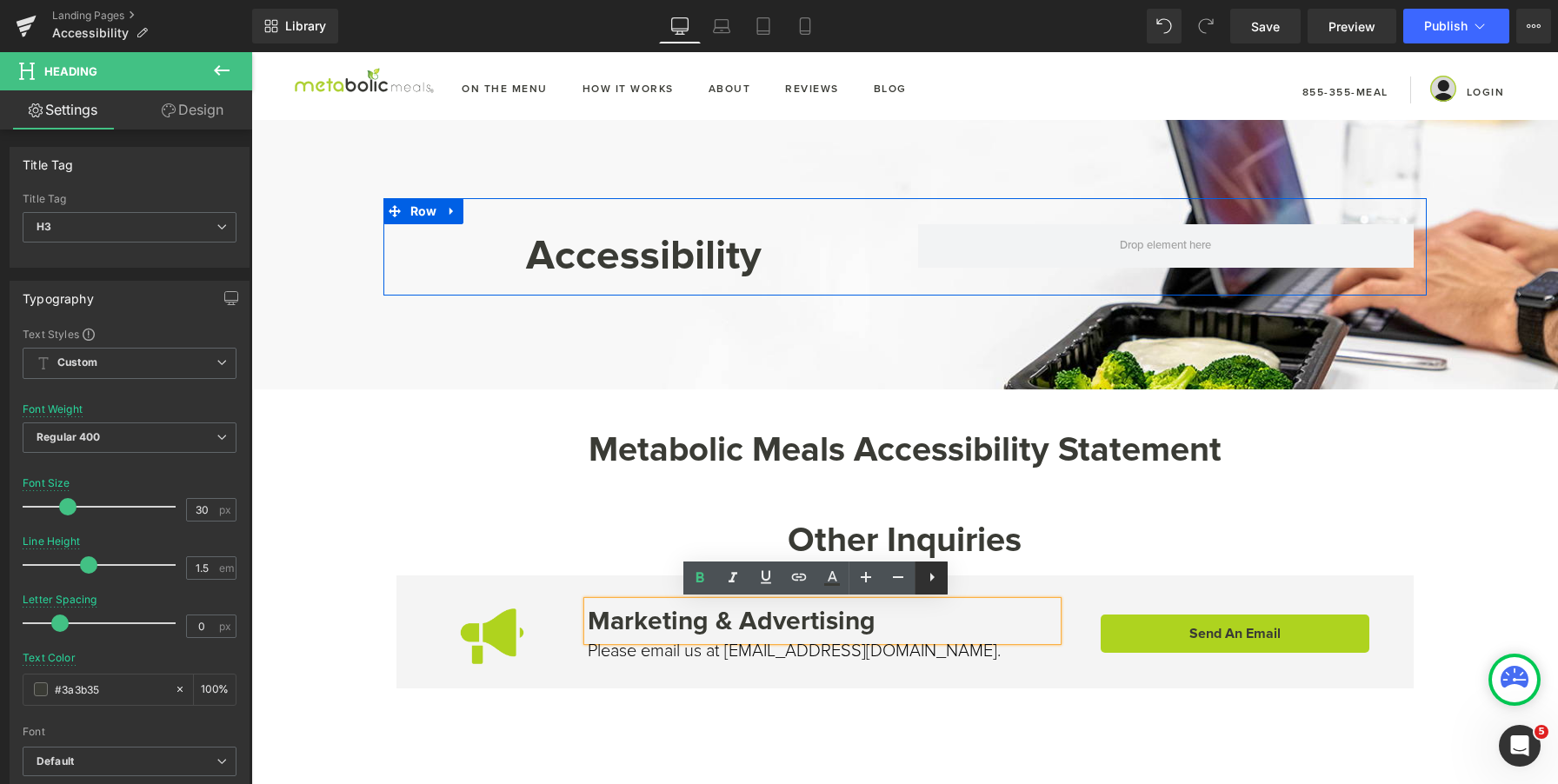
click at [936, 578] on icon at bounding box center [932, 577] width 21 height 21
click at [498, 526] on h2 "Other Inquiries" at bounding box center [905, 540] width 1018 height 52
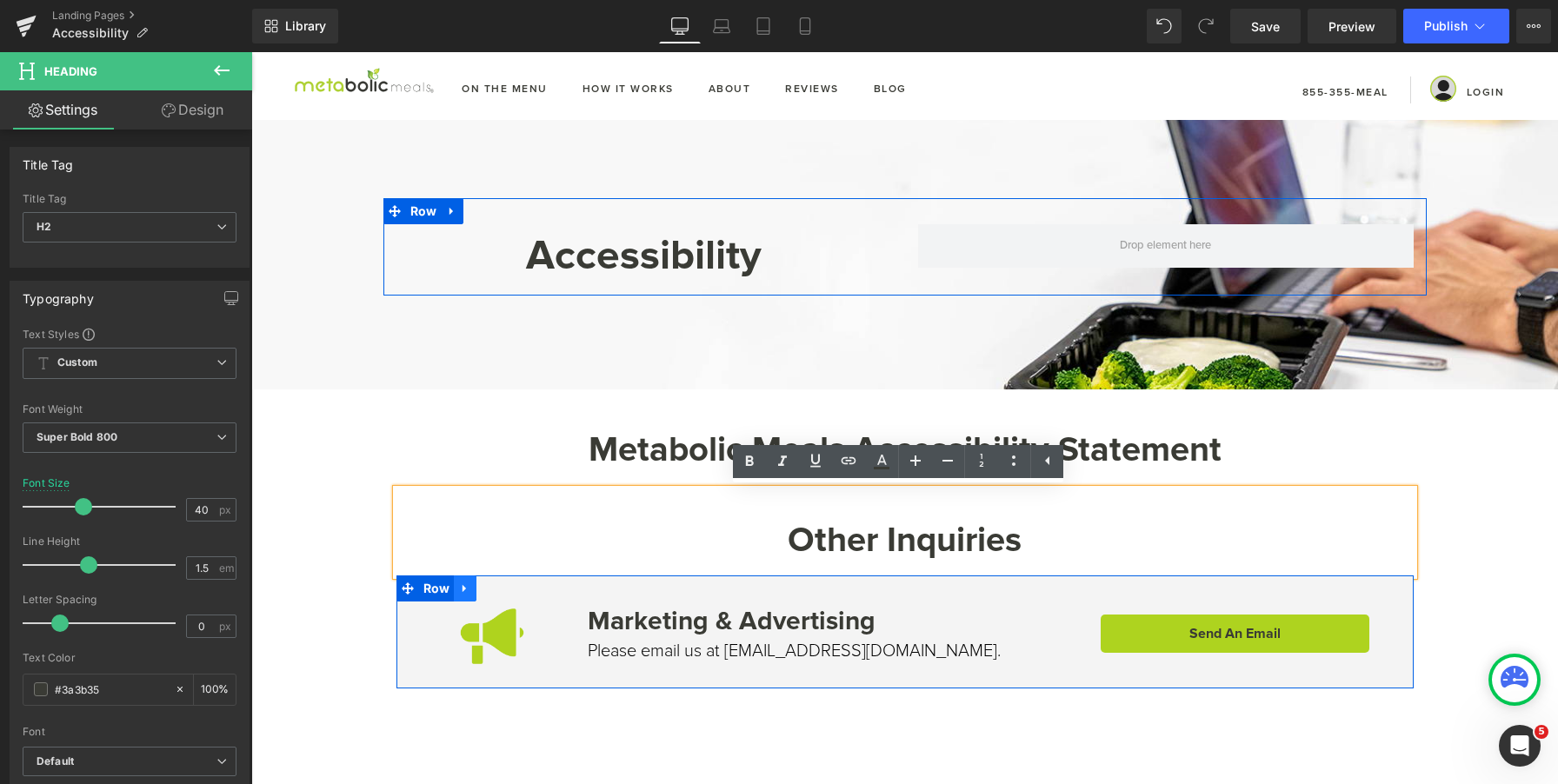
click at [469, 597] on link at bounding box center [465, 589] width 23 height 26
click at [508, 591] on icon at bounding box center [510, 588] width 12 height 12
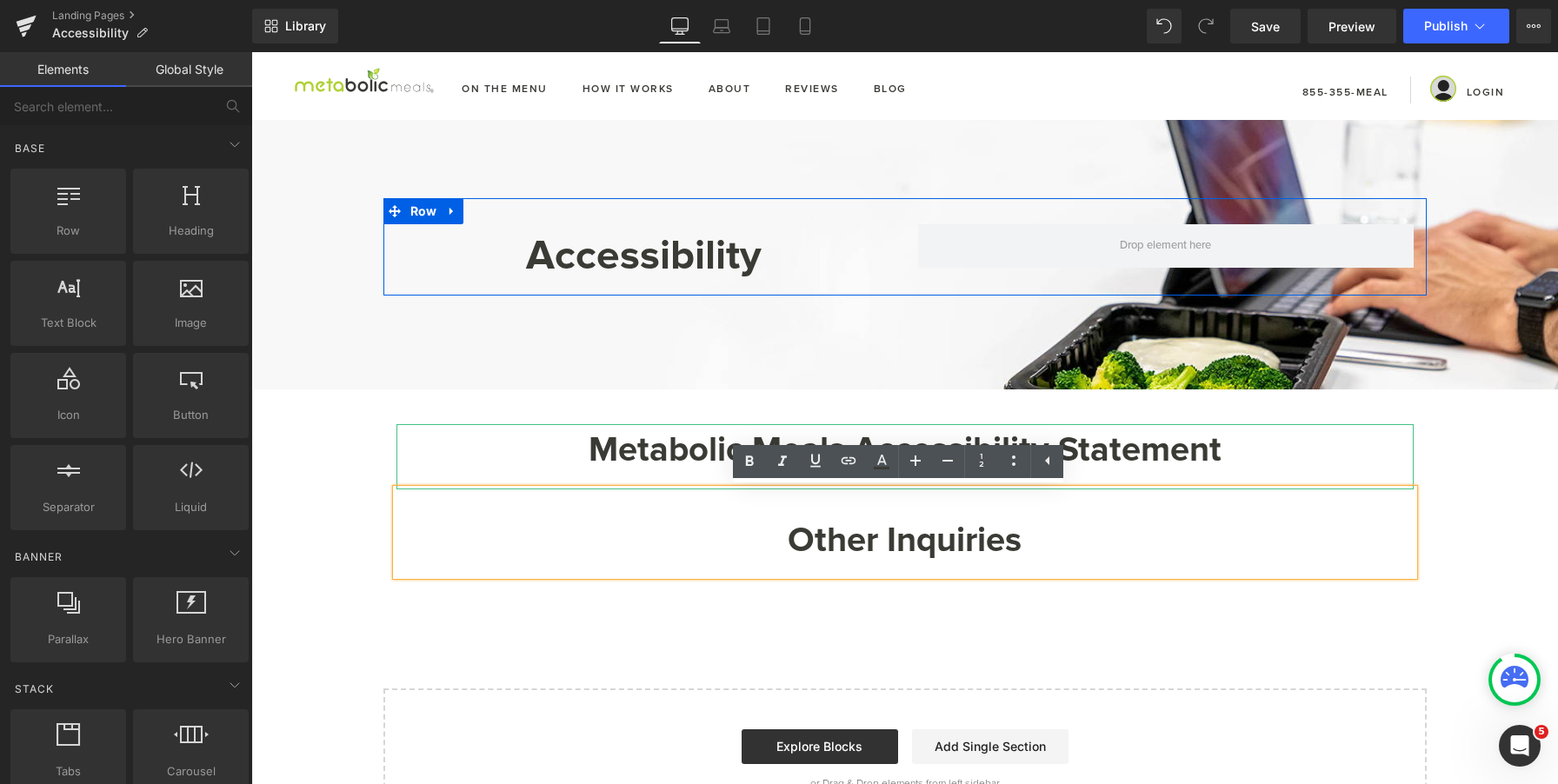
click at [470, 453] on h2 "Metabolic Meals Accessibility Statement" at bounding box center [905, 450] width 1018 height 52
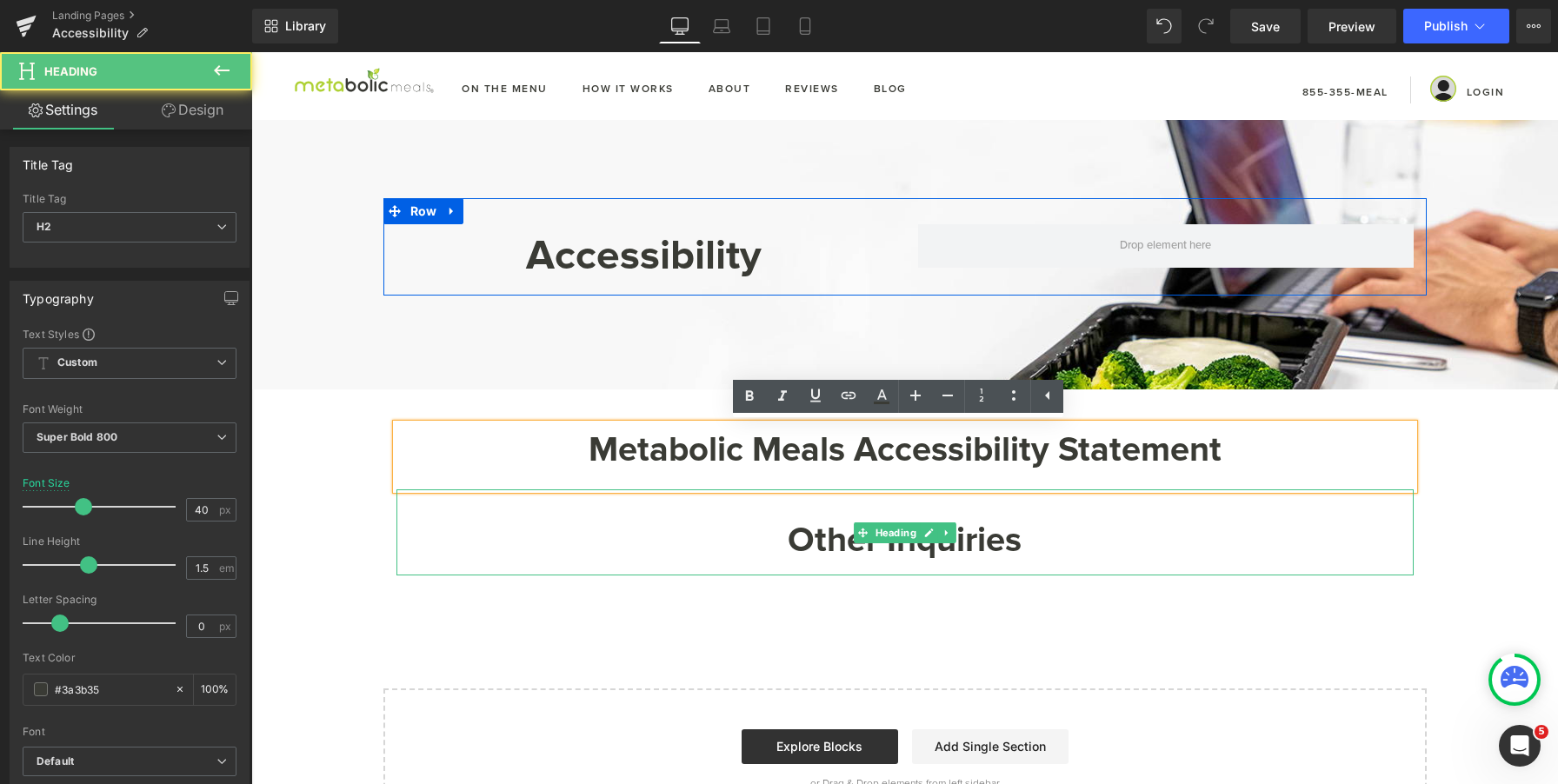
click at [463, 514] on div "Other Inquiries" at bounding box center [905, 533] width 1018 height 86
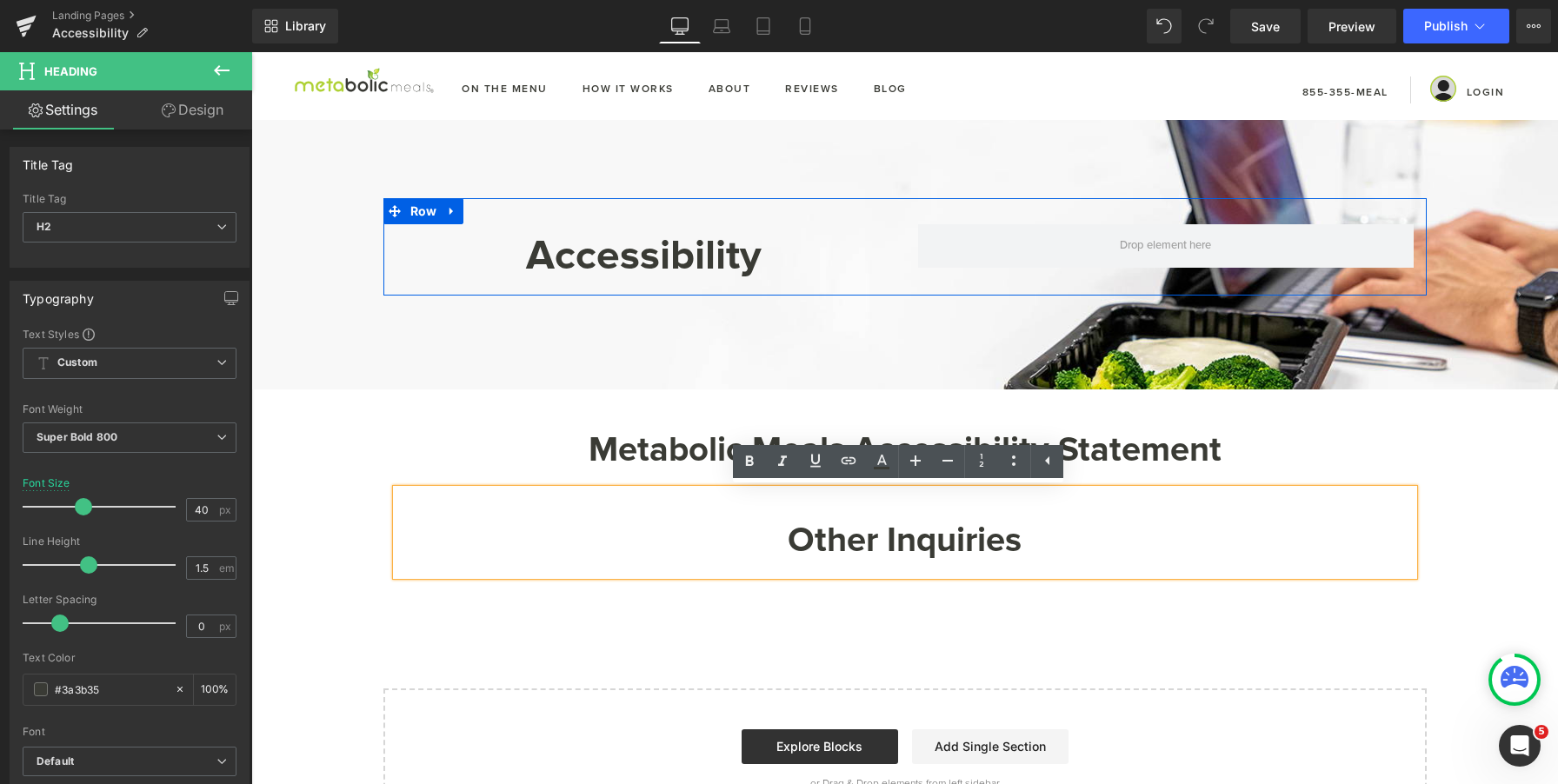
click at [836, 646] on div "Accessibility Heading Row Hero Banner 108px Hero Banner Get In Touch Heading Me…" at bounding box center [904, 476] width 1307 height 712
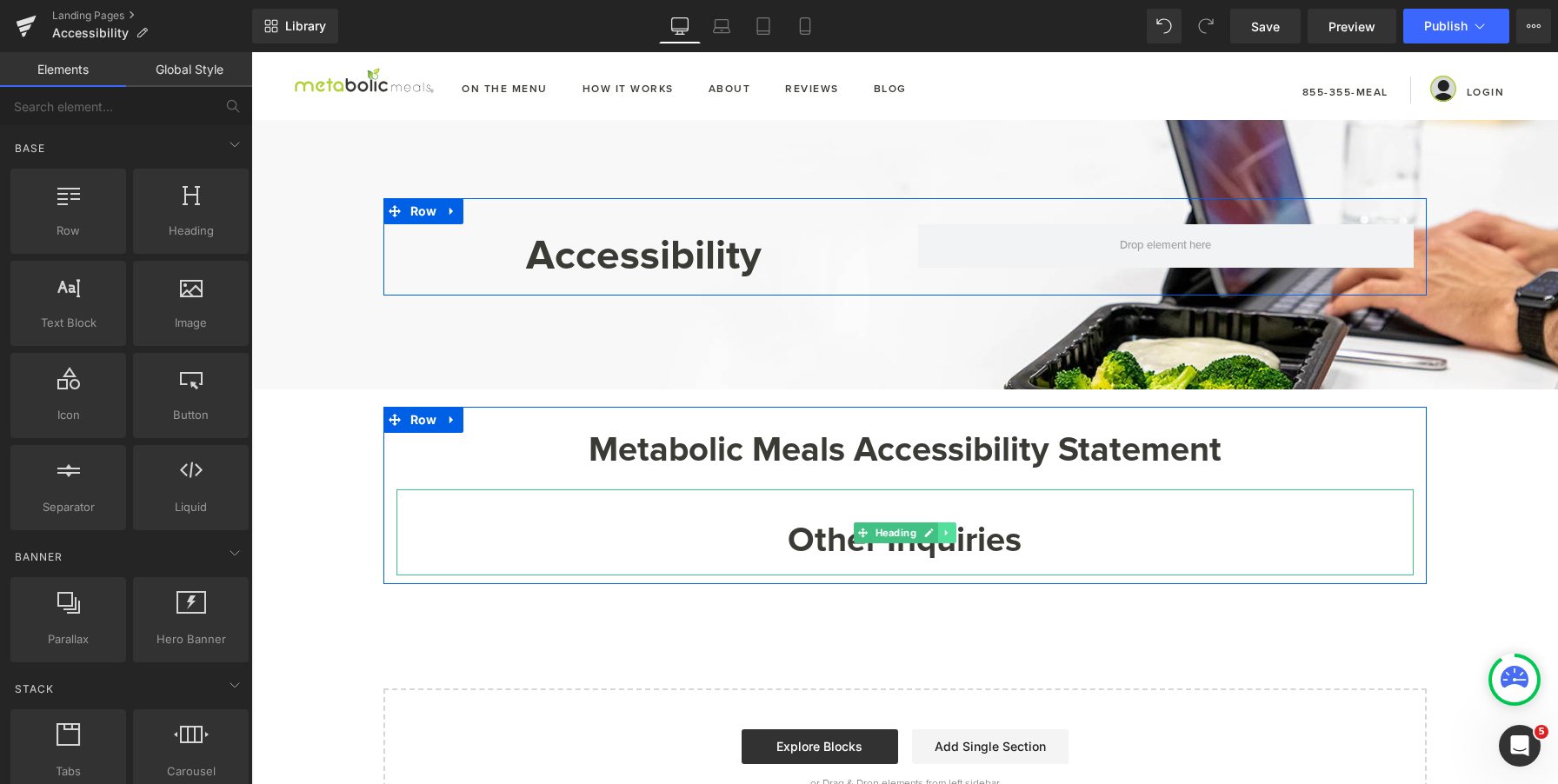
click at [944, 531] on icon at bounding box center [946, 533] width 9 height 10
click at [952, 535] on icon at bounding box center [956, 533] width 9 height 9
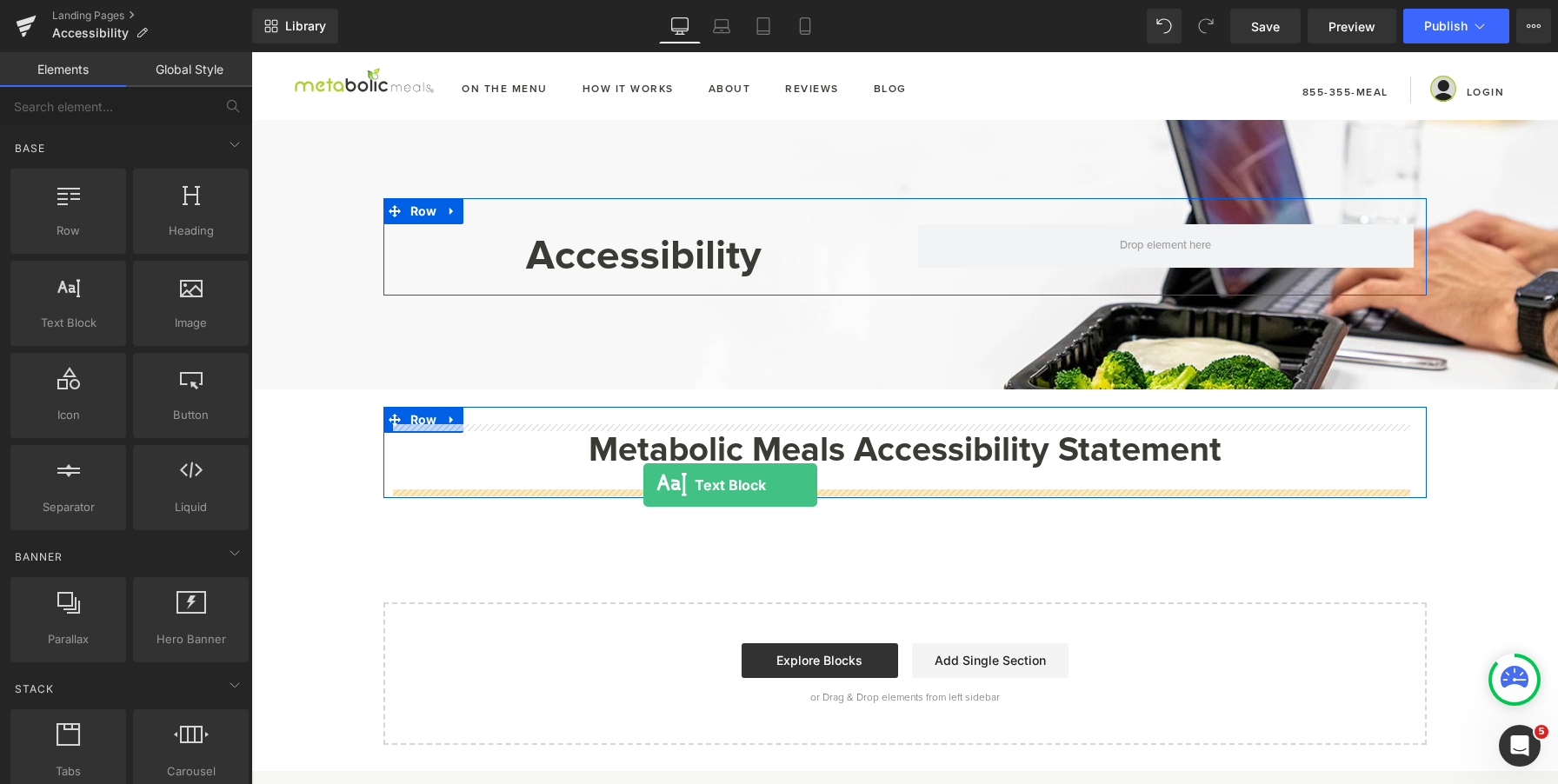
drag, startPoint x: 315, startPoint y: 360, endPoint x: 644, endPoint y: 485, distance: 351.9
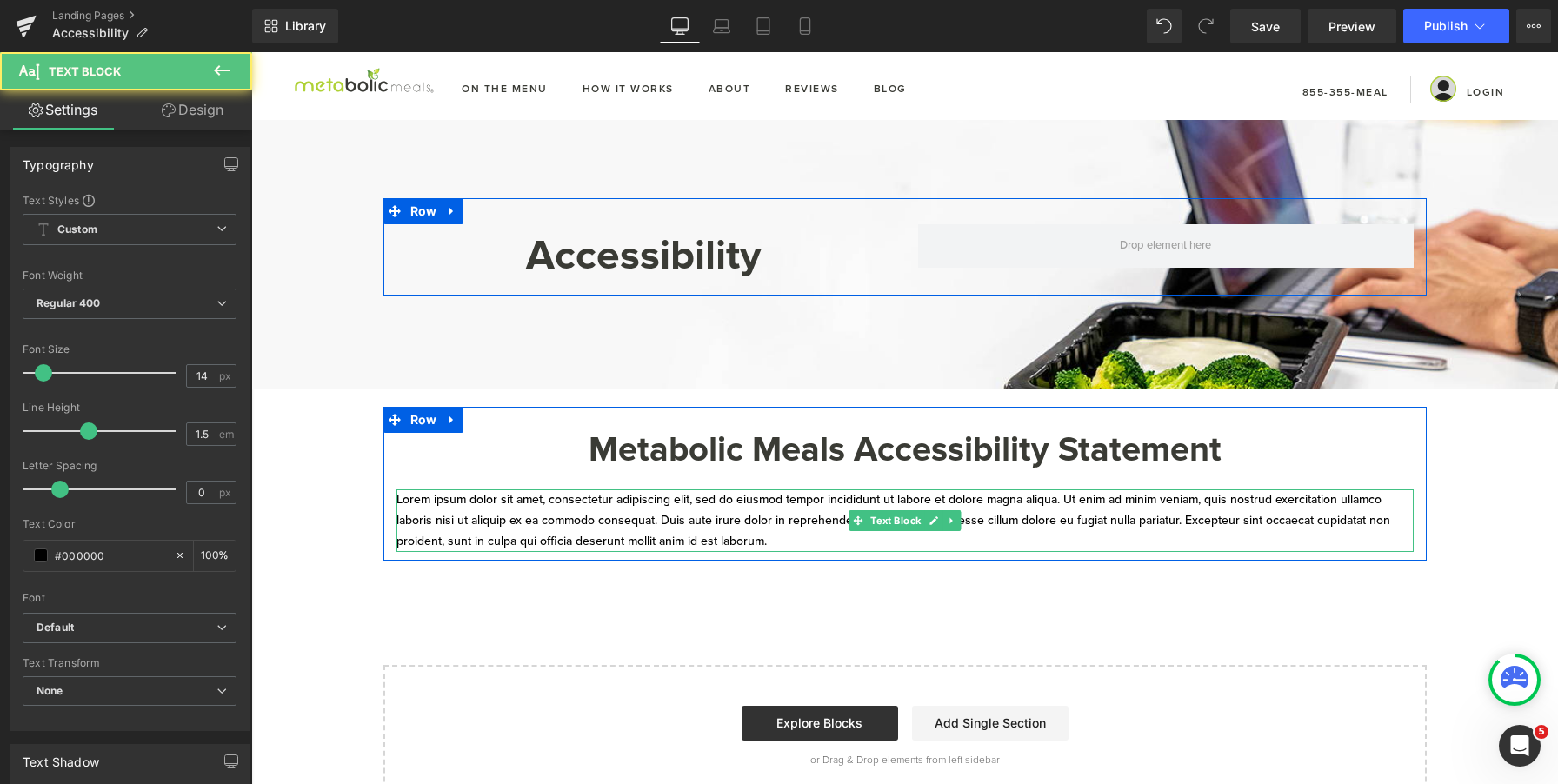
click at [629, 508] on p "Lorem ipsum dolor sit amet, consectetur adipiscing elit, sed do eiusmod tempor …" at bounding box center [905, 521] width 1018 height 62
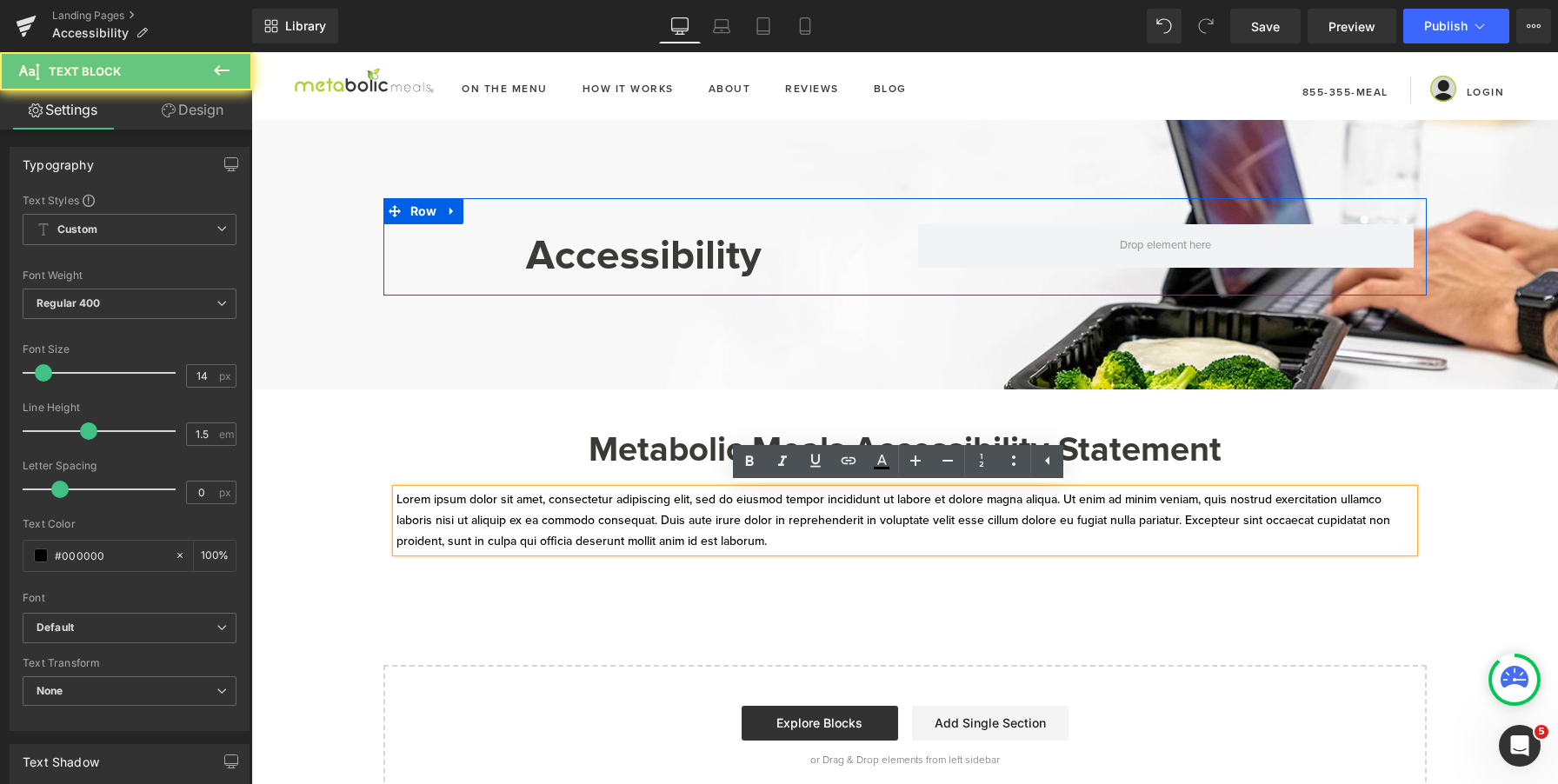
click at [629, 508] on p "Lorem ipsum dolor sit amet, consectetur adipiscing elit, sed do eiusmod tempor …" at bounding box center [905, 521] width 1018 height 62
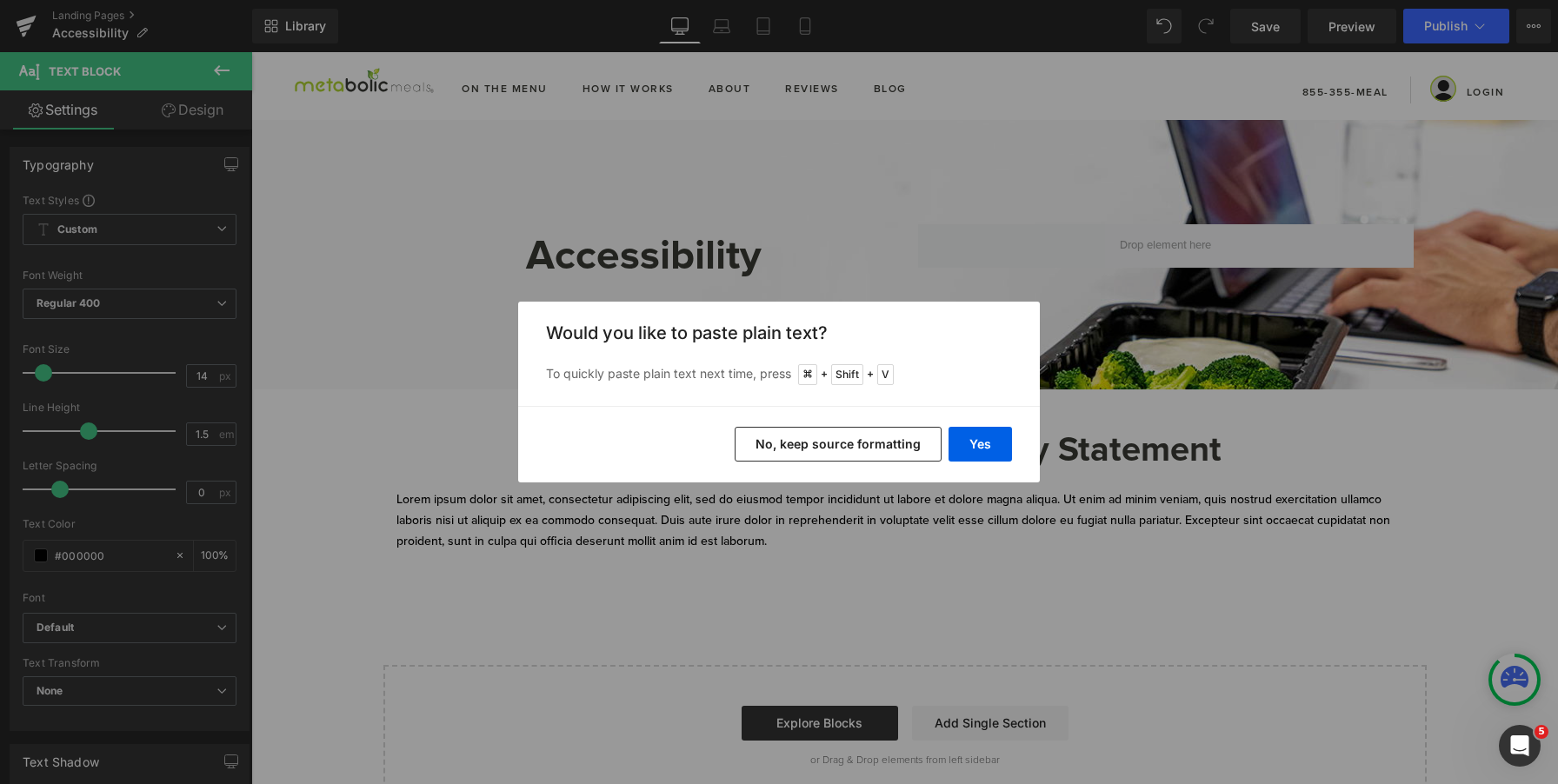
click at [904, 455] on button "No, keep source formatting" at bounding box center [838, 445] width 207 height 35
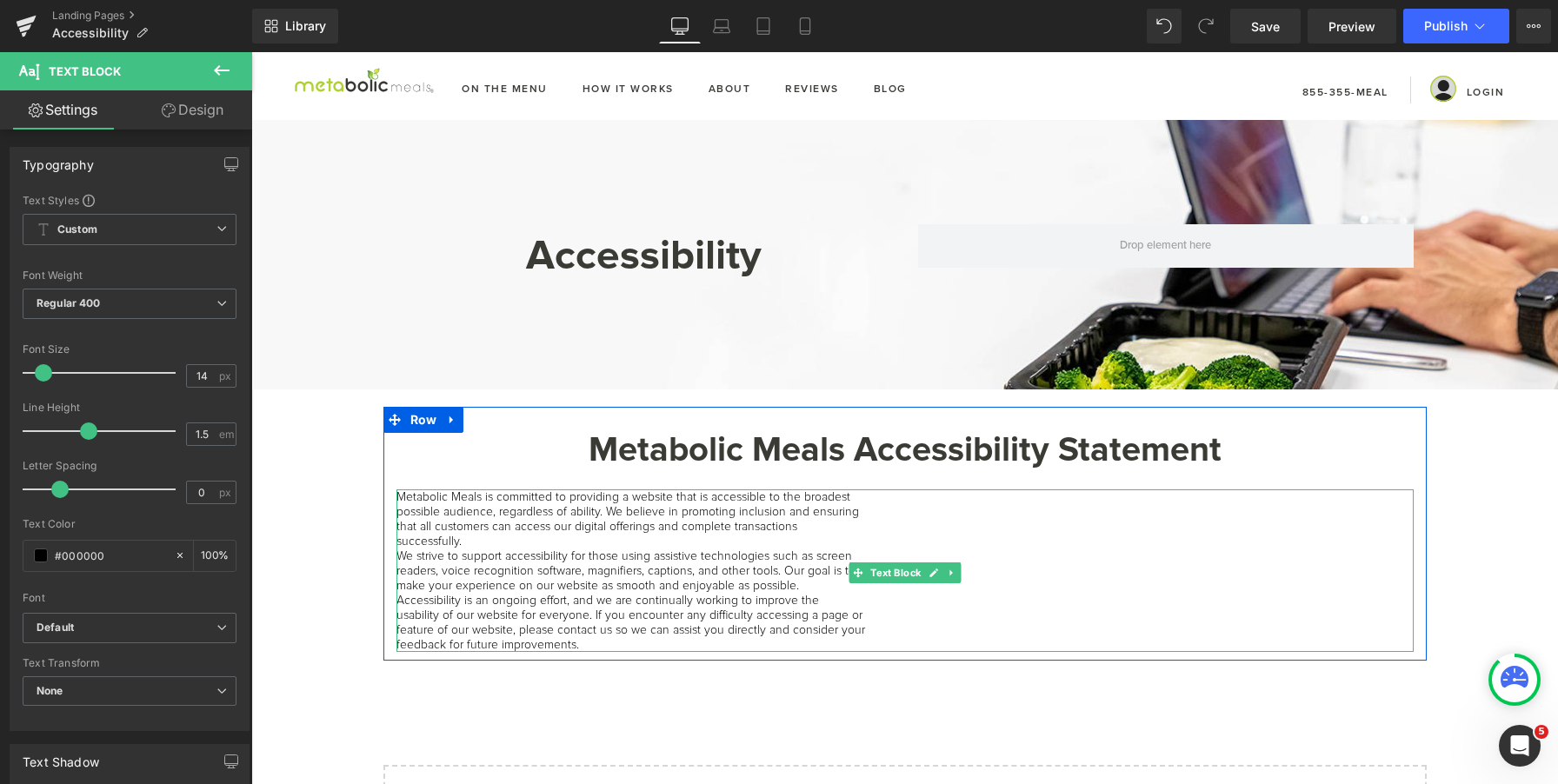
click at [644, 545] on p "successfully." at bounding box center [905, 541] width 1018 height 15
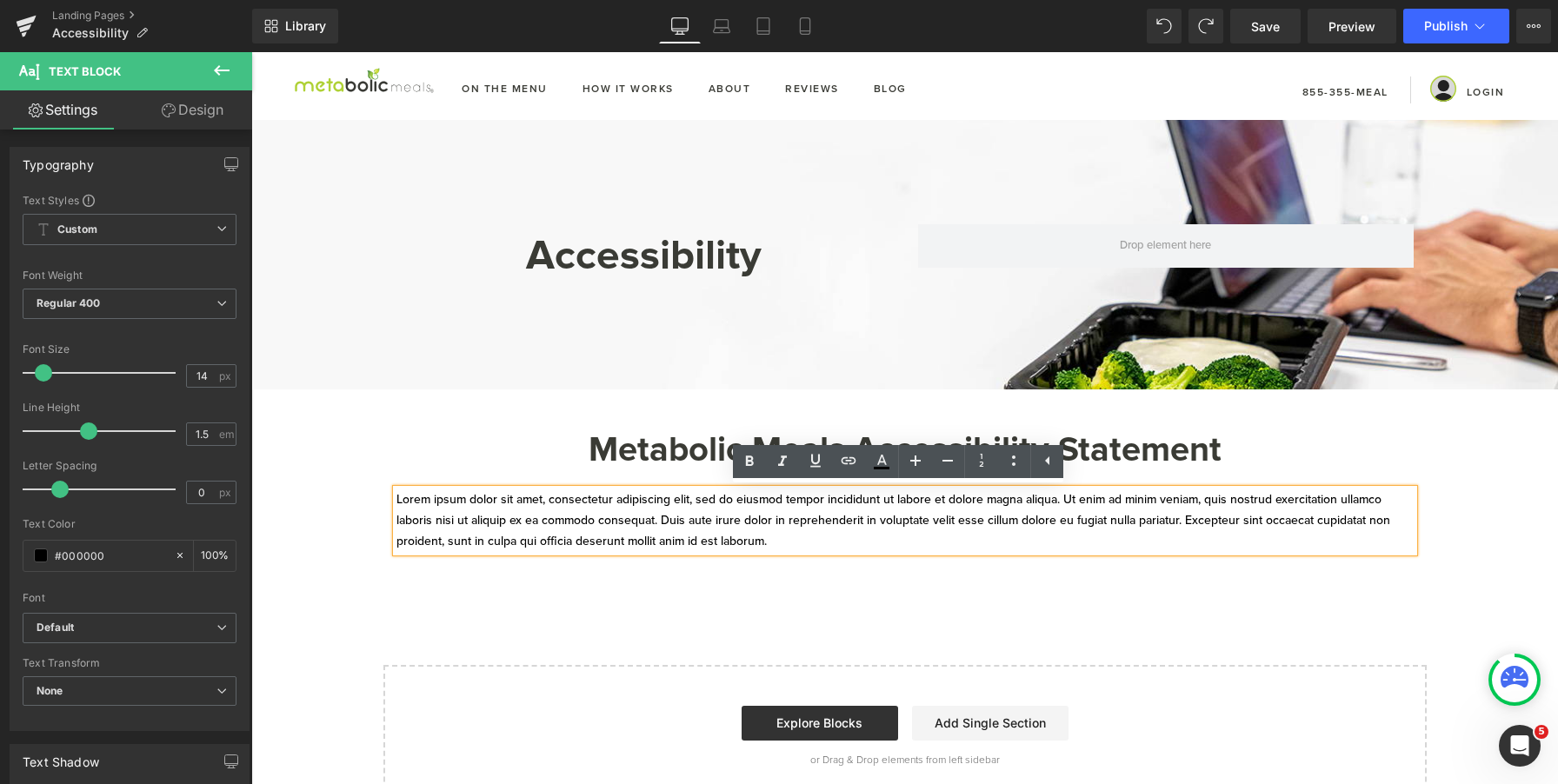
click at [650, 540] on p "Lorem ipsum dolor sit amet, consectetur adipiscing elit, sed do eiusmod tempor …" at bounding box center [905, 521] width 1018 height 62
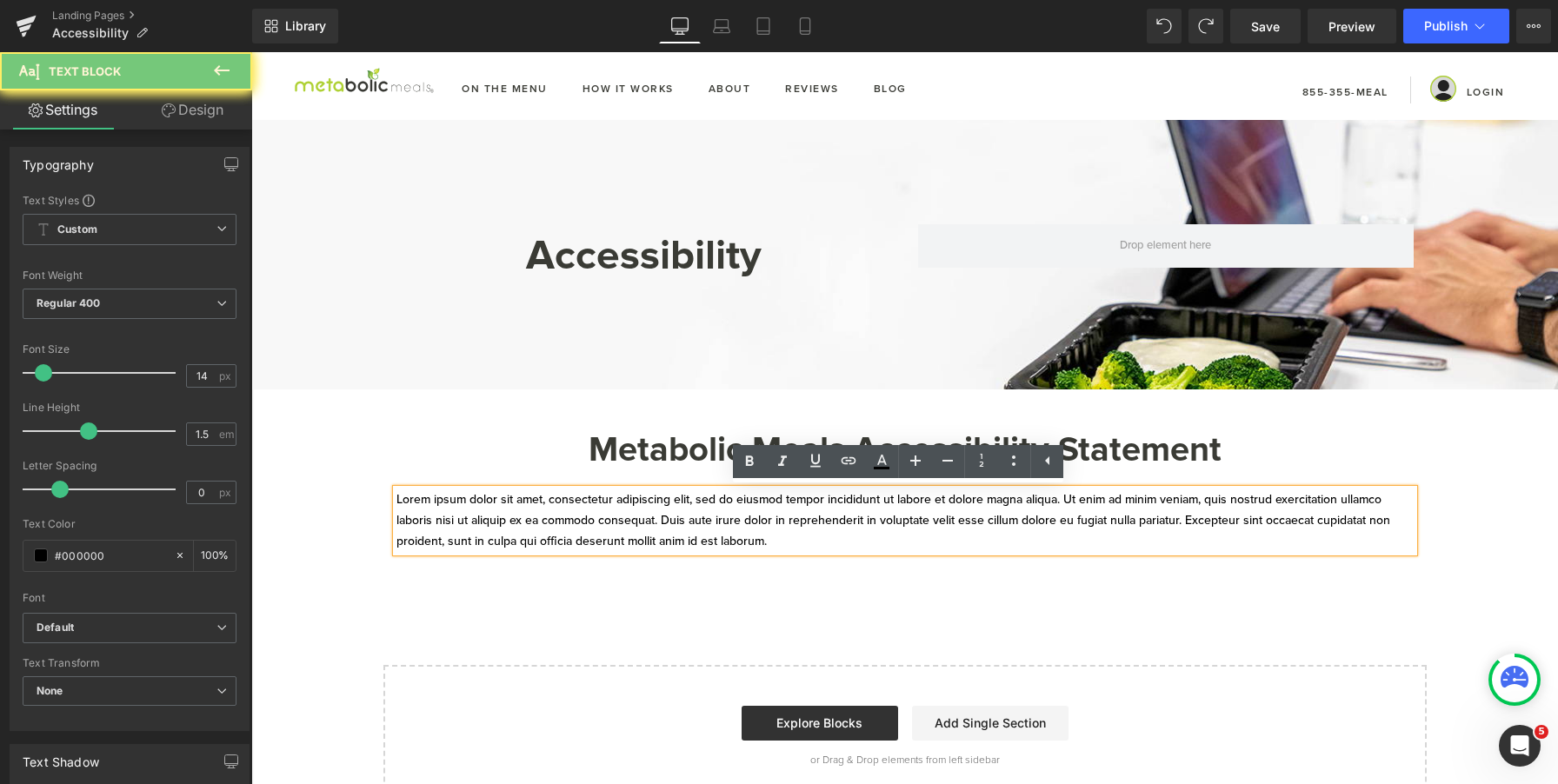
click at [650, 540] on p "Lorem ipsum dolor sit amet, consectetur adipiscing elit, sed do eiusmod tempor …" at bounding box center [905, 521] width 1018 height 62
click at [781, 545] on p "Lorem ipsum dolor sit amet, consectetur adipiscing elit, sed do eiusmod tempor …" at bounding box center [905, 521] width 1018 height 62
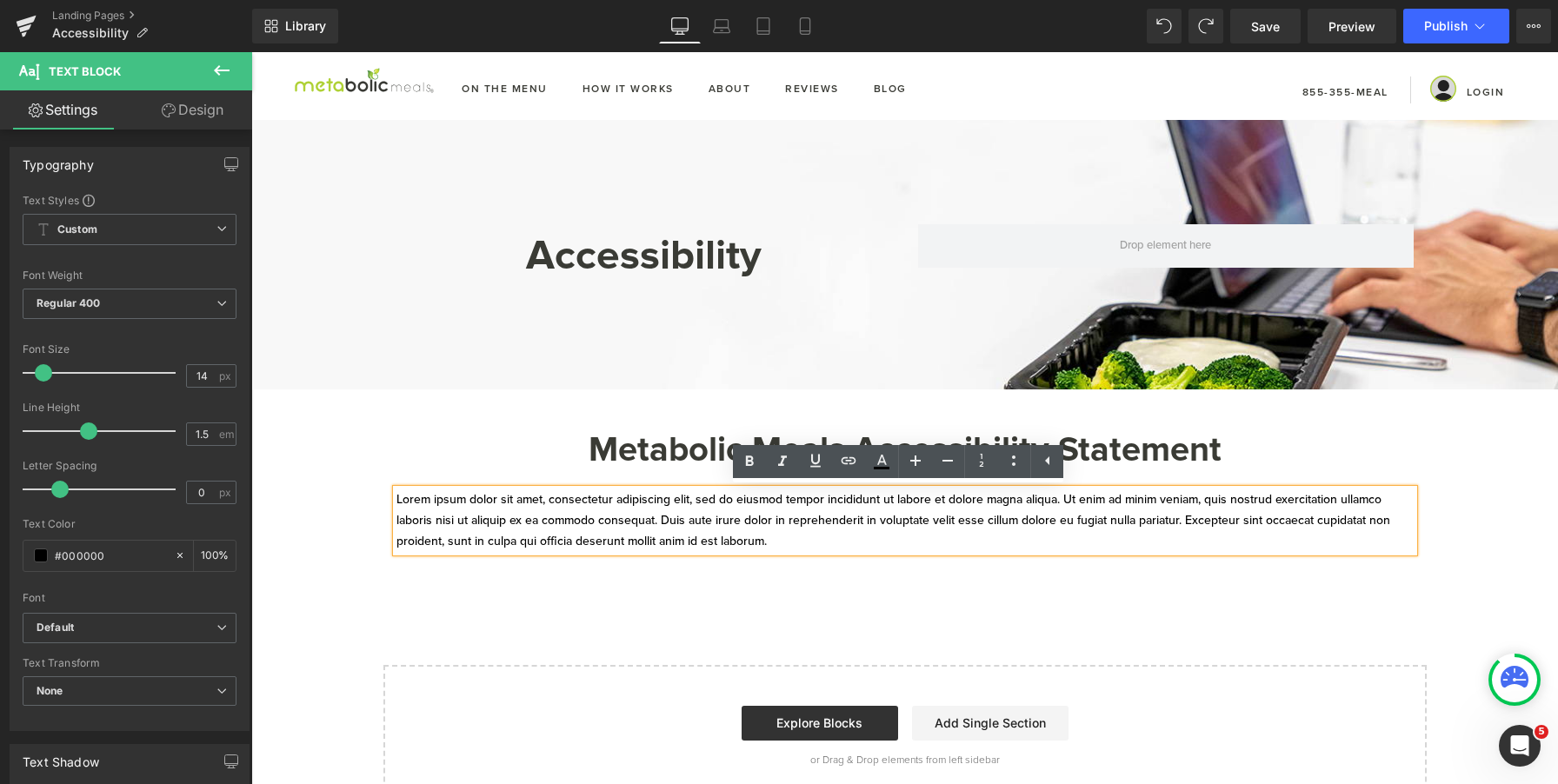
click at [741, 545] on p "Lorem ipsum dolor sit amet, consectetur adipiscing elit, sed do eiusmod tempor …" at bounding box center [905, 521] width 1018 height 62
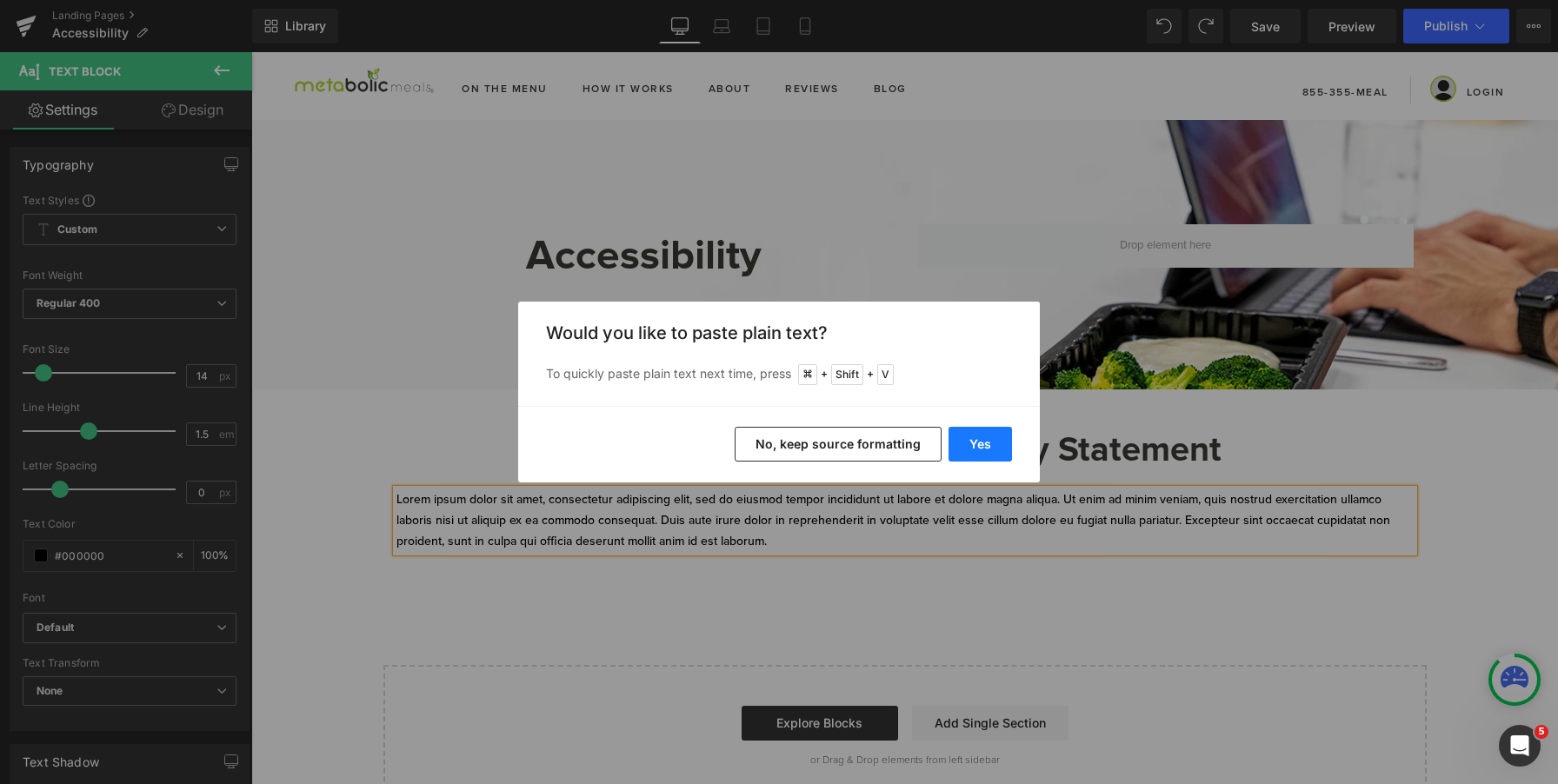
click at [963, 439] on button "Yes" at bounding box center [980, 445] width 63 height 35
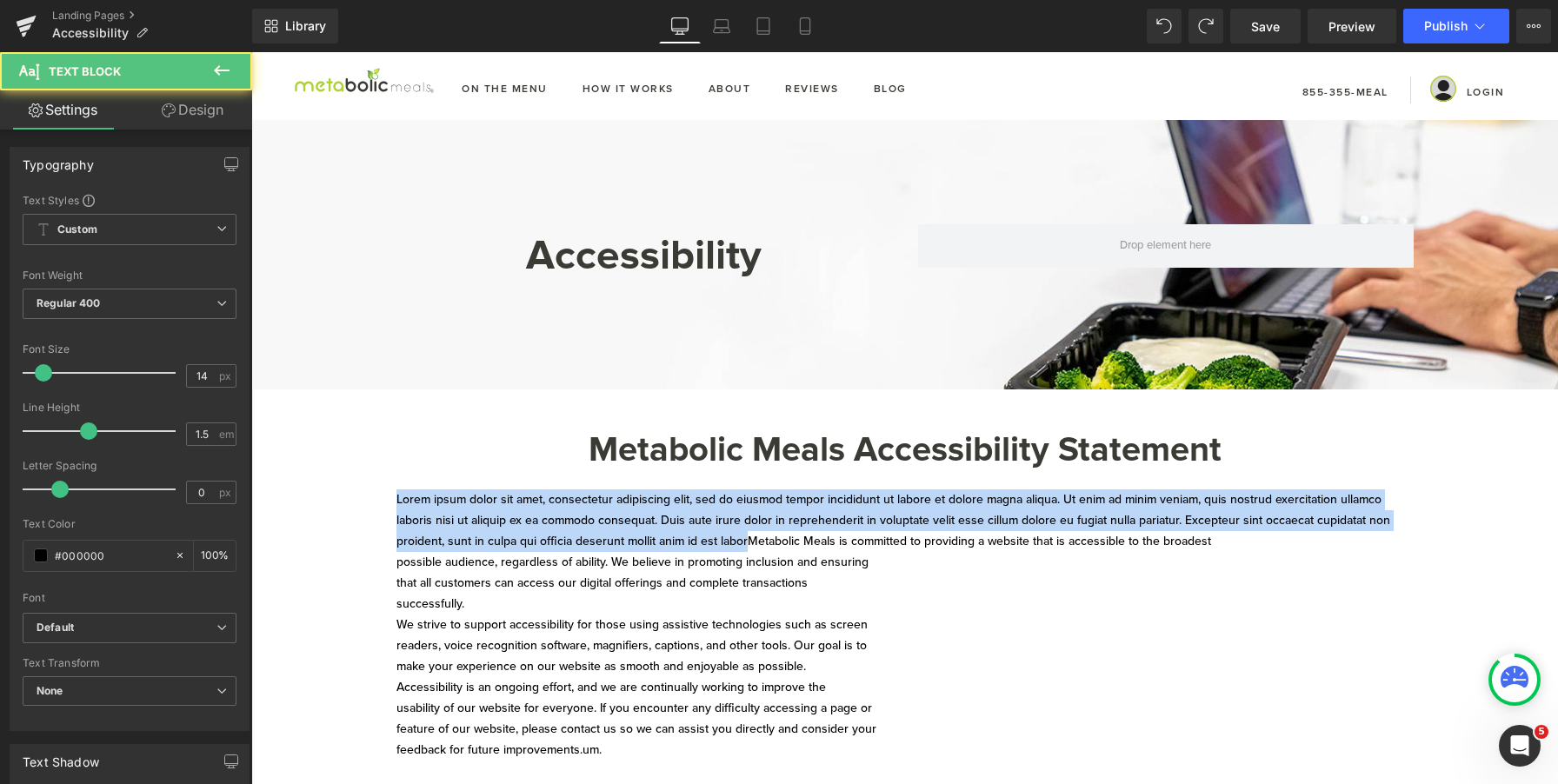
drag, startPoint x: 743, startPoint y: 546, endPoint x: 372, endPoint y: 500, distance: 373.8
click at [372, 500] on div "Accessibility Heading Row Hero Banner 108px Hero Banner Get In Touch Heading Me…" at bounding box center [904, 569] width 1307 height 897
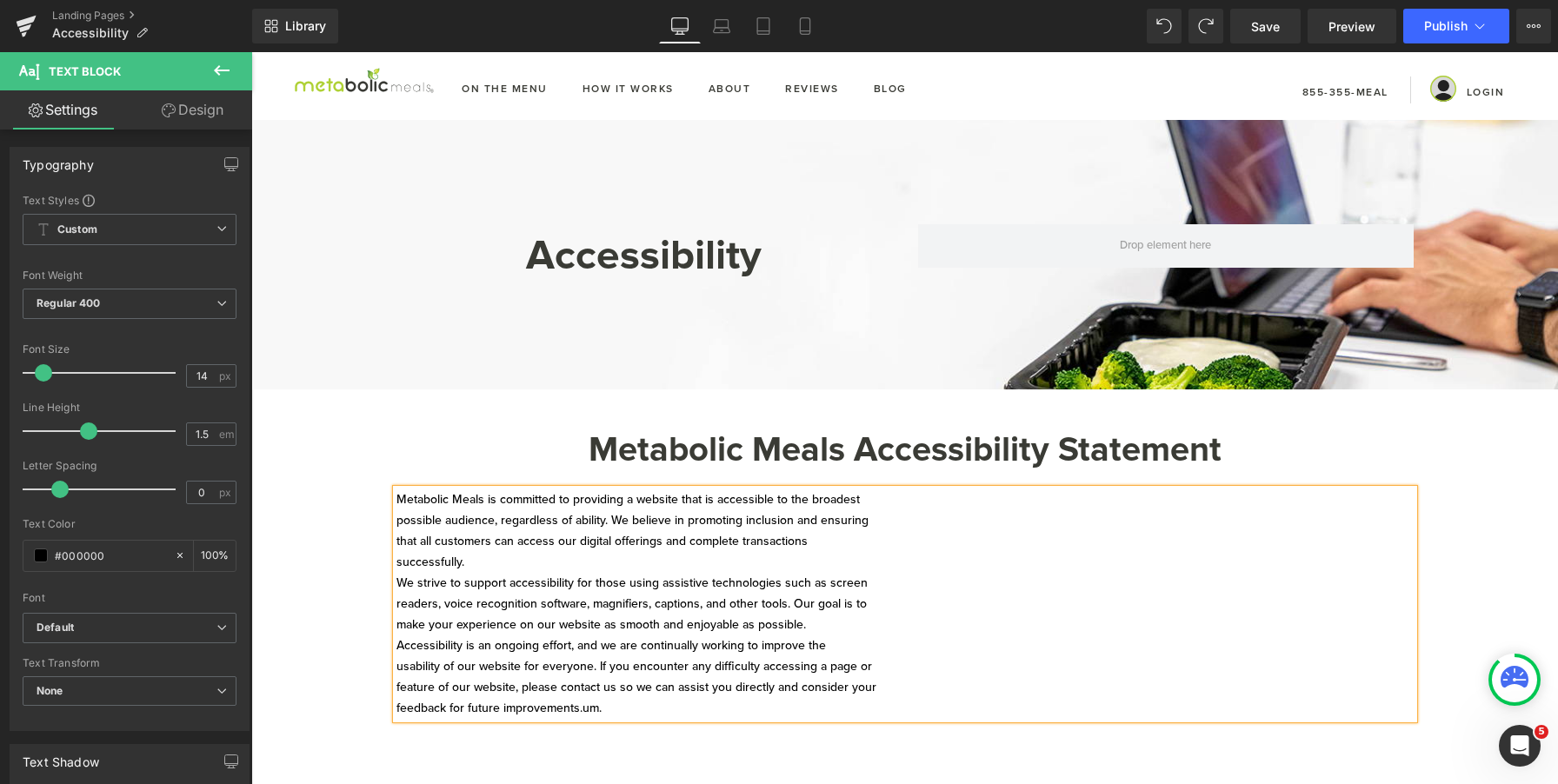
click at [396, 527] on p "Metabolic Meals is committed to providing a website that is accessible to the b…" at bounding box center [905, 604] width 1018 height 229
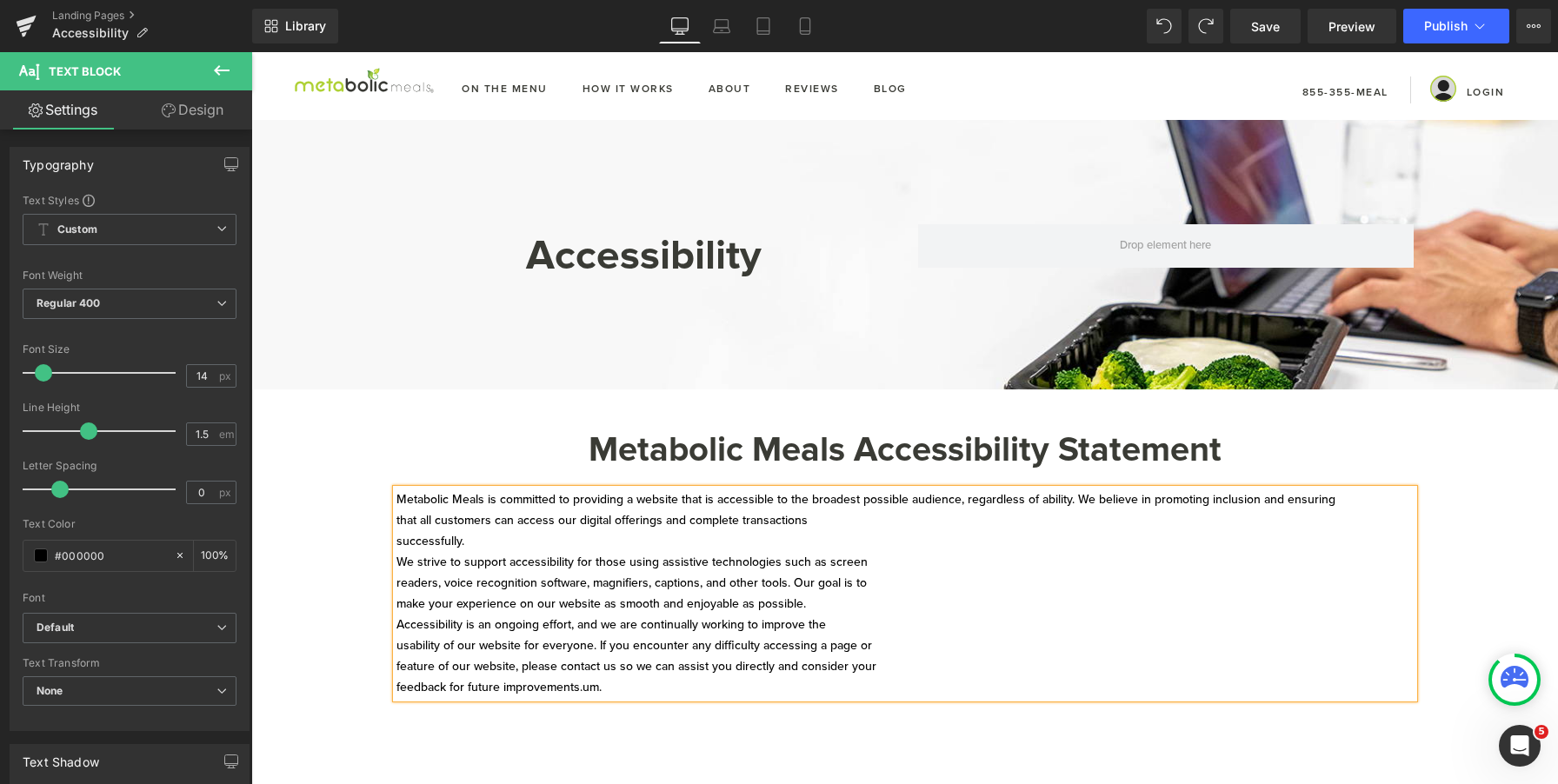
click at [396, 522] on p "Metabolic Meals is committed to providing a website that is accessible to the b…" at bounding box center [905, 594] width 1018 height 209
click at [396, 550] on p "Metabolic Meals is committed to providing a website that is accessible to the b…" at bounding box center [905, 594] width 1018 height 209
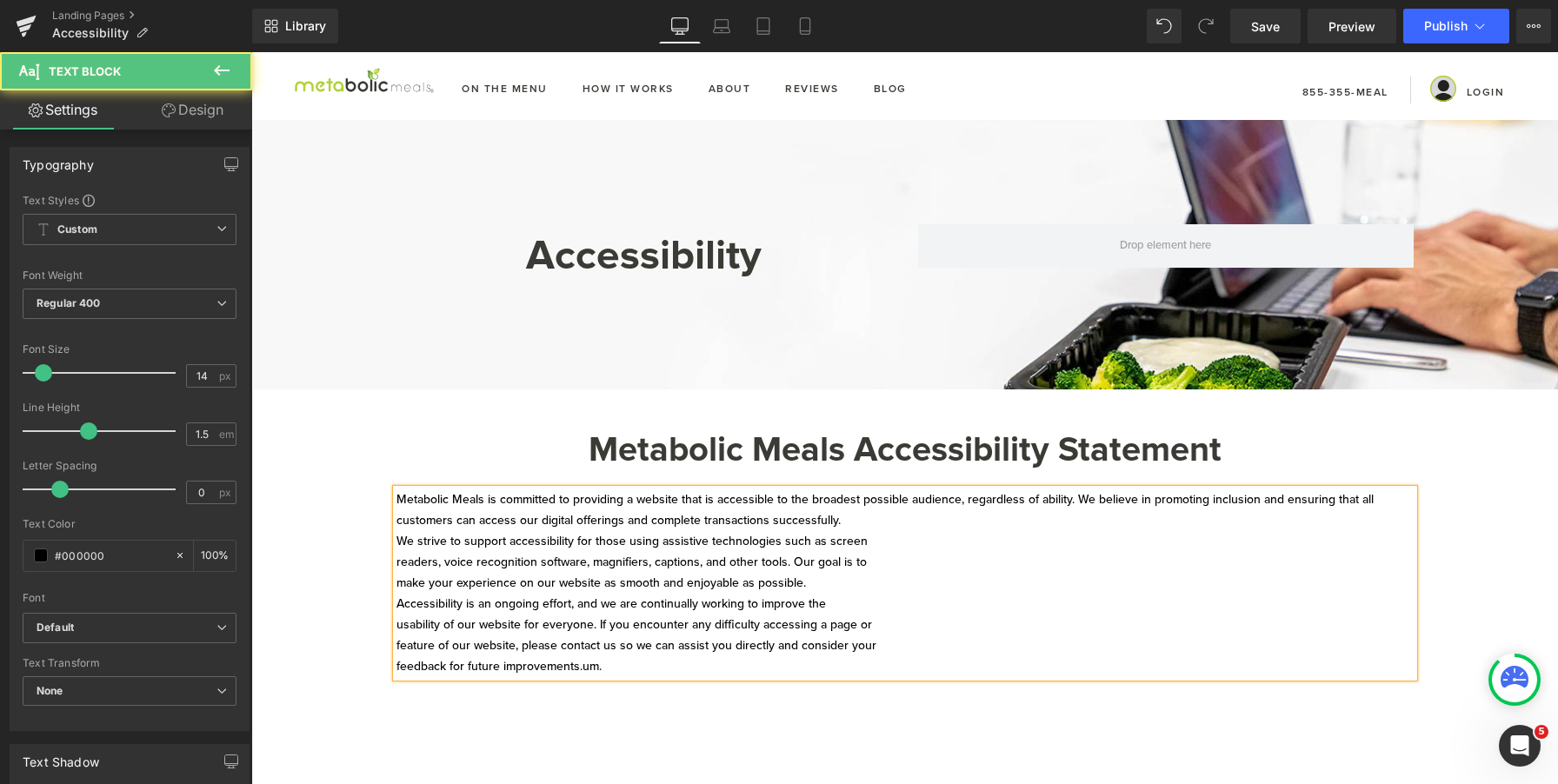
click at [396, 543] on p "Metabolic Meals is committed to providing a website that is accessible to the b…" at bounding box center [905, 583] width 1018 height 188
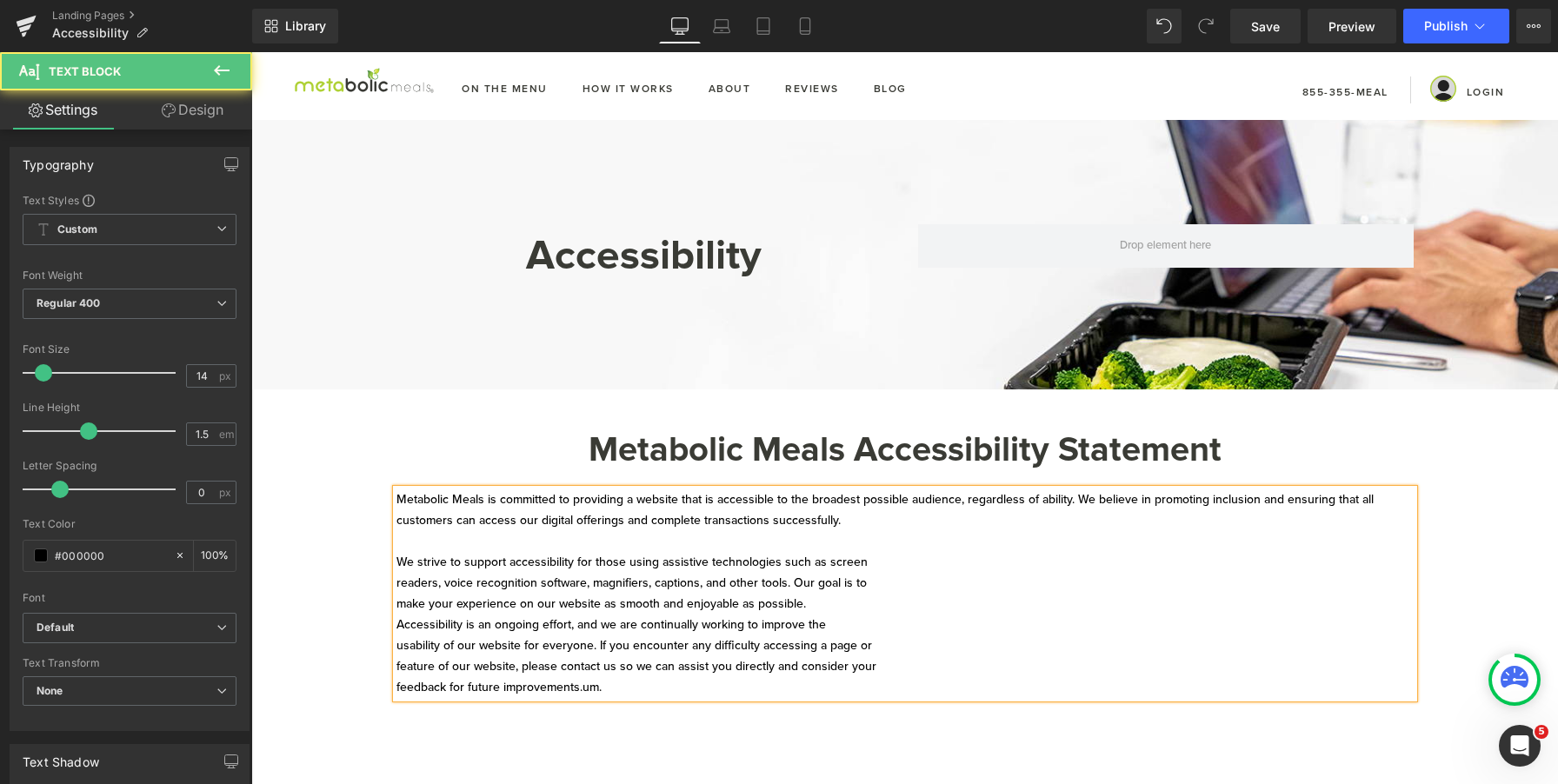
click at [396, 586] on p "We strive to support accessibility for those using assistive technologies such …" at bounding box center [905, 624] width 1018 height 146
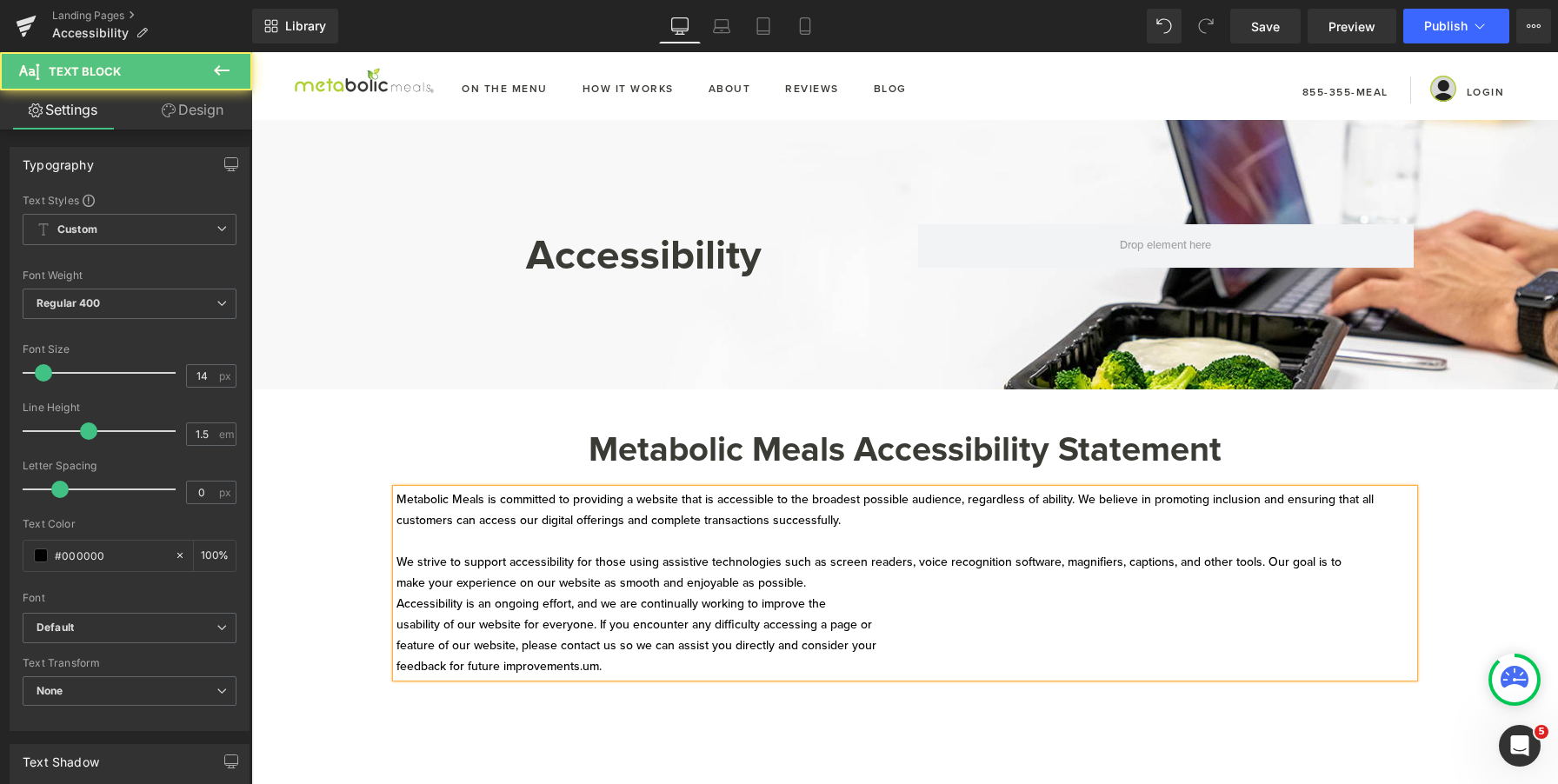
click at [396, 584] on p "We strive to support accessibility for those using assistive technologies such …" at bounding box center [905, 614] width 1018 height 126
click at [430, 590] on p "We strive to support accessibility for those using assistive technologies such …" at bounding box center [905, 614] width 1018 height 126
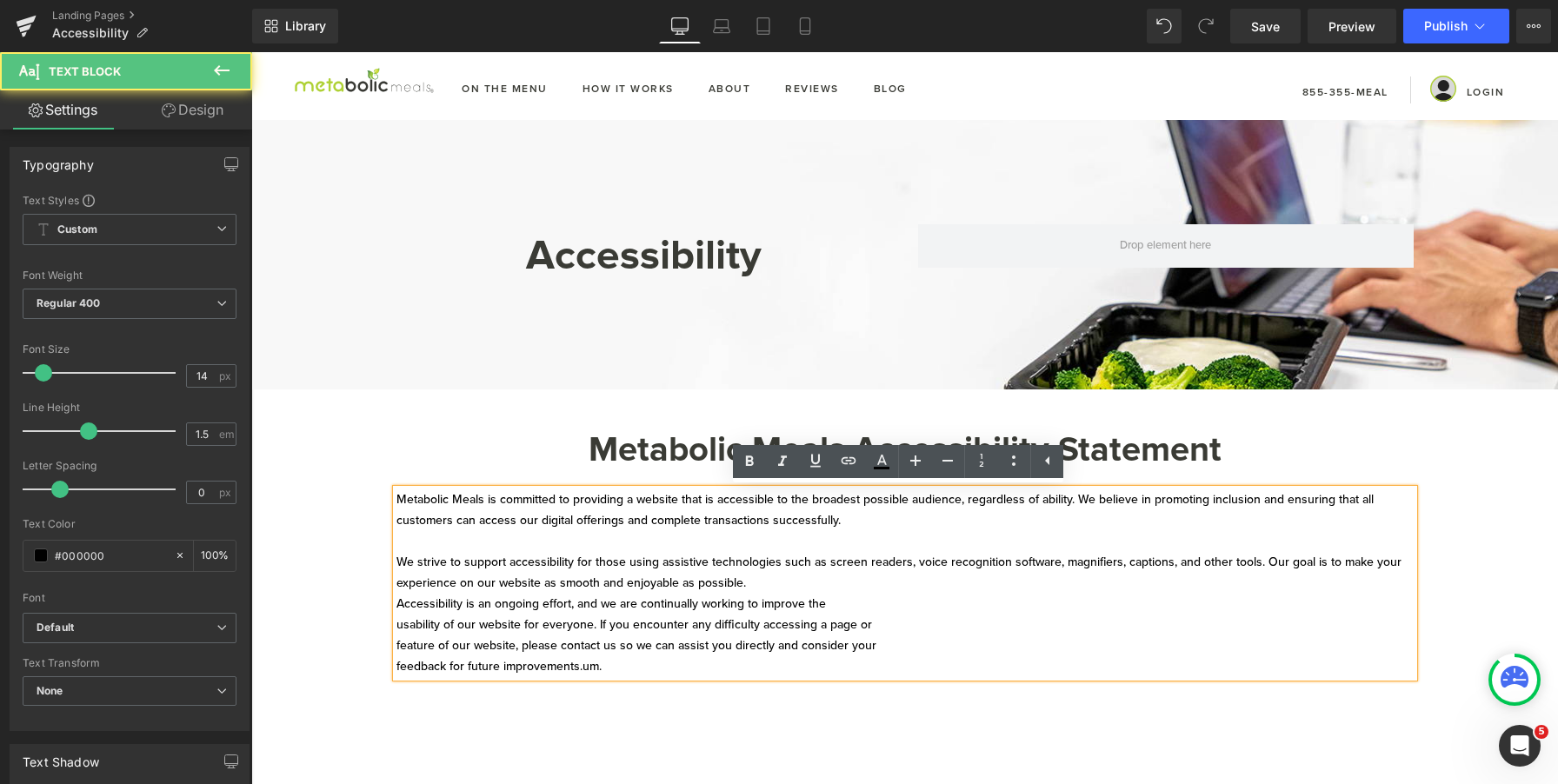
click at [396, 602] on p "We strive to support accessibility for those using assistive technologies such …" at bounding box center [905, 614] width 1018 height 126
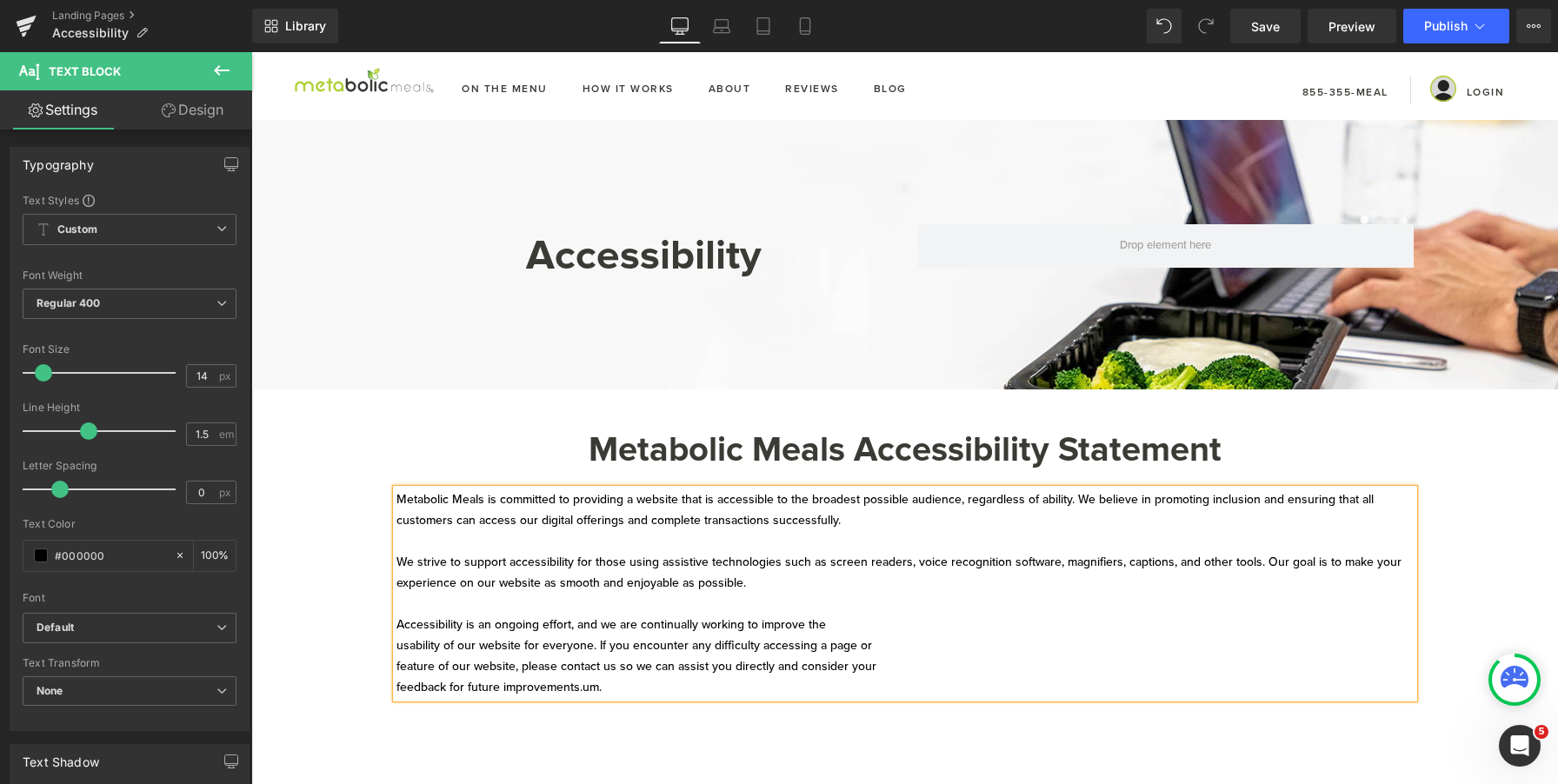
click at [581, 689] on p "Accessibility is an ongoing effort, and we are continually working to improve t…" at bounding box center [905, 657] width 1018 height 83
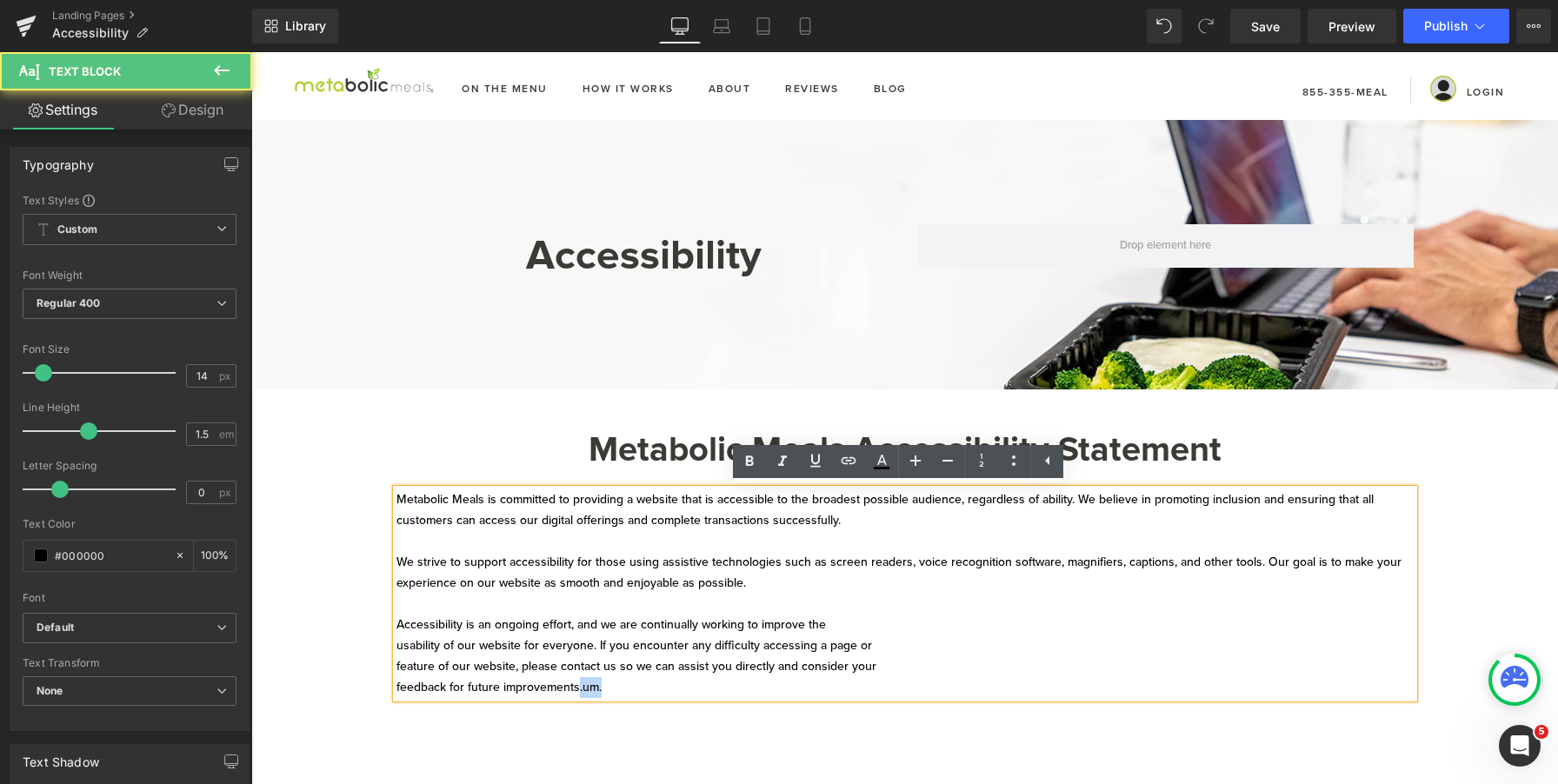
drag, startPoint x: 582, startPoint y: 691, endPoint x: 635, endPoint y: 691, distance: 53.0
click at [635, 691] on p "Accessibility is an ongoing effort, and we are continually working to improve t…" at bounding box center [905, 657] width 1018 height 83
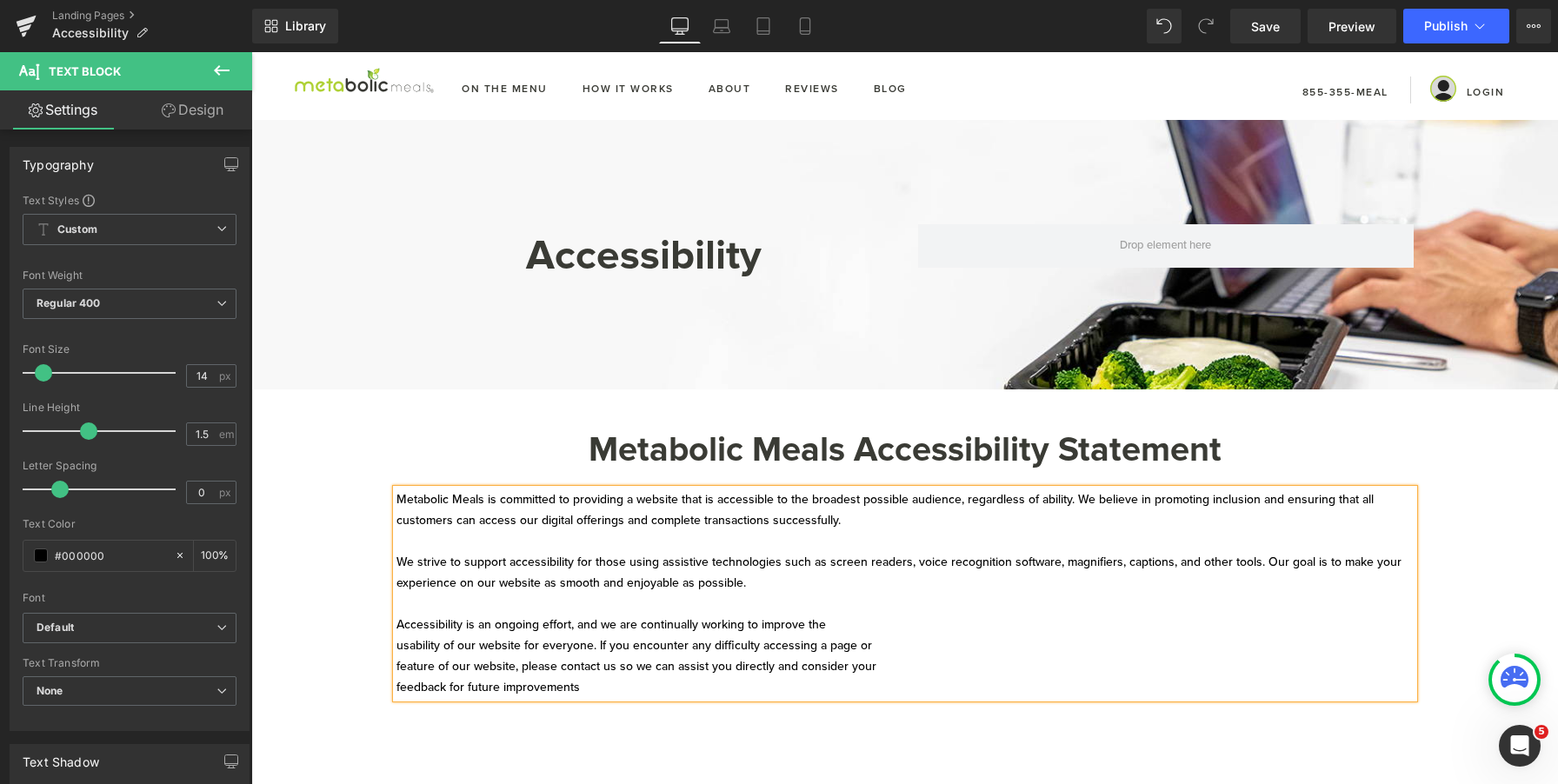
click at [396, 646] on p "Accessibility is an ongoing effort, and we are continually working to improve t…" at bounding box center [905, 657] width 1018 height 83
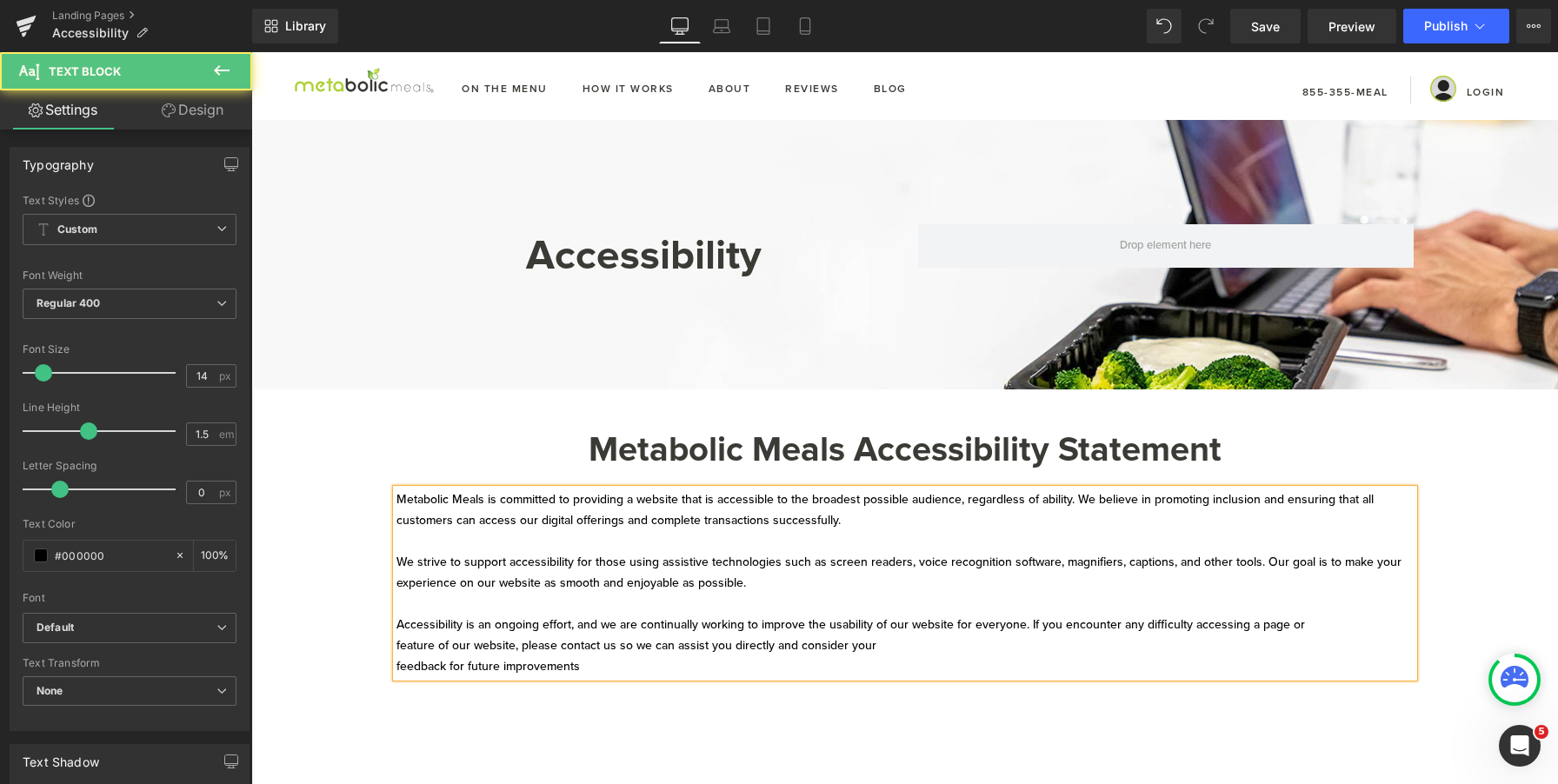
click at [396, 666] on div "Metabolic Meals is committed to providing a website that is accessible to the b…" at bounding box center [905, 583] width 1018 height 188
click at [396, 670] on p "Accessibility is an ongoing effort, and we are continually working to improve t…" at bounding box center [905, 646] width 1018 height 62
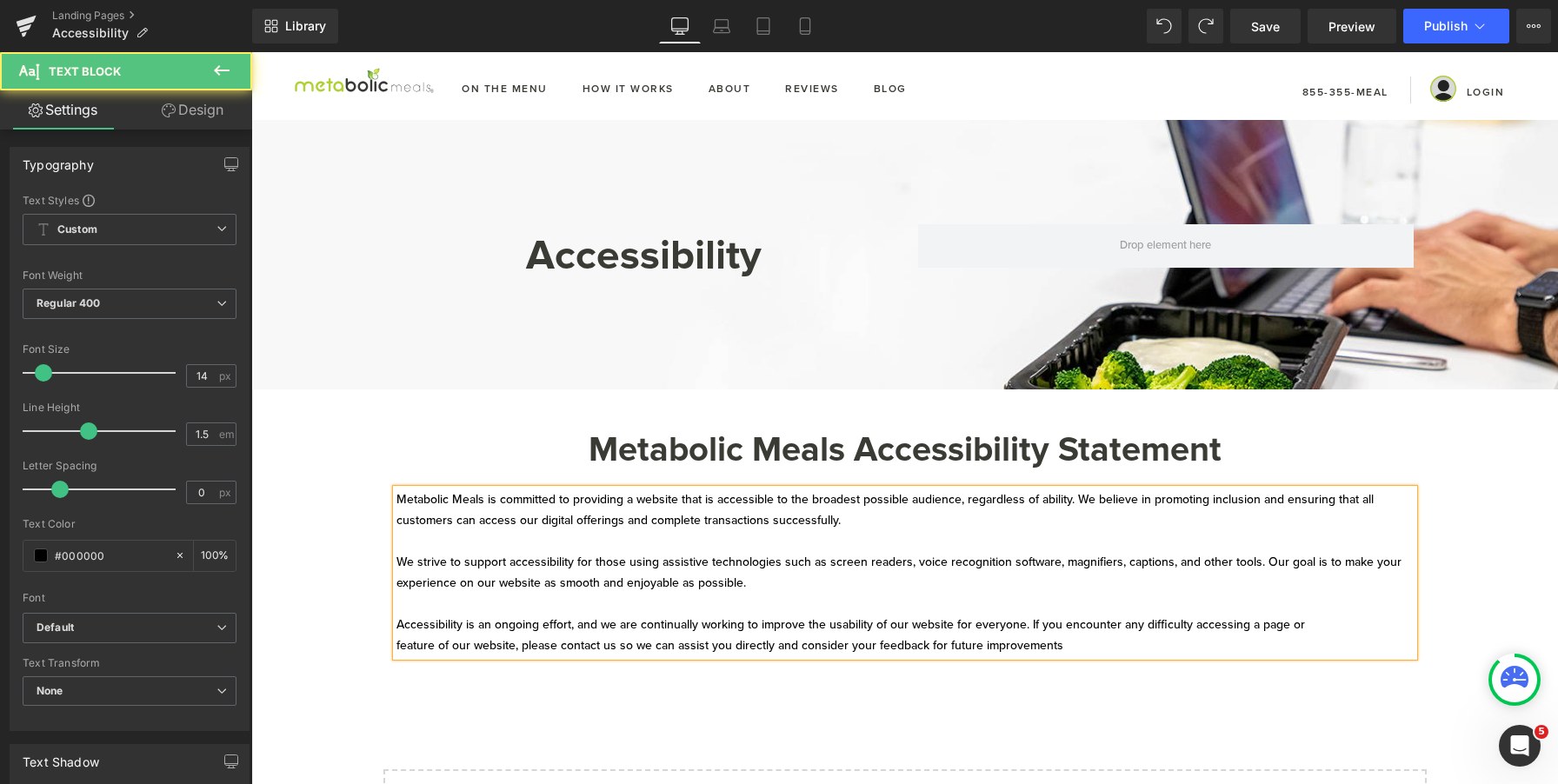
click at [814, 532] on p at bounding box center [905, 541] width 1018 height 21
click at [697, 603] on p at bounding box center [905, 604] width 1018 height 21
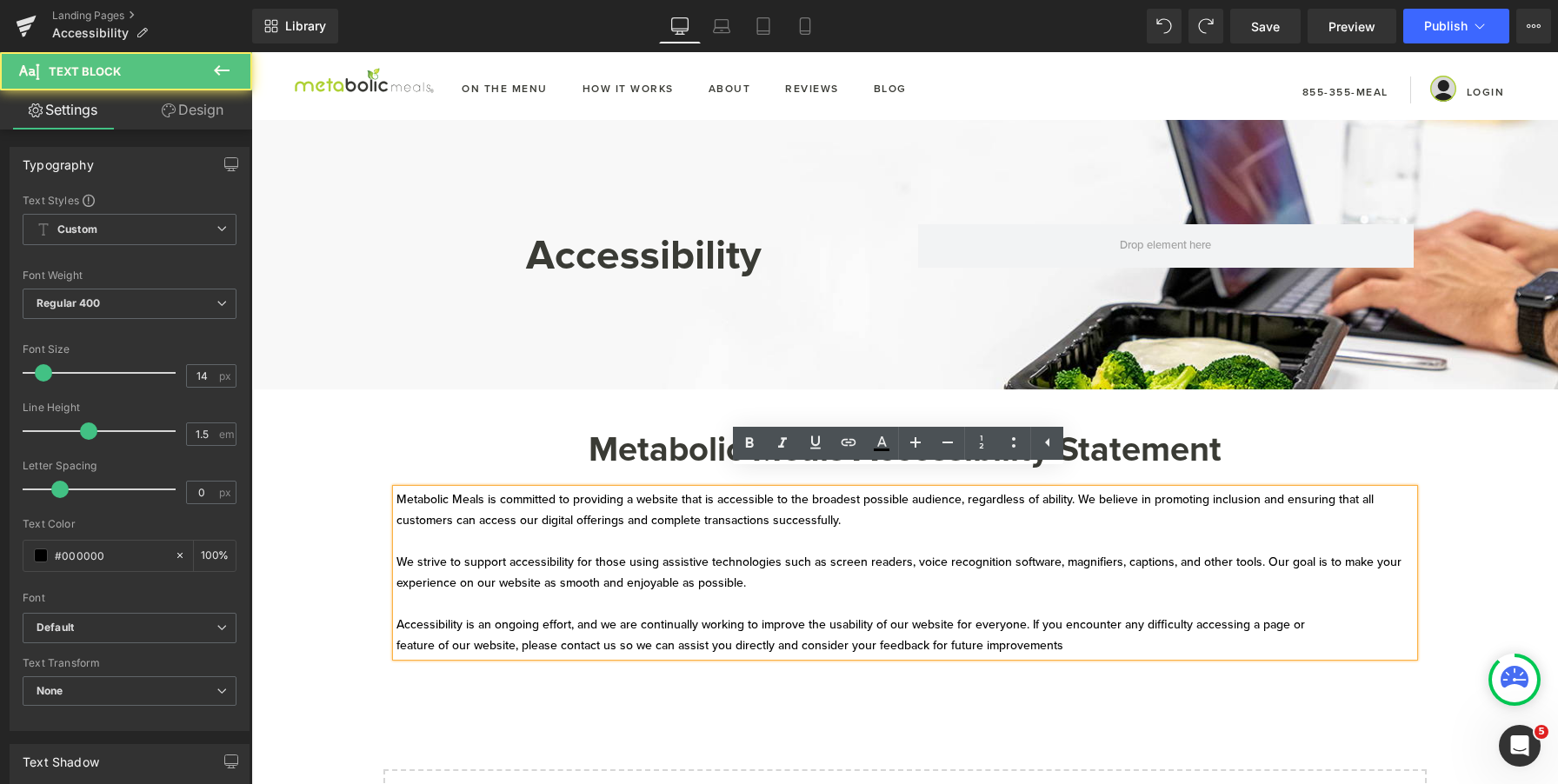
scroll to position [64, 0]
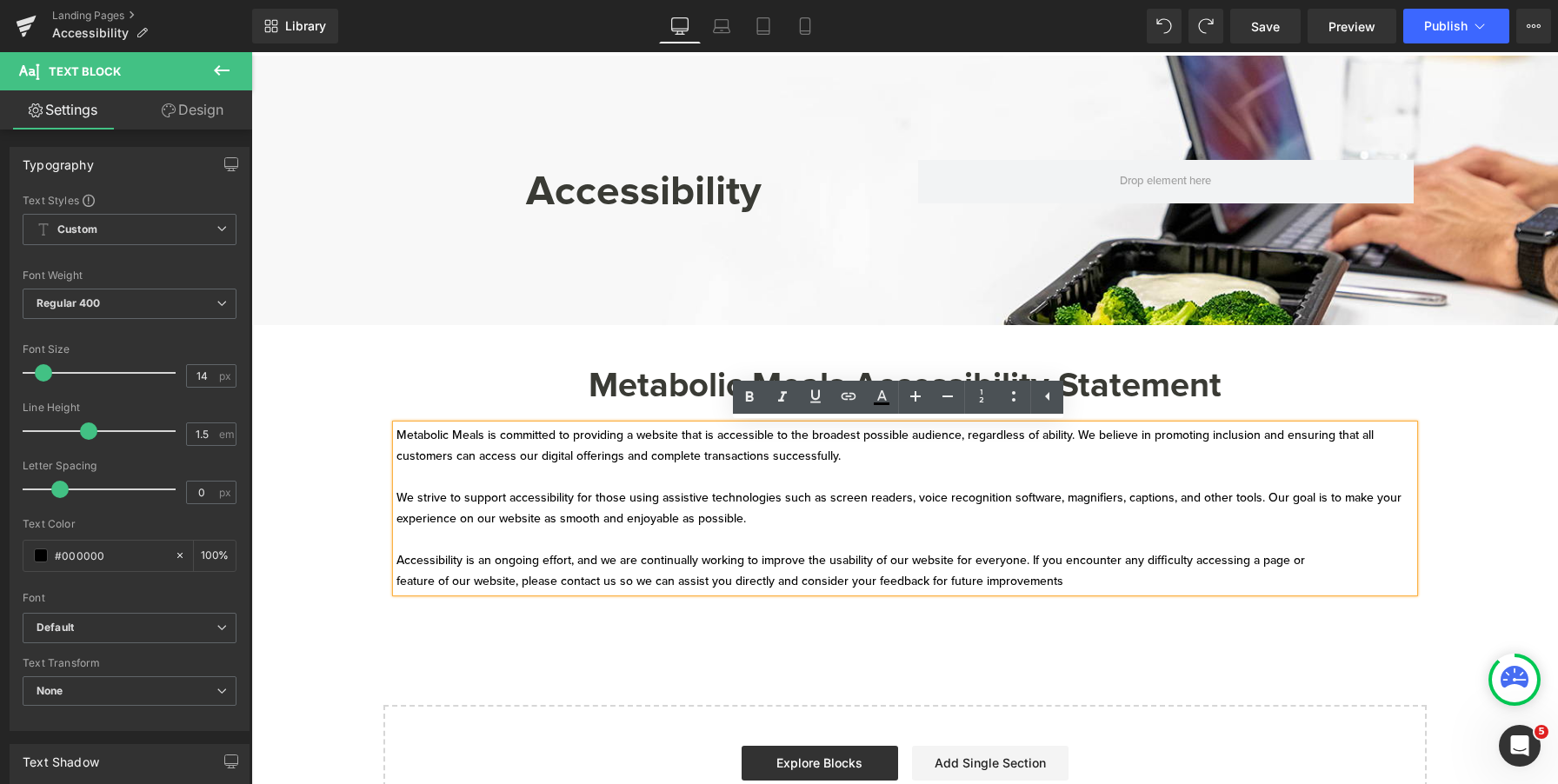
click at [1102, 581] on p "Accessibility is an ongoing effort, and we are continually working to improve t…" at bounding box center [905, 571] width 1018 height 42
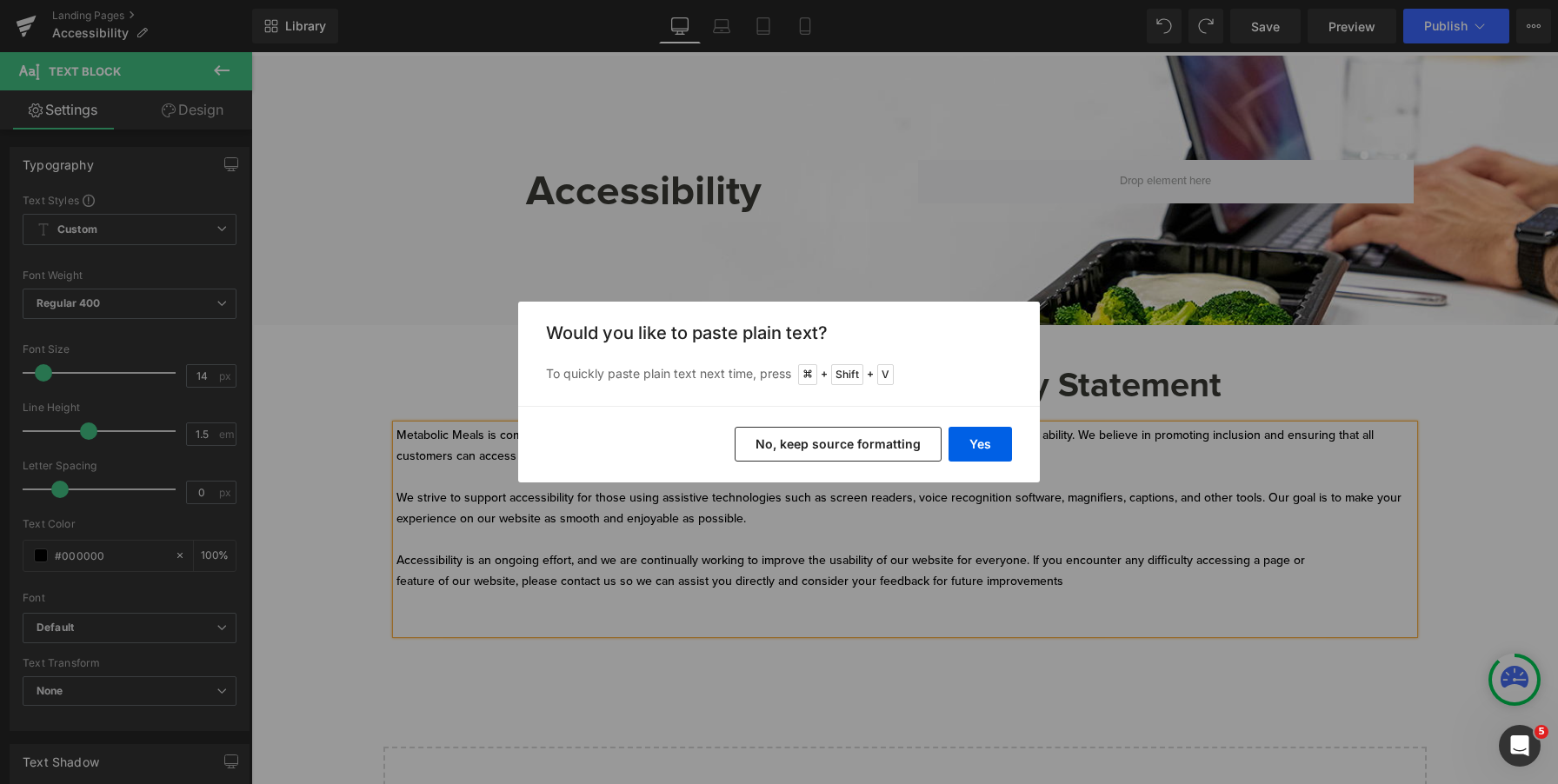
click at [841, 441] on button "No, keep source formatting" at bounding box center [838, 445] width 207 height 35
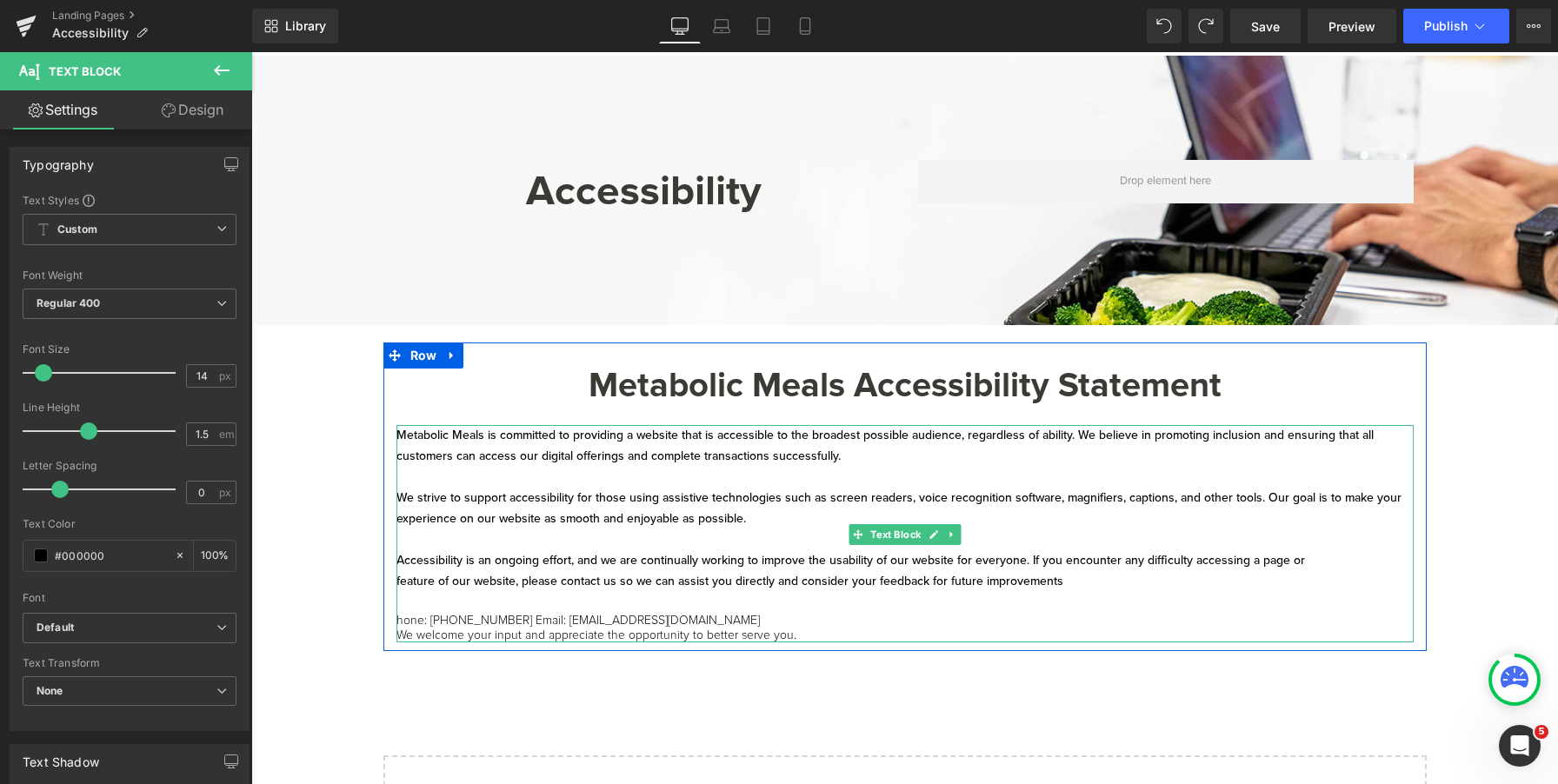
click at [481, 618] on p "hone: [PHONE_NUMBER] Email: [EMAIL_ADDRESS][DOMAIN_NAME]" at bounding box center [905, 621] width 1018 height 15
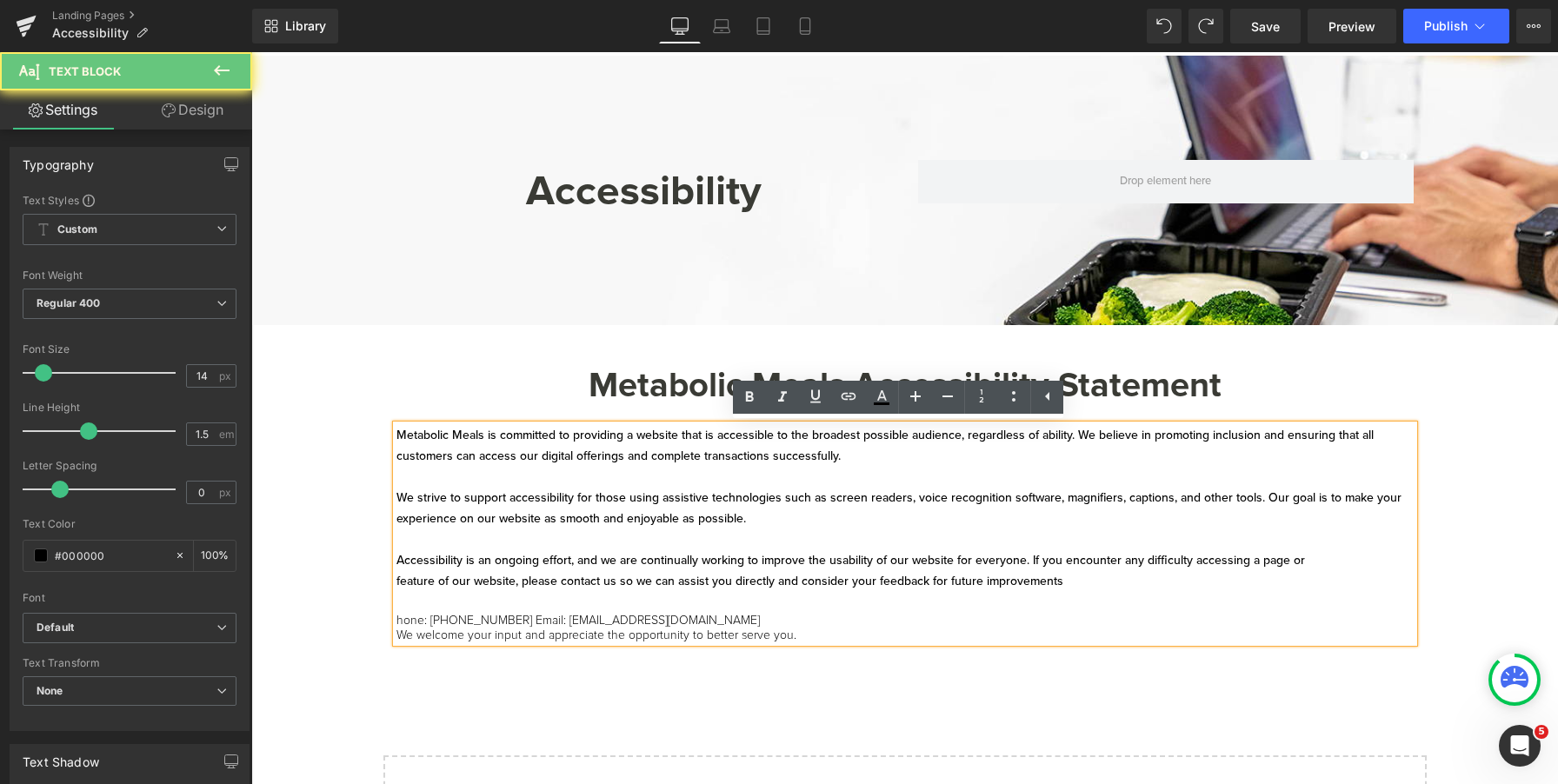
click at [413, 627] on p "hone: [PHONE_NUMBER] Email: [EMAIL_ADDRESS][DOMAIN_NAME]" at bounding box center [905, 621] width 1018 height 15
click at [396, 625] on p "hone: [PHONE_NUMBER] Email: [EMAIL_ADDRESS][DOMAIN_NAME]" at bounding box center [905, 621] width 1018 height 15
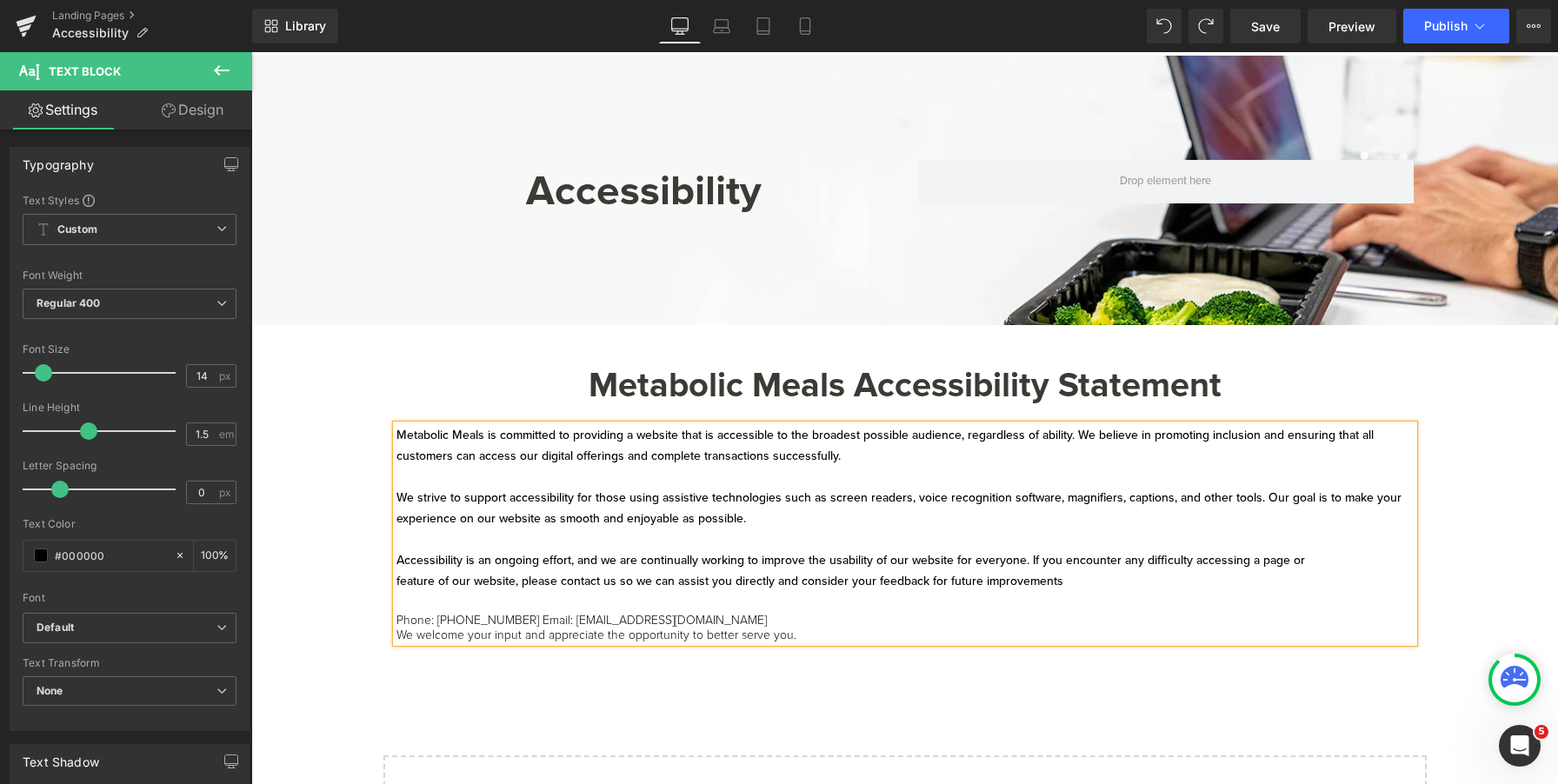
click at [529, 620] on p "Phone: [PHONE_NUMBER] Email: [EMAIL_ADDRESS][DOMAIN_NAME]" at bounding box center [905, 621] width 1018 height 15
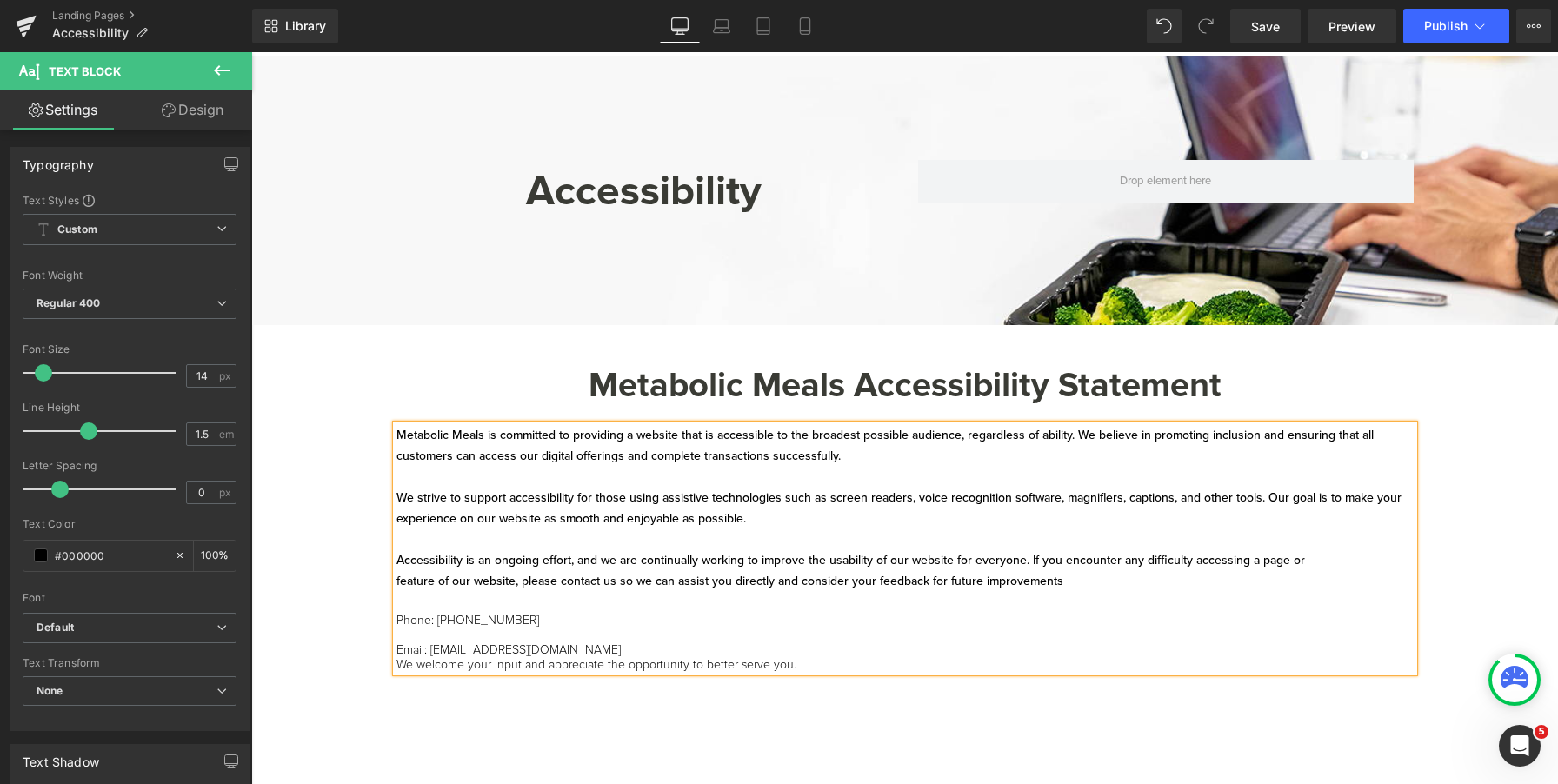
click at [666, 648] on p "Phone: [PHONE_NUMBER] Email: [EMAIL_ADDRESS][DOMAIN_NAME]" at bounding box center [905, 635] width 1018 height 44
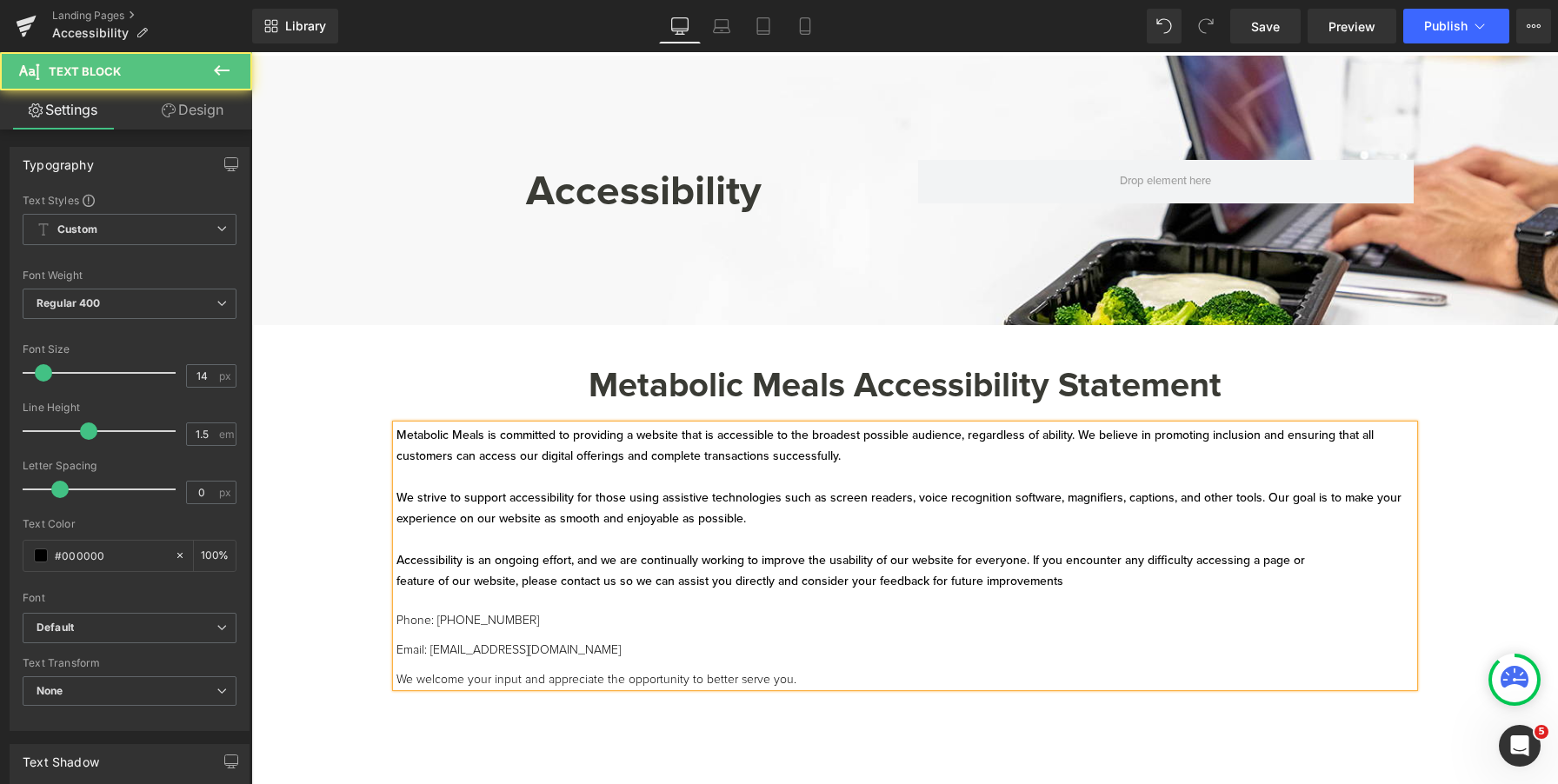
drag, startPoint x: 653, startPoint y: 648, endPoint x: 360, endPoint y: 623, distance: 294.1
click at [360, 623] on div "Accessibility Heading Row Hero Banner 108px Hero Banner Get In Touch Heading Me…" at bounding box center [904, 499] width 1307 height 887
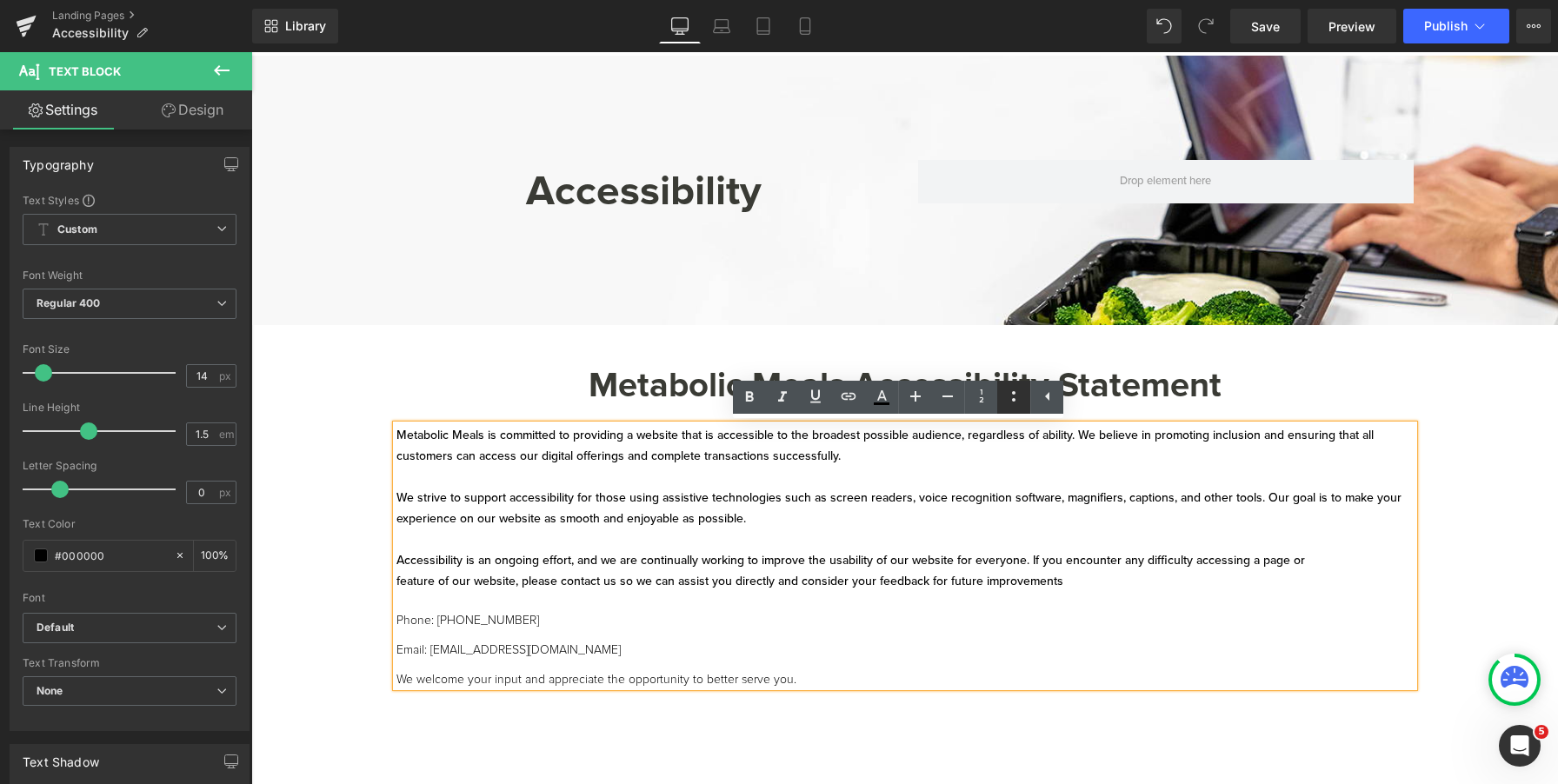
click at [1012, 402] on icon at bounding box center [1013, 396] width 21 height 21
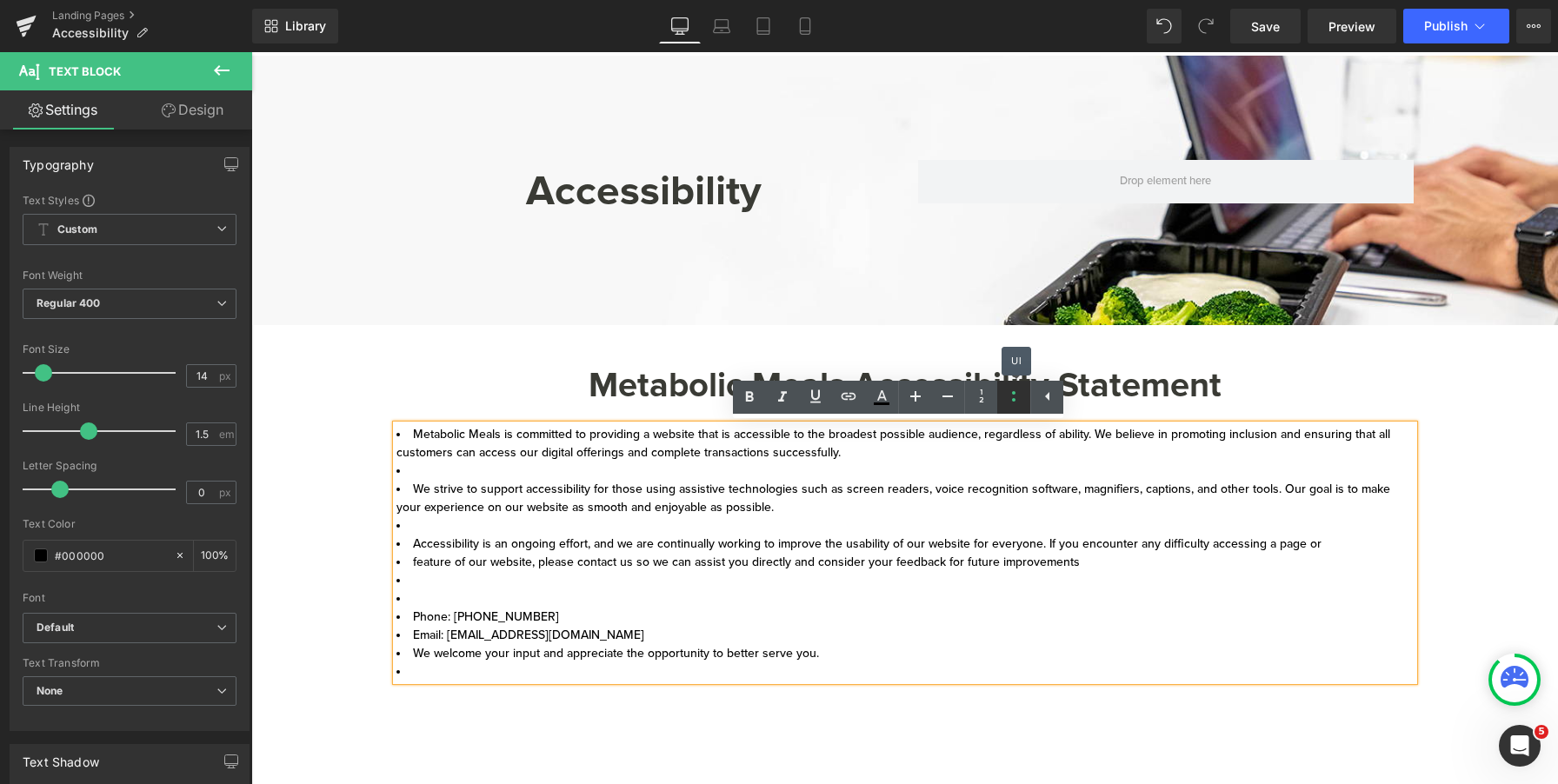
click at [1012, 402] on icon at bounding box center [1013, 396] width 21 height 21
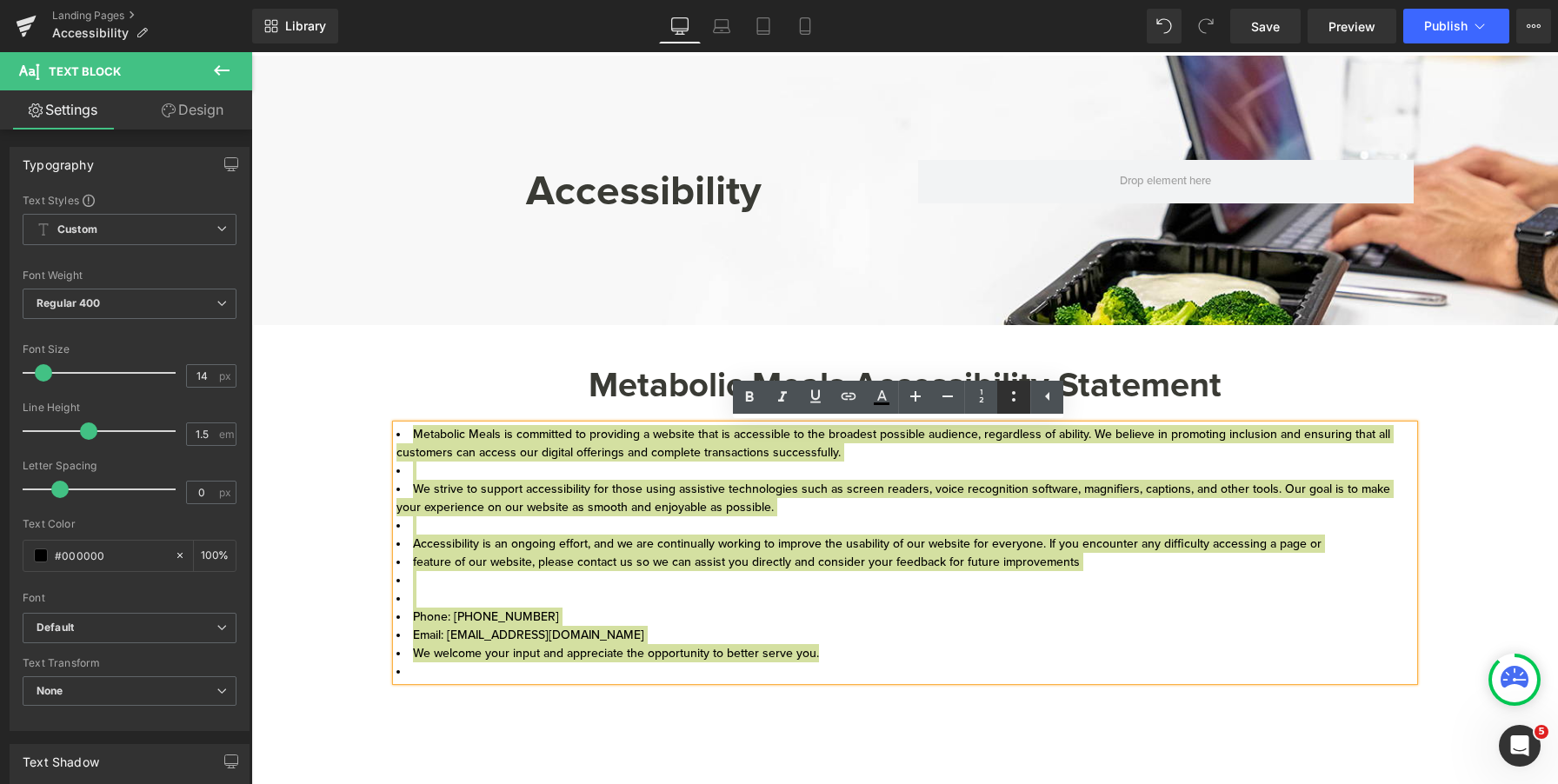
click at [1017, 401] on icon at bounding box center [1013, 396] width 21 height 21
click at [1020, 403] on icon at bounding box center [1013, 396] width 21 height 21
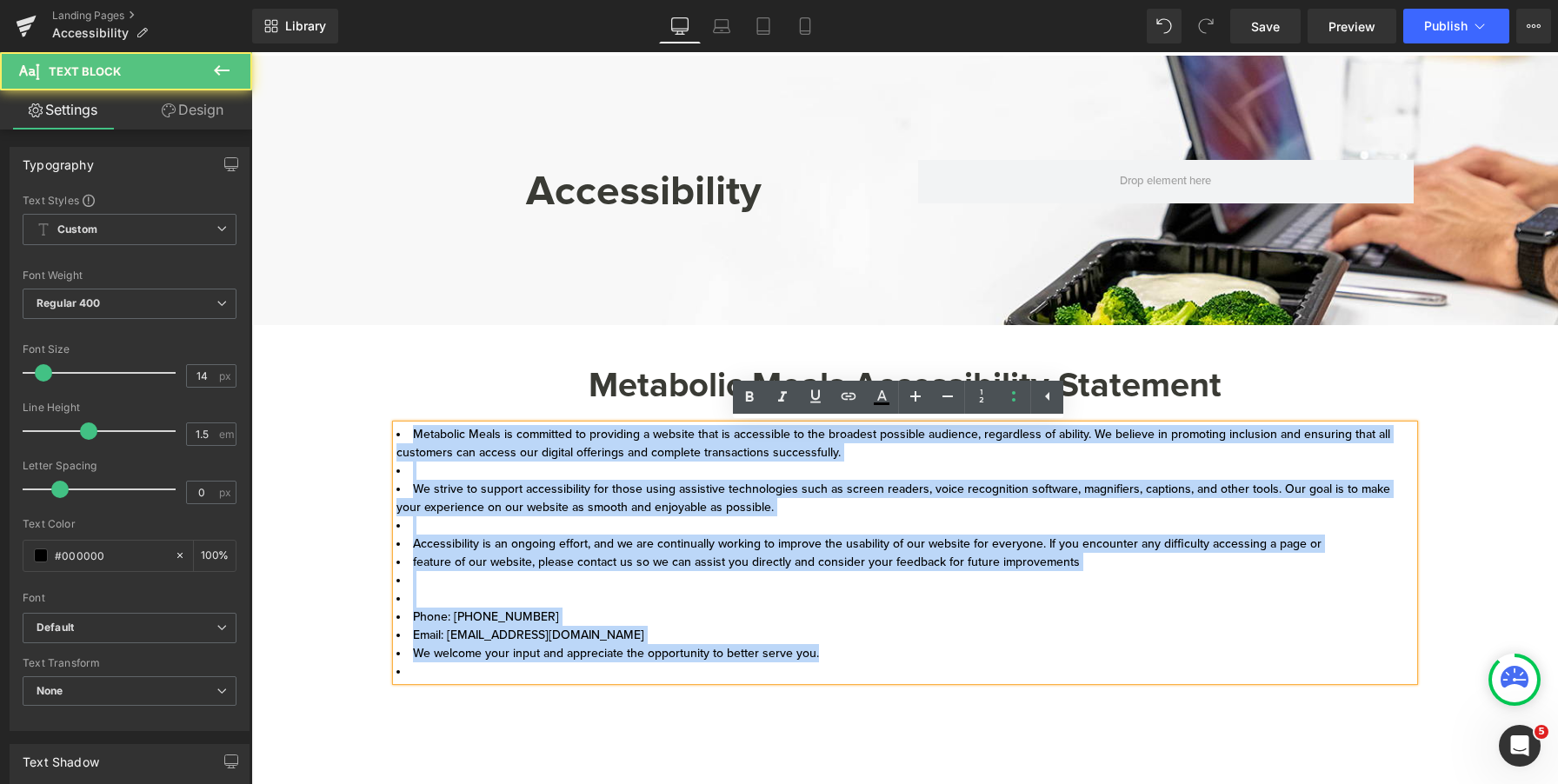
click at [873, 551] on li "Accessibility is an ongoing effort, and we are continually working to improve t…" at bounding box center [905, 544] width 1018 height 18
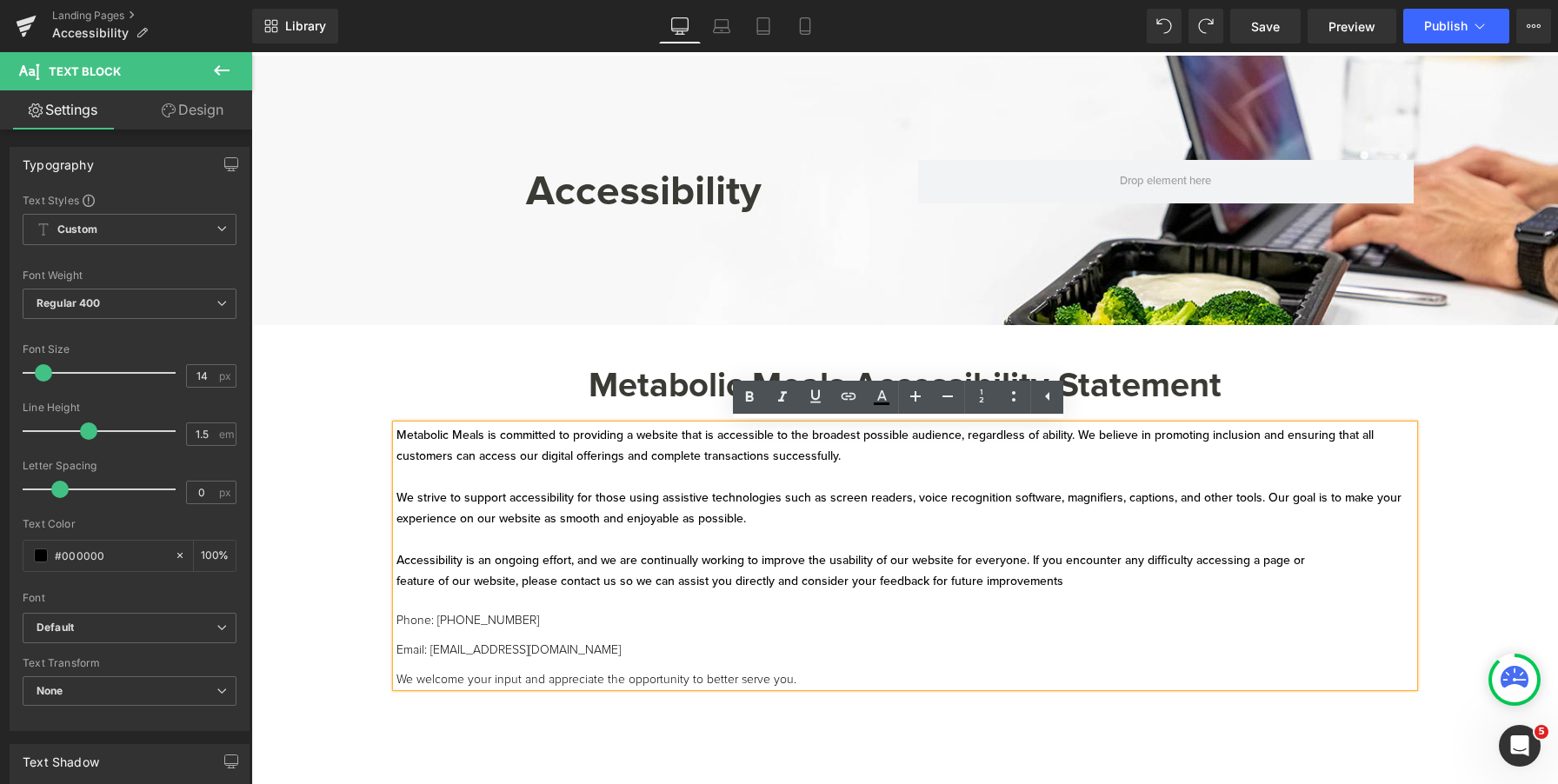
click at [547, 608] on p at bounding box center [905, 602] width 1018 height 21
click at [575, 630] on p "Phone: [PHONE_NUMBER] Email: [EMAIL_ADDRESS][DOMAIN_NAME]" at bounding box center [905, 643] width 1018 height 59
click at [396, 624] on div "Metabolic Meals is committed to providing a website that is accessible to the b…" at bounding box center [905, 556] width 1018 height 261
click at [396, 620] on p "Phone: [PHONE_NUMBER] Email: [EMAIL_ADDRESS][DOMAIN_NAME]" at bounding box center [905, 643] width 1018 height 59
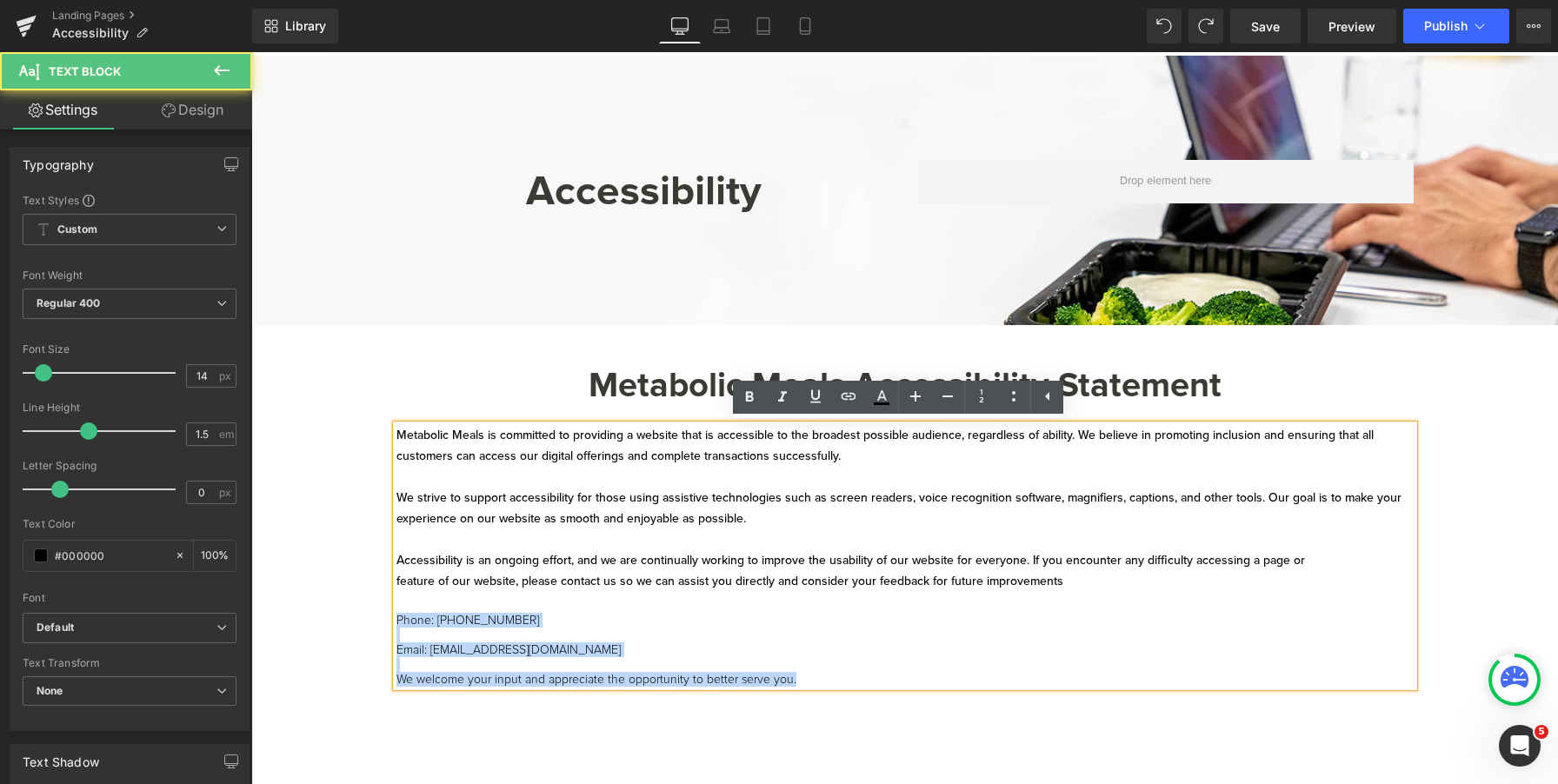
drag, startPoint x: 817, startPoint y: 679, endPoint x: 372, endPoint y: 625, distance: 448.3
click at [372, 625] on div "Accessibility Heading Row Hero Banner 108px Hero Banner Get In Touch Heading Me…" at bounding box center [904, 499] width 1307 height 887
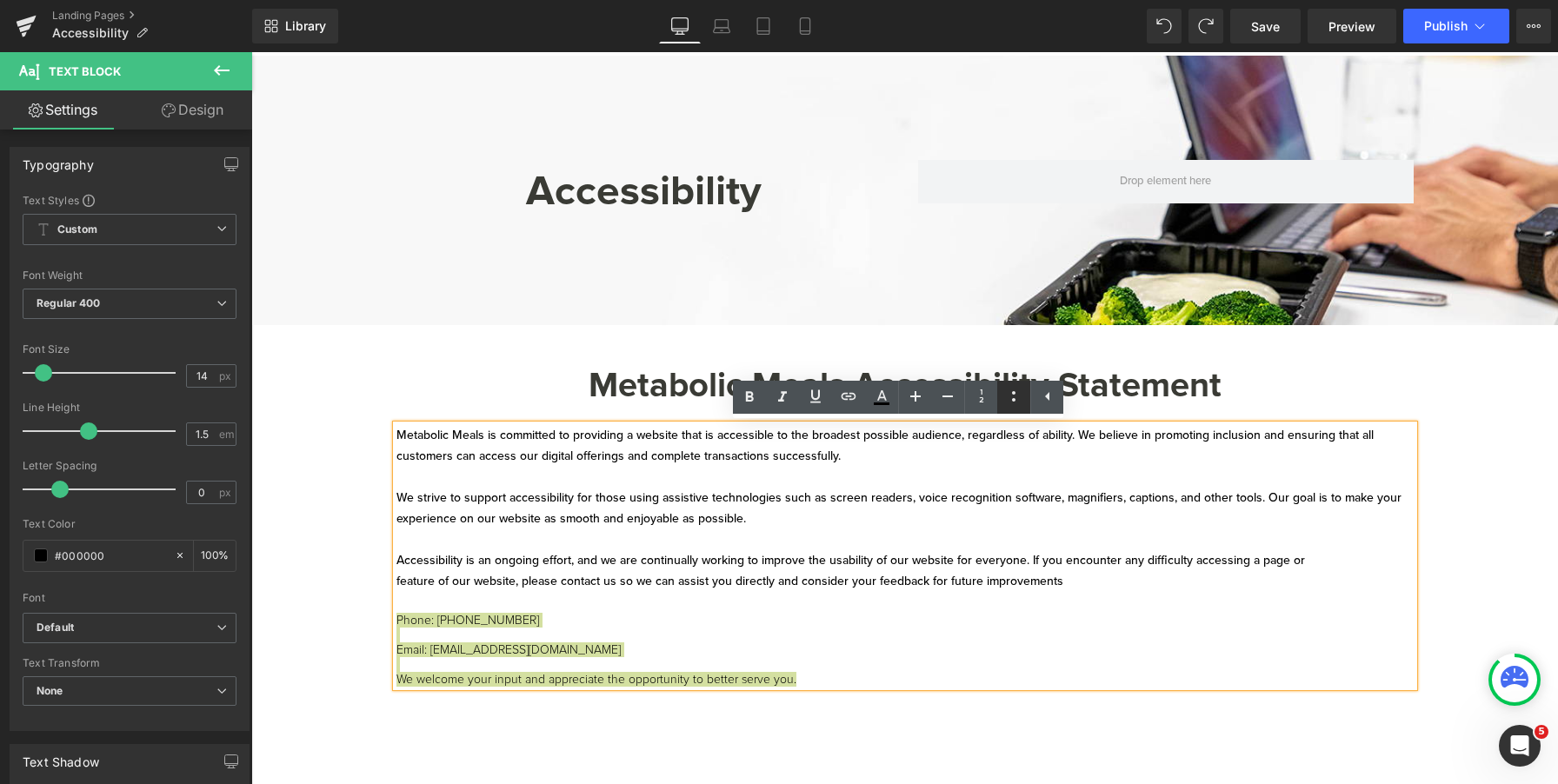
click at [1021, 392] on icon at bounding box center [1013, 396] width 21 height 21
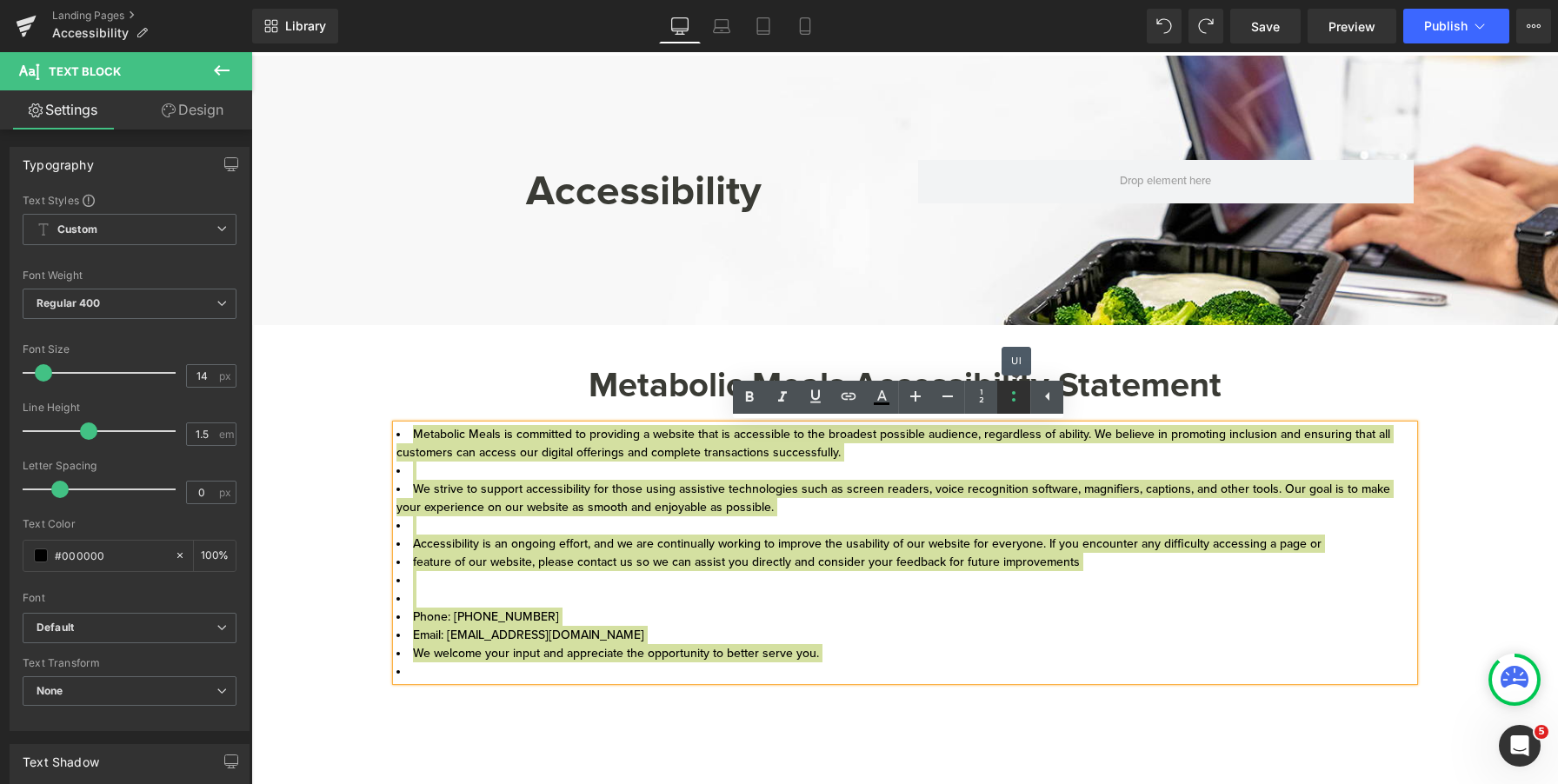
click at [1021, 392] on icon at bounding box center [1013, 396] width 21 height 21
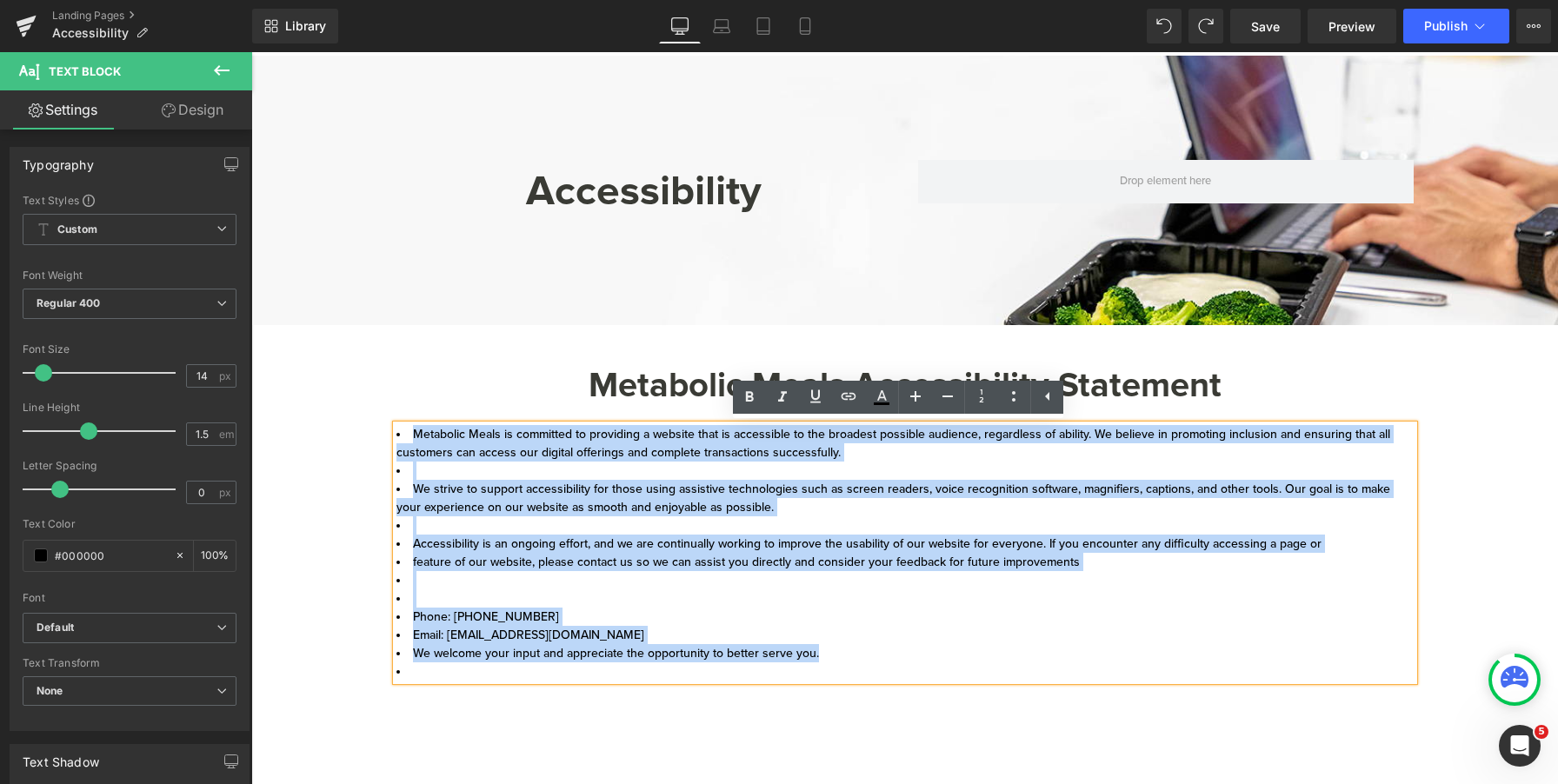
click at [749, 564] on li "feature of our website, please contact us so we can assist you directly and con…" at bounding box center [905, 562] width 1018 height 18
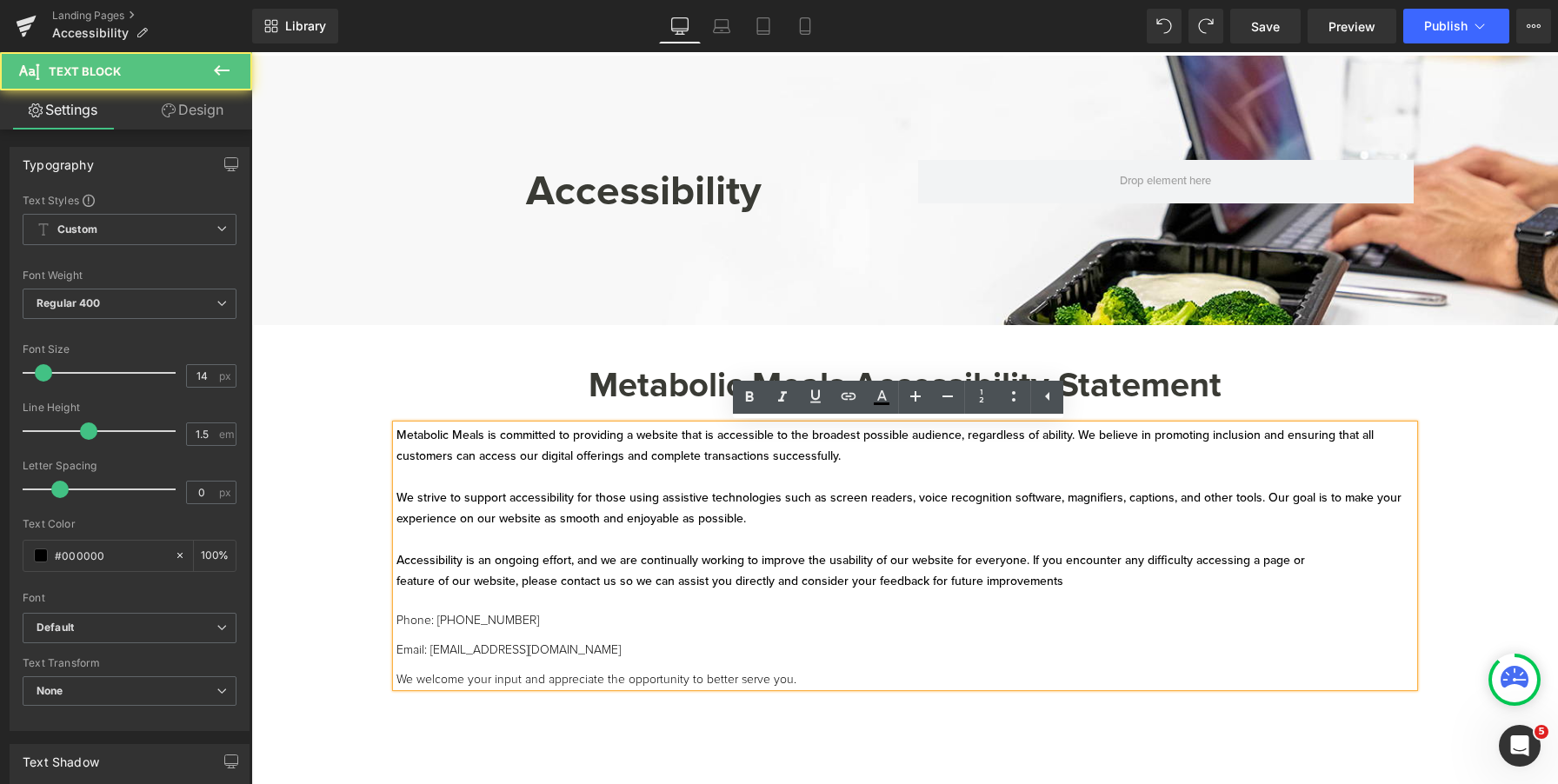
click at [534, 627] on p "Phone: [PHONE_NUMBER] Email: [EMAIL_ADDRESS][DOMAIN_NAME]" at bounding box center [905, 643] width 1018 height 59
click at [724, 531] on p at bounding box center [905, 540] width 1018 height 21
click at [848, 602] on p at bounding box center [905, 602] width 1018 height 21
drag, startPoint x: 822, startPoint y: 673, endPoint x: 387, endPoint y: 608, distance: 439.8
click at [396, 608] on div "Metabolic Meals is committed to providing a website that is accessible to the b…" at bounding box center [905, 556] width 1018 height 261
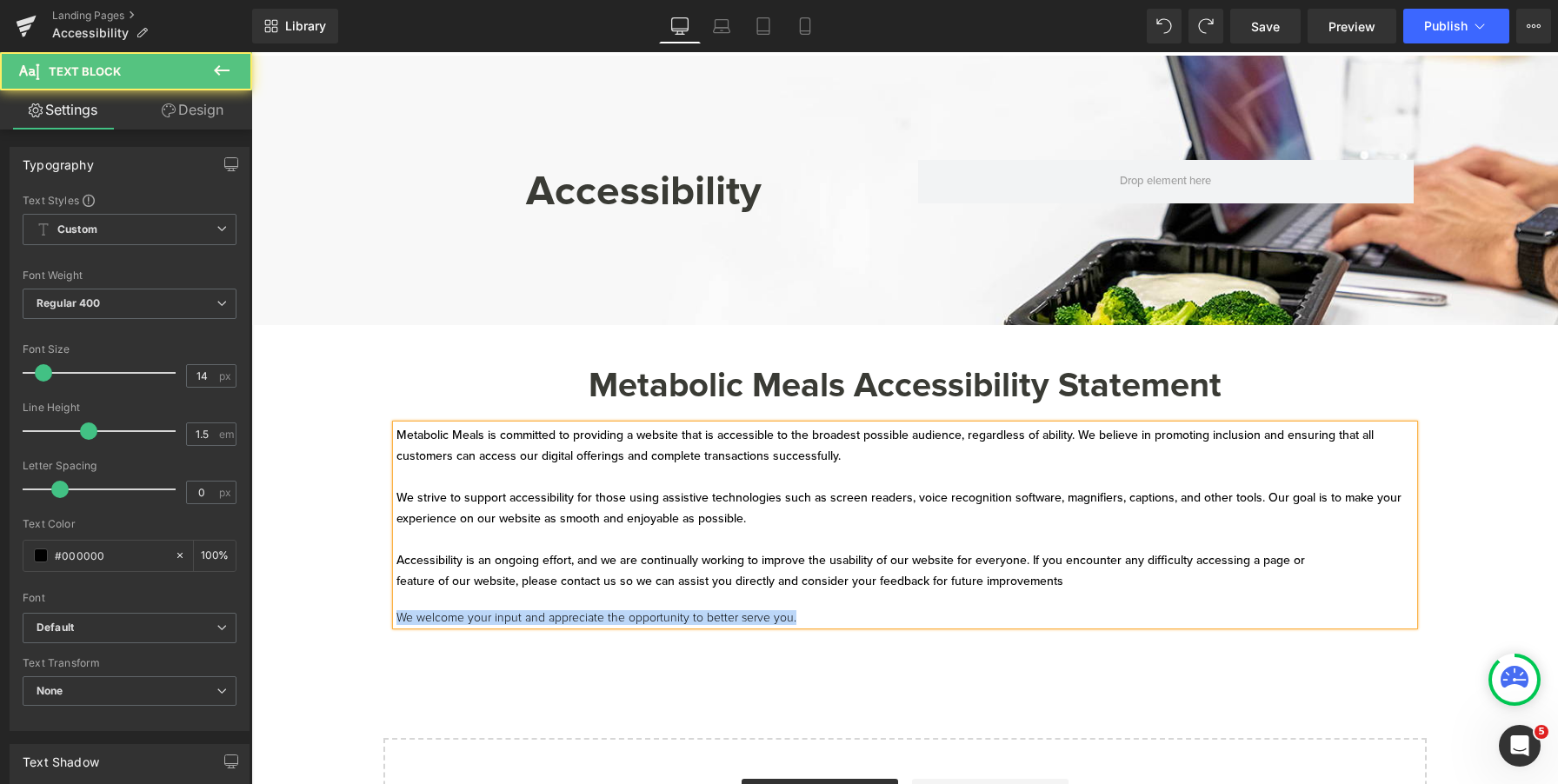
drag, startPoint x: 805, startPoint y: 615, endPoint x: 309, endPoint y: 614, distance: 496.0
click at [309, 614] on div "Accessibility Heading Row Hero Banner 108px Hero Banner Get In Touch Heading Me…" at bounding box center [904, 469] width 1307 height 825
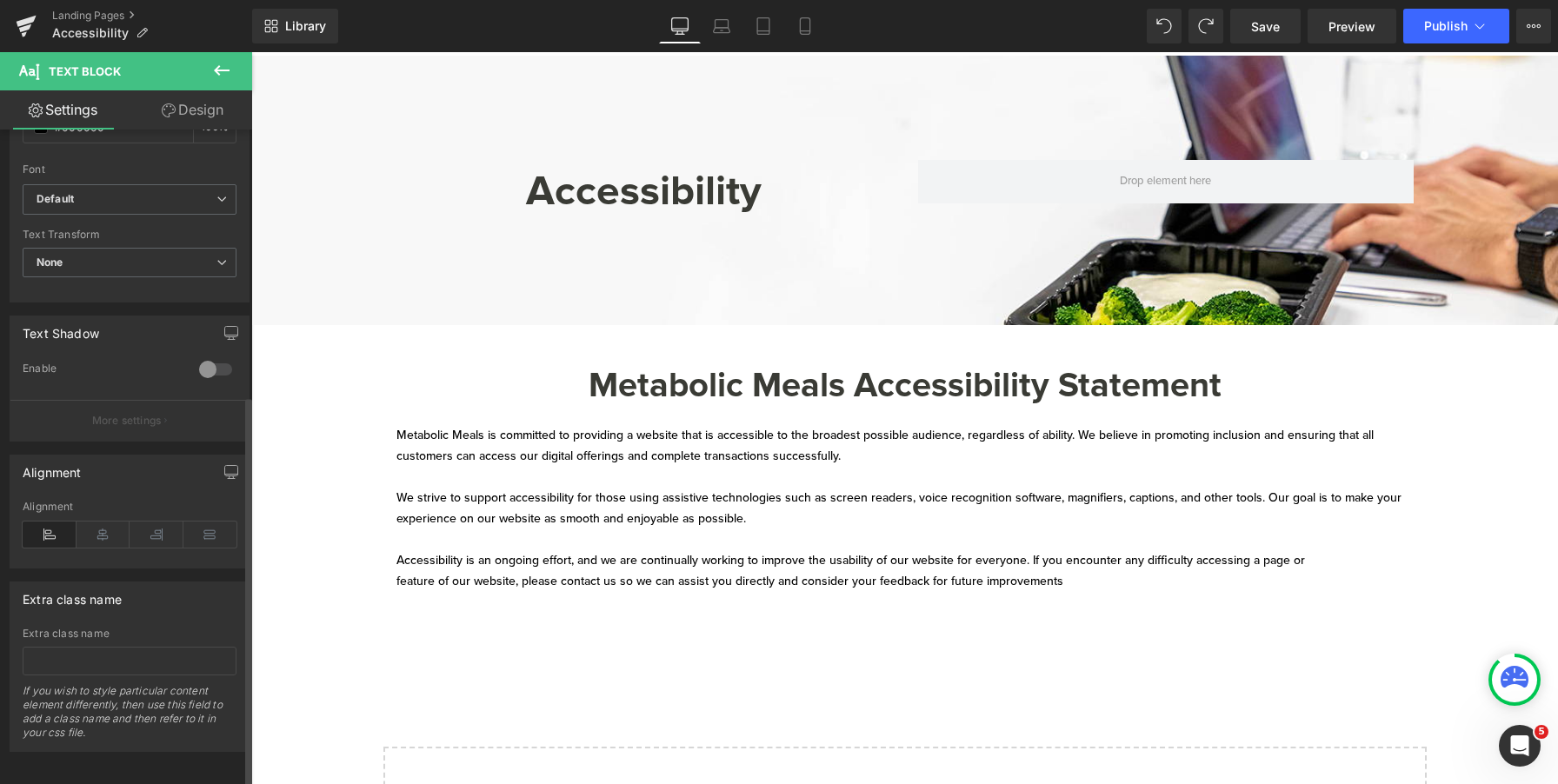
scroll to position [447, 0]
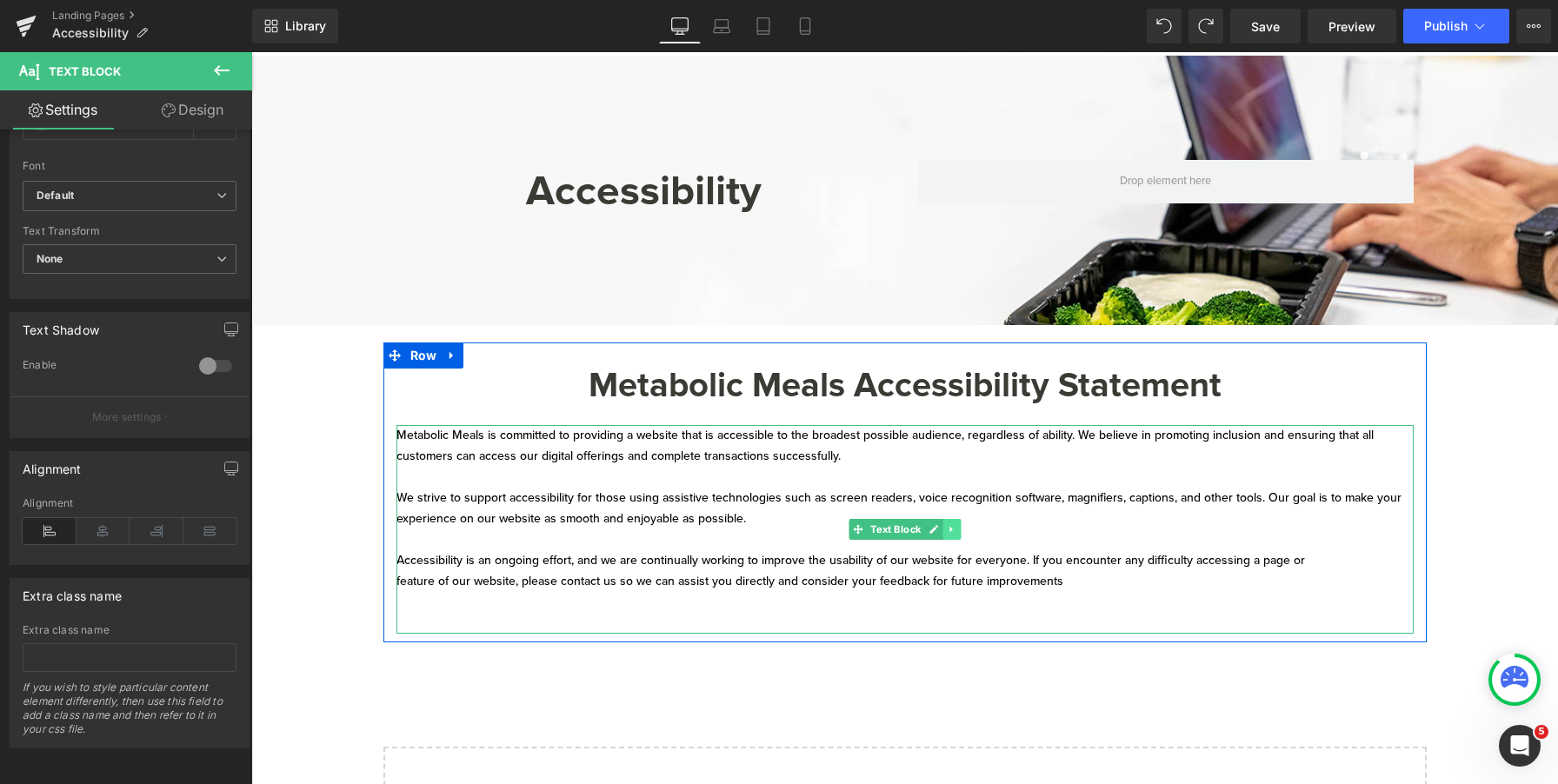
click at [947, 534] on icon at bounding box center [952, 529] width 9 height 10
click at [978, 536] on link at bounding box center [978, 529] width 18 height 21
click at [810, 612] on p at bounding box center [905, 602] width 1018 height 21
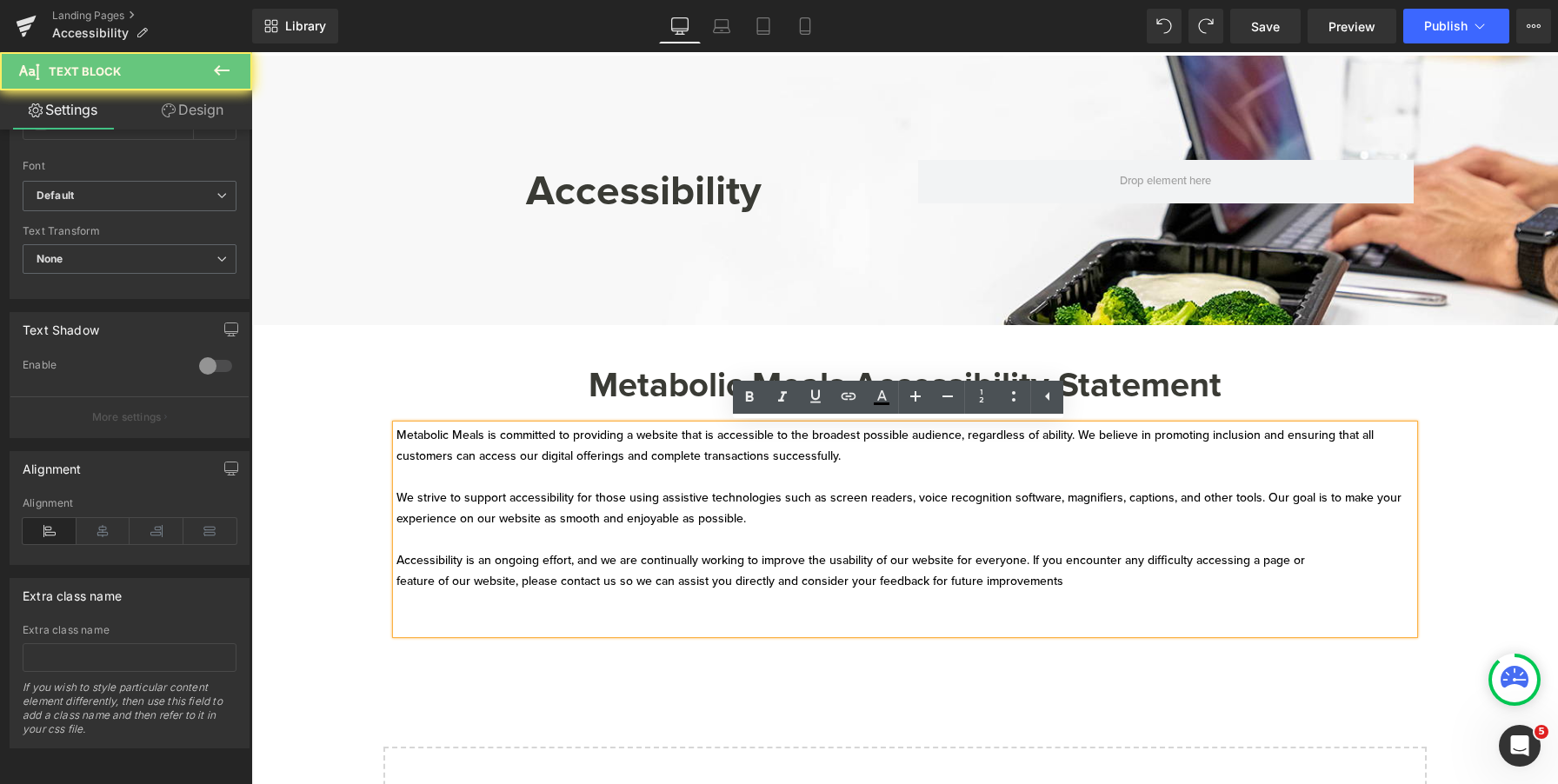
click at [752, 620] on p at bounding box center [905, 624] width 1018 height 21
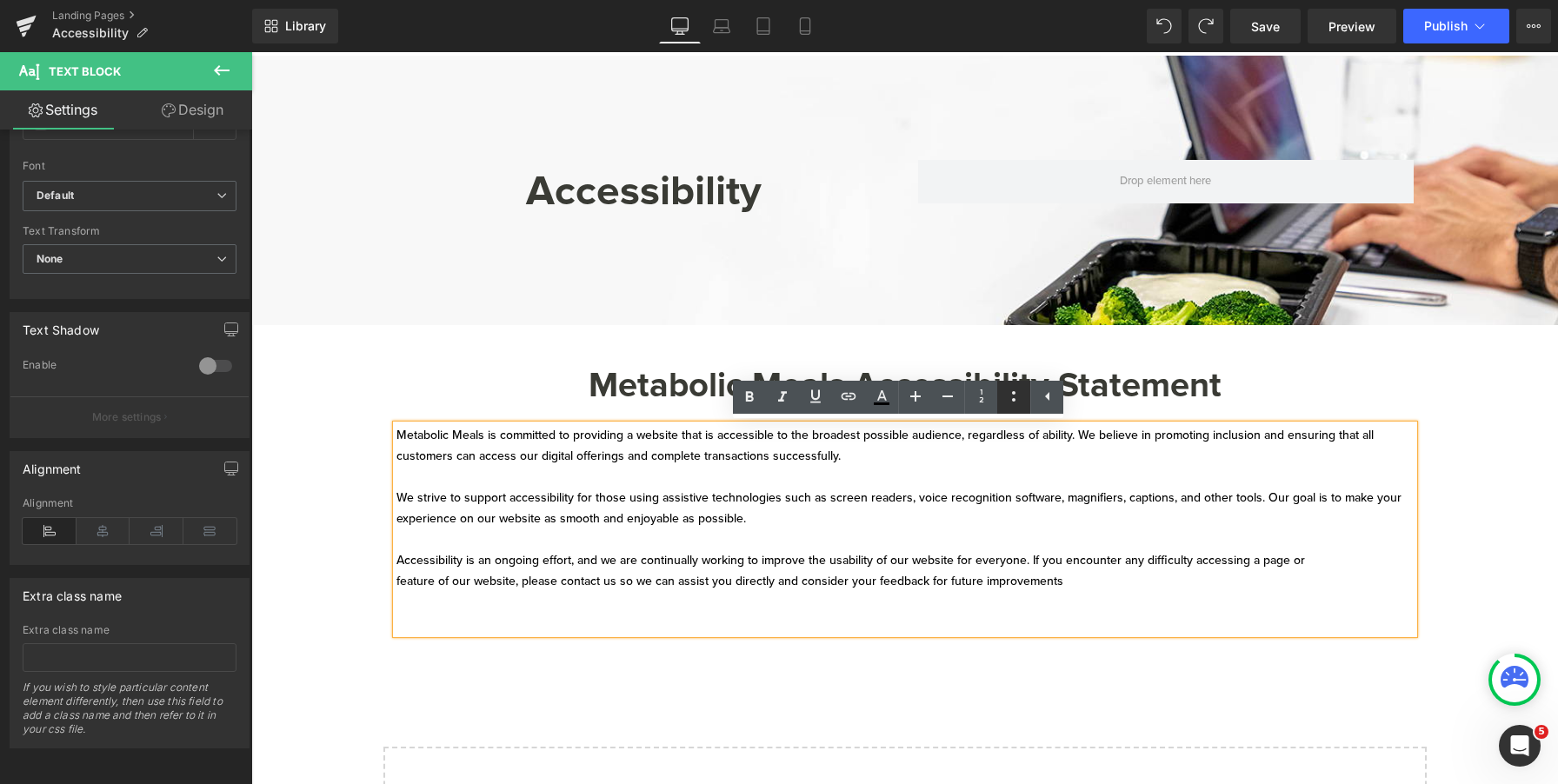
click at [1020, 401] on icon at bounding box center [1013, 396] width 21 height 21
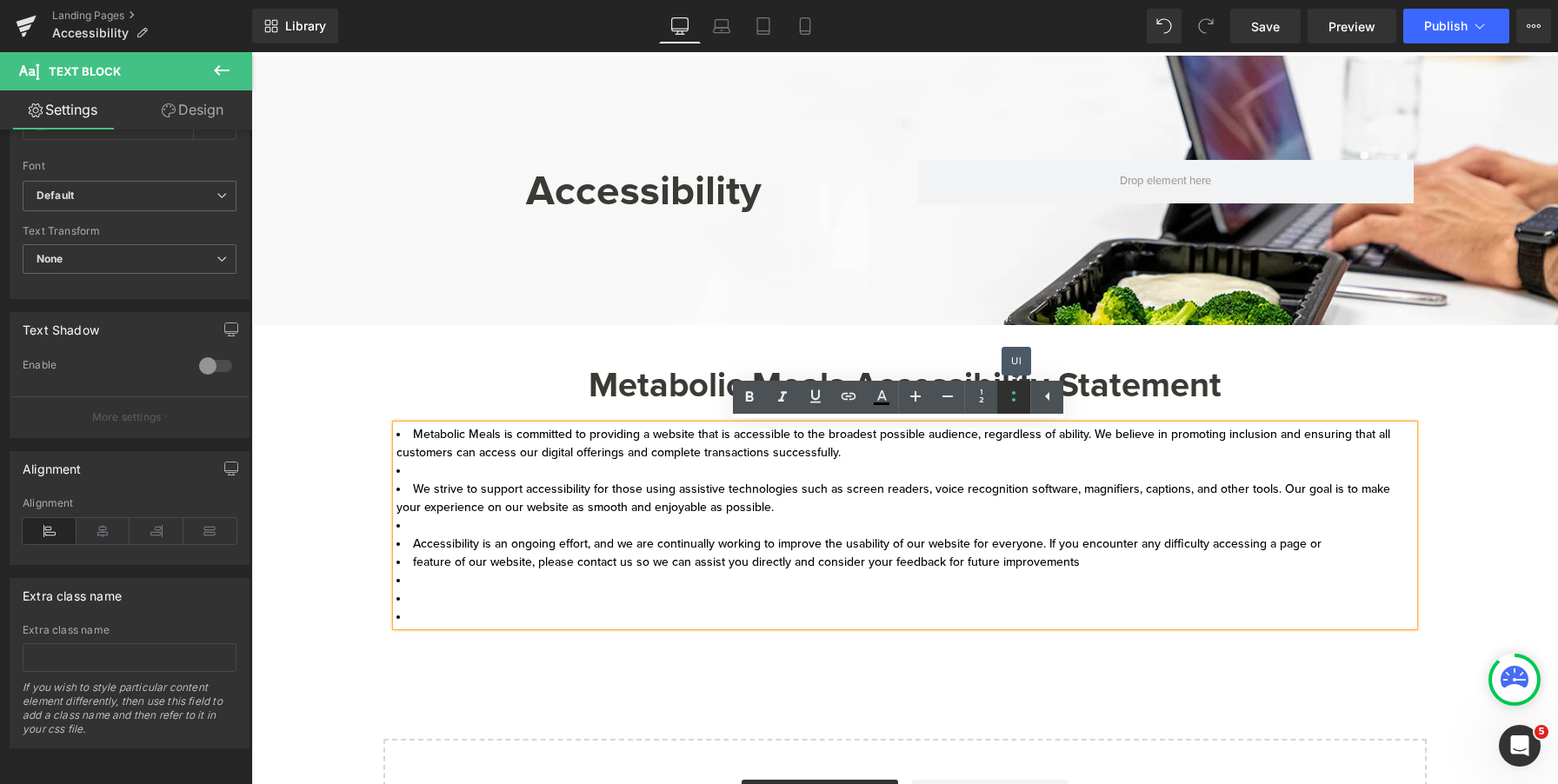
click at [1020, 401] on icon at bounding box center [1013, 396] width 21 height 21
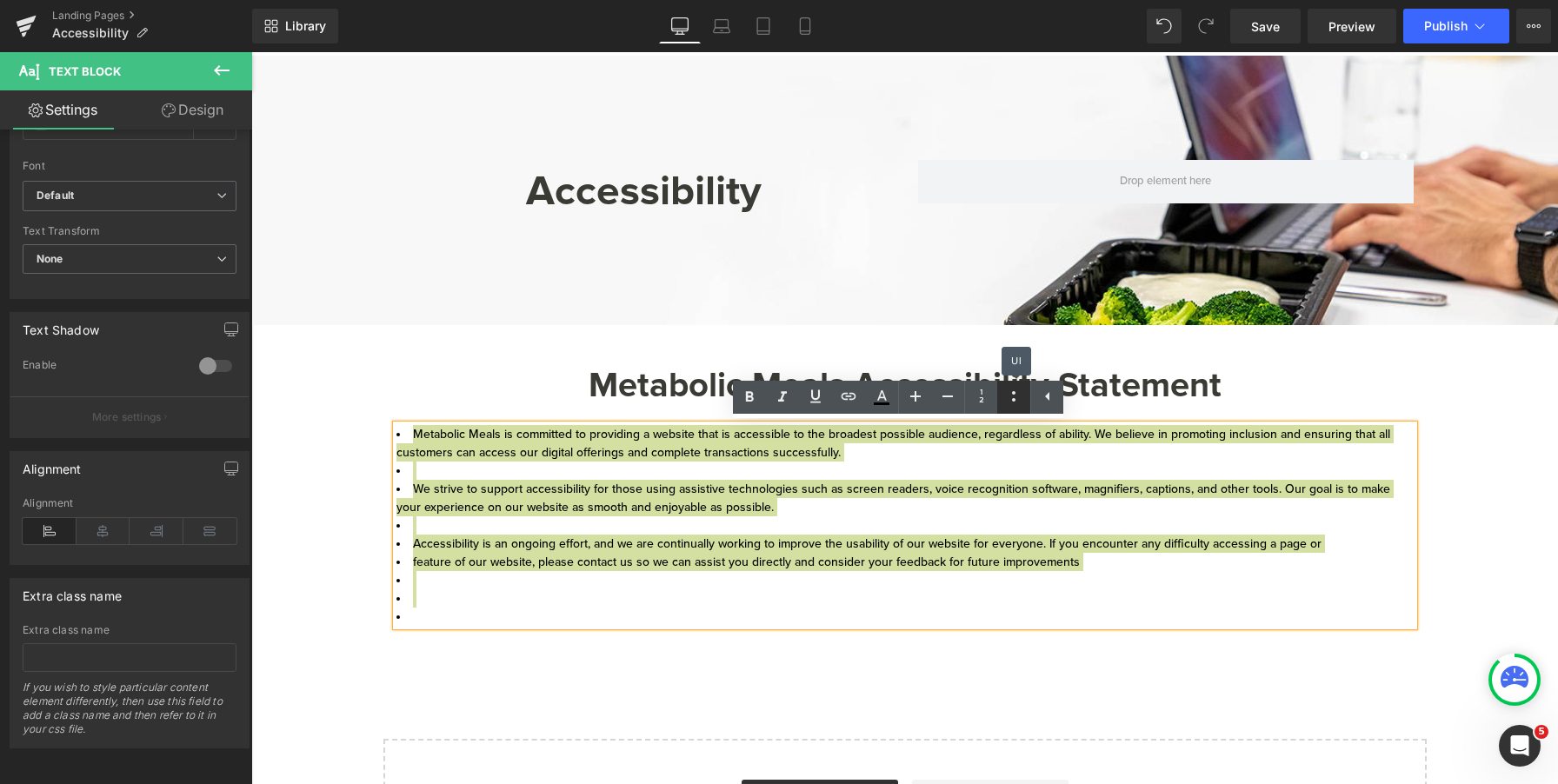
click at [1020, 401] on icon at bounding box center [1013, 396] width 21 height 21
click at [983, 401] on icon at bounding box center [981, 396] width 21 height 21
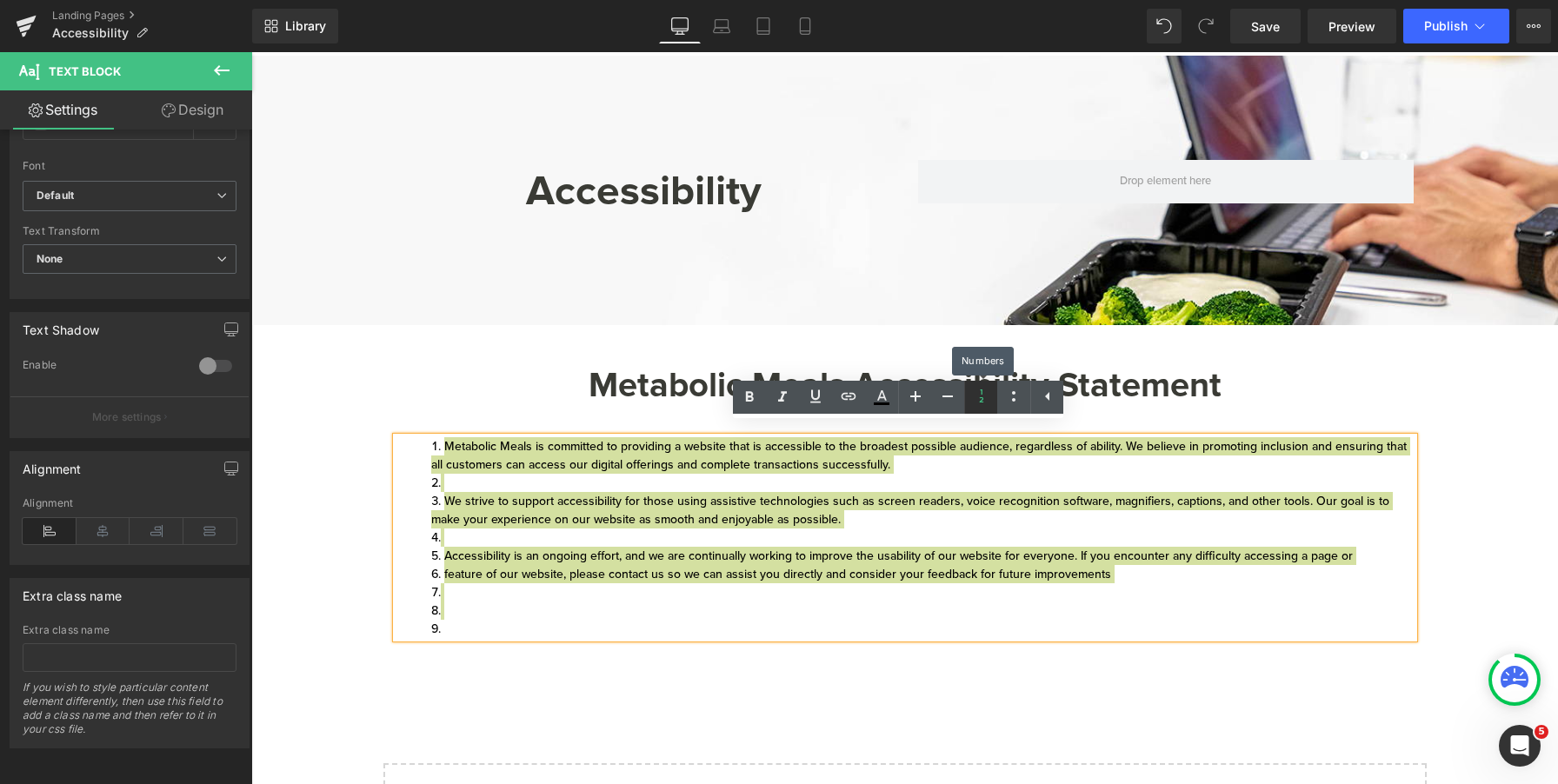
click at [983, 401] on icon at bounding box center [981, 396] width 21 height 21
click at [1019, 403] on icon at bounding box center [1013, 396] width 21 height 21
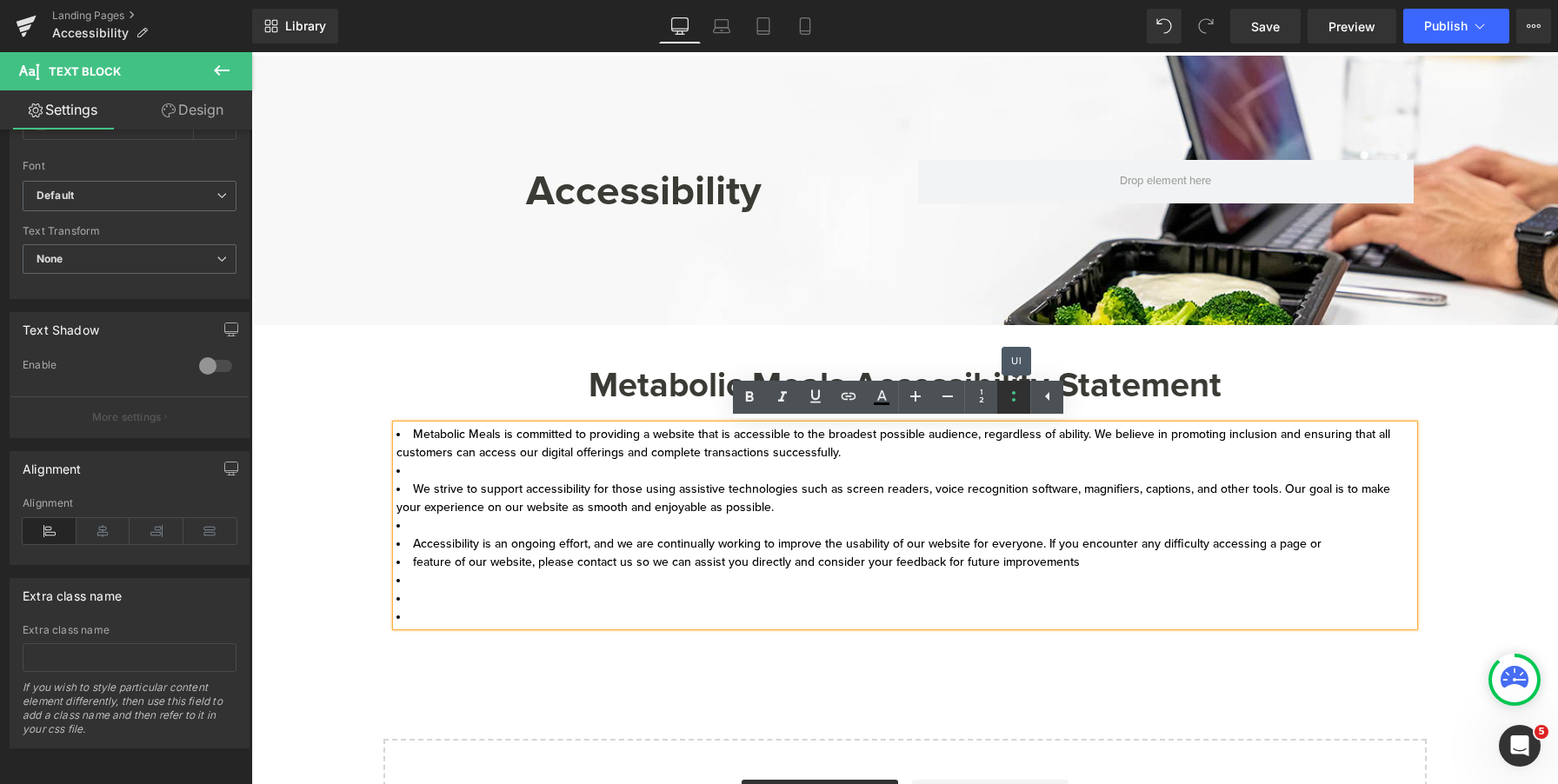
click at [1019, 403] on icon at bounding box center [1013, 396] width 21 height 21
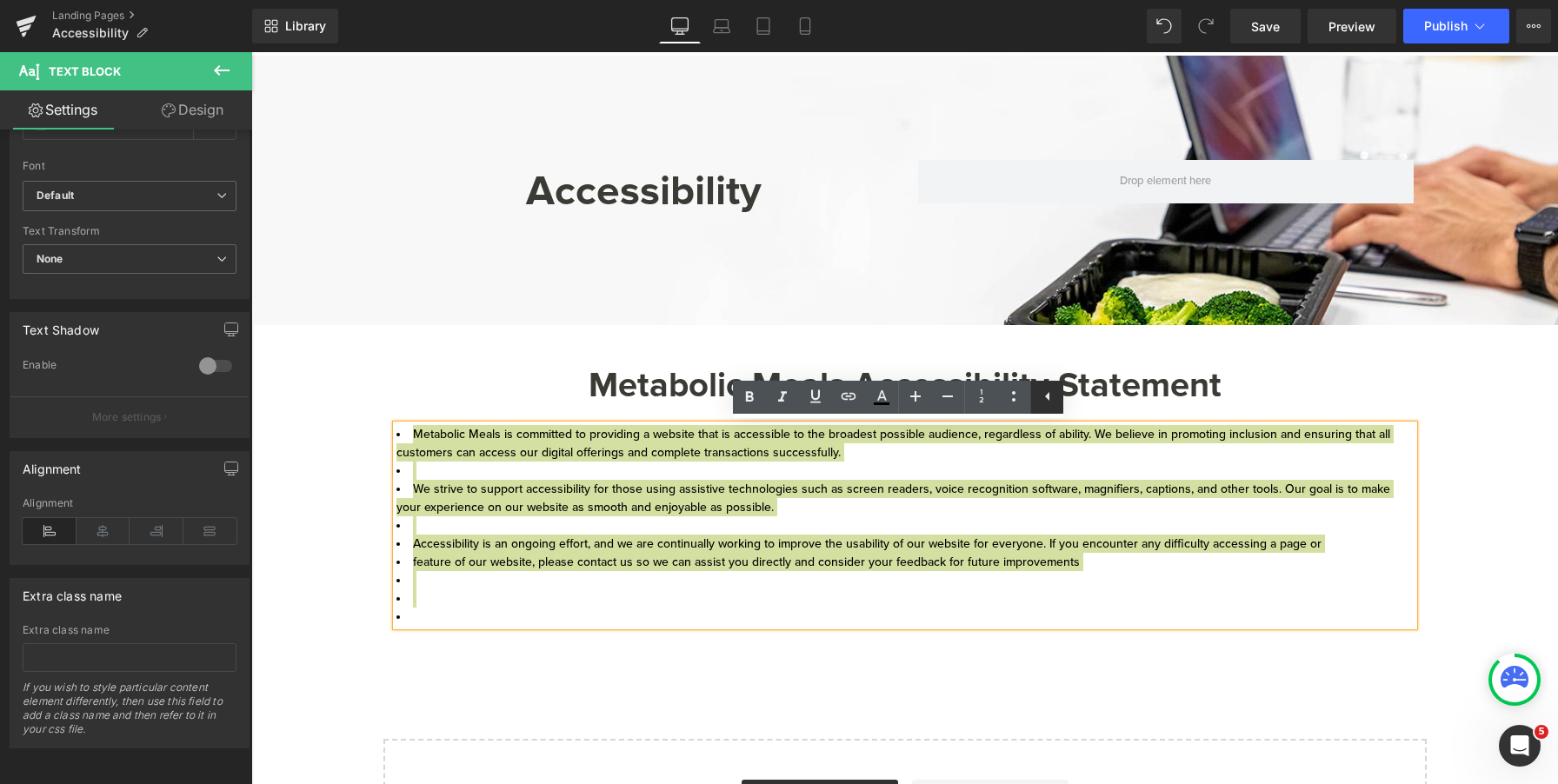
click at [1045, 401] on icon at bounding box center [1047, 396] width 21 height 21
click at [1010, 403] on icon at bounding box center [1014, 396] width 21 height 21
click at [1006, 403] on icon at bounding box center [1013, 396] width 21 height 21
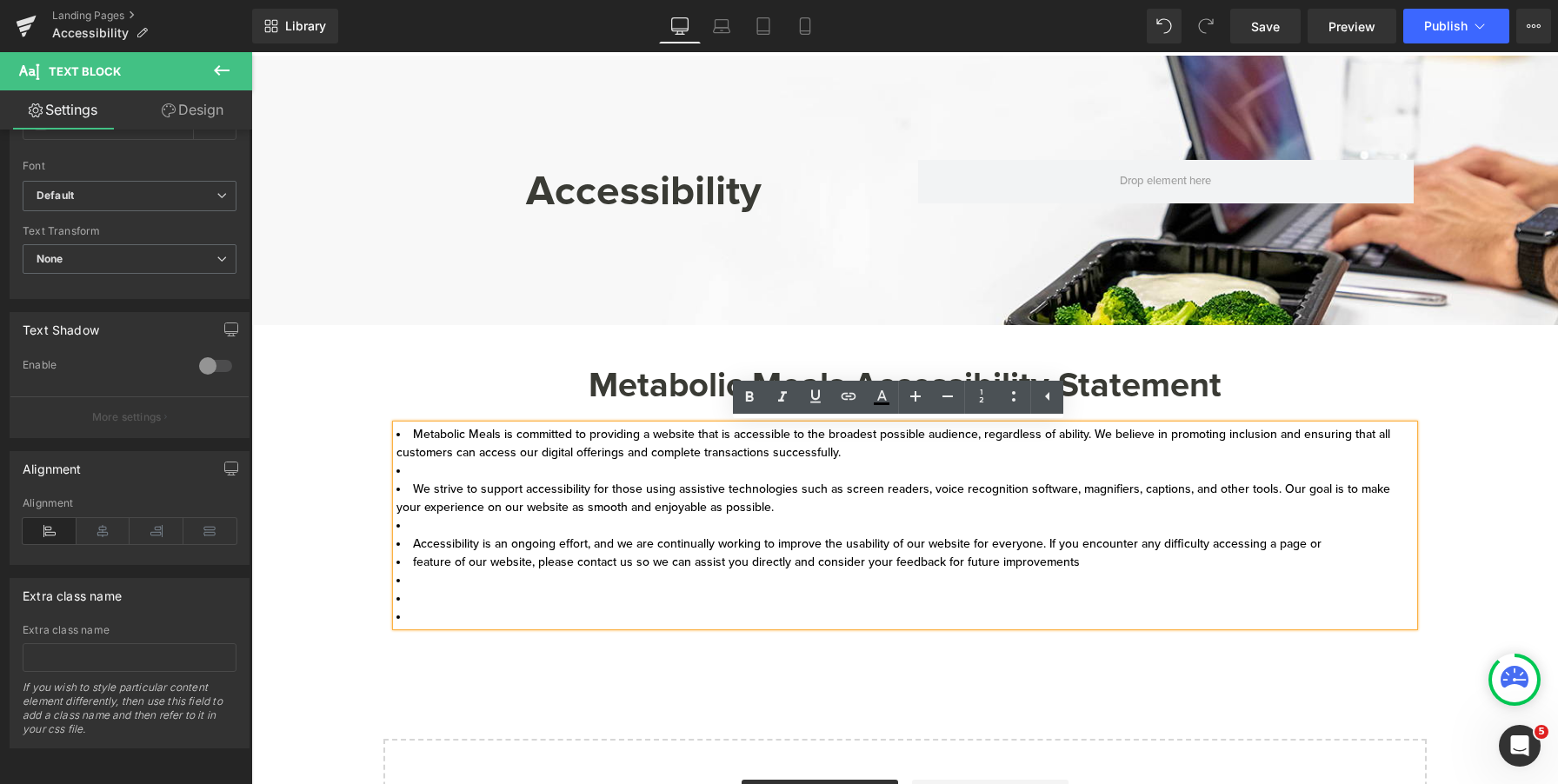
click at [988, 546] on div at bounding box center [904, 418] width 1307 height 733
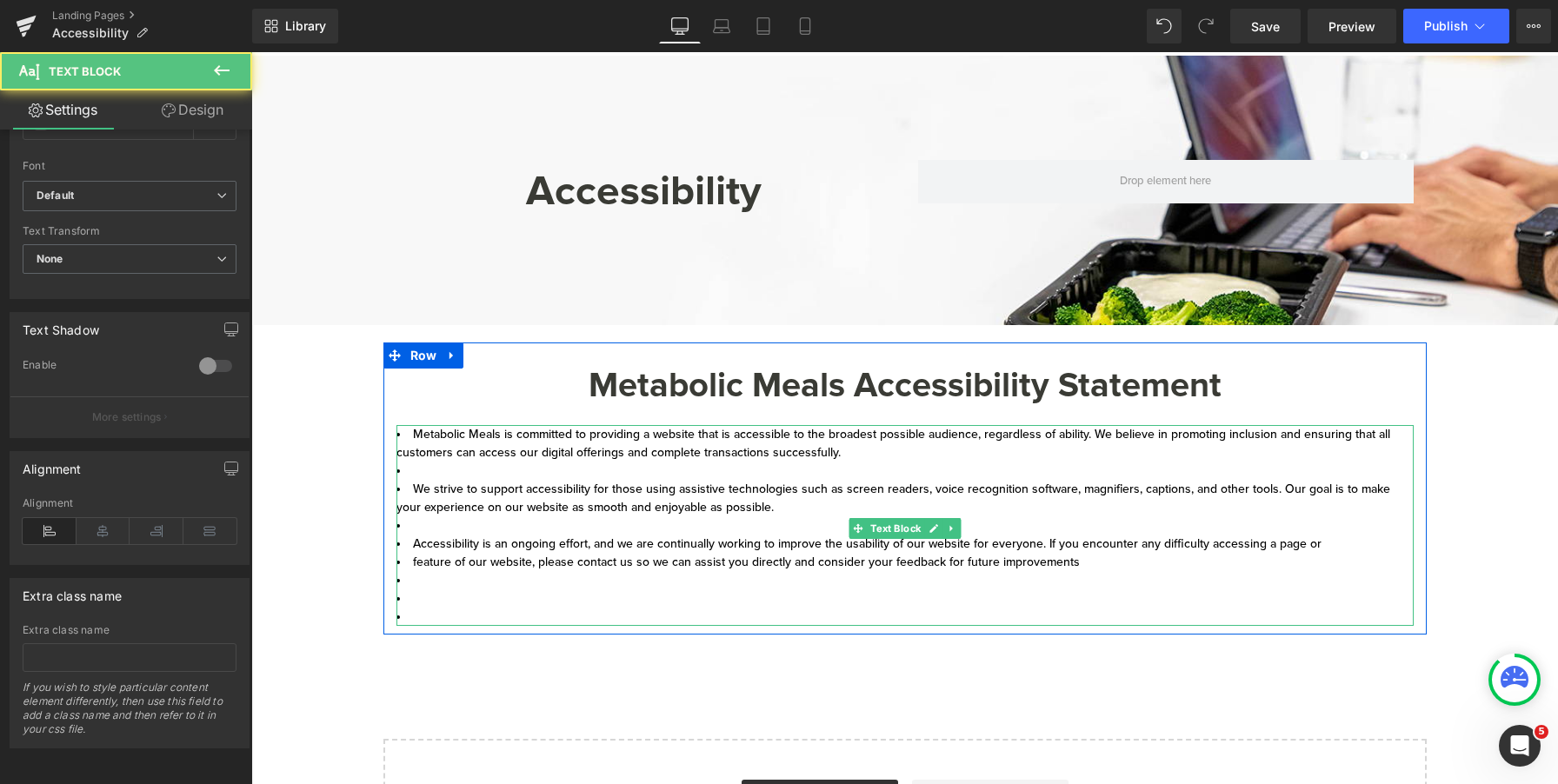
click at [963, 562] on li "feature of our website, please contact us so we can assist you directly and con…" at bounding box center [905, 562] width 1018 height 18
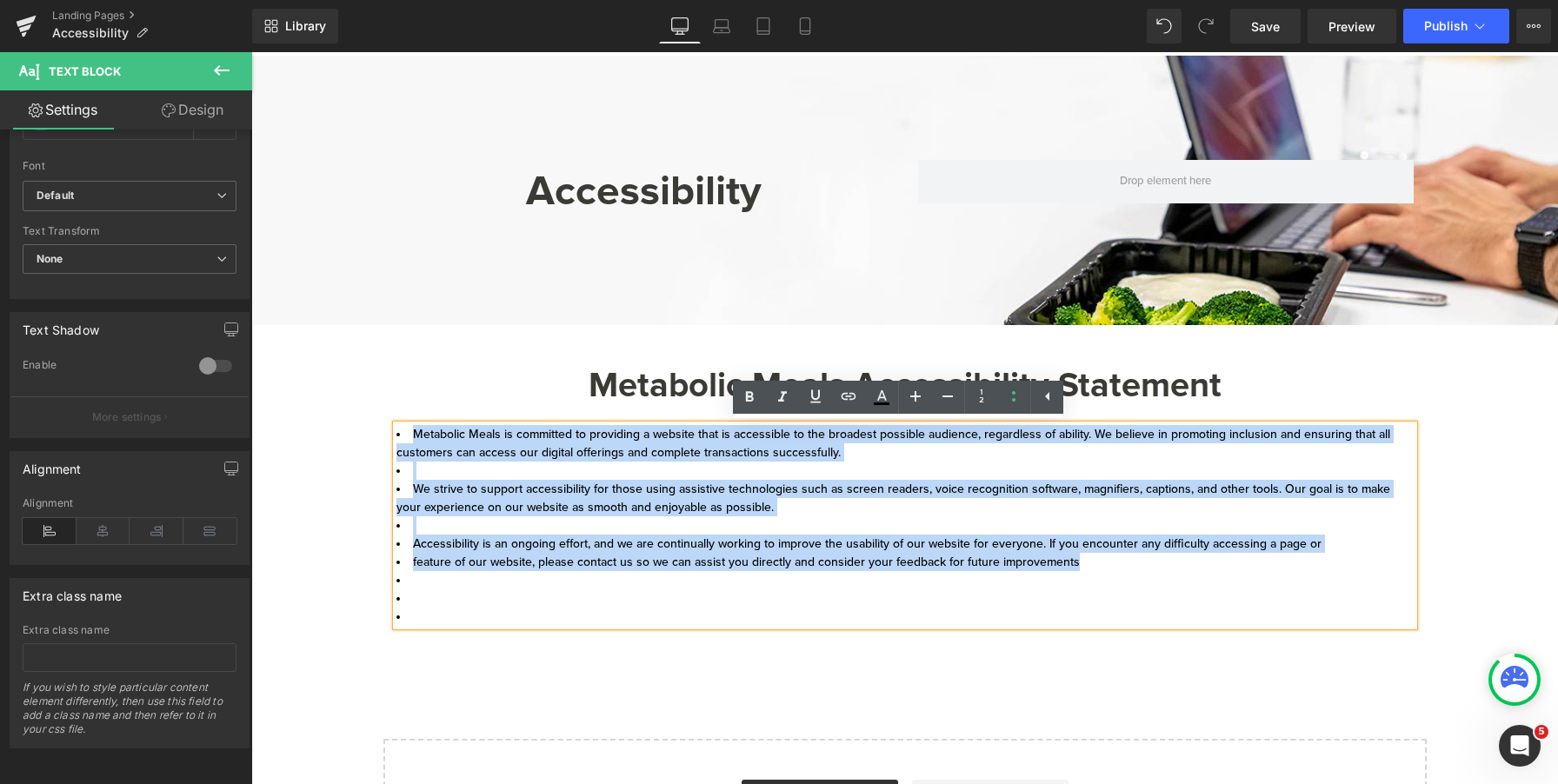
drag, startPoint x: 1076, startPoint y: 566, endPoint x: 389, endPoint y: 431, distance: 700.1
click at [396, 431] on div "Metabolic Meals is committed to providing a website that is accessible to the b…" at bounding box center [905, 525] width 1018 height 201
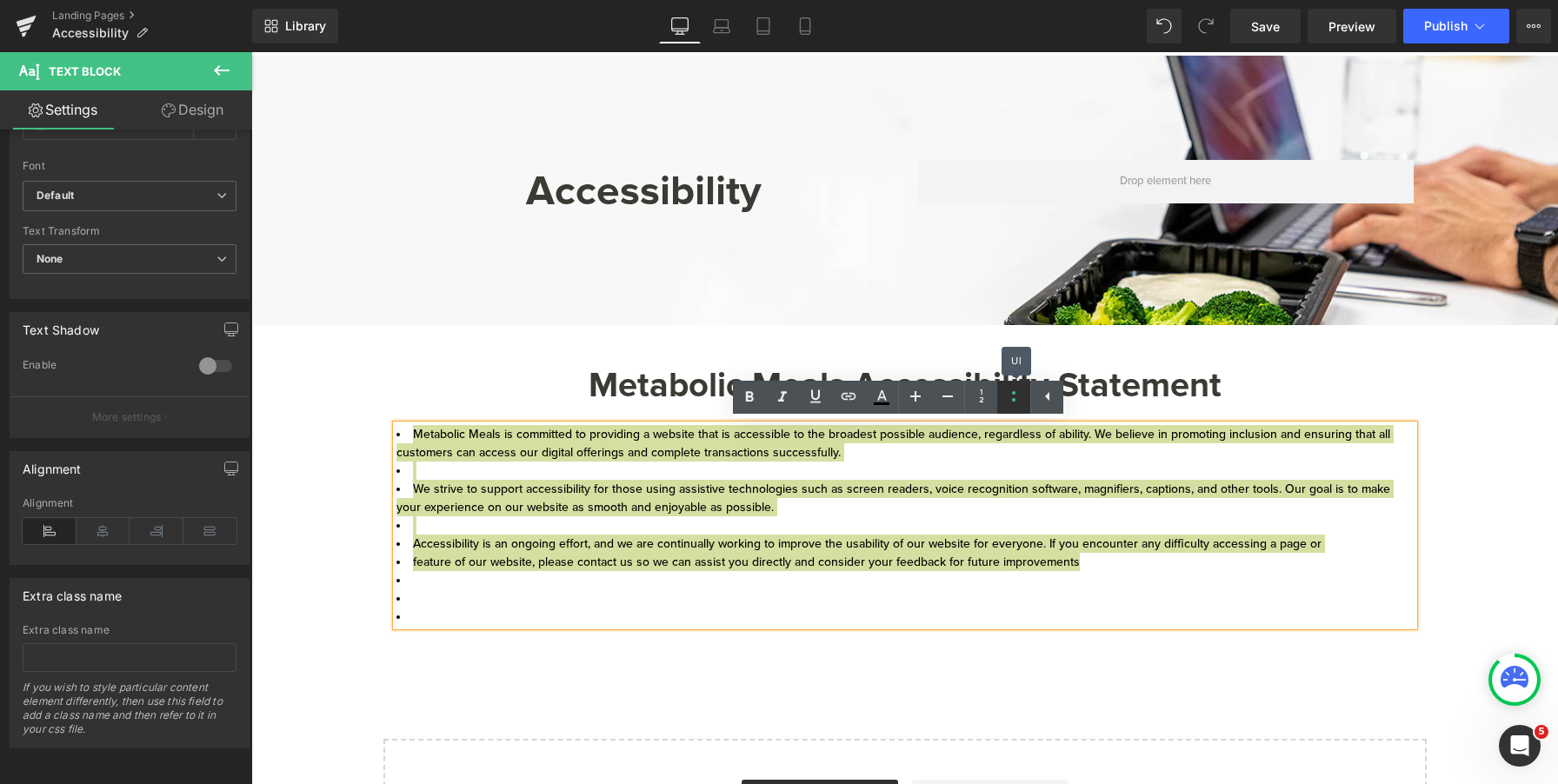
click at [1024, 400] on icon at bounding box center [1013, 396] width 21 height 21
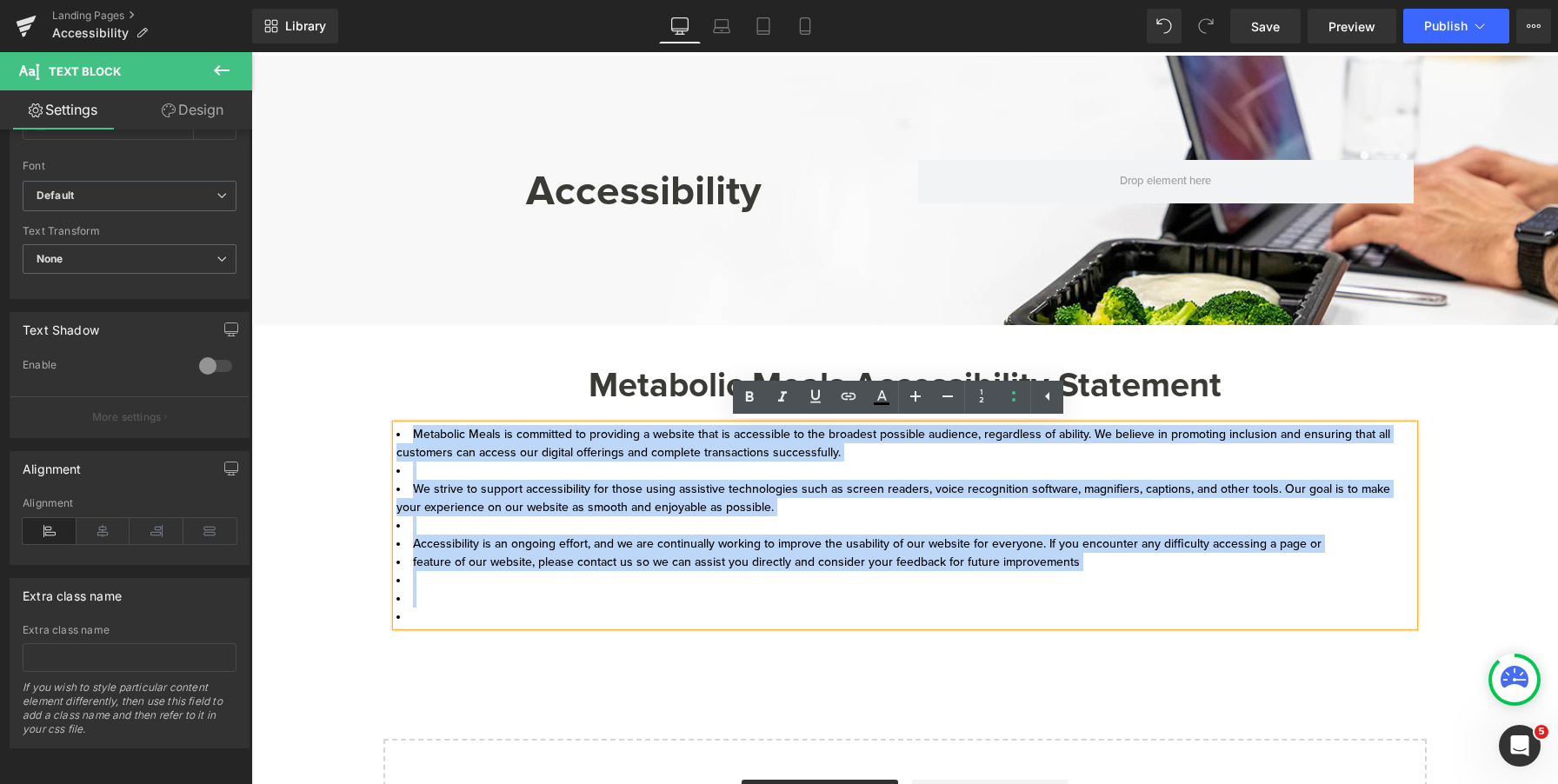
click at [979, 497] on li "We strive to support accessibility for those using assistive technologies such …" at bounding box center [905, 499] width 1018 height 37
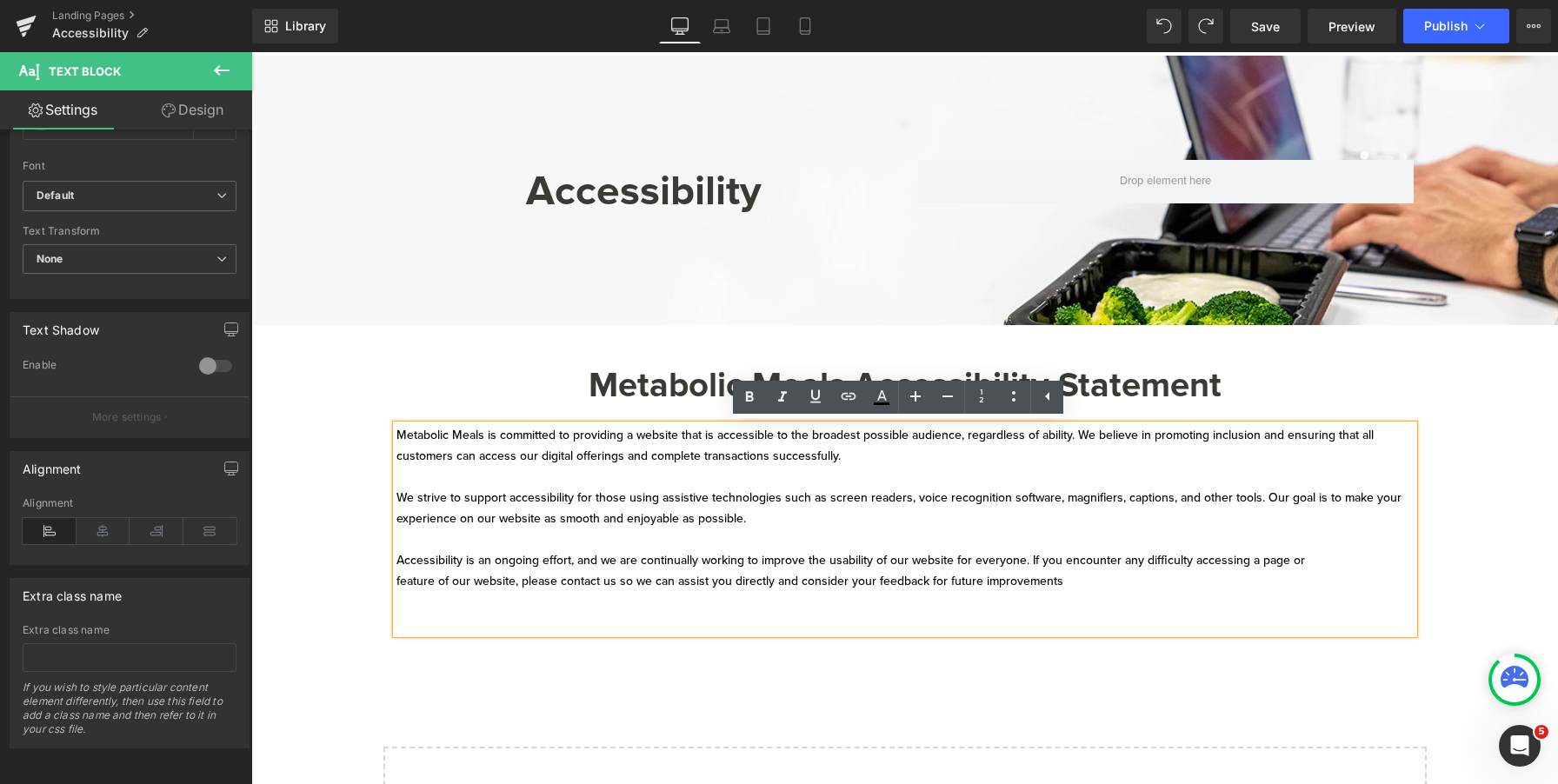
click at [801, 564] on p "Accessibility is an ongoing effort, and we are continually working to improve t…" at bounding box center [905, 571] width 1018 height 42
click at [777, 615] on p at bounding box center [905, 624] width 1018 height 21
click at [462, 626] on p at bounding box center [905, 624] width 1018 height 21
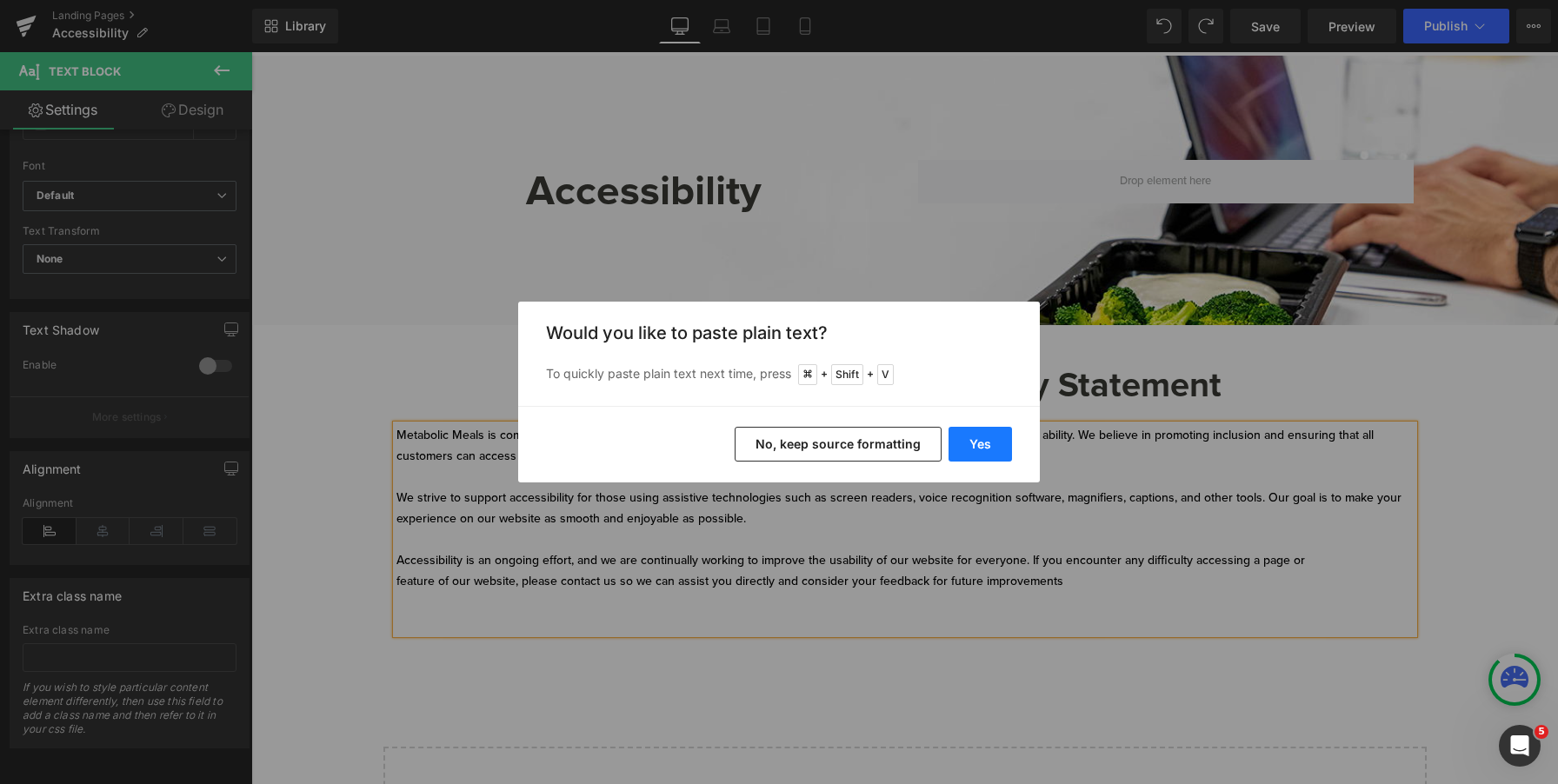
click at [979, 445] on button "Yes" at bounding box center [980, 445] width 63 height 35
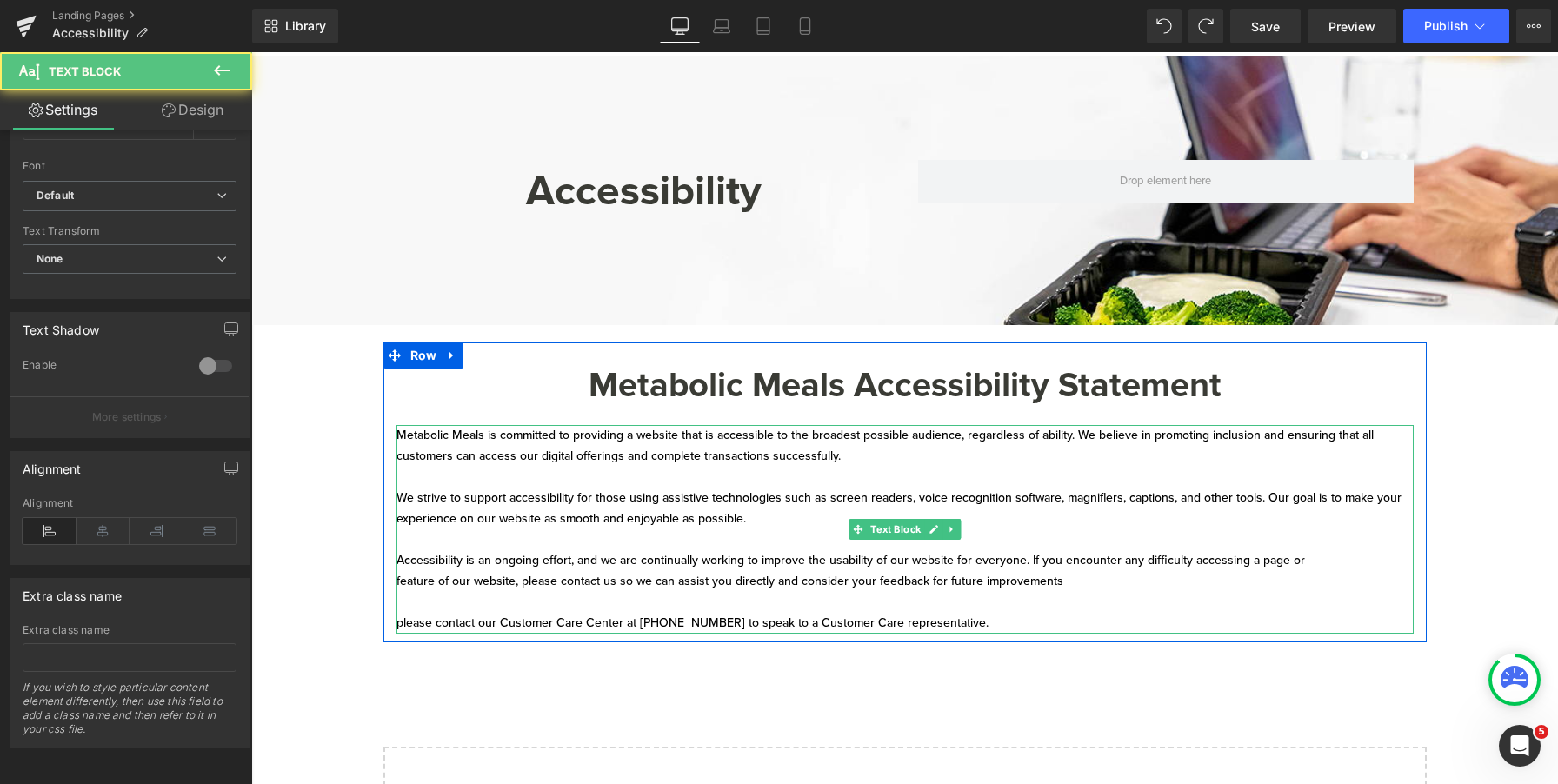
click at [396, 625] on p "please contact our Customer Care Center at [PHONE_NUMBER] to speak to a Custome…" at bounding box center [905, 624] width 1018 height 21
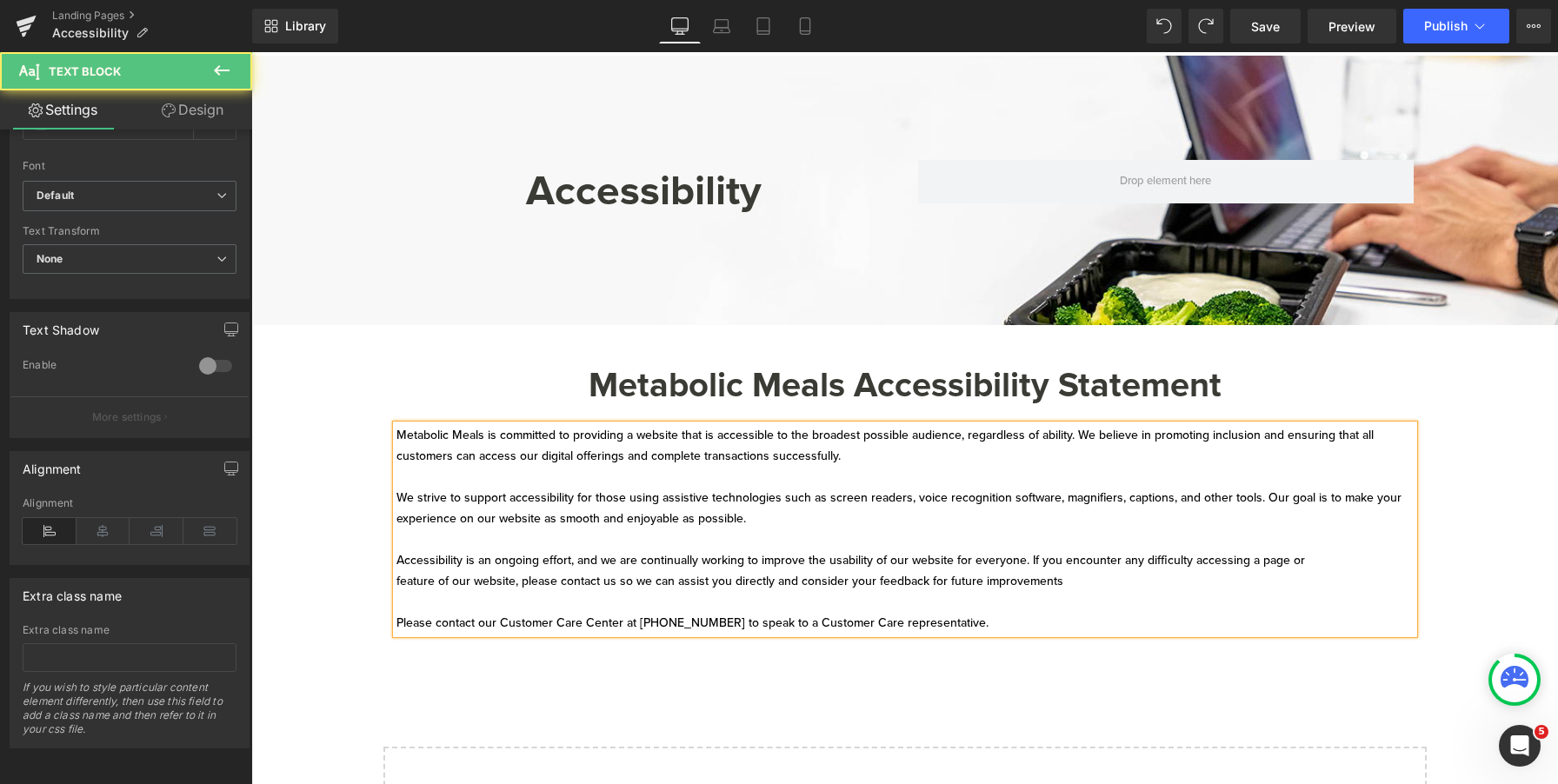
click at [659, 625] on p "Please contact our Customer Care Center at [PHONE_NUMBER] to speak to a Custome…" at bounding box center [905, 624] width 1018 height 21
click at [682, 616] on p "Please contact our Customer Care Center at [PHONE_NUMBER] to speak to a Custome…" at bounding box center [905, 624] width 1018 height 21
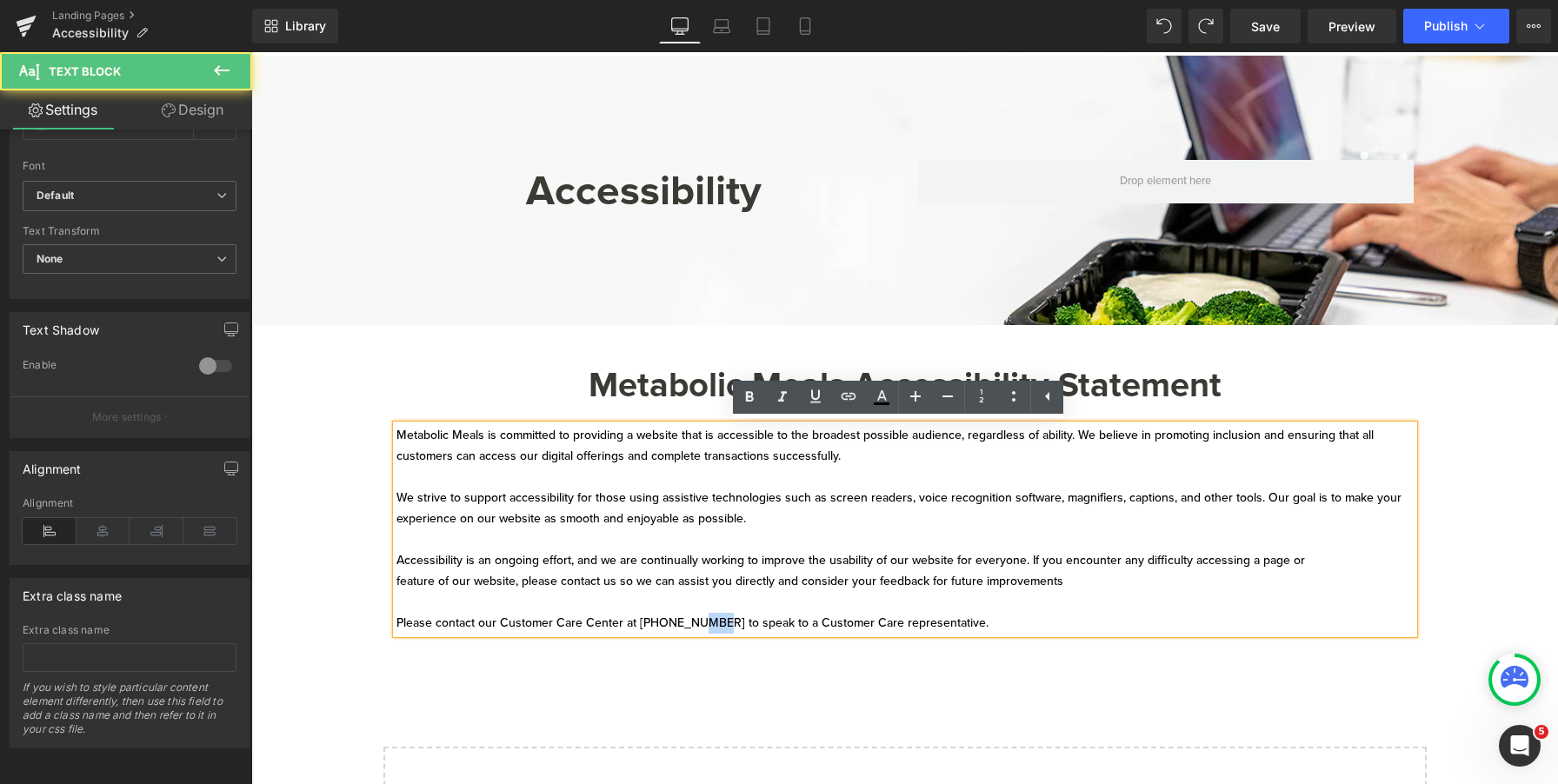
click at [682, 616] on p "Please contact our Customer Care Center at [PHONE_NUMBER] to speak to a Custome…" at bounding box center [905, 624] width 1018 height 21
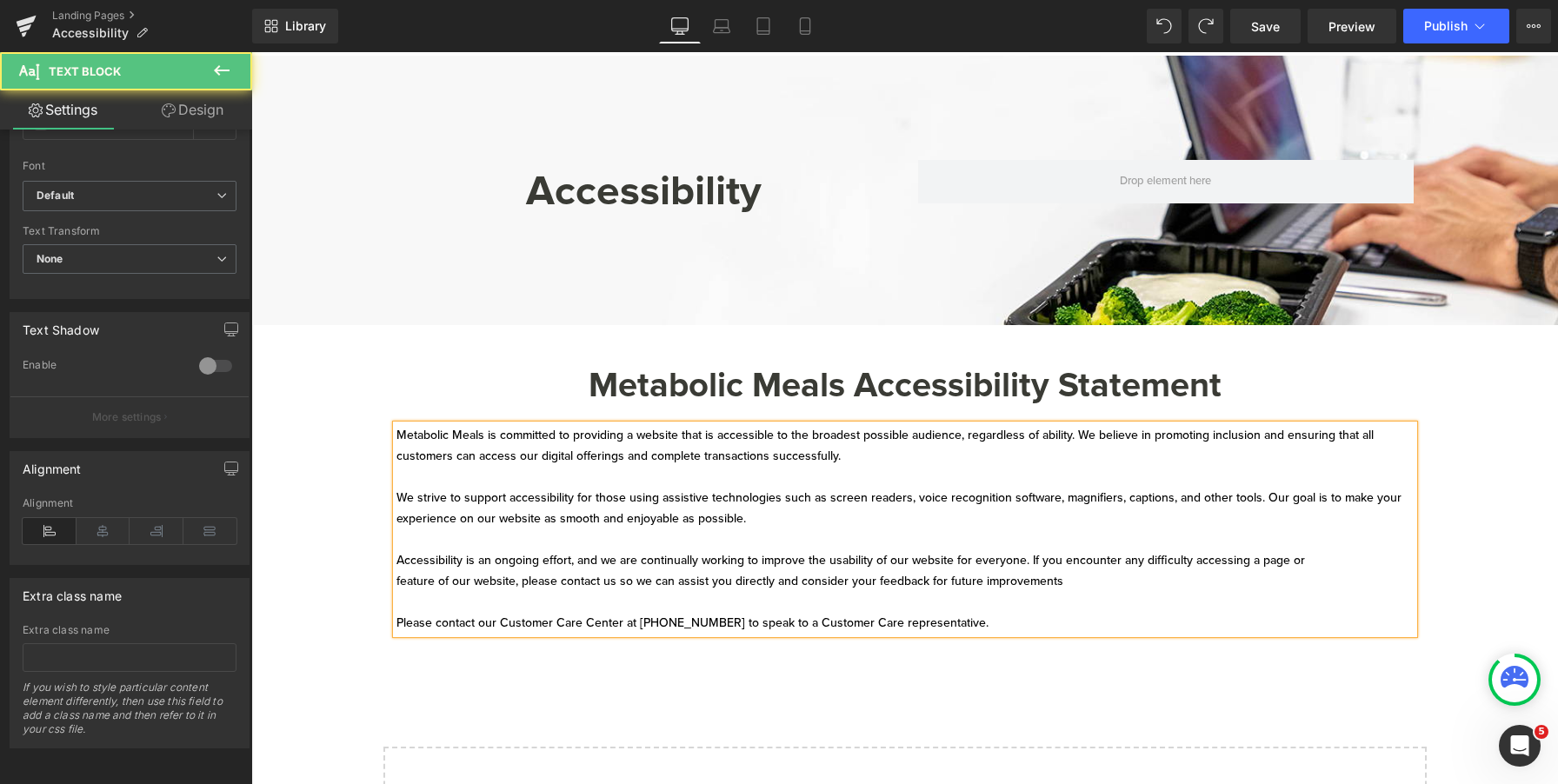
click at [719, 625] on p "Please contact our Customer Care Center at [PHONE_NUMBER] to speak to a Custome…" at bounding box center [905, 624] width 1018 height 21
click at [967, 624] on p "Please contact our Customer Care Center at [PHONE_NUMBER] to speak to a Custome…" at bounding box center [905, 624] width 1018 height 21
click at [1281, 624] on p "Please contact our Customer Care Center at [PHONE_NUMBER] to speak to a Custome…" at bounding box center [905, 624] width 1018 height 21
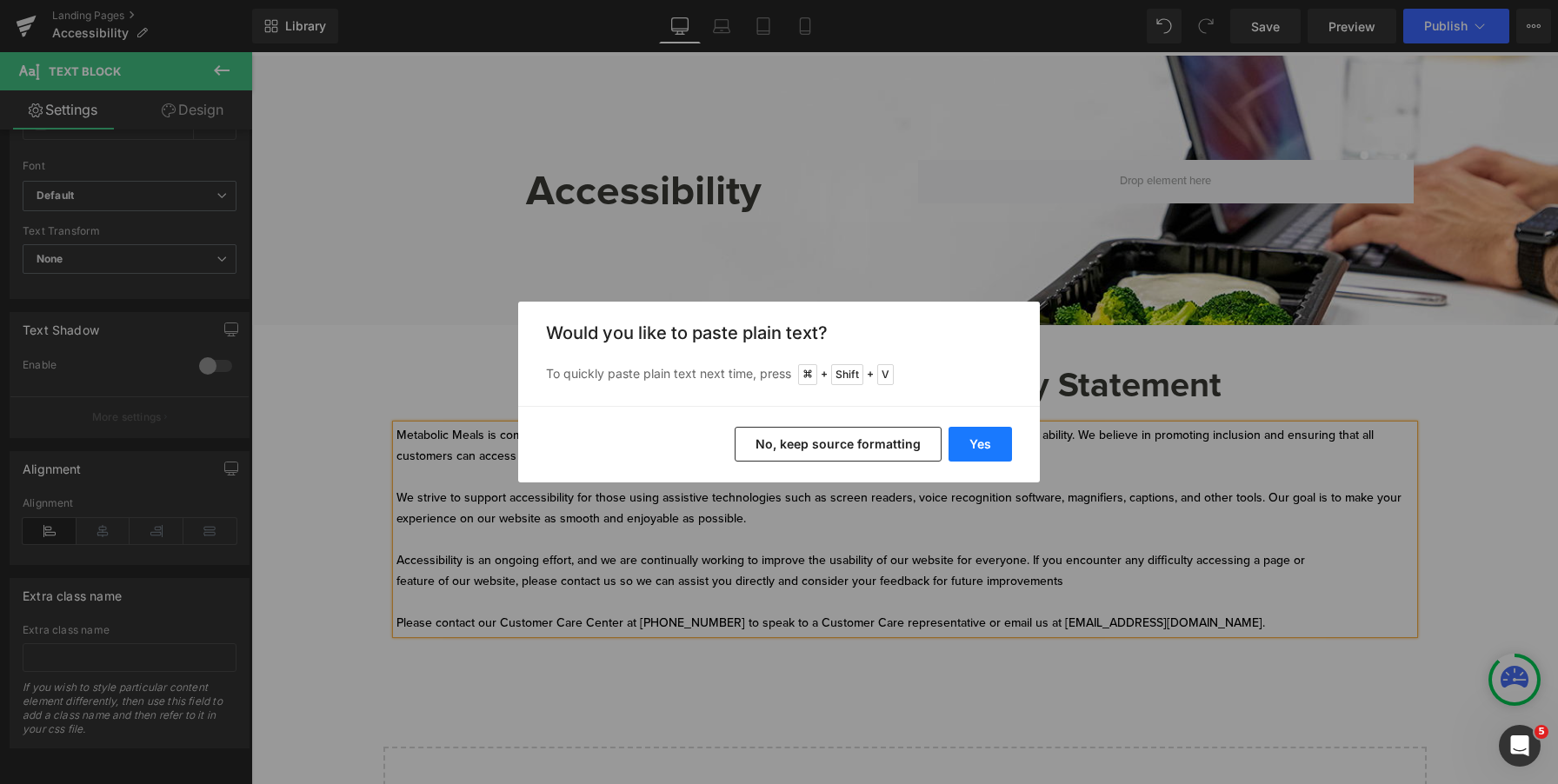
click at [968, 445] on button "Yes" at bounding box center [980, 445] width 63 height 35
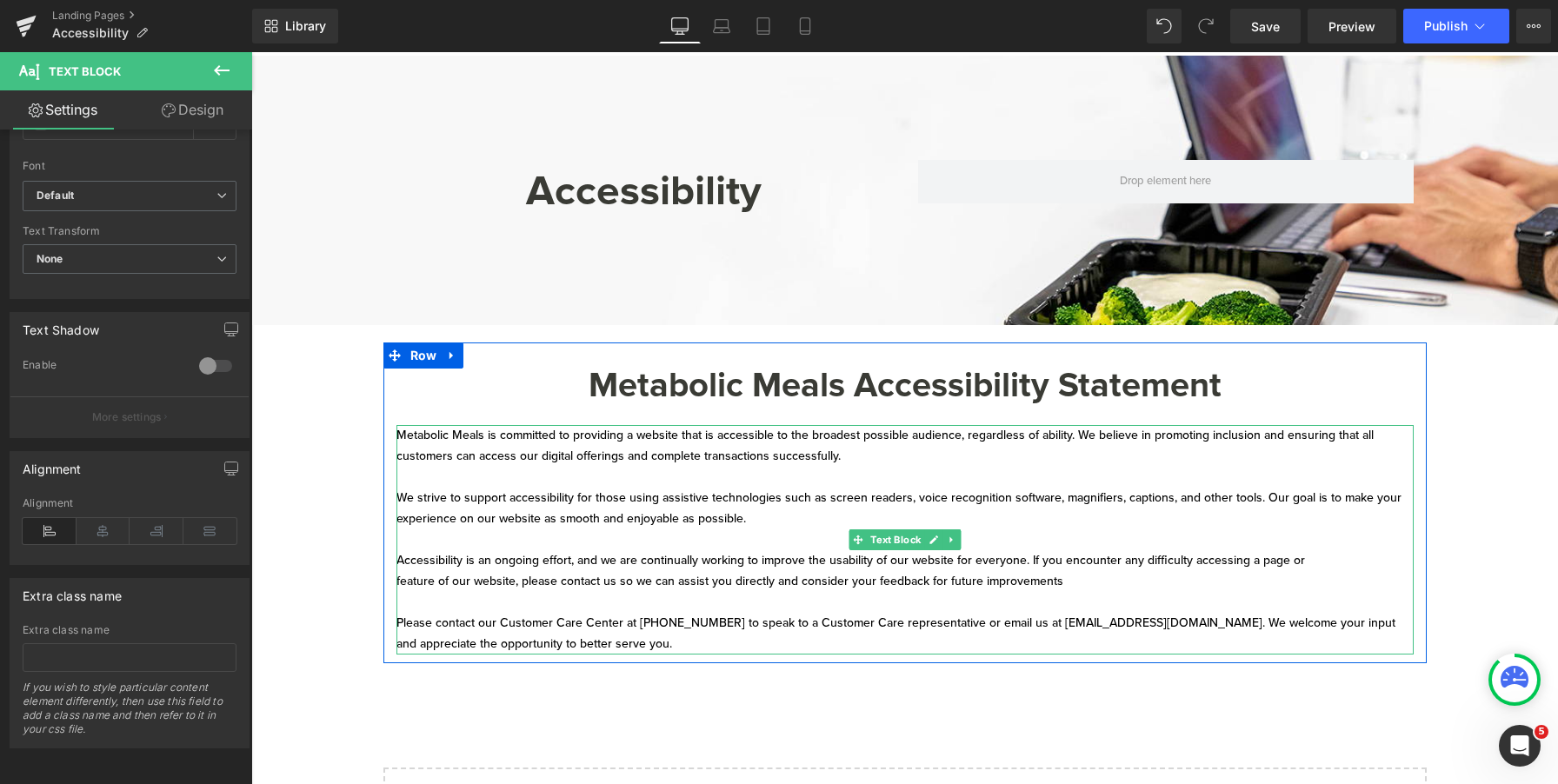
click at [1278, 624] on p "Please contact our Customer Care Center at [PHONE_NUMBER] to speak to a Custome…" at bounding box center [905, 635] width 1018 height 42
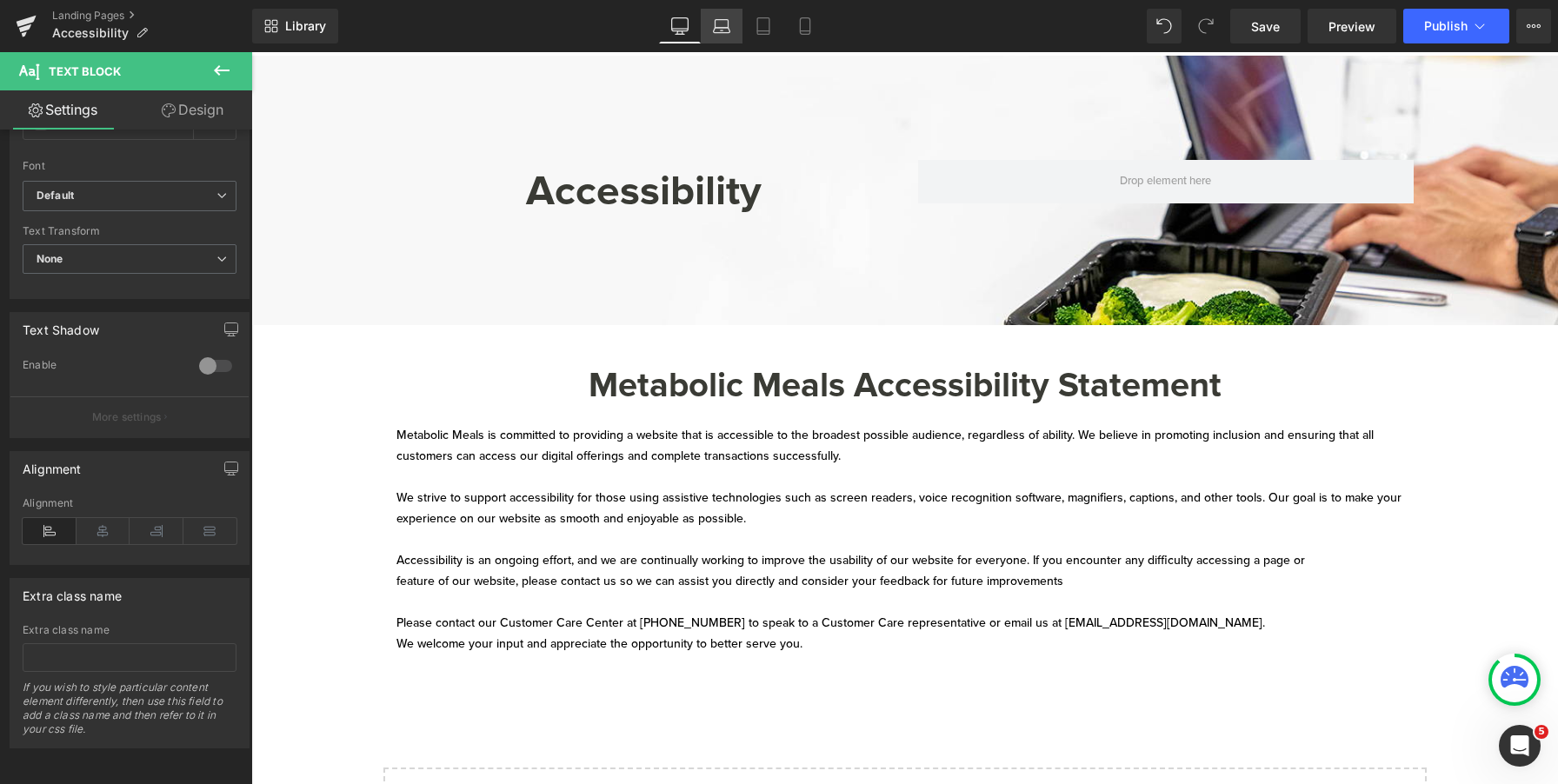
click at [726, 39] on link "Laptop" at bounding box center [722, 26] width 42 height 35
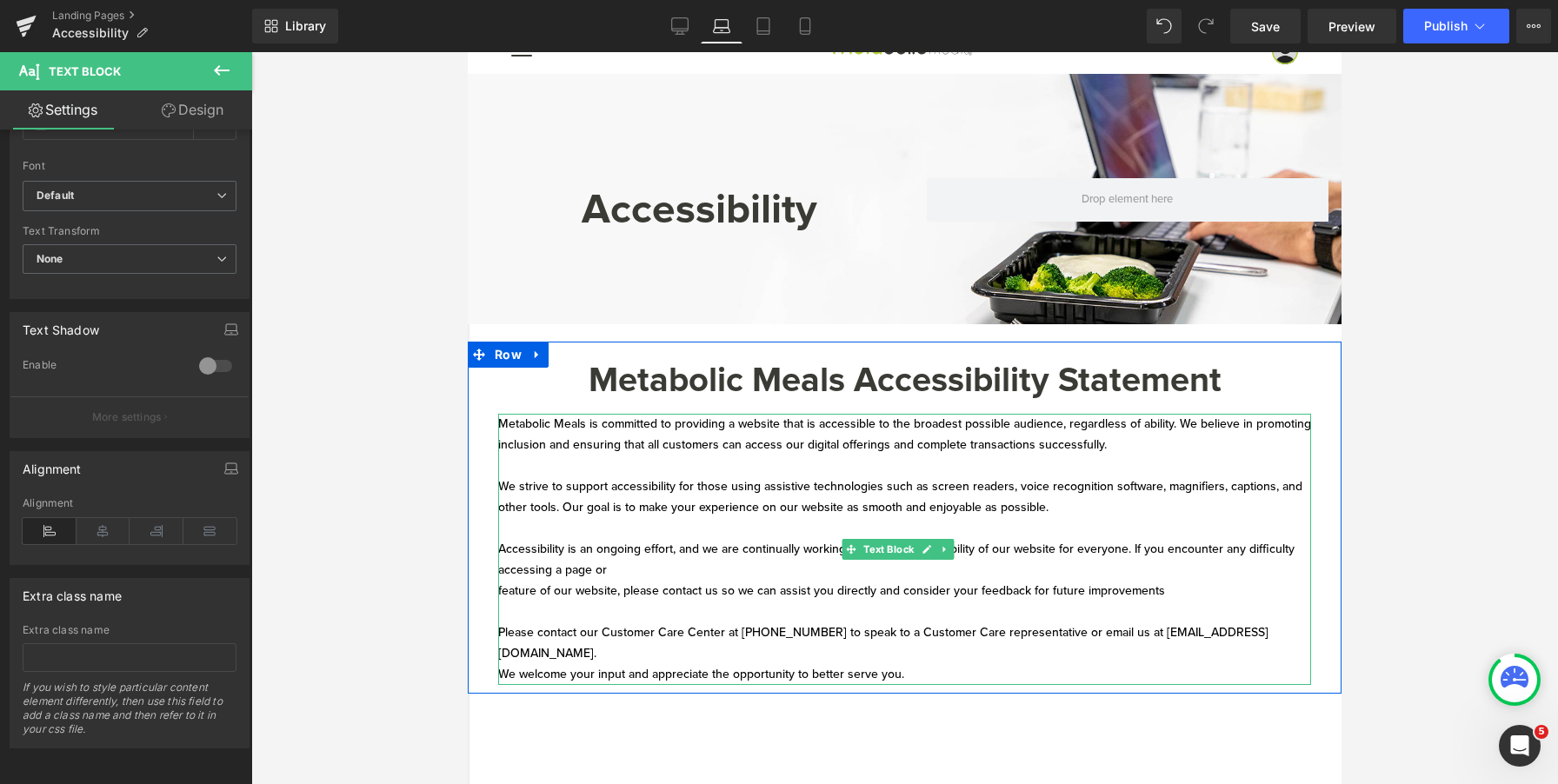
scroll to position [0, 0]
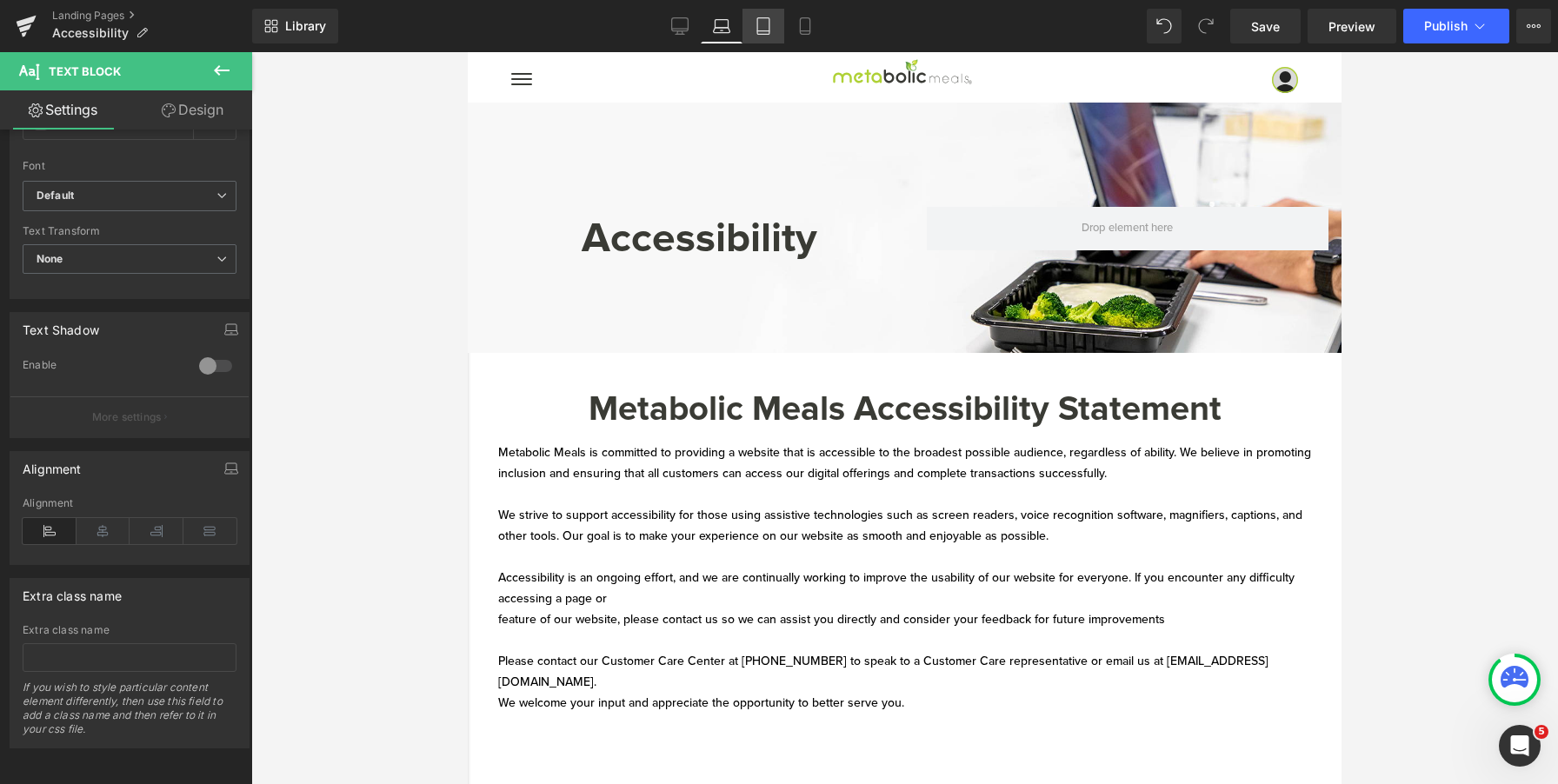
click at [769, 37] on link "Tablet" at bounding box center [764, 26] width 42 height 35
type input "100"
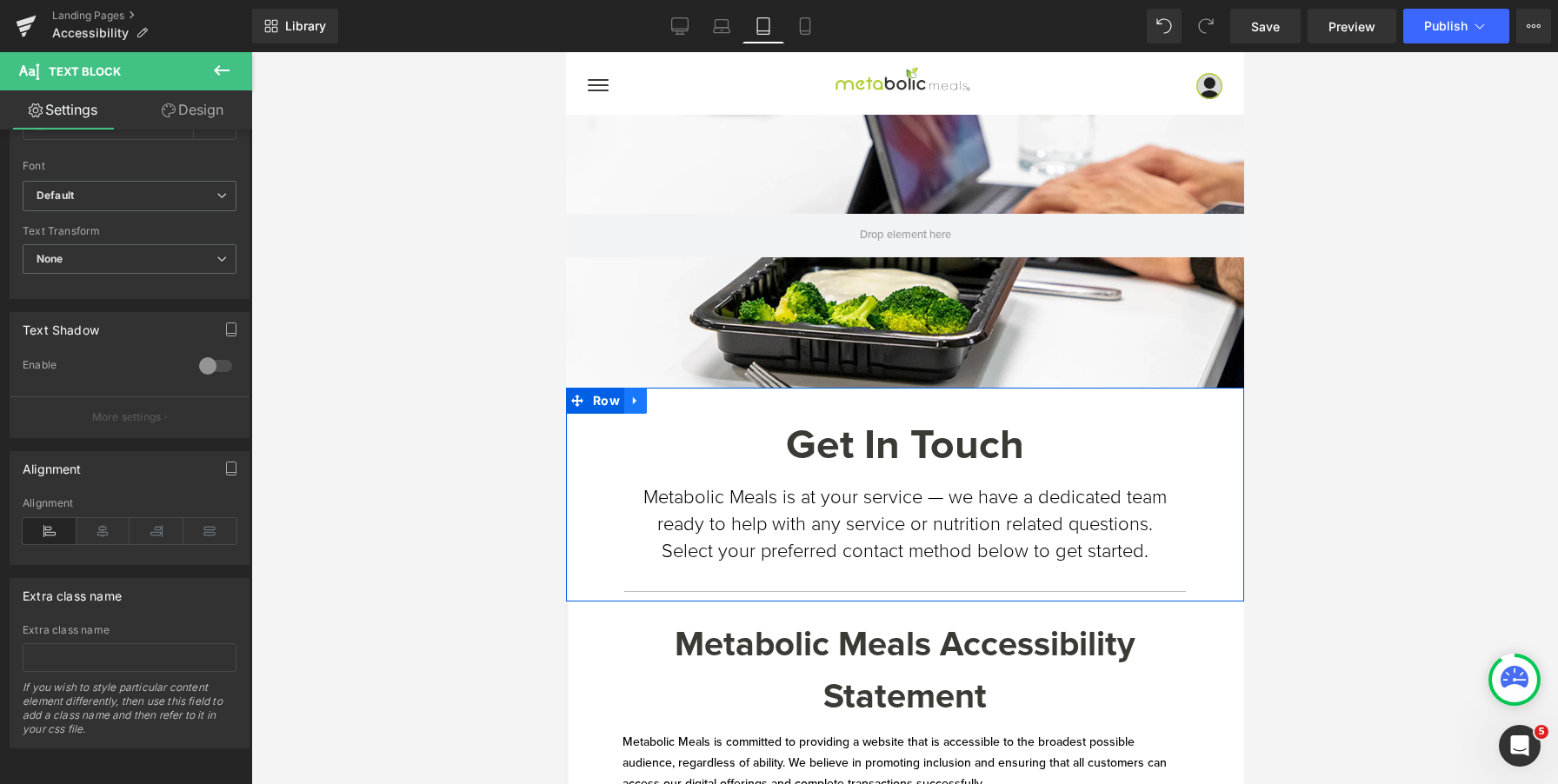
click at [636, 401] on icon at bounding box center [635, 402] width 12 height 13
click at [683, 403] on icon at bounding box center [680, 401] width 12 height 12
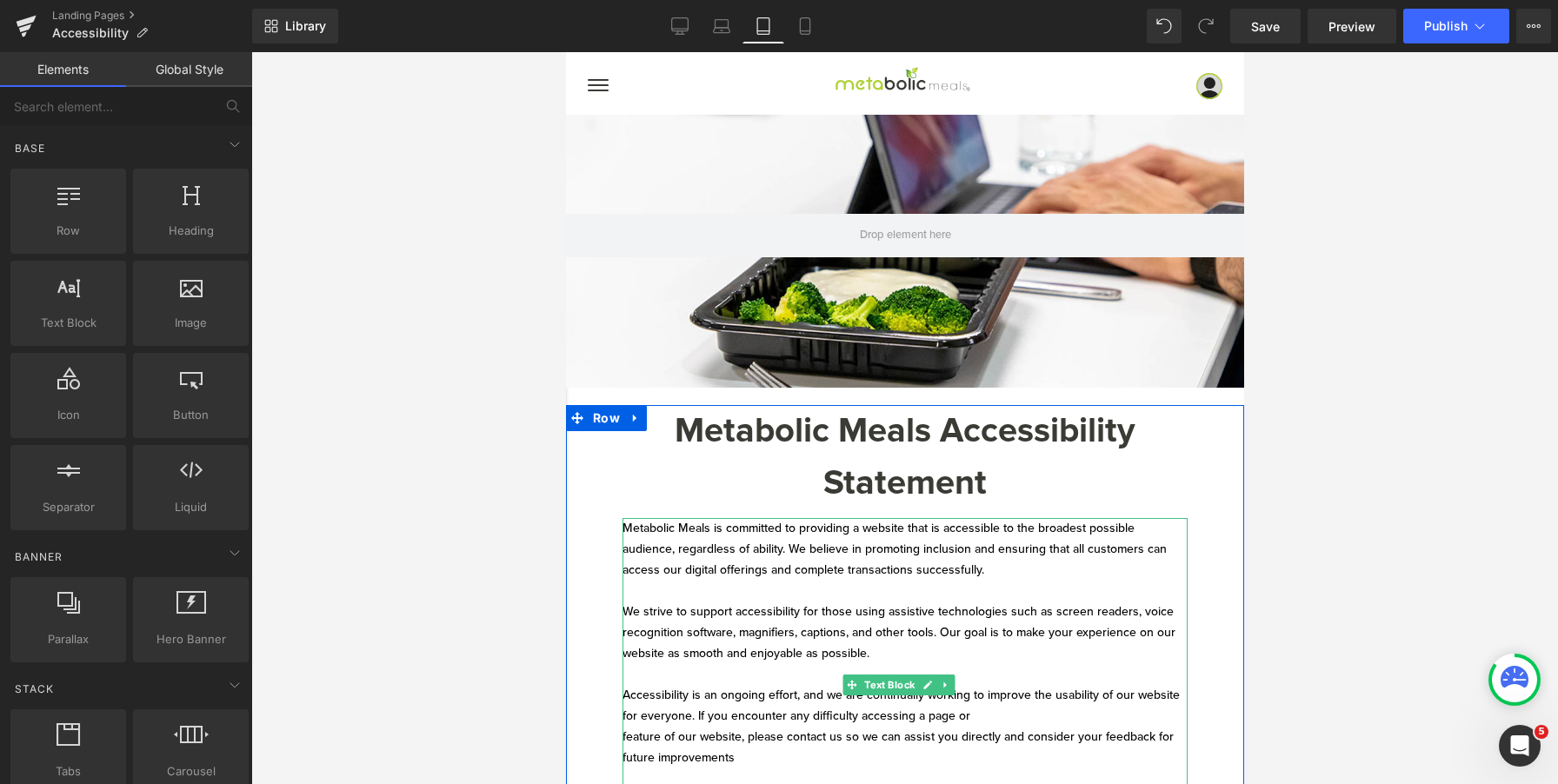
scroll to position [270, 0]
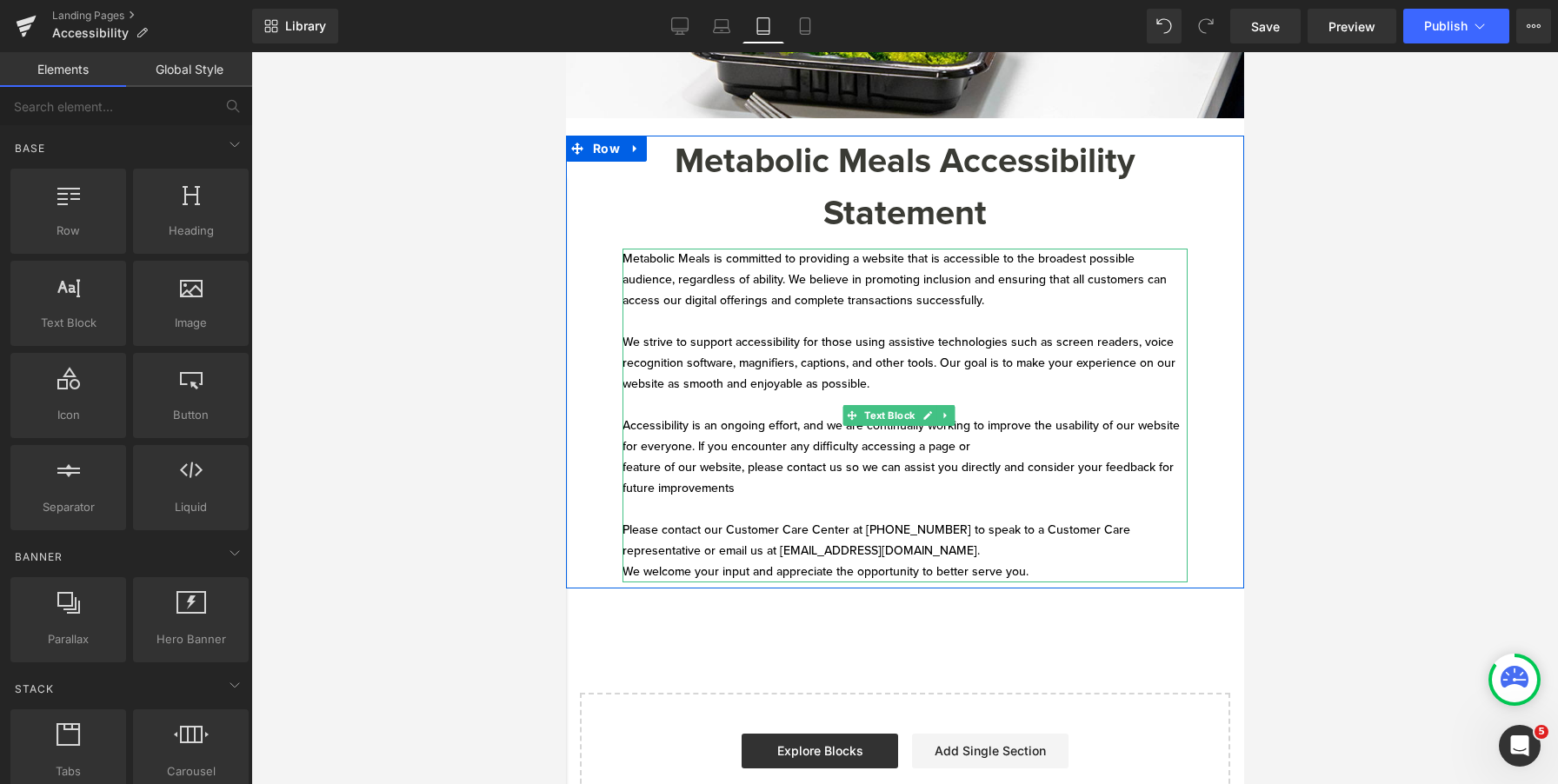
click at [904, 564] on p "We welcome your input and appreciate the opportunity to better serve you." at bounding box center [904, 572] width 565 height 21
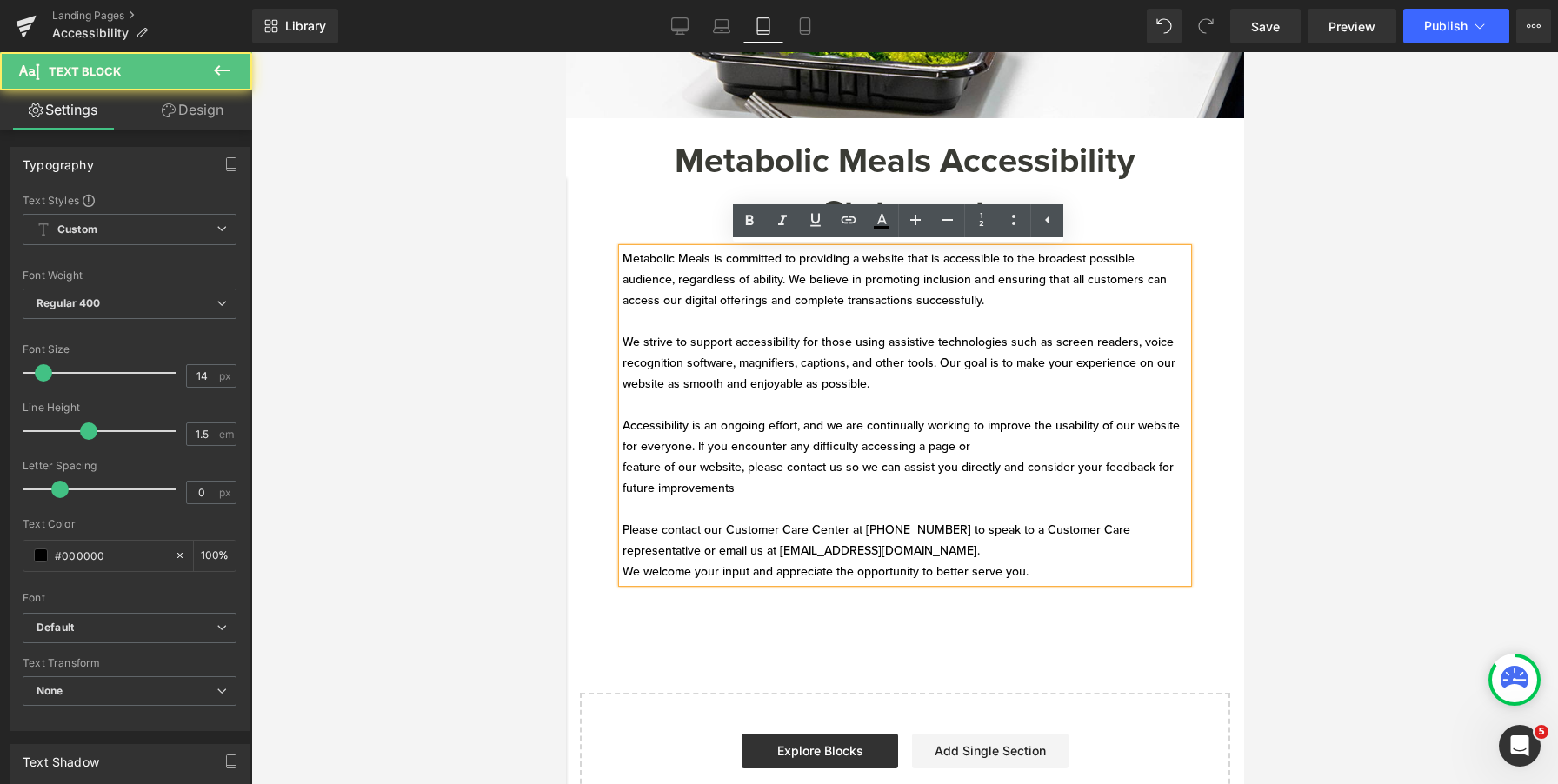
scroll to position [105, 0]
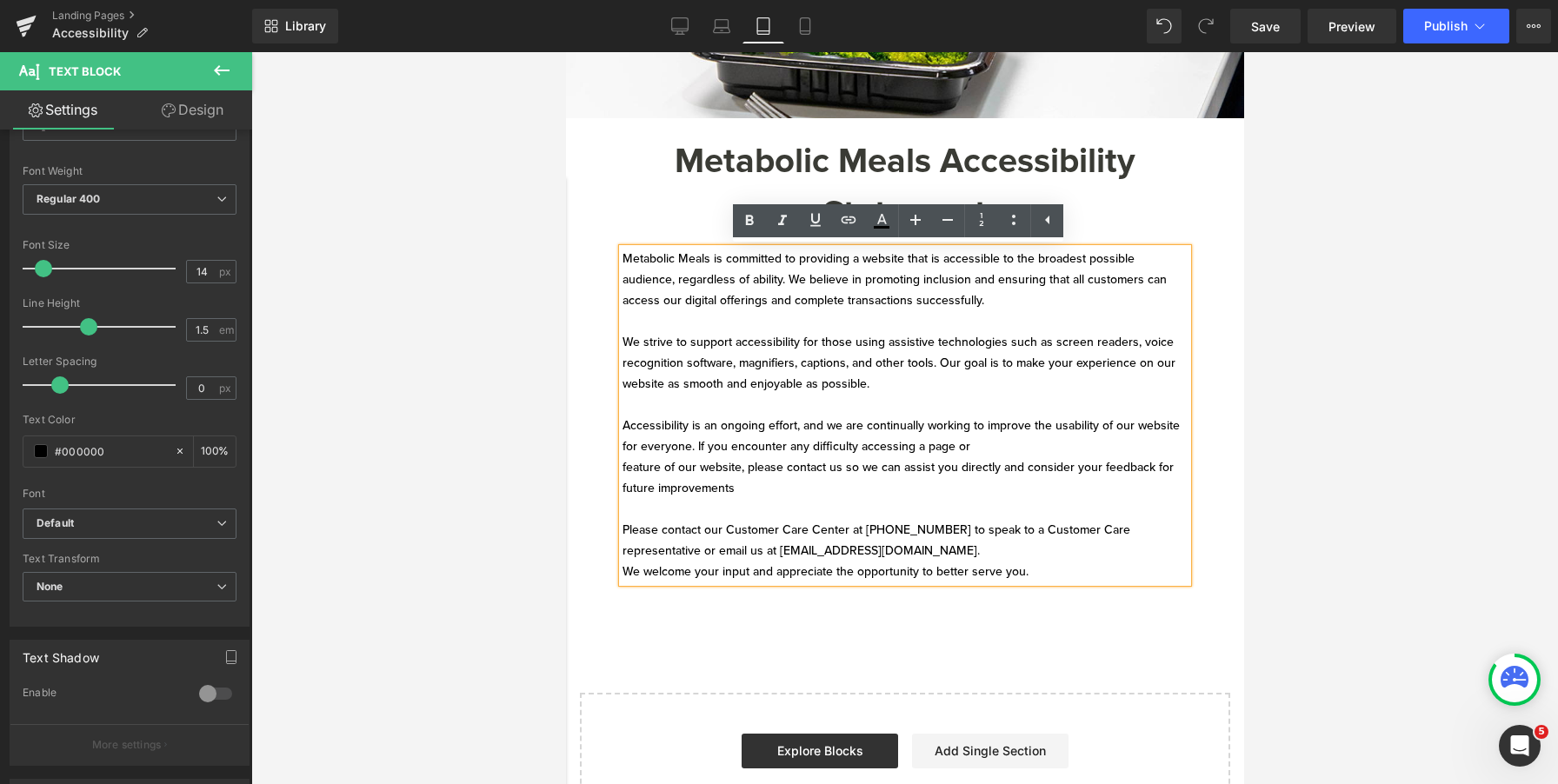
click at [1201, 211] on div "Metabolic Meals Accessibility Statement Heading Metabolic Meals is committed to…" at bounding box center [904, 362] width 679 height 453
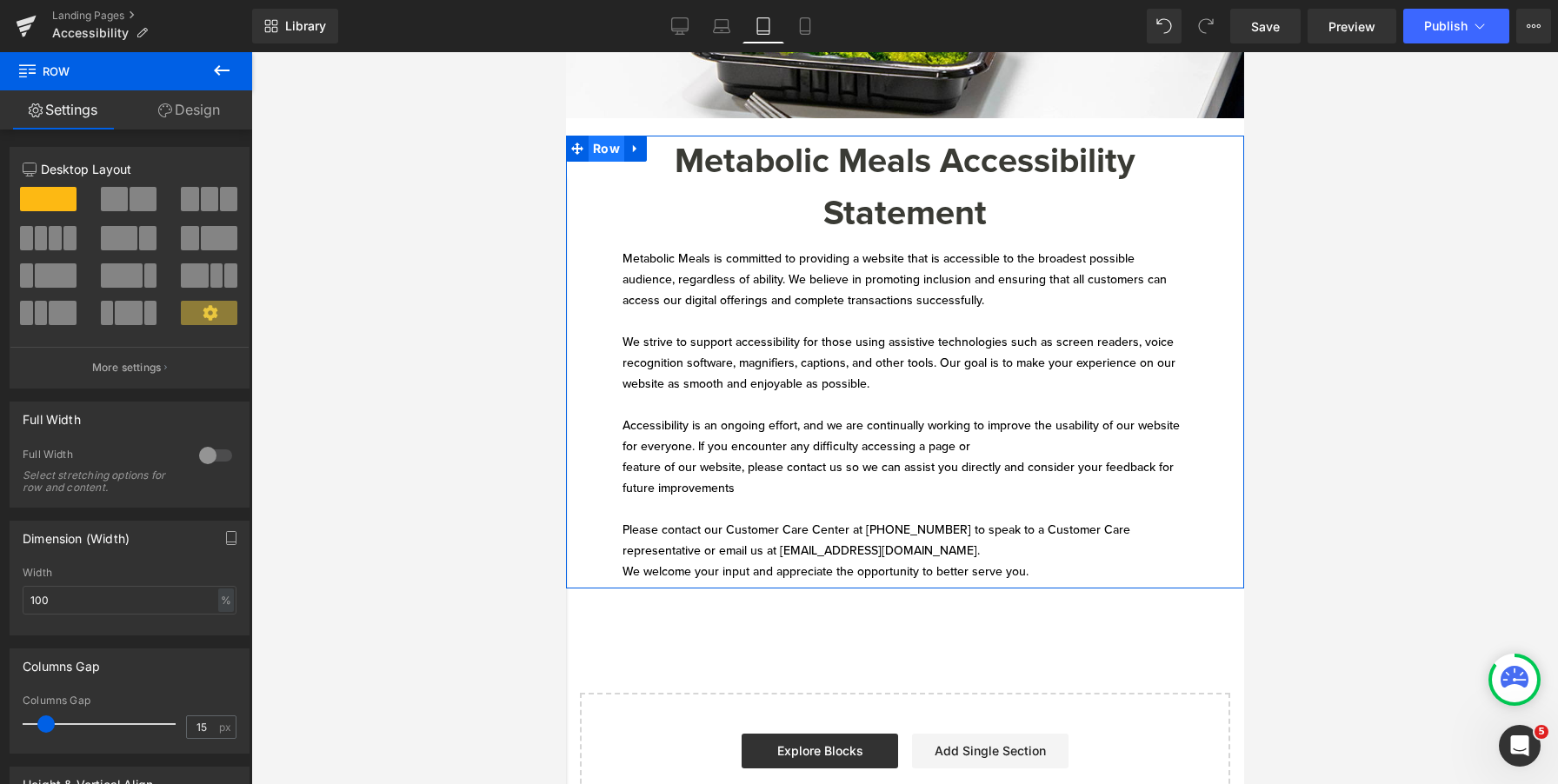
click at [601, 147] on span "Row" at bounding box center [605, 149] width 36 height 26
type input "0"
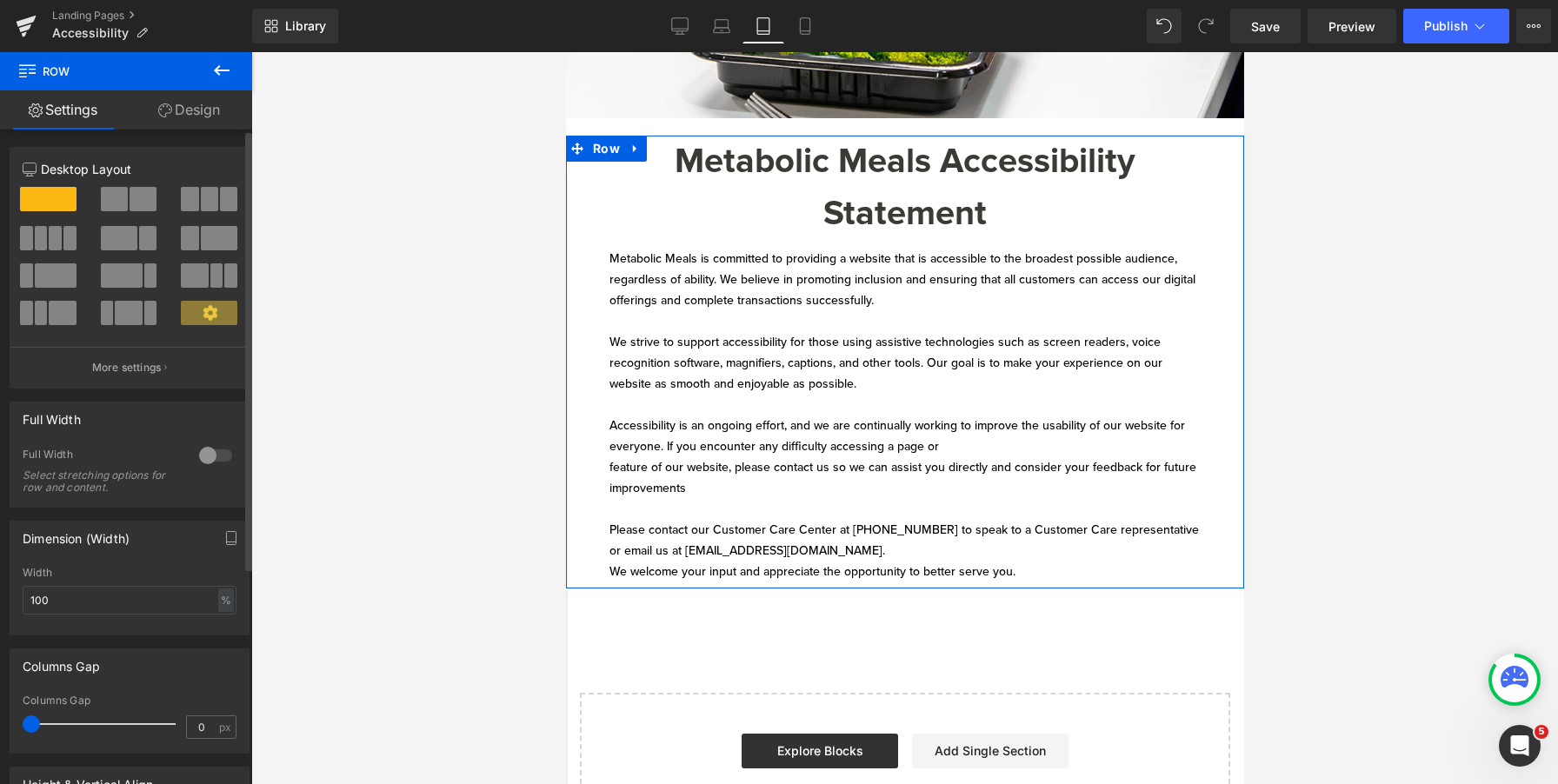
drag, startPoint x: 45, startPoint y: 725, endPoint x: 0, endPoint y: 722, distance: 45.1
click at [0, 722] on div "Columns Gap 0px Columns Gap 0 px" at bounding box center [130, 694] width 260 height 118
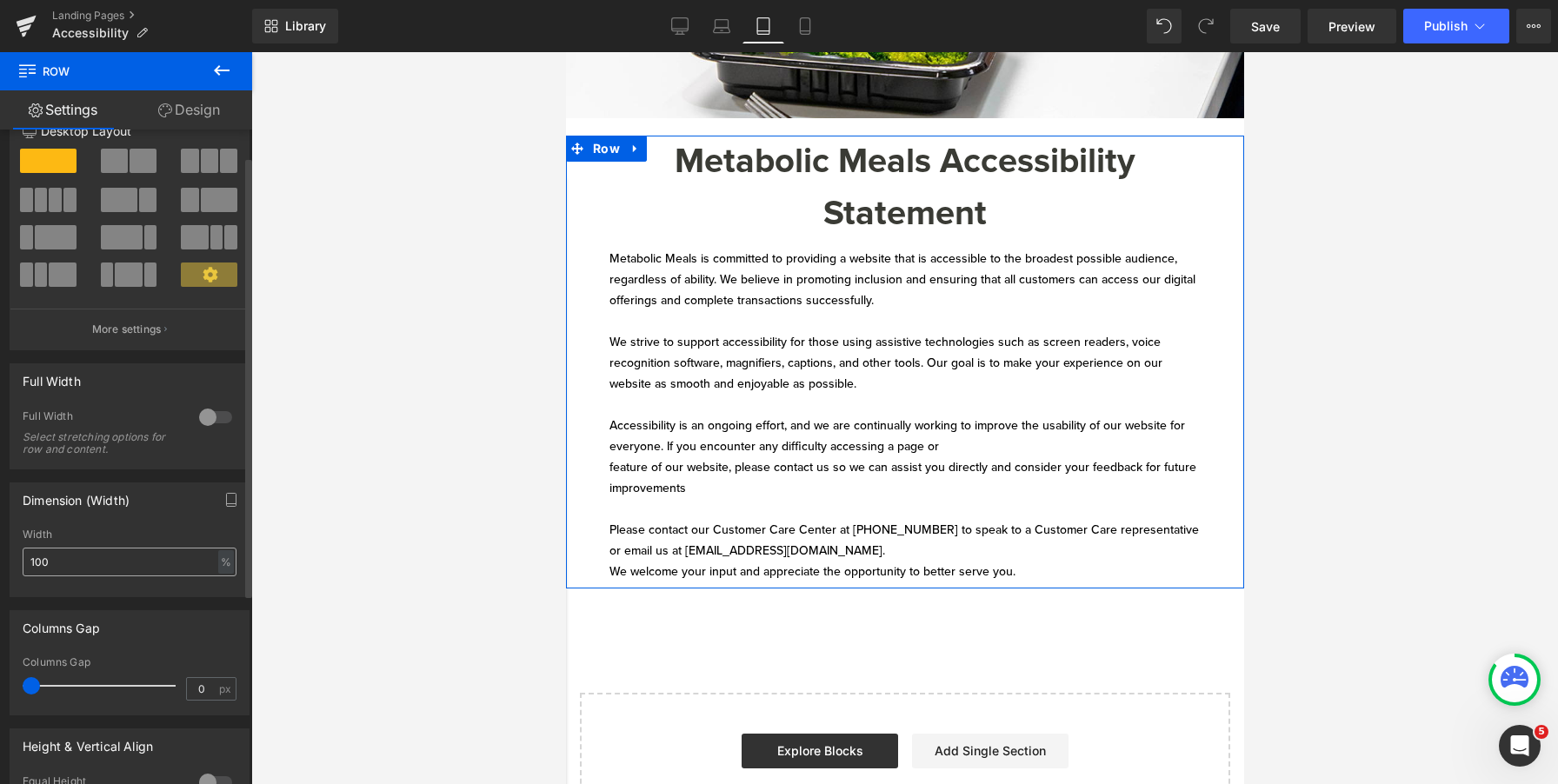
scroll to position [40, 0]
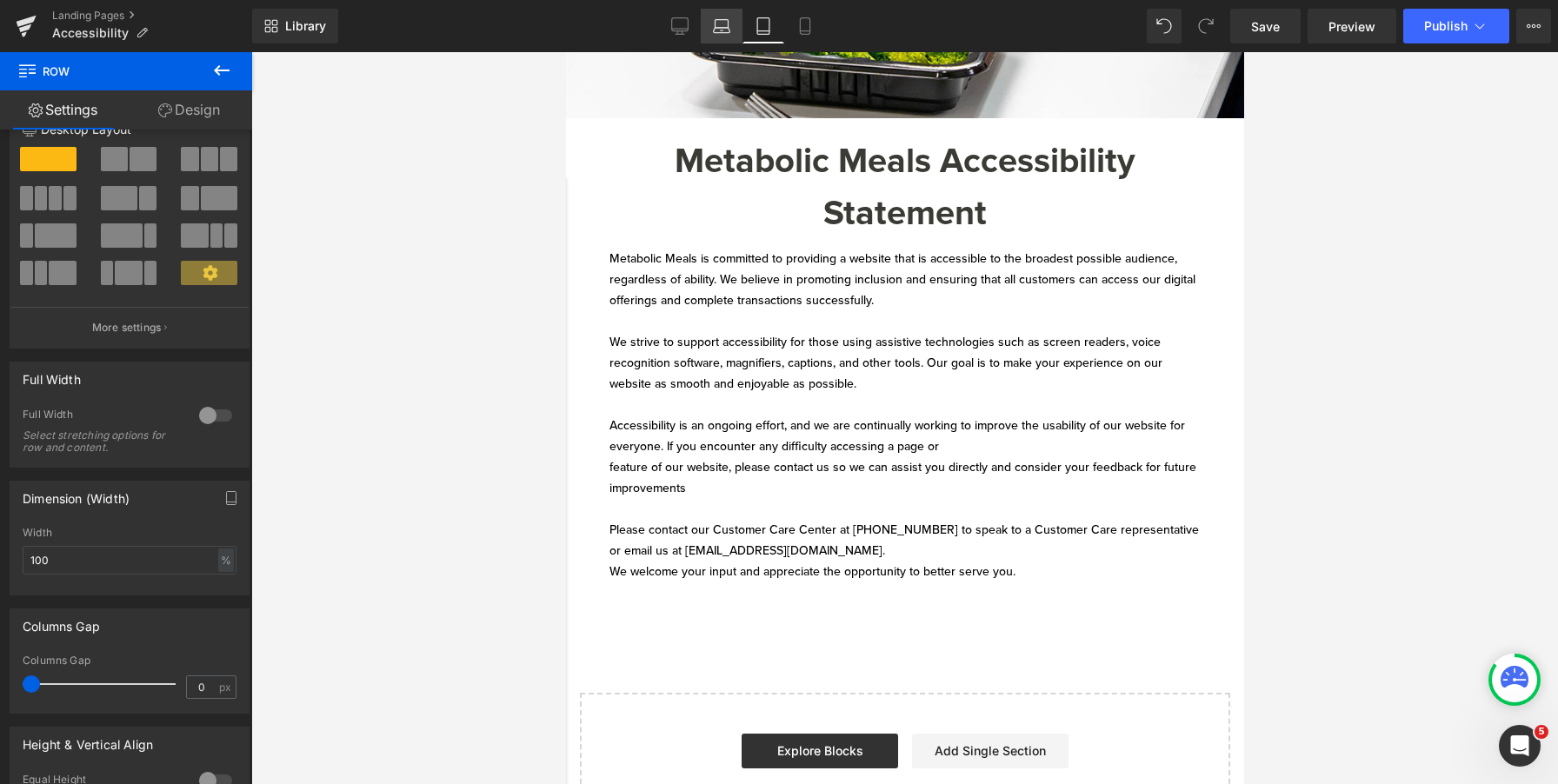
click at [720, 24] on icon at bounding box center [722, 26] width 17 height 17
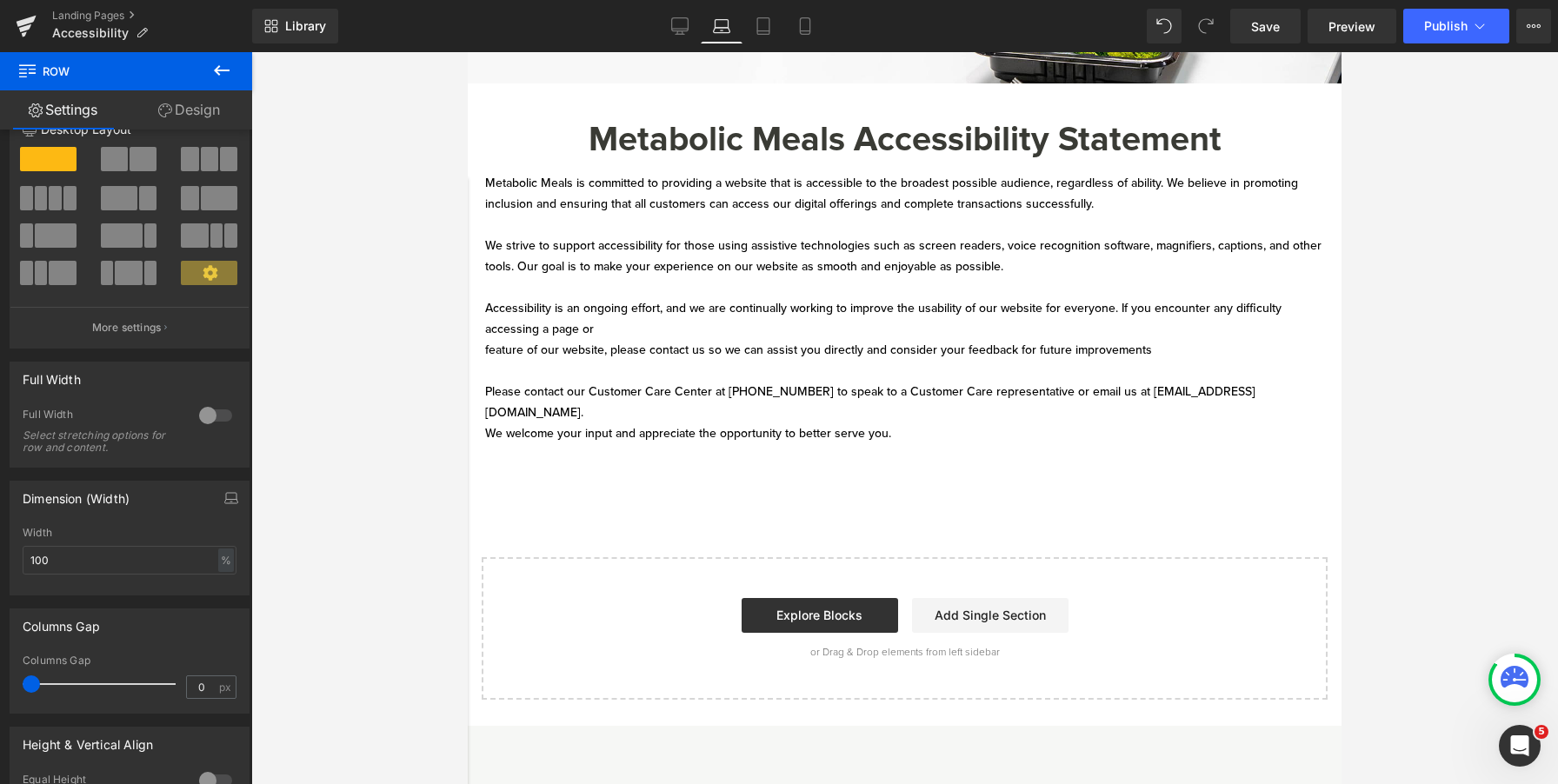
scroll to position [234, 0]
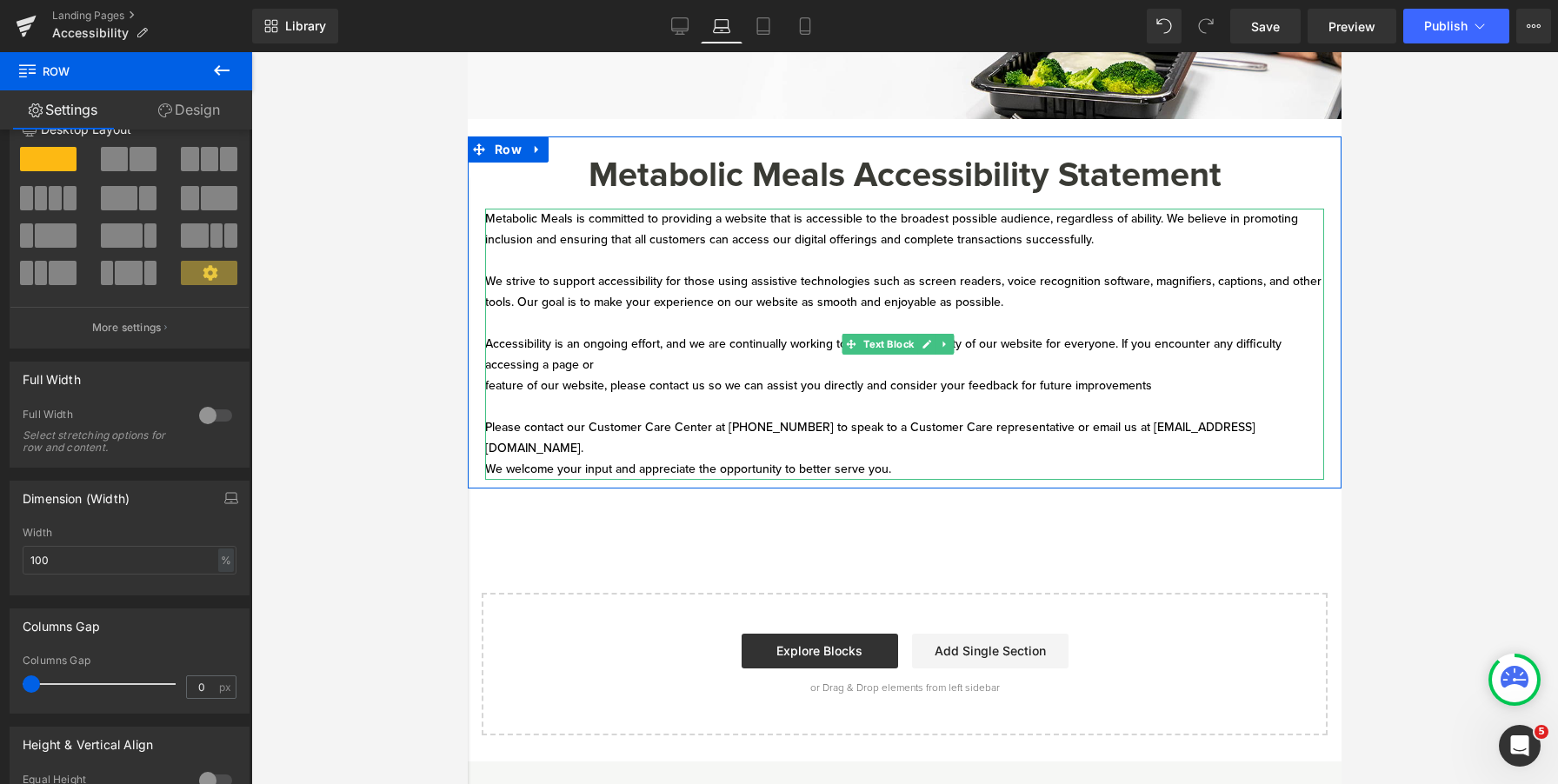
click at [721, 338] on p "Accessibility is an ongoing effort, and we are continually working to improve t…" at bounding box center [904, 365] width 839 height 62
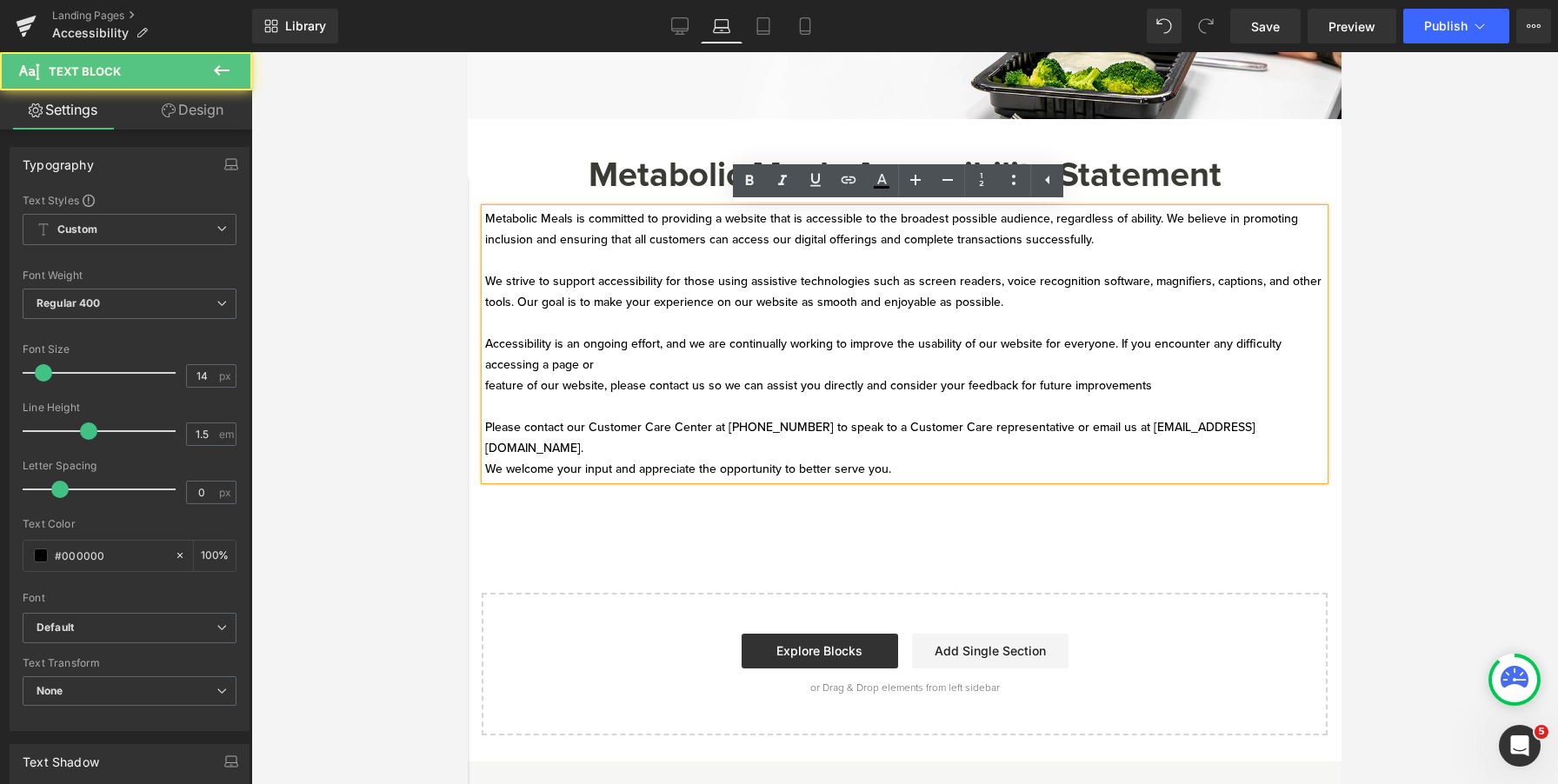
click at [485, 451] on div "Metabolic Meals is committed to providing a website that is accessible to the b…" at bounding box center [904, 345] width 839 height 271
click at [489, 449] on p "Please contact our Customer Care Center at [PHONE_NUMBER] to speak to a Custome…" at bounding box center [904, 438] width 839 height 42
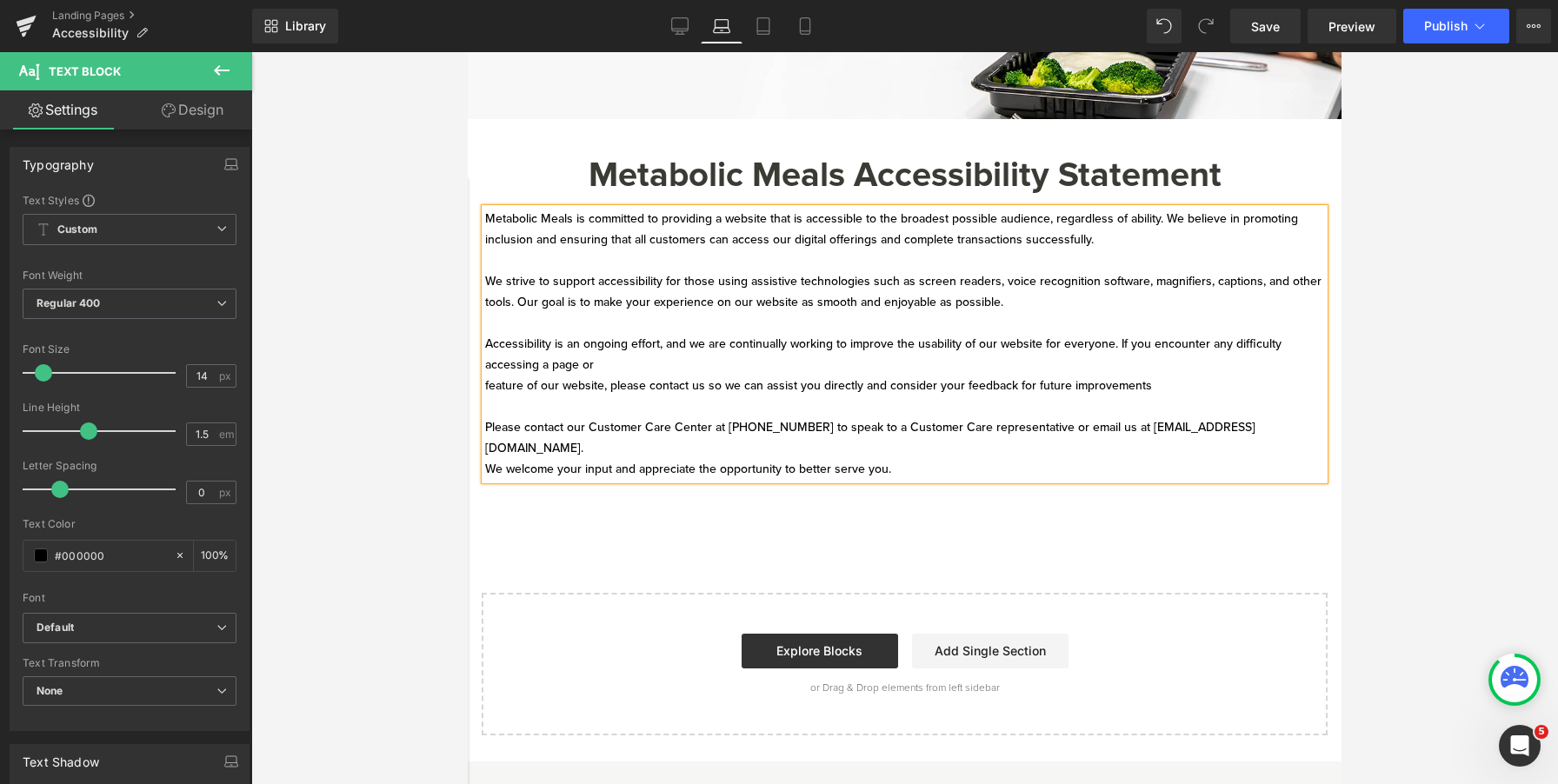
click at [1217, 448] on p "Please contact our Customer Care Center at [PHONE_NUMBER] to speak to a Custome…" at bounding box center [904, 438] width 839 height 42
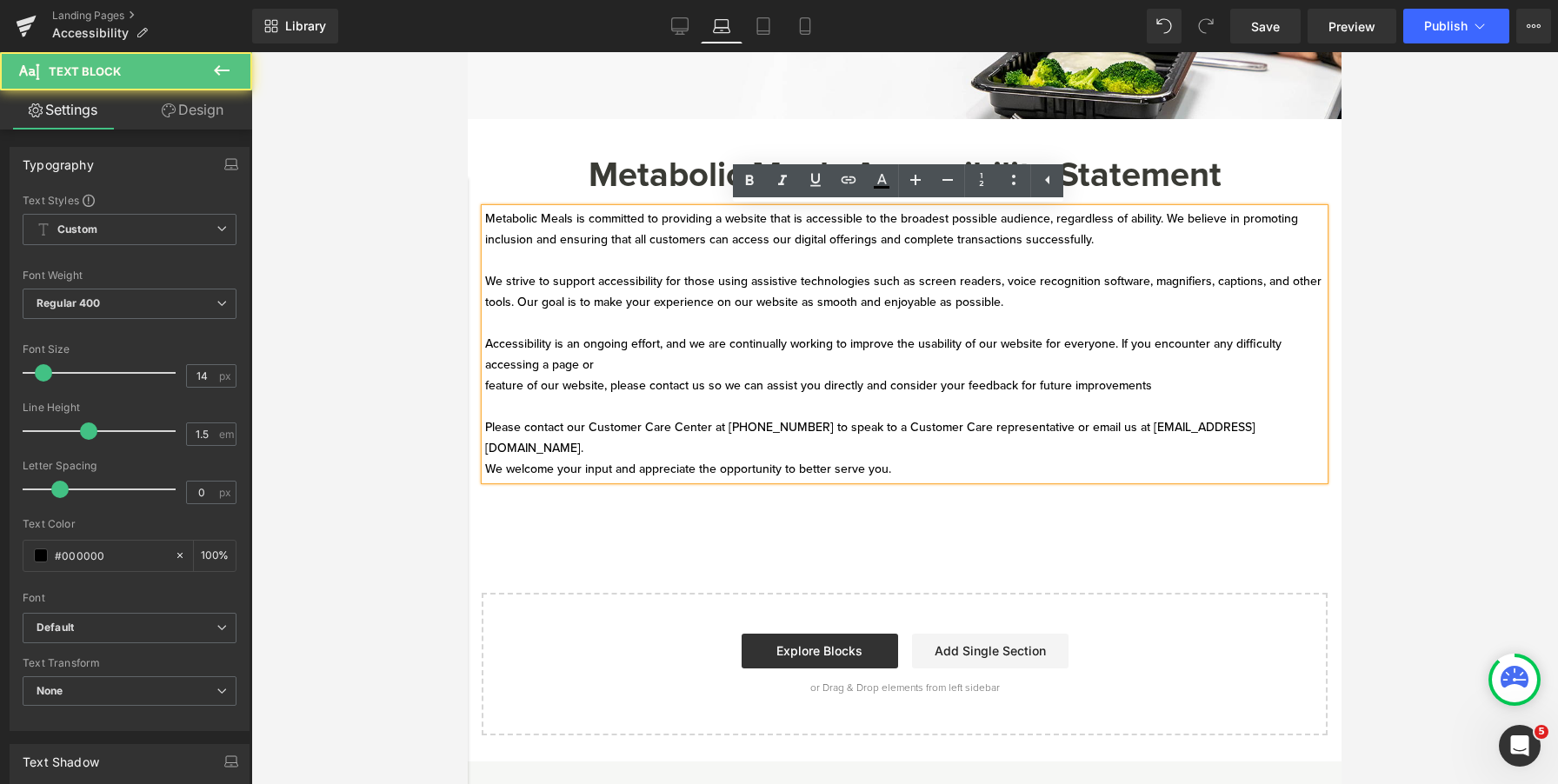
click at [1155, 420] on p "Please contact our Customer Care Center at [PHONE_NUMBER] to speak to a Custome…" at bounding box center [904, 438] width 839 height 42
click at [1155, 391] on p "Accessibility is an ongoing effort, and we are continually working to improve t…" at bounding box center [904, 365] width 839 height 62
click at [1161, 409] on p at bounding box center [904, 406] width 839 height 21
click at [1156, 425] on p "Please contact our Customer Care Center at [PHONE_NUMBER] to speak to a Custome…" at bounding box center [904, 438] width 839 height 42
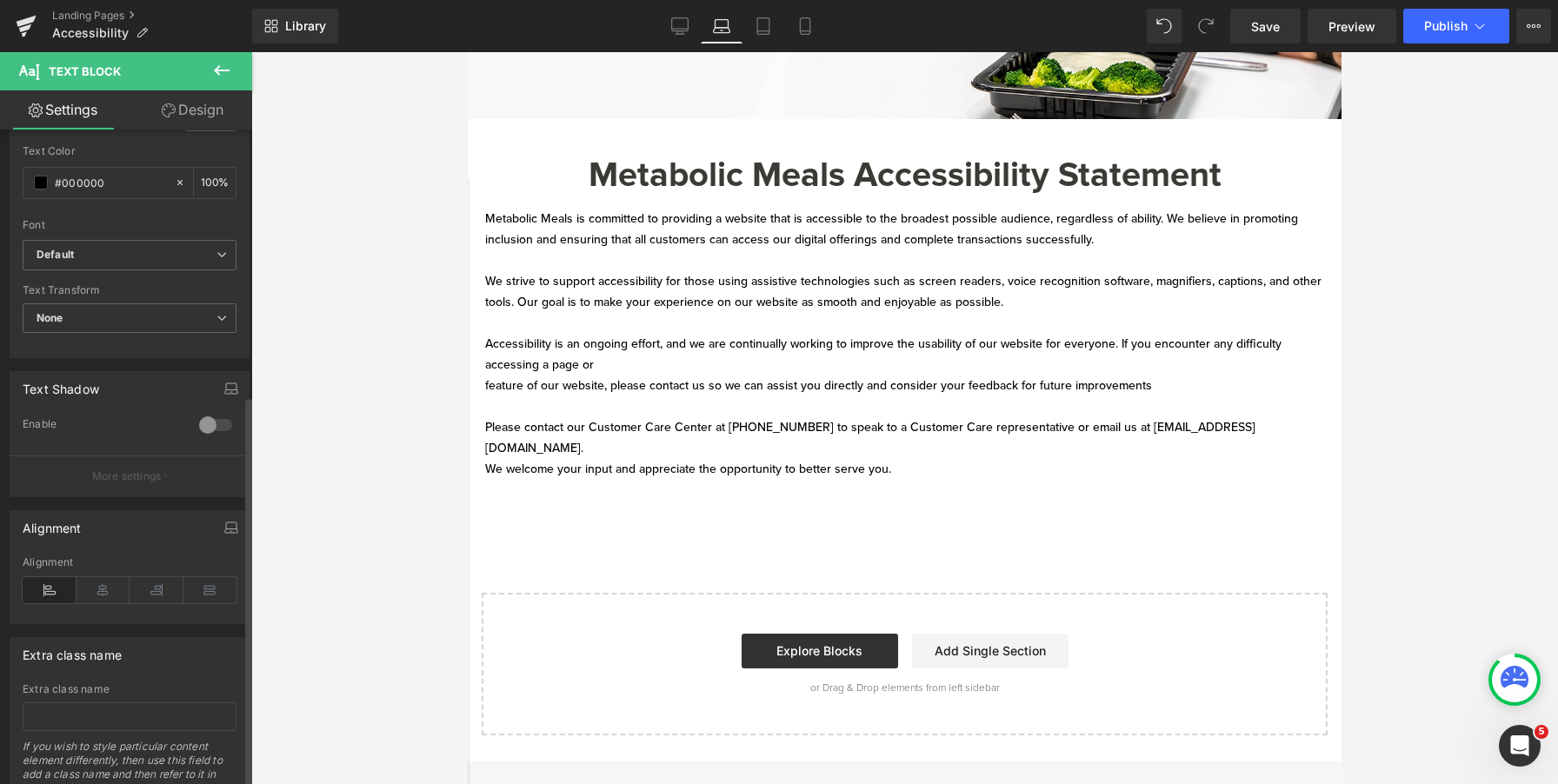
scroll to position [447, 0]
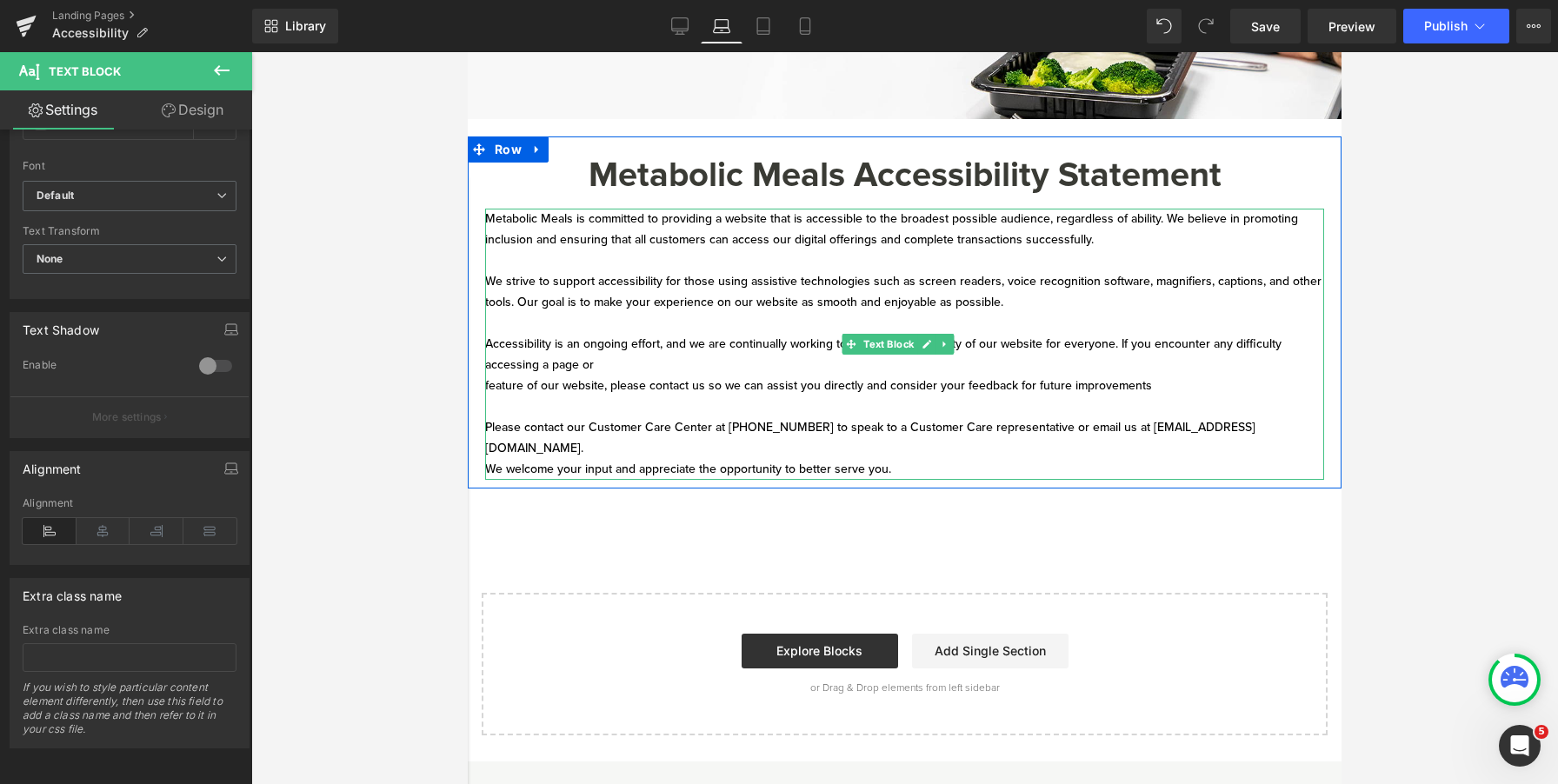
click at [577, 391] on p "Accessibility is an ongoing effort, and we are continually working to improve t…" at bounding box center [904, 365] width 839 height 62
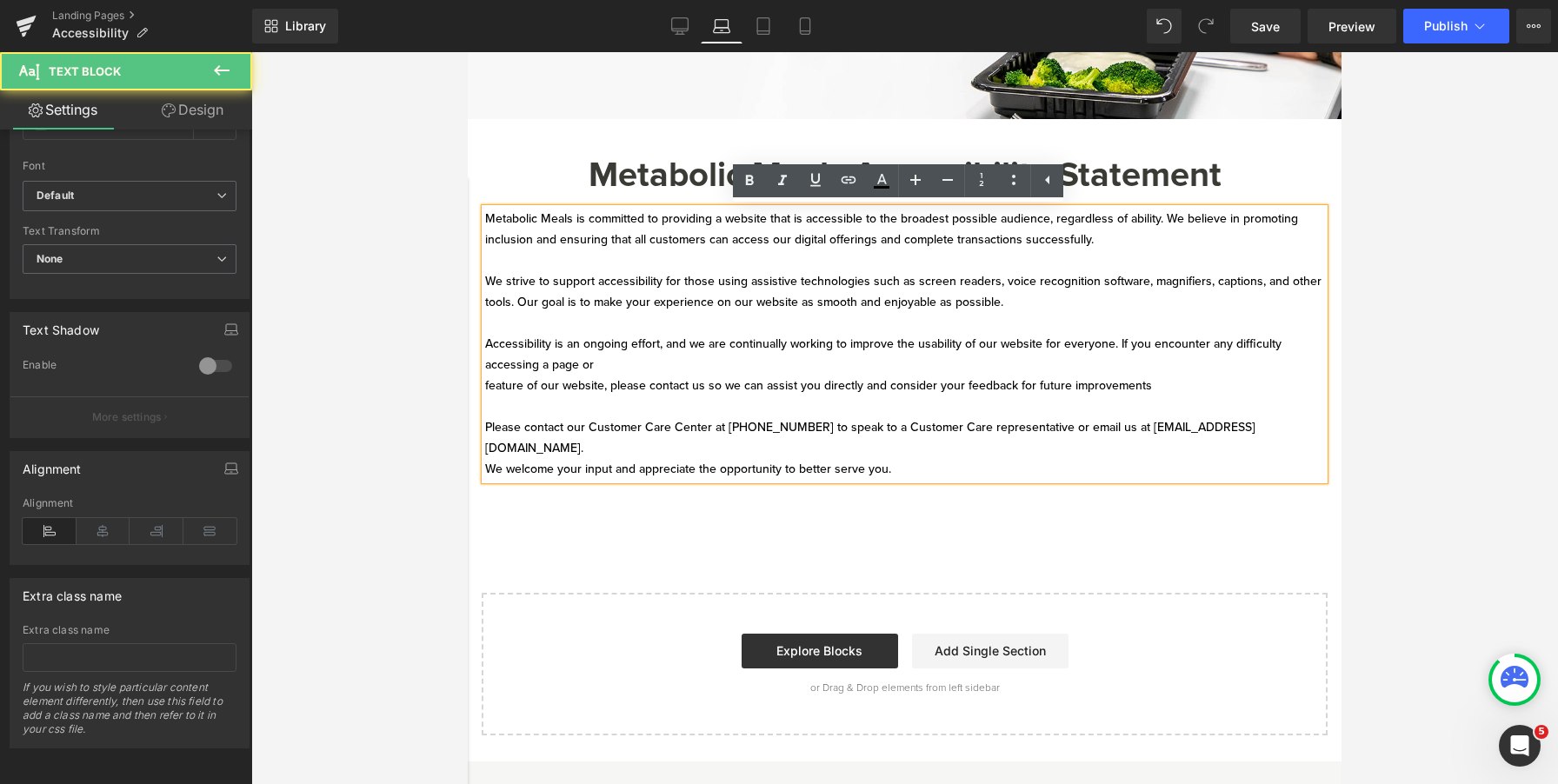
click at [486, 451] on p "Please contact our Customer Care Center at [PHONE_NUMBER] to speak to a Custome…" at bounding box center [904, 438] width 839 height 42
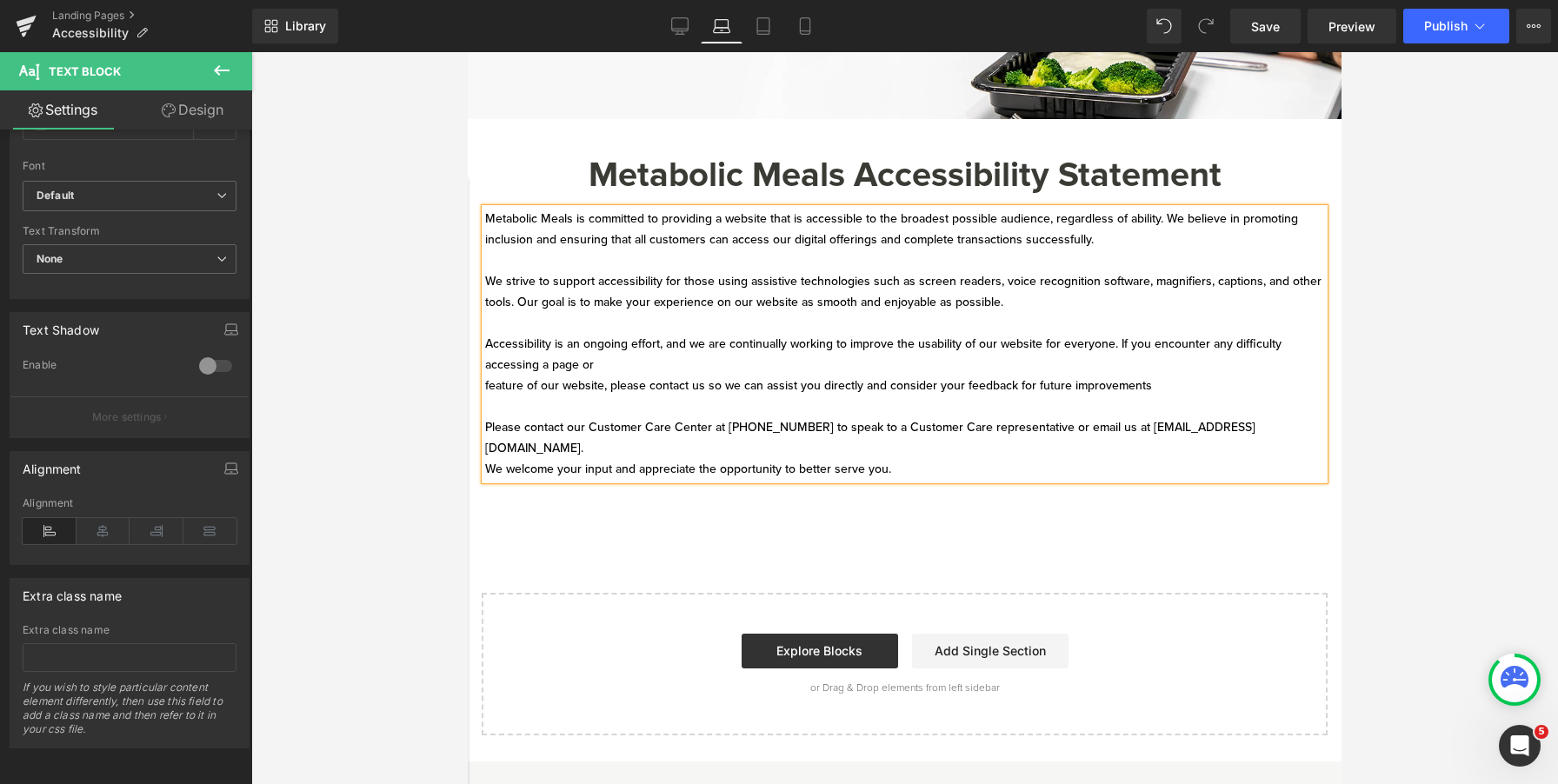
click at [1177, 425] on p "Please contact our Customer Care Center at [PHONE_NUMBER] to speak to a Custome…" at bounding box center [904, 438] width 839 height 42
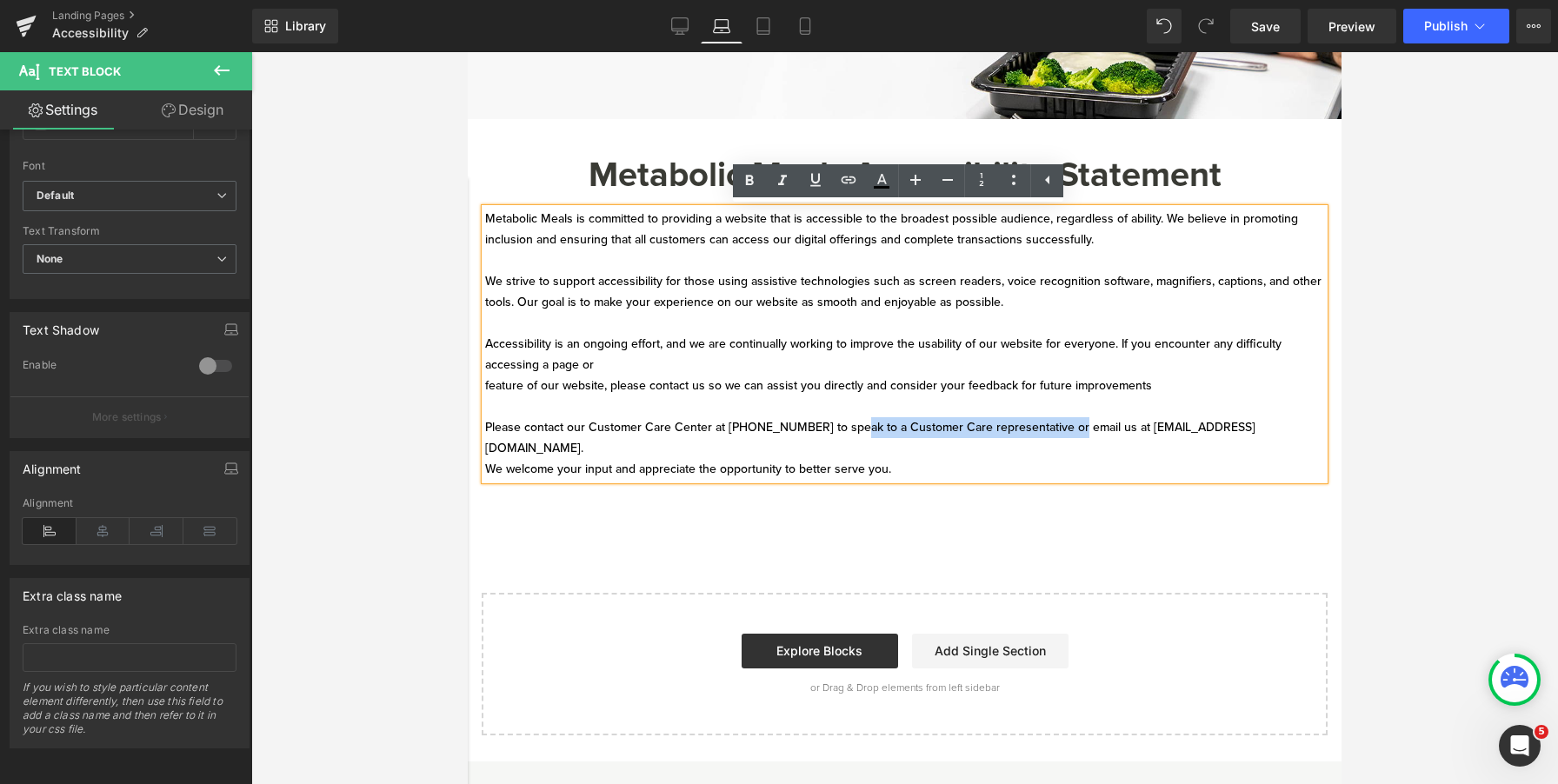
drag, startPoint x: 842, startPoint y: 431, endPoint x: 1063, endPoint y: 433, distance: 221.0
click at [1063, 433] on p "Please contact our Customer Care Center at [PHONE_NUMBER] to speak to a Custome…" at bounding box center [904, 438] width 839 height 42
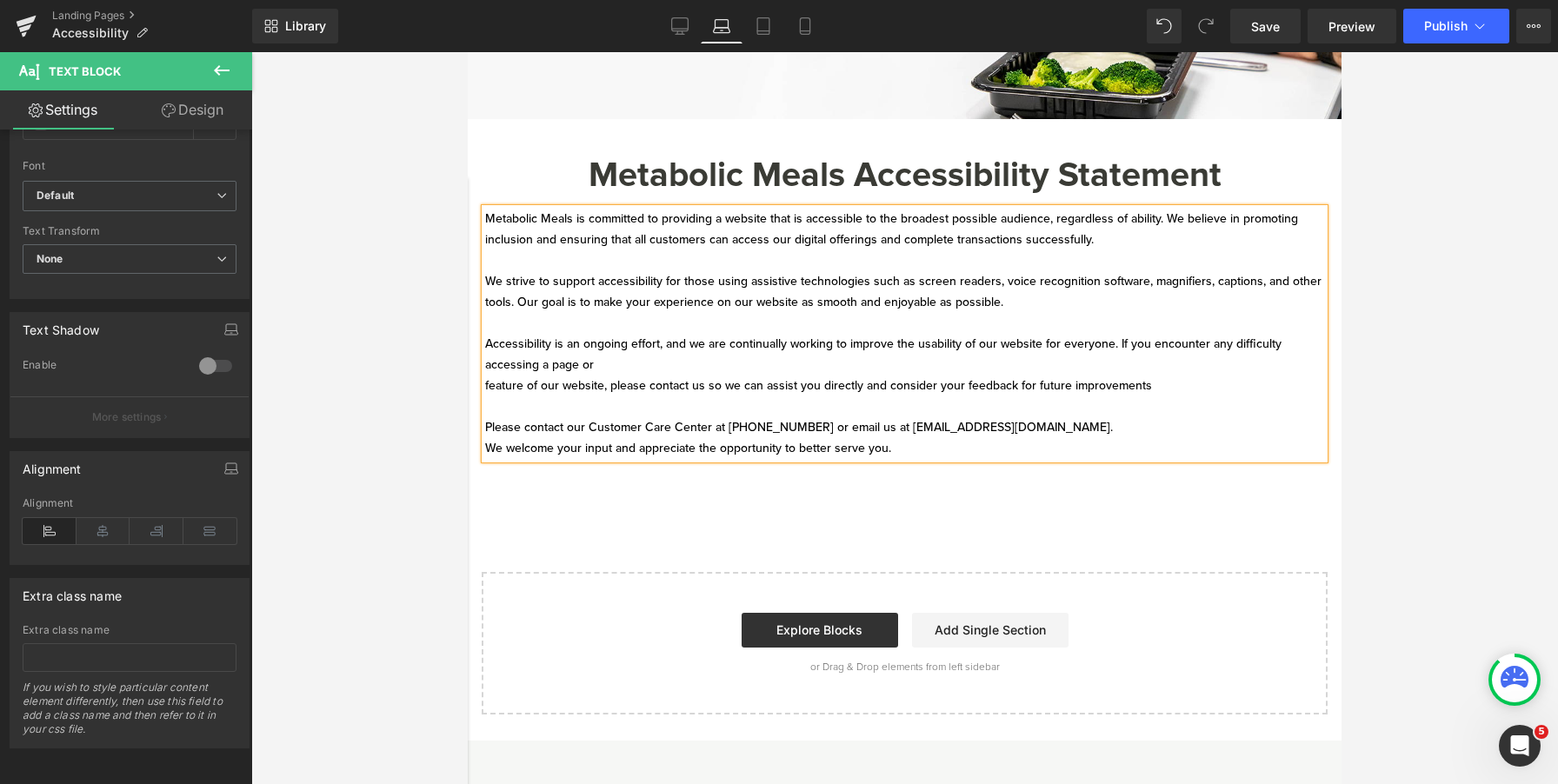
click at [485, 447] on div "Metabolic Meals is committed to providing a website that is accessible to the b…" at bounding box center [904, 334] width 839 height 250
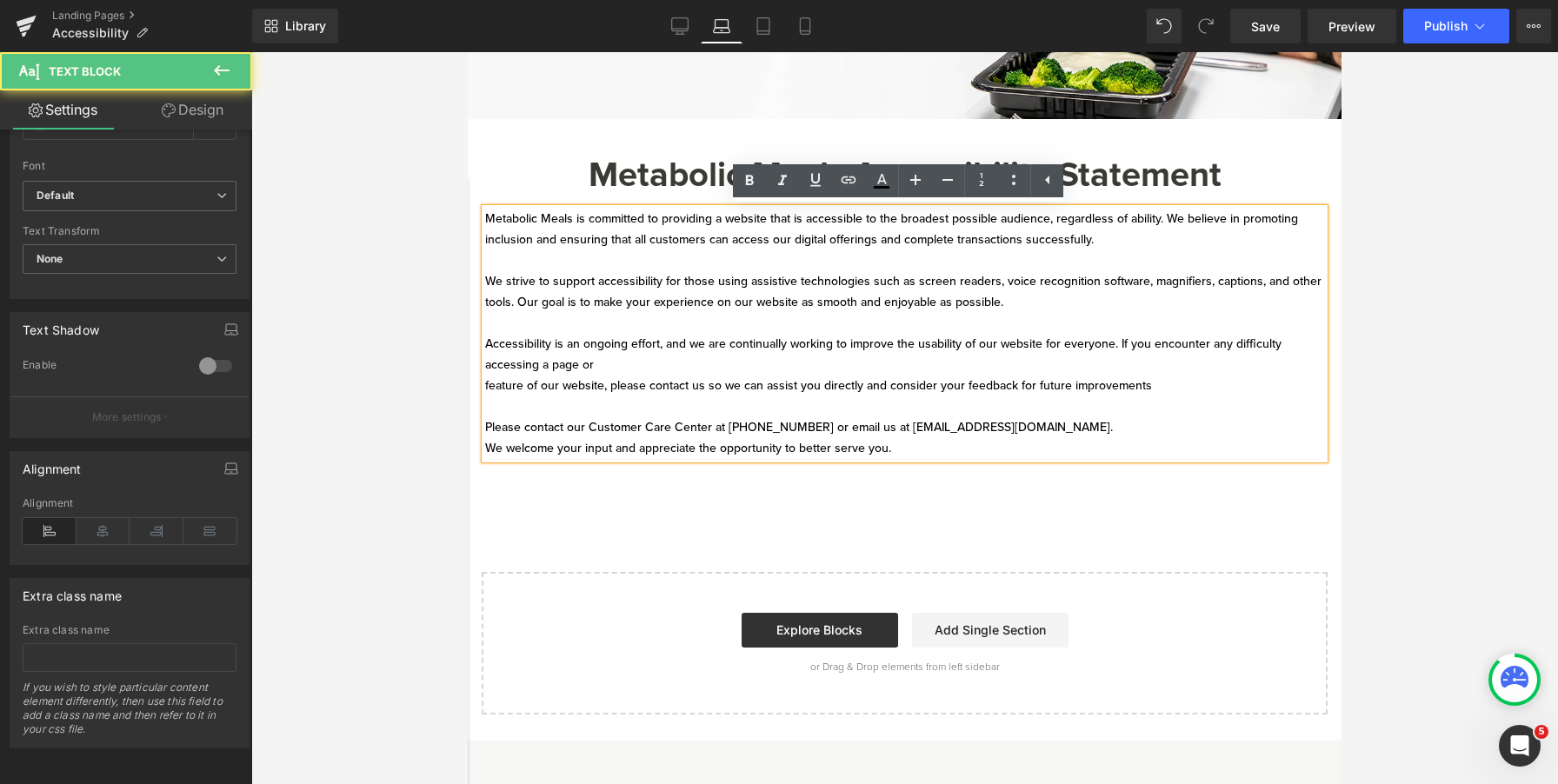
click at [487, 447] on p "We welcome your input and appreciate the opportunity to better serve you." at bounding box center [904, 448] width 839 height 21
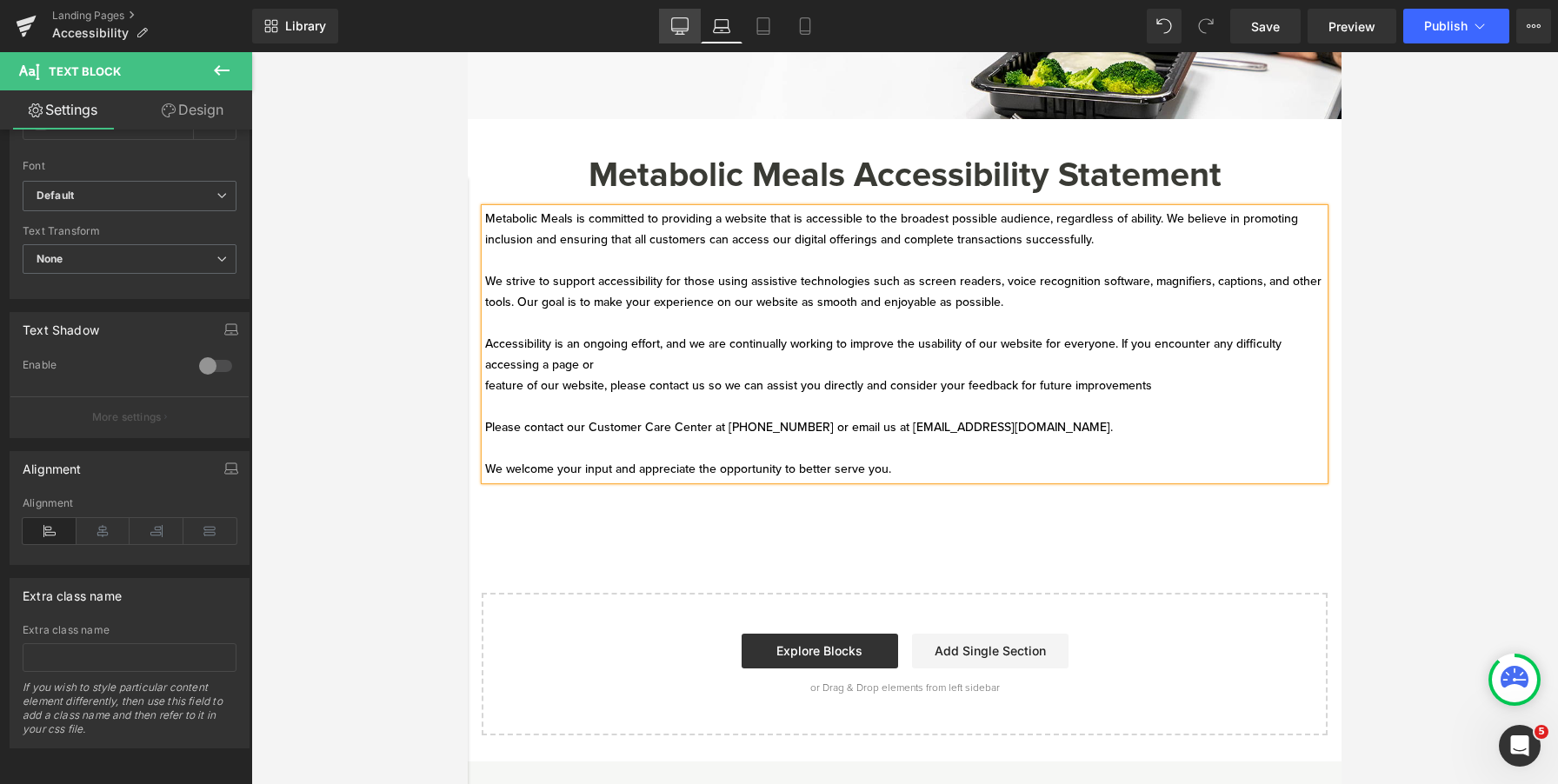
click at [685, 28] on icon at bounding box center [680, 28] width 17 height 0
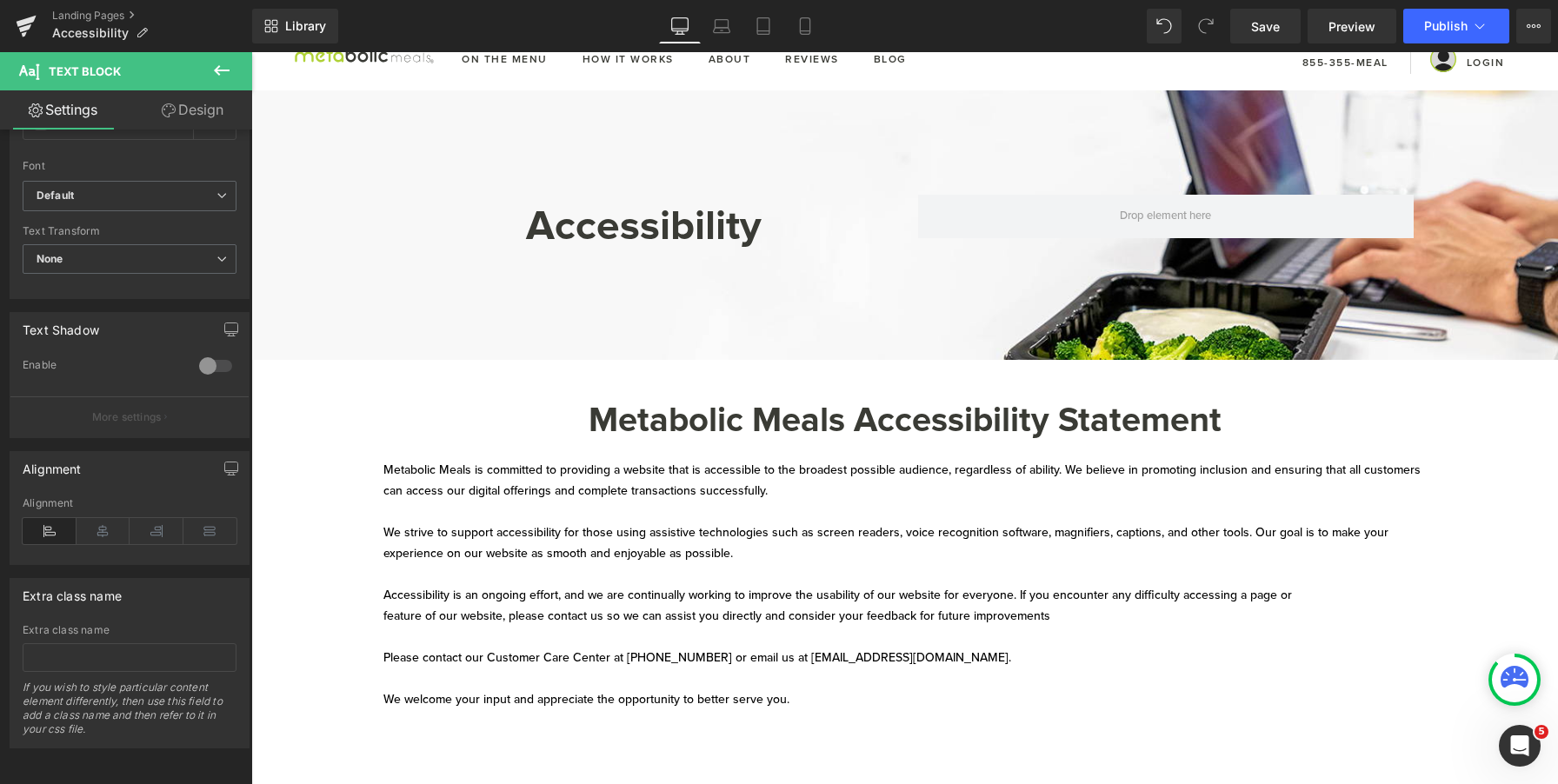
scroll to position [0, 0]
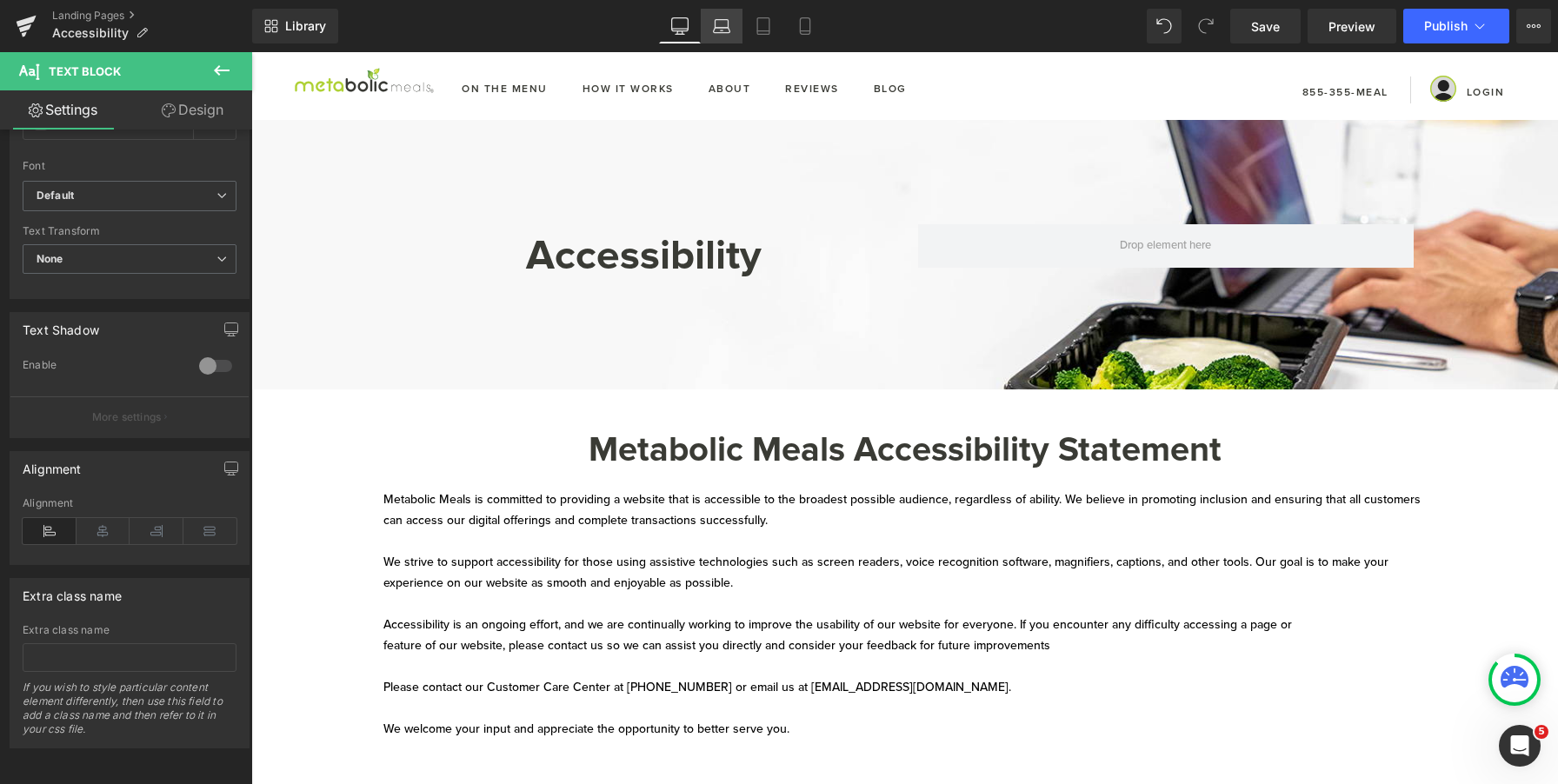
click at [725, 18] on icon at bounding box center [722, 26] width 17 height 17
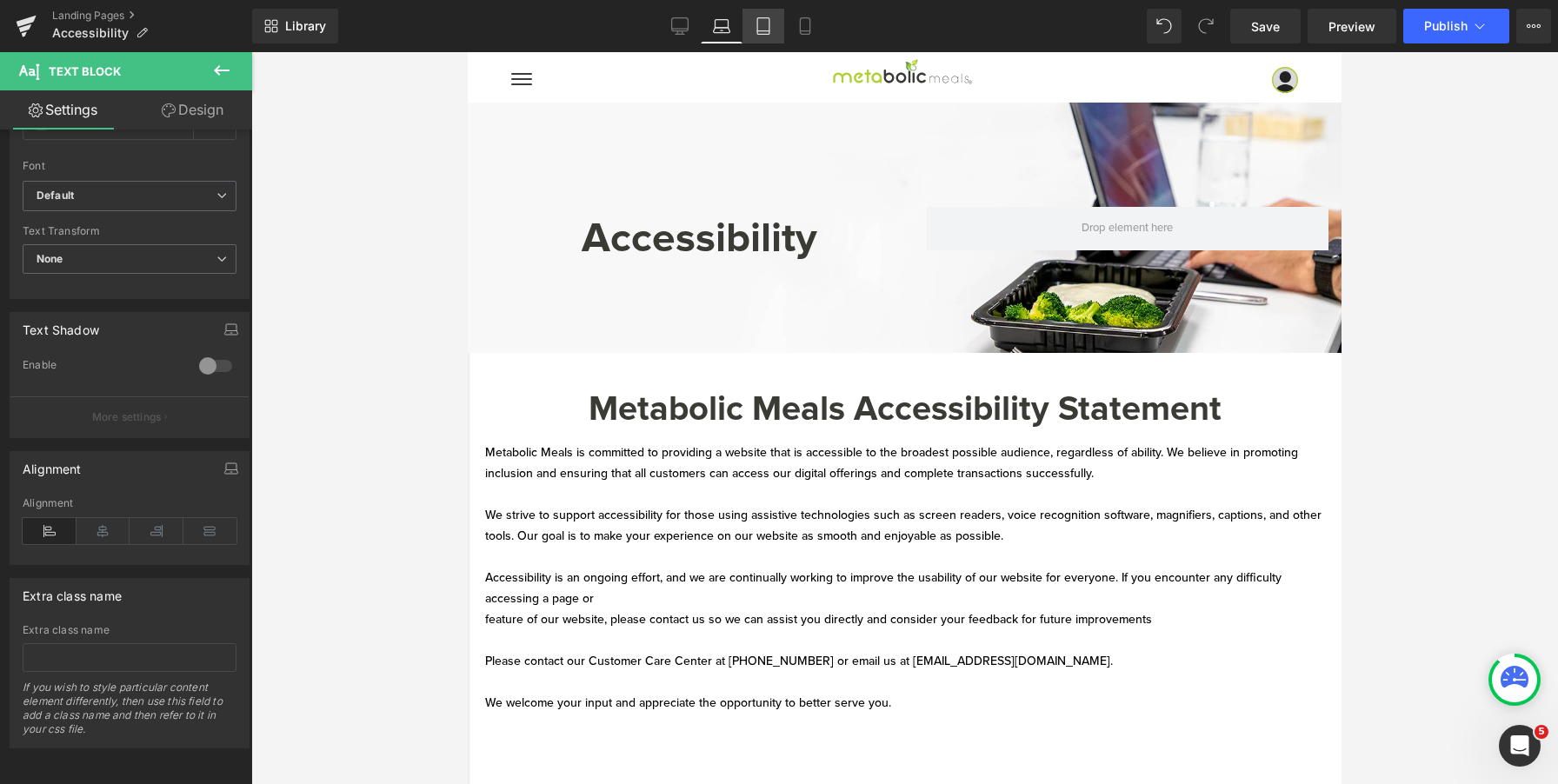
click at [754, 22] on link "Tablet" at bounding box center [764, 26] width 42 height 35
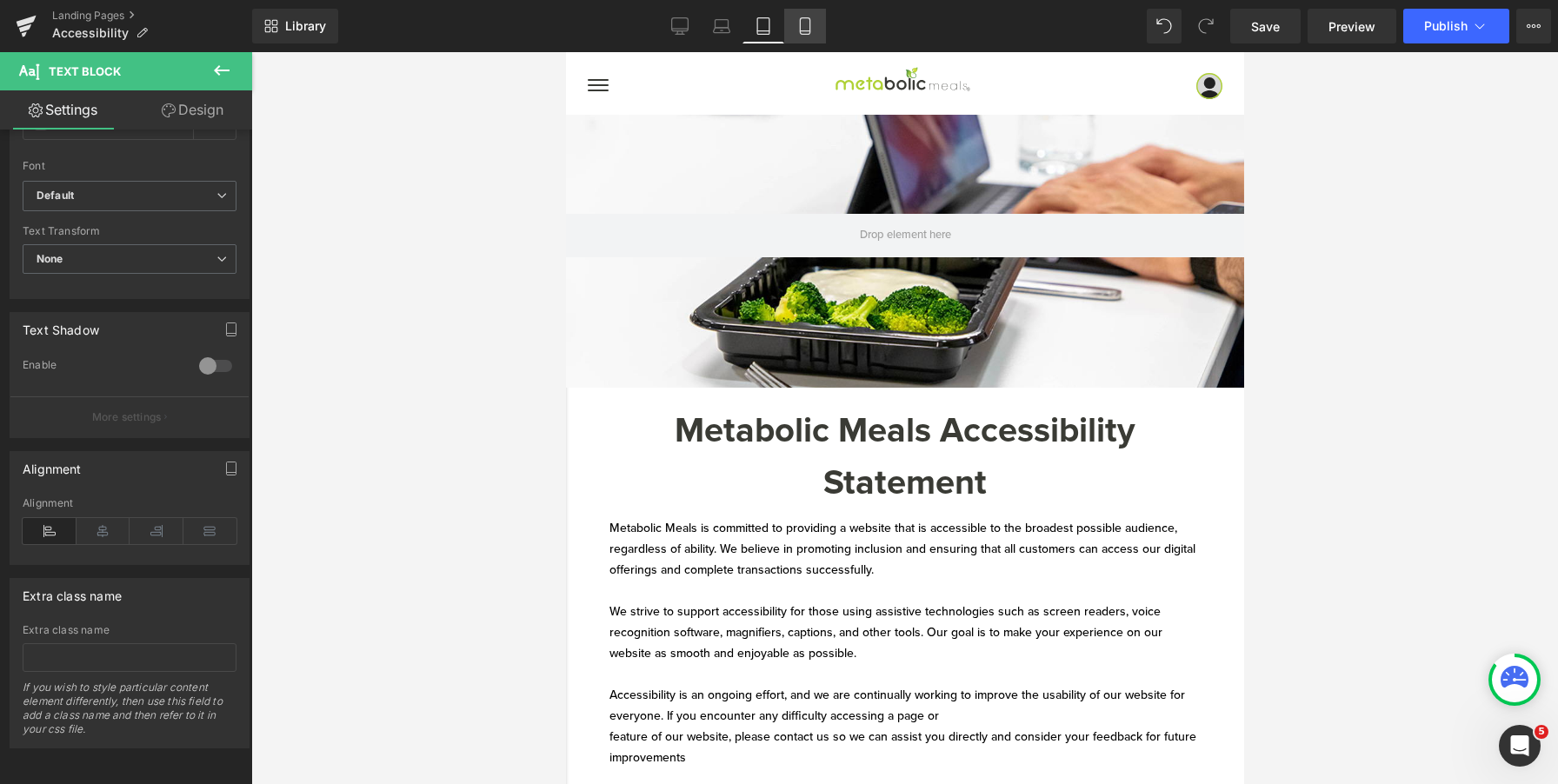
click at [802, 20] on icon at bounding box center [805, 26] width 17 height 17
type input "100"
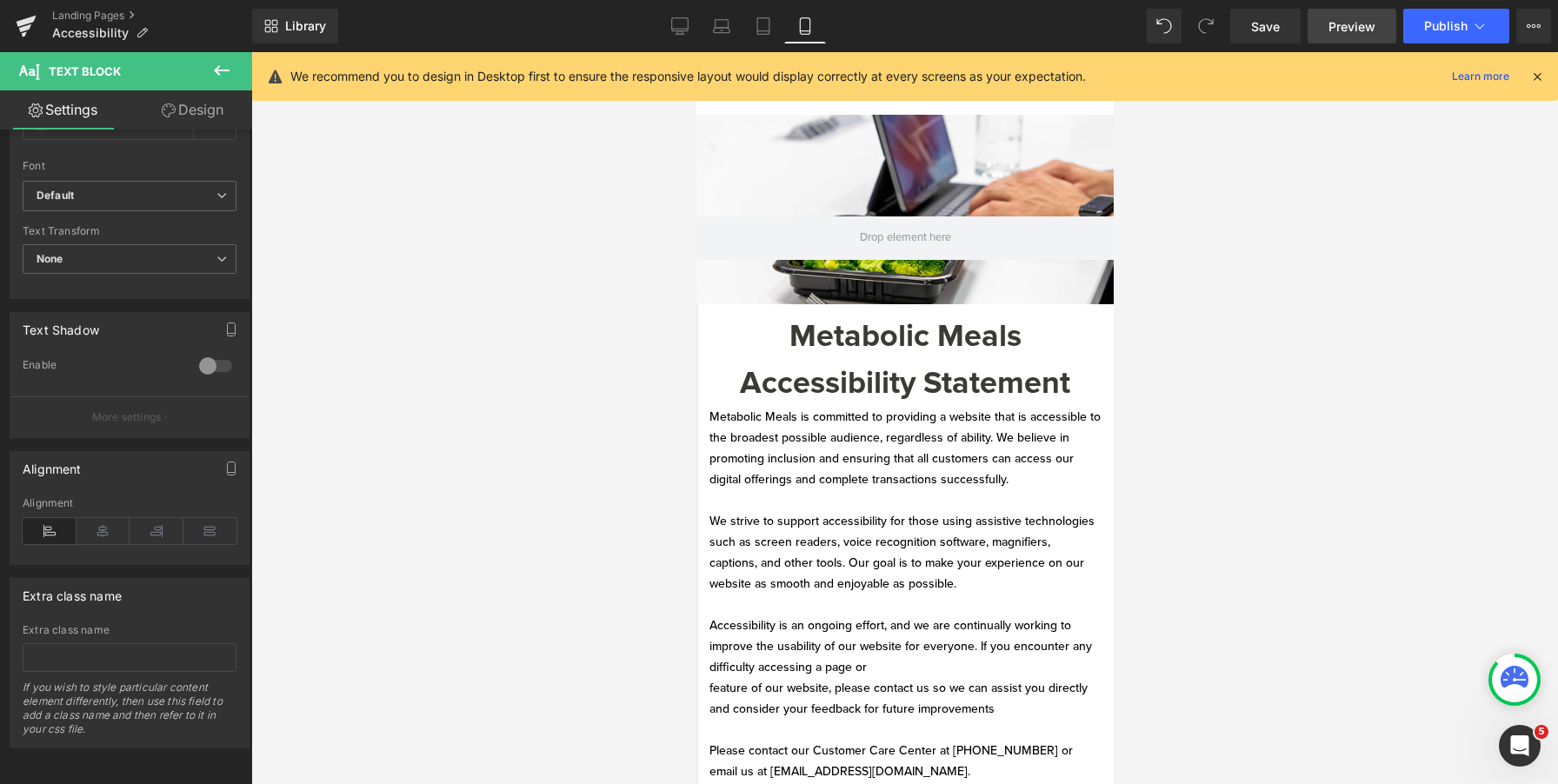
click at [1336, 33] on span "Preview" at bounding box center [1352, 27] width 47 height 18
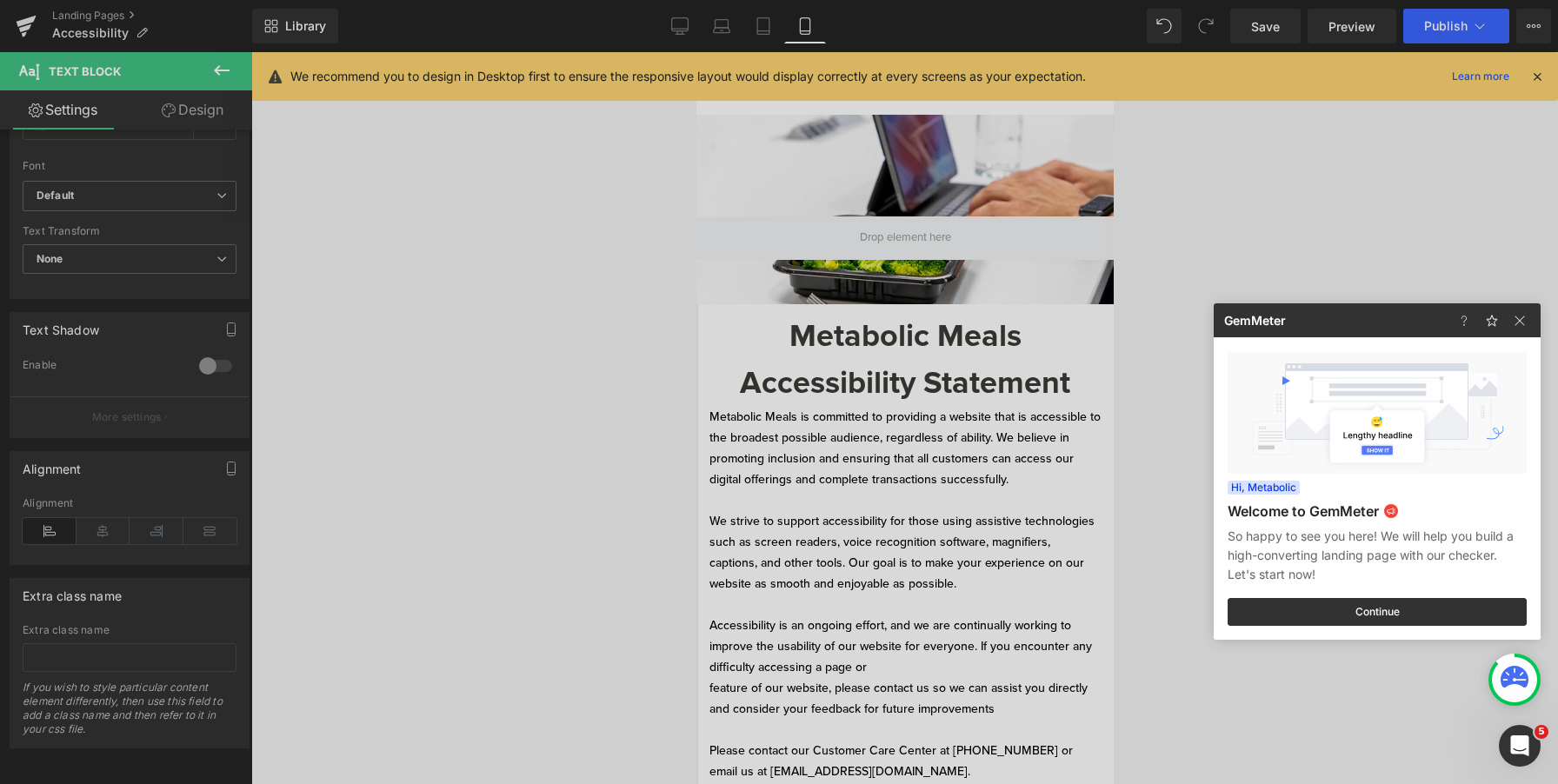
click at [419, 193] on div at bounding box center [779, 392] width 1558 height 784
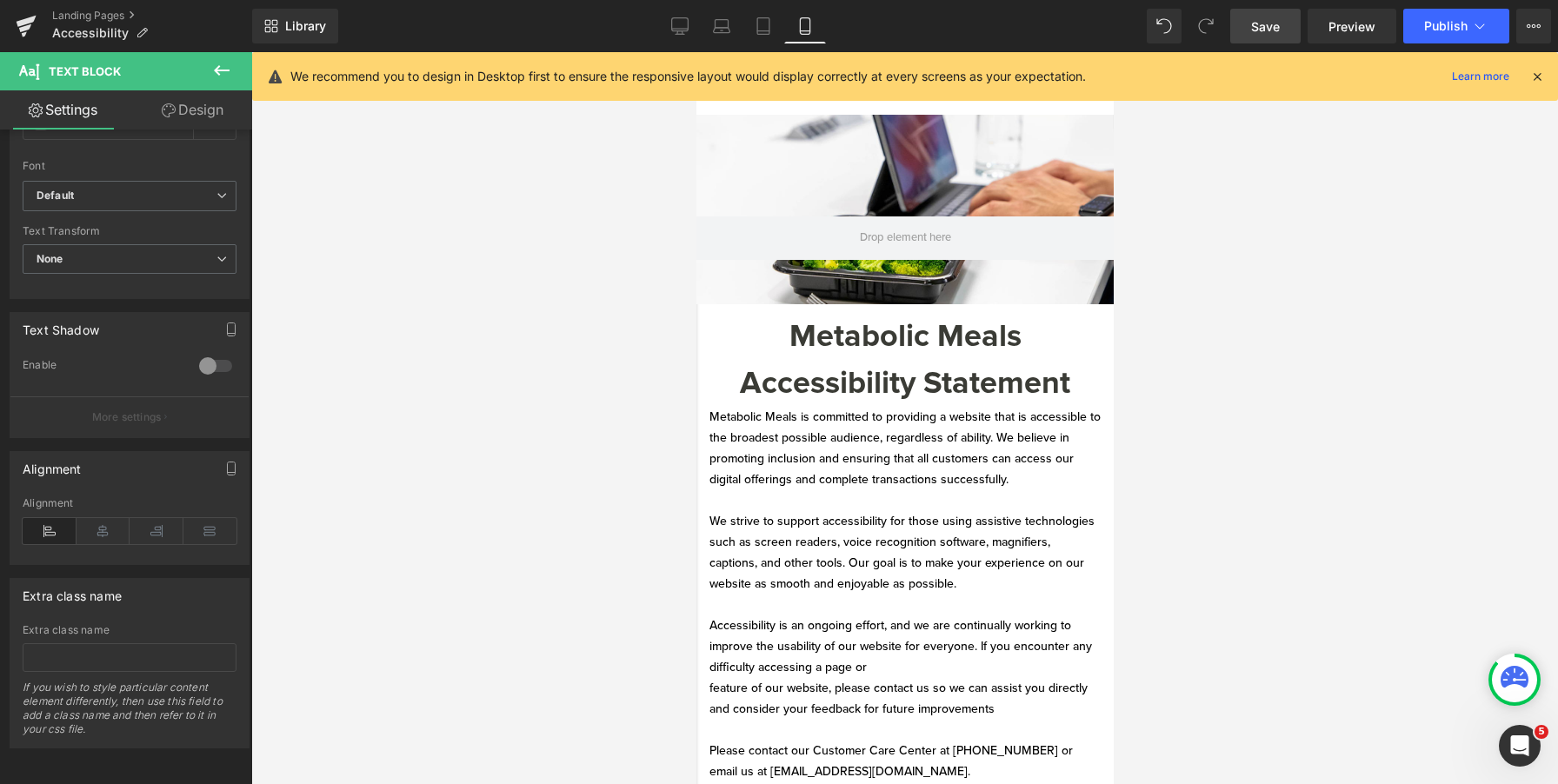
click at [1279, 23] on span "Save" at bounding box center [1265, 27] width 28 height 18
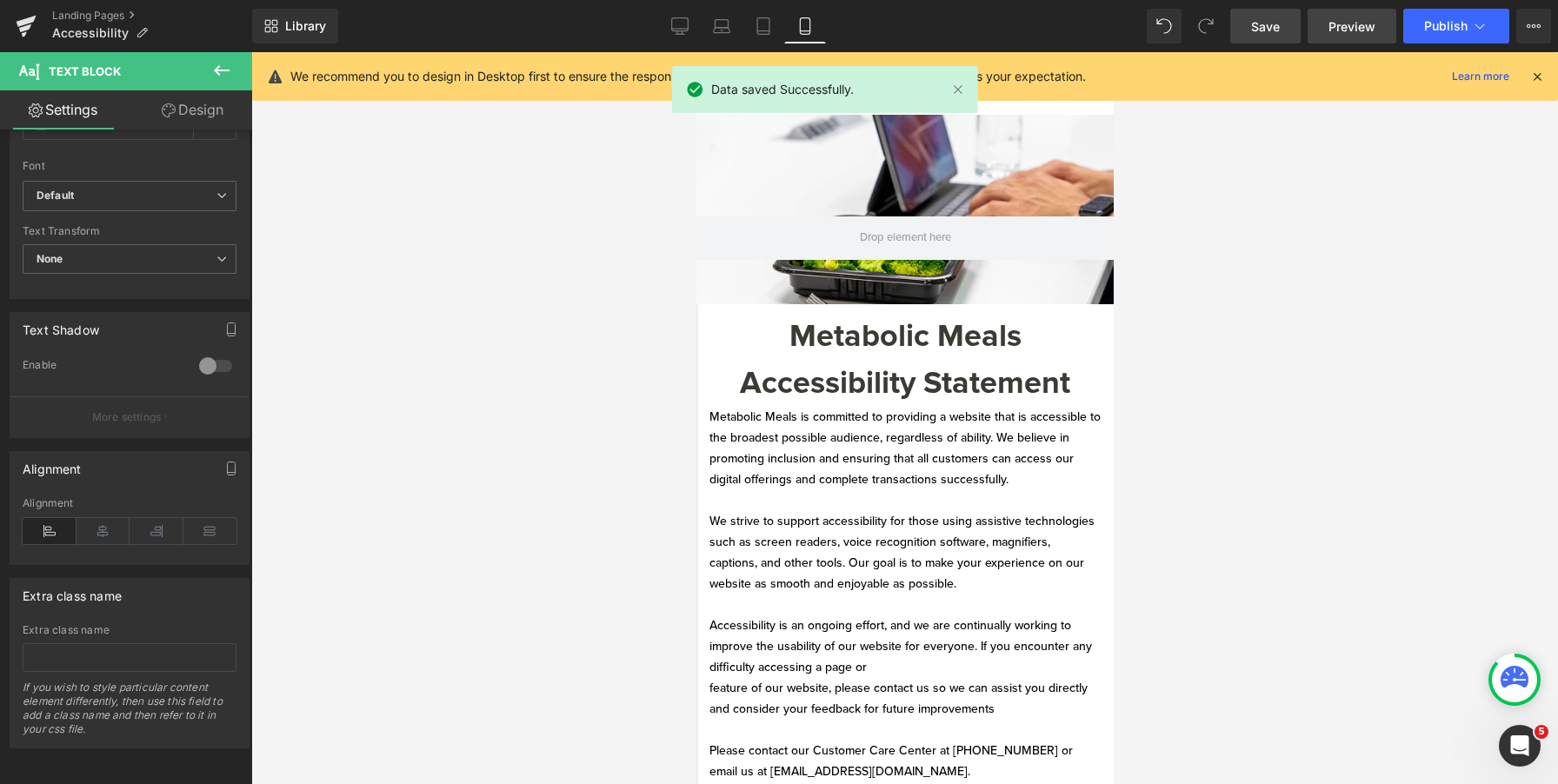
click at [1368, 33] on span "Preview" at bounding box center [1352, 27] width 47 height 18
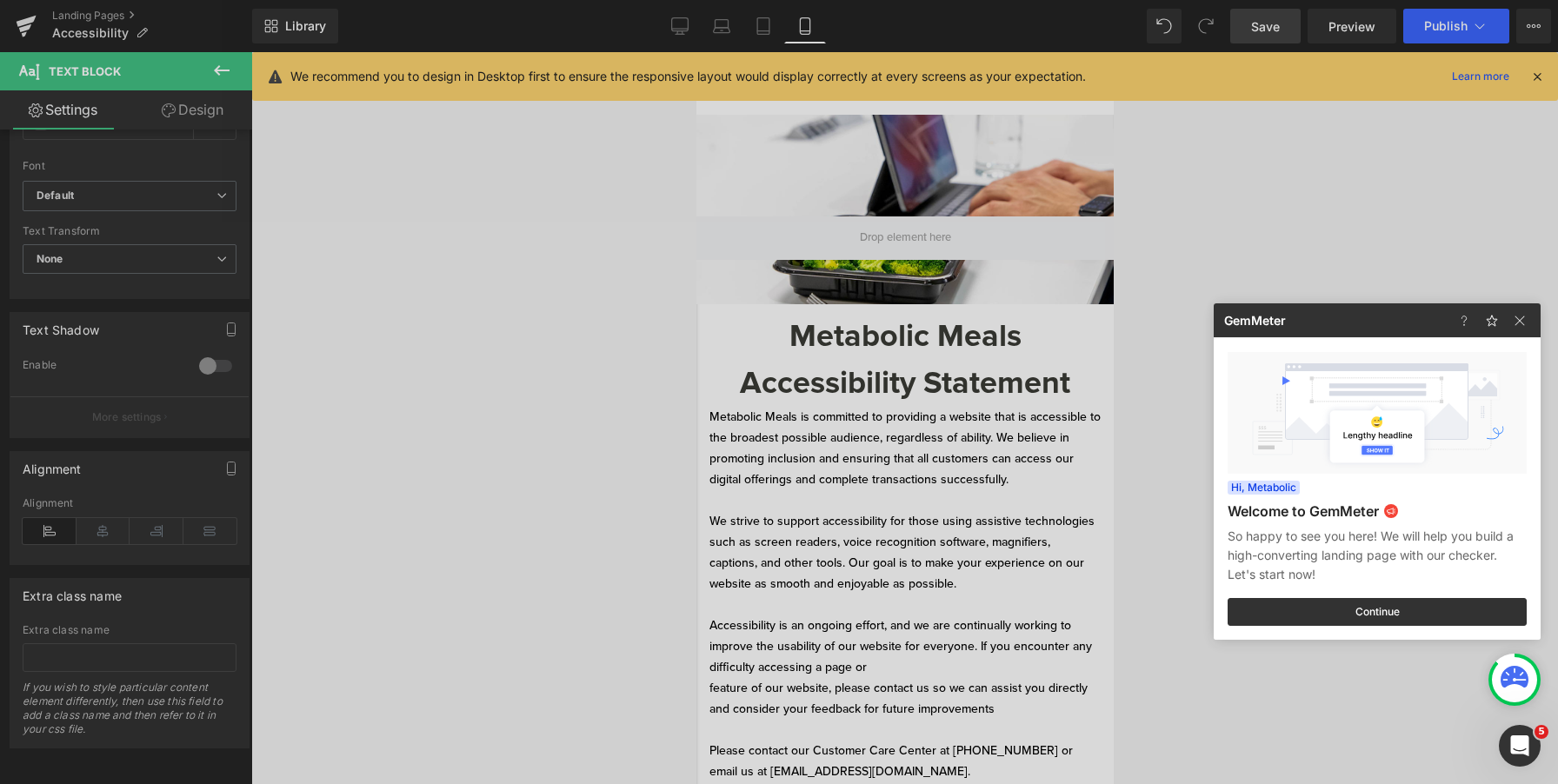
click at [1487, 23] on div at bounding box center [779, 392] width 1558 height 784
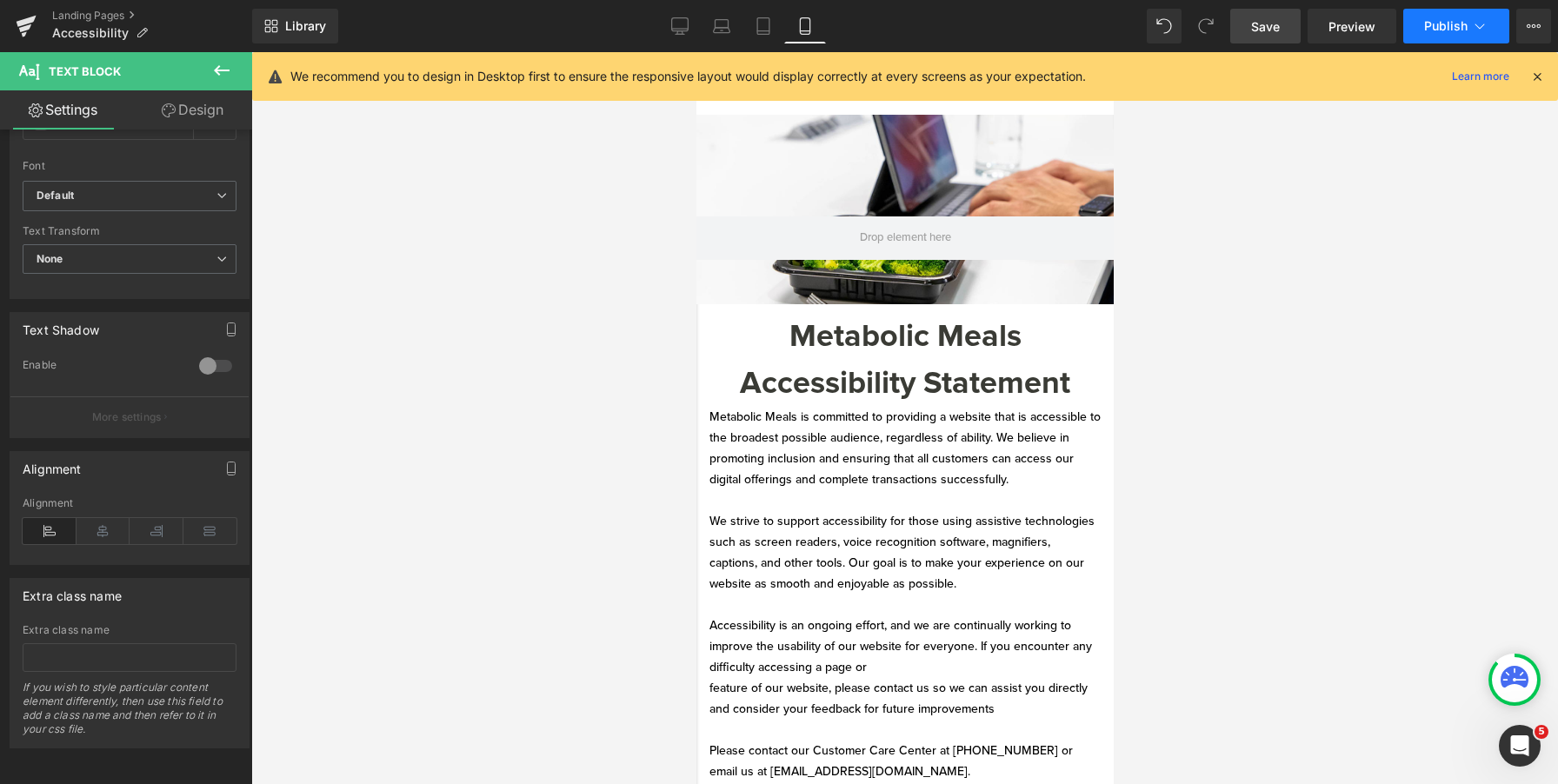
click at [1475, 33] on icon at bounding box center [1480, 26] width 17 height 17
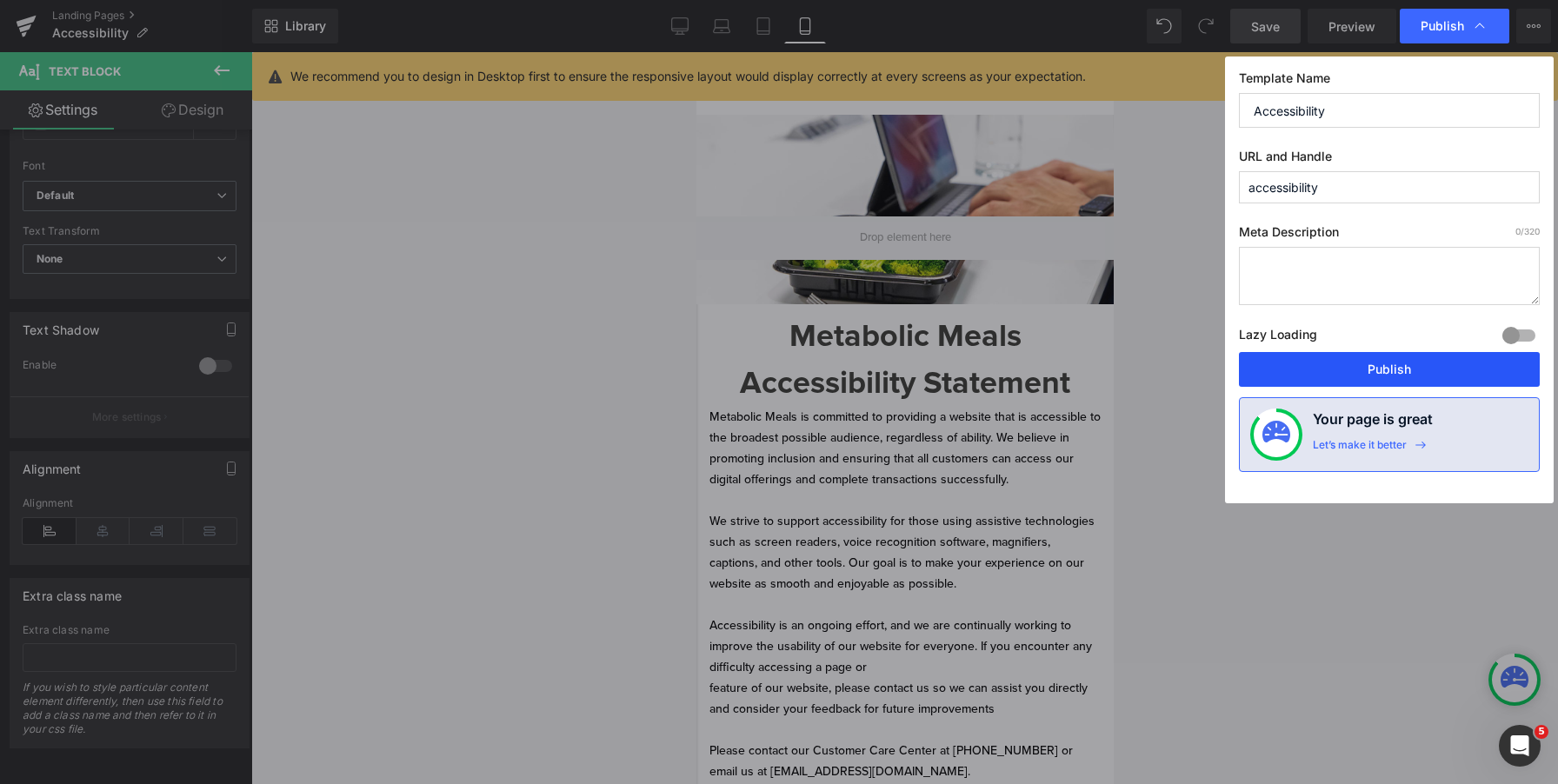
click at [1373, 376] on button "Publish" at bounding box center [1389, 370] width 301 height 35
